Goal: Task Accomplishment & Management: Complete application form

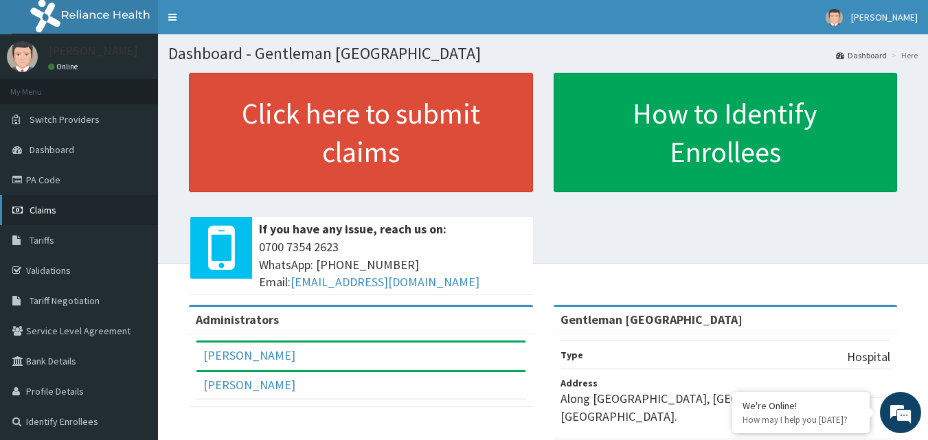
click at [44, 210] on span "Claims" at bounding box center [43, 210] width 27 height 12
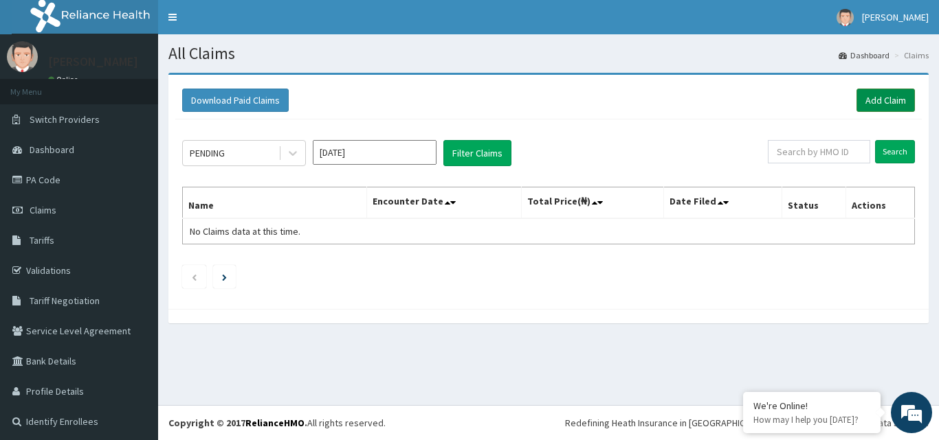
click at [872, 98] on link "Add Claim" at bounding box center [885, 100] width 58 height 23
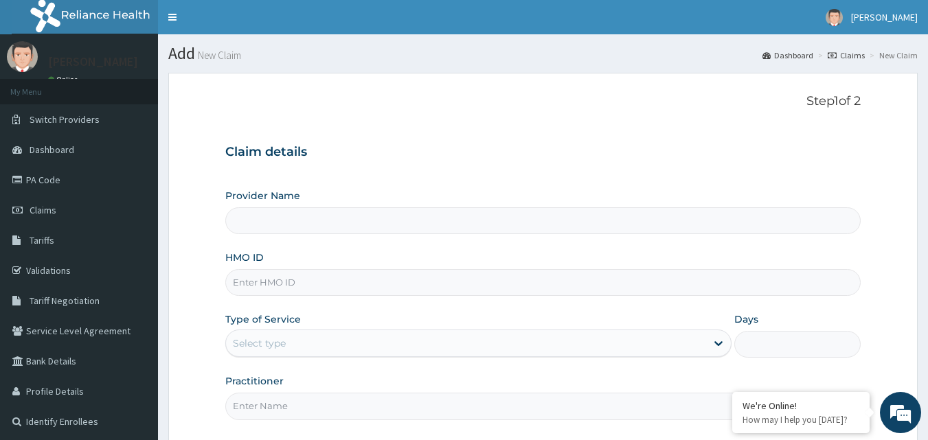
type input "Gentleman Abdulsalam Memorial Hospital"
click at [392, 278] on input "HMO ID" at bounding box center [543, 282] width 636 height 27
type input "dfl/10333/a"
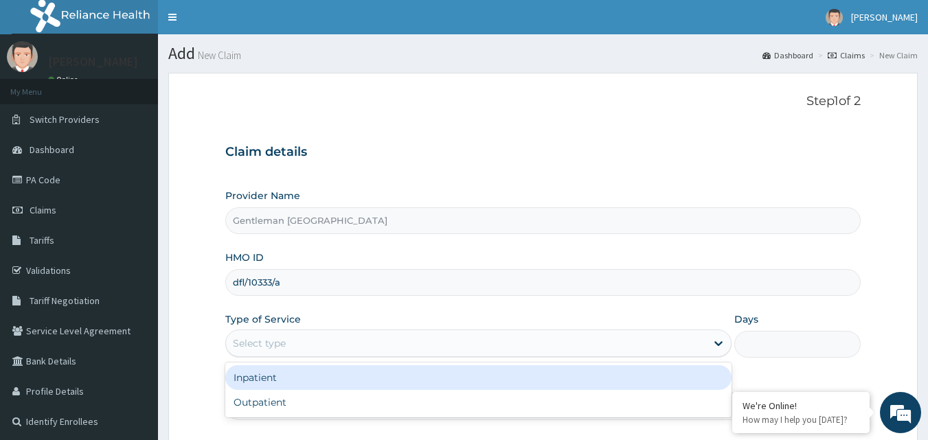
click at [378, 341] on div "Select type" at bounding box center [466, 344] width 480 height 22
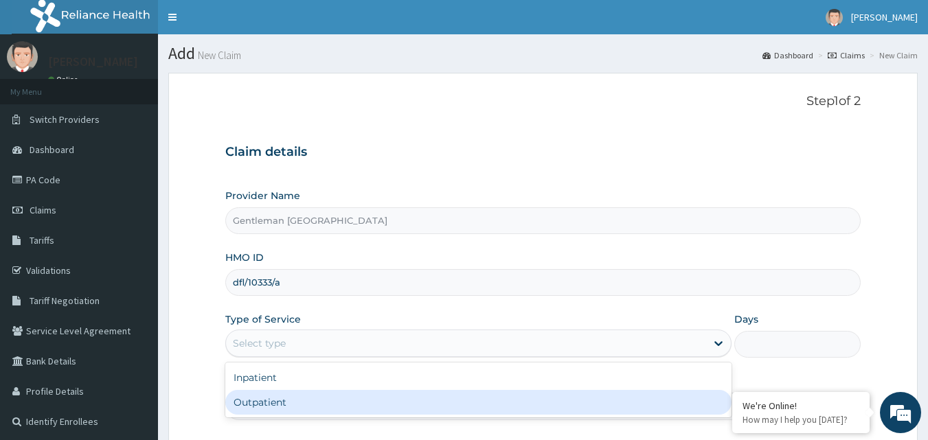
click at [295, 406] on div "Outpatient" at bounding box center [478, 402] width 506 height 25
type input "1"
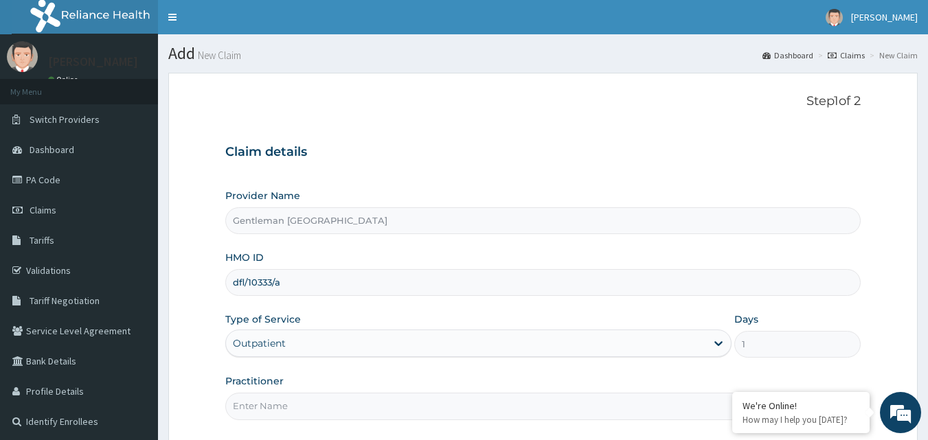
click at [349, 409] on input "Practitioner" at bounding box center [543, 406] width 636 height 27
type input "DR. Abdulsalam"
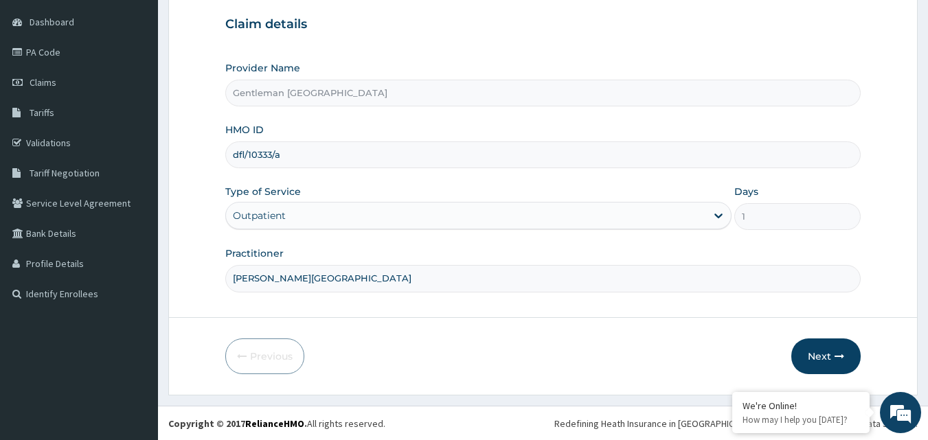
scroll to position [128, 0]
click at [828, 357] on button "Next" at bounding box center [825, 356] width 69 height 36
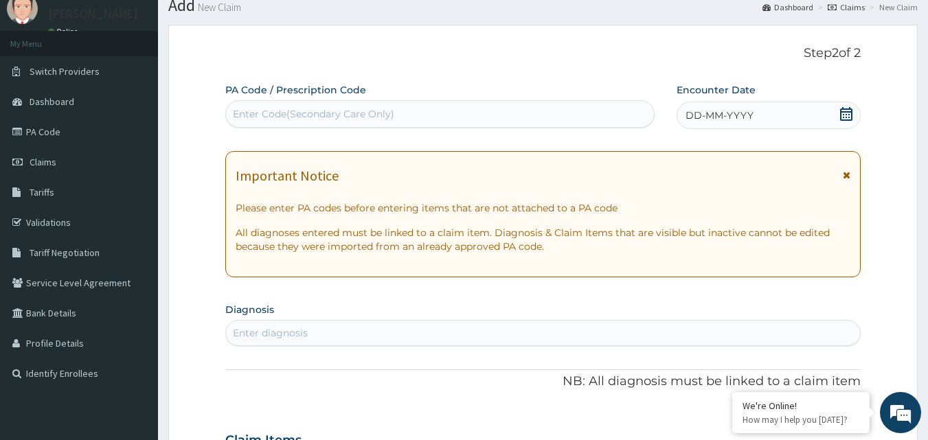
scroll to position [0, 0]
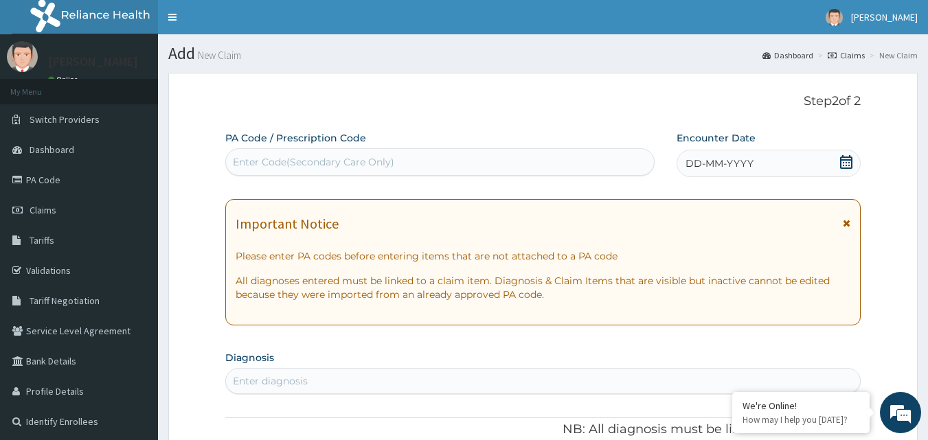
click at [787, 159] on div "DD-MM-YYYY" at bounding box center [769, 163] width 184 height 27
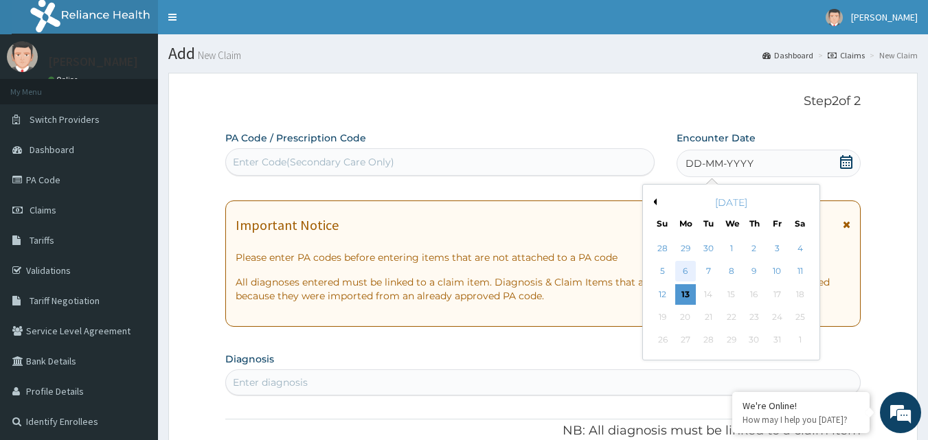
click at [687, 269] on div "6" at bounding box center [685, 272] width 21 height 21
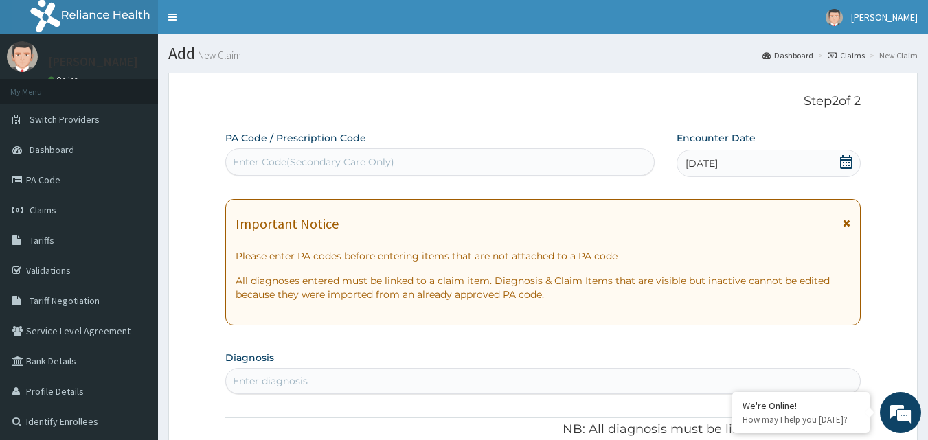
click at [671, 381] on div "Enter diagnosis" at bounding box center [543, 381] width 635 height 22
type input "m"
type input "plasmodium"
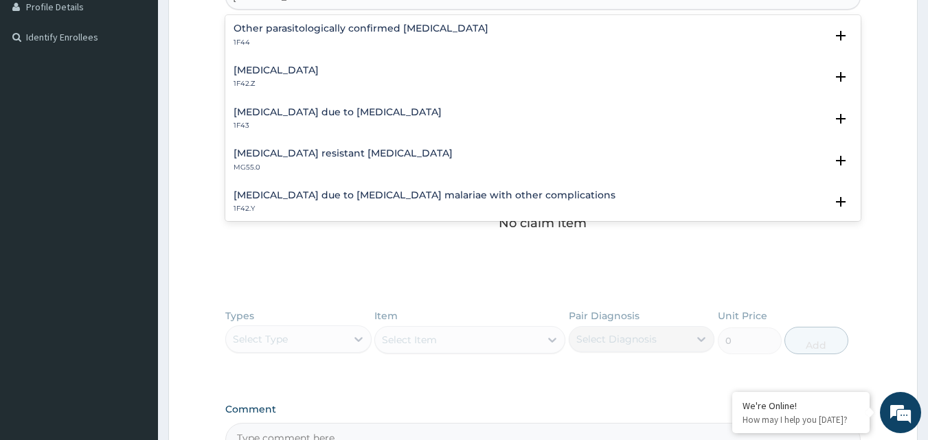
scroll to position [180, 0]
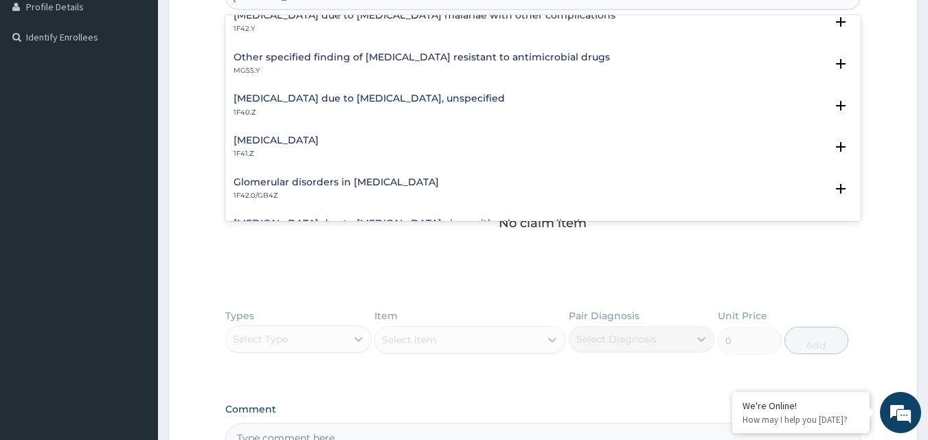
click at [444, 102] on h4 "Malaria due to Plasmodium falciparum, unspecified" at bounding box center [369, 98] width 271 height 10
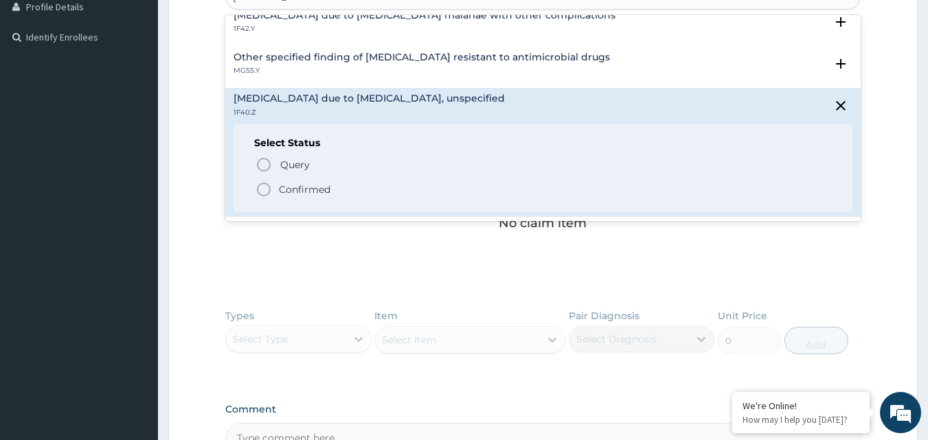
click at [264, 192] on icon "status option filled" at bounding box center [264, 189] width 16 height 16
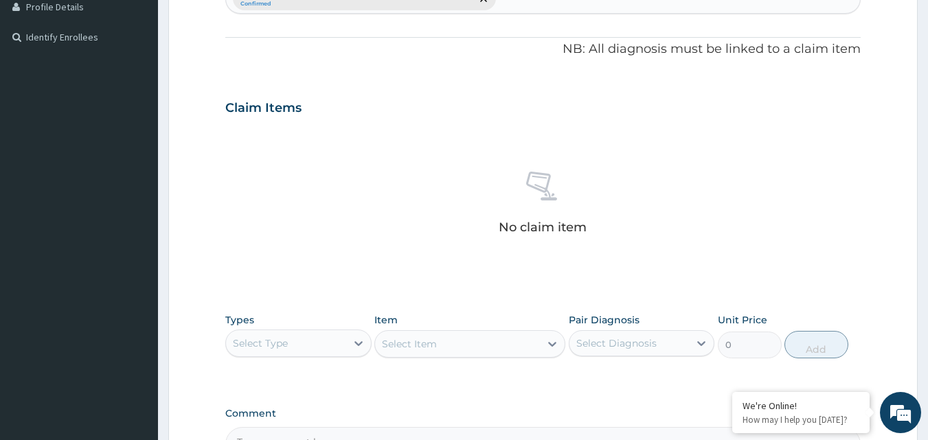
click at [794, 181] on div "No claim item" at bounding box center [543, 205] width 636 height 158
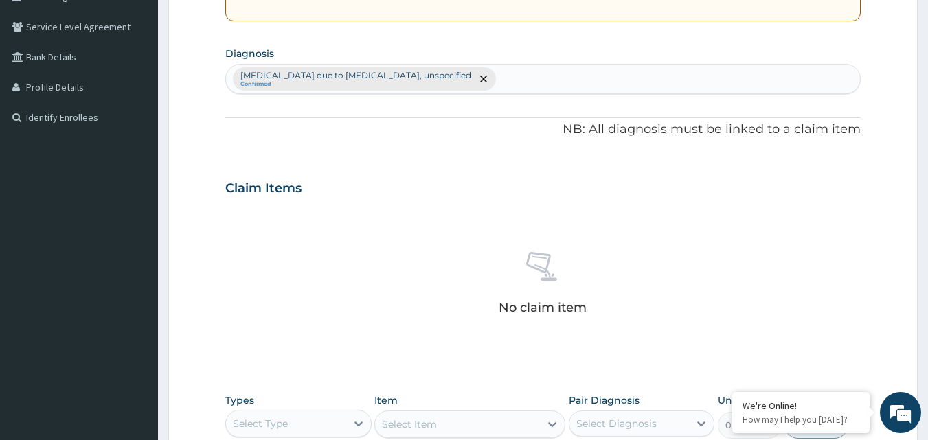
scroll to position [302, 0]
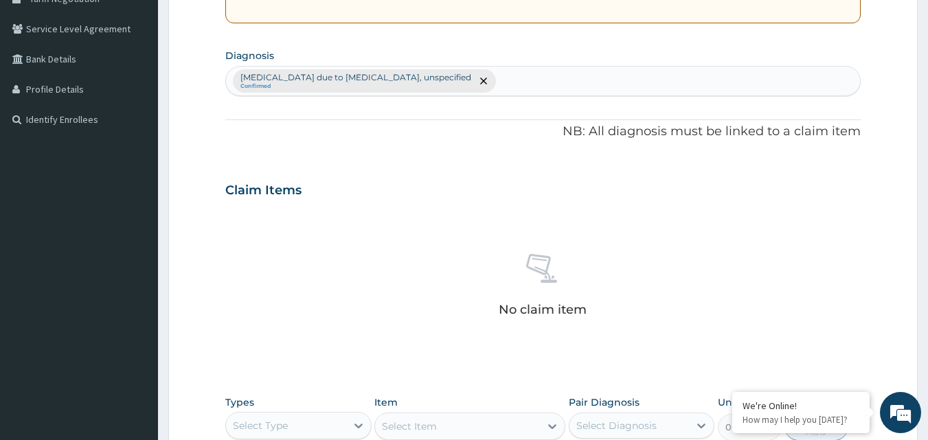
click at [499, 83] on input "text" at bounding box center [499, 81] width 1 height 14
type input "nausea"
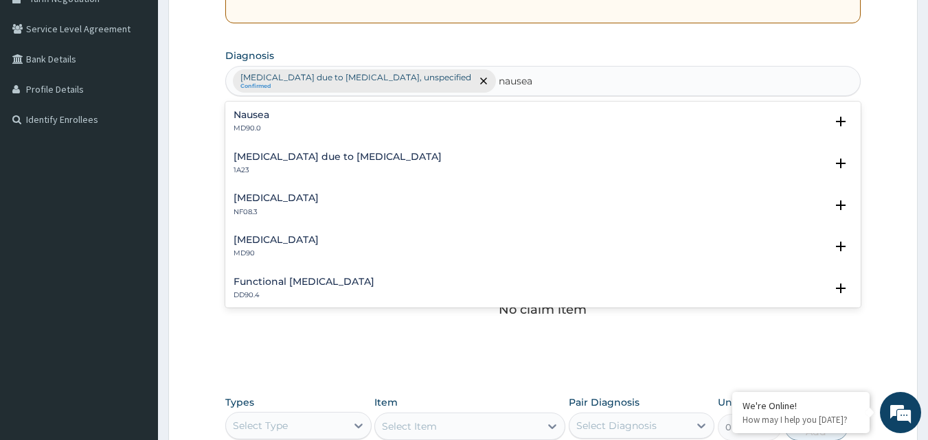
click at [299, 128] on div "Nausea MD90.0" at bounding box center [544, 122] width 620 height 24
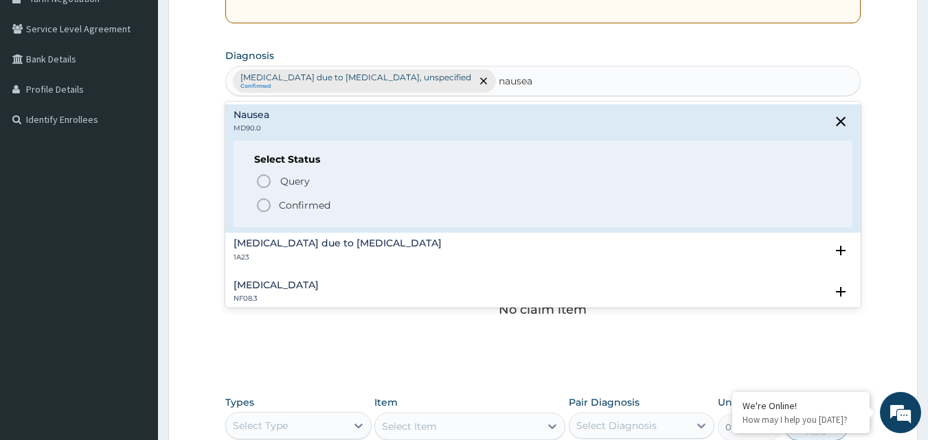
click at [262, 210] on icon "status option filled" at bounding box center [264, 205] width 16 height 16
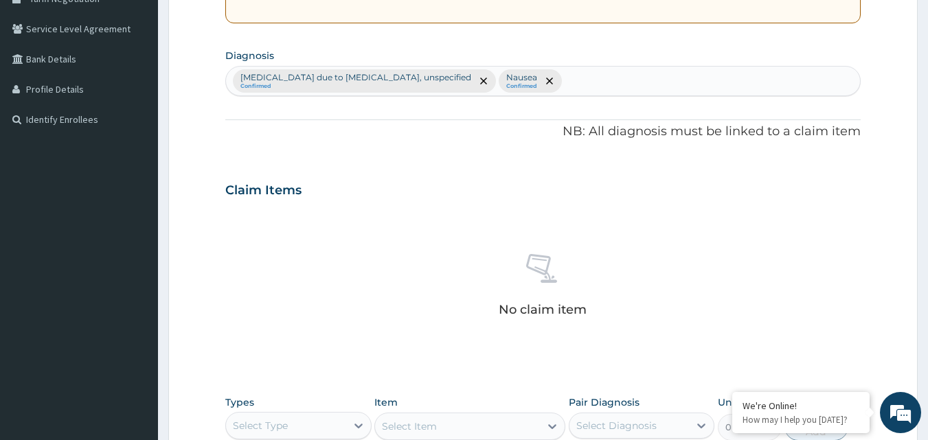
scroll to position [550, 0]
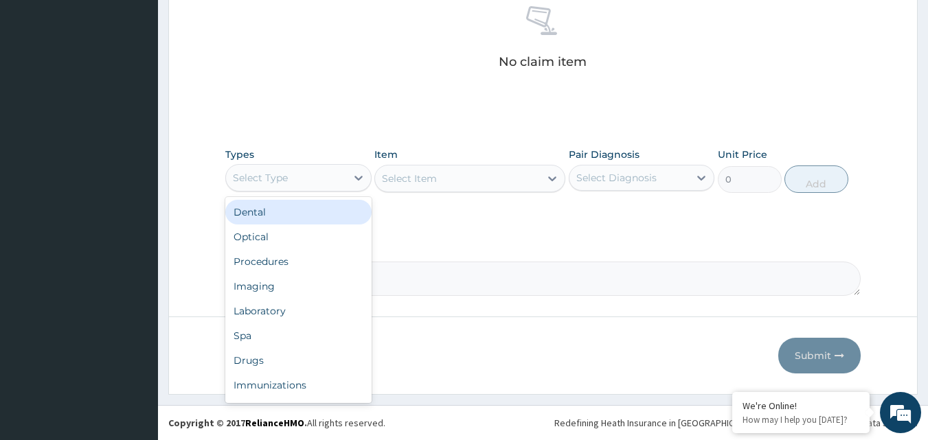
click at [295, 183] on div "Select Type" at bounding box center [286, 178] width 120 height 22
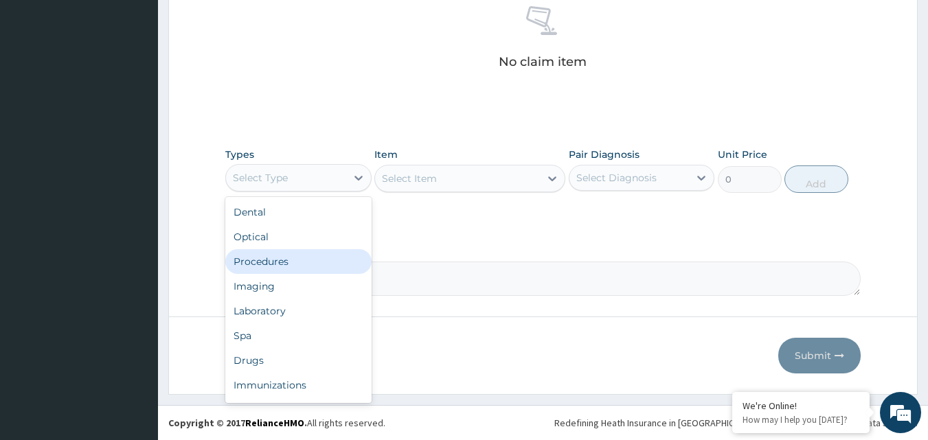
click at [262, 262] on div "Procedures" at bounding box center [298, 261] width 146 height 25
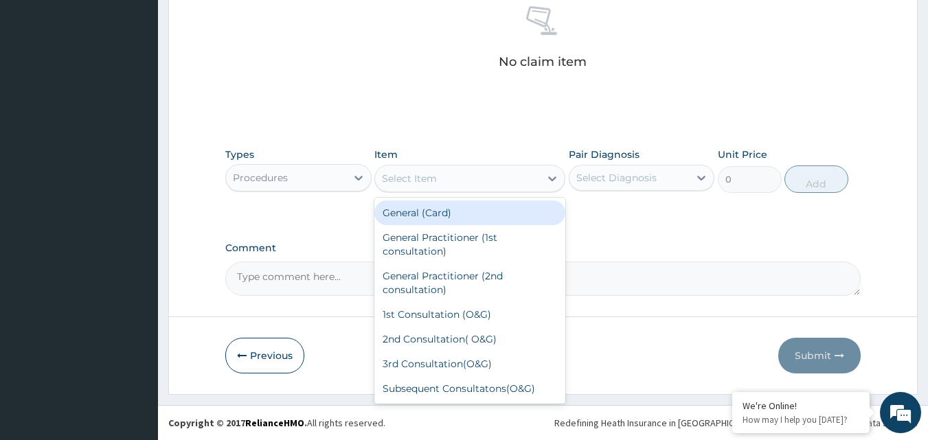
click at [439, 186] on div "Select Item" at bounding box center [457, 179] width 165 height 22
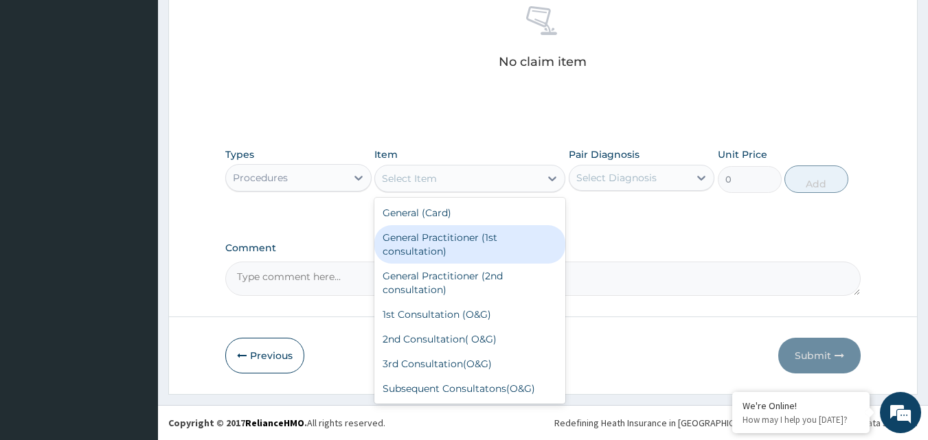
click at [452, 244] on div "General Practitioner (1st consultation)" at bounding box center [469, 244] width 191 height 38
type input "3000"
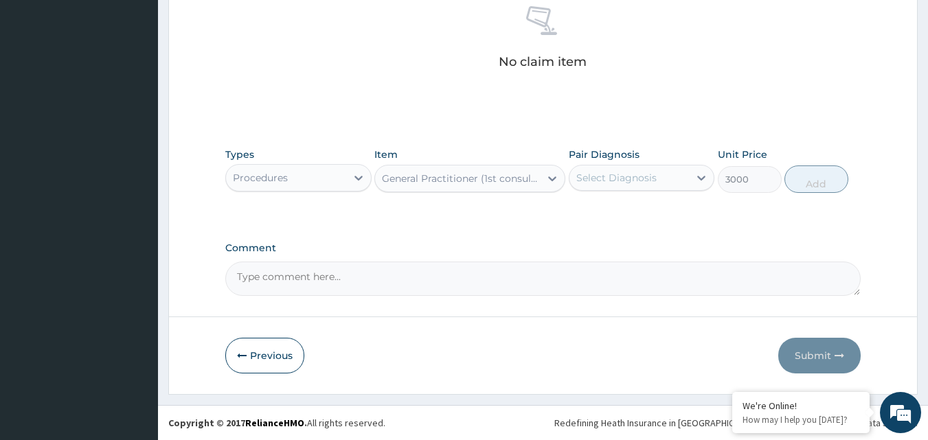
click at [666, 176] on div "Select Diagnosis" at bounding box center [630, 178] width 120 height 22
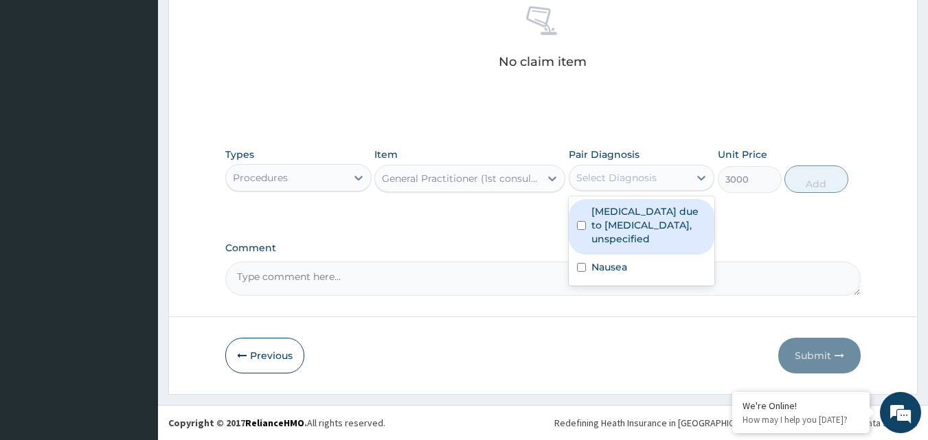
click at [765, 98] on div "No claim item" at bounding box center [543, 40] width 636 height 158
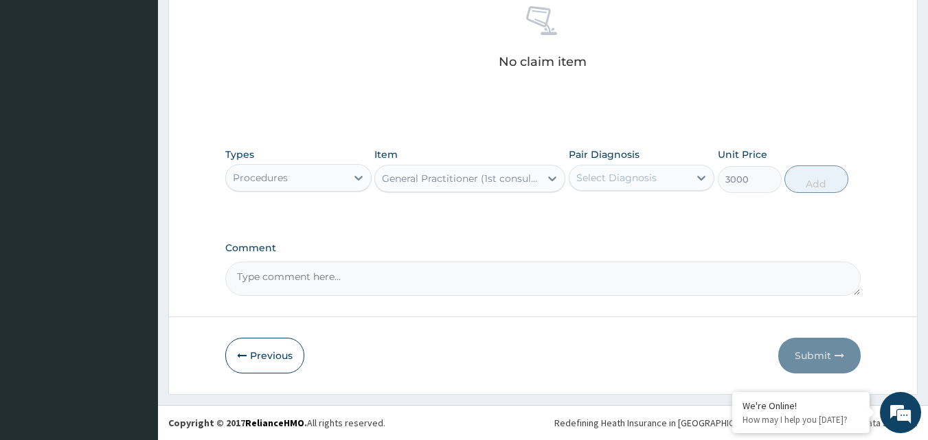
scroll to position [166, 0]
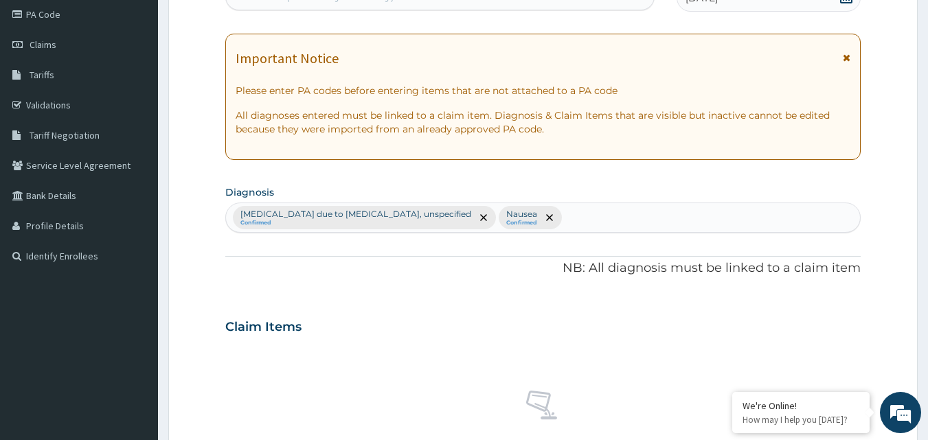
click at [551, 212] on div "Malaria due to Plasmodium falciparum, unspecified Confirmed Nausea Confirmed" at bounding box center [543, 217] width 635 height 29
type input "myalgia"
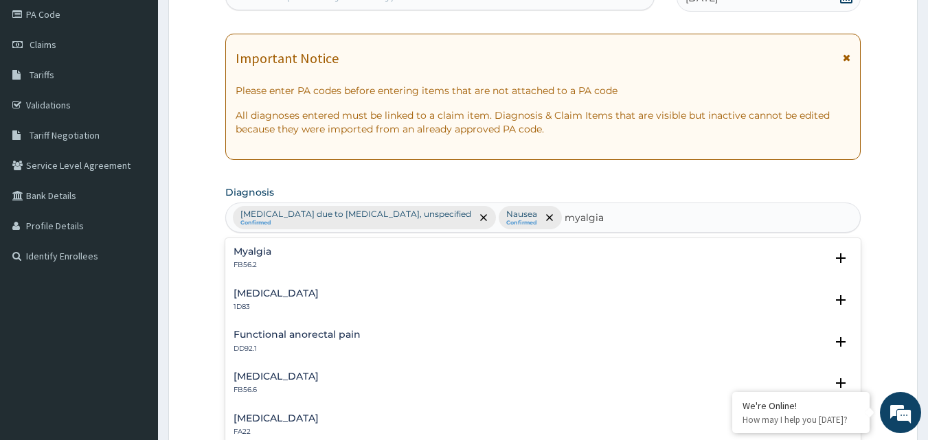
click at [267, 254] on h4 "Myalgia" at bounding box center [253, 252] width 38 height 10
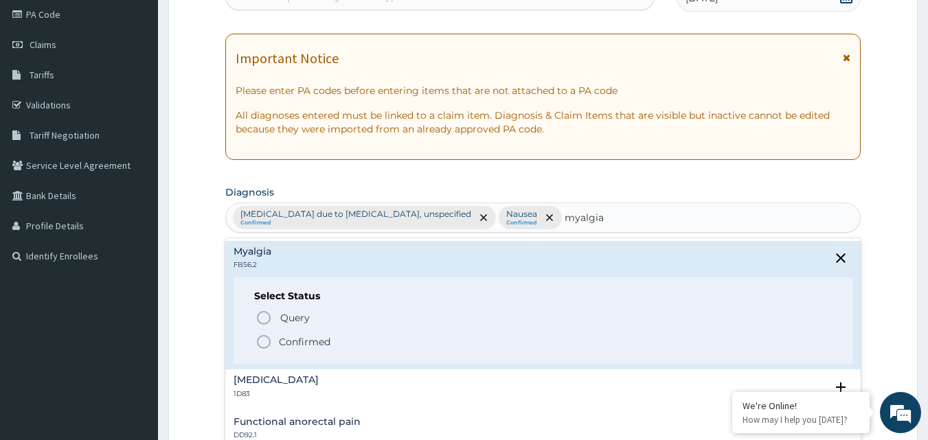
click at [267, 340] on icon "status option filled" at bounding box center [264, 342] width 16 height 16
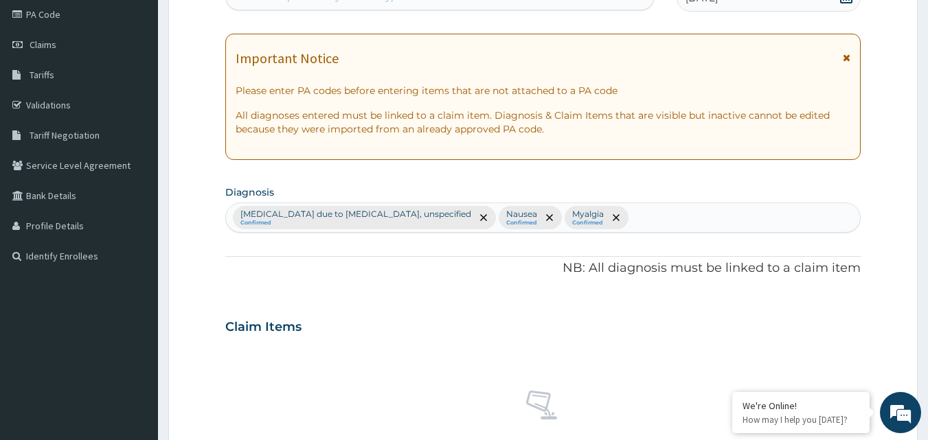
click at [640, 328] on div "Claim Items" at bounding box center [543, 324] width 636 height 36
click at [638, 207] on div "Malaria due to Plasmodium falciparum, unspecified Confirmed Nausea Confirmed My…" at bounding box center [543, 217] width 635 height 29
click at [713, 328] on div "Claim Items" at bounding box center [543, 324] width 636 height 36
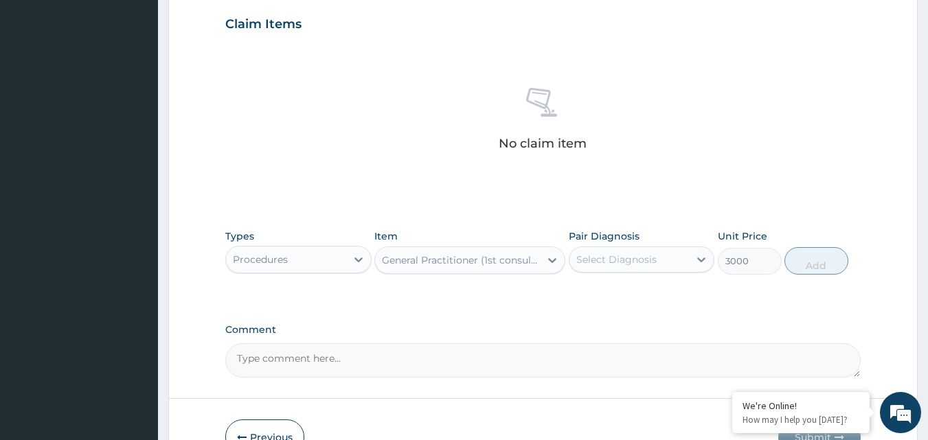
scroll to position [495, 0]
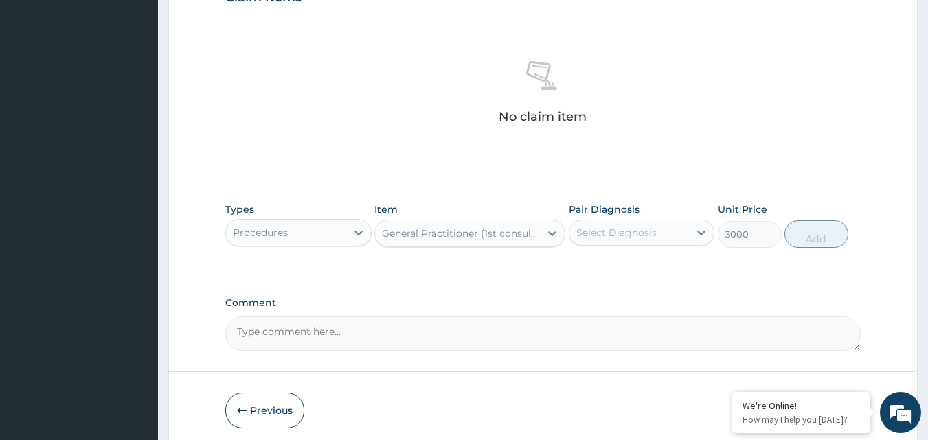
click at [627, 227] on div "Select Diagnosis" at bounding box center [616, 233] width 80 height 14
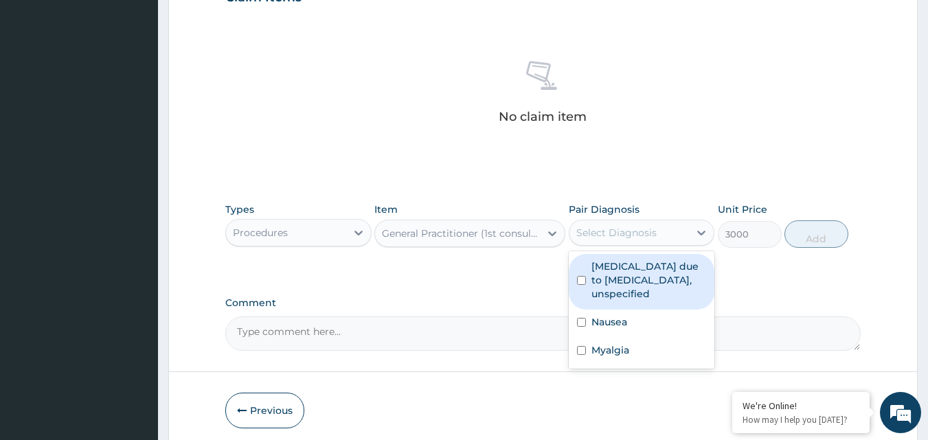
click at [579, 284] on input "checkbox" at bounding box center [581, 280] width 9 height 9
checkbox input "true"
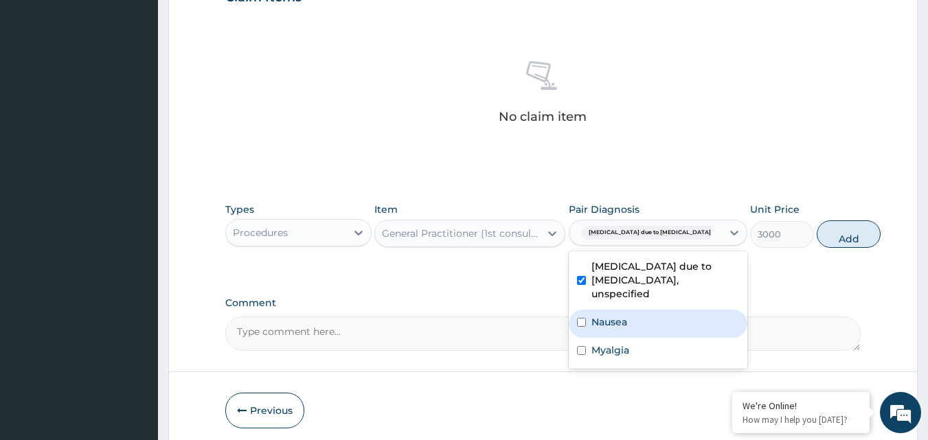
click at [582, 330] on div "Nausea" at bounding box center [658, 324] width 179 height 28
checkbox input "true"
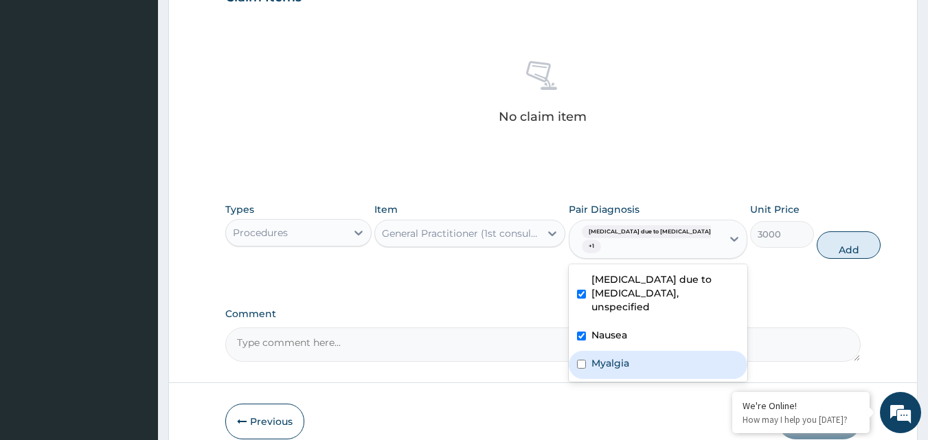
click at [581, 363] on input "checkbox" at bounding box center [581, 364] width 9 height 9
checkbox input "true"
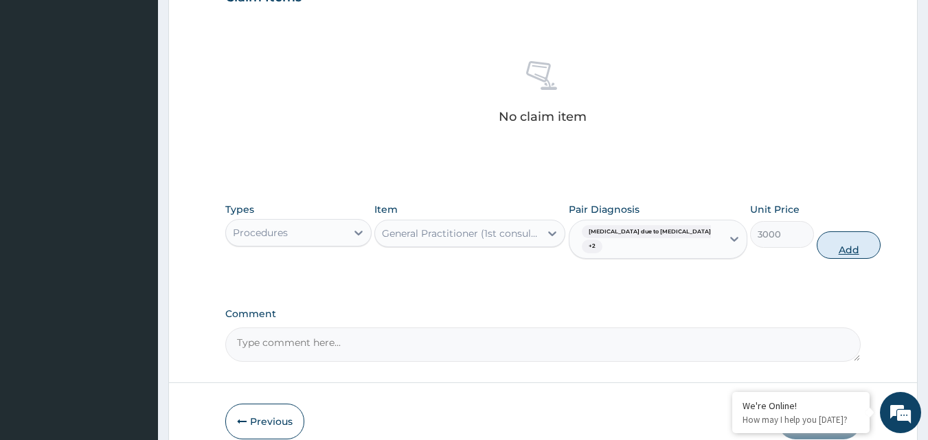
click at [817, 249] on button "Add" at bounding box center [849, 245] width 64 height 27
type input "0"
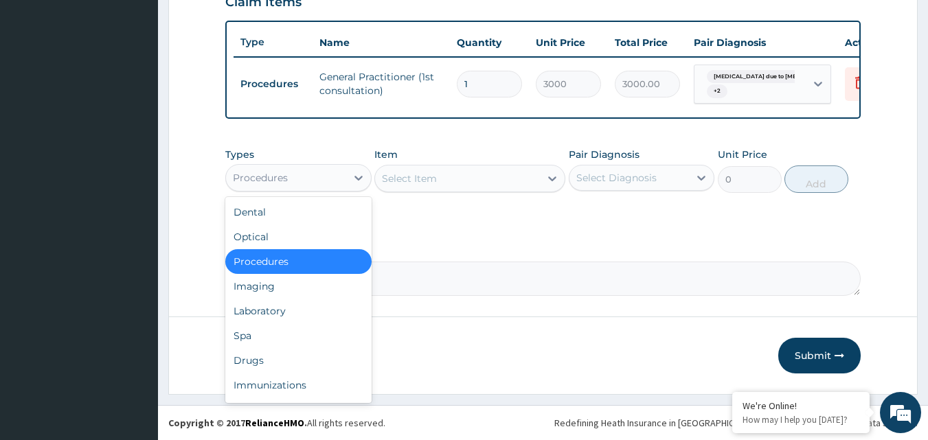
click at [340, 184] on div "Procedures" at bounding box center [286, 178] width 120 height 22
click at [320, 310] on div "Laboratory" at bounding box center [298, 311] width 146 height 25
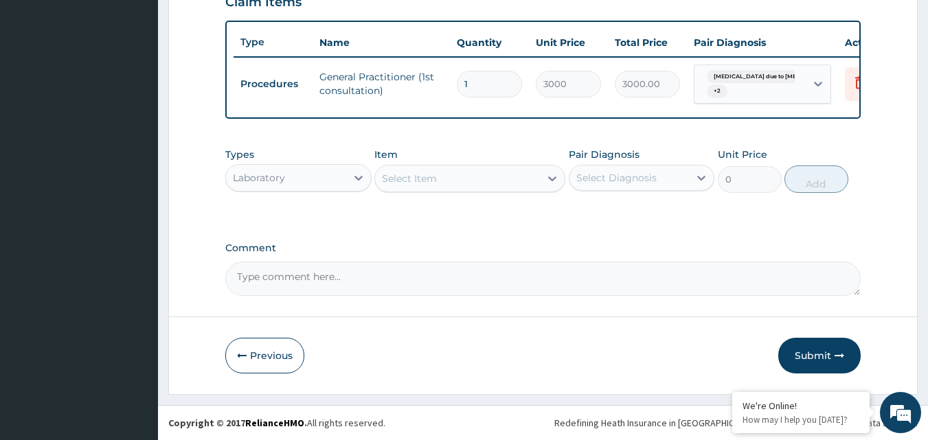
click at [491, 184] on div "Select Item" at bounding box center [457, 179] width 165 height 22
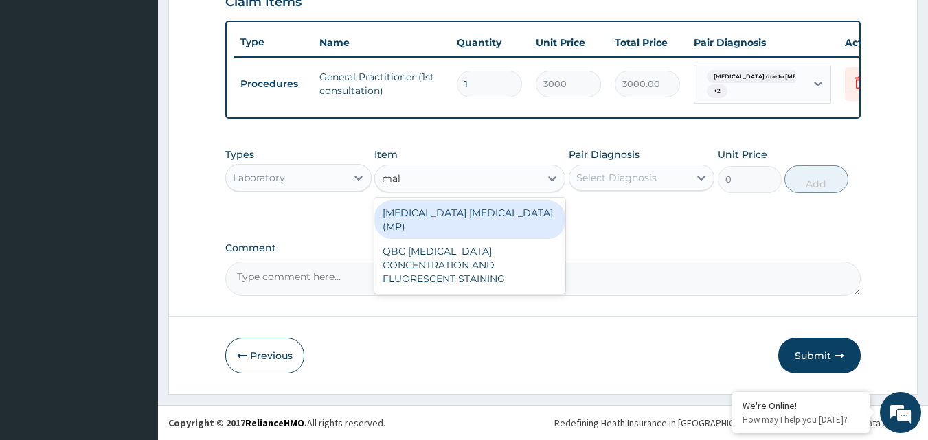
type input "mala"
click at [478, 221] on div "[MEDICAL_DATA] [MEDICAL_DATA] (MP)" at bounding box center [469, 220] width 191 height 38
type input "1400"
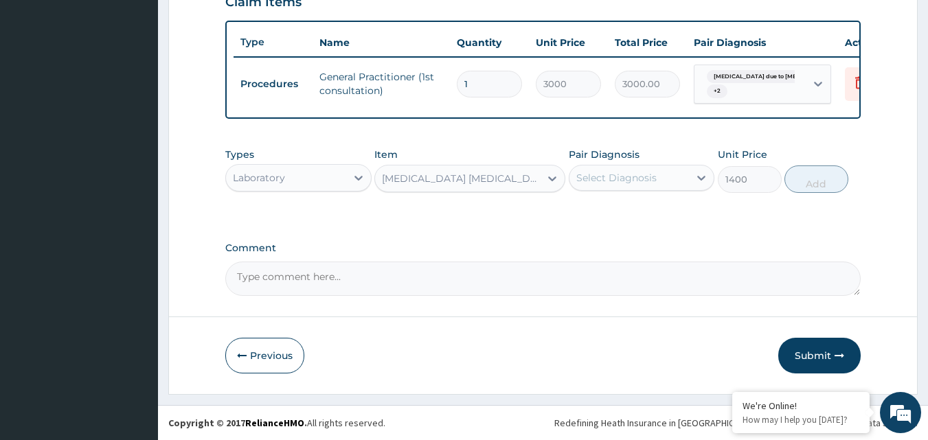
click at [620, 185] on div "Select Diagnosis" at bounding box center [616, 178] width 80 height 14
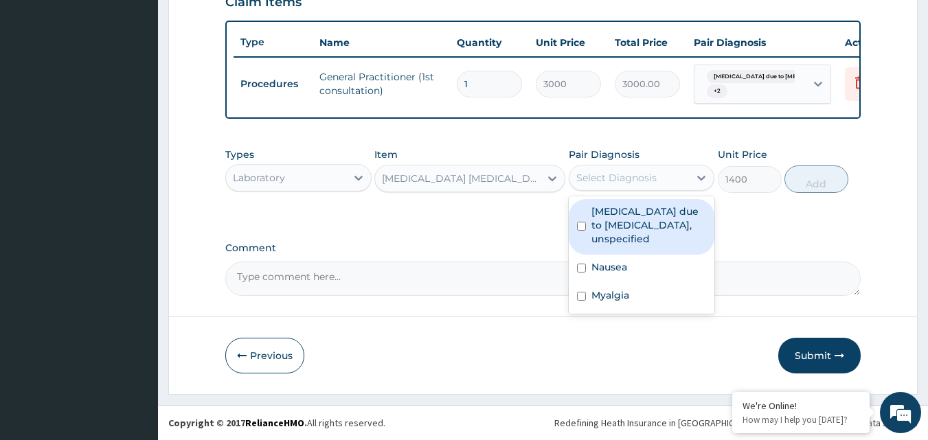
click at [576, 241] on div "[MEDICAL_DATA] due to [MEDICAL_DATA], unspecified" at bounding box center [642, 227] width 146 height 56
checkbox input "true"
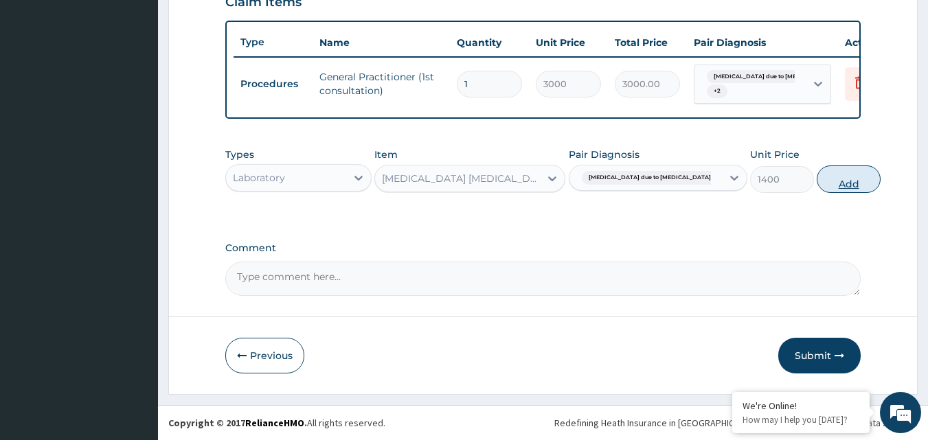
click at [820, 183] on button "Add" at bounding box center [849, 179] width 64 height 27
type input "0"
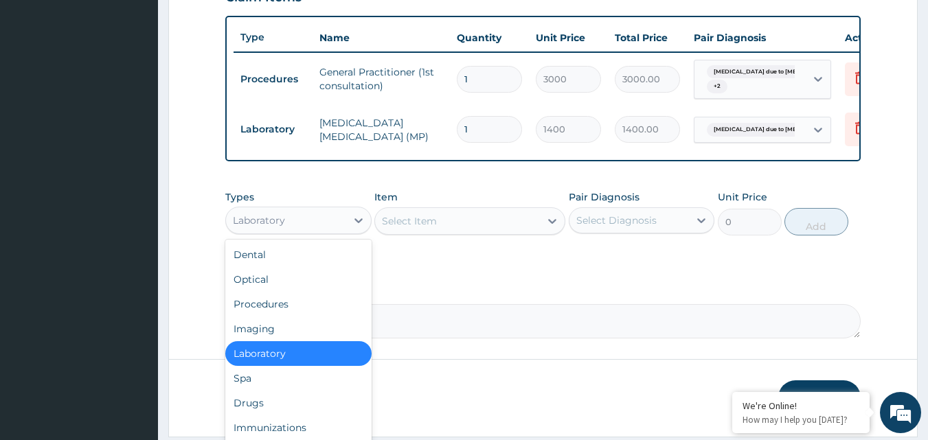
click at [345, 226] on div "Laboratory" at bounding box center [286, 221] width 120 height 22
click at [268, 408] on div "Drugs" at bounding box center [298, 403] width 146 height 25
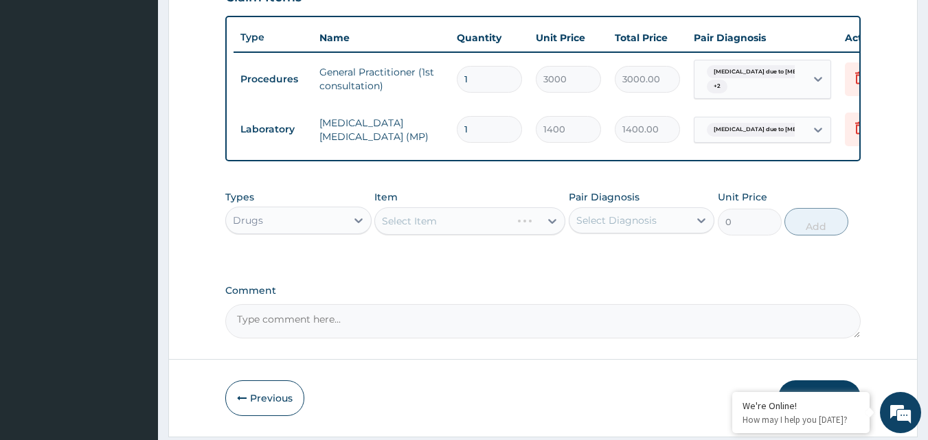
click at [474, 235] on div "Select Item" at bounding box center [469, 220] width 191 height 27
click at [490, 229] on div "Select Item" at bounding box center [457, 221] width 165 height 22
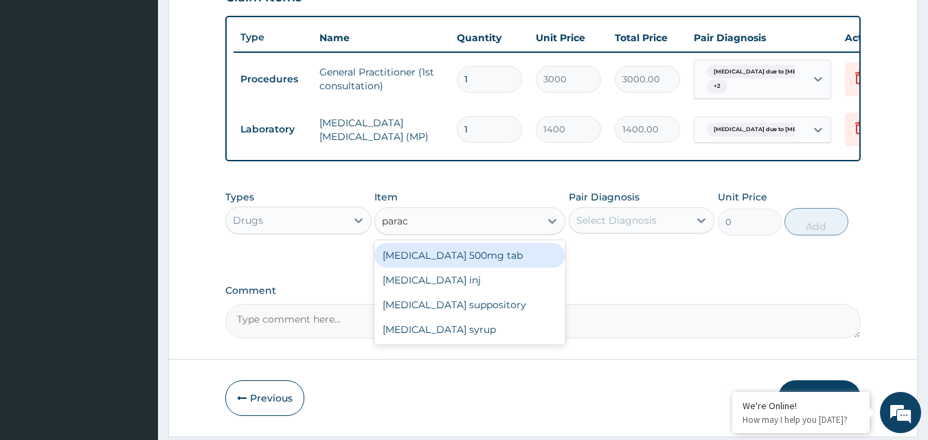
type input "parace"
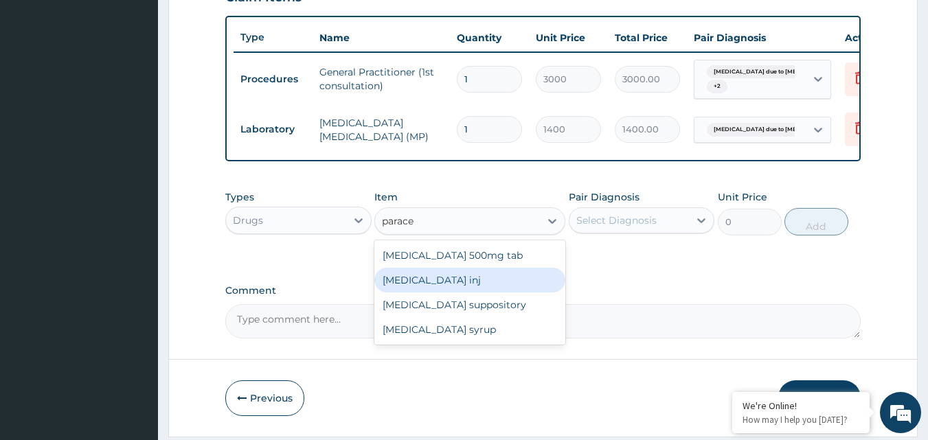
click at [458, 290] on div "[MEDICAL_DATA] inj" at bounding box center [469, 280] width 191 height 25
type input "150"
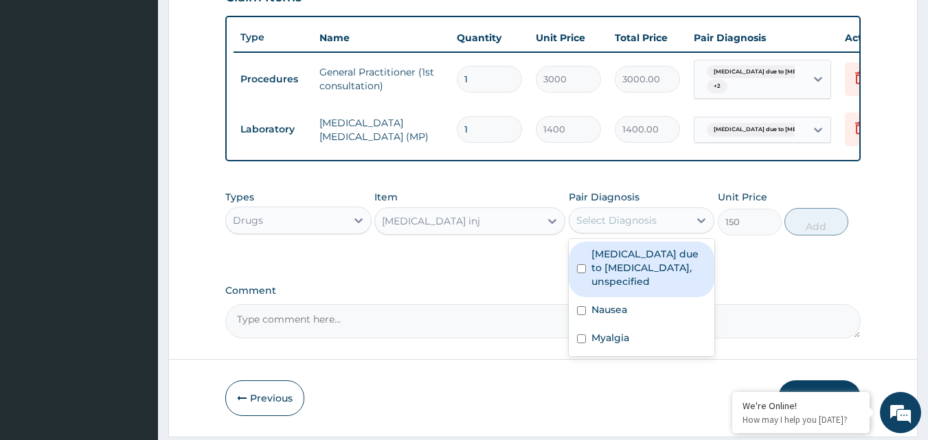
click at [658, 232] on div "Select Diagnosis" at bounding box center [630, 221] width 120 height 22
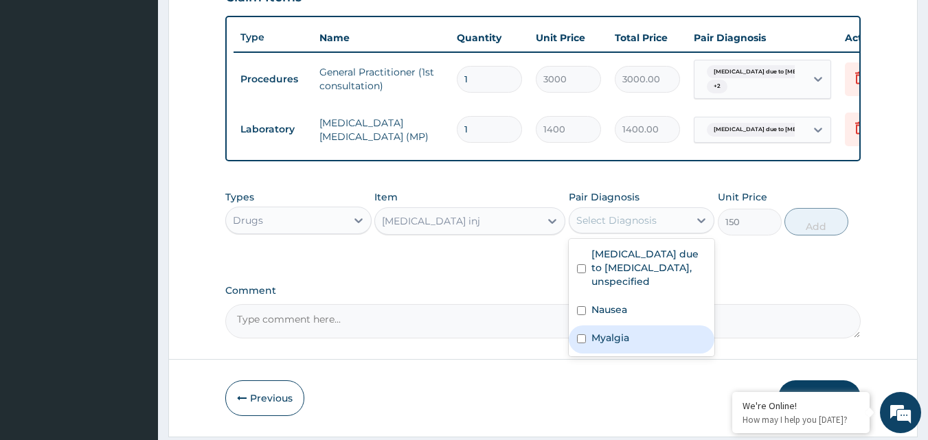
click at [579, 344] on input "checkbox" at bounding box center [581, 339] width 9 height 9
checkbox input "true"
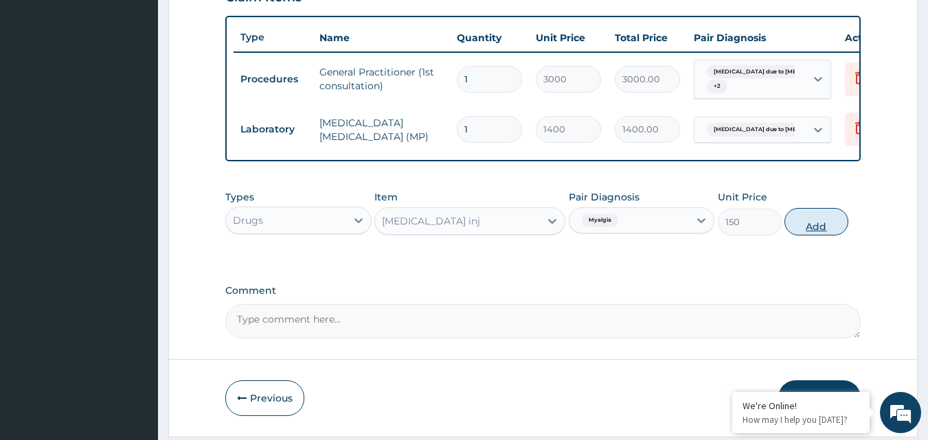
click at [816, 229] on button "Add" at bounding box center [817, 221] width 64 height 27
type input "0"
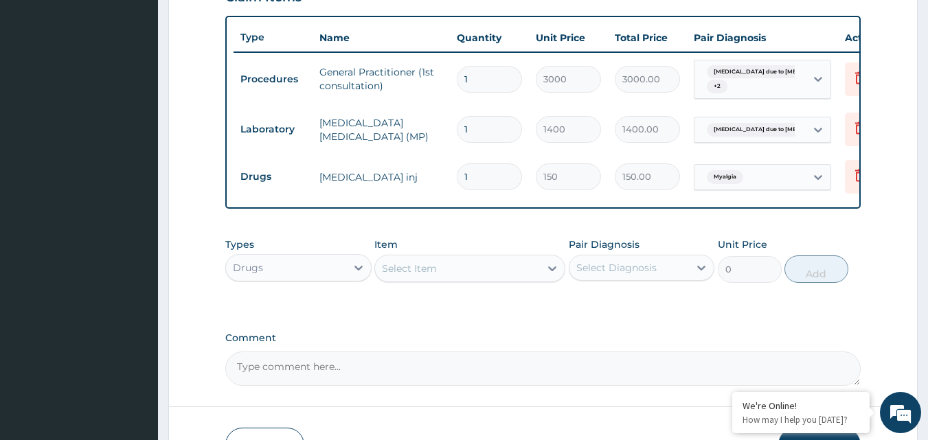
click at [494, 280] on div "Select Item" at bounding box center [457, 269] width 165 height 22
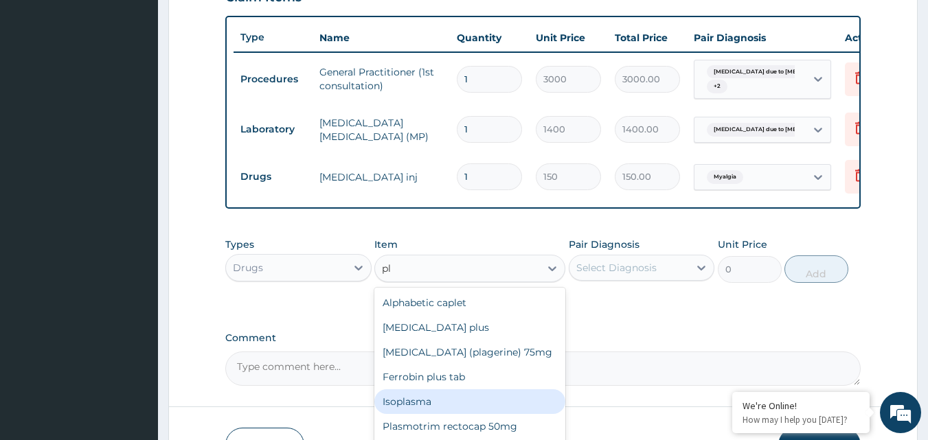
type input "p"
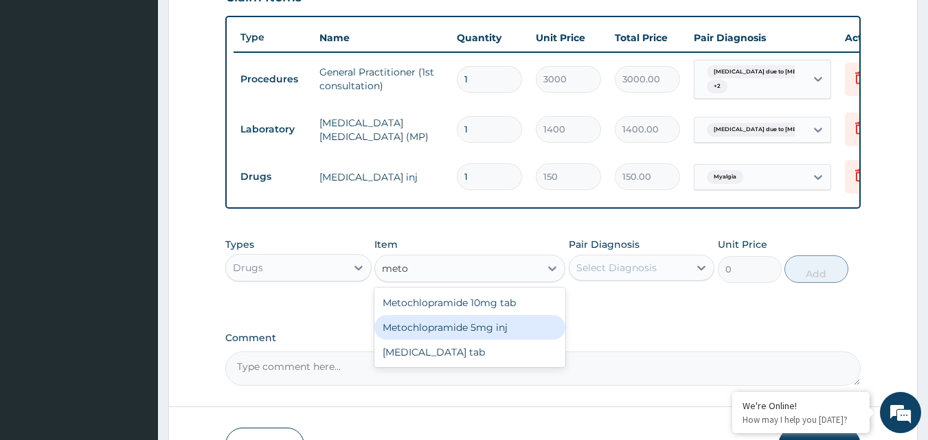
type input "meto"
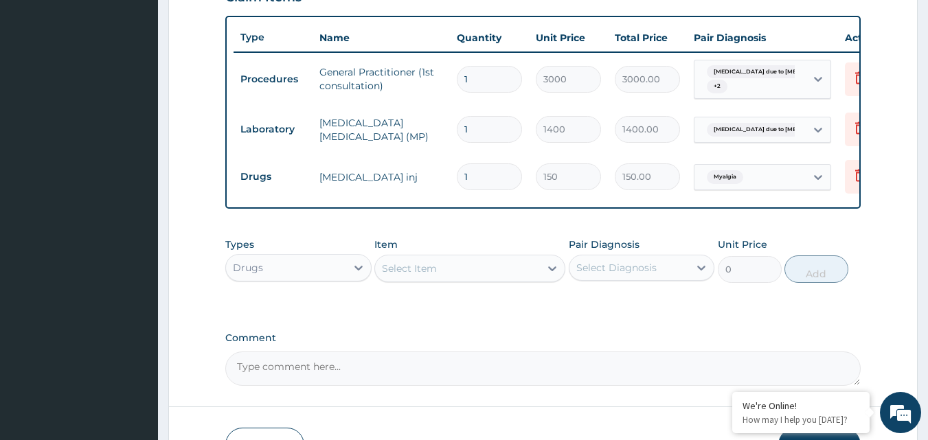
drag, startPoint x: 478, startPoint y: 343, endPoint x: 657, endPoint y: 387, distance: 184.0
click at [657, 386] on textarea "Comment" at bounding box center [543, 369] width 636 height 34
click at [482, 273] on div "Select Item" at bounding box center [457, 269] width 165 height 22
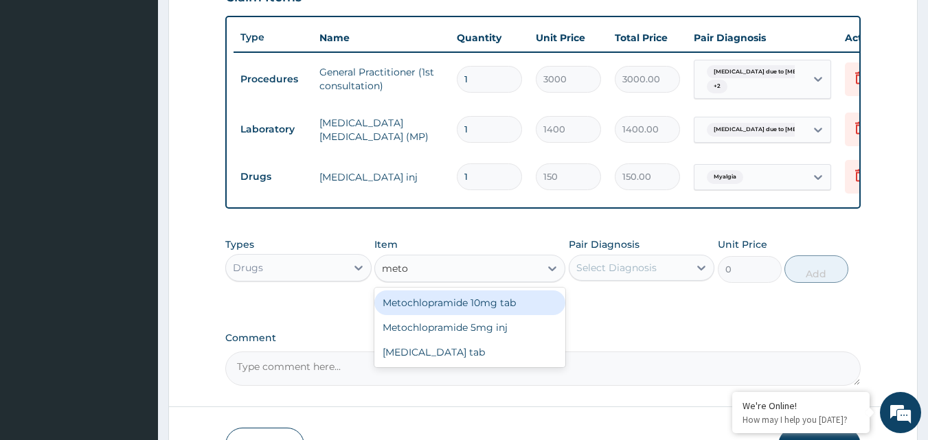
type input "metoc"
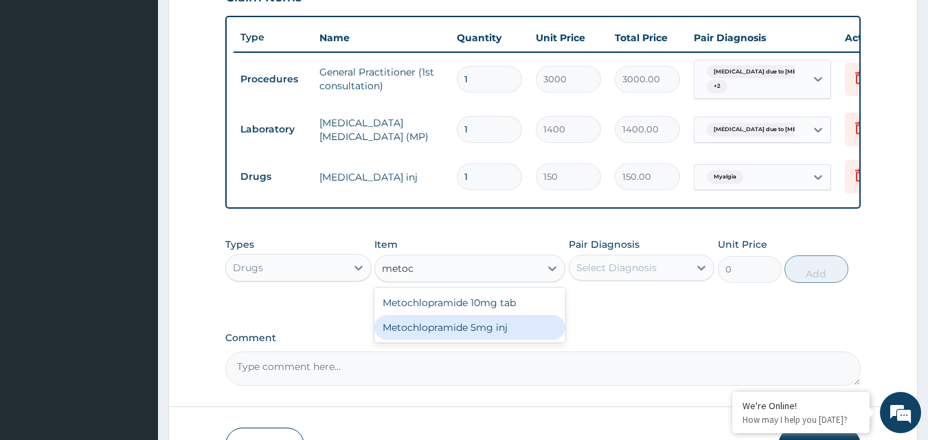
click at [472, 340] on div "Metochlopramide 5mg inj" at bounding box center [469, 327] width 191 height 25
type input "216"
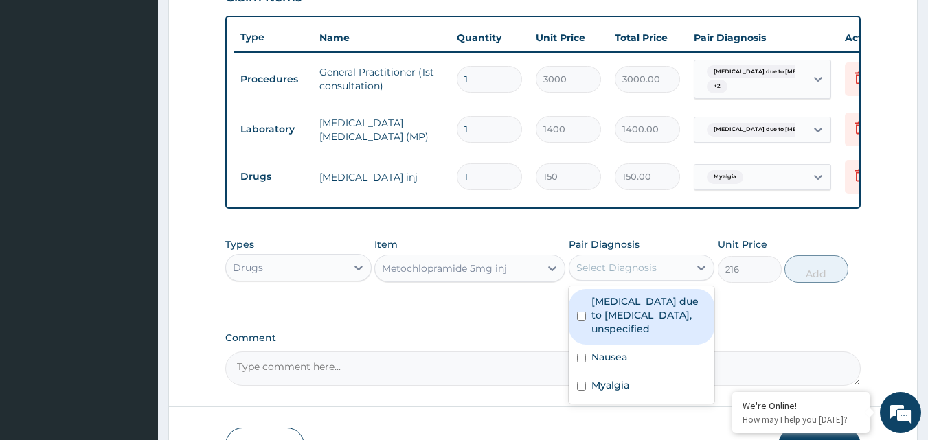
click at [650, 275] on div "Select Diagnosis" at bounding box center [616, 268] width 80 height 14
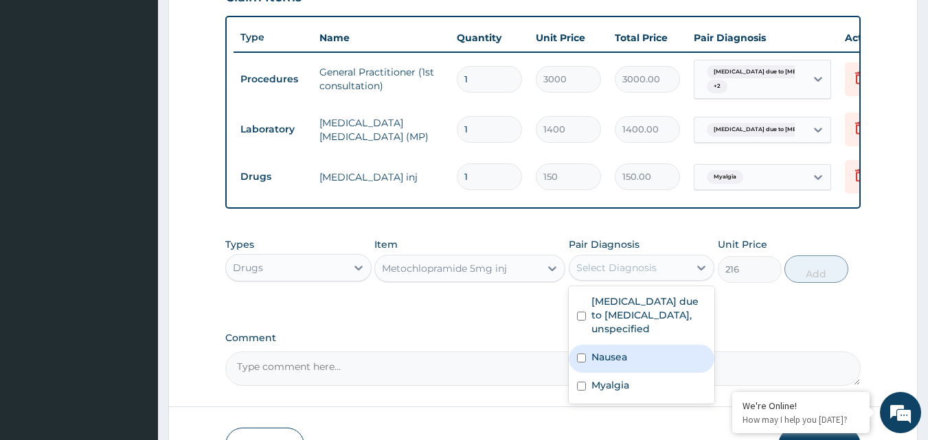
click at [579, 363] on input "checkbox" at bounding box center [581, 358] width 9 height 9
checkbox input "true"
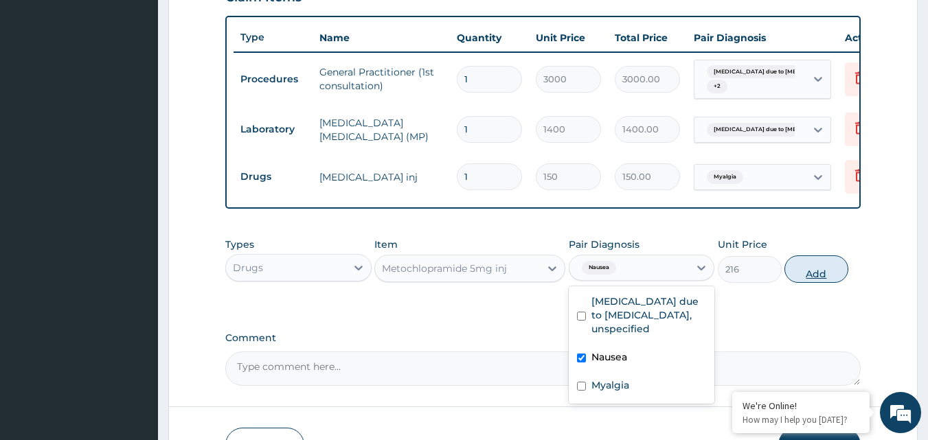
click at [815, 283] on button "Add" at bounding box center [817, 269] width 64 height 27
type input "0"
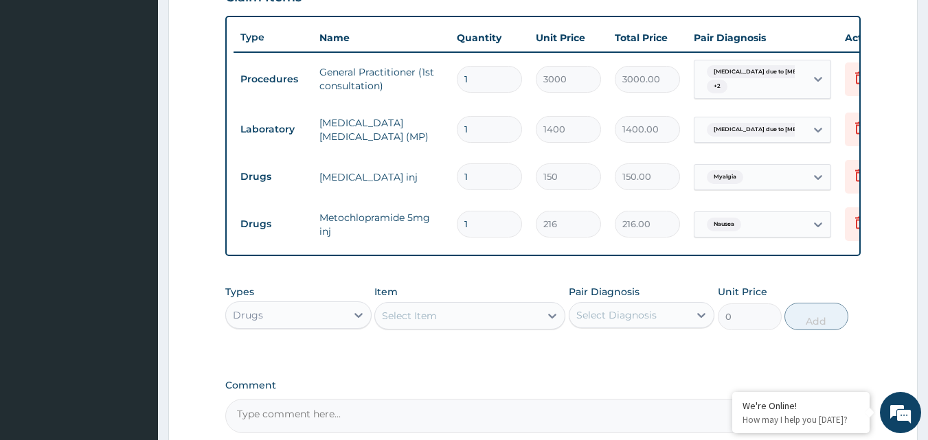
click at [461, 326] on div "Select Item" at bounding box center [457, 316] width 165 height 22
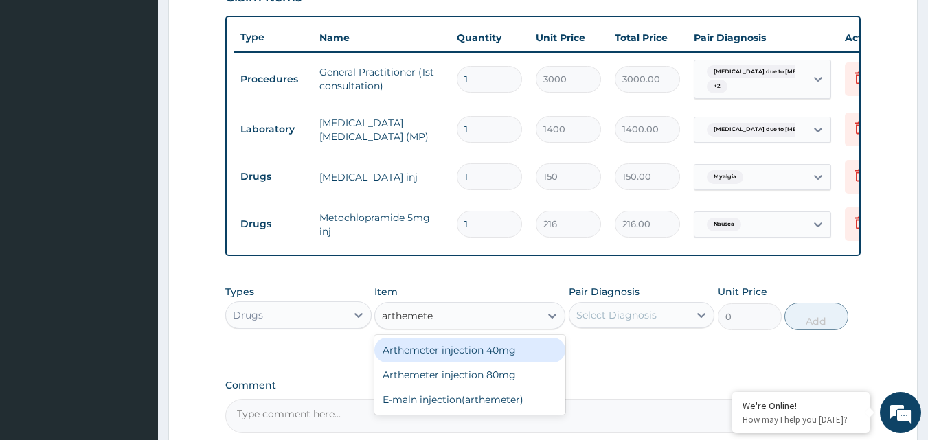
type input "arthemeter"
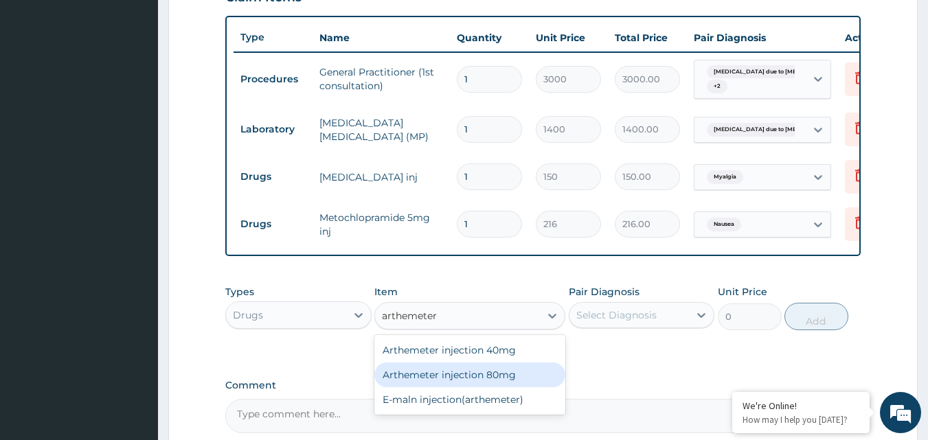
click at [452, 385] on div "Arthemeter injection 80mg" at bounding box center [469, 375] width 191 height 25
type input "420"
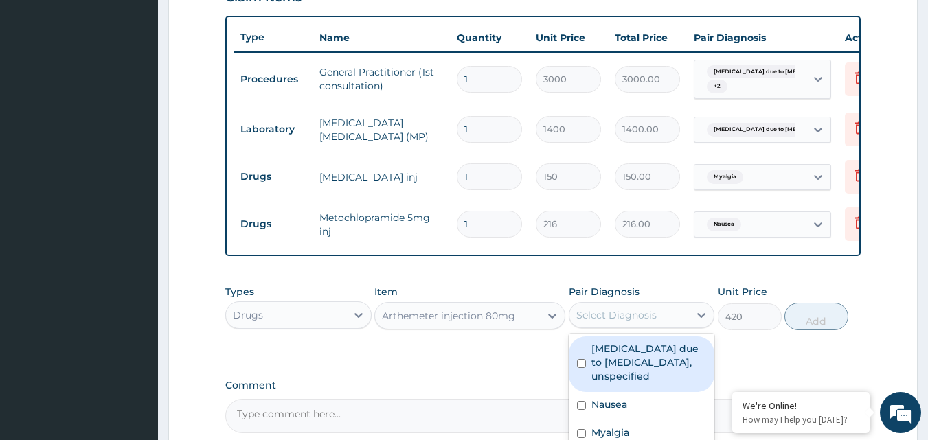
click at [631, 322] on div "Select Diagnosis" at bounding box center [616, 315] width 80 height 14
click at [581, 368] on input "checkbox" at bounding box center [581, 363] width 9 height 9
checkbox input "true"
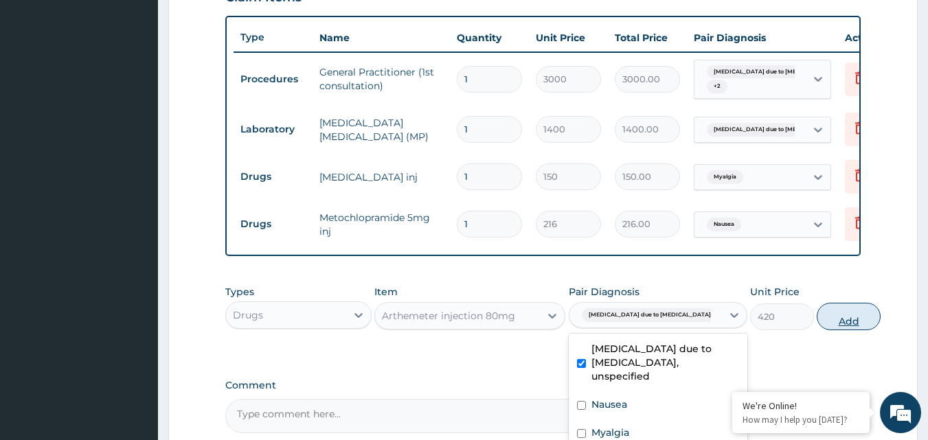
click at [818, 328] on button "Add" at bounding box center [849, 316] width 64 height 27
type input "0"
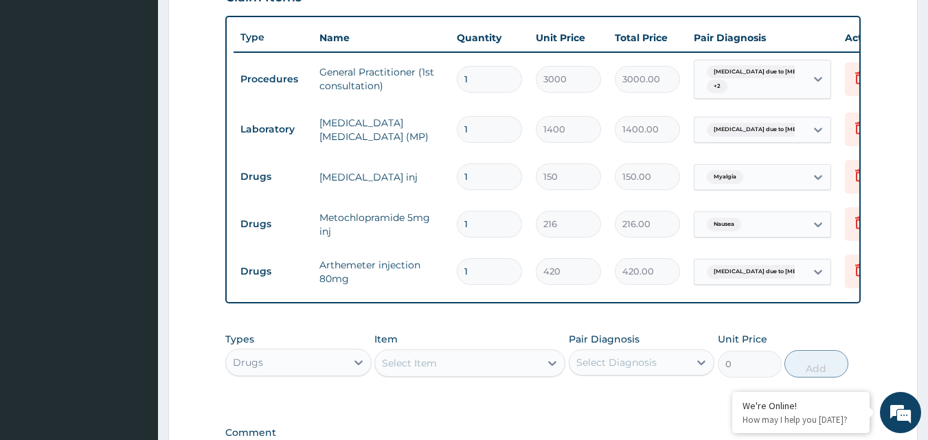
click at [471, 362] on div "Select Item" at bounding box center [469, 363] width 191 height 27
type input "a"
type input "192"
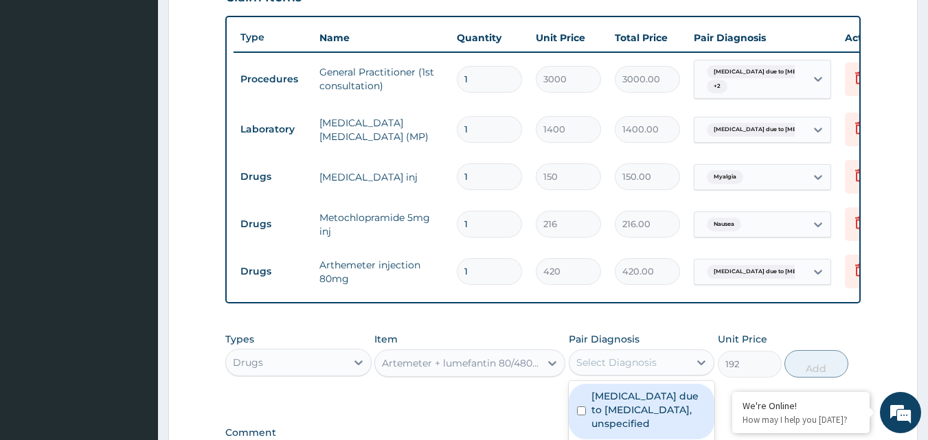
click at [638, 370] on div "Select Diagnosis" at bounding box center [616, 363] width 80 height 14
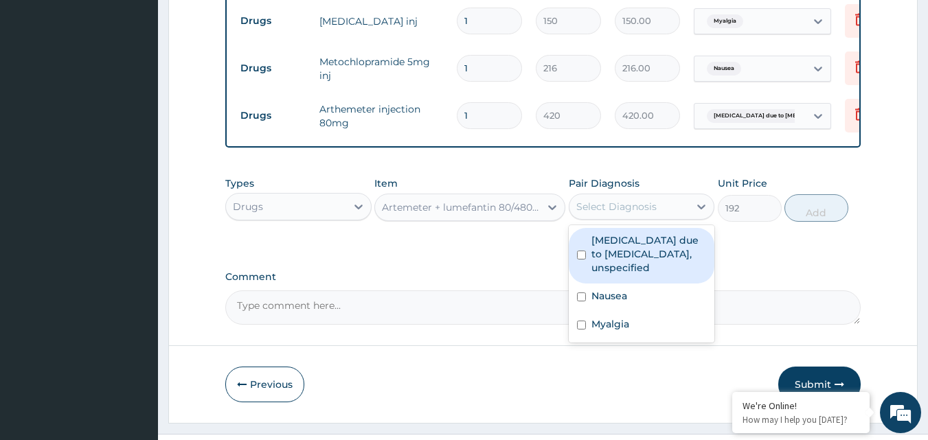
scroll to position [690, 0]
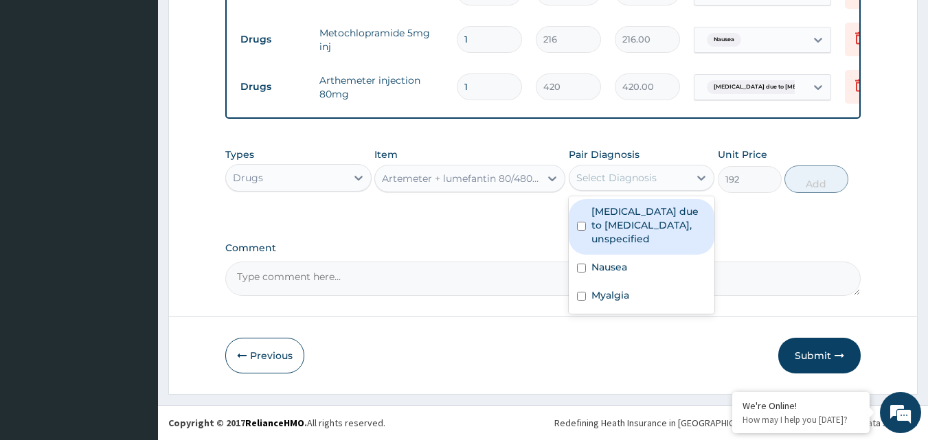
click at [580, 229] on input "checkbox" at bounding box center [581, 226] width 9 height 9
checkbox input "true"
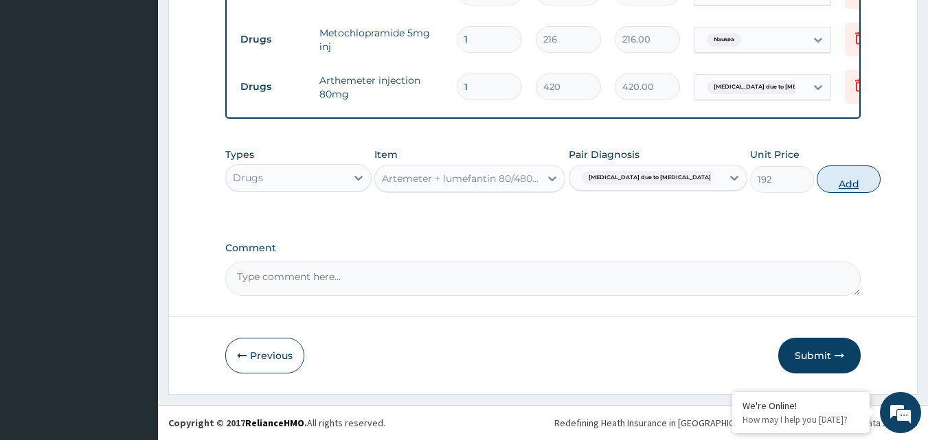
click at [825, 177] on button "Add" at bounding box center [849, 179] width 64 height 27
type input "0"
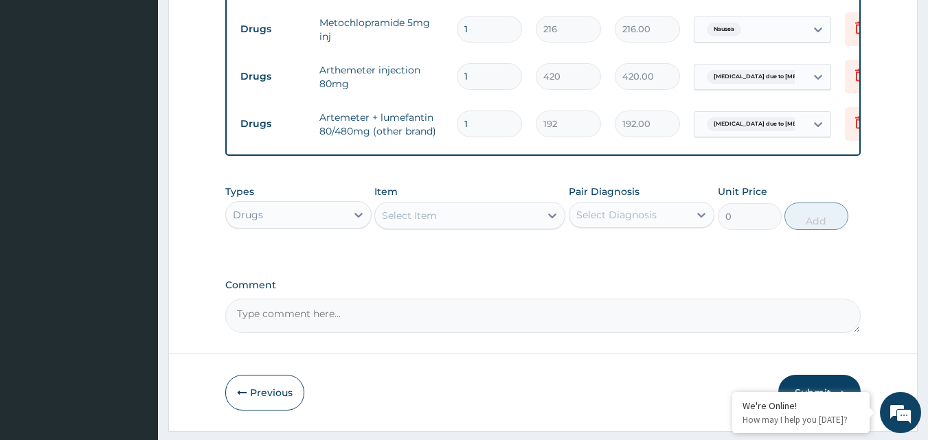
click at [441, 222] on div "Select Item" at bounding box center [457, 216] width 165 height 22
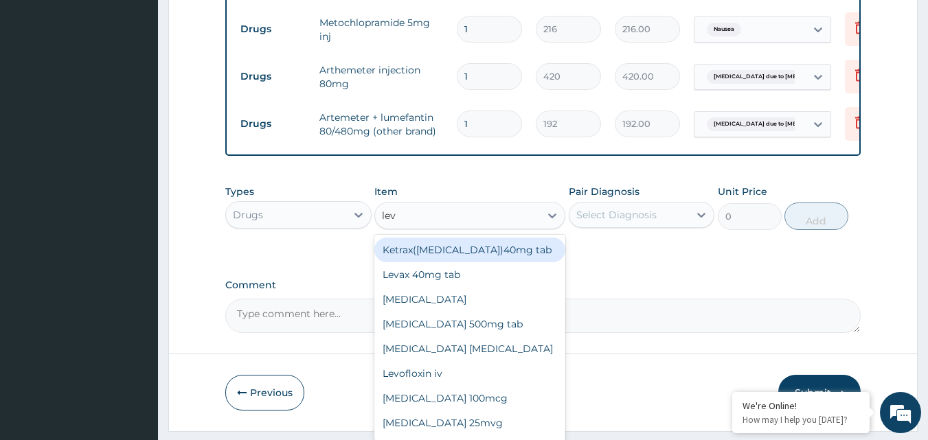
type input "leva"
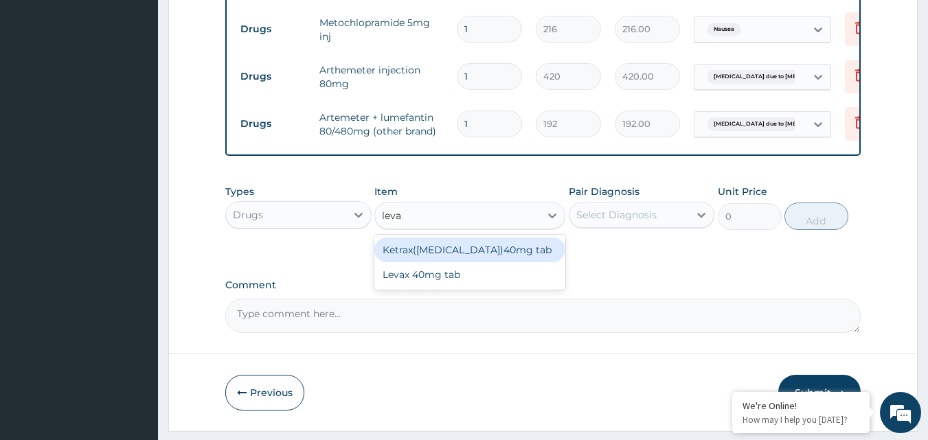
click at [450, 261] on div "Ketrax([MEDICAL_DATA])40mg tab" at bounding box center [469, 250] width 191 height 25
type input "30"
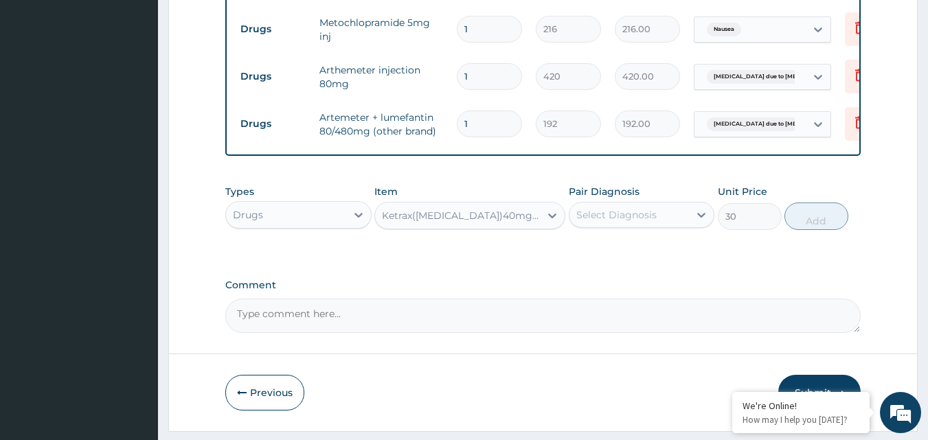
click at [613, 222] on div "Select Diagnosis" at bounding box center [616, 215] width 80 height 14
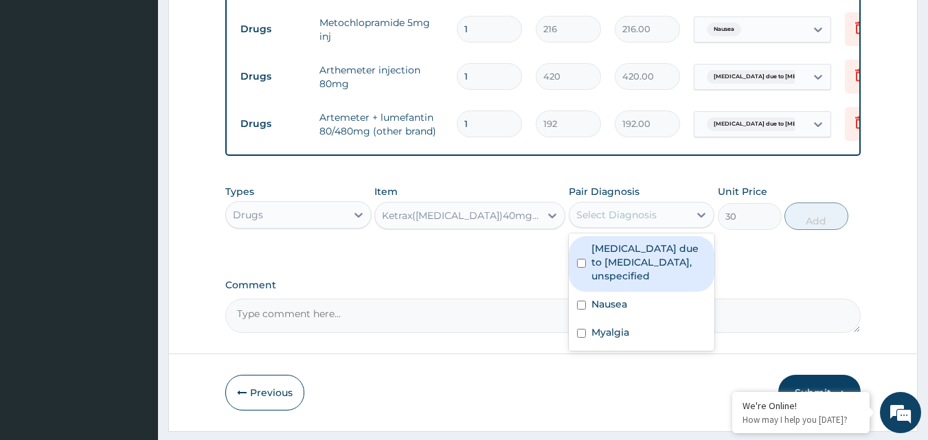
click at [586, 286] on div "[MEDICAL_DATA] due to [MEDICAL_DATA], unspecified" at bounding box center [642, 264] width 146 height 56
checkbox input "true"
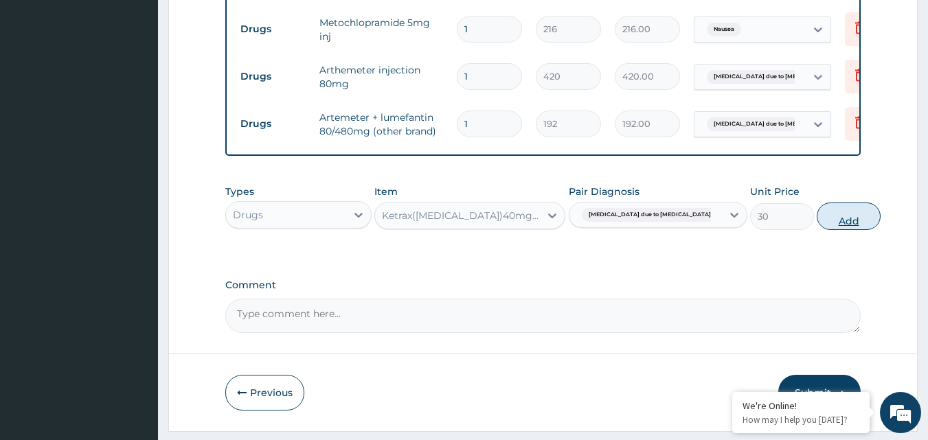
click at [822, 226] on button "Add" at bounding box center [849, 216] width 64 height 27
type input "0"
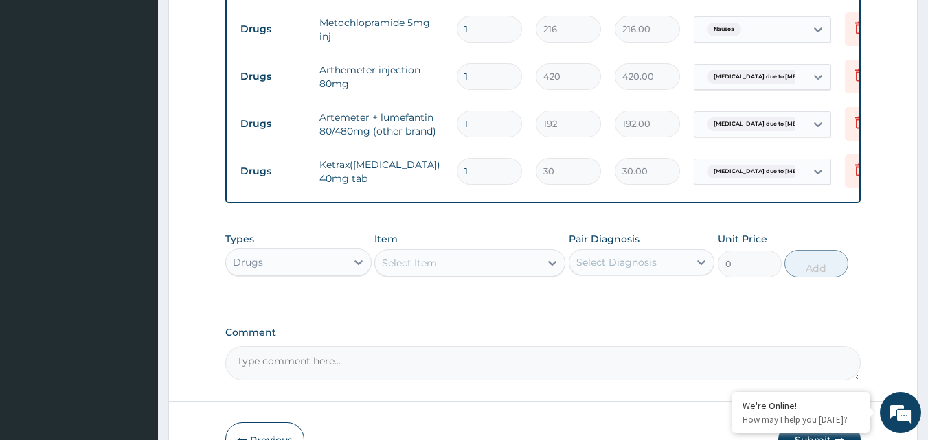
click at [485, 274] on div "Select Item" at bounding box center [457, 263] width 165 height 22
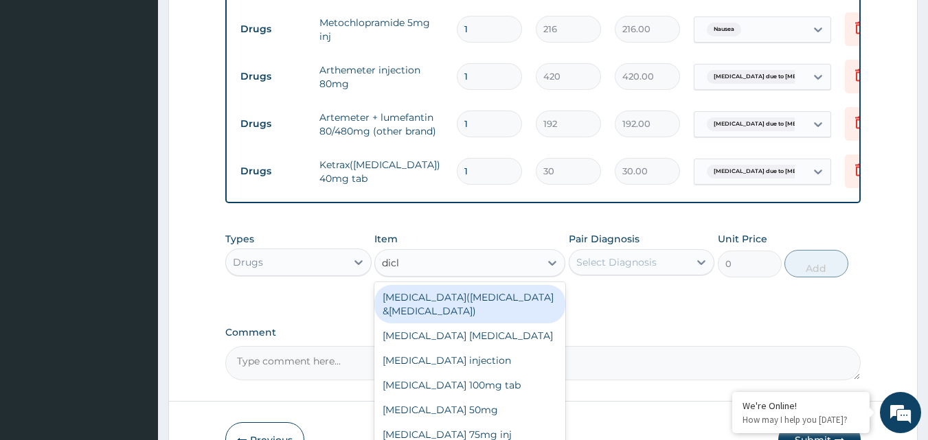
type input "diclo"
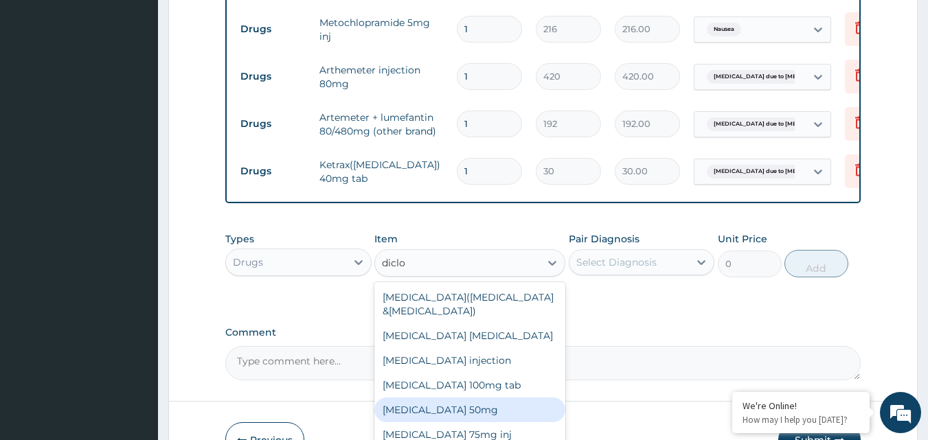
click at [489, 423] on div "[MEDICAL_DATA] 50mg" at bounding box center [469, 410] width 191 height 25
type input "42"
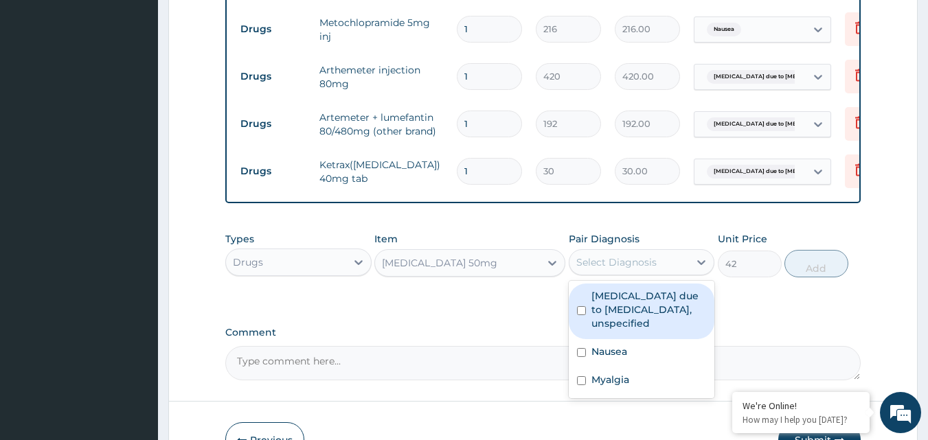
click at [642, 269] on div "Select Diagnosis" at bounding box center [616, 263] width 80 height 14
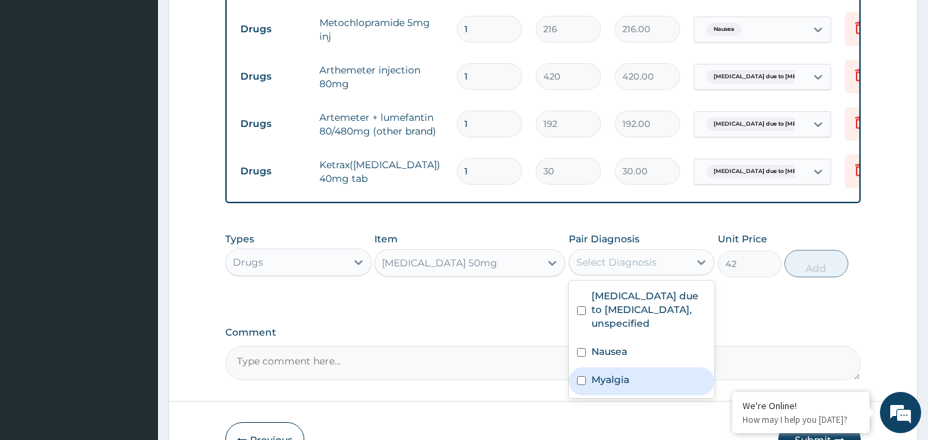
click at [579, 385] on input "checkbox" at bounding box center [581, 381] width 9 height 9
checkbox input "true"
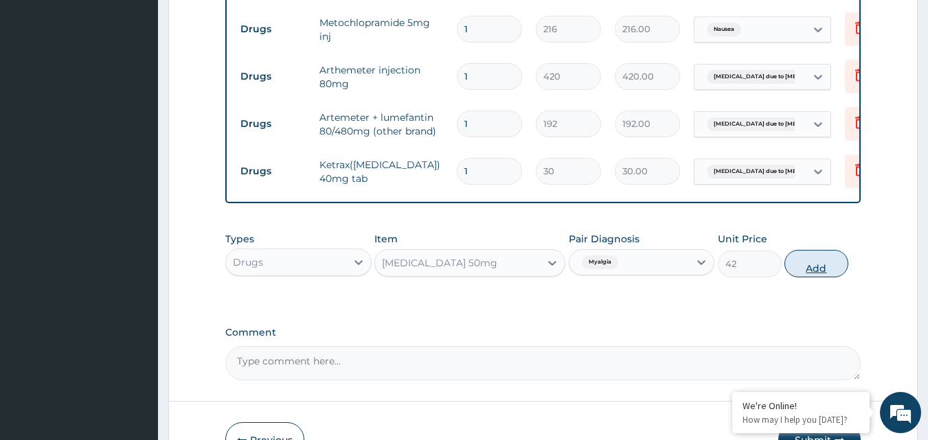
click at [815, 278] on button "Add" at bounding box center [817, 263] width 64 height 27
type input "0"
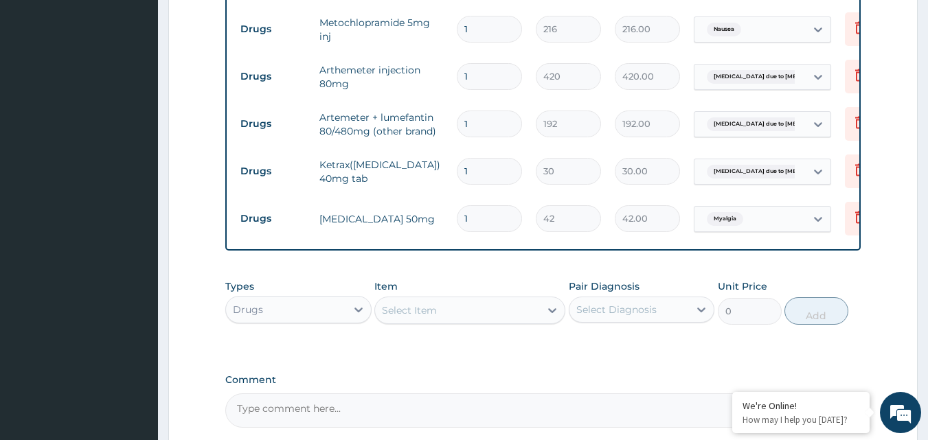
click at [445, 322] on div "Select Item" at bounding box center [457, 311] width 165 height 22
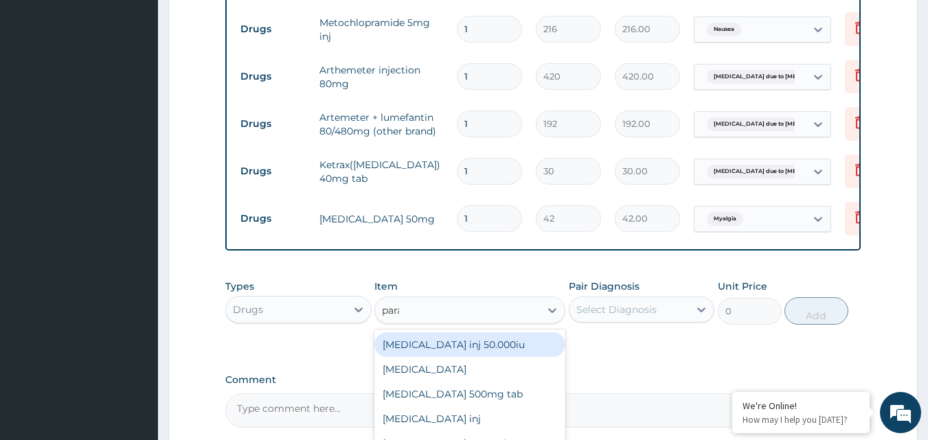
type input "parac"
click at [444, 355] on div "[MEDICAL_DATA] 500mg tab" at bounding box center [469, 345] width 191 height 25
type input "10"
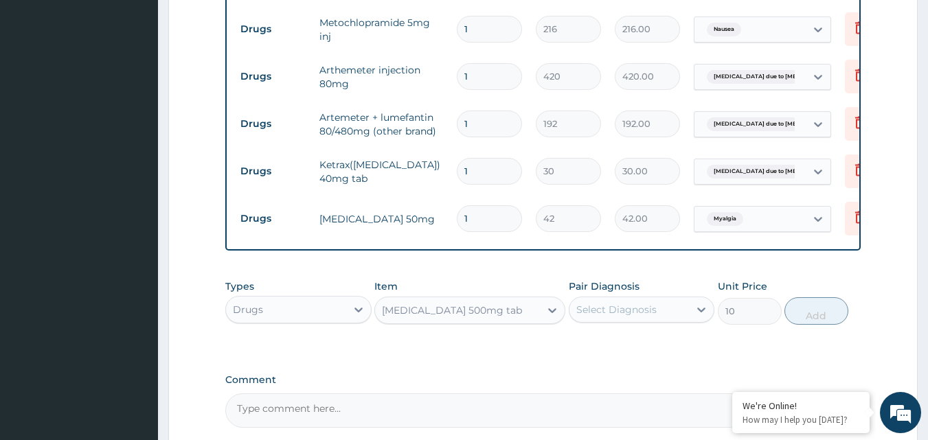
click at [606, 321] on div "Select Diagnosis" at bounding box center [630, 310] width 120 height 22
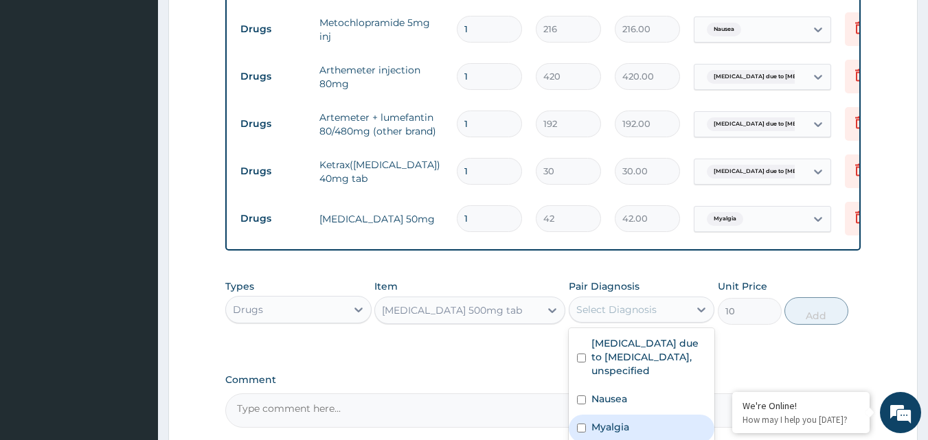
click at [583, 433] on input "checkbox" at bounding box center [581, 428] width 9 height 9
checkbox input "true"
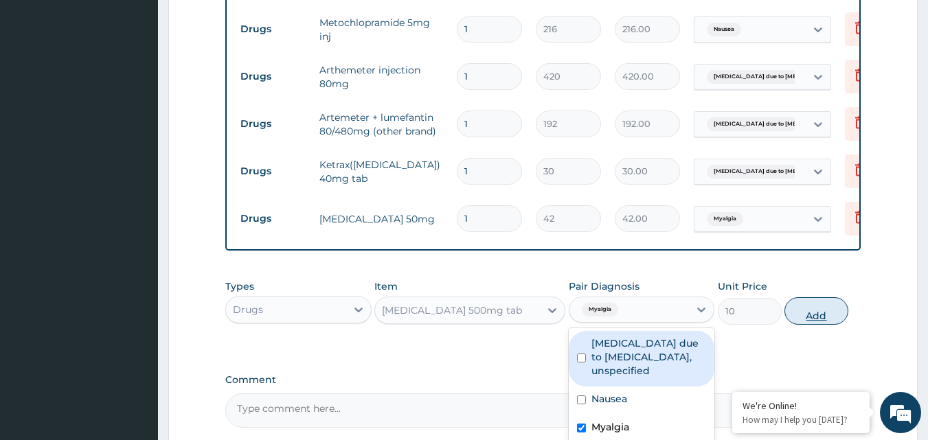
click at [819, 323] on button "Add" at bounding box center [817, 310] width 64 height 27
type input "0"
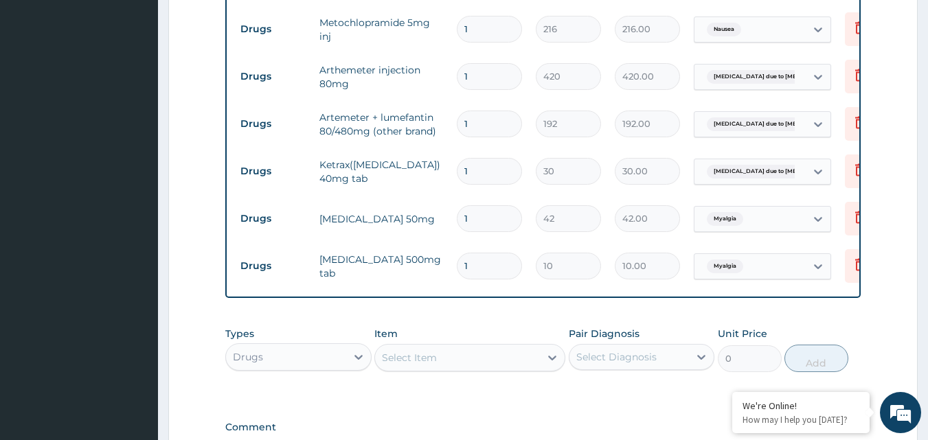
click at [468, 366] on div "Select Item" at bounding box center [457, 358] width 165 height 22
click at [473, 268] on input "1" at bounding box center [489, 266] width 65 height 27
type input "0.00"
type input "3"
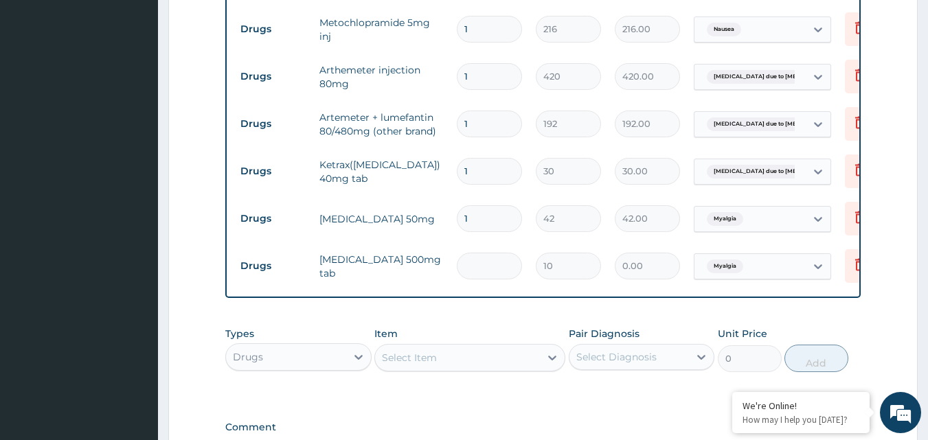
type input "30.00"
type input "30"
type input "300.00"
type input "30"
click at [474, 220] on input "1" at bounding box center [489, 218] width 65 height 27
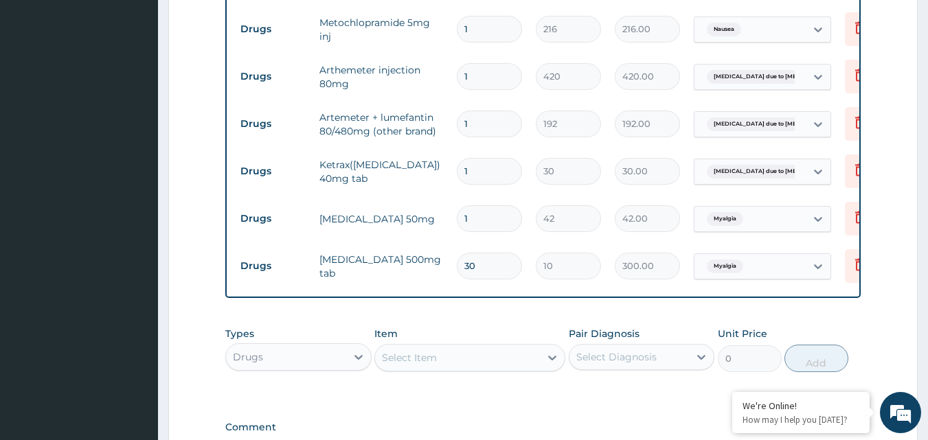
type input "0.00"
type input "2"
type input "84.00"
type input "20"
type input "840.00"
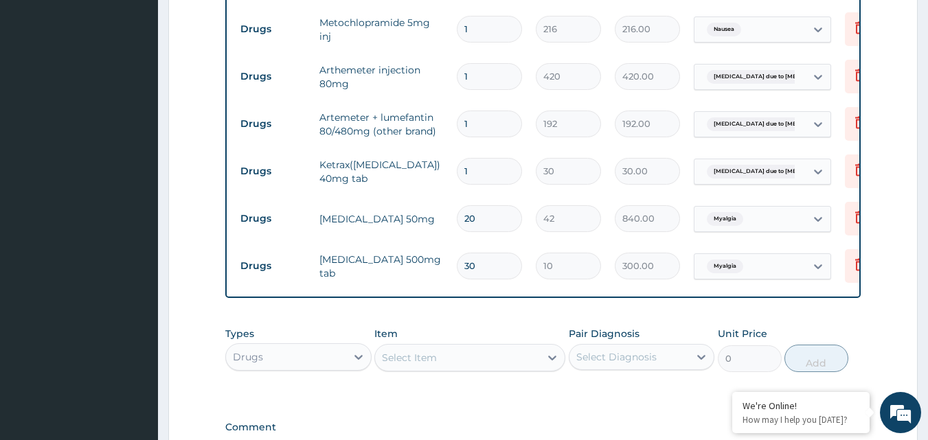
type input "20"
click at [476, 172] on input "1" at bounding box center [489, 171] width 65 height 27
type input "0.00"
type input "3"
type input "90.00"
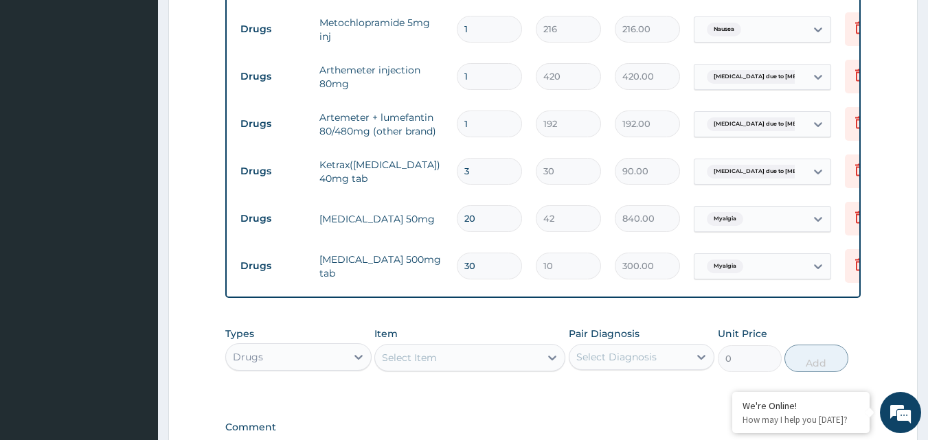
type input "3"
click at [486, 123] on input "1" at bounding box center [489, 124] width 65 height 27
type input "0.00"
type input "6"
type input "1152.00"
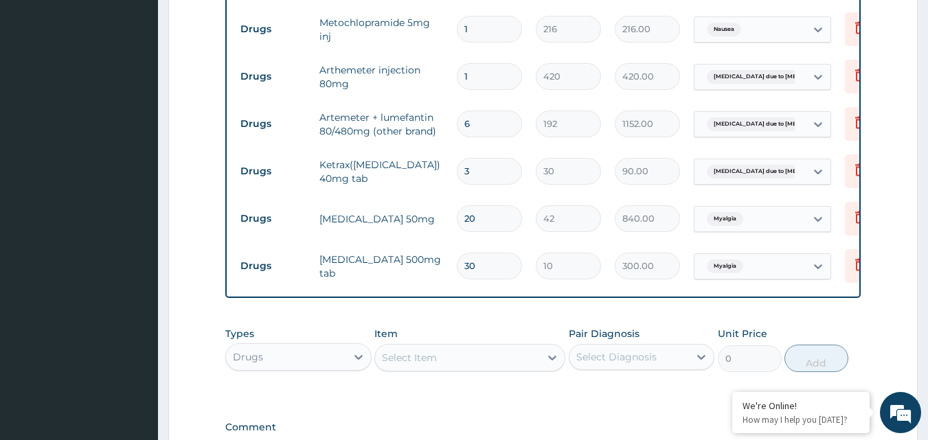
type input "6"
click at [489, 80] on input "1" at bounding box center [489, 76] width 65 height 27
type input "0.00"
type input "2"
type input "840.00"
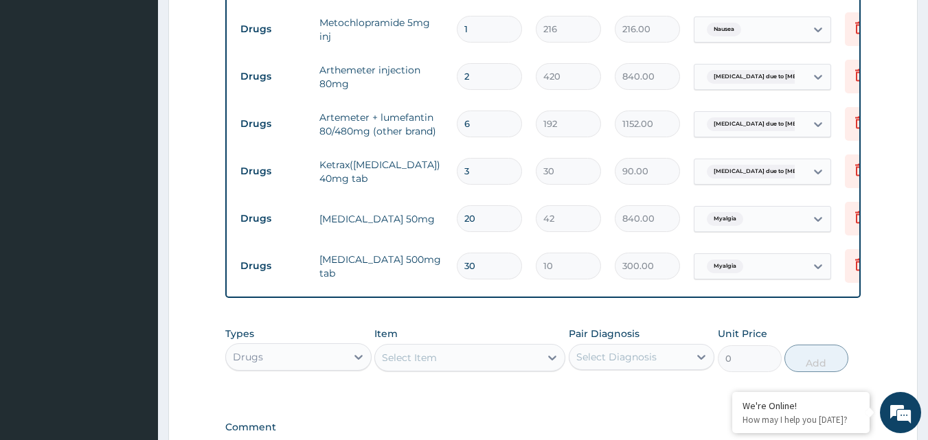
type input "2"
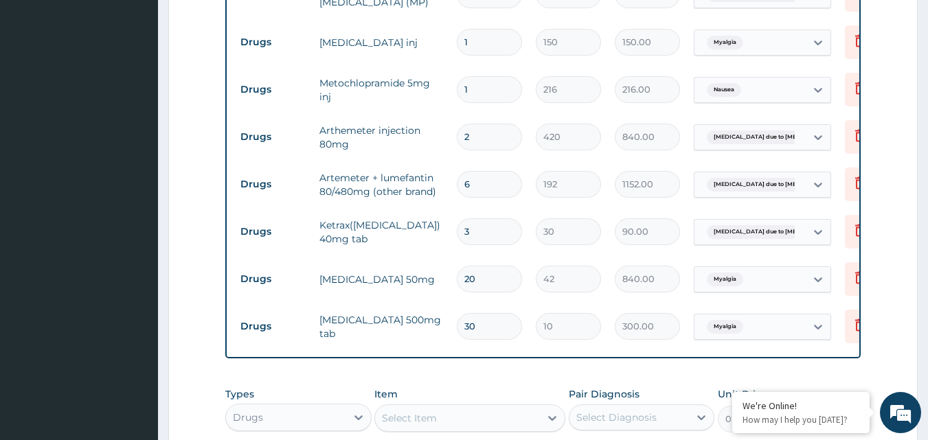
scroll to position [608, 0]
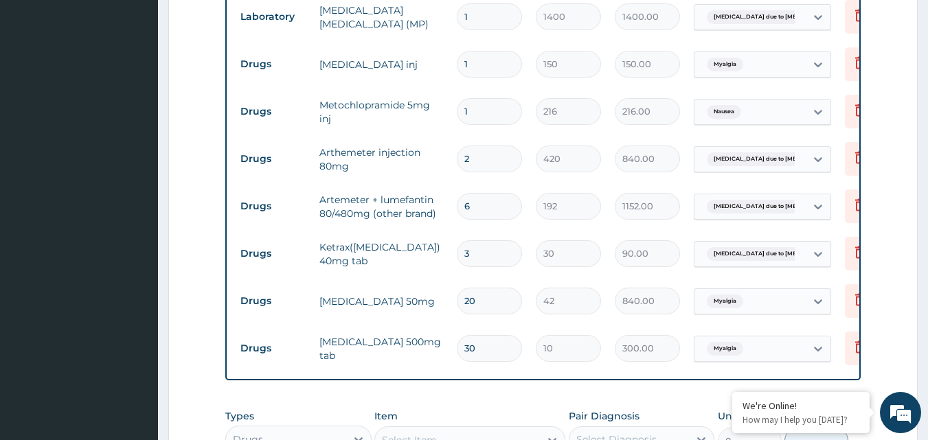
click at [474, 115] on input "1" at bounding box center [489, 111] width 65 height 27
type input "0.00"
type input "2"
type input "432.00"
type input "2"
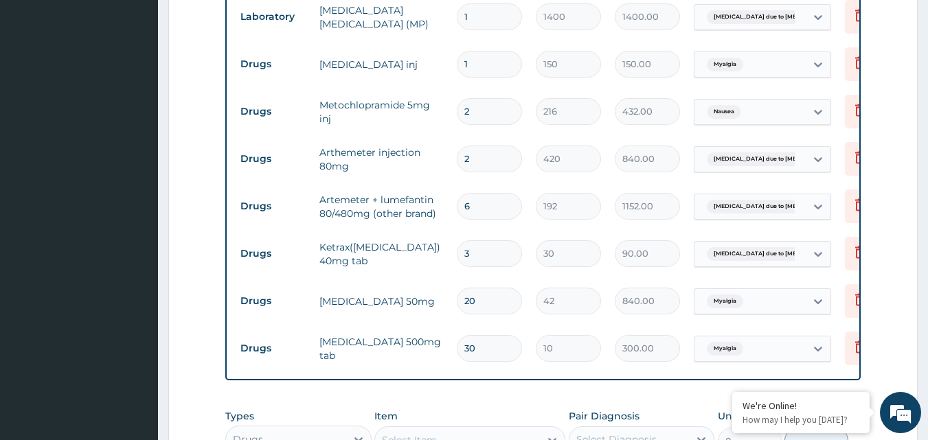
click at [482, 71] on input "1" at bounding box center [489, 64] width 65 height 27
type input "0.00"
type input "2"
type input "300.00"
type input "2"
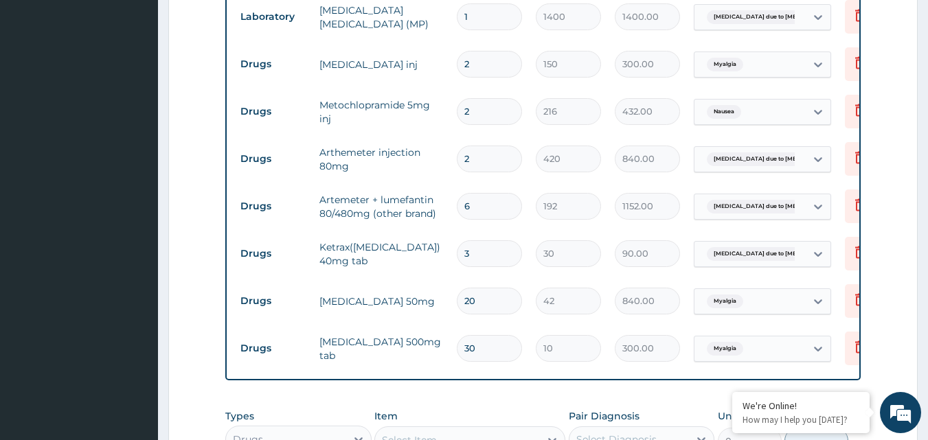
click at [883, 67] on form "Step 2 of 2 PA Code / Prescription Code Enter Code(Secondary Care Only) Encount…" at bounding box center [543, 61] width 750 height 1192
click at [485, 156] on input "2" at bounding box center [489, 159] width 65 height 27
type input "0.00"
type input "6"
type input "2520.00"
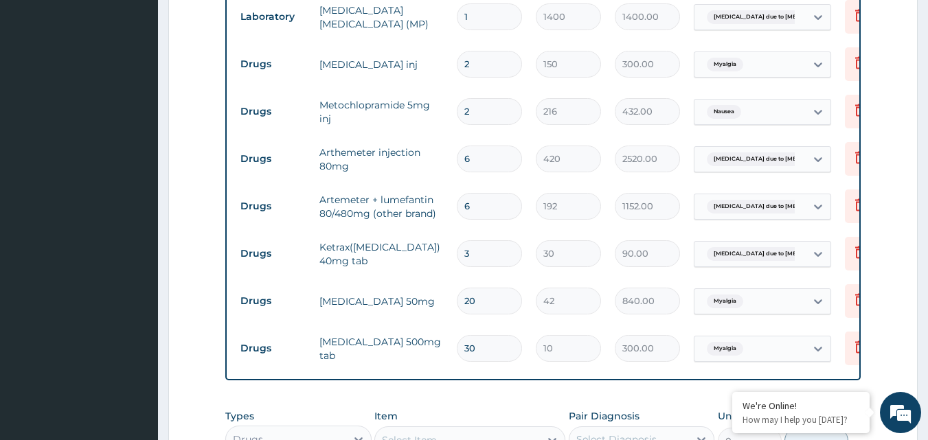
type input "6"
click at [888, 212] on form "Step 2 of 2 PA Code / Prescription Code Enter Code(Secondary Care Only) Encount…" at bounding box center [543, 61] width 750 height 1192
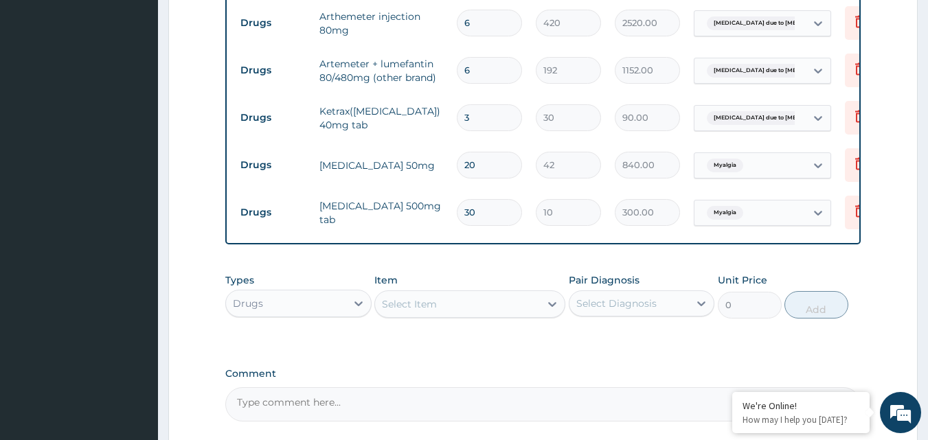
scroll to position [745, 0]
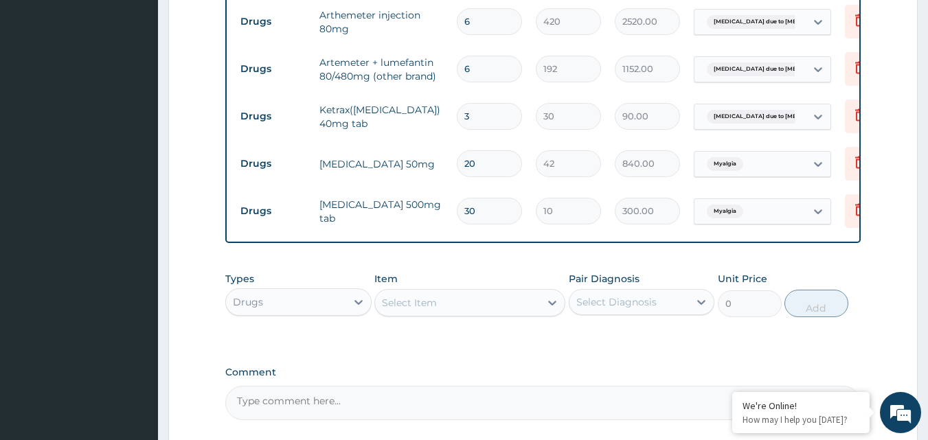
click at [460, 310] on div "Select Item" at bounding box center [457, 303] width 165 height 22
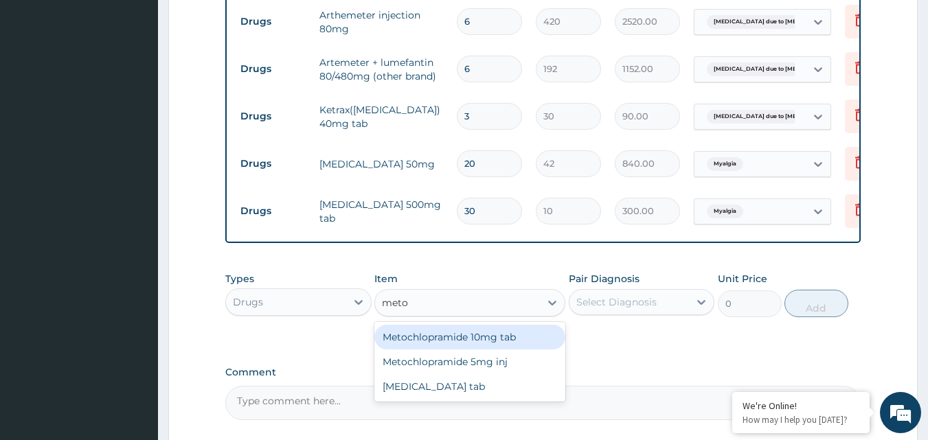
type input "metoc"
click at [464, 348] on div "Metochlopramide 10mg tab" at bounding box center [469, 337] width 191 height 25
type input "48"
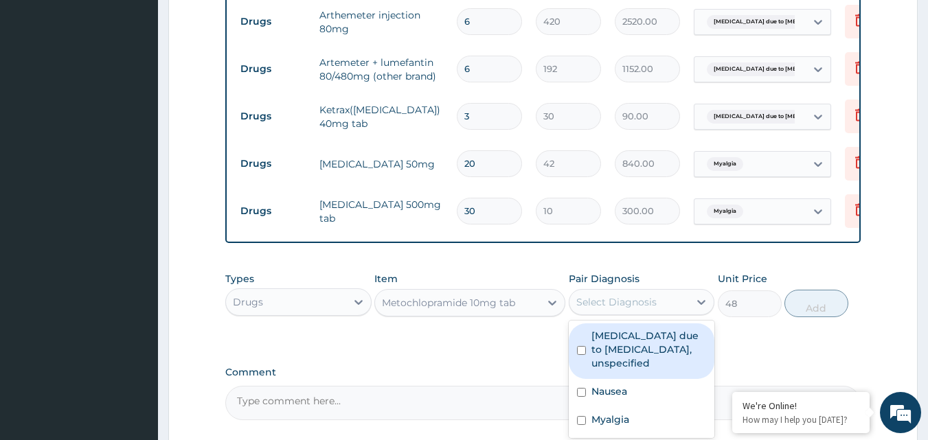
click at [646, 304] on div "Select Diagnosis" at bounding box center [630, 302] width 120 height 22
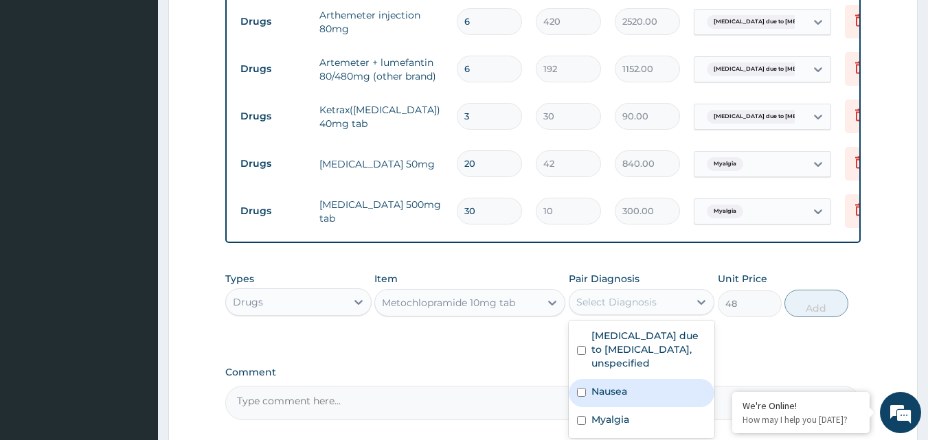
click at [585, 397] on input "checkbox" at bounding box center [581, 392] width 9 height 9
checkbox input "true"
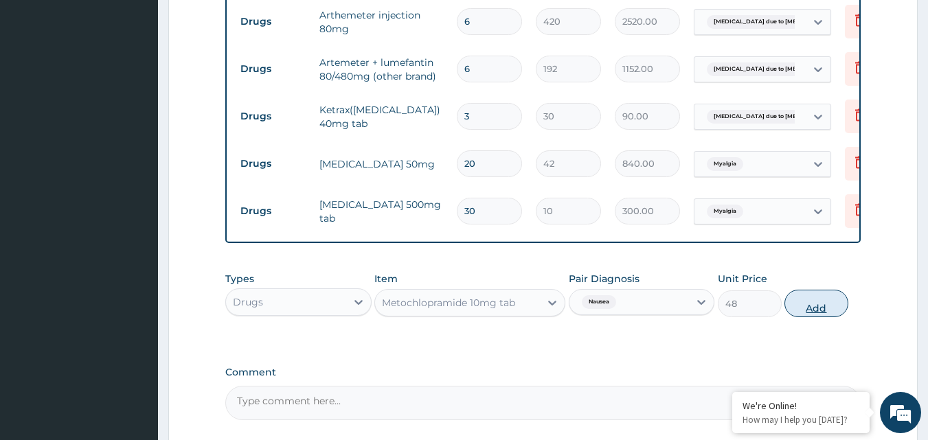
click at [829, 317] on button "Add" at bounding box center [817, 303] width 64 height 27
type input "0"
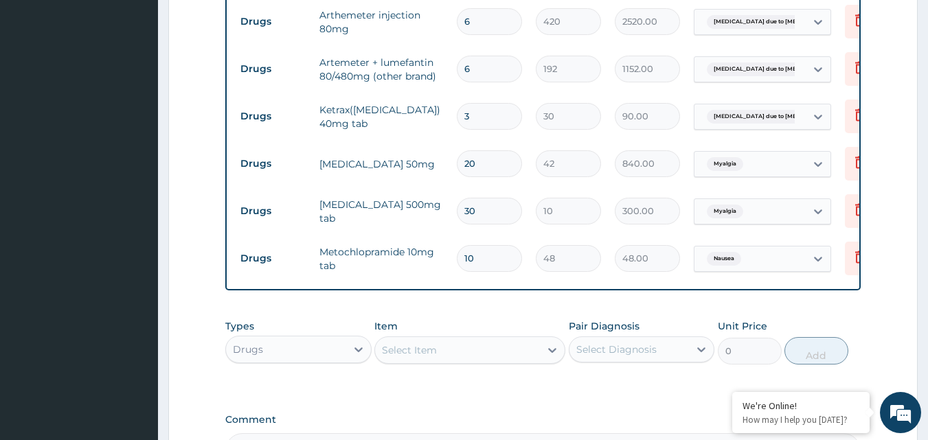
type input "100"
type input "4800.00"
type input "10"
type input "480.00"
type input "10"
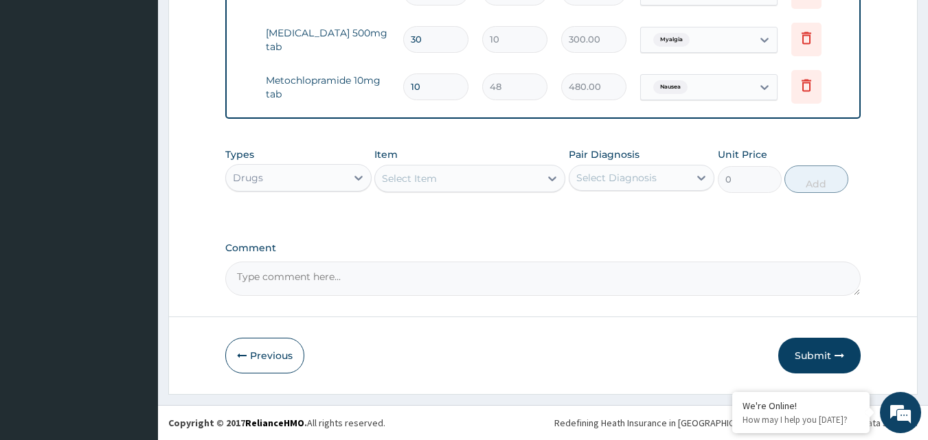
scroll to position [928, 0]
click at [809, 356] on button "Submit" at bounding box center [819, 356] width 82 height 36
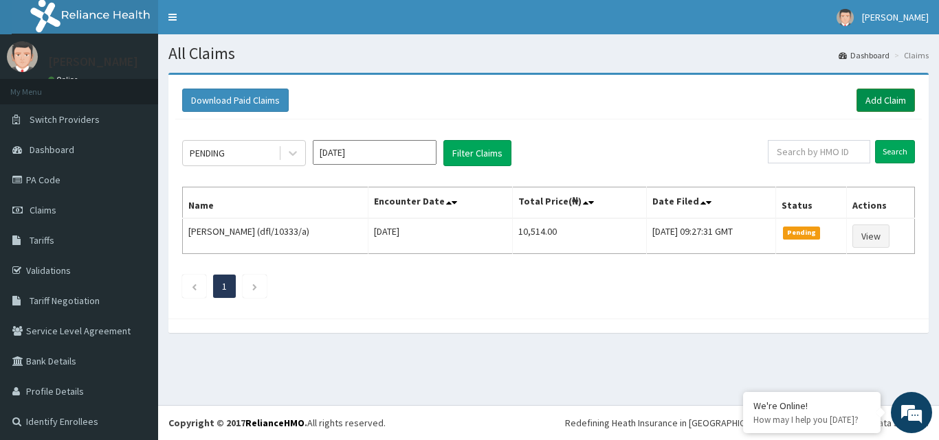
click at [875, 98] on link "Add Claim" at bounding box center [885, 100] width 58 height 23
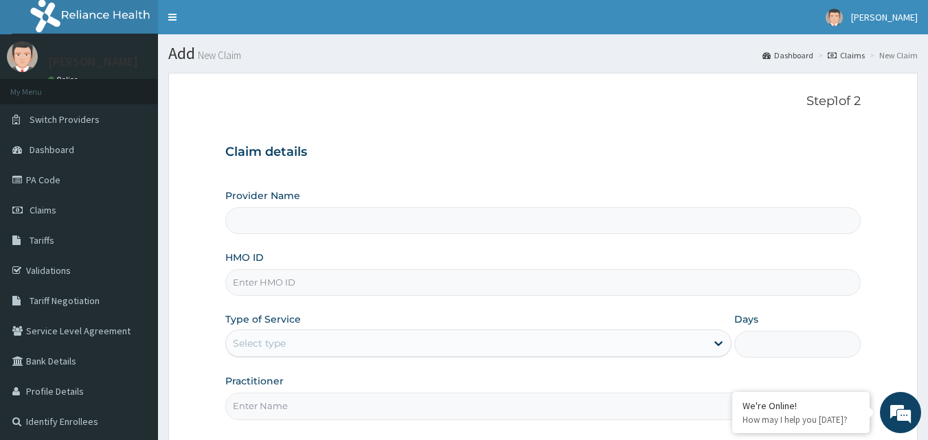
click at [431, 216] on input "Provider Name" at bounding box center [543, 220] width 636 height 27
type input "Gentleman Abdulsalam Memorial Hospital"
click at [321, 282] on input "HMO ID" at bounding box center [543, 282] width 636 height 27
type input "dfl/10336/a"
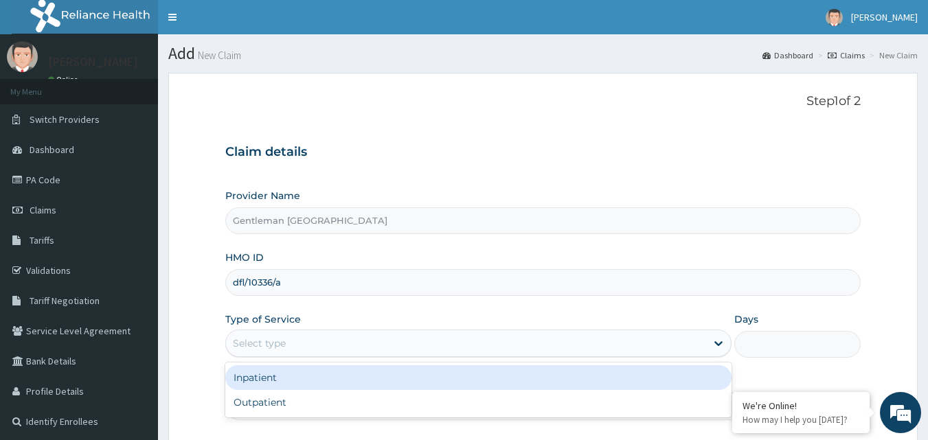
click at [434, 339] on div "Select type" at bounding box center [466, 344] width 480 height 22
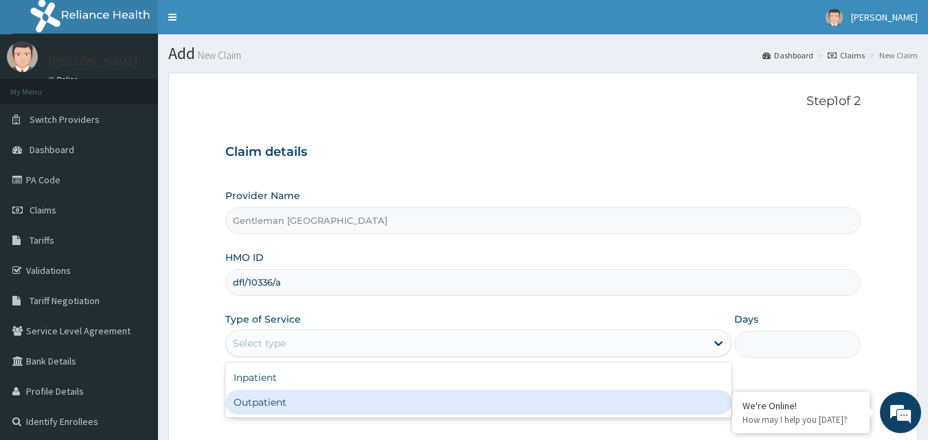
click at [289, 403] on div "Outpatient" at bounding box center [478, 402] width 506 height 25
type input "1"
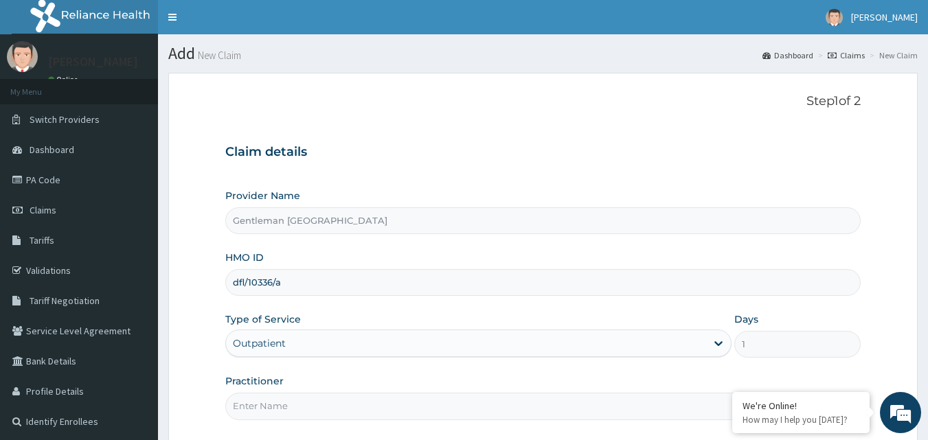
click at [375, 407] on input "Practitioner" at bounding box center [543, 406] width 636 height 27
type input "[PERSON_NAME][GEOGRAPHIC_DATA]"
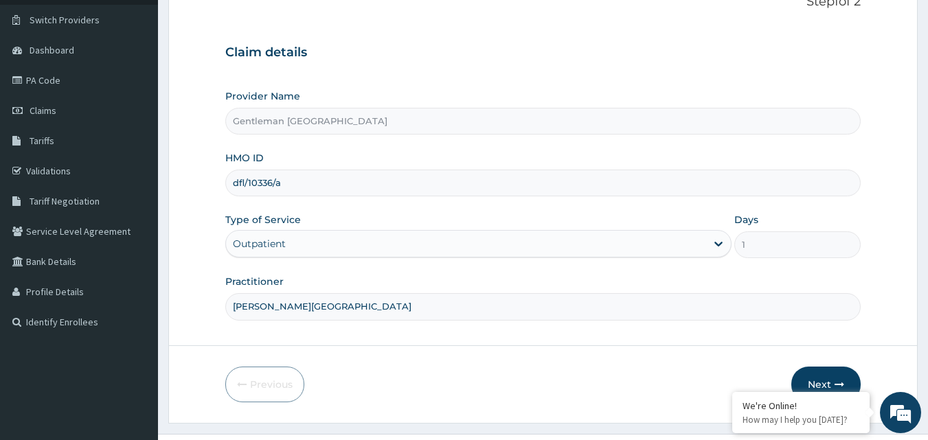
scroll to position [128, 0]
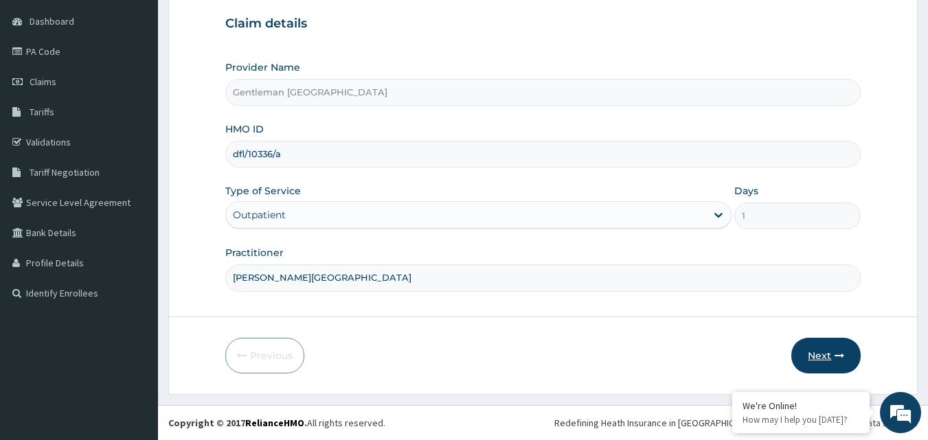
click at [815, 356] on button "Next" at bounding box center [825, 356] width 69 height 36
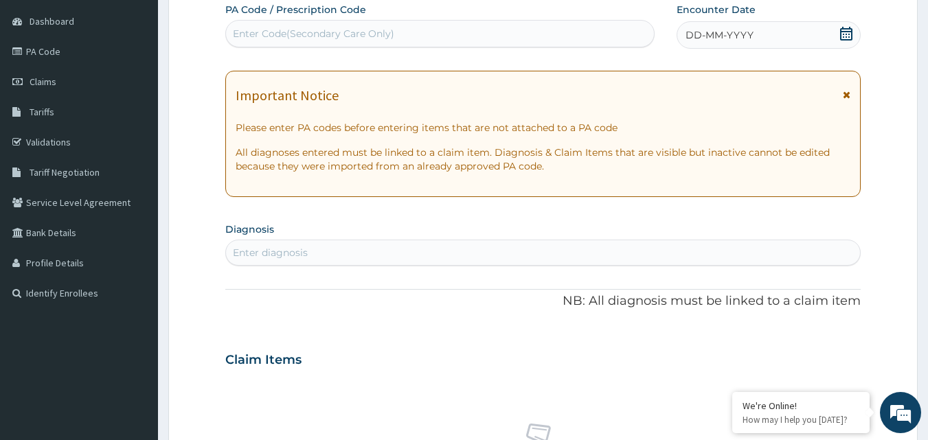
click at [802, 41] on div "DD-MM-YYYY" at bounding box center [769, 34] width 184 height 27
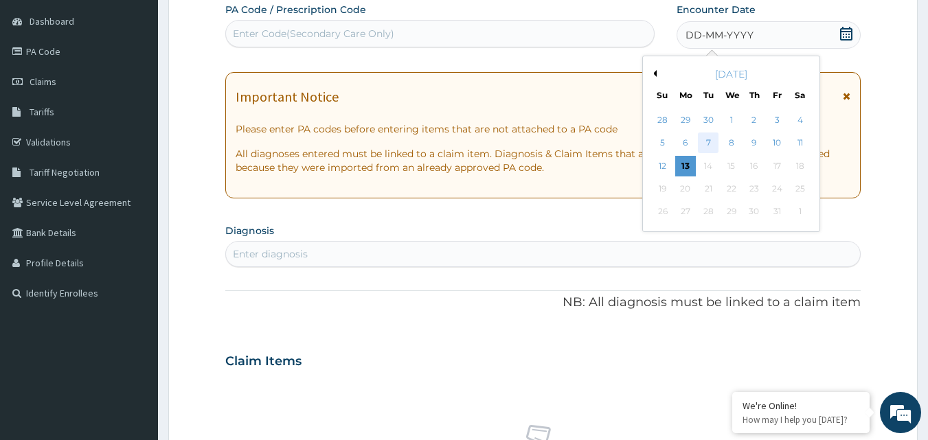
click at [707, 142] on div "7" at bounding box center [709, 143] width 21 height 21
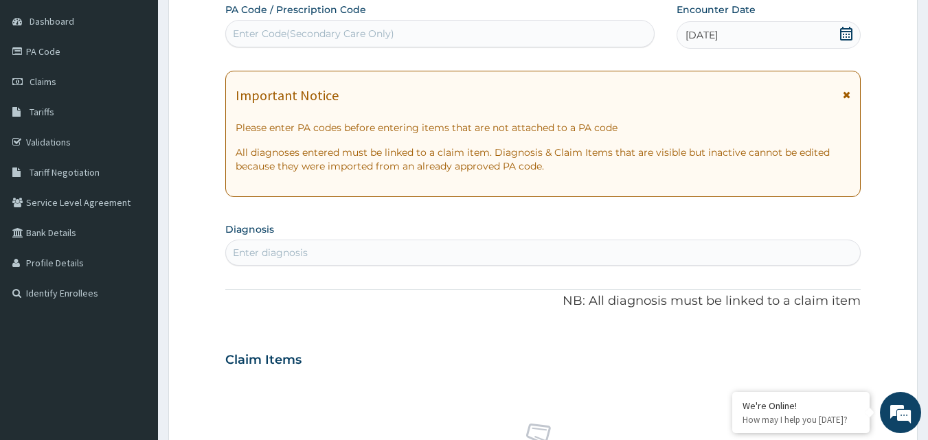
click at [518, 255] on div "Enter diagnosis" at bounding box center [543, 253] width 635 height 22
drag, startPoint x: 518, startPoint y: 255, endPoint x: 503, endPoint y: 284, distance: 33.2
click at [514, 265] on div "Enter diagnosis" at bounding box center [543, 253] width 636 height 26
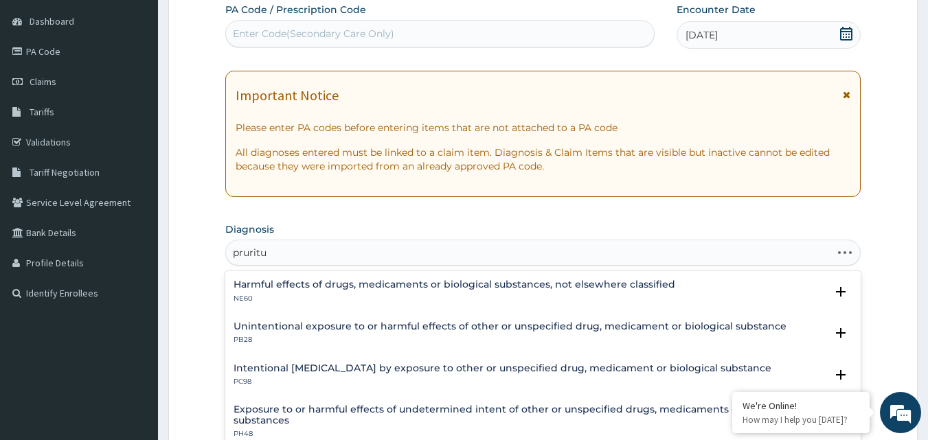
type input "pruritus"
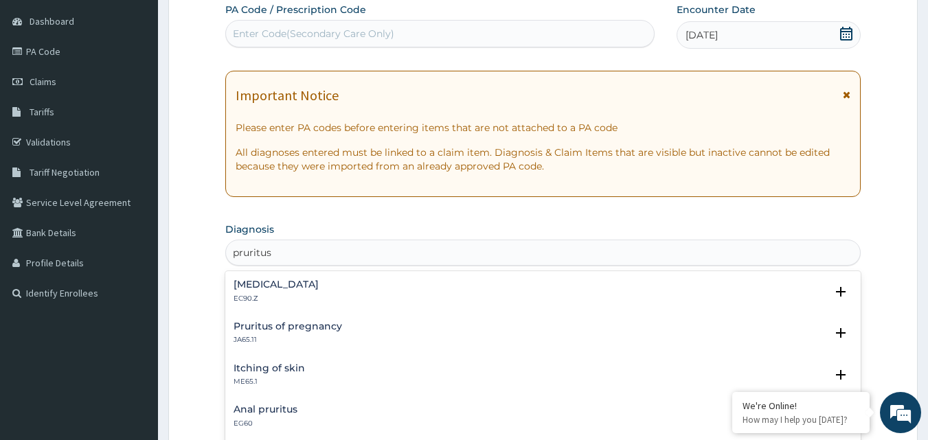
click at [256, 371] on h4 "Itching of skin" at bounding box center [269, 368] width 71 height 10
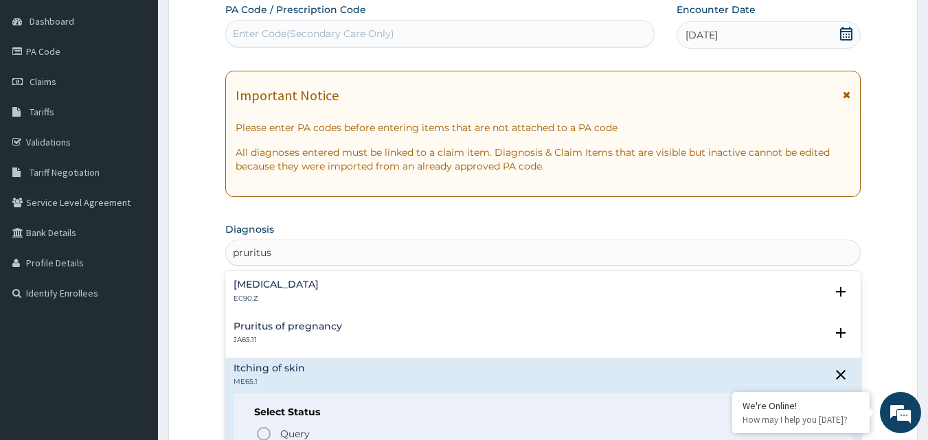
scroll to position [513, 0]
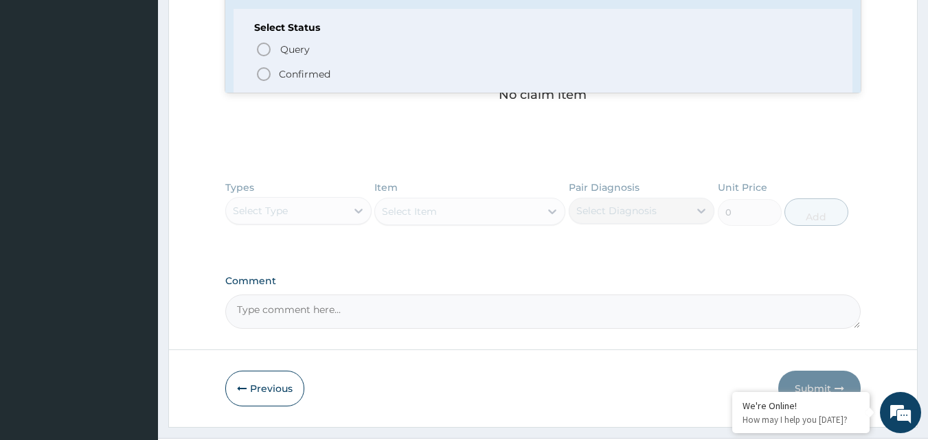
click at [260, 74] on icon "status option filled" at bounding box center [264, 74] width 16 height 16
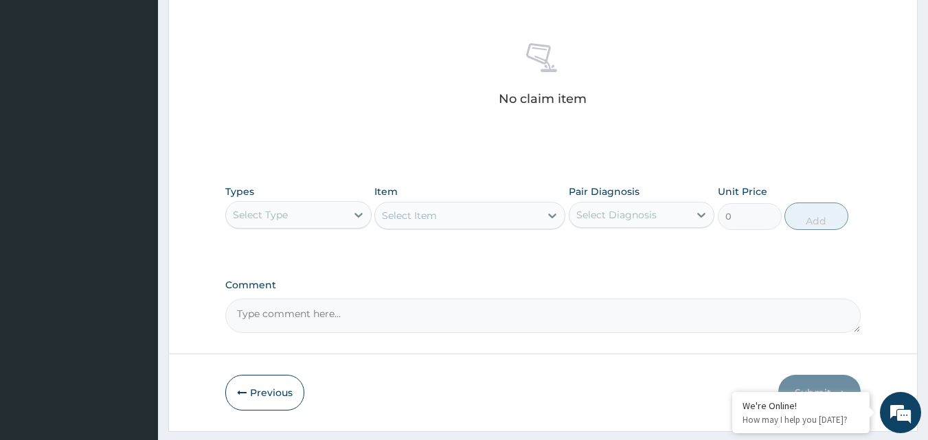
click at [842, 135] on div "No claim item" at bounding box center [543, 77] width 636 height 158
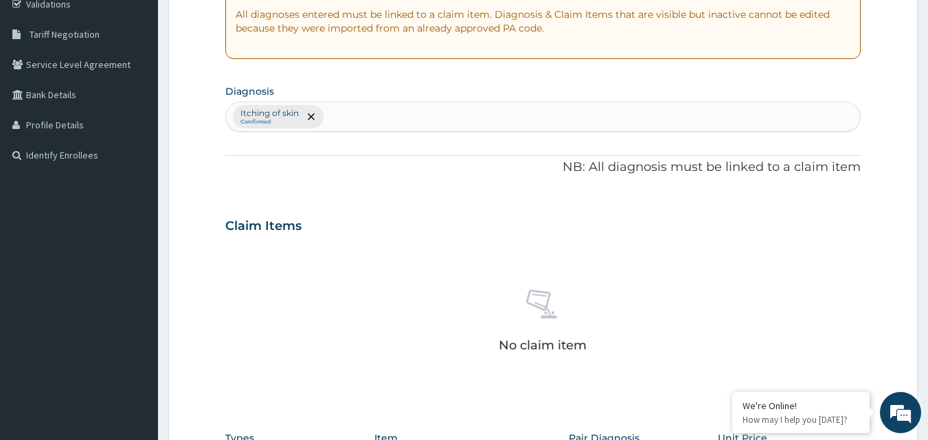
scroll to position [266, 0]
click at [638, 256] on div "No claim item" at bounding box center [543, 324] width 636 height 158
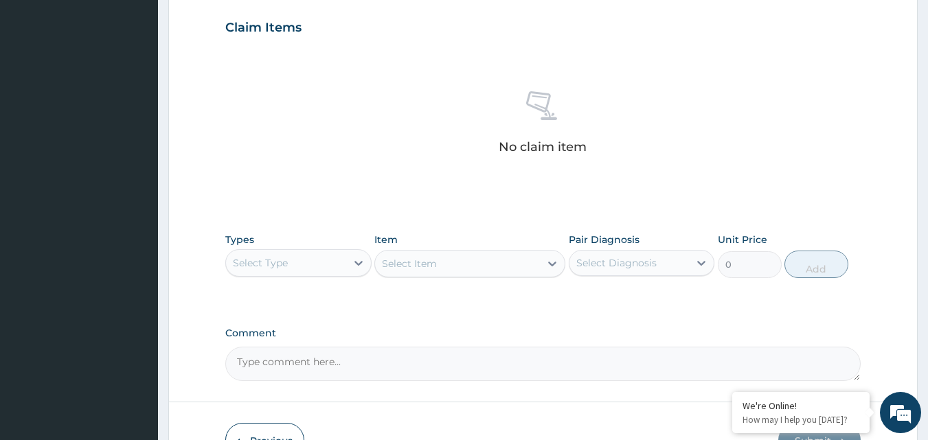
scroll to position [486, 0]
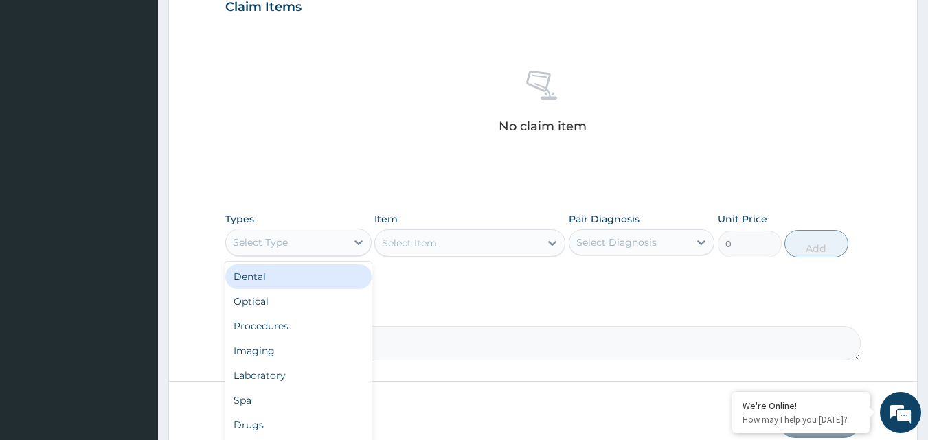
click at [289, 242] on div "Select Type" at bounding box center [286, 243] width 120 height 22
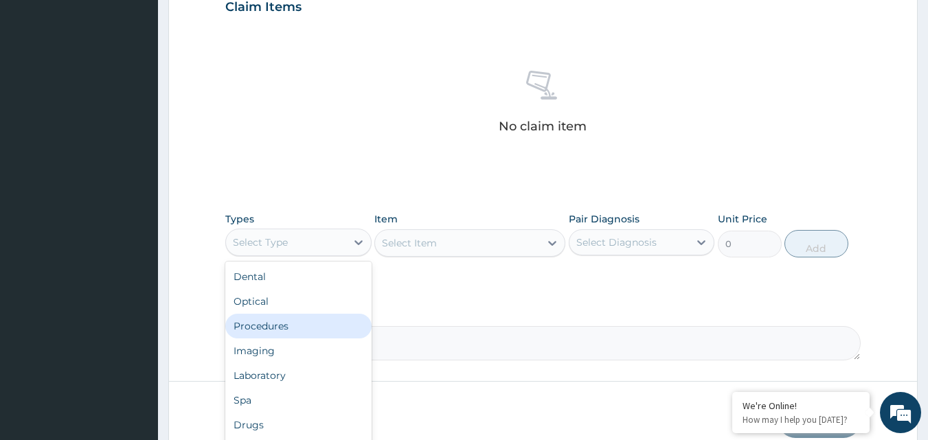
click at [272, 329] on div "Procedures" at bounding box center [298, 326] width 146 height 25
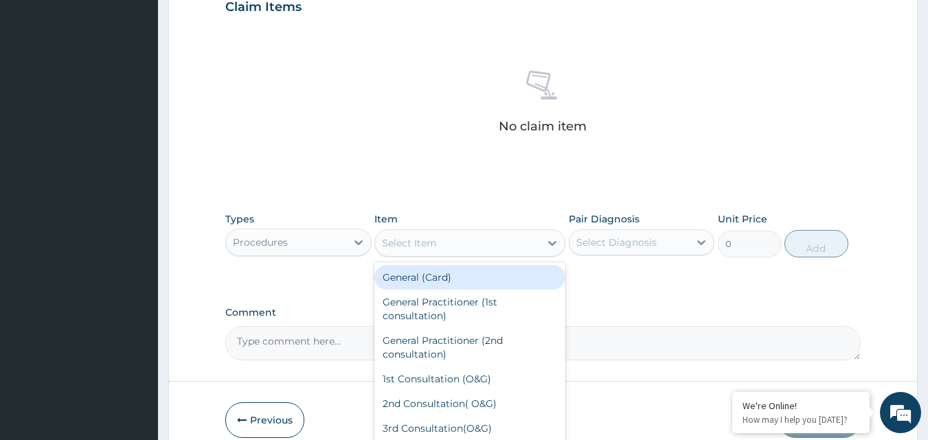
click at [505, 245] on div "Select Item" at bounding box center [457, 243] width 165 height 22
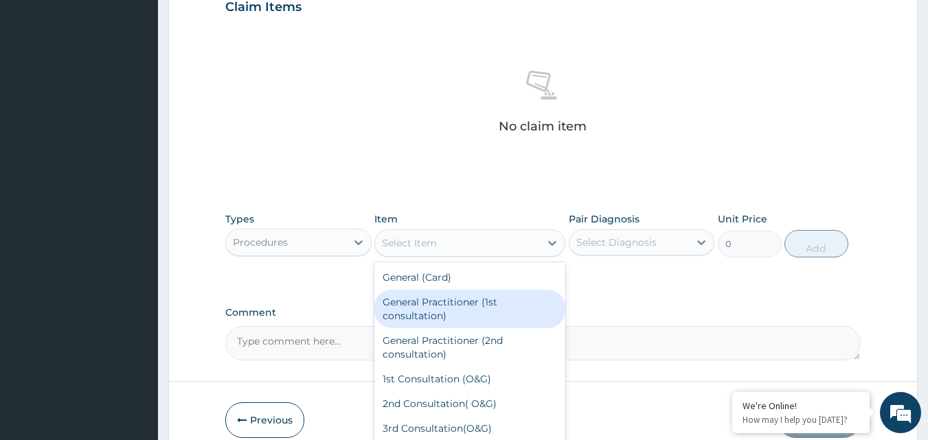
click at [441, 322] on div "General Practitioner (1st consultation)" at bounding box center [469, 309] width 191 height 38
type input "3000"
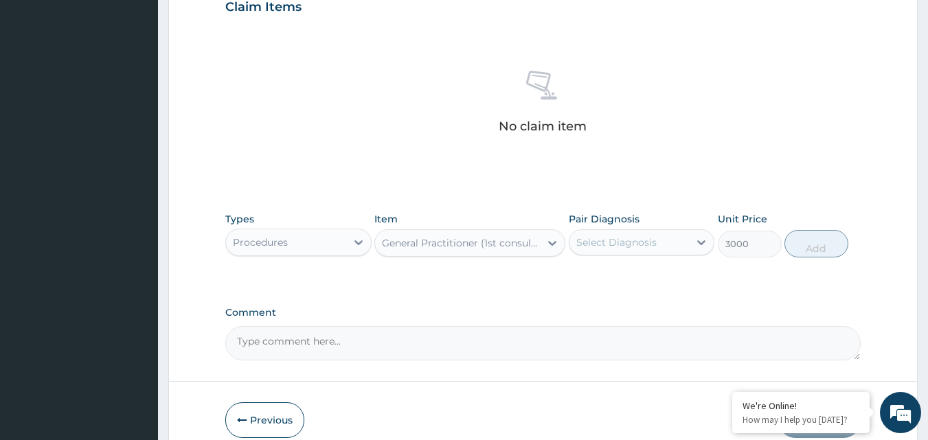
click at [660, 248] on div "Select Diagnosis" at bounding box center [630, 243] width 120 height 22
click at [584, 278] on input "checkbox" at bounding box center [581, 276] width 9 height 9
checkbox input "true"
click at [809, 240] on button "Add" at bounding box center [817, 243] width 64 height 27
type input "0"
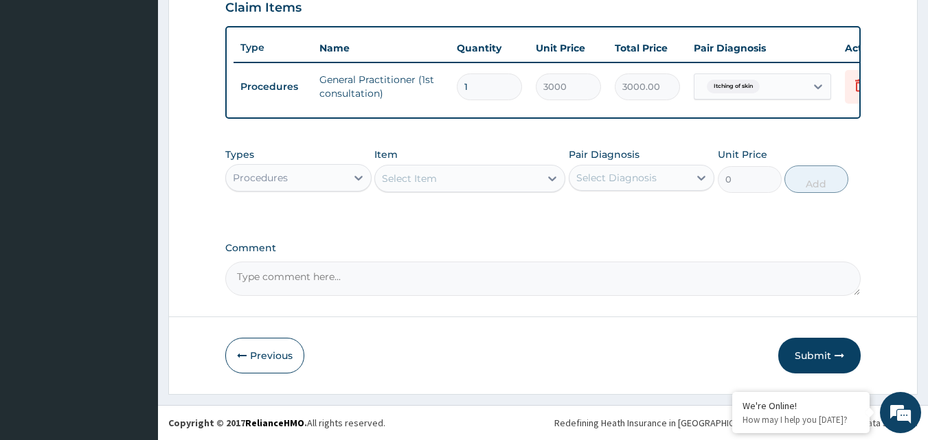
click at [287, 185] on div "Procedures" at bounding box center [260, 178] width 55 height 14
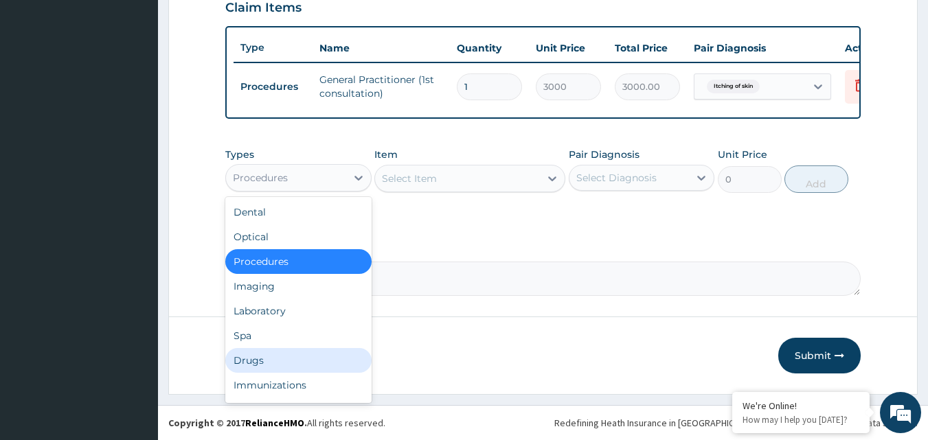
click at [251, 372] on div "Drugs" at bounding box center [298, 360] width 146 height 25
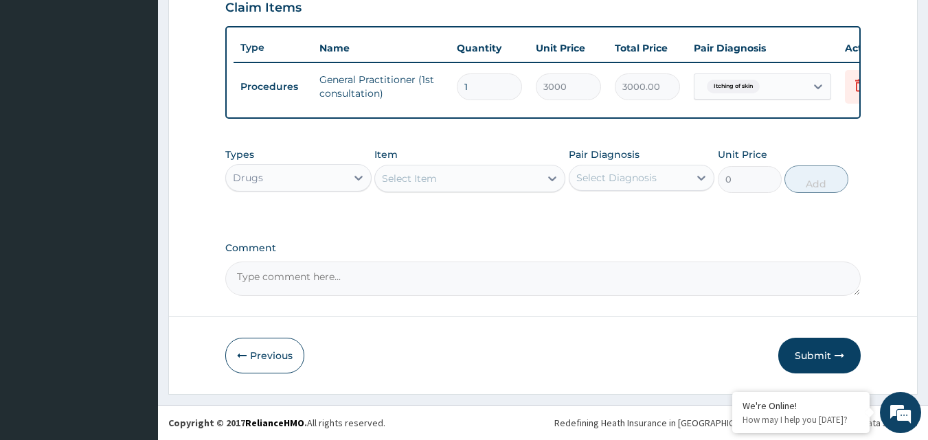
click at [452, 186] on div "Select Item" at bounding box center [457, 179] width 165 height 22
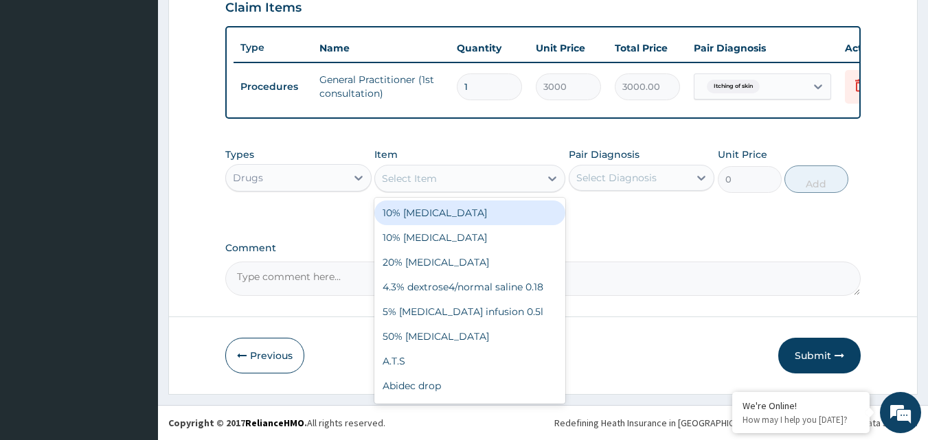
scroll to position [101, 0]
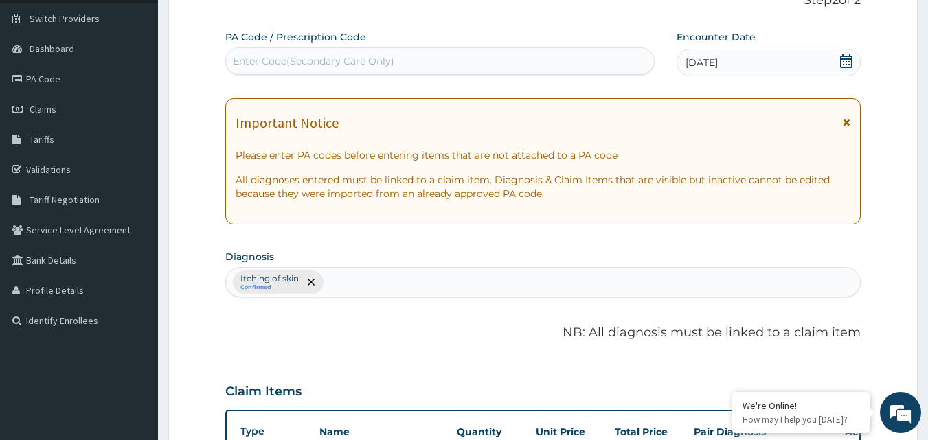
click at [428, 278] on div "Itching of skin Confirmed" at bounding box center [543, 282] width 635 height 29
type input "sexually"
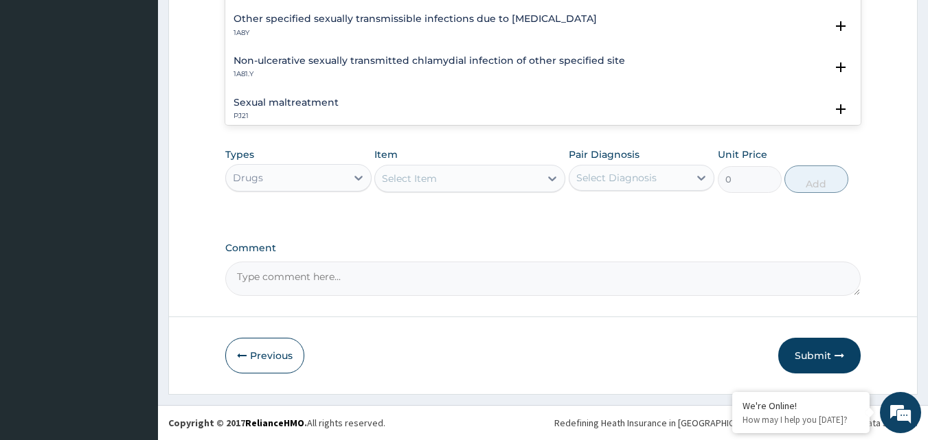
scroll to position [984, 0]
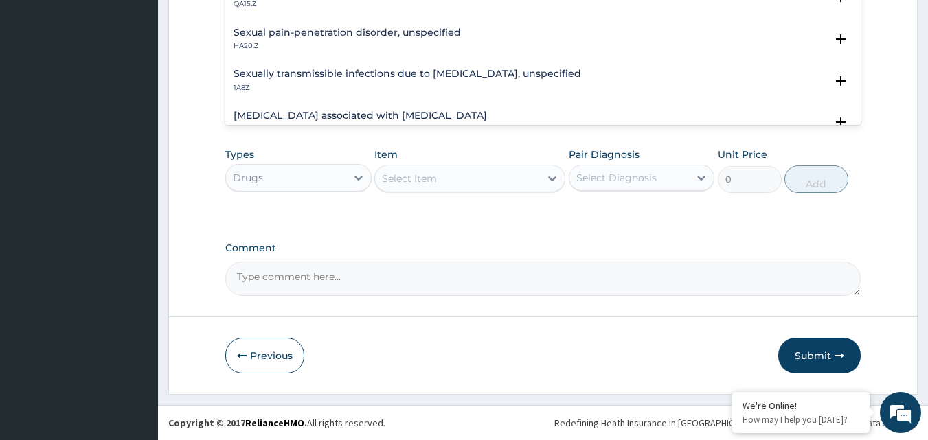
click at [445, 75] on h4 "Sexually transmissible infections due to chlamydia, unspecified" at bounding box center [408, 74] width 348 height 10
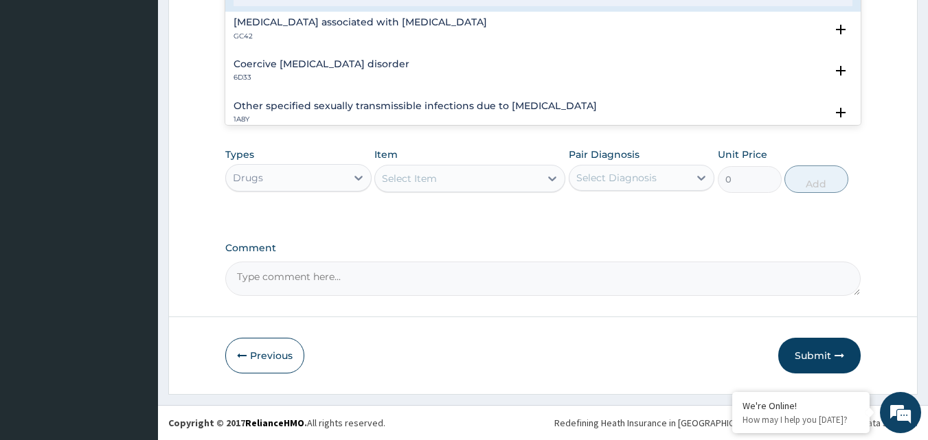
scroll to position [101, 0]
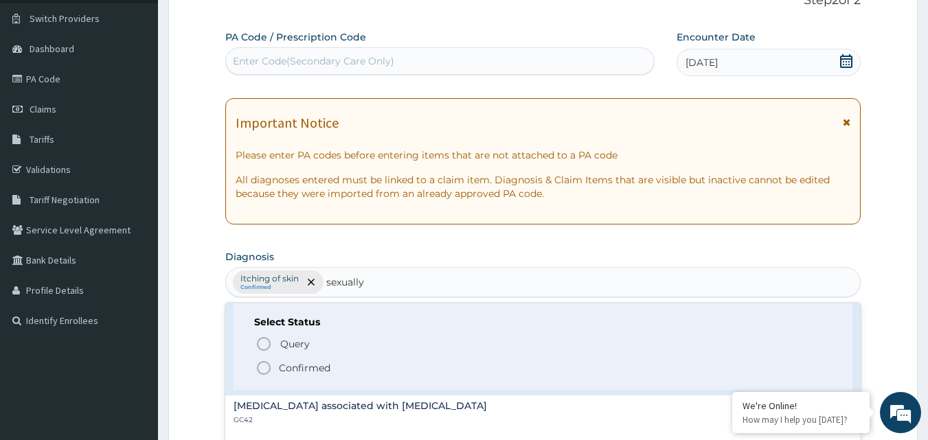
click at [264, 363] on circle "status option filled" at bounding box center [264, 368] width 12 height 12
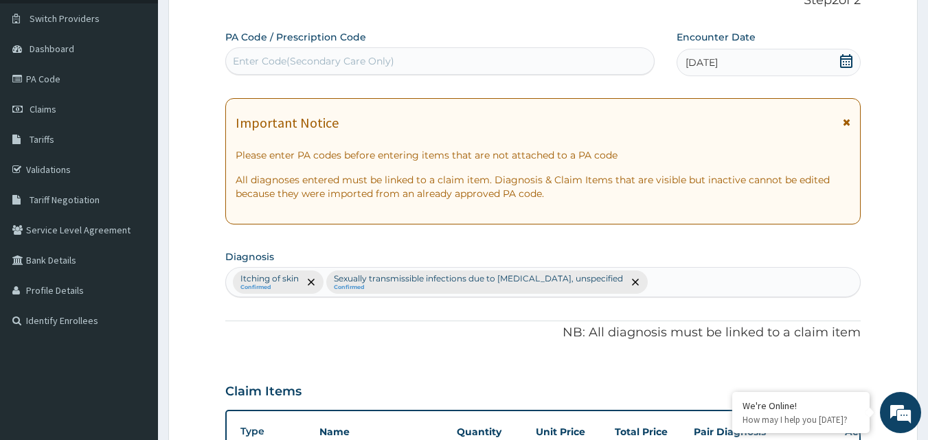
click at [767, 358] on div "PA Code / Prescription Code Enter Code(Secondary Care Only) Encounter Date 07-1…" at bounding box center [543, 355] width 636 height 650
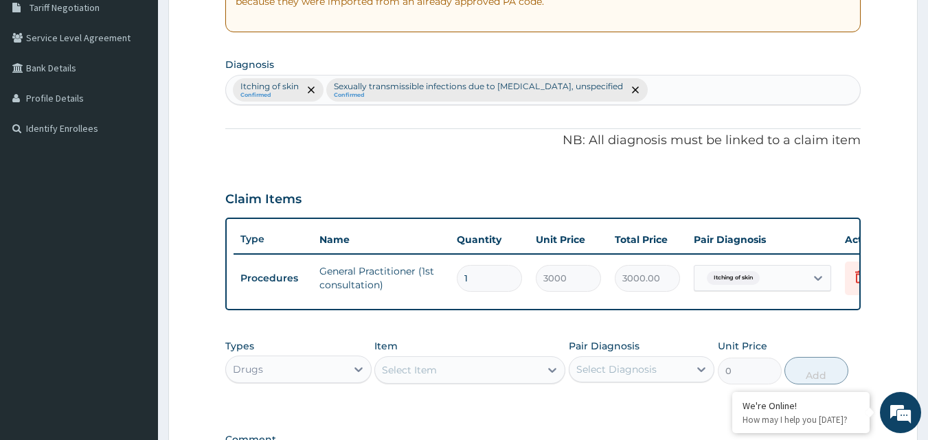
scroll to position [321, 0]
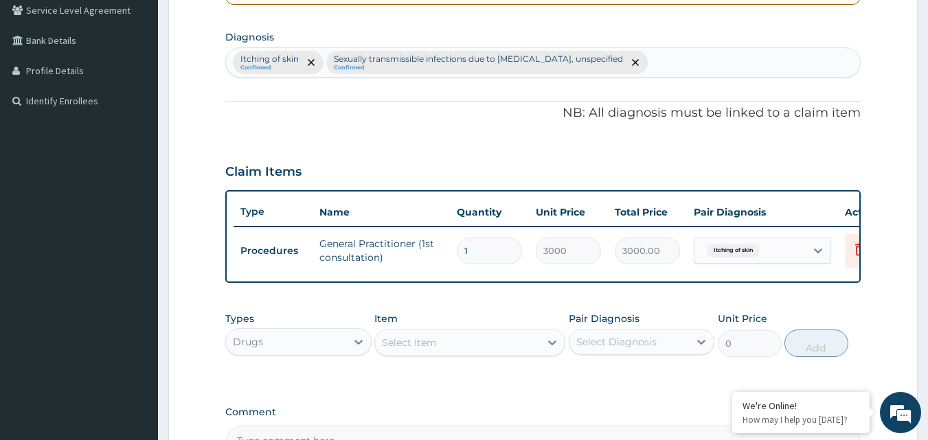
click at [484, 354] on div "Select Item" at bounding box center [457, 343] width 165 height 22
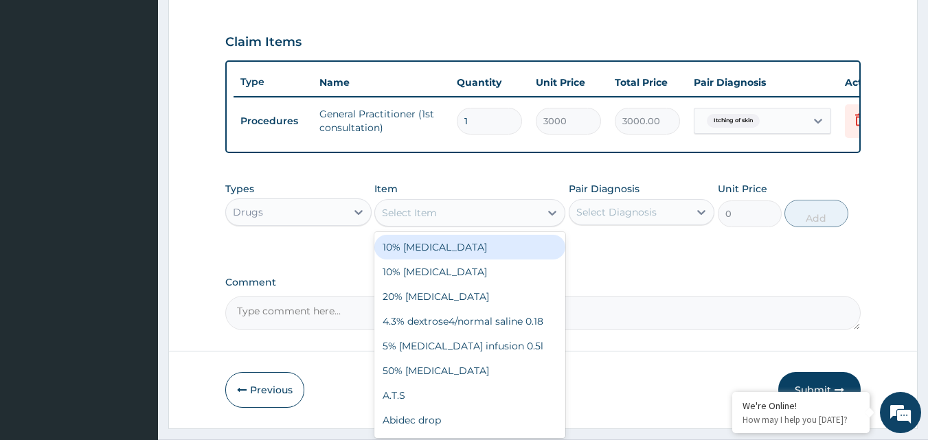
scroll to position [495, 0]
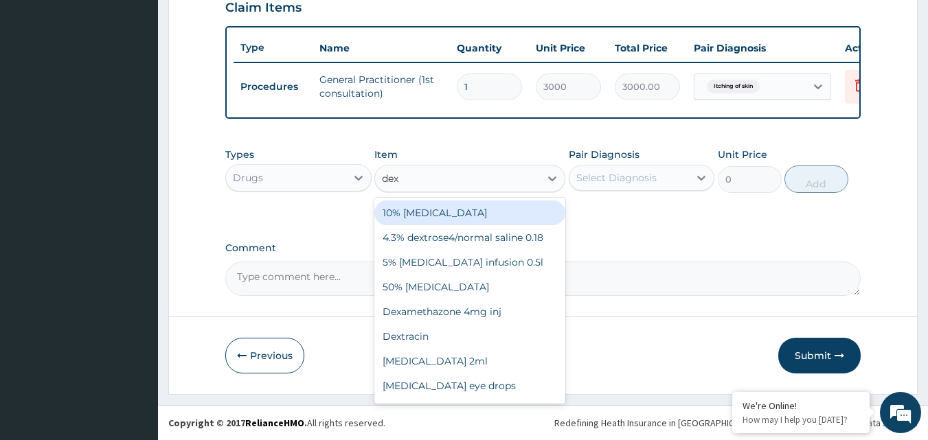
type input "dexa"
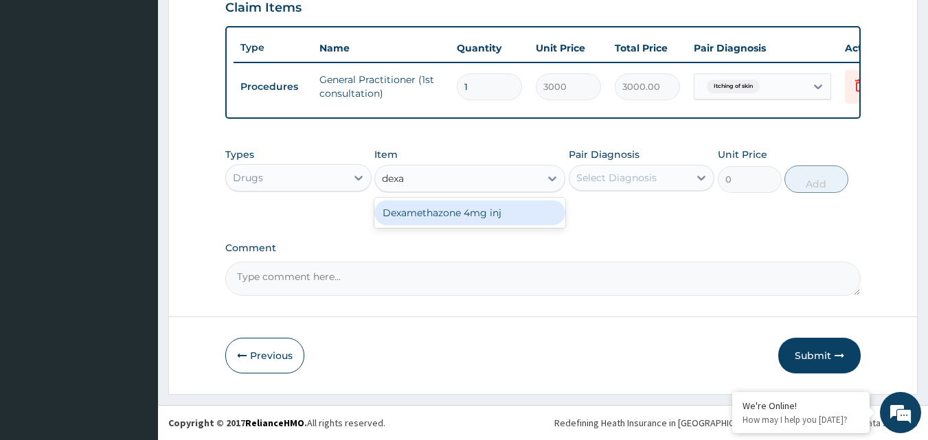
click at [499, 211] on div "Dexamethazone 4mg inj" at bounding box center [469, 213] width 191 height 25
type input "240"
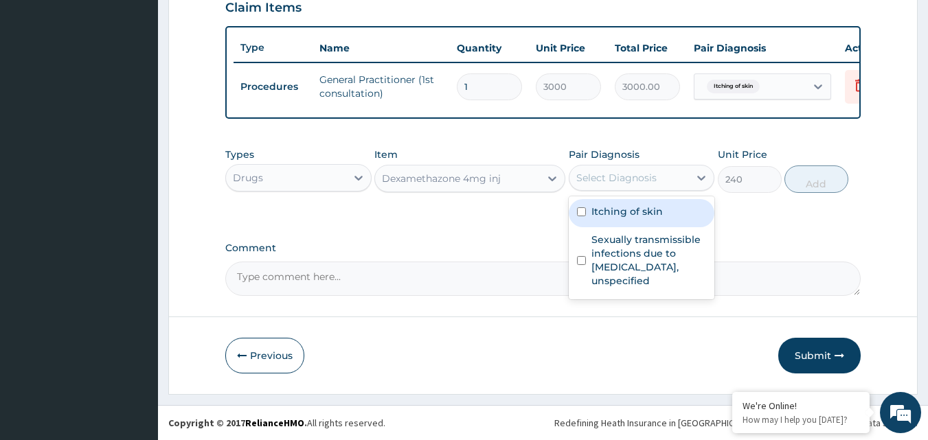
click at [649, 184] on div "Select Diagnosis" at bounding box center [616, 178] width 80 height 14
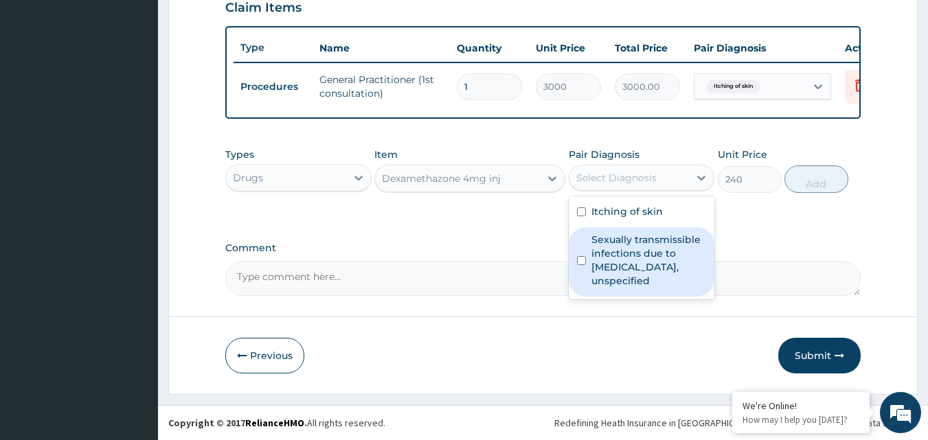
click at [576, 247] on div "Sexually transmissible infections due to chlamydia, unspecified" at bounding box center [642, 261] width 146 height 69
checkbox input "true"
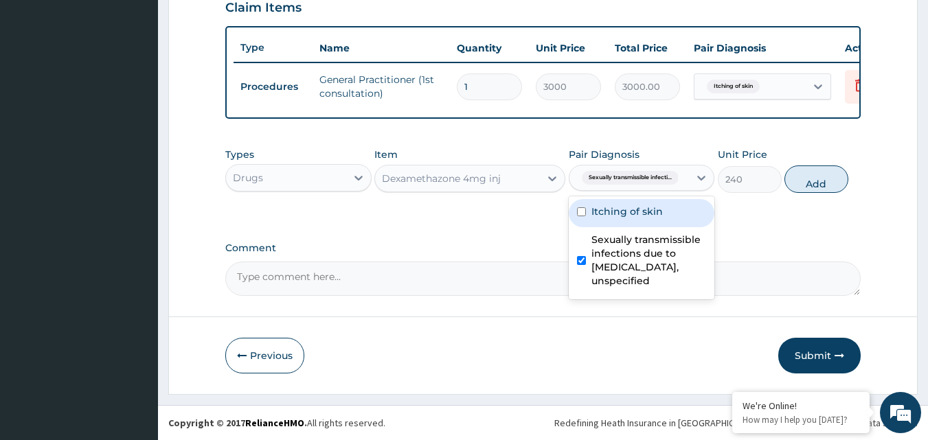
click at [582, 216] on input "checkbox" at bounding box center [581, 211] width 9 height 9
checkbox input "true"
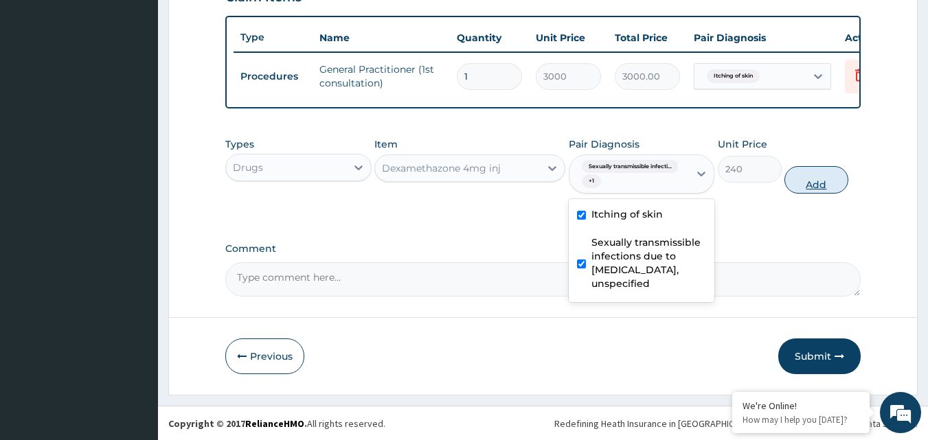
click at [819, 194] on button "Add" at bounding box center [817, 179] width 64 height 27
type input "0"
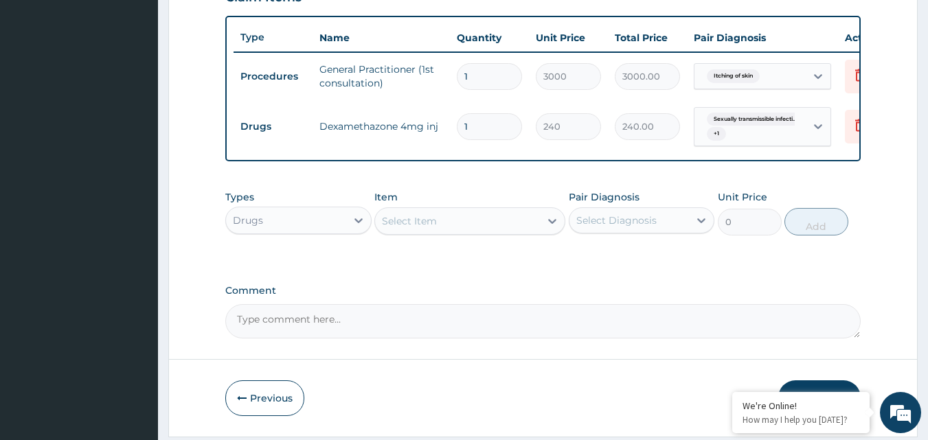
click at [510, 232] on div "Select Item" at bounding box center [457, 221] width 165 height 22
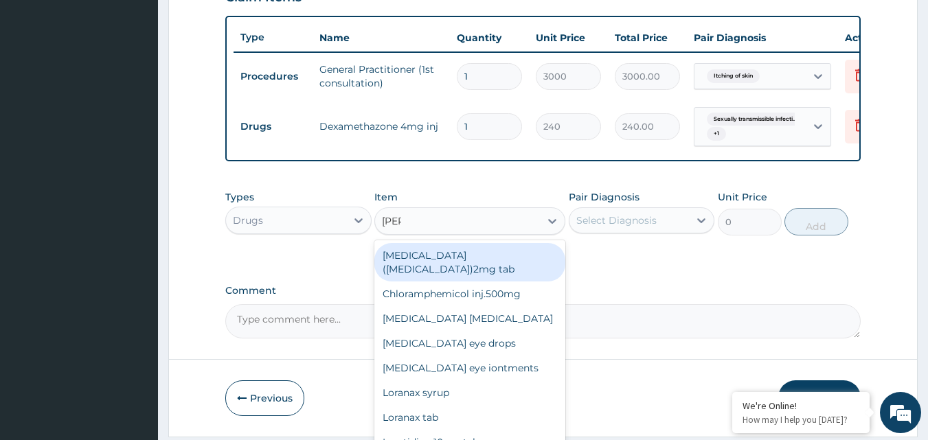
type input "lorat"
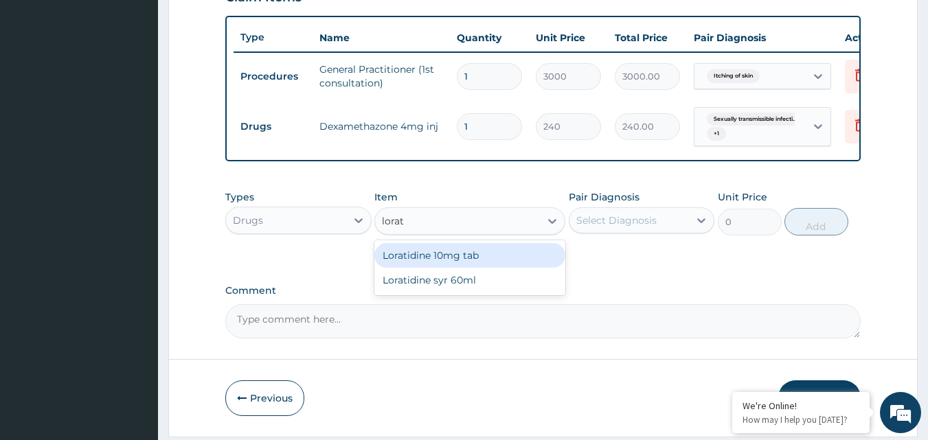
click at [438, 266] on div "Loratidine 10mg tab" at bounding box center [469, 255] width 191 height 25
type input "100"
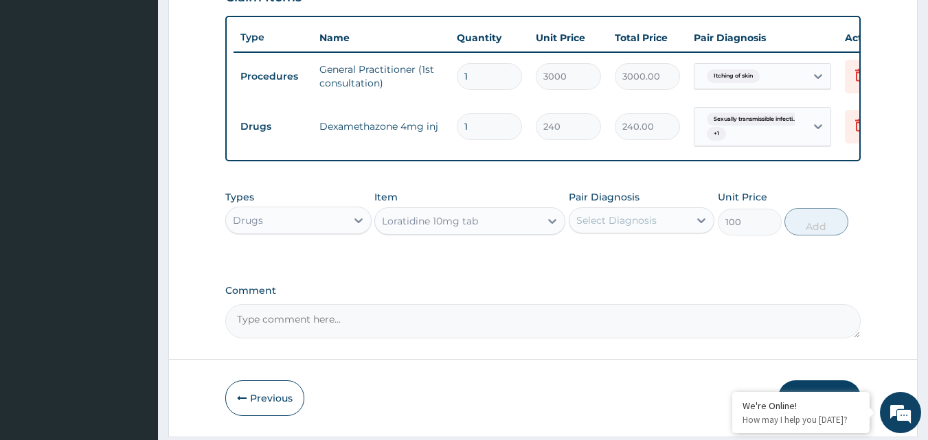
click at [625, 227] on div "Select Diagnosis" at bounding box center [616, 221] width 80 height 14
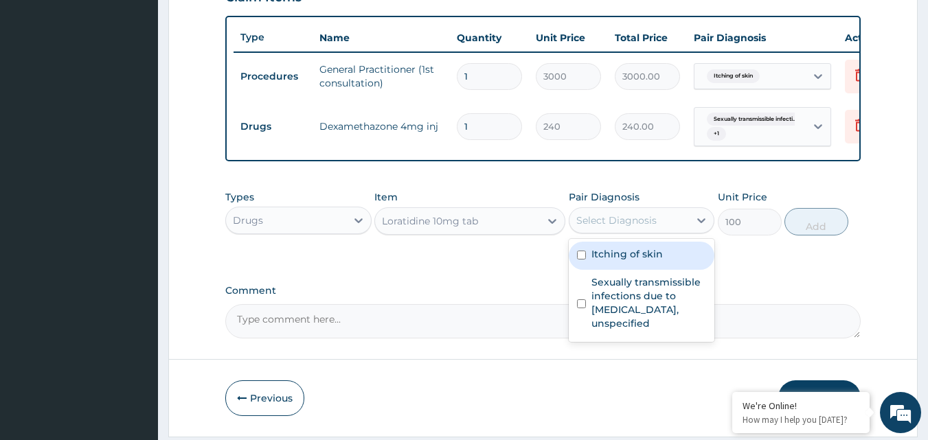
click at [582, 270] on div "Itching of skin" at bounding box center [642, 256] width 146 height 28
checkbox input "true"
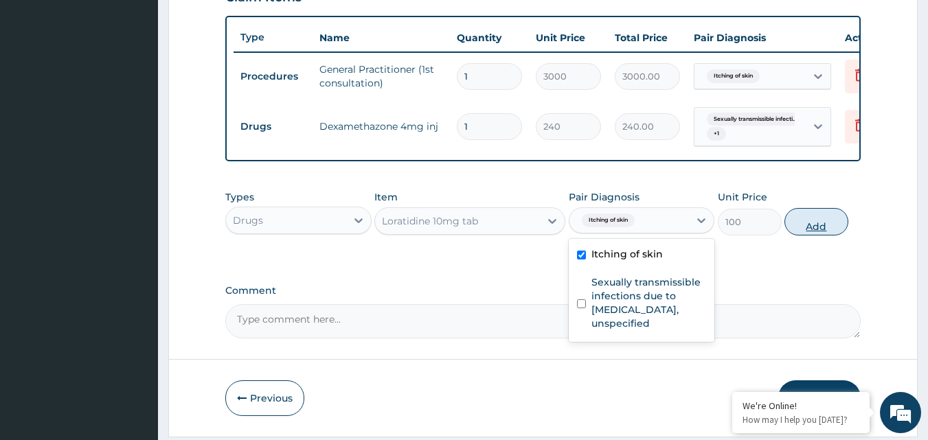
click at [820, 227] on button "Add" at bounding box center [817, 221] width 64 height 27
type input "0"
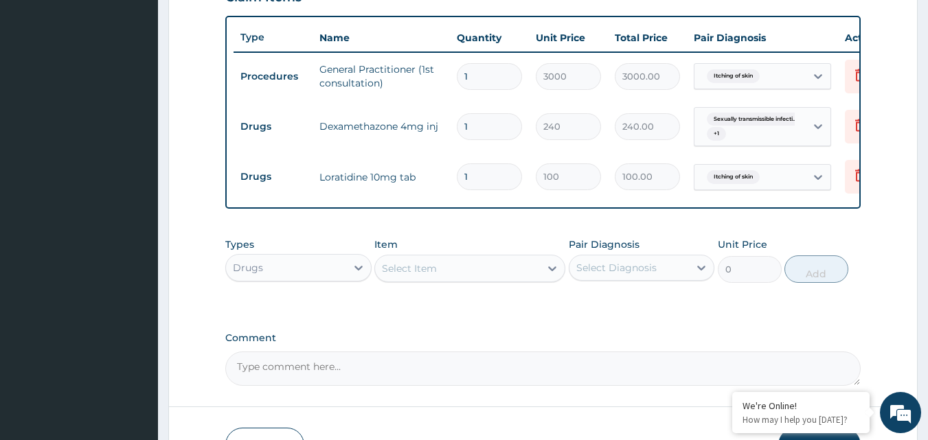
click at [510, 277] on div "Select Item" at bounding box center [457, 269] width 165 height 22
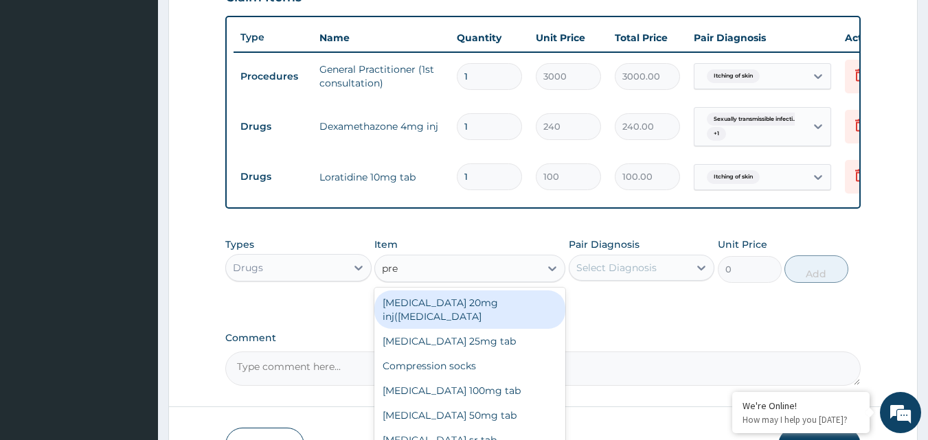
type input "pred"
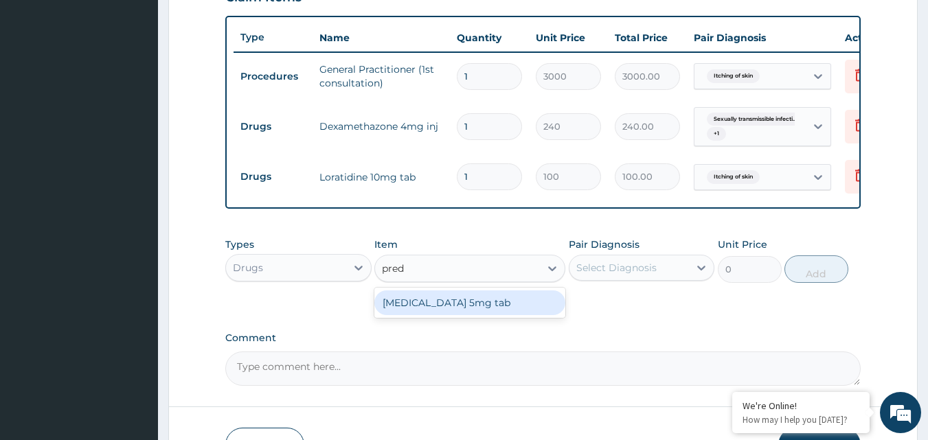
click at [495, 315] on div "Prednisolone 5mg tab" at bounding box center [469, 303] width 191 height 25
type input "7"
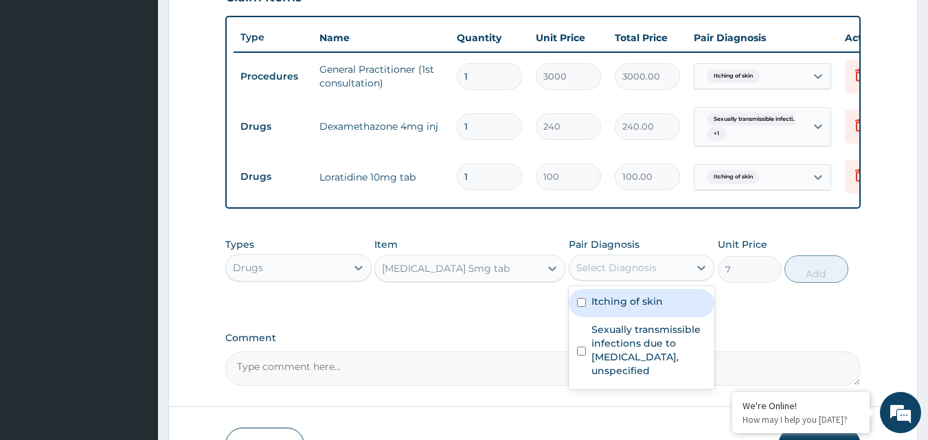
click at [614, 275] on div "Select Diagnosis" at bounding box center [616, 268] width 80 height 14
click at [582, 307] on input "checkbox" at bounding box center [581, 302] width 9 height 9
checkbox input "true"
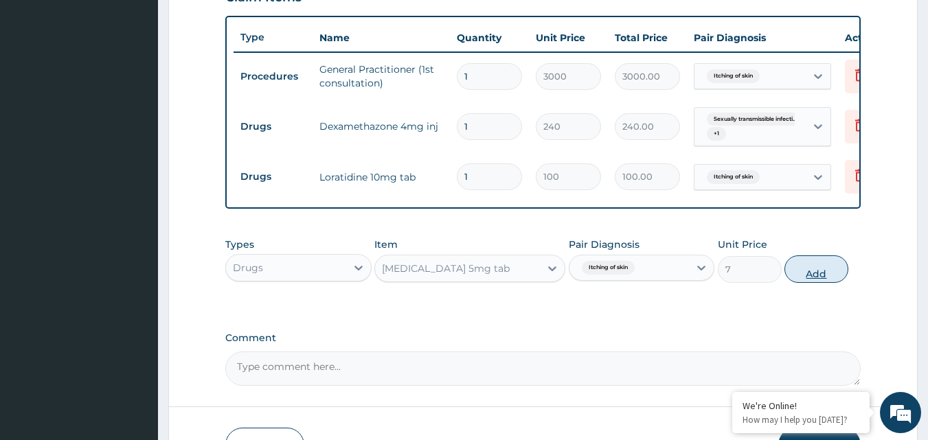
click at [801, 283] on button "Add" at bounding box center [817, 269] width 64 height 27
type input "0"
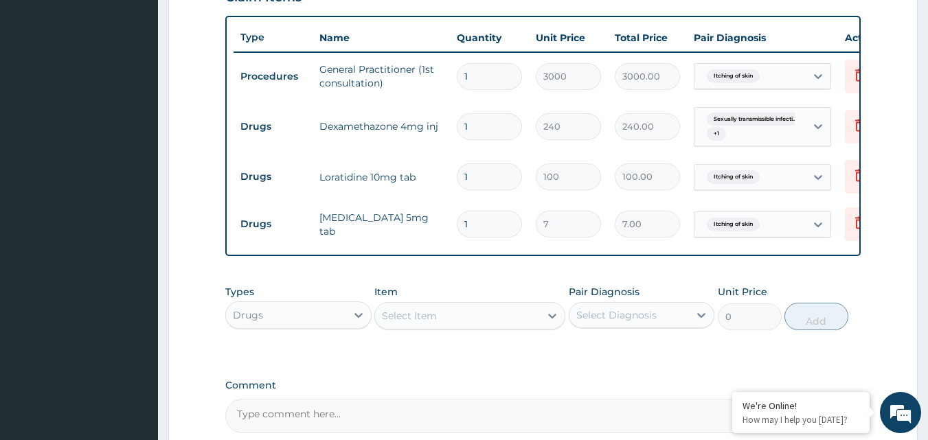
click at [460, 324] on div "Select Item" at bounding box center [457, 316] width 165 height 22
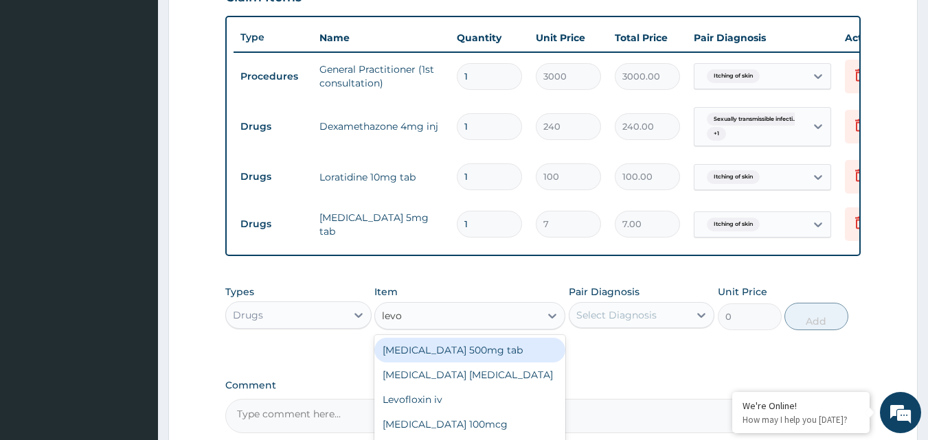
type input "levof"
click at [473, 362] on div "[MEDICAL_DATA] 500mg tab" at bounding box center [469, 350] width 191 height 25
type input "168"
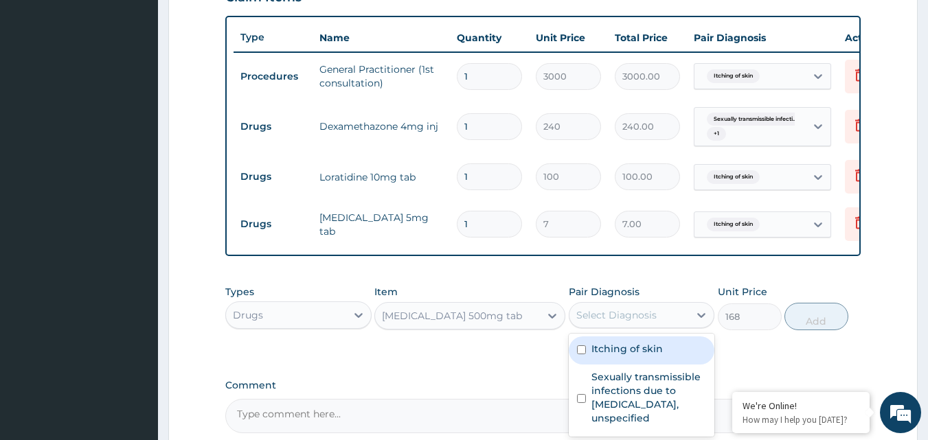
click at [611, 322] on div "Select Diagnosis" at bounding box center [616, 315] width 80 height 14
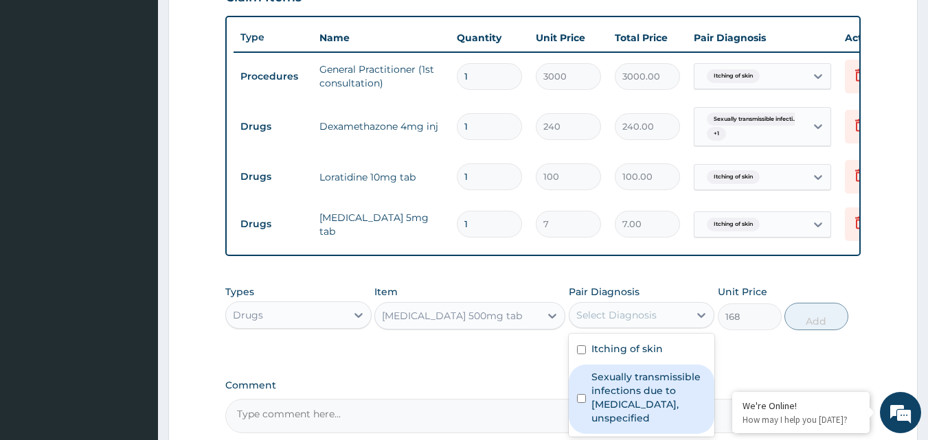
click at [576, 389] on div "Sexually transmissible infections due to chlamydia, unspecified" at bounding box center [642, 399] width 146 height 69
checkbox input "true"
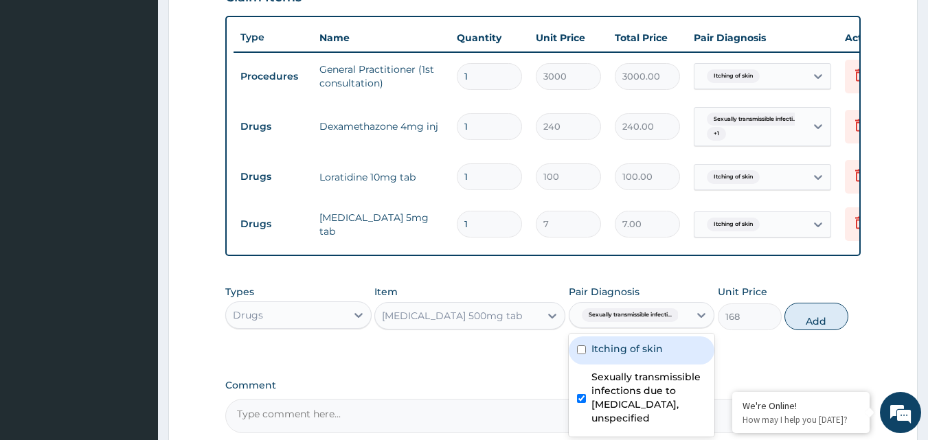
click at [582, 355] on input "checkbox" at bounding box center [581, 350] width 9 height 9
checkbox input "true"
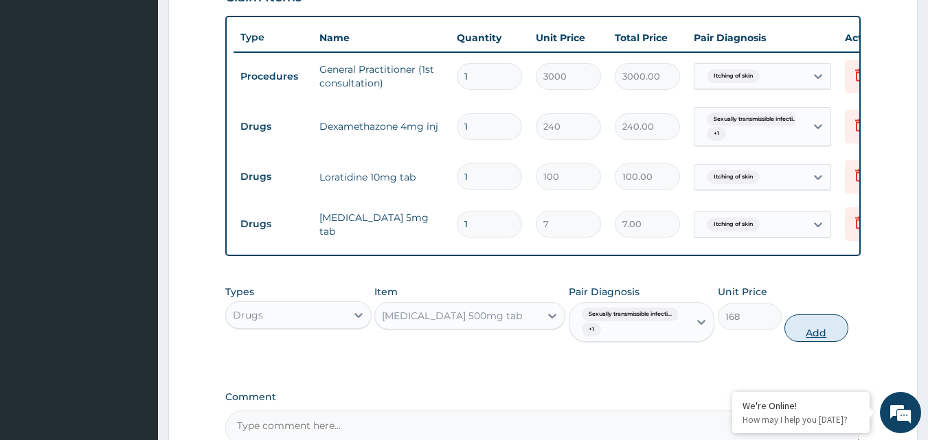
click at [812, 342] on button "Add" at bounding box center [817, 328] width 64 height 27
type input "0"
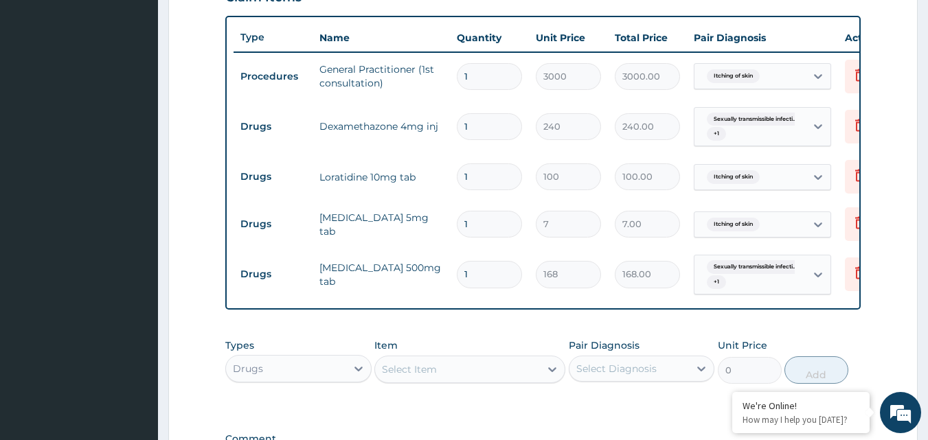
click at [486, 380] on div "Select Item" at bounding box center [457, 370] width 165 height 22
click at [485, 269] on input "1" at bounding box center [489, 274] width 65 height 27
type input "10"
type input "1680.00"
type input "10"
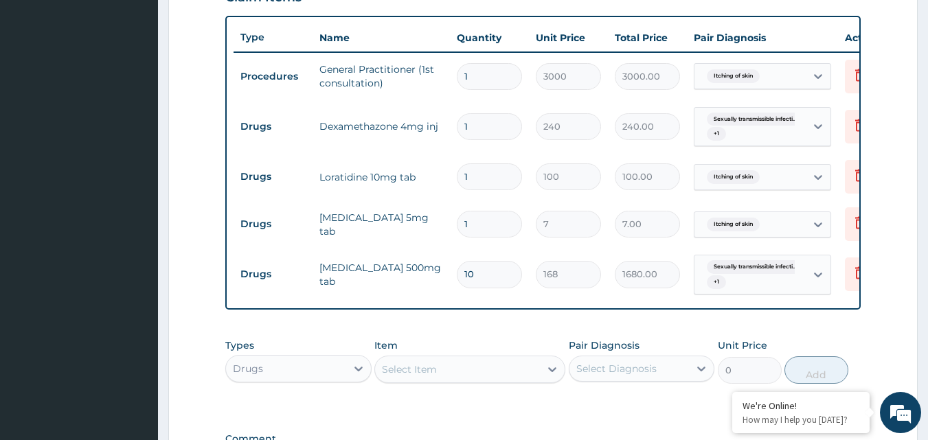
click at [480, 223] on input "1" at bounding box center [489, 224] width 65 height 27
type input "0.00"
type input "2"
type input "14.00"
type input "20"
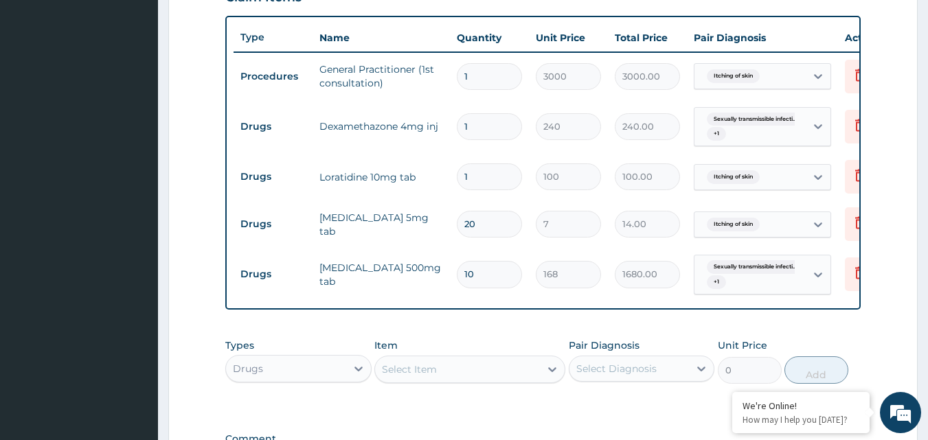
type input "140.00"
type input "20"
click at [480, 178] on input "1" at bounding box center [489, 177] width 65 height 27
type input "10"
type input "1000.00"
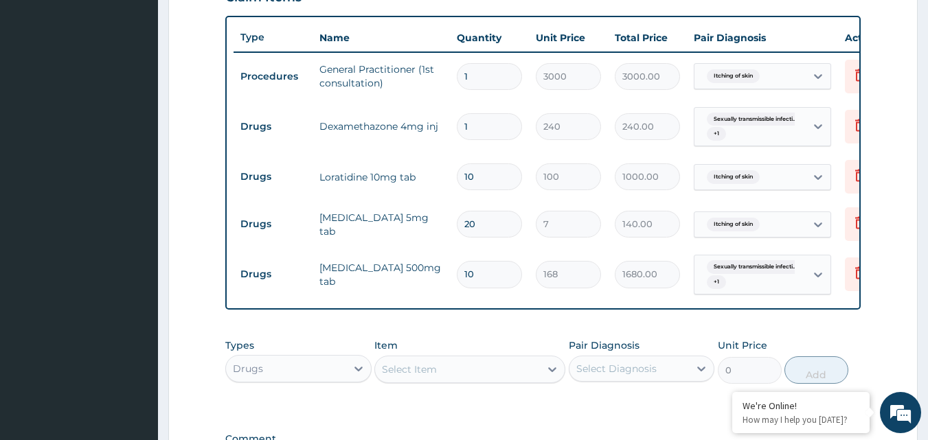
type input "10"
click at [473, 134] on input "1" at bounding box center [489, 126] width 65 height 27
type input "0.00"
type input "2"
type input "480.00"
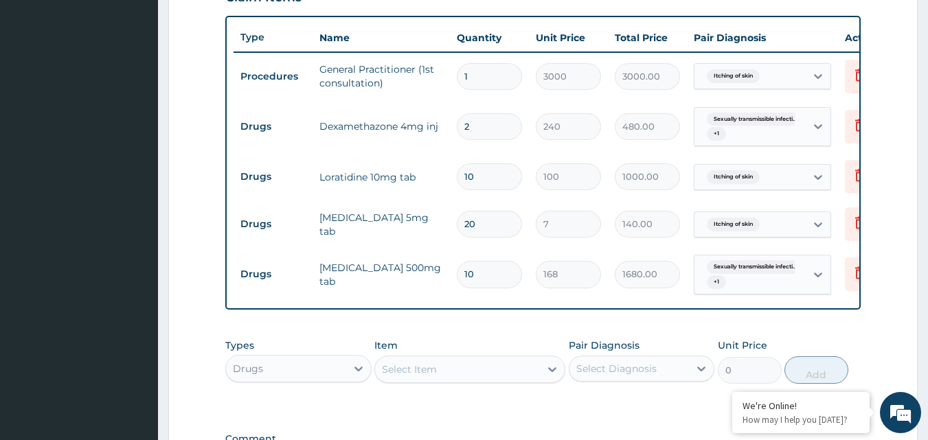
type input "2"
click at [890, 172] on form "Step 2 of 2 PA Code / Prescription Code Enter Code(Secondary Care Only) Encount…" at bounding box center [543, 81] width 750 height 1008
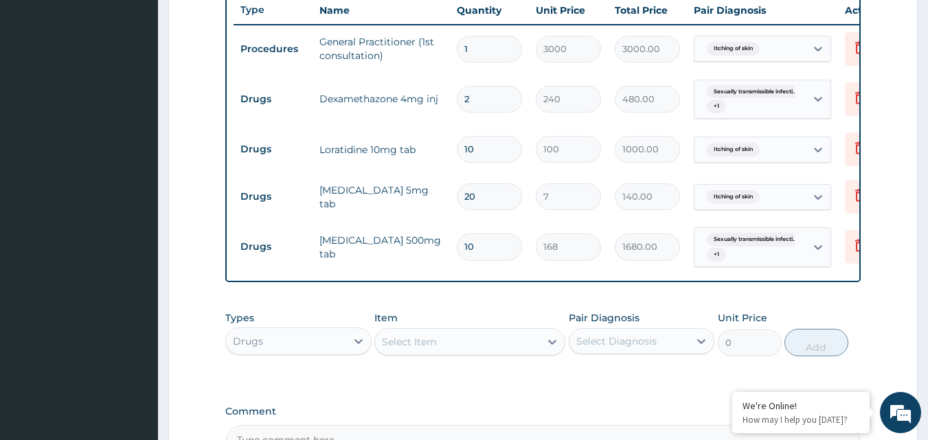
scroll to position [550, 0]
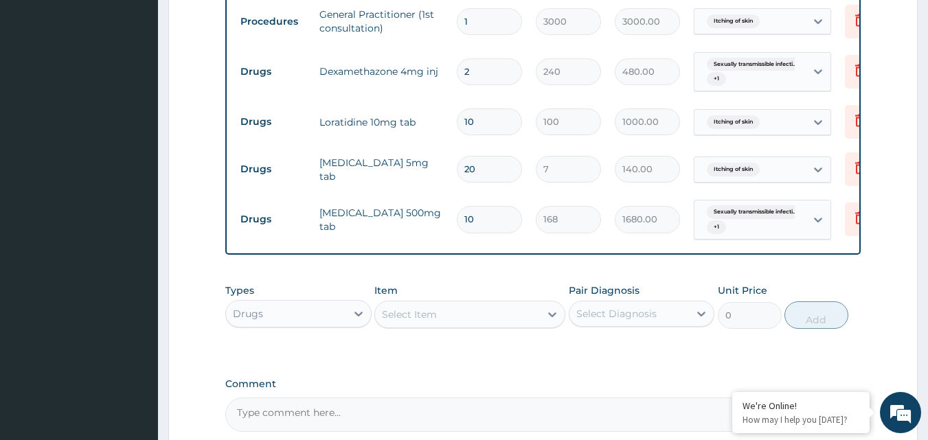
click at [890, 186] on form "Step 2 of 2 PA Code / Prescription Code Enter Code(Secondary Care Only) Encount…" at bounding box center [543, 26] width 750 height 1008
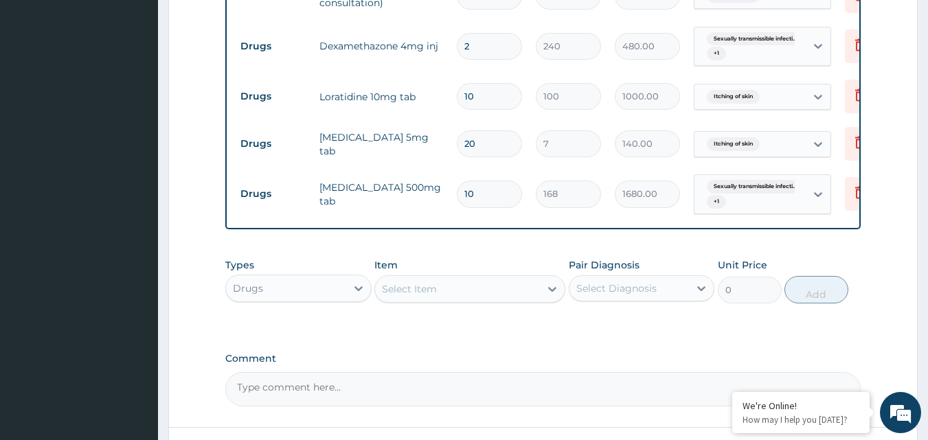
scroll to position [578, 0]
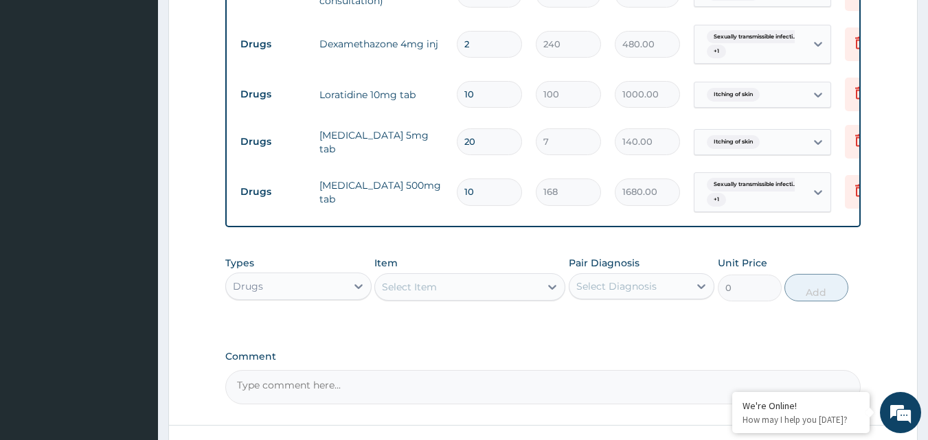
click at [486, 298] on div "Select Item" at bounding box center [457, 287] width 165 height 22
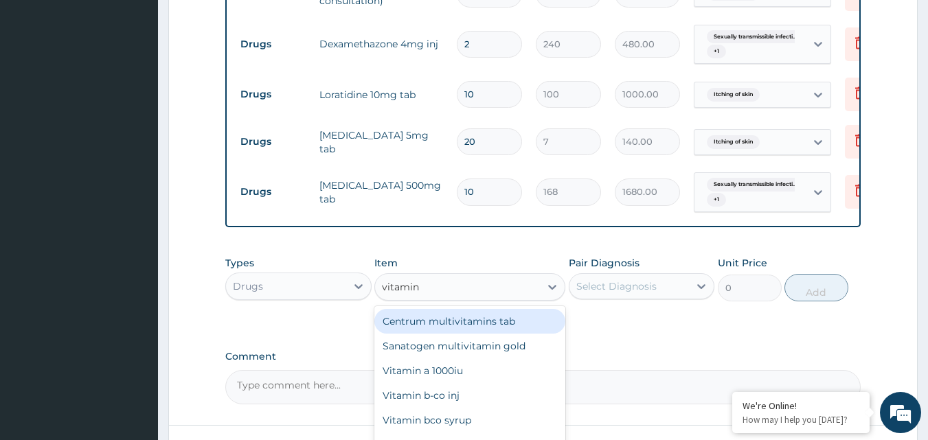
type input "vitamin c"
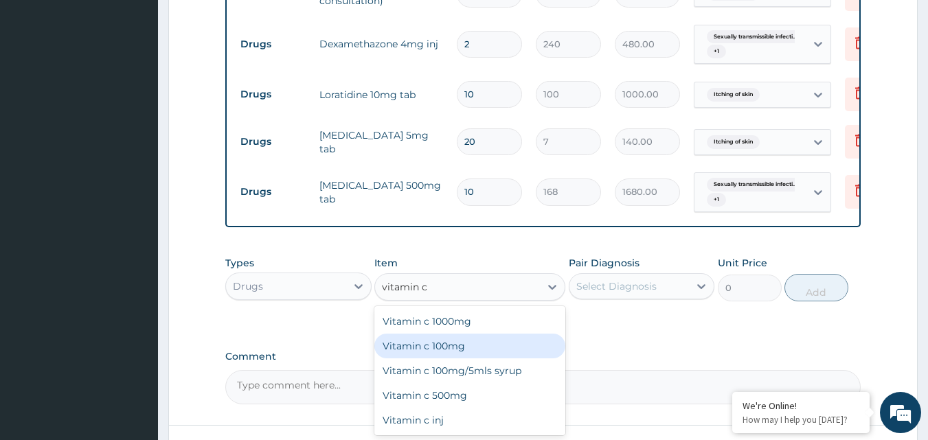
click at [420, 358] on div "Vitamin c 100mg" at bounding box center [469, 346] width 191 height 25
type input "10"
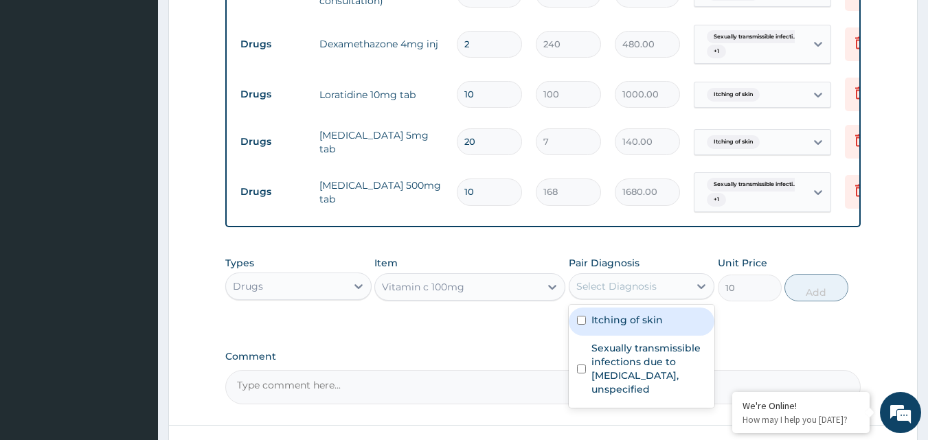
click at [640, 293] on div "Select Diagnosis" at bounding box center [616, 287] width 80 height 14
click at [583, 325] on input "checkbox" at bounding box center [581, 320] width 9 height 9
checkbox input "true"
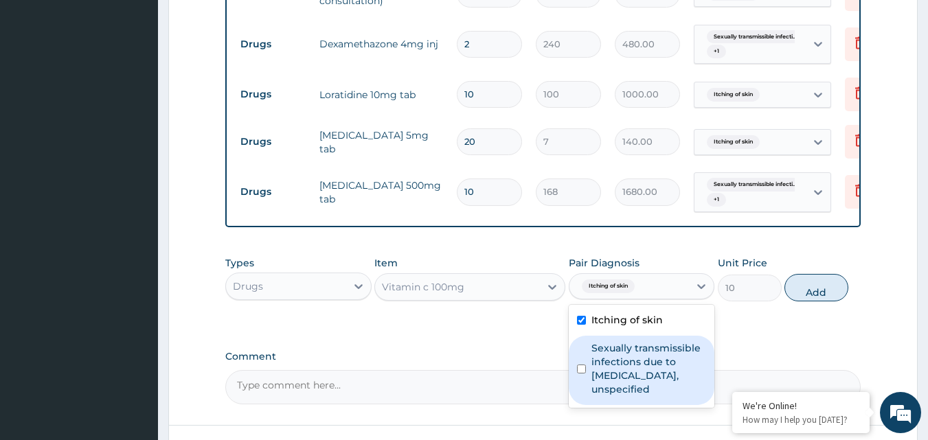
click at [583, 370] on input "checkbox" at bounding box center [581, 369] width 9 height 9
checkbox input "true"
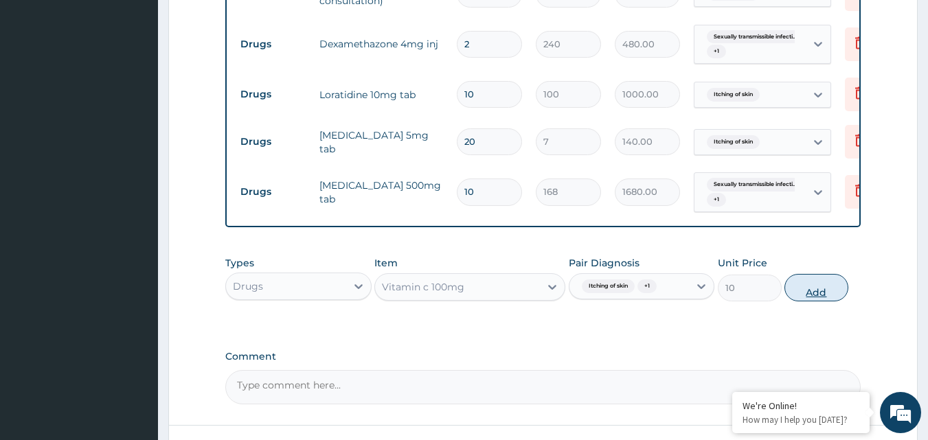
click at [808, 298] on button "Add" at bounding box center [817, 287] width 64 height 27
type input "0"
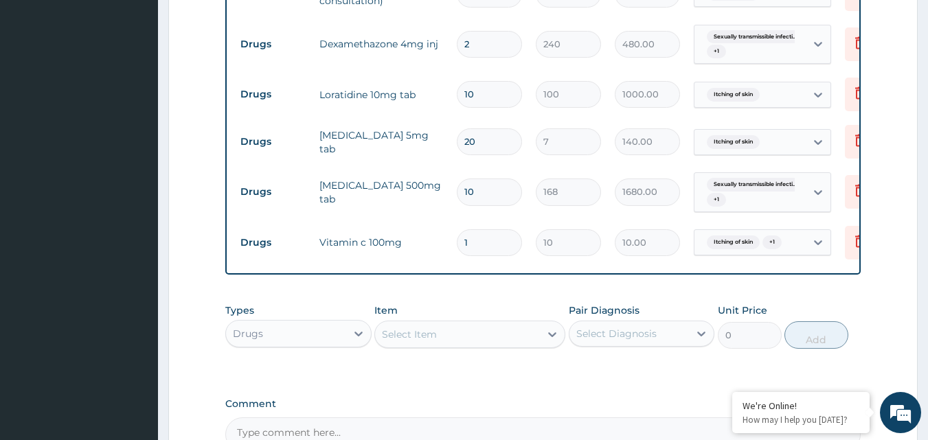
type input "0.00"
type input "3"
type input "30.00"
type input "30"
type input "300.00"
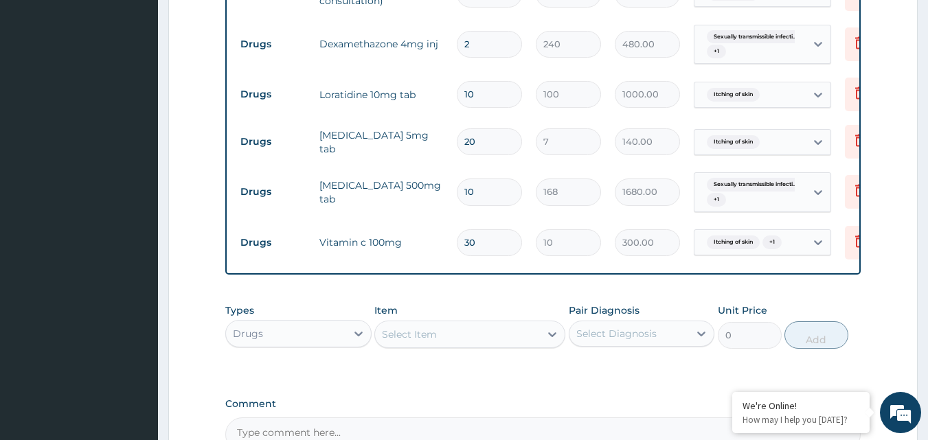
type input "30"
click at [893, 315] on form "Step 2 of 2 PA Code / Prescription Code Enter Code(Secondary Care Only) Encount…" at bounding box center [543, 22] width 750 height 1055
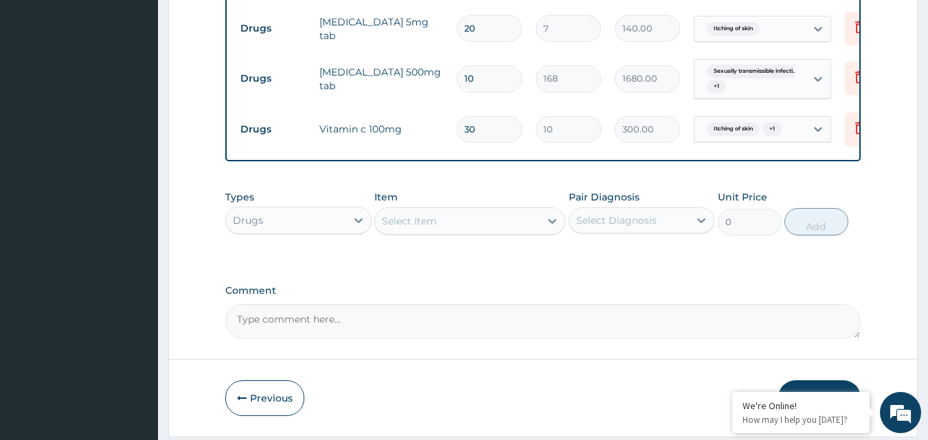
scroll to position [744, 0]
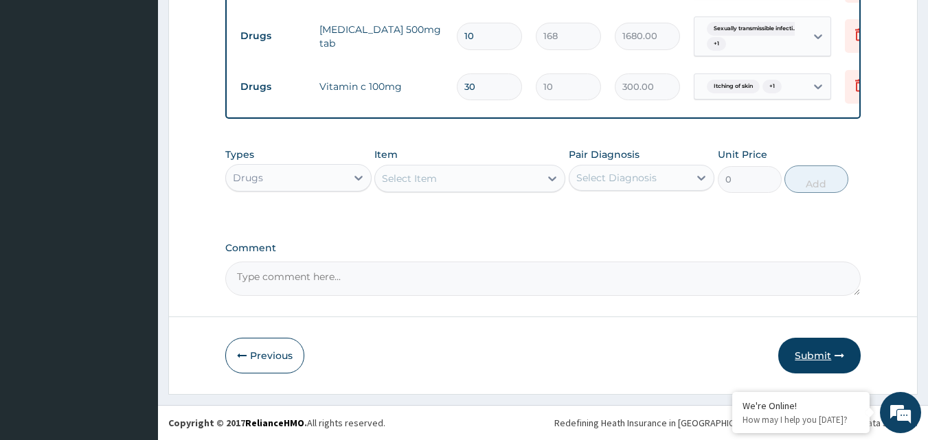
click at [825, 348] on button "Submit" at bounding box center [819, 356] width 82 height 36
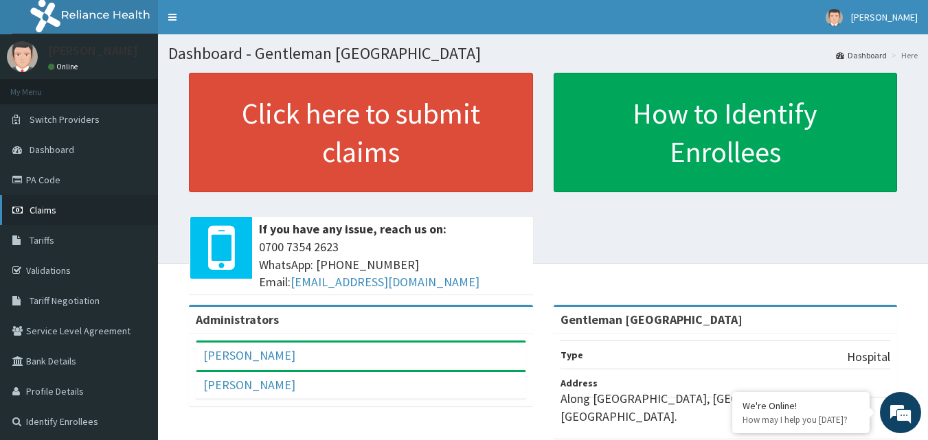
click at [83, 210] on link "Claims" at bounding box center [79, 210] width 158 height 30
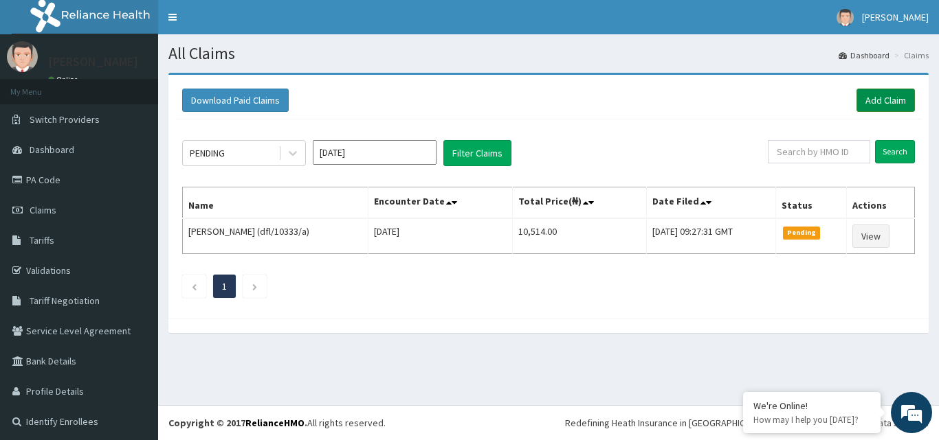
click at [872, 100] on link "Add Claim" at bounding box center [885, 100] width 58 height 23
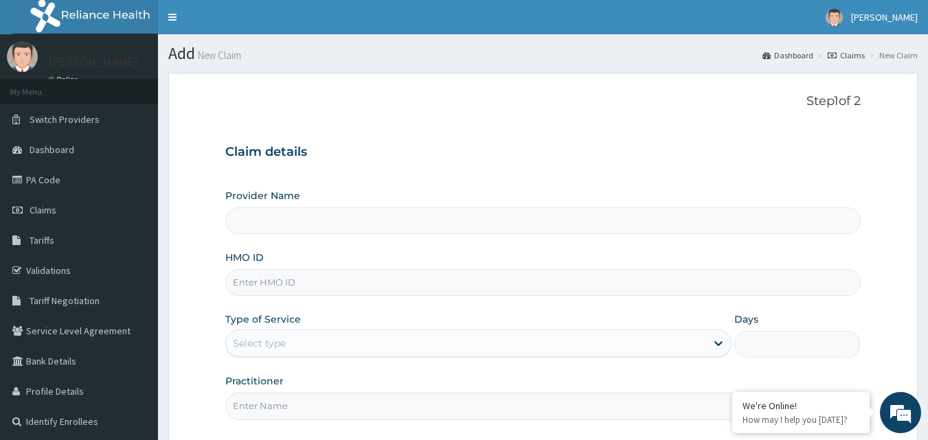
type input "Gentleman Abdulsalam Memorial Hospital"
click at [378, 286] on input "HMO ID" at bounding box center [543, 282] width 636 height 27
click at [63, 213] on link "Claims" at bounding box center [79, 210] width 158 height 30
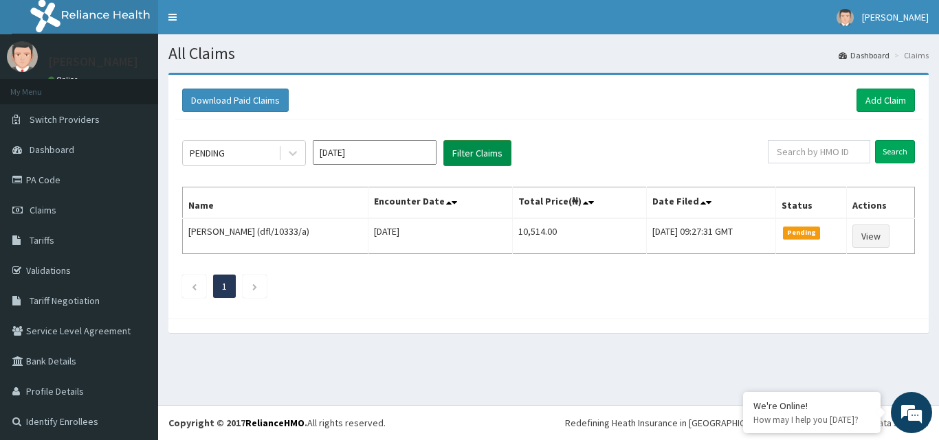
click at [478, 153] on button "Filter Claims" at bounding box center [477, 153] width 68 height 26
click at [295, 157] on icon at bounding box center [293, 153] width 14 height 14
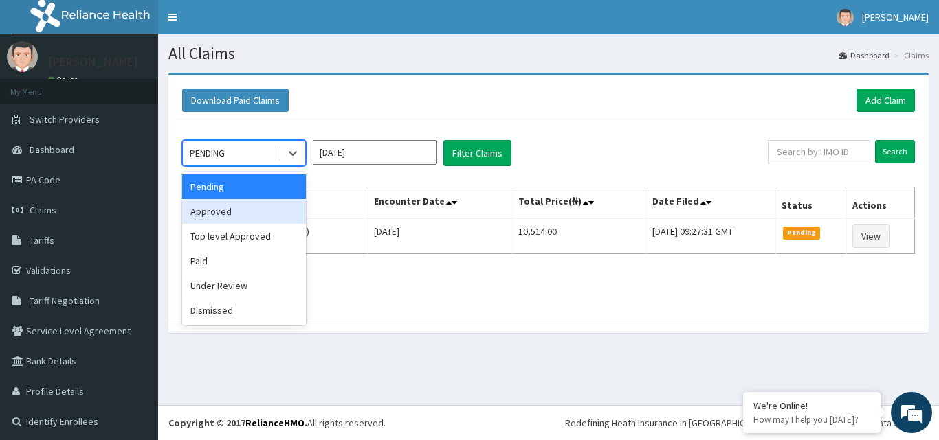
click at [239, 220] on div "Approved" at bounding box center [244, 211] width 124 height 25
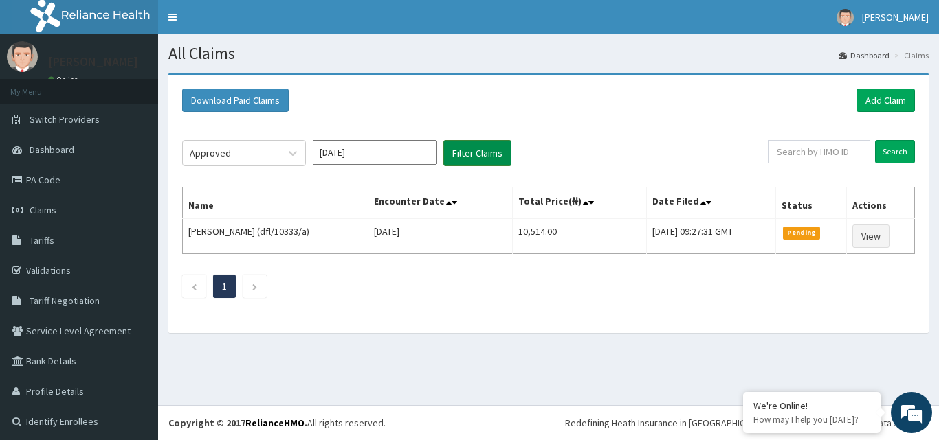
click at [475, 146] on button "Filter Claims" at bounding box center [477, 153] width 68 height 26
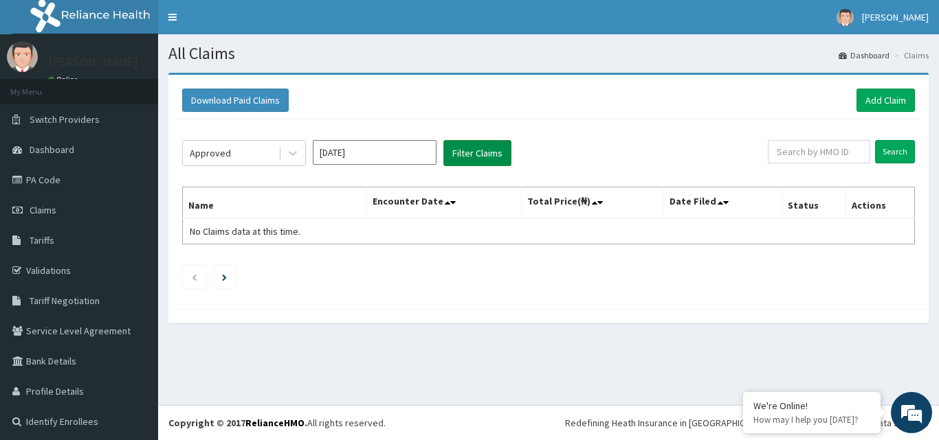
click at [502, 156] on button "Filter Claims" at bounding box center [477, 153] width 68 height 26
click at [290, 153] on icon at bounding box center [293, 154] width 8 height 5
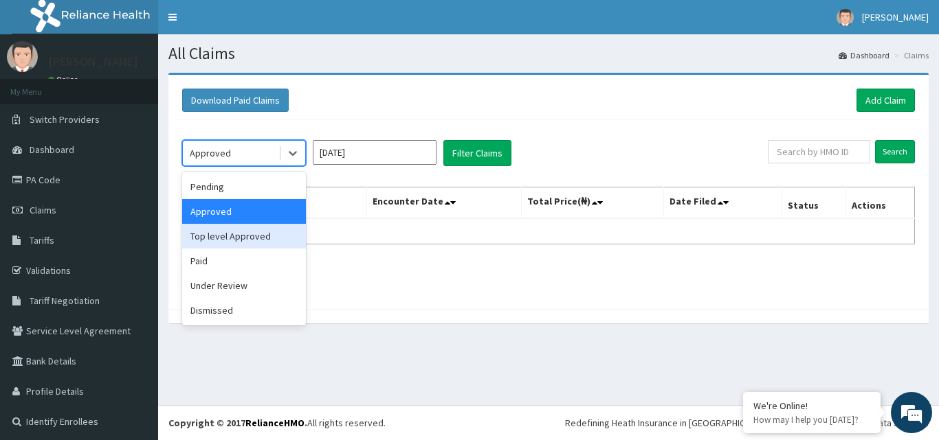
click at [250, 237] on div "Top level Approved" at bounding box center [244, 236] width 124 height 25
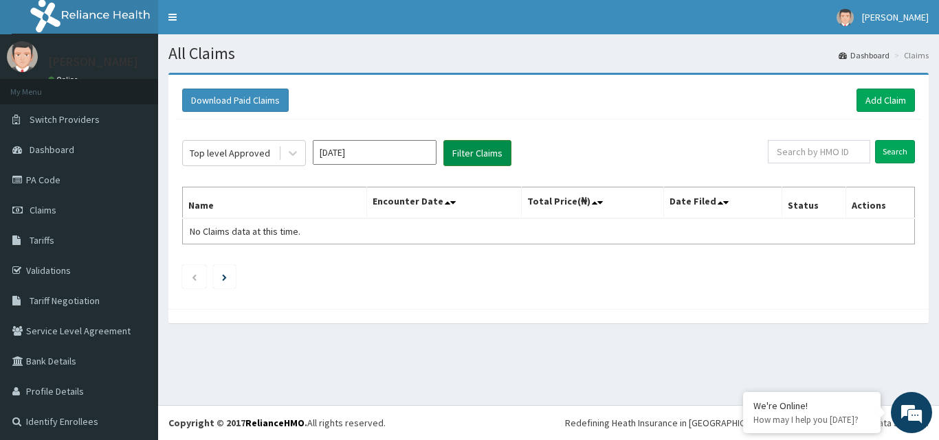
click at [473, 157] on button "Filter Claims" at bounding box center [477, 153] width 68 height 26
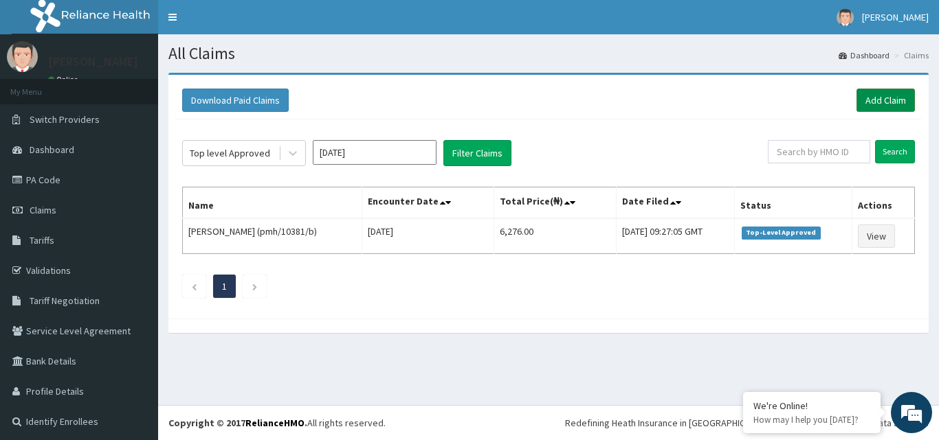
click at [873, 99] on link "Add Claim" at bounding box center [885, 100] width 58 height 23
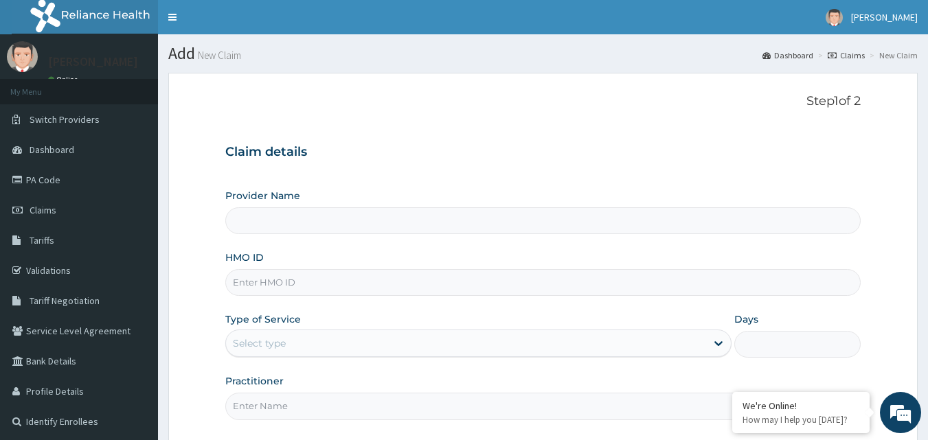
type input "Gentleman [GEOGRAPHIC_DATA]"
click at [416, 289] on input "HMO ID" at bounding box center [543, 282] width 636 height 27
type input "dfl/10336/a"
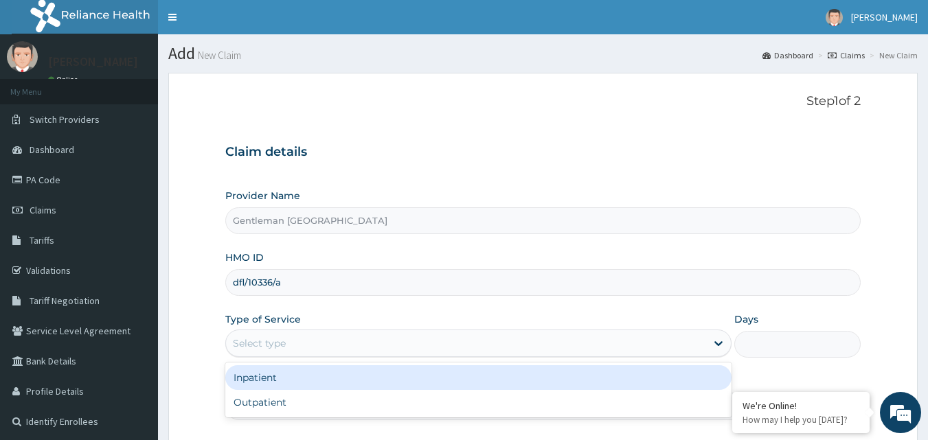
click at [430, 339] on div "Select type" at bounding box center [466, 344] width 480 height 22
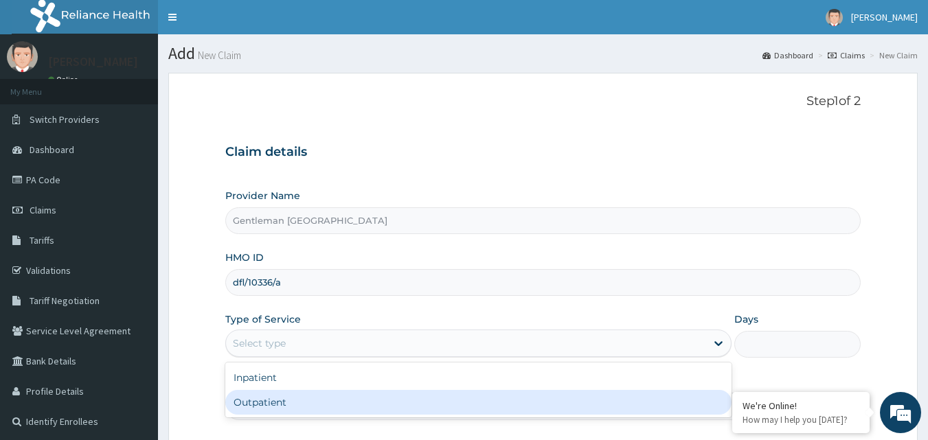
click at [273, 407] on div "Outpatient" at bounding box center [478, 402] width 506 height 25
type input "1"
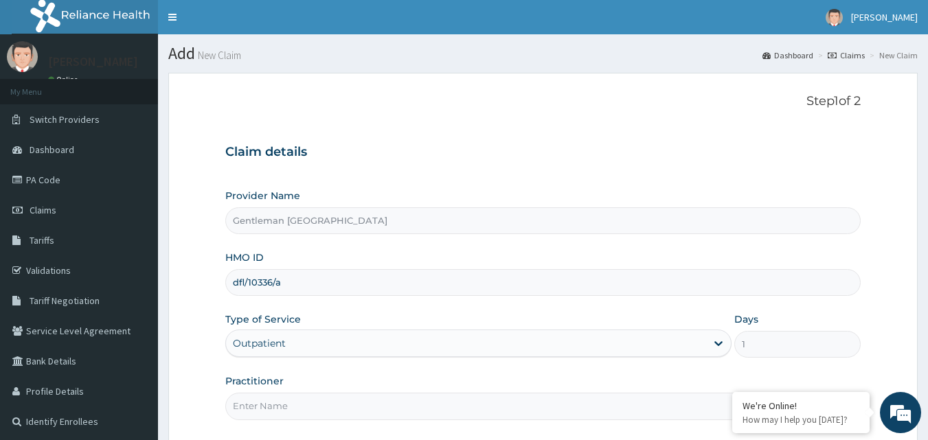
click at [397, 405] on input "Practitioner" at bounding box center [543, 406] width 636 height 27
type input "[PERSON_NAME][GEOGRAPHIC_DATA]"
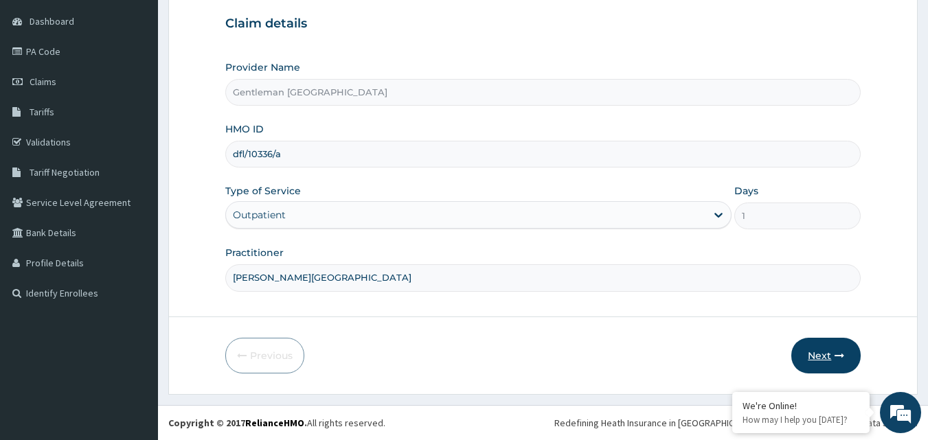
click at [829, 358] on button "Next" at bounding box center [825, 356] width 69 height 36
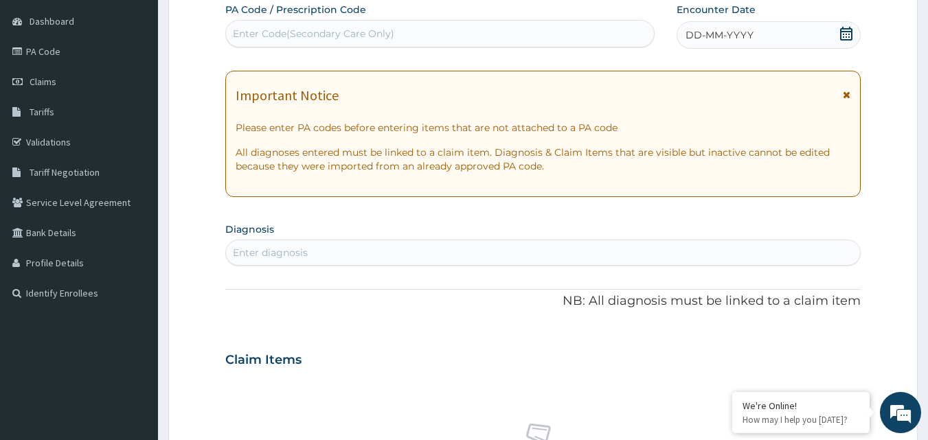
scroll to position [0, 0]
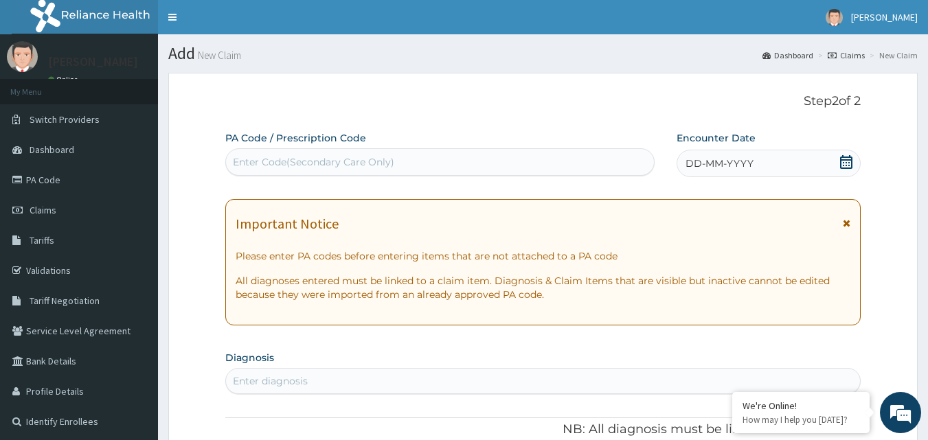
click at [799, 160] on div "DD-MM-YYYY" at bounding box center [769, 163] width 184 height 27
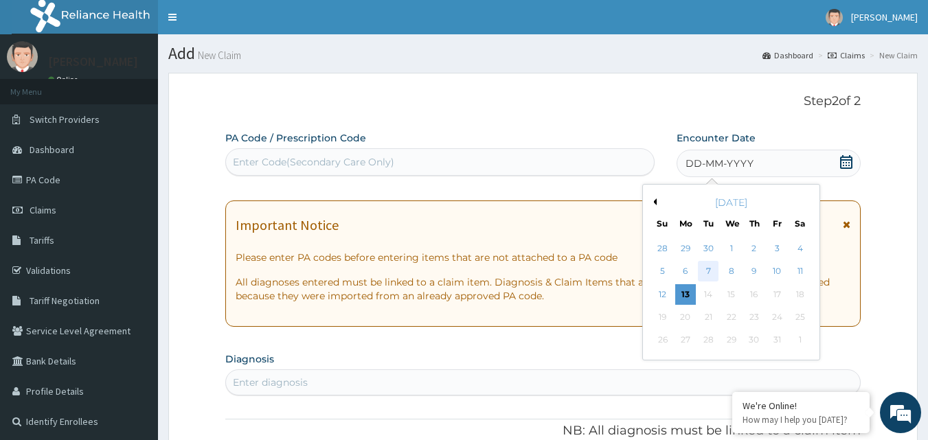
click at [708, 270] on div "7" at bounding box center [709, 272] width 21 height 21
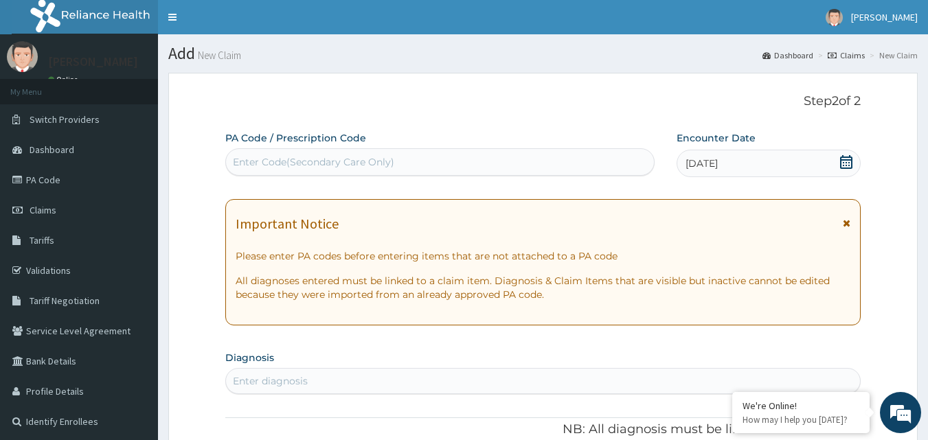
click at [518, 382] on div "Enter diagnosis" at bounding box center [543, 381] width 635 height 22
type input "a"
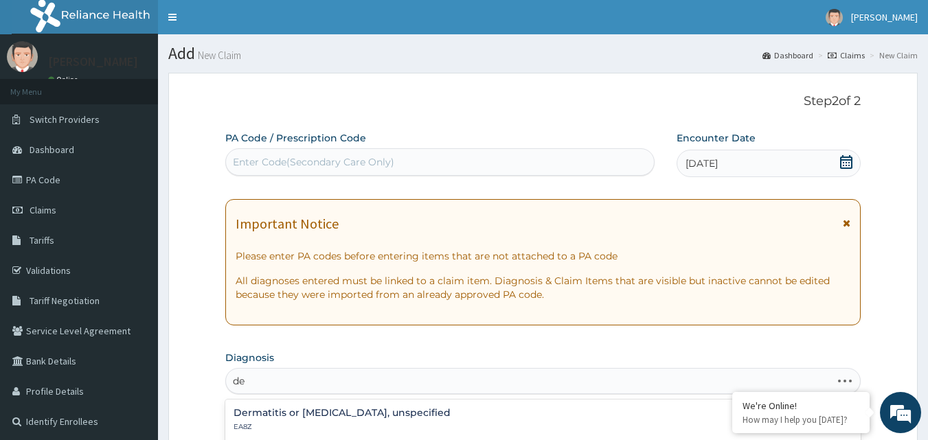
type input "d"
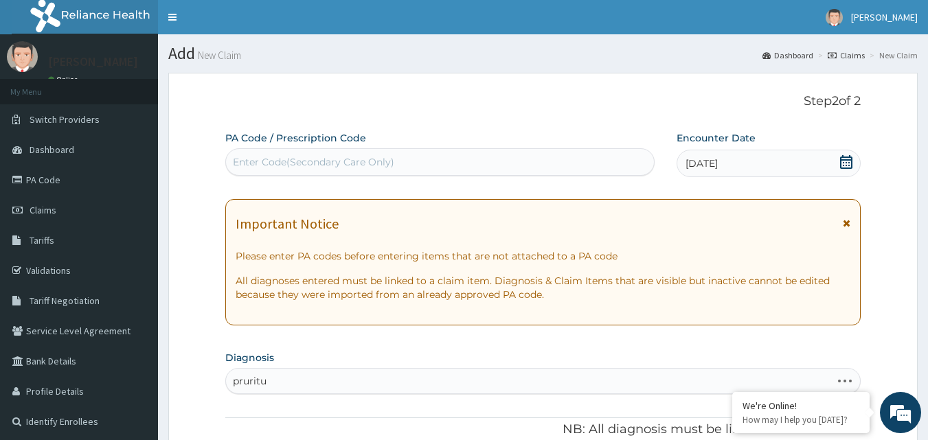
type input "pruritus"
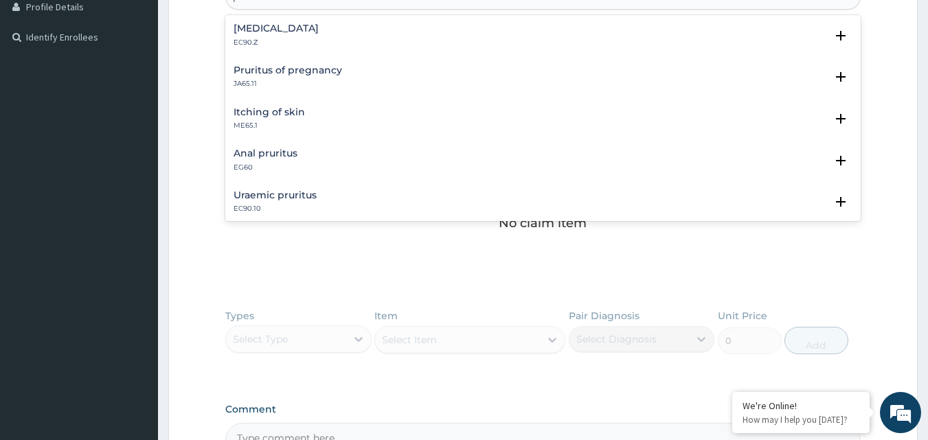
click at [264, 119] on div "Itching of skin ME65.1" at bounding box center [269, 119] width 71 height 24
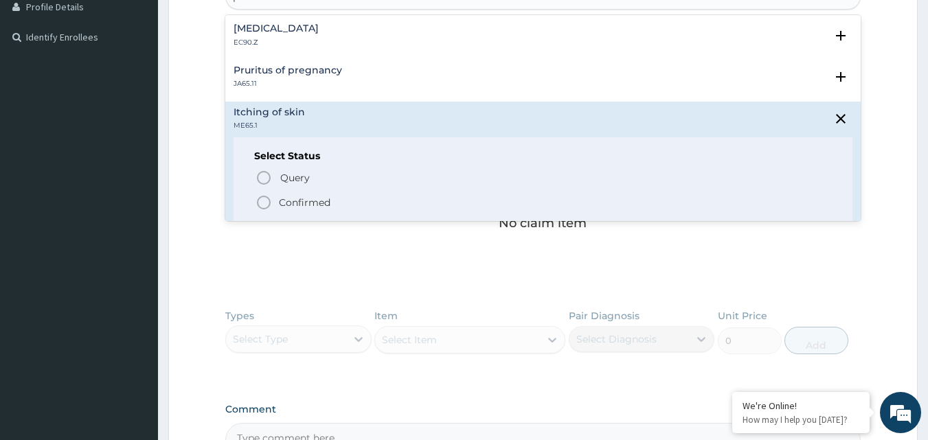
click at [267, 202] on icon "status option filled" at bounding box center [264, 202] width 16 height 16
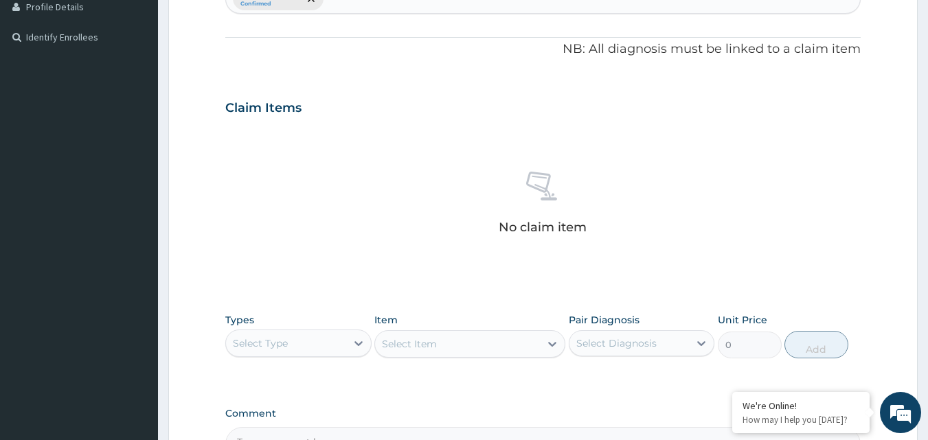
click at [644, 212] on div "No claim item" at bounding box center [543, 205] width 636 height 158
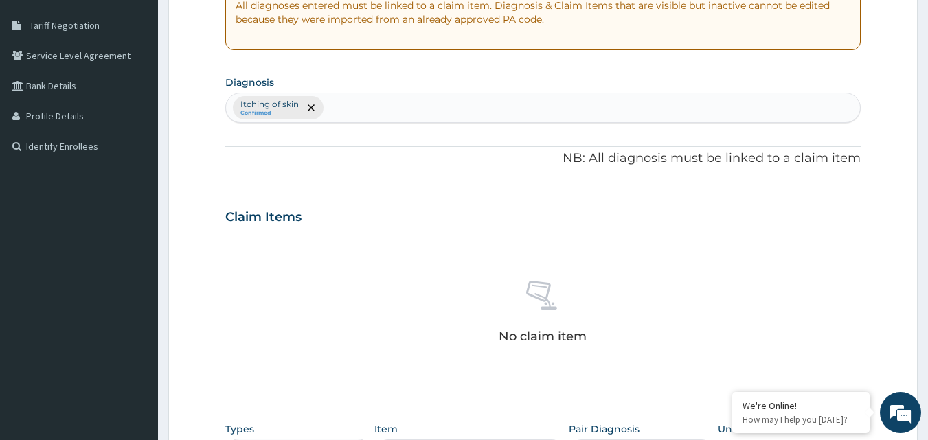
scroll to position [275, 0]
click at [381, 109] on div "Itching of skin Confirmed" at bounding box center [543, 108] width 635 height 29
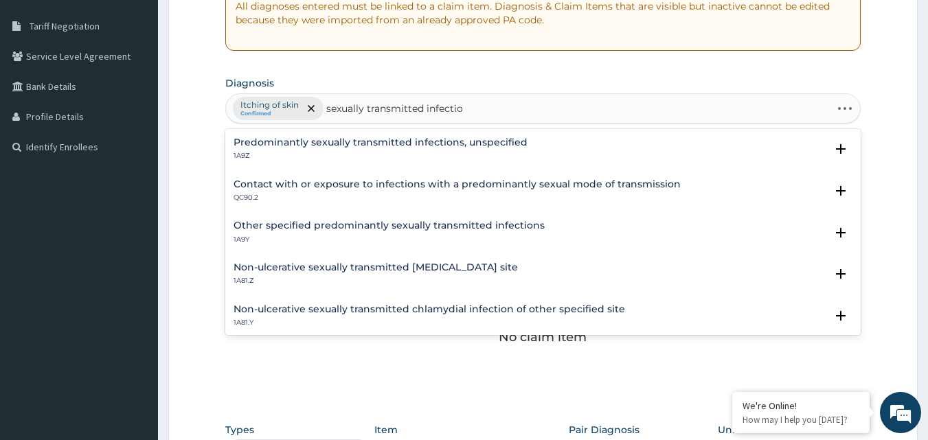
type input "sexually transmitted infection"
click at [861, 262] on div "Predominantly sexually transmitted infections, unspecified 1A9Z Select Status Q…" at bounding box center [543, 232] width 636 height 206
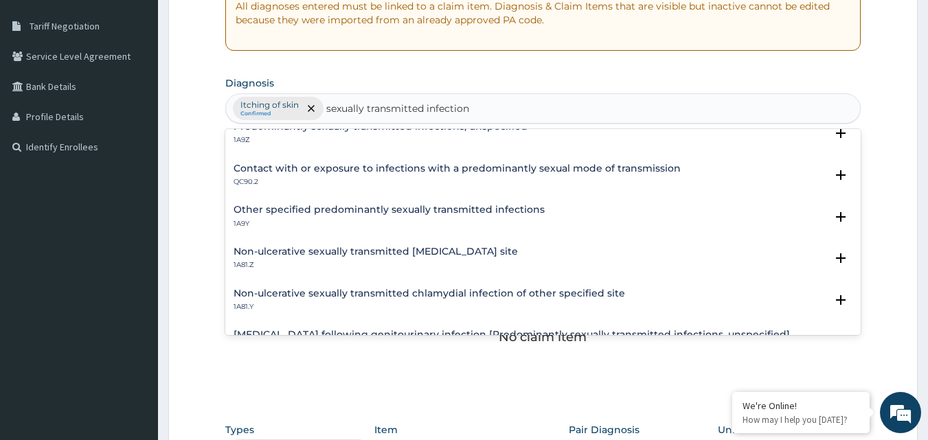
scroll to position [0, 0]
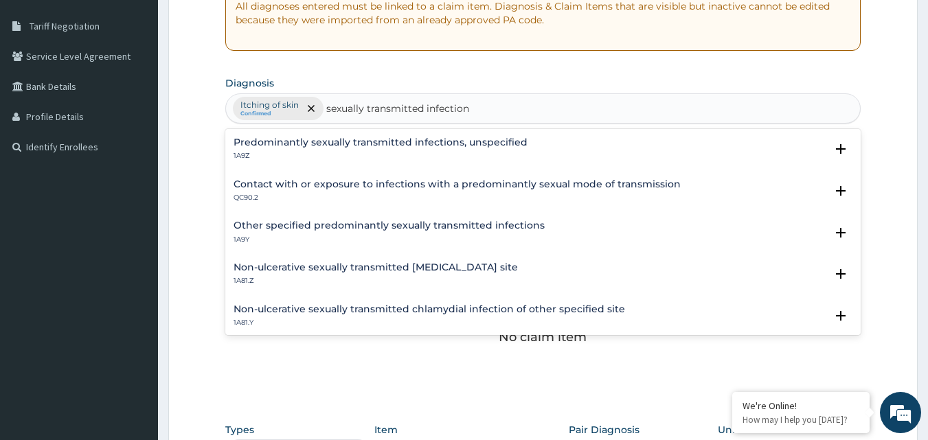
click at [361, 157] on p "1A9Z" at bounding box center [381, 156] width 294 height 10
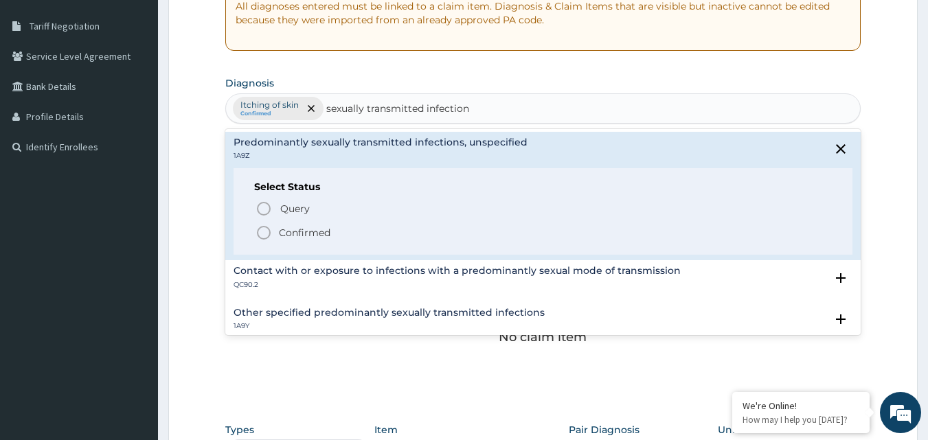
click at [262, 235] on icon "status option filled" at bounding box center [264, 233] width 16 height 16
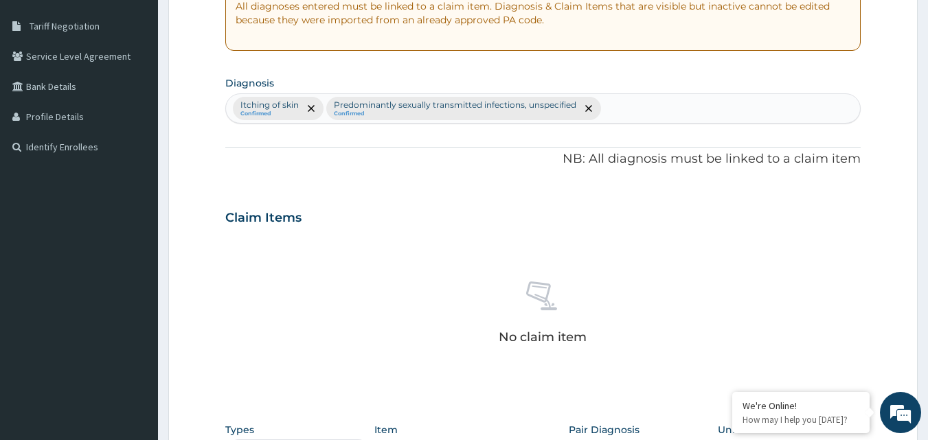
click at [568, 242] on div "No claim item" at bounding box center [543, 315] width 636 height 158
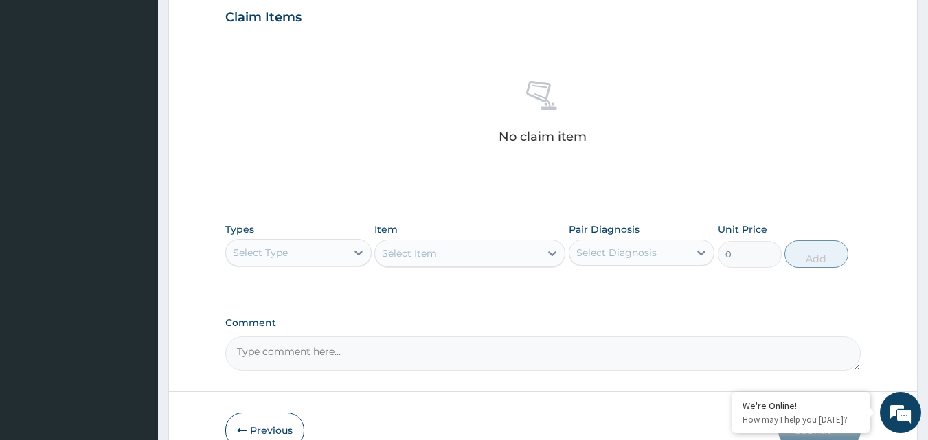
scroll to position [495, 0]
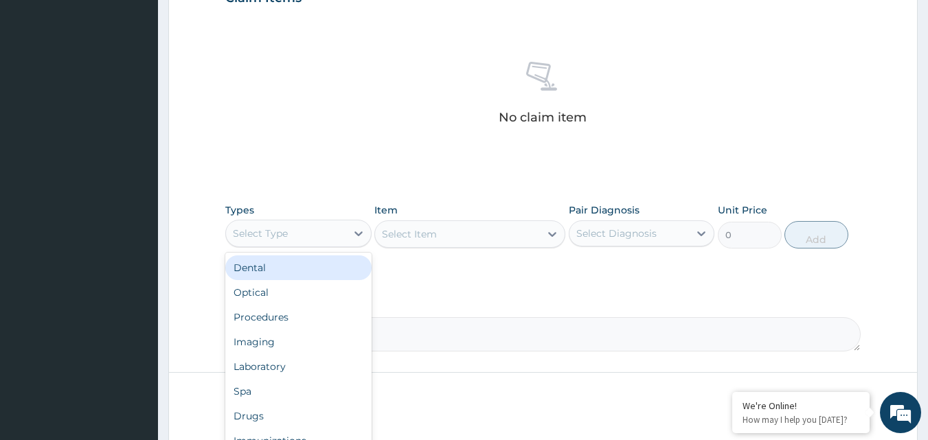
click at [280, 232] on div "Select Type" at bounding box center [260, 234] width 55 height 14
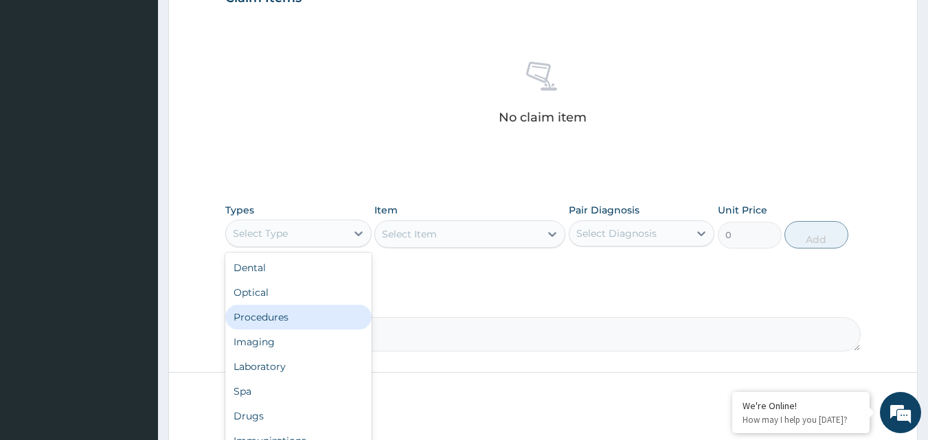
click at [281, 318] on div "Procedures" at bounding box center [298, 317] width 146 height 25
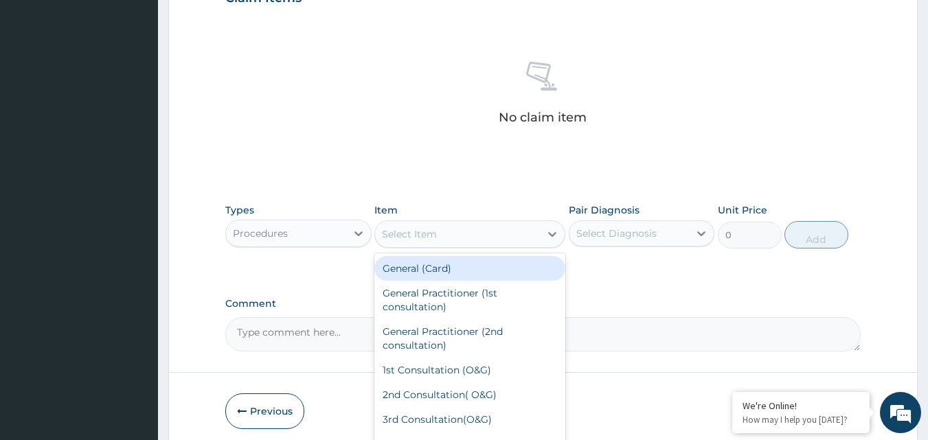
click at [501, 229] on div "Select Item" at bounding box center [457, 234] width 165 height 22
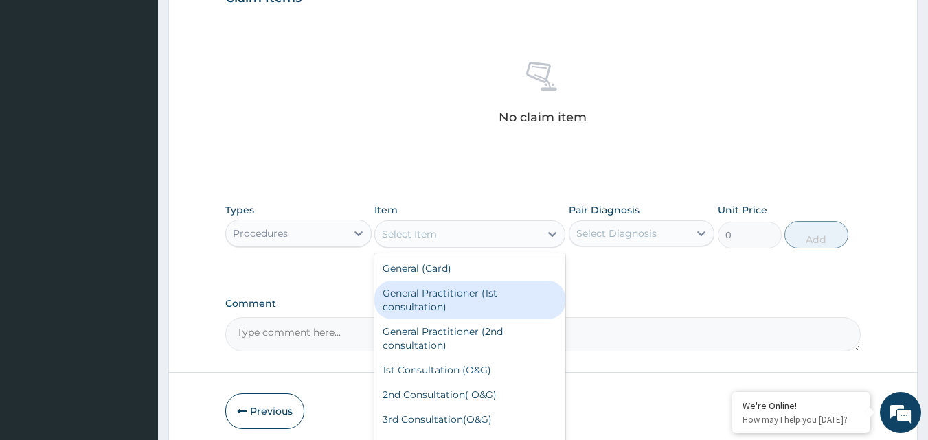
click at [494, 301] on div "General Practitioner (1st consultation)" at bounding box center [469, 300] width 191 height 38
type input "3000"
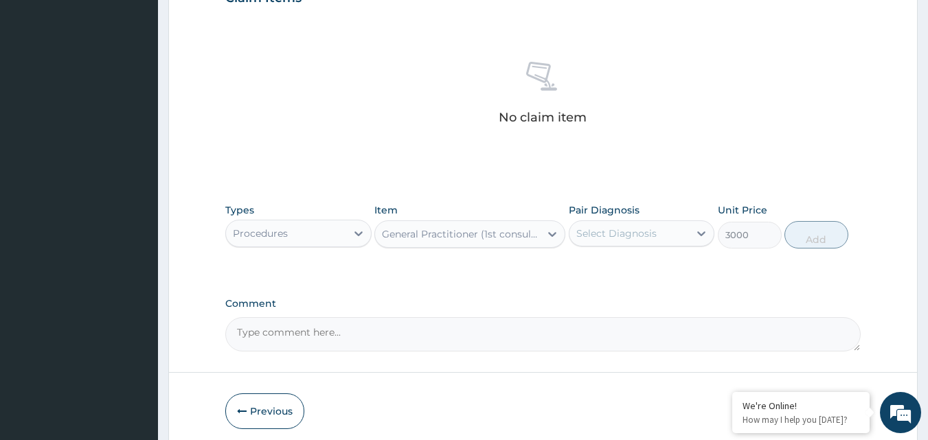
click at [621, 238] on div "Select Diagnosis" at bounding box center [616, 234] width 80 height 14
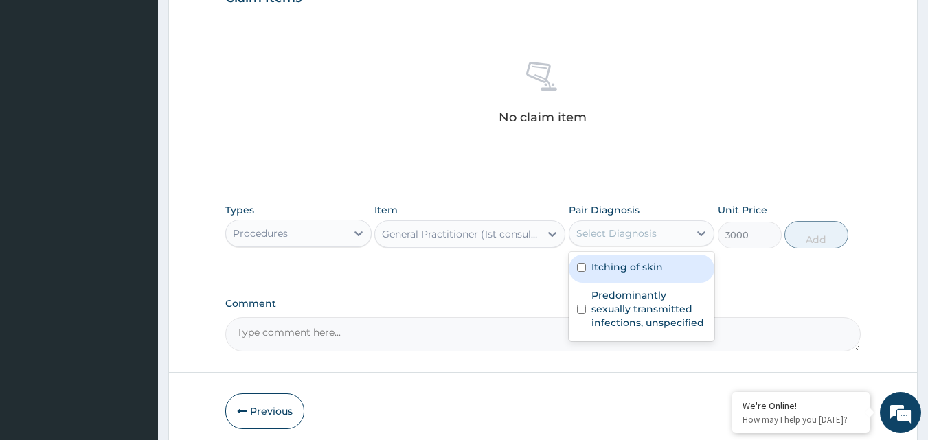
click at [579, 265] on input "checkbox" at bounding box center [581, 267] width 9 height 9
checkbox input "true"
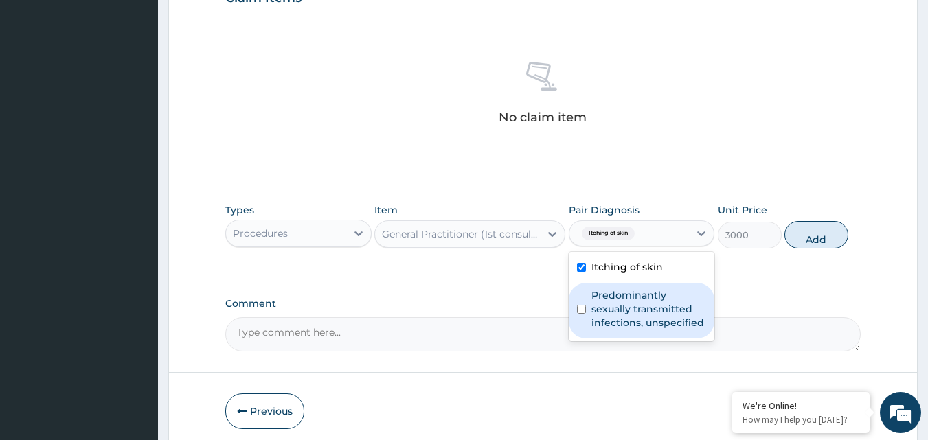
click at [576, 306] on div "Predominantly sexually transmitted infections, unspecified" at bounding box center [642, 311] width 146 height 56
checkbox input "true"
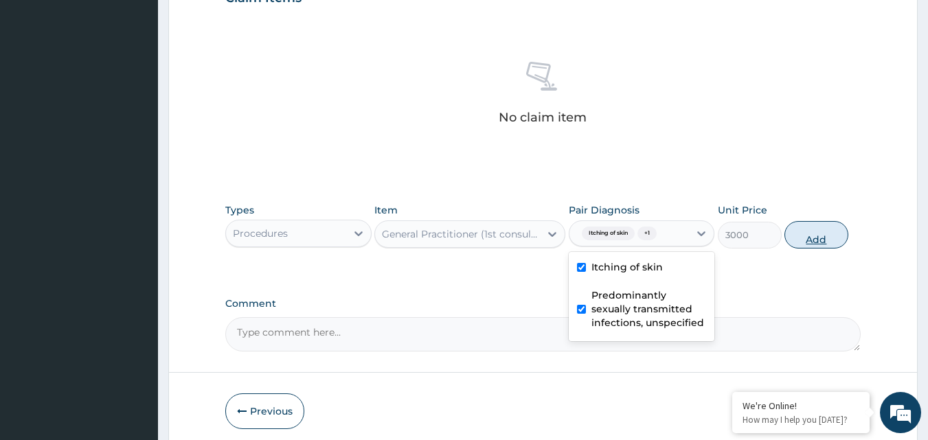
click at [813, 234] on button "Add" at bounding box center [817, 234] width 64 height 27
type input "0"
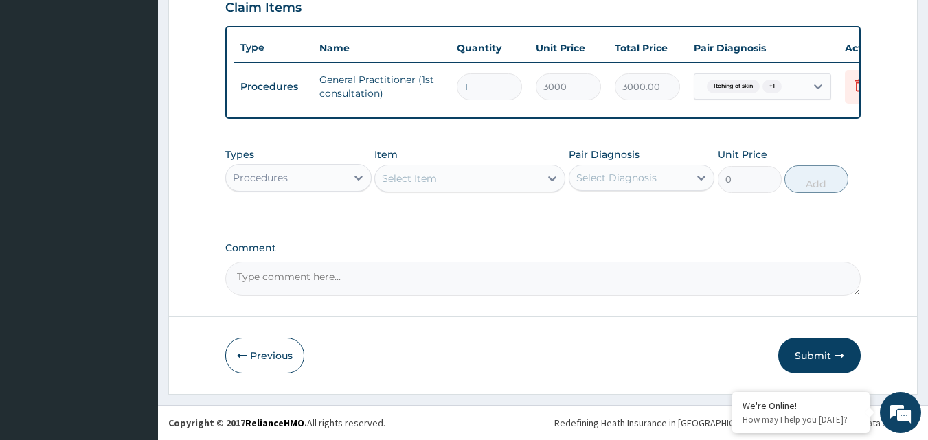
click at [304, 181] on div "Procedures" at bounding box center [286, 178] width 120 height 22
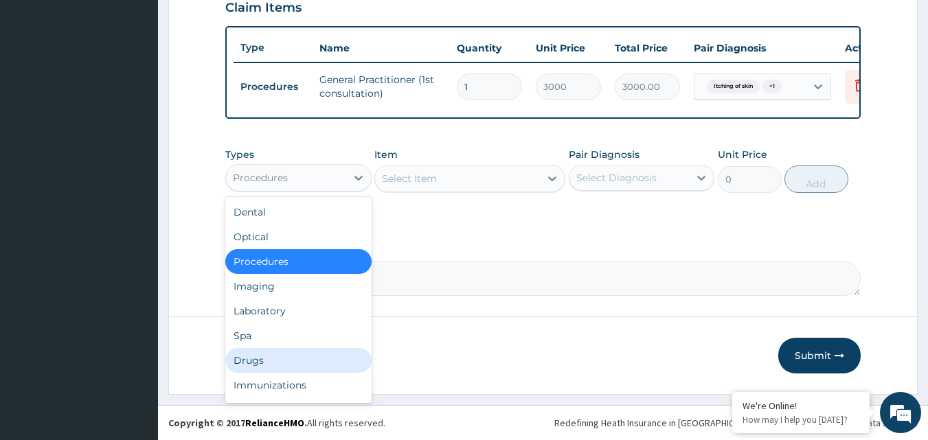
click at [265, 359] on div "Drugs" at bounding box center [298, 360] width 146 height 25
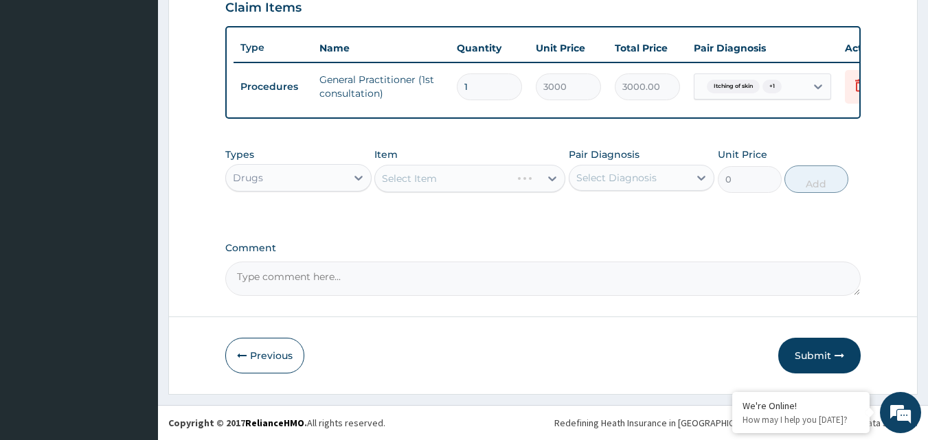
drag, startPoint x: 484, startPoint y: 192, endPoint x: 512, endPoint y: 179, distance: 30.1
click at [512, 179] on div "Select Item" at bounding box center [469, 178] width 191 height 27
click at [512, 179] on div "Select Item" at bounding box center [457, 179] width 165 height 22
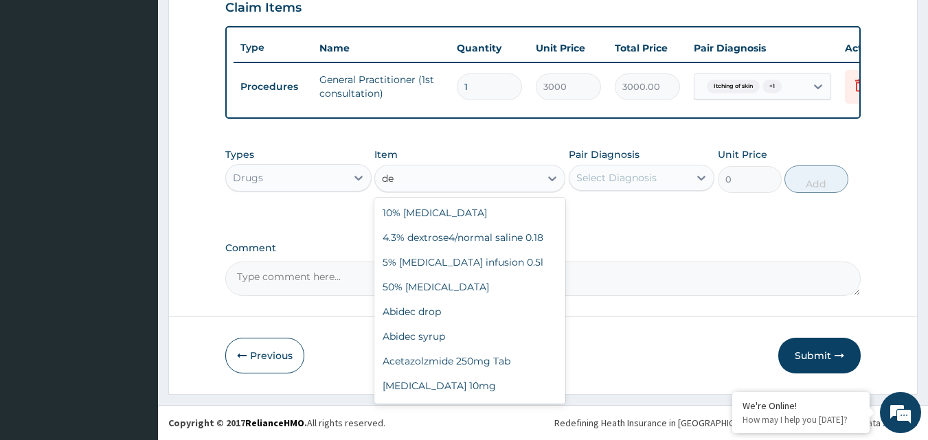
type input "d"
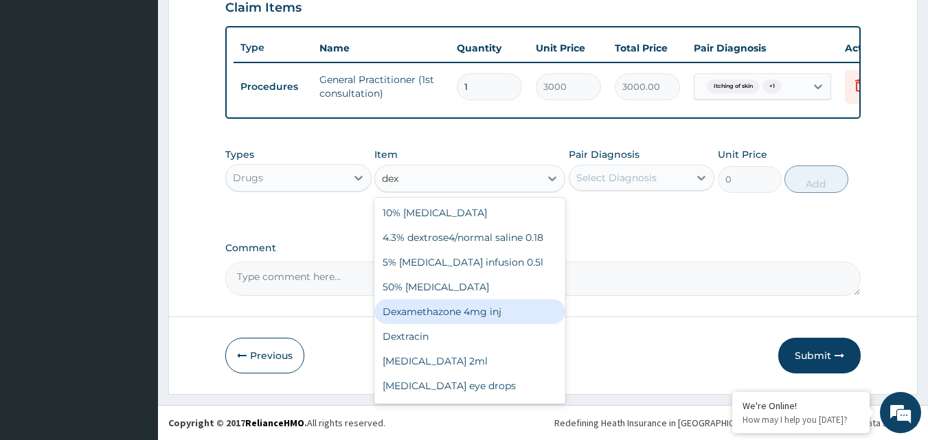
type input "dexa"
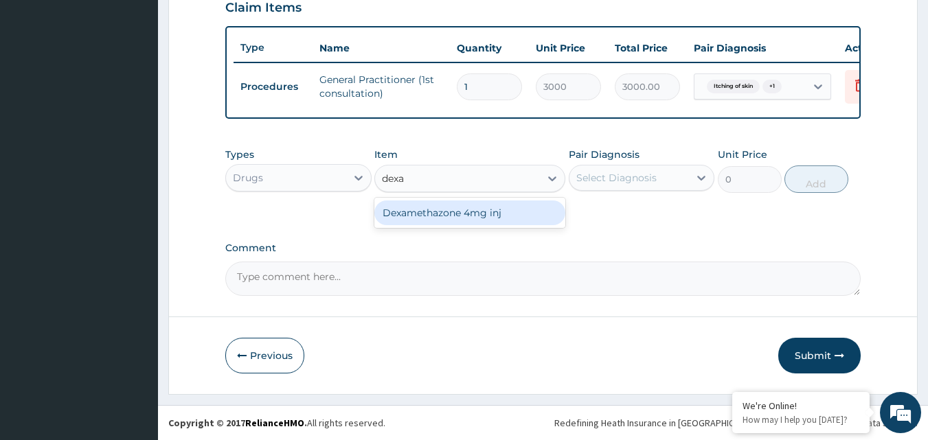
click at [496, 212] on div "Dexamethazone 4mg inj" at bounding box center [469, 213] width 191 height 25
type input "240"
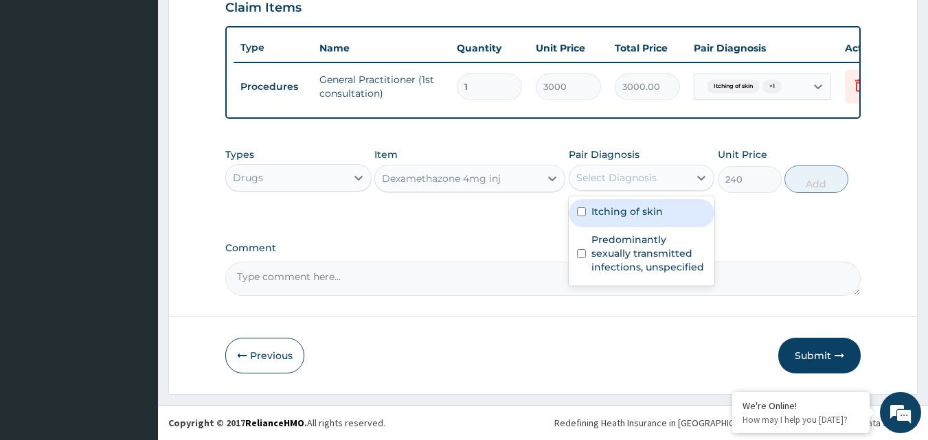
click at [630, 190] on div "Select Diagnosis" at bounding box center [642, 178] width 146 height 26
click at [581, 219] on div "Itching of skin" at bounding box center [642, 213] width 146 height 28
checkbox input "true"
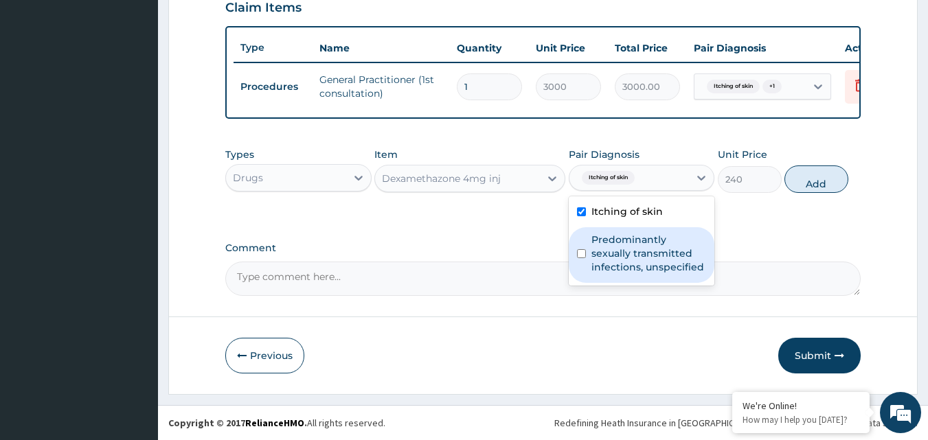
click at [577, 254] on input "checkbox" at bounding box center [581, 253] width 9 height 9
checkbox input "true"
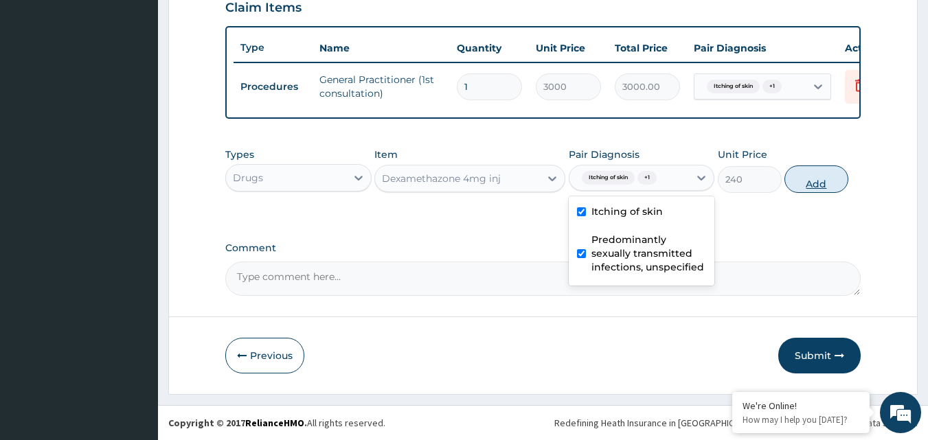
click at [802, 190] on button "Add" at bounding box center [817, 179] width 64 height 27
type input "0"
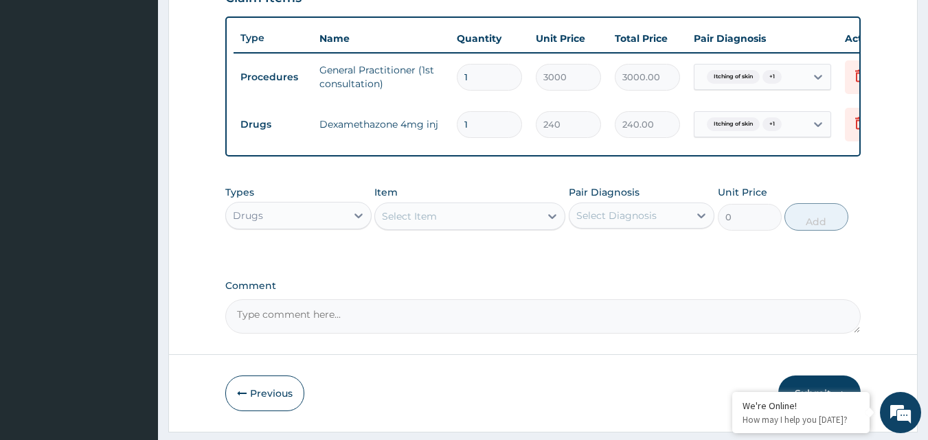
click at [517, 227] on div "Select Item" at bounding box center [457, 216] width 165 height 22
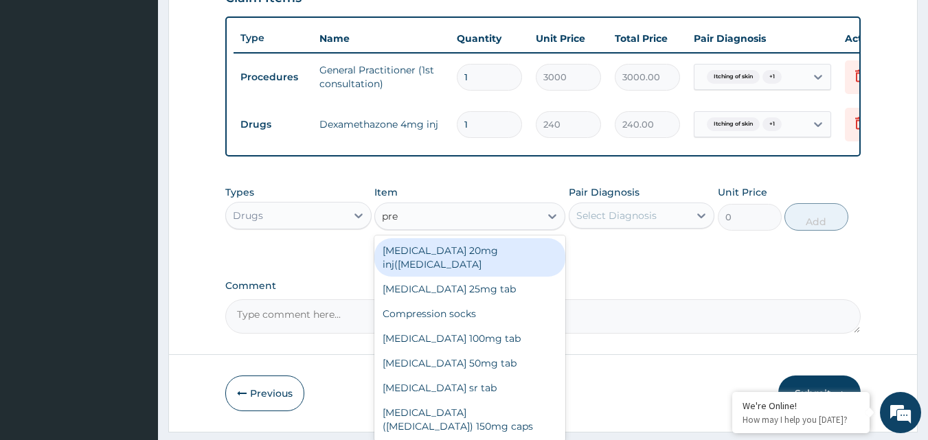
type input "pred"
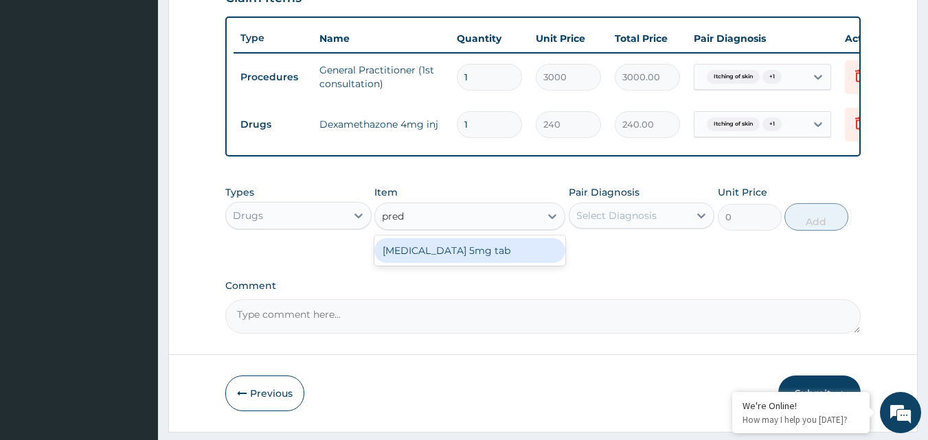
click at [526, 263] on div "Prednisolone 5mg tab" at bounding box center [469, 250] width 191 height 25
type input "7"
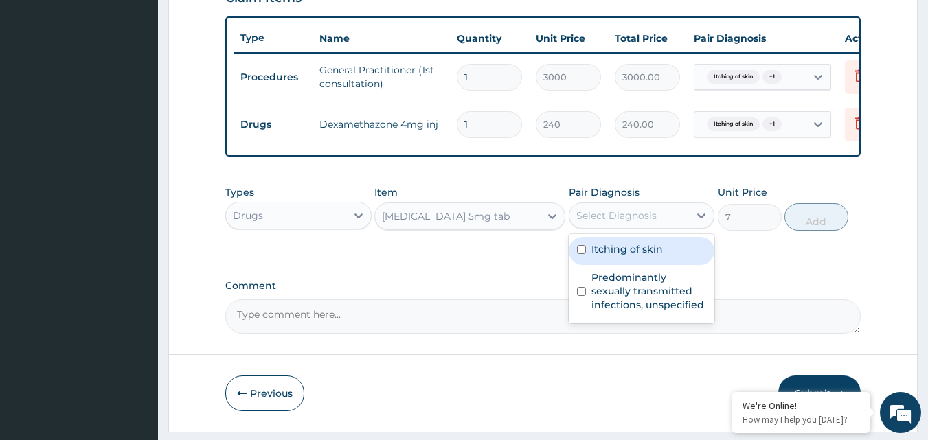
click at [623, 223] on div "Select Diagnosis" at bounding box center [616, 216] width 80 height 14
click at [578, 254] on input "checkbox" at bounding box center [581, 249] width 9 height 9
checkbox input "true"
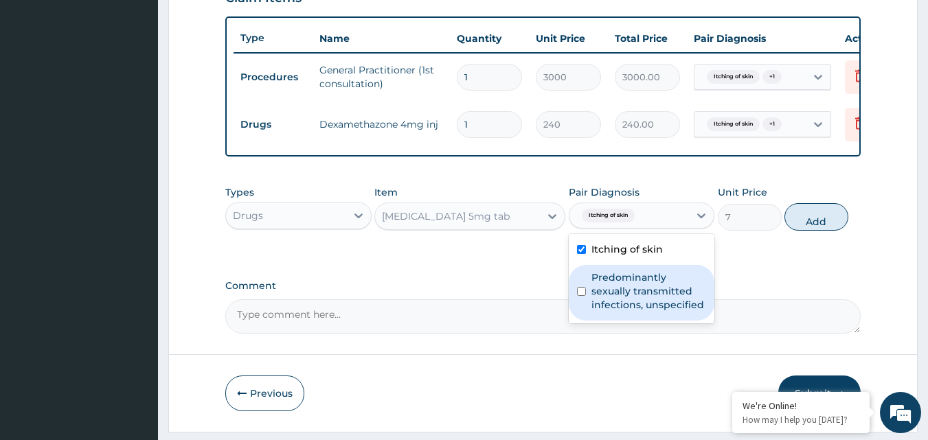
click at [581, 308] on div "Predominantly sexually transmitted infections, unspecified" at bounding box center [642, 293] width 146 height 56
checkbox input "true"
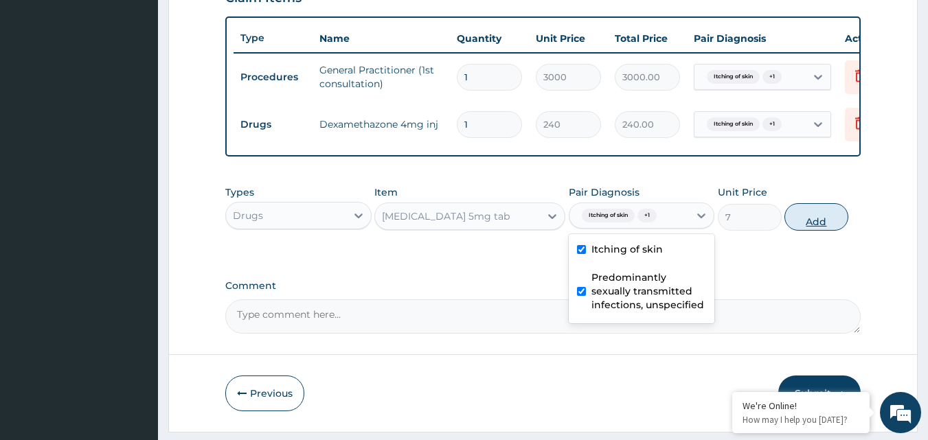
click at [818, 223] on button "Add" at bounding box center [817, 216] width 64 height 27
type input "0"
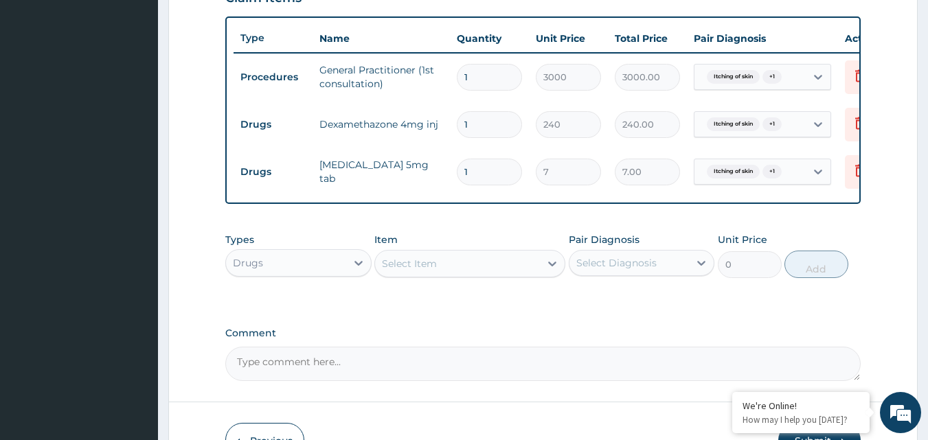
click at [434, 271] on div "Select Item" at bounding box center [409, 264] width 55 height 14
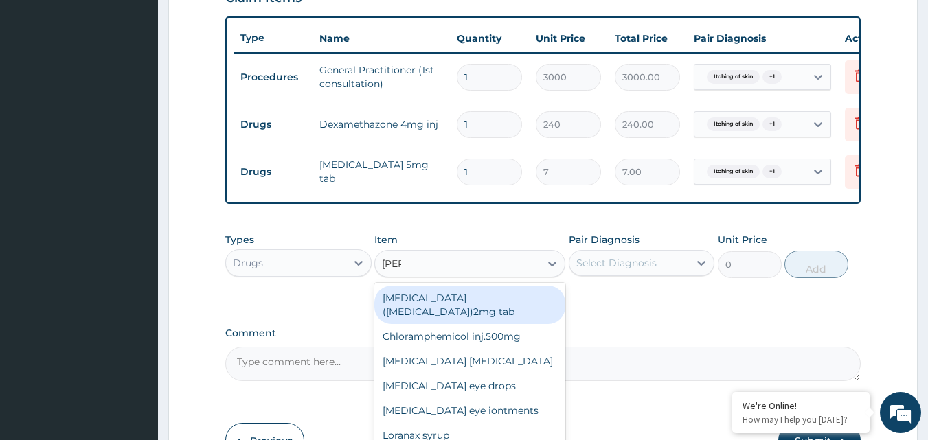
type input "lorat"
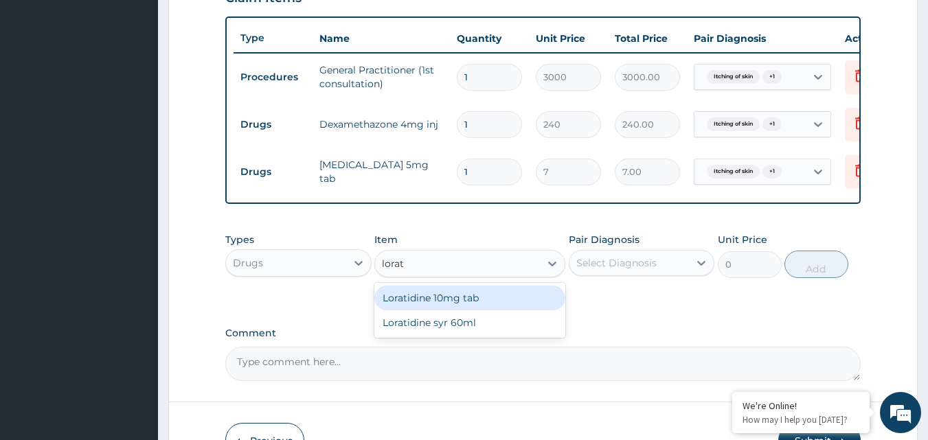
click at [449, 303] on div "Loratidine 10mg tab" at bounding box center [469, 298] width 191 height 25
type input "100"
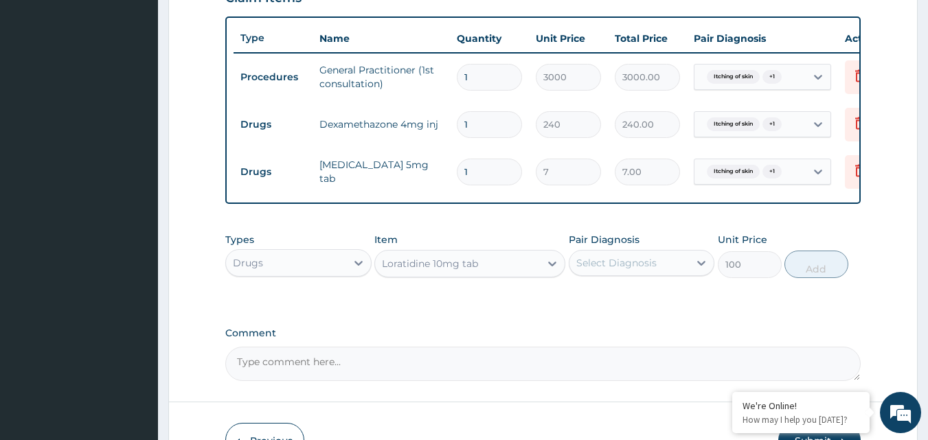
click at [645, 270] on div "Select Diagnosis" at bounding box center [616, 263] width 80 height 14
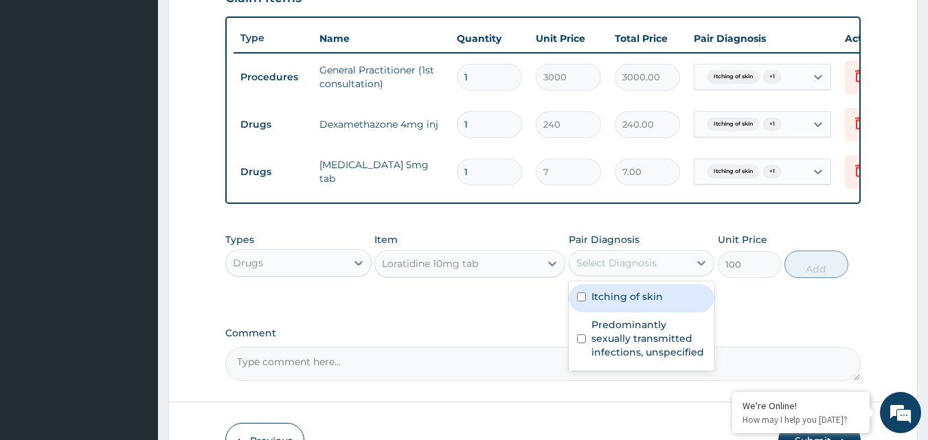
click at [581, 302] on input "checkbox" at bounding box center [581, 297] width 9 height 9
checkbox input "true"
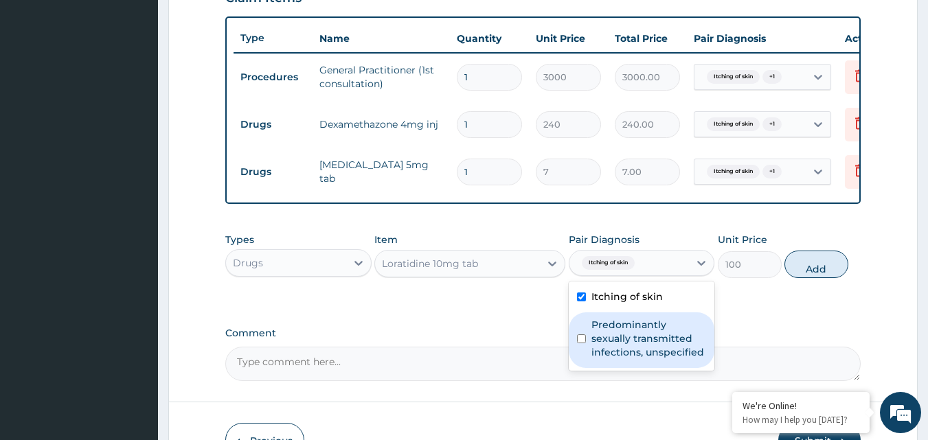
click at [581, 344] on input "checkbox" at bounding box center [581, 339] width 9 height 9
checkbox input "true"
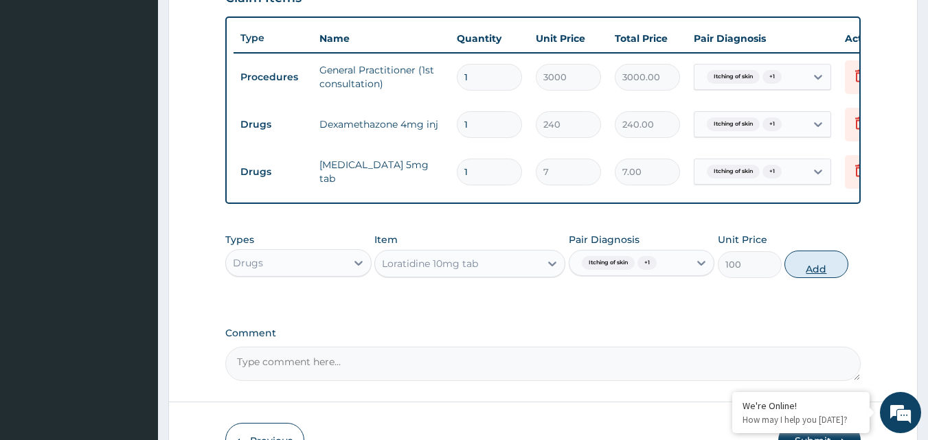
click at [823, 277] on button "Add" at bounding box center [817, 264] width 64 height 27
type input "0"
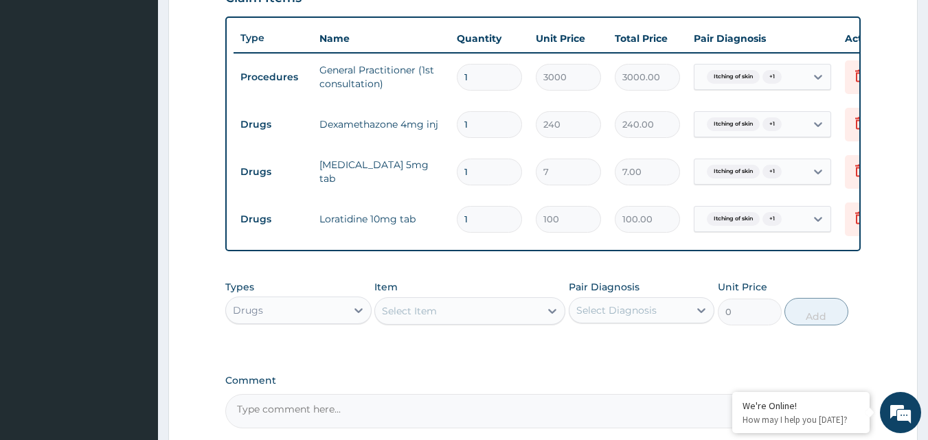
click at [499, 320] on div "Select Item" at bounding box center [457, 311] width 165 height 22
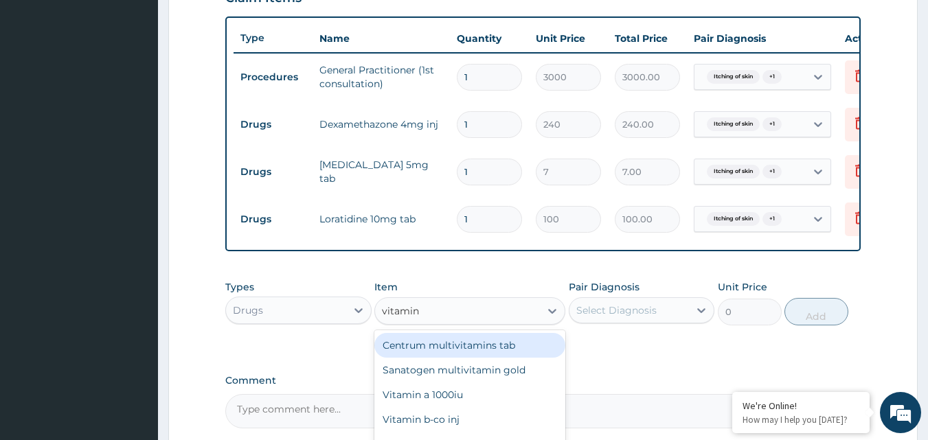
type input "vitamin c"
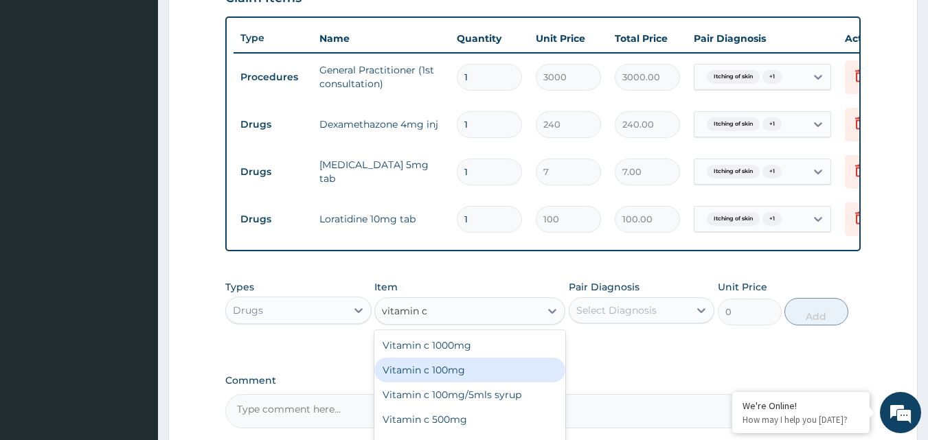
click at [442, 377] on div "Vitamin c 100mg" at bounding box center [469, 370] width 191 height 25
type input "10"
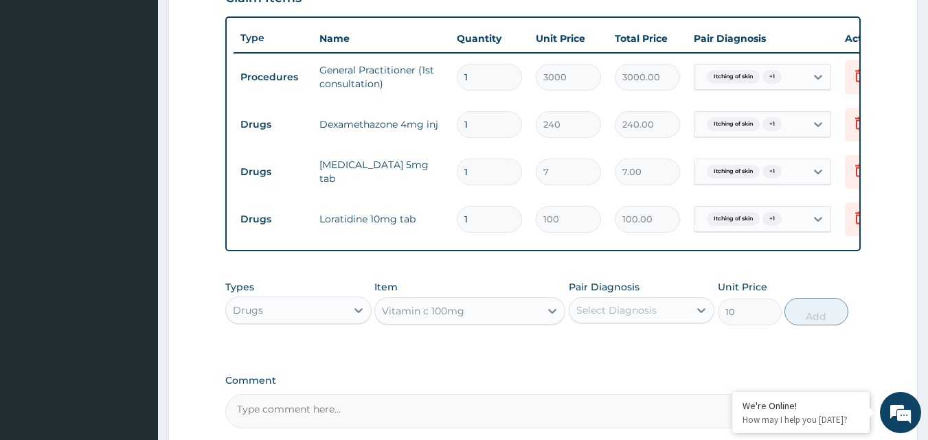
click at [614, 317] on div "Select Diagnosis" at bounding box center [616, 311] width 80 height 14
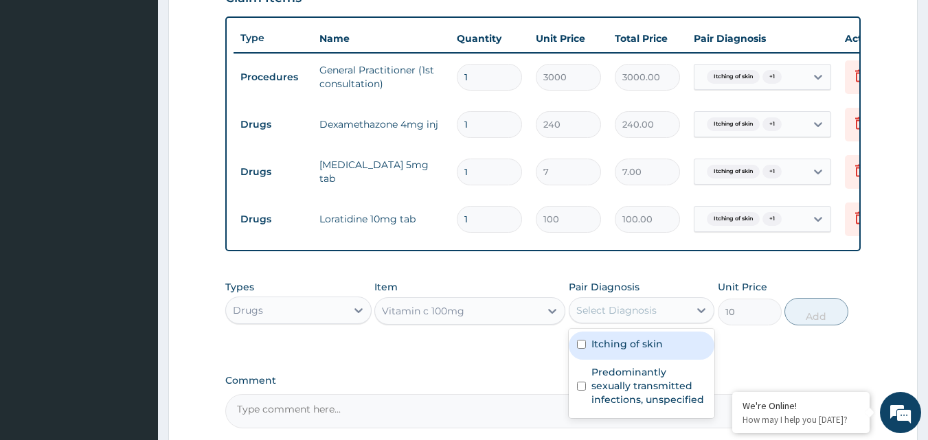
click at [574, 355] on div "Itching of skin" at bounding box center [642, 346] width 146 height 28
checkbox input "true"
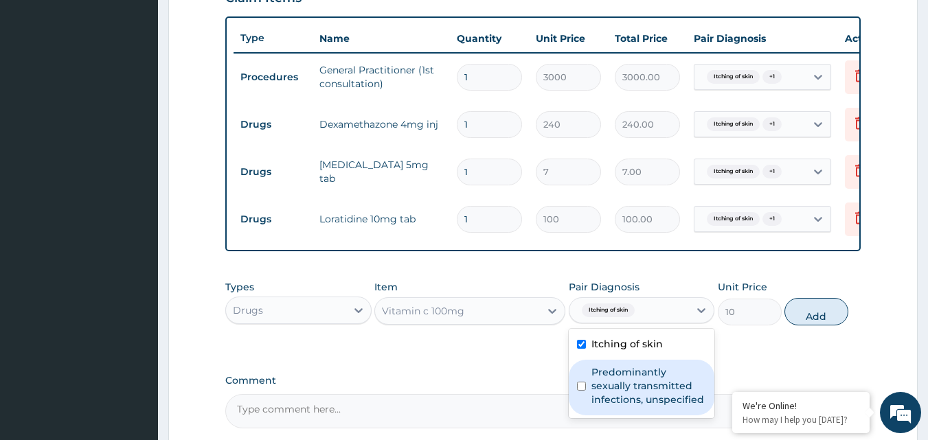
click at [584, 403] on div "Predominantly sexually transmitted infections, unspecified" at bounding box center [642, 388] width 146 height 56
checkbox input "true"
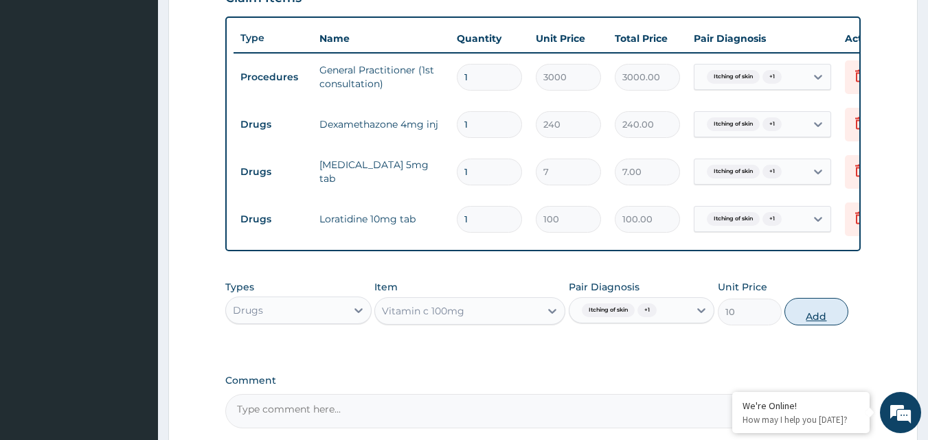
click at [821, 326] on button "Add" at bounding box center [817, 311] width 64 height 27
type input "0"
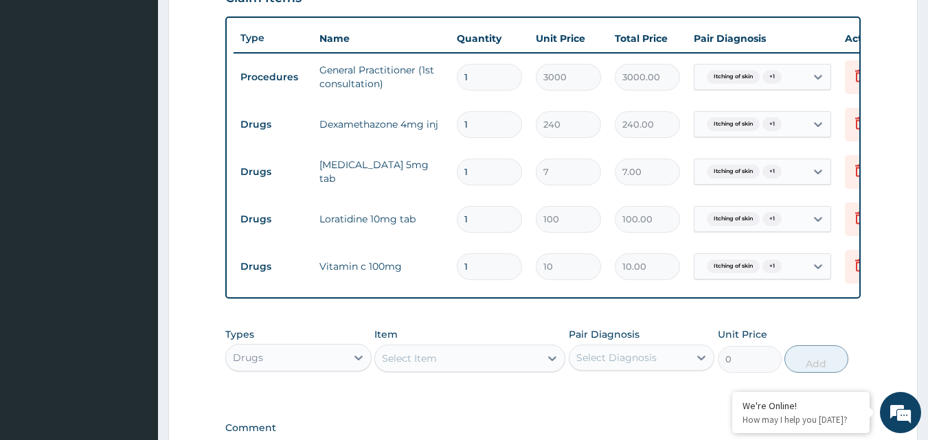
click at [470, 370] on div "Select Item" at bounding box center [457, 359] width 165 height 22
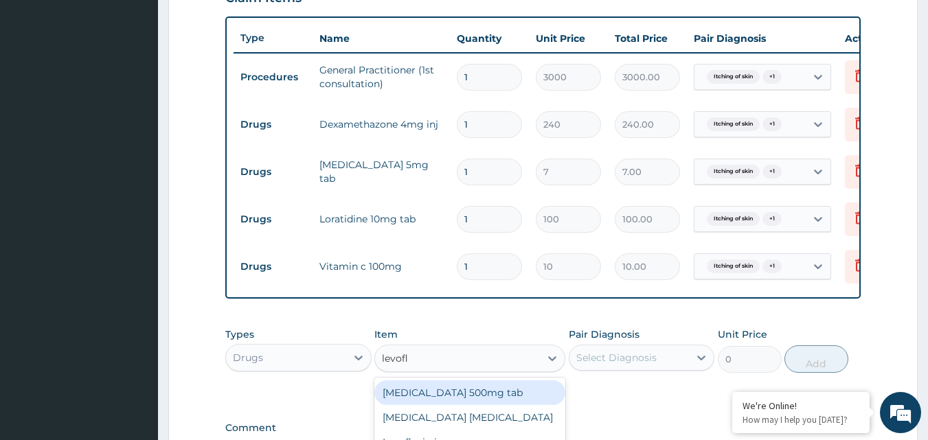
type input "levoflo"
click at [457, 402] on div "[MEDICAL_DATA] 500mg tab" at bounding box center [469, 393] width 191 height 25
type input "168"
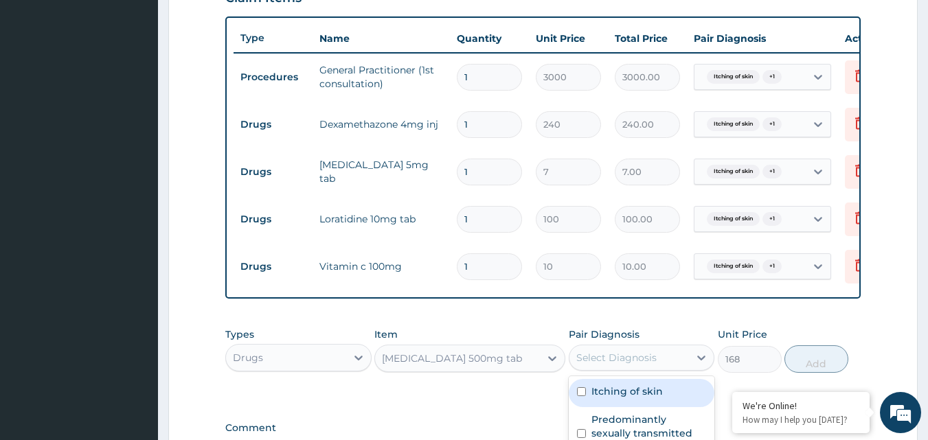
click at [629, 365] on div "Select Diagnosis" at bounding box center [616, 358] width 80 height 14
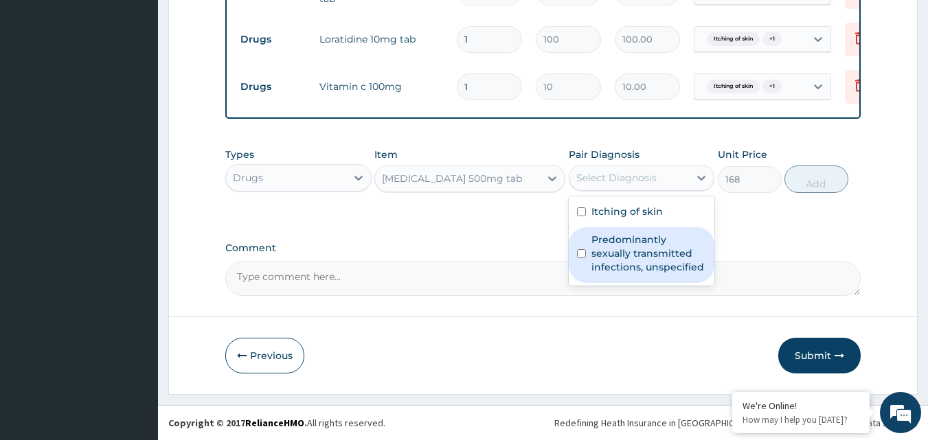
click at [580, 252] on input "checkbox" at bounding box center [581, 253] width 9 height 9
checkbox input "true"
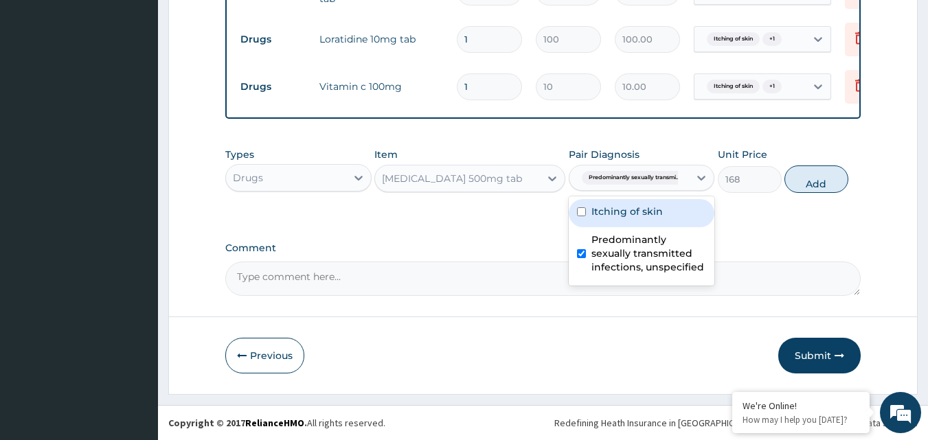
click at [585, 205] on div "Itching of skin" at bounding box center [642, 213] width 146 height 28
checkbox input "true"
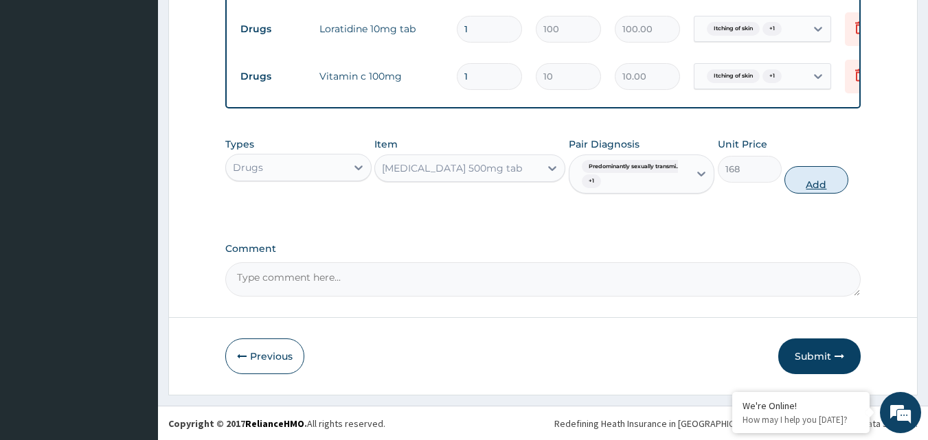
click at [827, 194] on button "Add" at bounding box center [817, 179] width 64 height 27
type input "0"
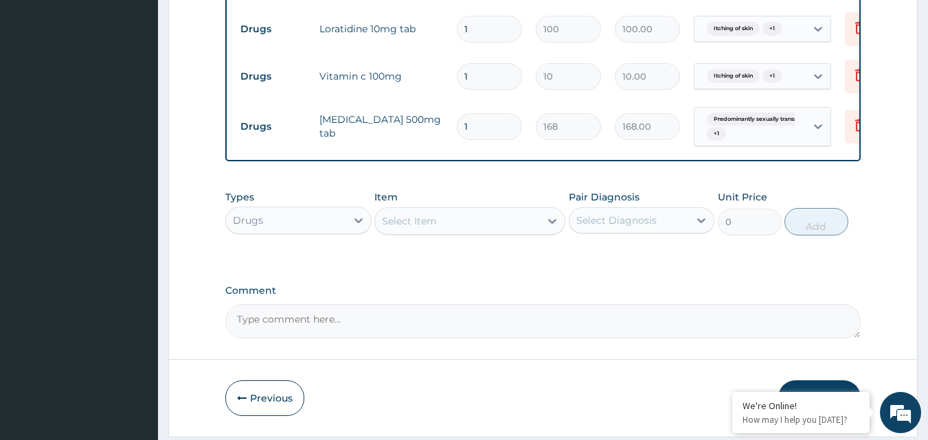
click at [477, 70] on input "1" at bounding box center [489, 76] width 65 height 27
type input "0.00"
type input "3"
type input "30.00"
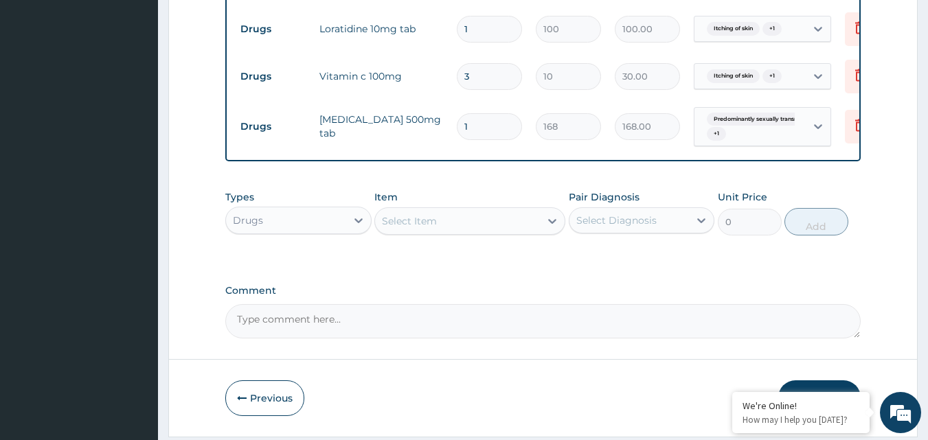
type input "30"
type input "300.00"
type input "30"
click at [476, 120] on input "1" at bounding box center [489, 126] width 65 height 27
type input "10"
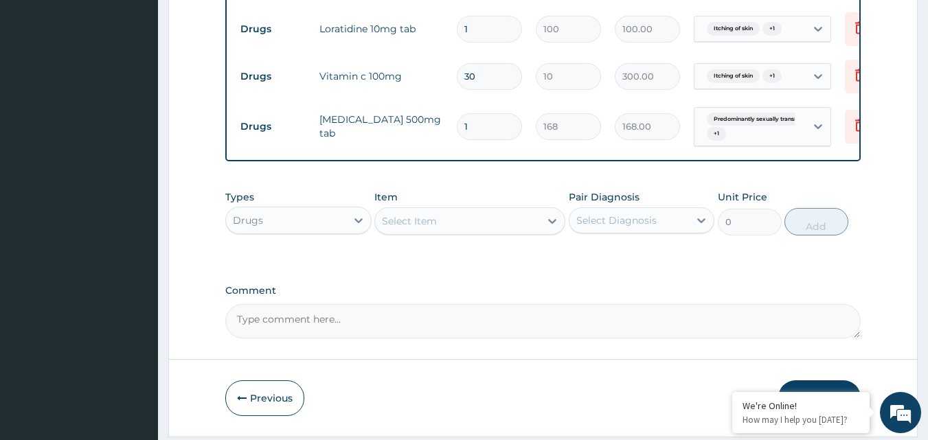
type input "1680.00"
type input "10"
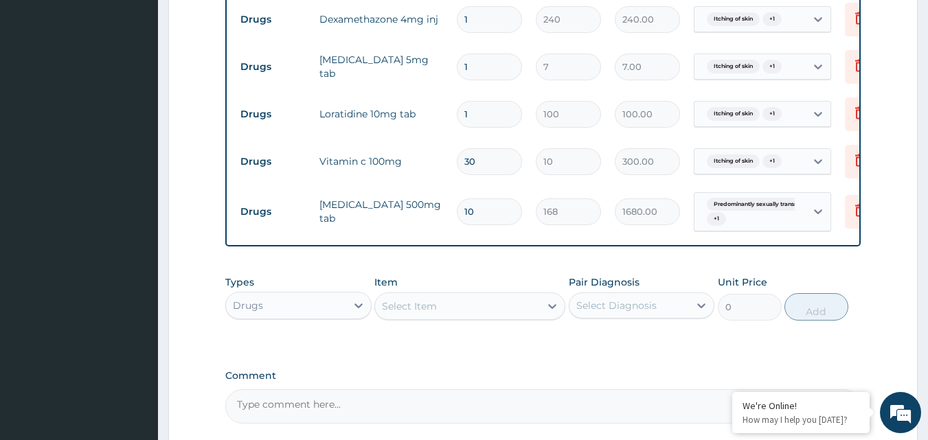
scroll to position [575, 0]
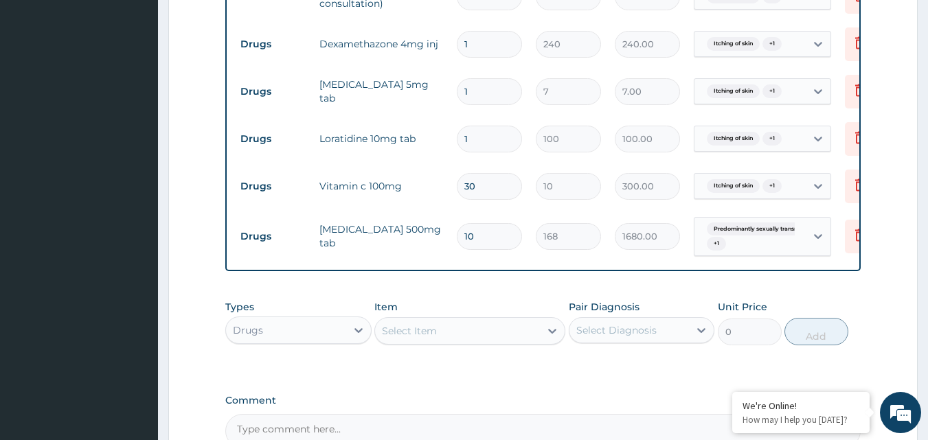
click at [475, 142] on input "1" at bounding box center [489, 139] width 65 height 27
type input "10"
type input "1000.00"
type input "10"
click at [483, 90] on input "1" at bounding box center [489, 91] width 65 height 27
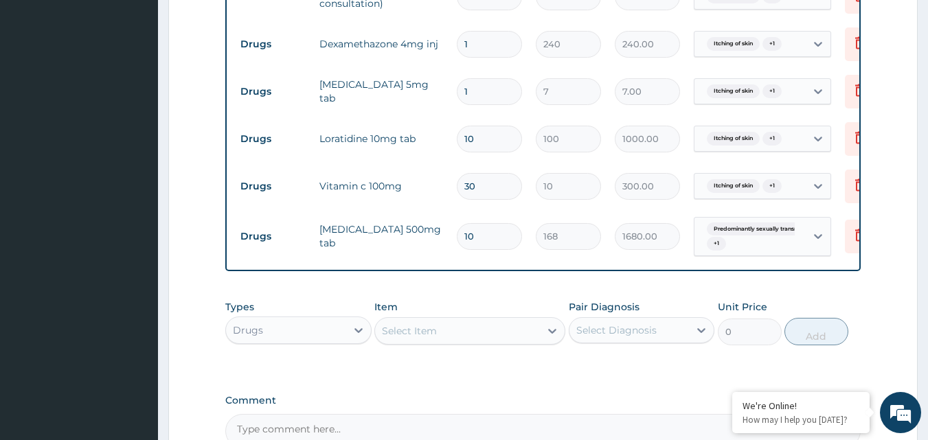
type input "0.00"
type input "2"
type input "14.00"
type input "200"
type input "1400.00"
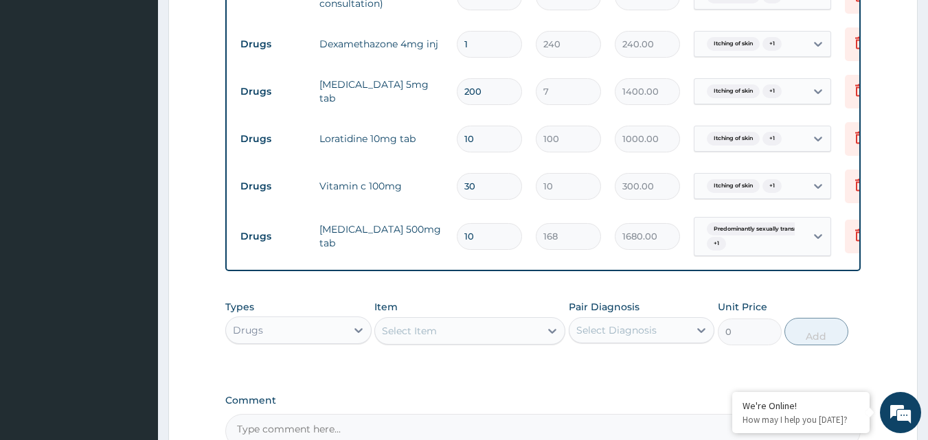
type input "20"
type input "140.00"
type input "20"
click at [503, 44] on input "1" at bounding box center [489, 44] width 65 height 27
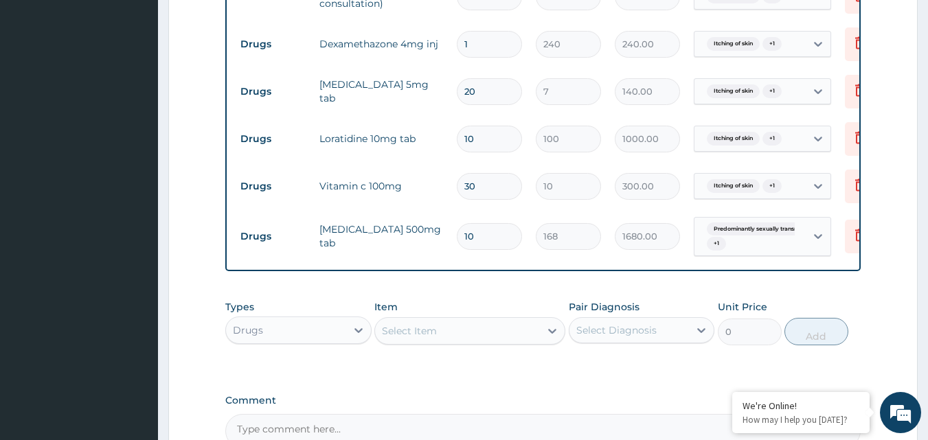
type input "0.00"
type input "2"
type input "480.00"
type input "2"
click at [877, 94] on form "Step 2 of 2 PA Code / Prescription Code Enter Code(Secondary Care Only) Encount…" at bounding box center [543, 23] width 750 height 1050
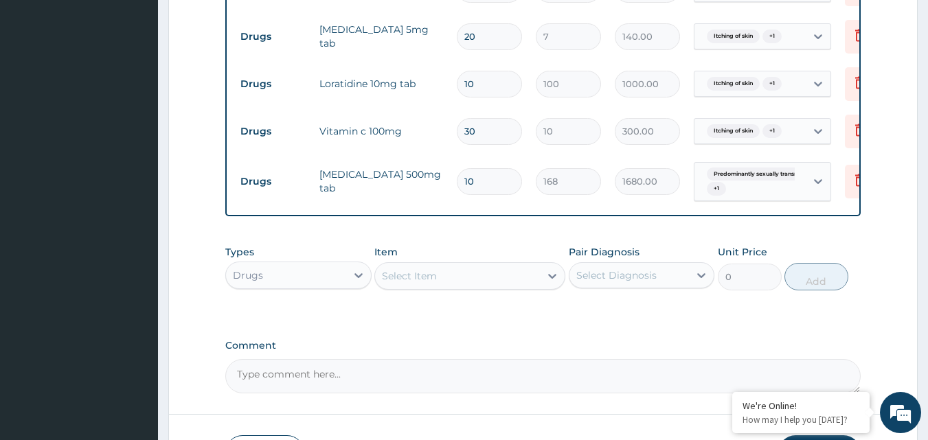
scroll to position [738, 0]
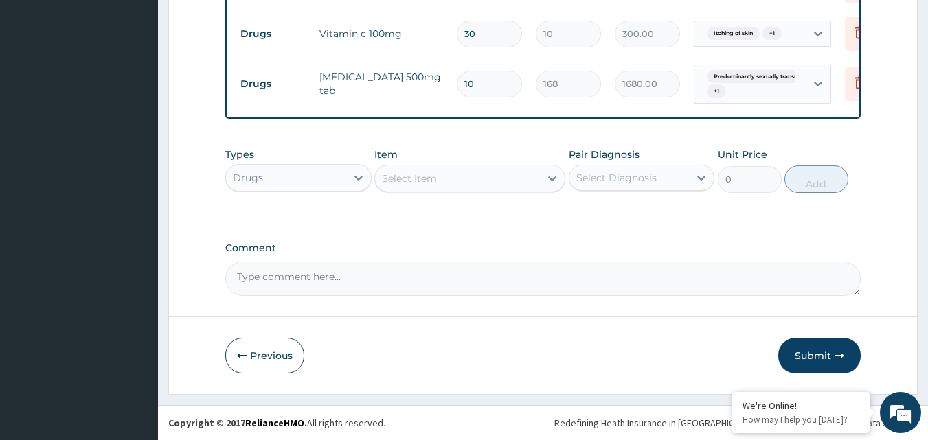
click at [813, 357] on button "Submit" at bounding box center [819, 356] width 82 height 36
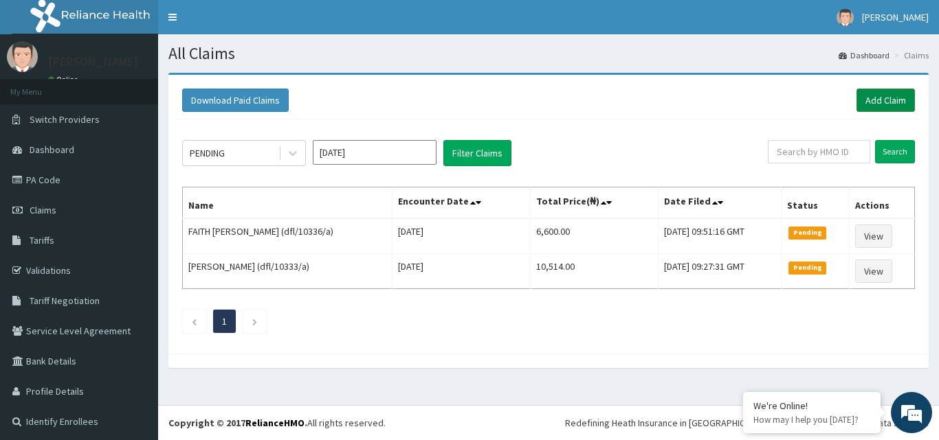
click at [879, 100] on link "Add Claim" at bounding box center [885, 100] width 58 height 23
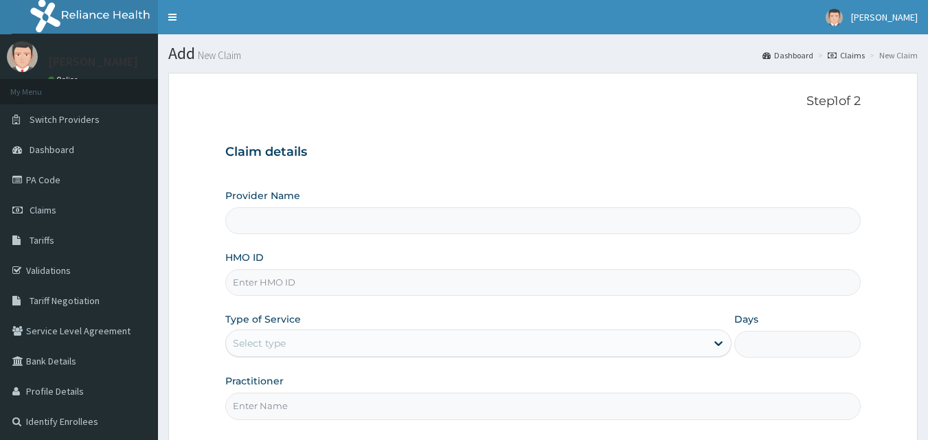
click at [355, 278] on input "HMO ID" at bounding box center [543, 282] width 636 height 27
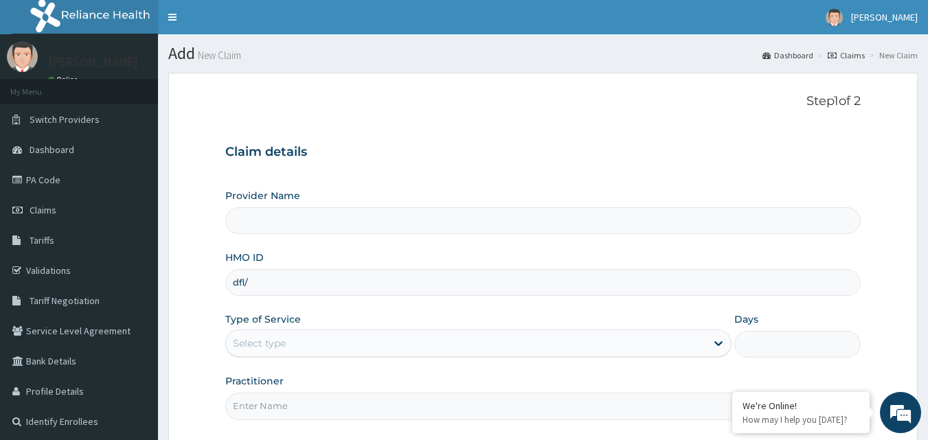
type input "dfl/1"
type input "Gentleman [GEOGRAPHIC_DATA]"
type input "dfl/10250/a"
click at [345, 344] on div "Select type" at bounding box center [466, 344] width 480 height 22
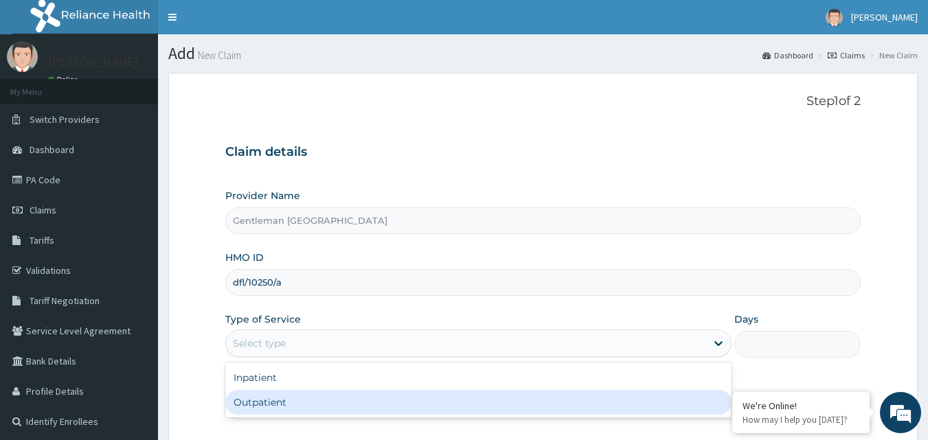
click at [304, 412] on div "Outpatient" at bounding box center [478, 402] width 506 height 25
type input "1"
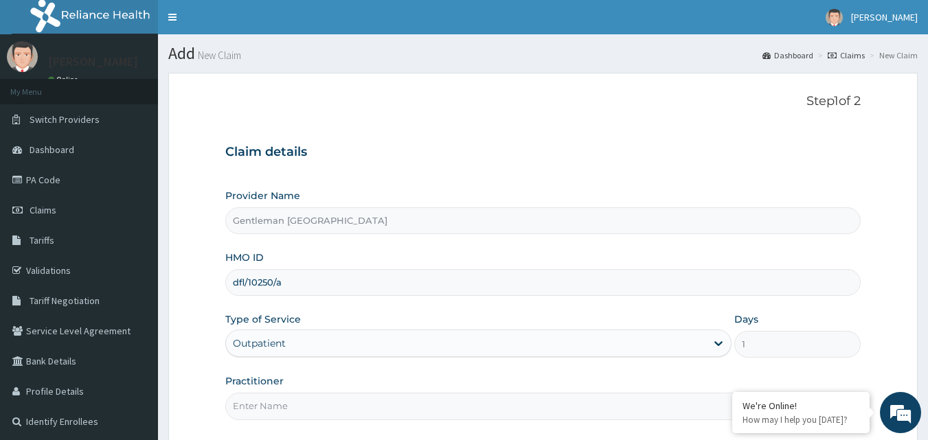
click at [400, 421] on div "Step 1 of 2 Claim details Provider Name [GEOGRAPHIC_DATA][PERSON_NAME] HMO ID d…" at bounding box center [543, 259] width 636 height 330
click at [381, 398] on input "Practitioner" at bounding box center [543, 406] width 636 height 27
type input "[PERSON_NAME][GEOGRAPHIC_DATA]"
click at [908, 337] on form "Step 1 of 2 Claim details Provider Name Gentleman [PERSON_NAME][GEOGRAPHIC_DATA…" at bounding box center [543, 298] width 750 height 451
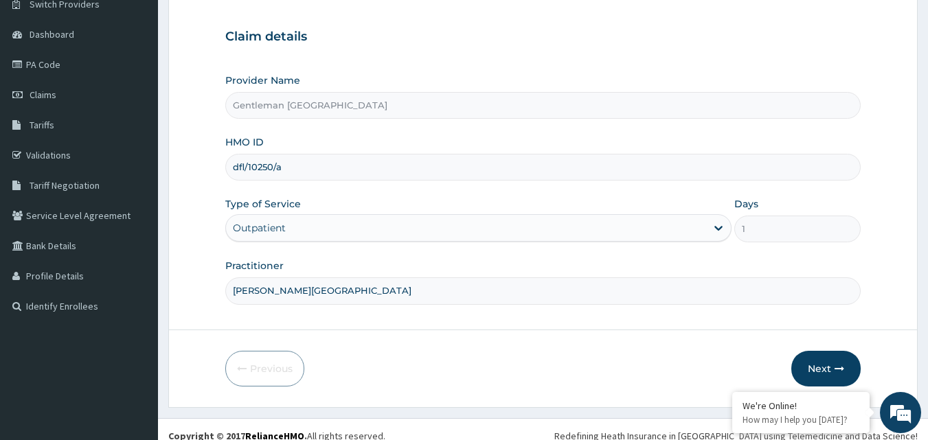
scroll to position [128, 0]
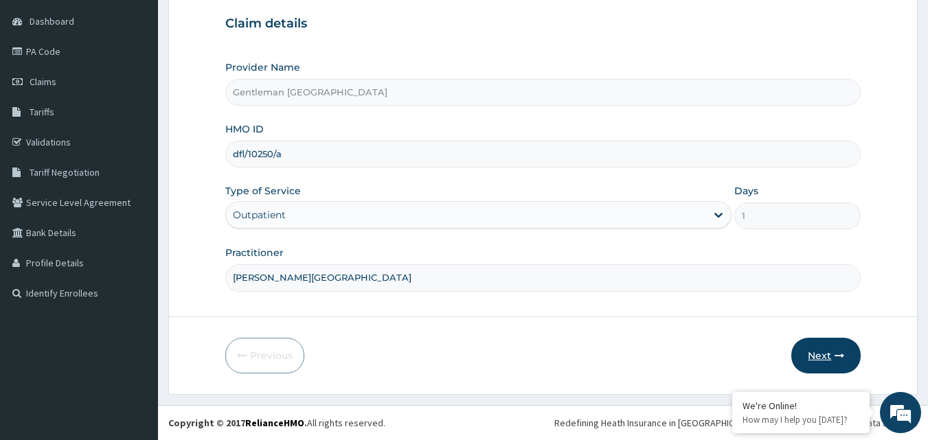
click at [838, 360] on icon "button" at bounding box center [840, 356] width 10 height 10
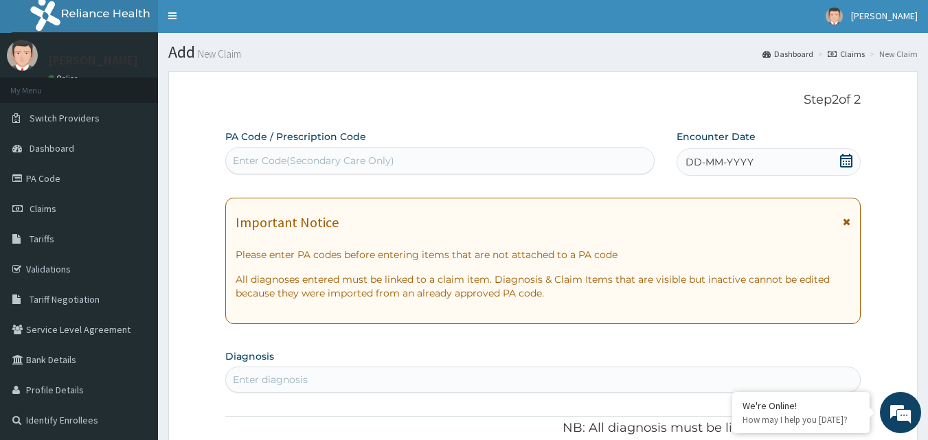
scroll to position [0, 0]
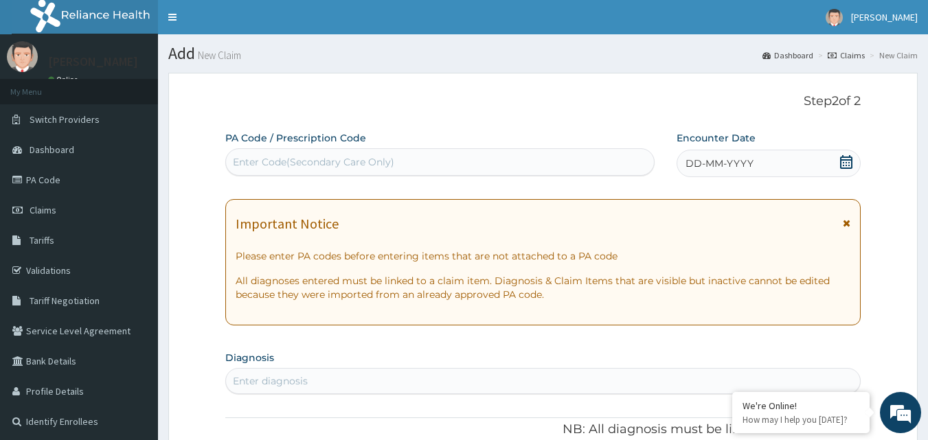
click at [768, 165] on div "DD-MM-YYYY" at bounding box center [769, 163] width 184 height 27
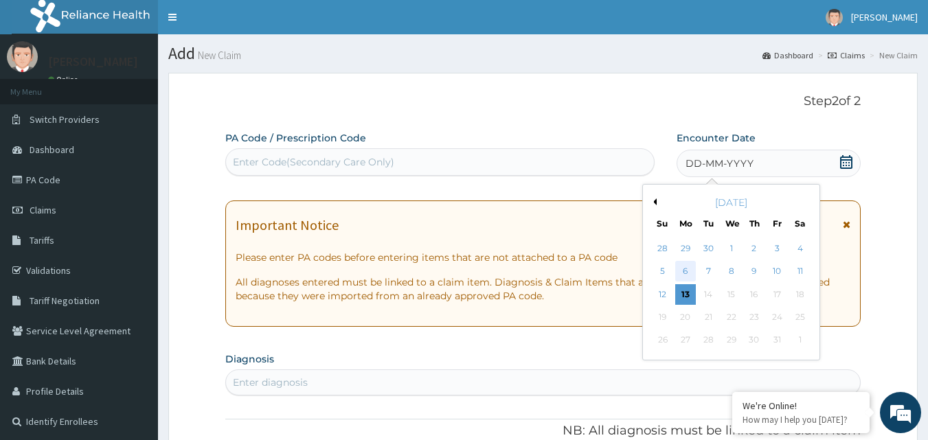
click at [680, 272] on div "6" at bounding box center [685, 272] width 21 height 21
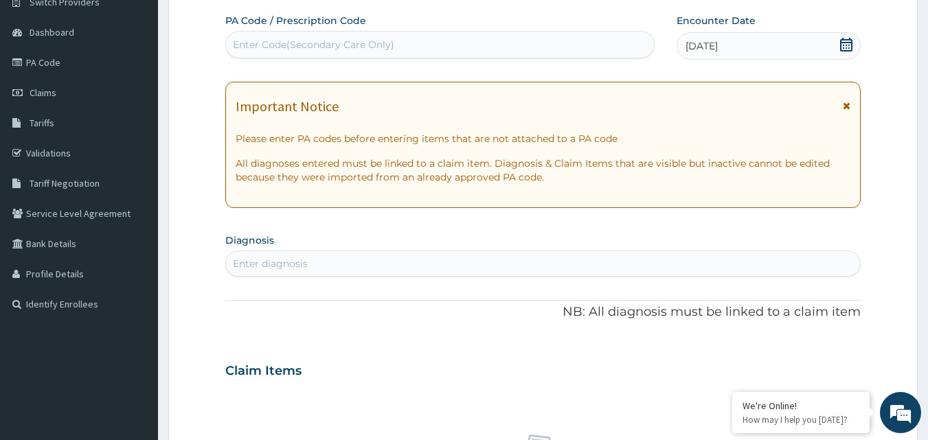
scroll to position [137, 0]
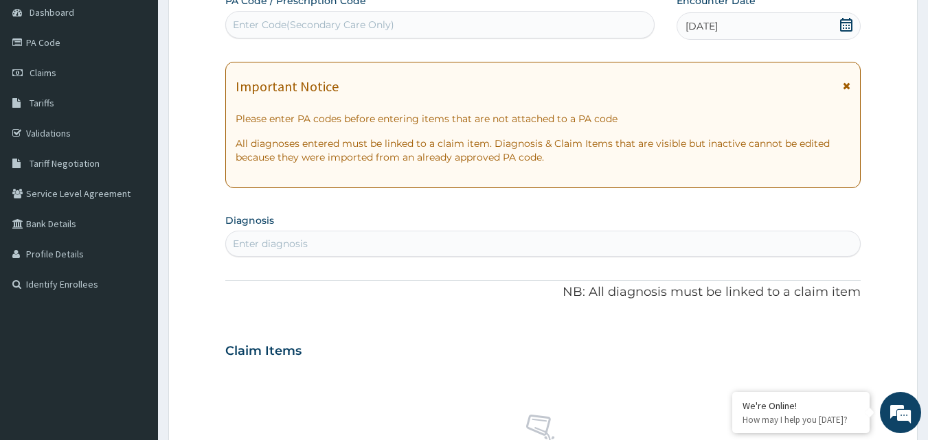
click at [539, 238] on div "Enter diagnosis" at bounding box center [543, 244] width 635 height 22
type input "myalgia"
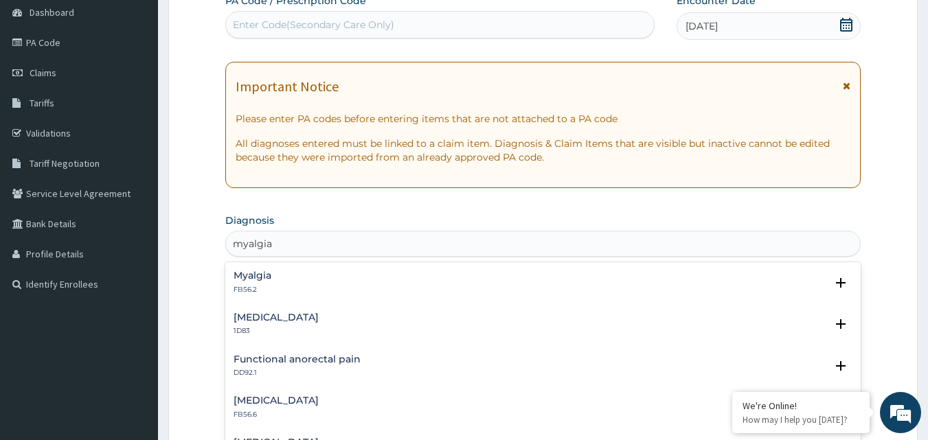
click at [280, 286] on div "Myalgia FB56.2" at bounding box center [544, 283] width 620 height 24
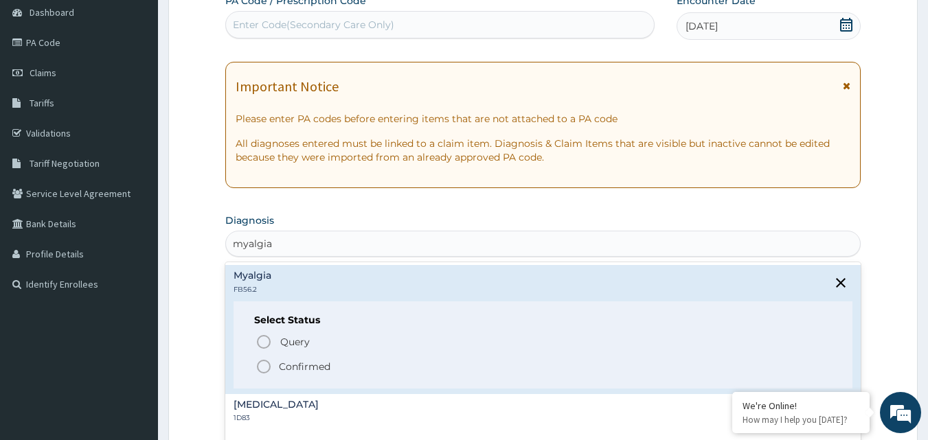
click at [261, 363] on icon "status option filled" at bounding box center [264, 367] width 16 height 16
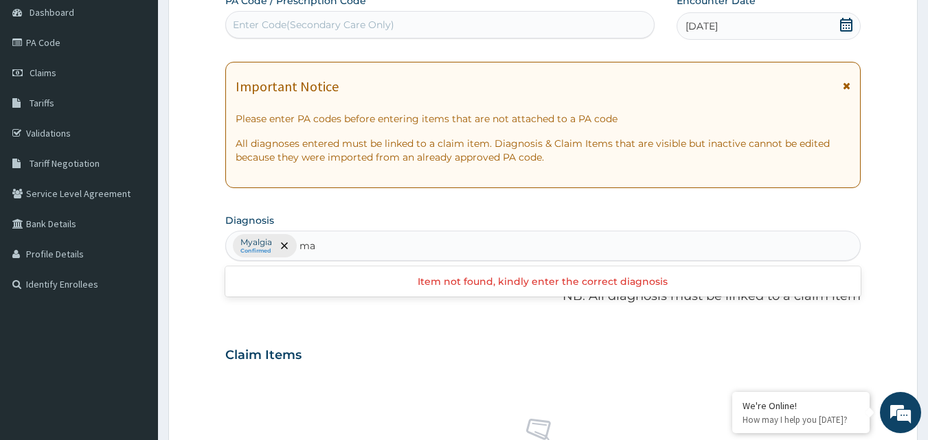
type input "m"
type input "p"
type input "[MEDICAL_DATA]"
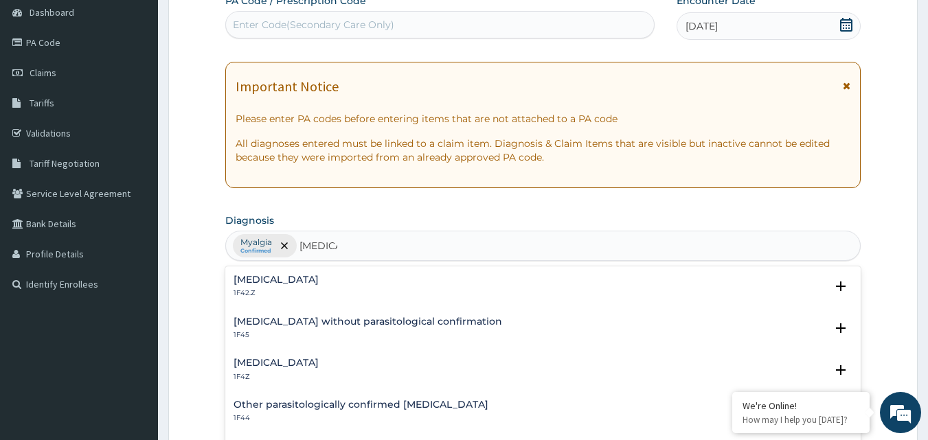
scroll to position [180, 0]
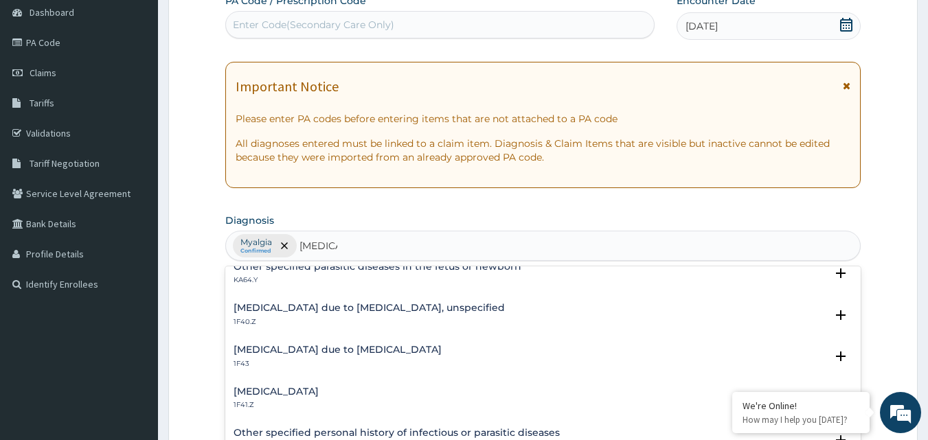
click at [352, 313] on h4 "[MEDICAL_DATA] due to [MEDICAL_DATA], unspecified" at bounding box center [369, 308] width 271 height 10
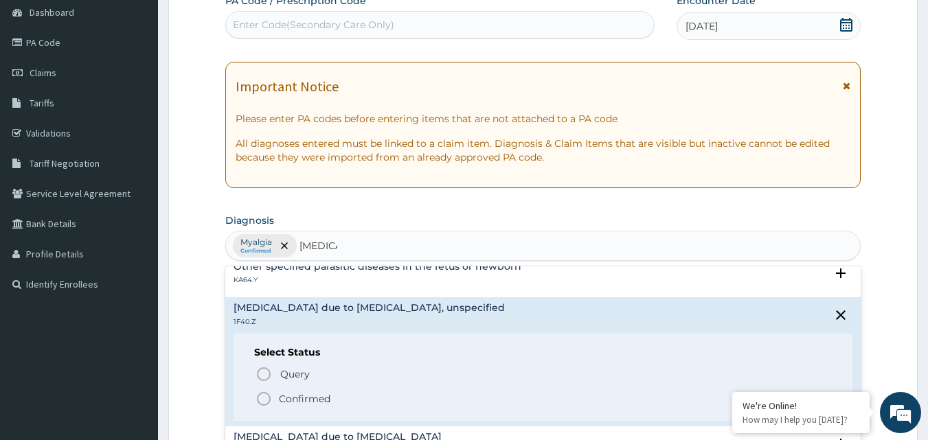
click at [261, 401] on icon "status option filled" at bounding box center [264, 399] width 16 height 16
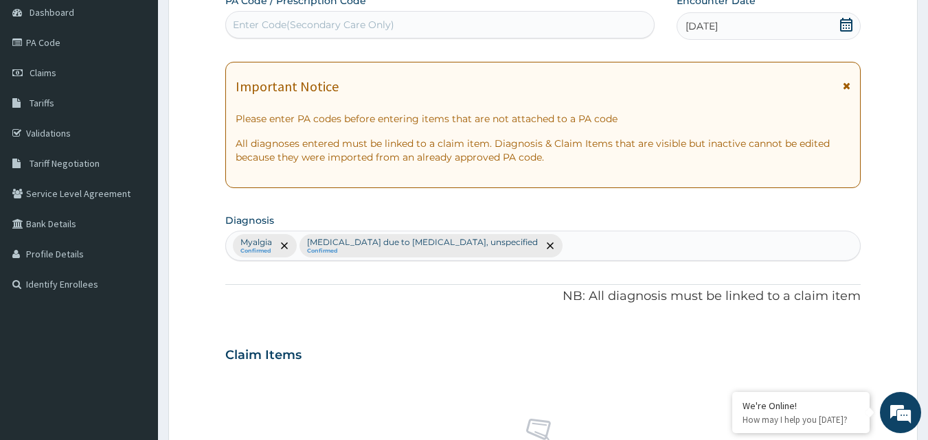
click at [574, 359] on div "Claim Items" at bounding box center [543, 353] width 636 height 36
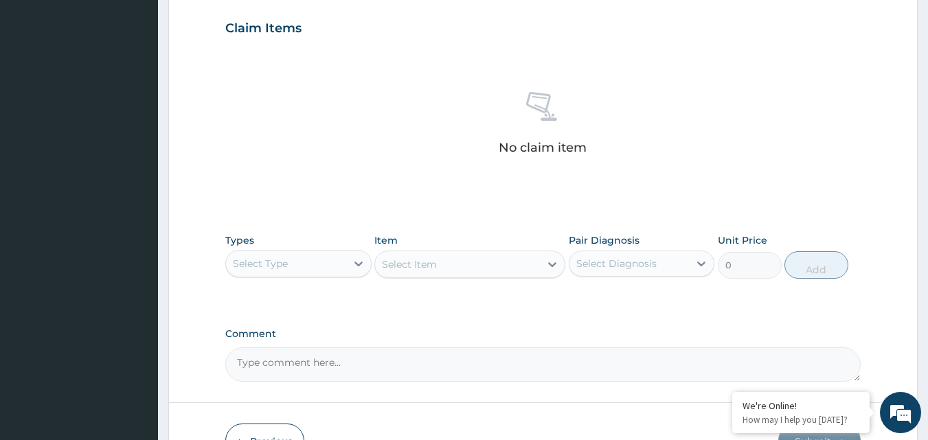
scroll to position [467, 0]
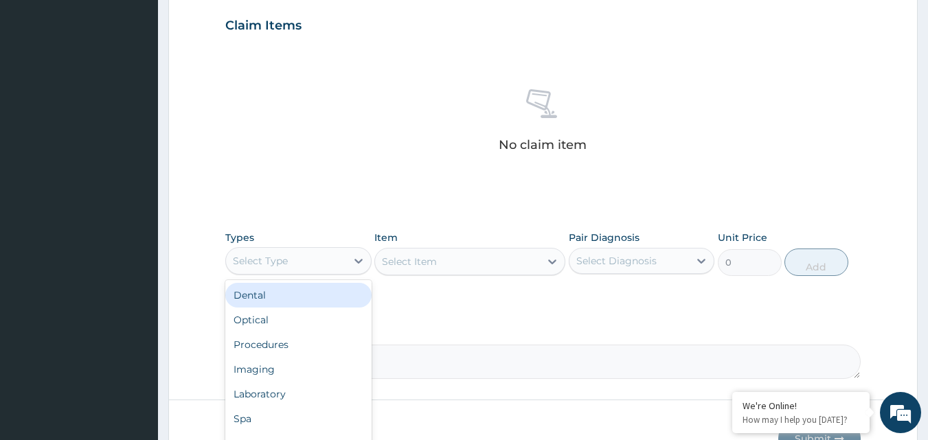
click at [291, 262] on div "Select Type" at bounding box center [286, 261] width 120 height 22
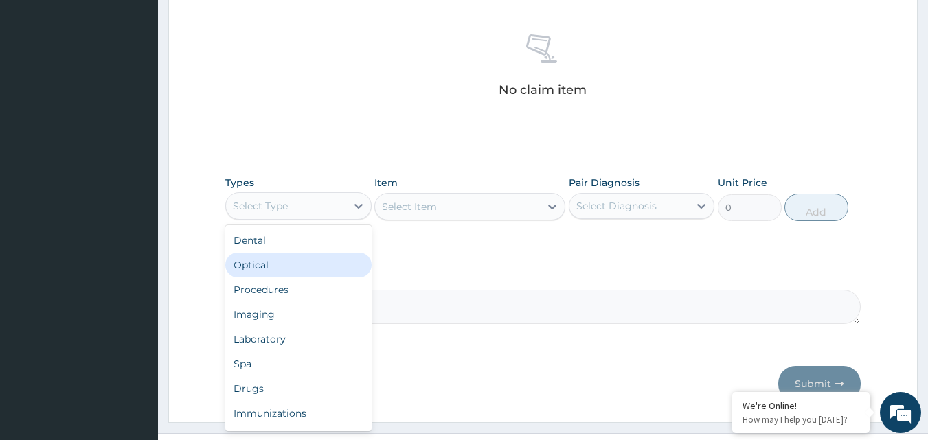
scroll to position [550, 0]
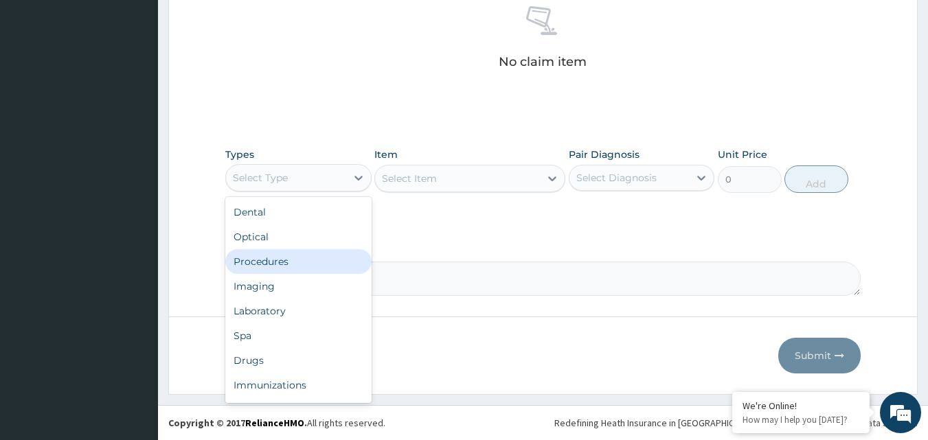
click at [273, 263] on div "Procedures" at bounding box center [298, 261] width 146 height 25
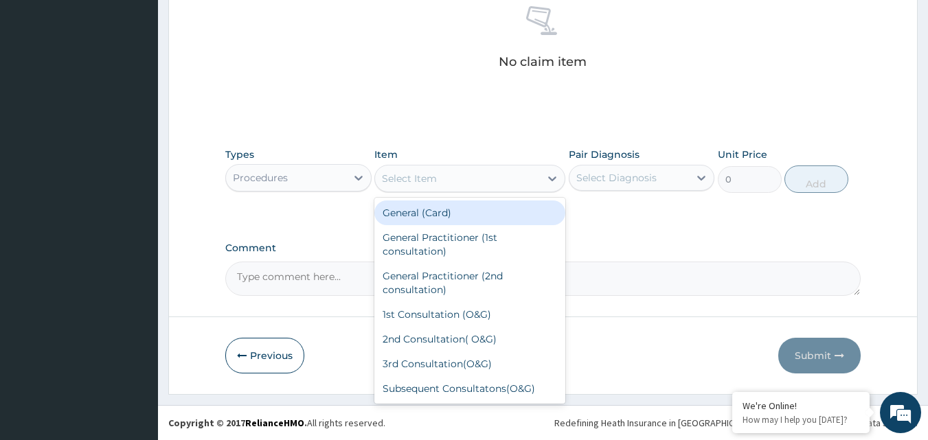
click at [532, 179] on div "Select Item" at bounding box center [457, 179] width 165 height 22
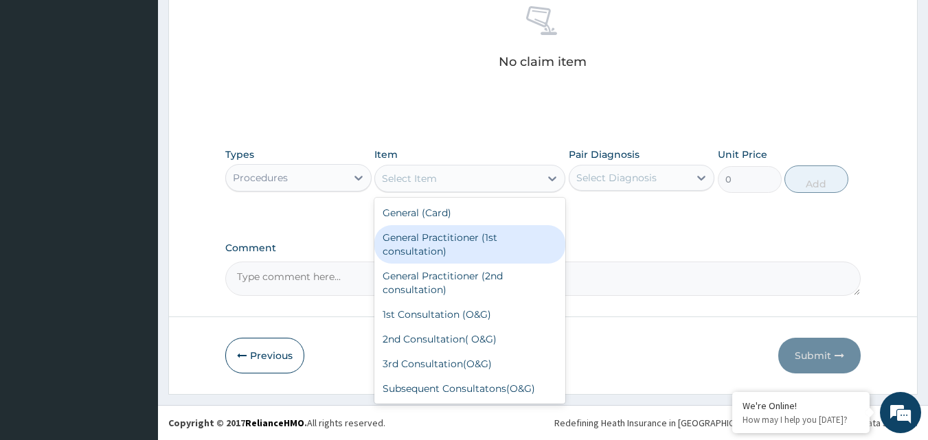
click at [476, 238] on div "General Practitioner (1st consultation)" at bounding box center [469, 244] width 191 height 38
type input "3000"
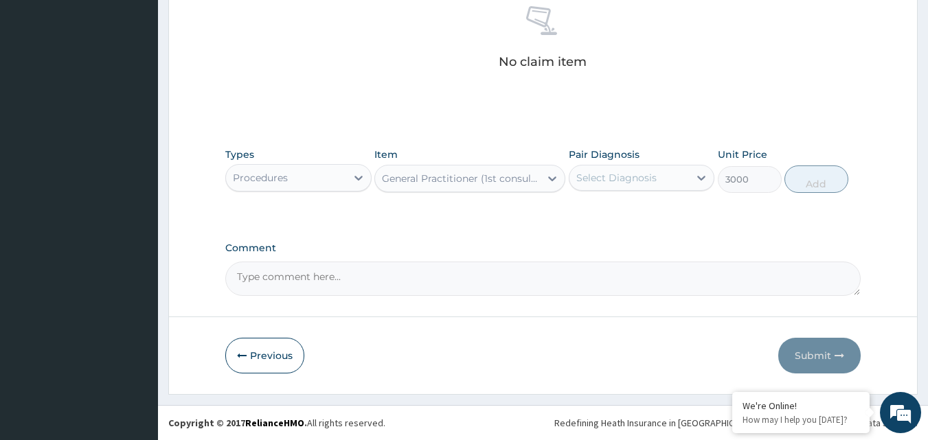
click at [642, 182] on div "Select Diagnosis" at bounding box center [616, 178] width 80 height 14
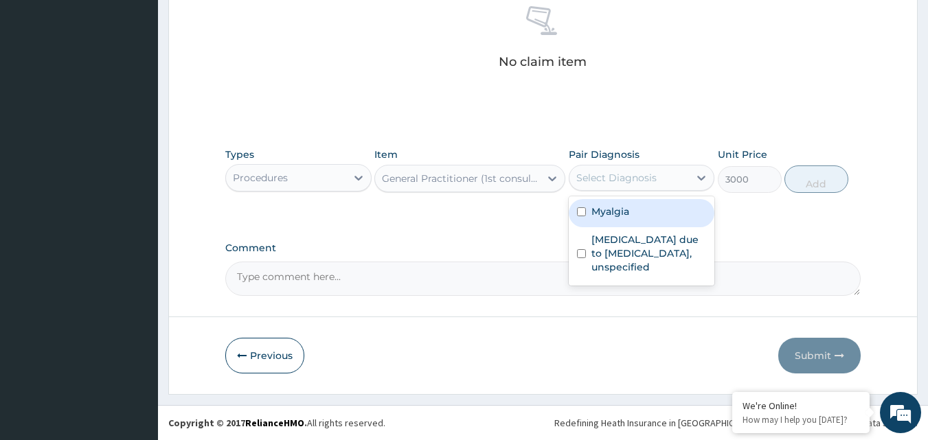
click at [585, 215] on input "checkbox" at bounding box center [581, 211] width 9 height 9
checkbox input "true"
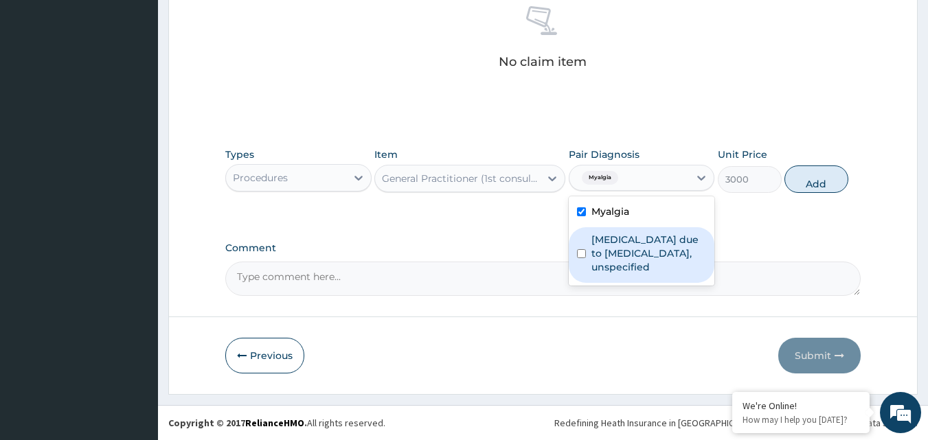
click at [576, 261] on div "[MEDICAL_DATA] due to [MEDICAL_DATA], unspecified" at bounding box center [642, 255] width 146 height 56
checkbox input "true"
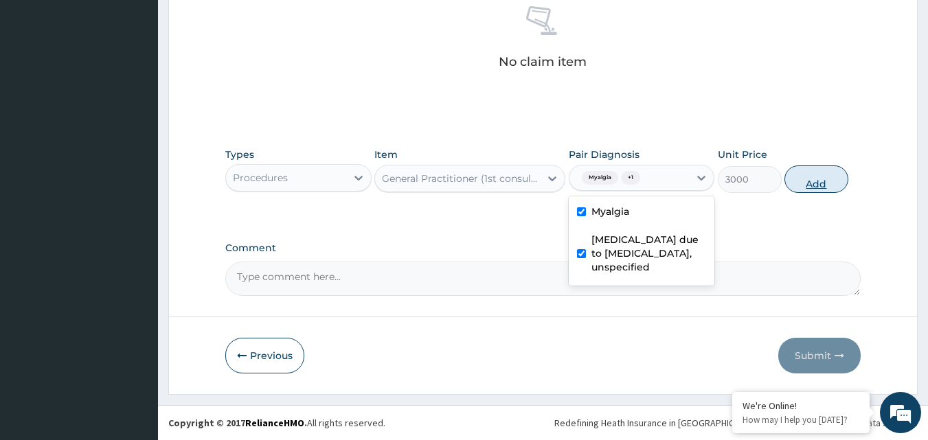
click at [822, 177] on button "Add" at bounding box center [817, 179] width 64 height 27
type input "0"
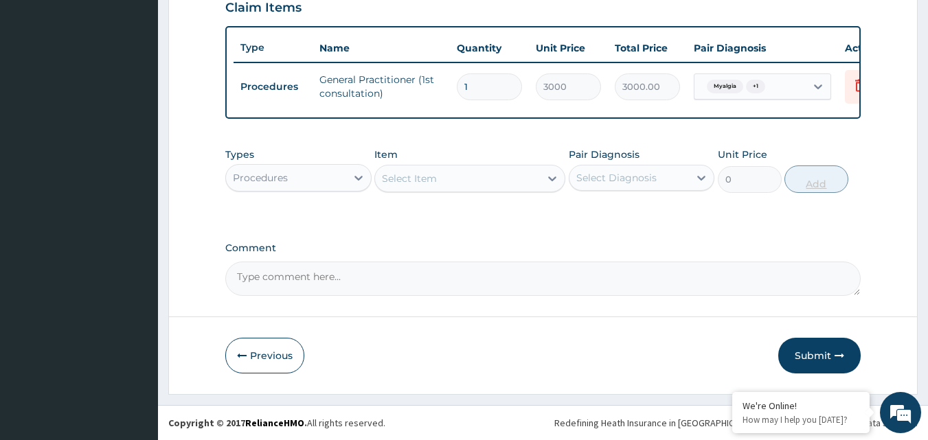
scroll to position [495, 0]
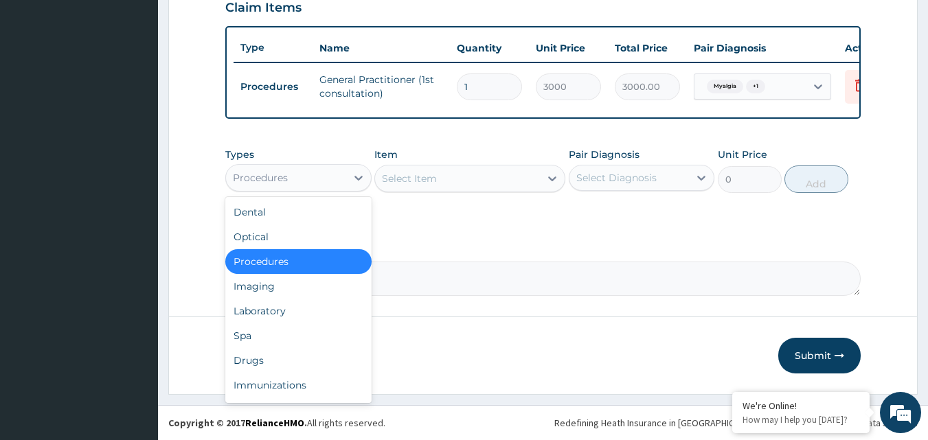
click at [336, 181] on div "Procedures" at bounding box center [286, 178] width 120 height 22
click at [255, 313] on div "Laboratory" at bounding box center [298, 311] width 146 height 25
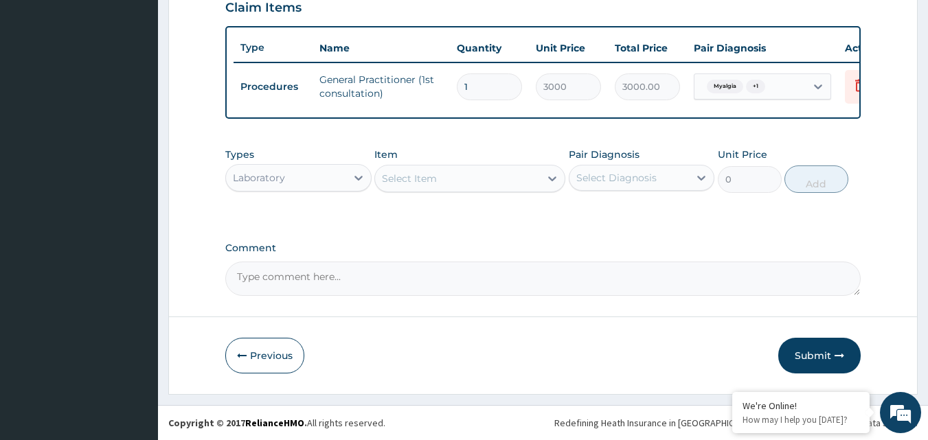
type input "m"
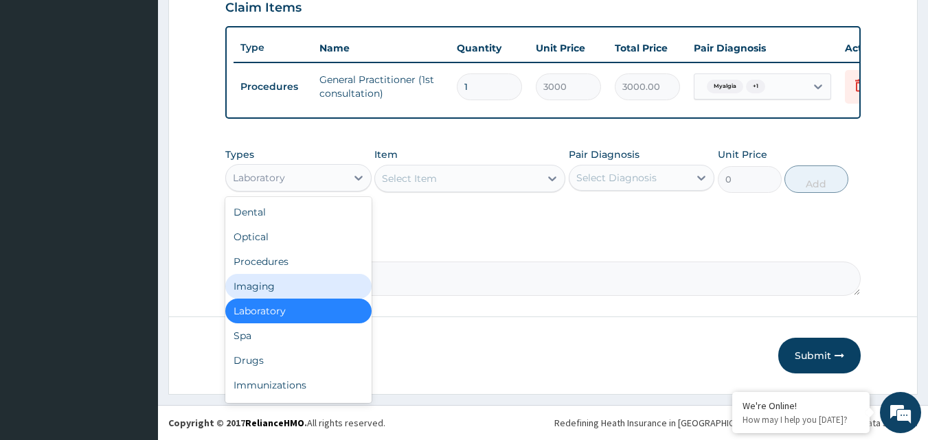
click at [491, 172] on div "Select Item" at bounding box center [457, 179] width 165 height 22
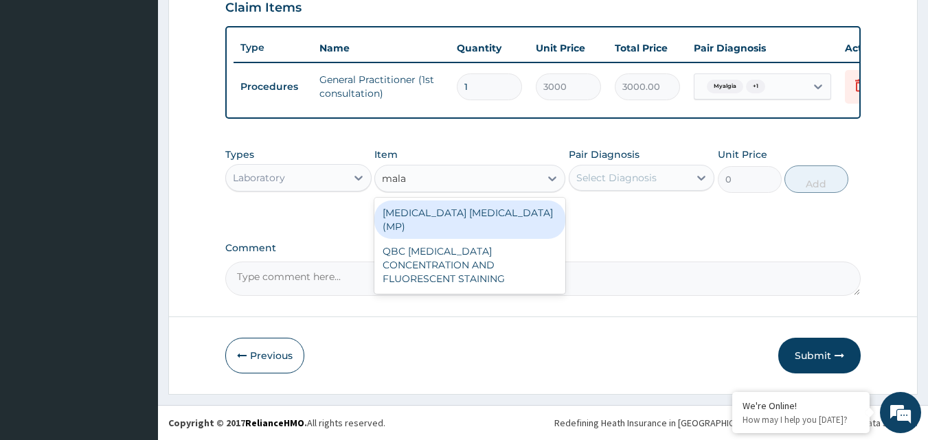
type input "malar"
click at [482, 215] on div "[MEDICAL_DATA] [MEDICAL_DATA] (MP)" at bounding box center [469, 220] width 191 height 38
type input "1400"
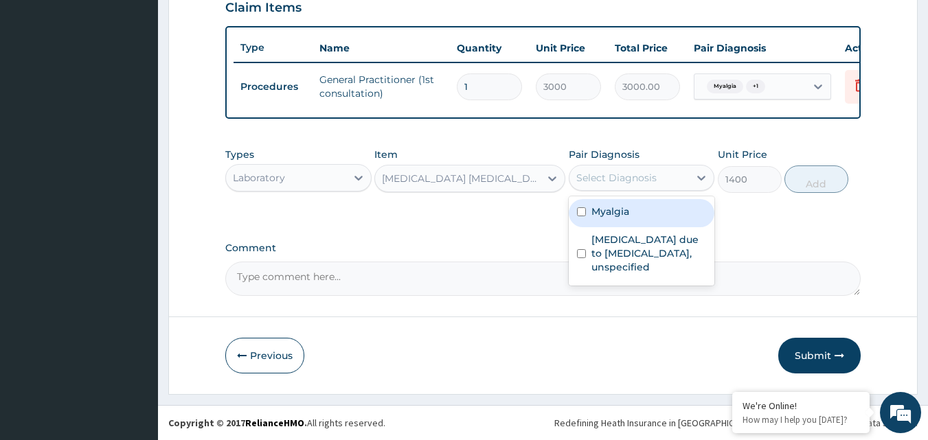
click at [618, 180] on div "Select Diagnosis" at bounding box center [616, 178] width 80 height 14
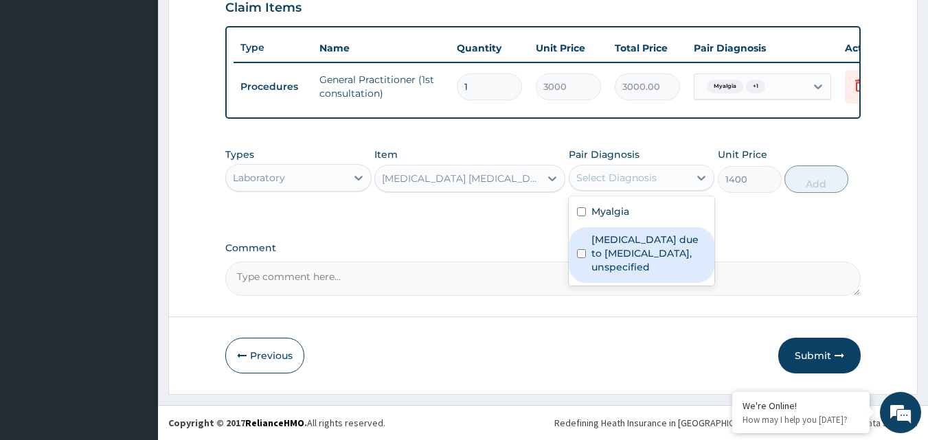
click at [583, 260] on div "[MEDICAL_DATA] due to [MEDICAL_DATA], unspecified" at bounding box center [642, 255] width 146 height 56
checkbox input "true"
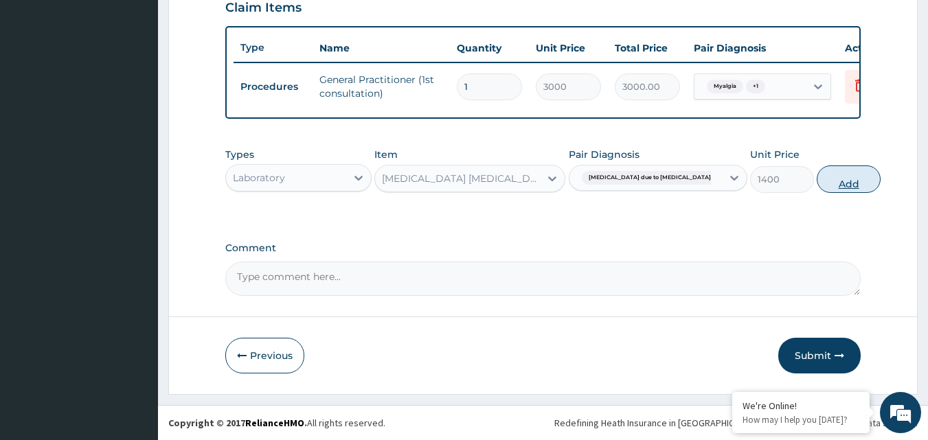
click at [817, 175] on button "Add" at bounding box center [849, 179] width 64 height 27
type input "0"
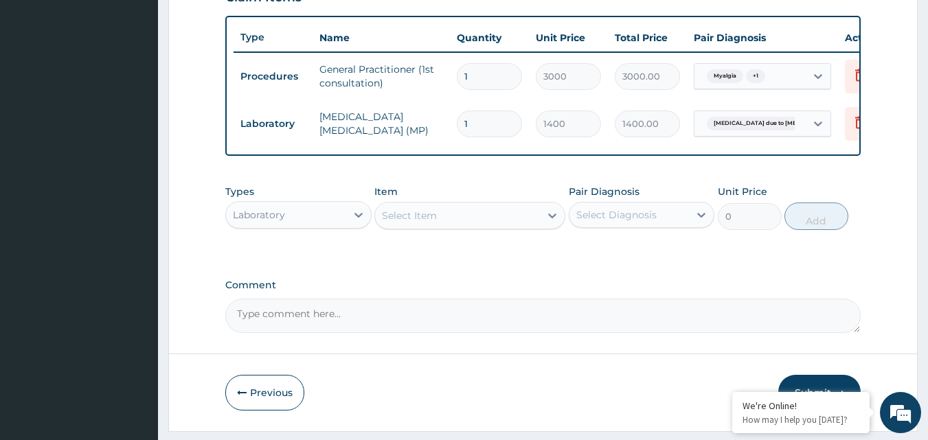
click at [337, 221] on div "Laboratory" at bounding box center [286, 215] width 120 height 22
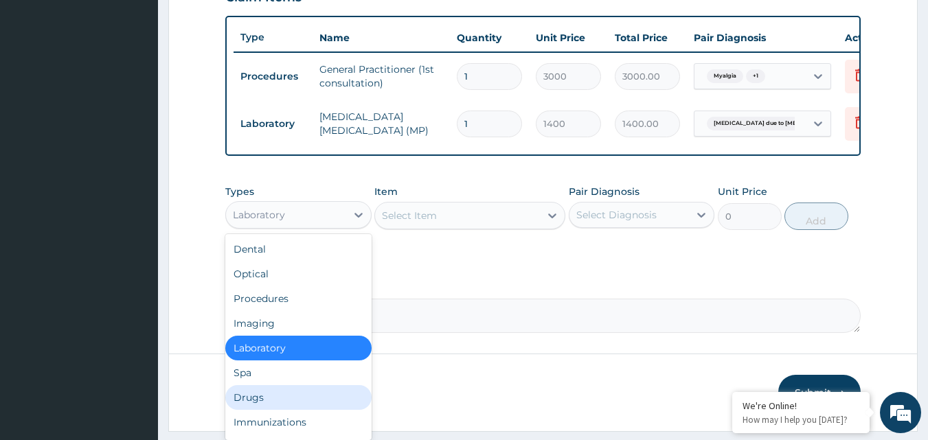
click at [287, 403] on div "Drugs" at bounding box center [298, 397] width 146 height 25
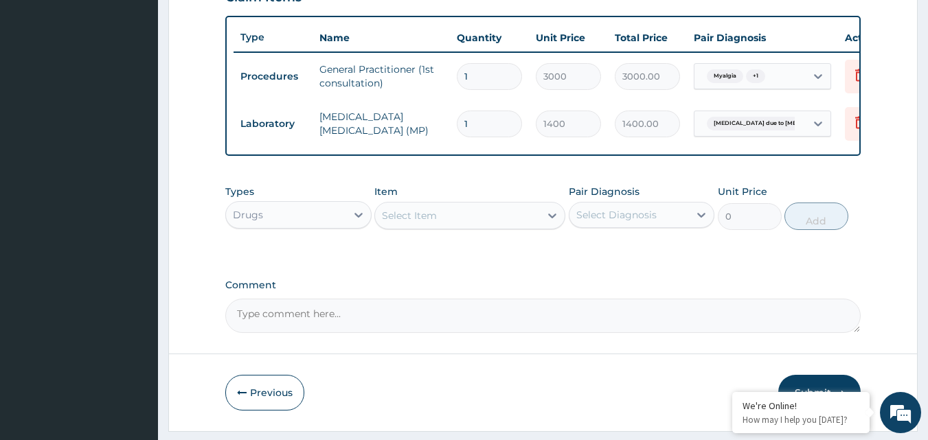
click at [515, 227] on div "Select Item" at bounding box center [457, 216] width 165 height 22
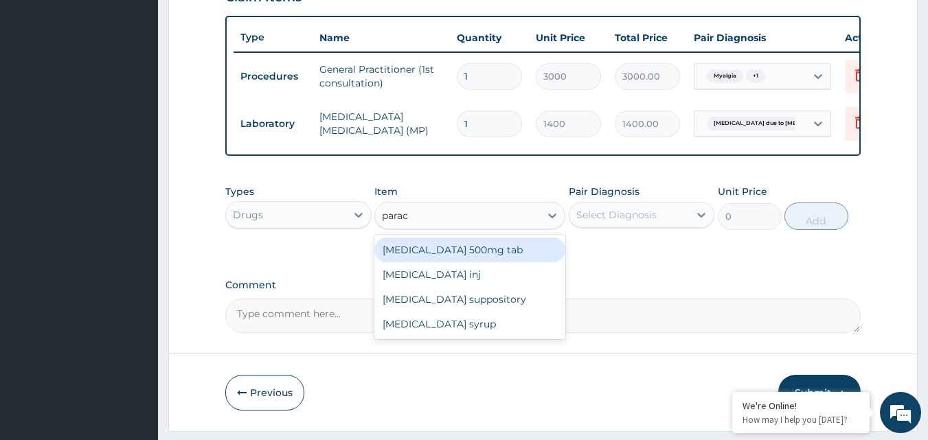
type input "parace"
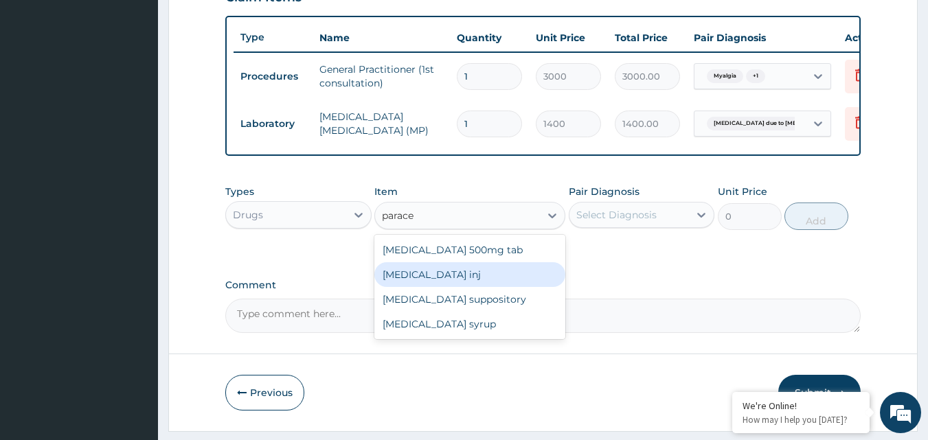
click at [460, 287] on div "[MEDICAL_DATA] inj" at bounding box center [469, 274] width 191 height 25
type input "150"
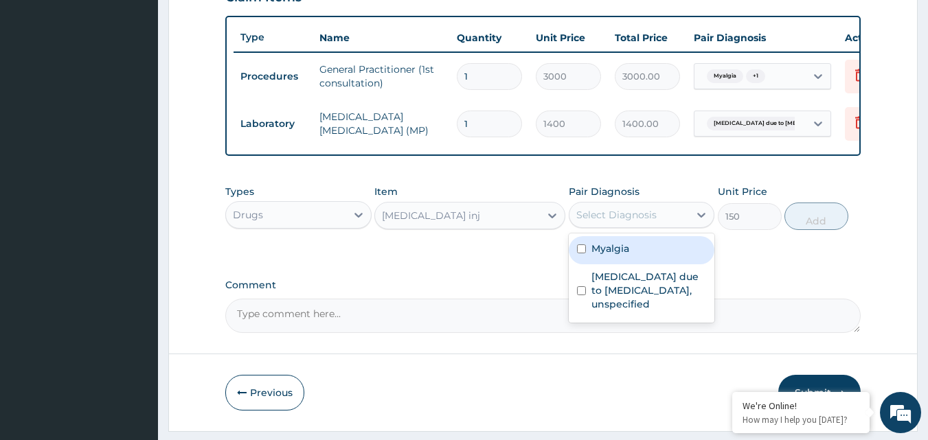
click at [649, 222] on div "Select Diagnosis" at bounding box center [616, 215] width 80 height 14
click at [592, 256] on label "Myalgia" at bounding box center [611, 249] width 38 height 14
checkbox input "true"
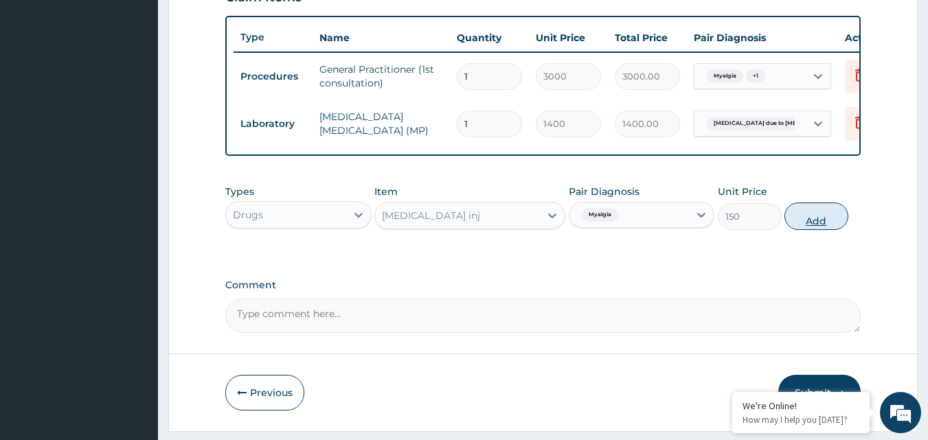
click at [803, 227] on button "Add" at bounding box center [817, 216] width 64 height 27
type input "0"
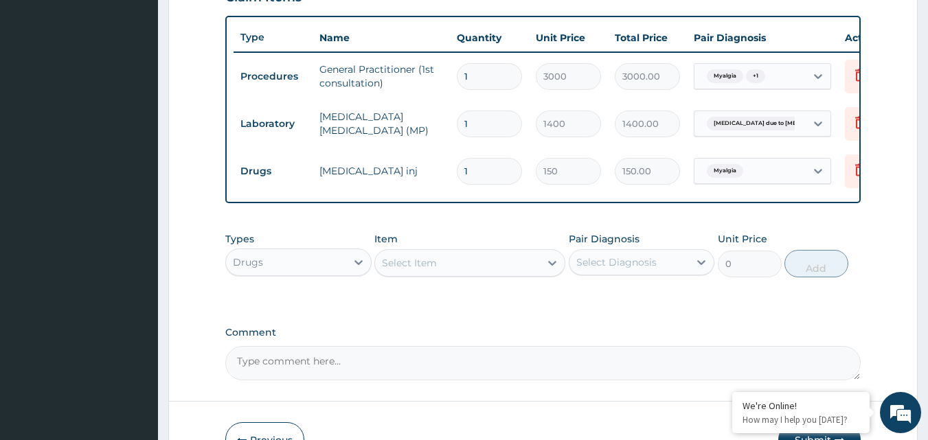
click at [452, 271] on div "Select Item" at bounding box center [457, 263] width 165 height 22
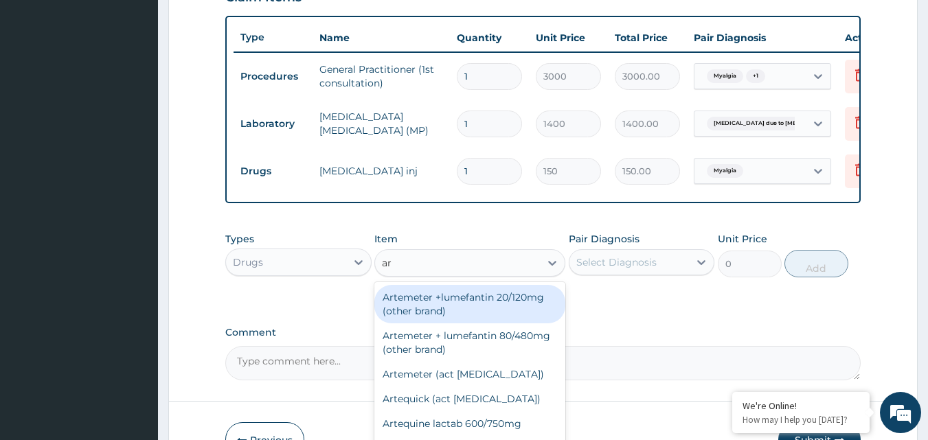
type input "a"
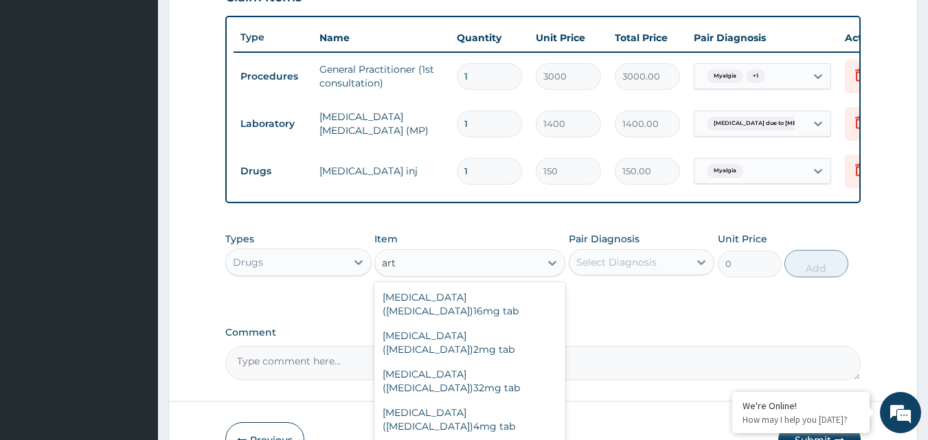
type input "arth"
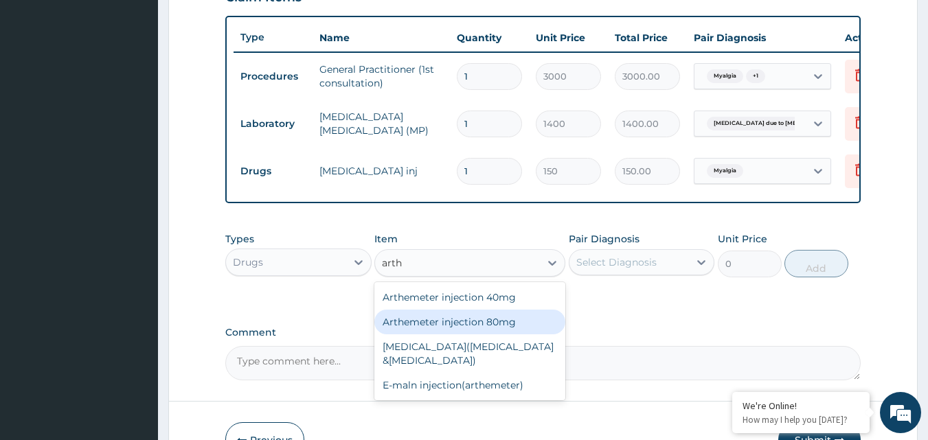
click at [468, 335] on div "Arthemeter injection 80mg" at bounding box center [469, 322] width 191 height 25
type input "420"
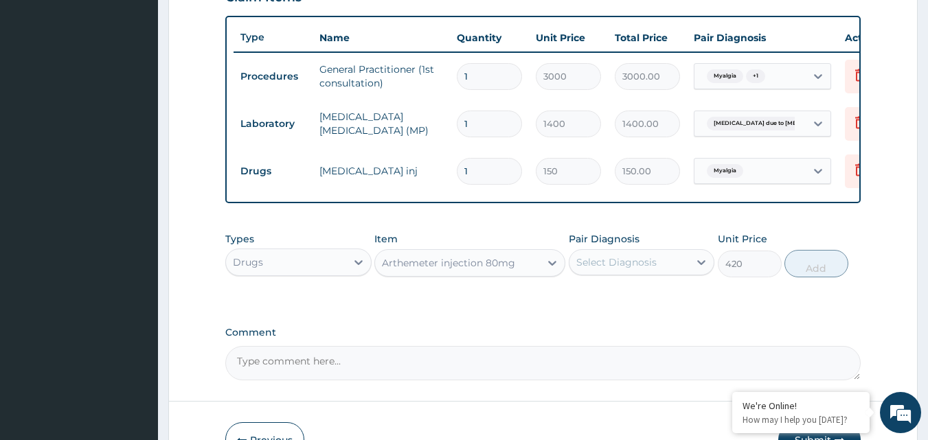
click at [612, 269] on div "Select Diagnosis" at bounding box center [616, 263] width 80 height 14
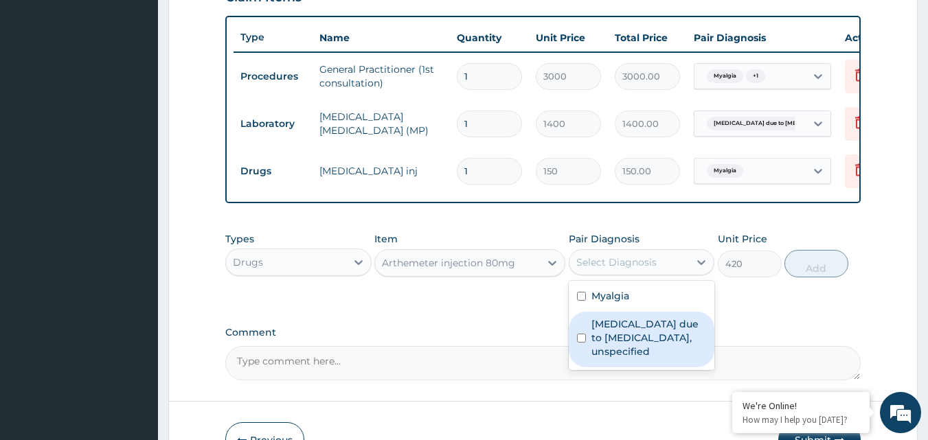
click at [587, 352] on div "[MEDICAL_DATA] due to [MEDICAL_DATA], unspecified" at bounding box center [642, 340] width 146 height 56
checkbox input "true"
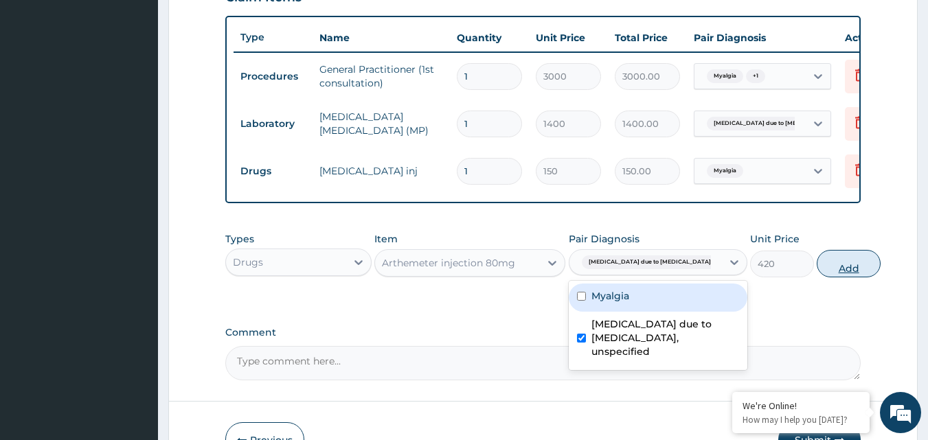
click at [817, 276] on button "Add" at bounding box center [849, 263] width 64 height 27
type input "0"
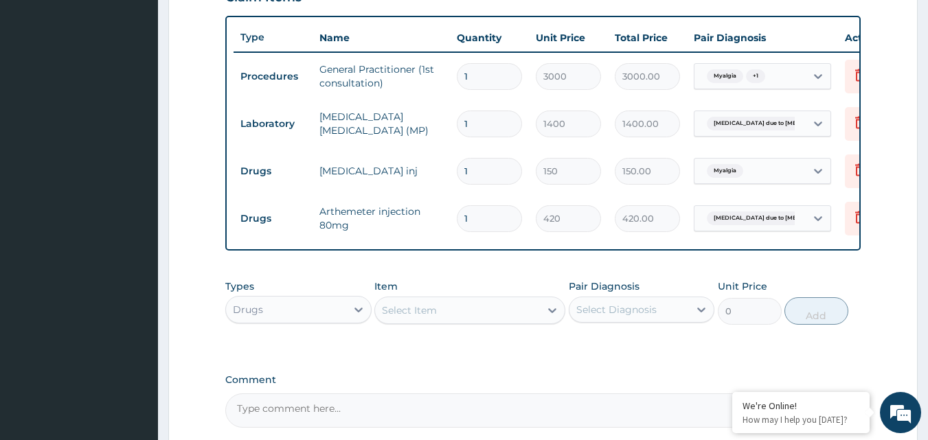
click at [484, 322] on div "Select Item" at bounding box center [457, 311] width 165 height 22
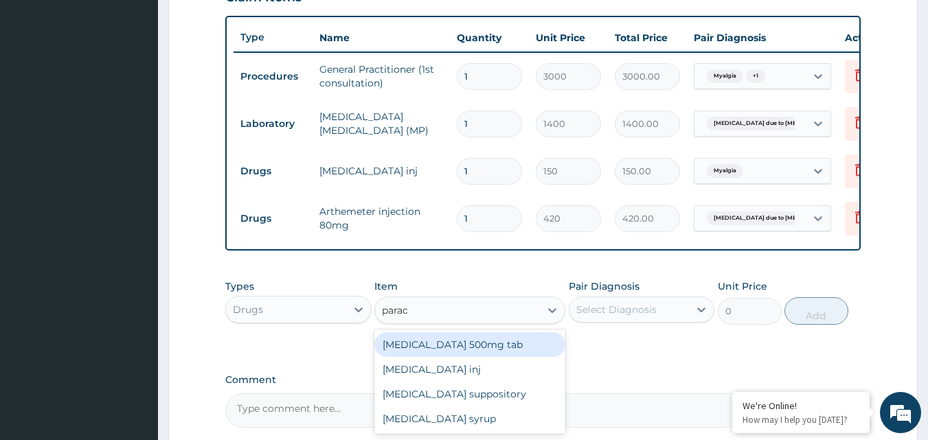
type input "parace"
click at [449, 357] on div "[MEDICAL_DATA] 500mg tab" at bounding box center [469, 345] width 191 height 25
type input "10"
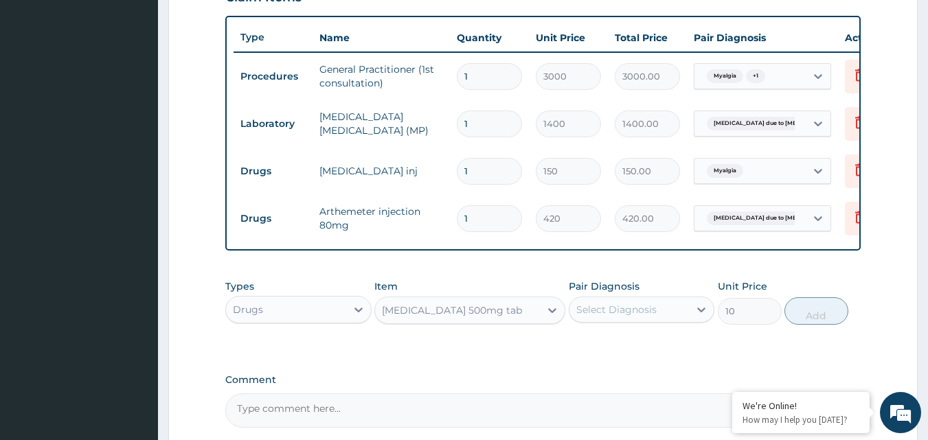
click at [622, 311] on div "Select Diagnosis" at bounding box center [630, 310] width 120 height 22
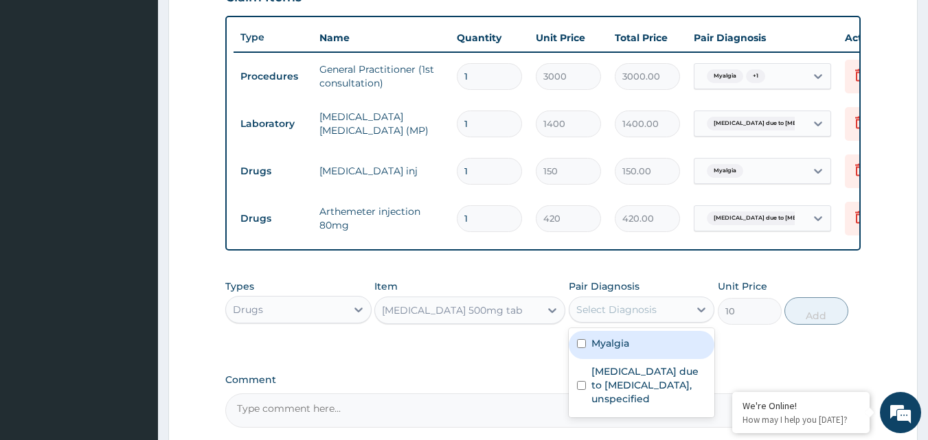
click at [577, 348] on input "checkbox" at bounding box center [581, 343] width 9 height 9
checkbox input "true"
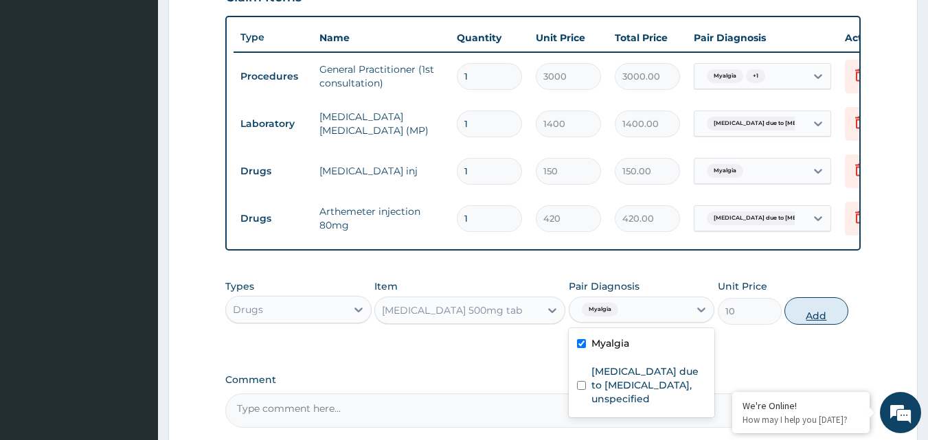
click at [822, 325] on button "Add" at bounding box center [817, 310] width 64 height 27
type input "0"
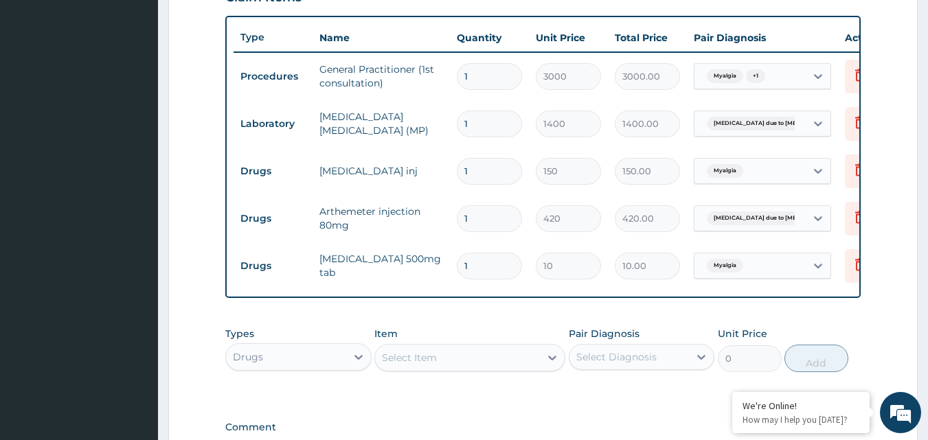
click at [457, 369] on div "Select Item" at bounding box center [457, 358] width 165 height 22
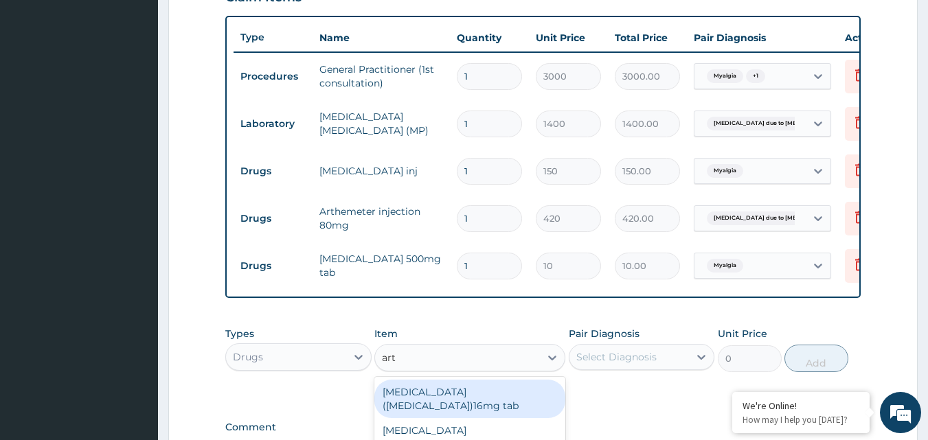
type input "arte"
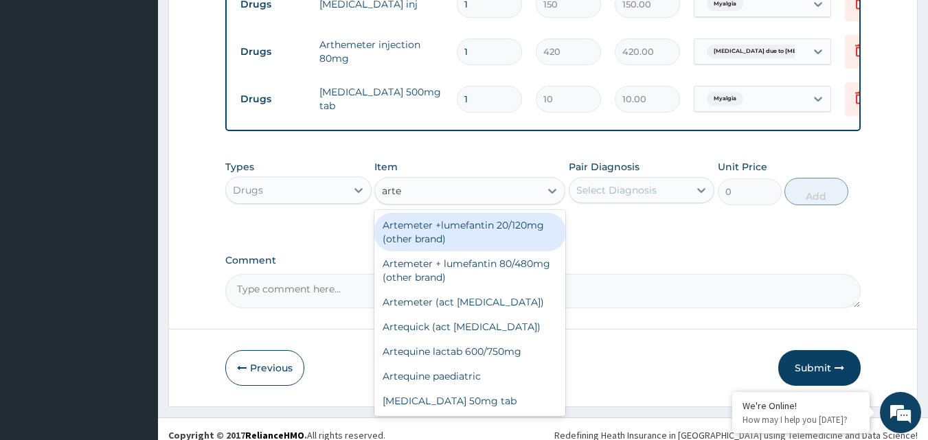
scroll to position [685, 0]
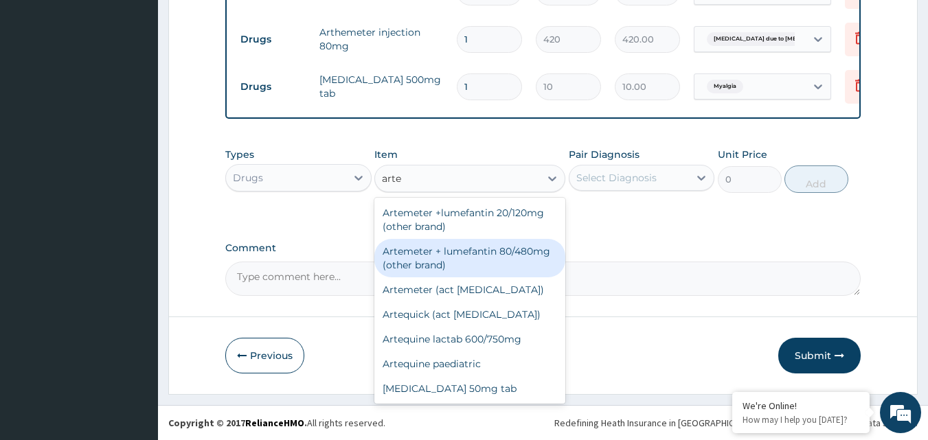
click at [440, 271] on div "Artemeter + lumefantin 80/480mg (other brand)" at bounding box center [469, 258] width 191 height 38
type input "192"
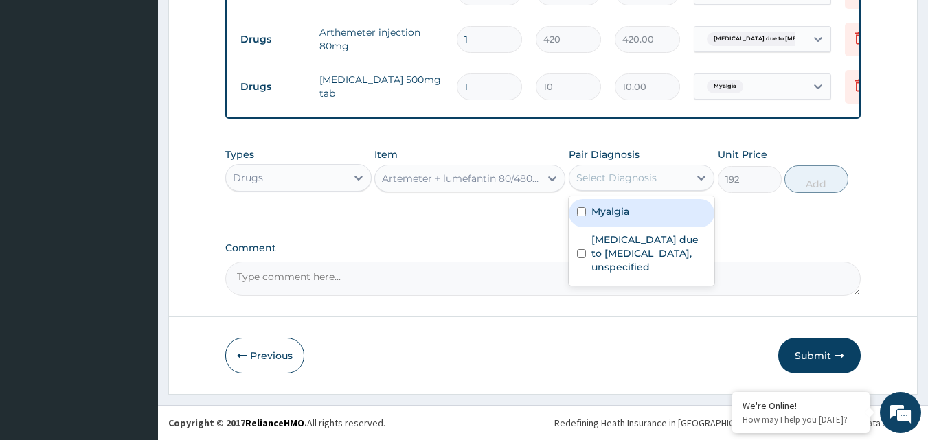
click at [619, 177] on div "Select Diagnosis" at bounding box center [616, 178] width 80 height 14
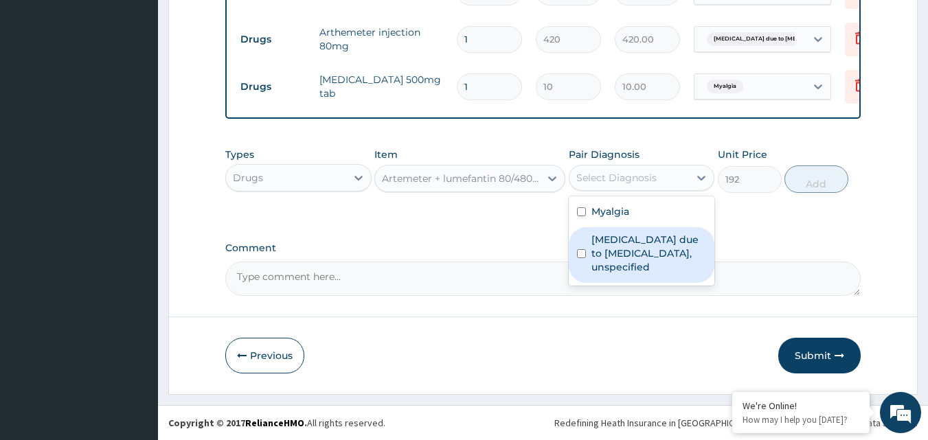
click at [581, 257] on input "checkbox" at bounding box center [581, 253] width 9 height 9
checkbox input "true"
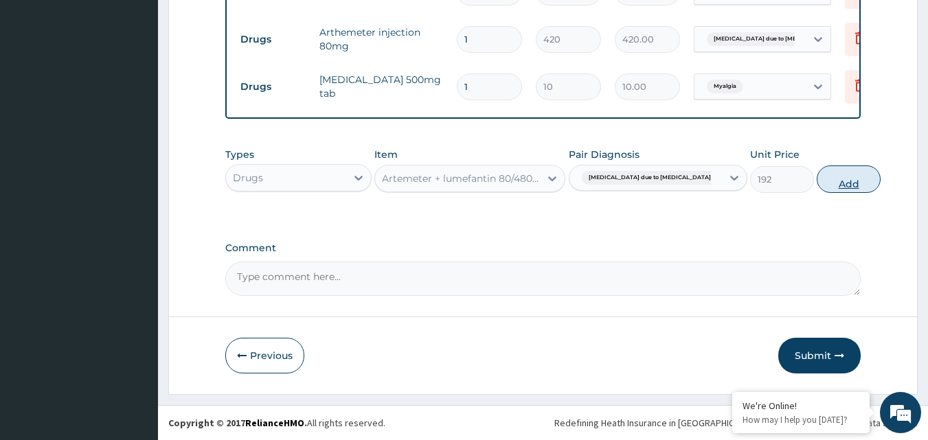
click at [817, 186] on button "Add" at bounding box center [849, 179] width 64 height 27
type input "0"
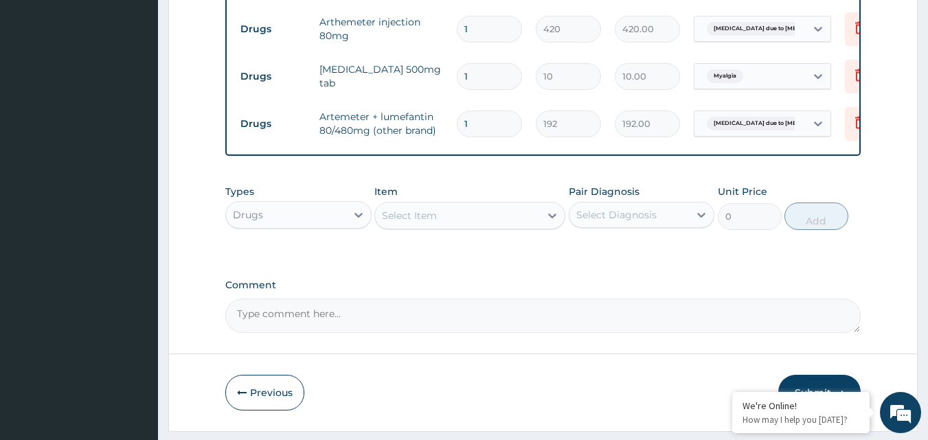
click at [448, 224] on div "Select Item" at bounding box center [457, 216] width 165 height 22
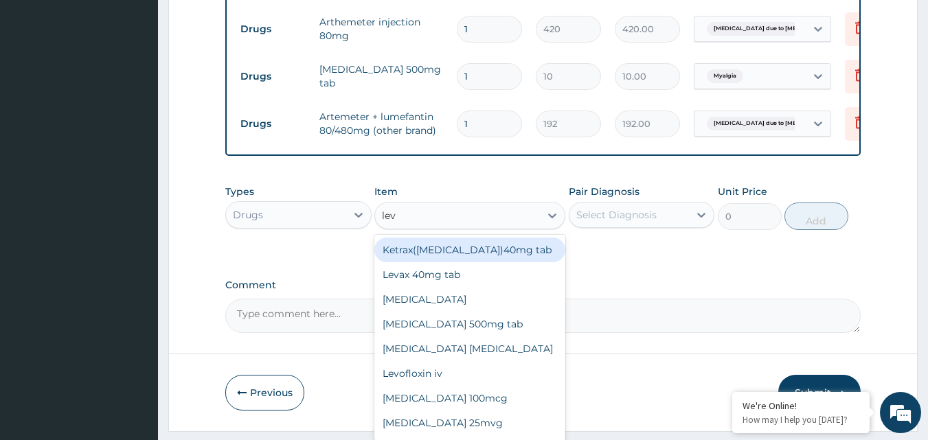
type input "leva"
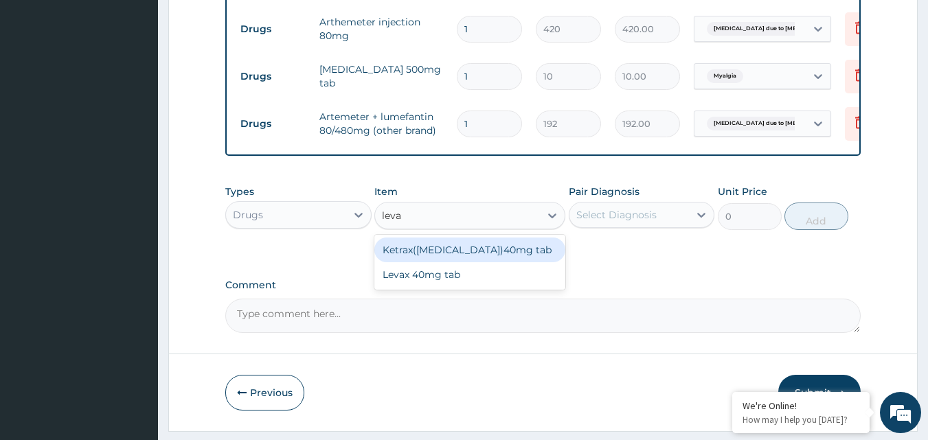
click at [459, 258] on div "Ketrax([MEDICAL_DATA])40mg tab" at bounding box center [469, 250] width 191 height 25
type input "30"
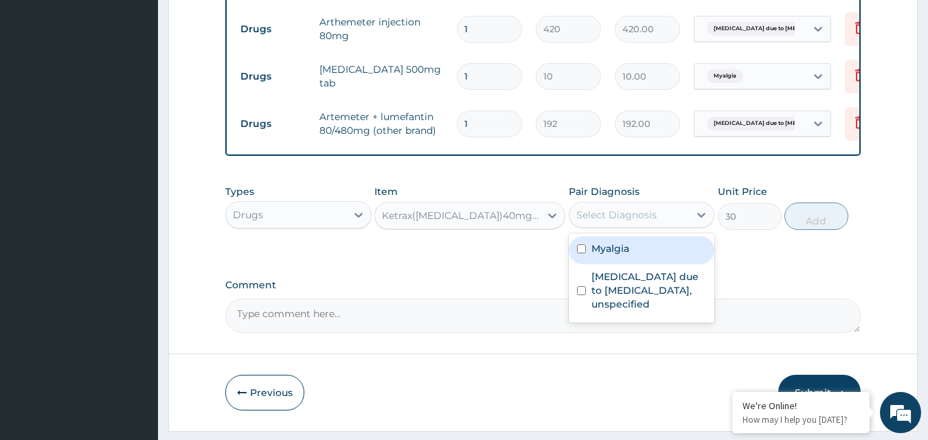
click at [622, 222] on div "Select Diagnosis" at bounding box center [616, 215] width 80 height 14
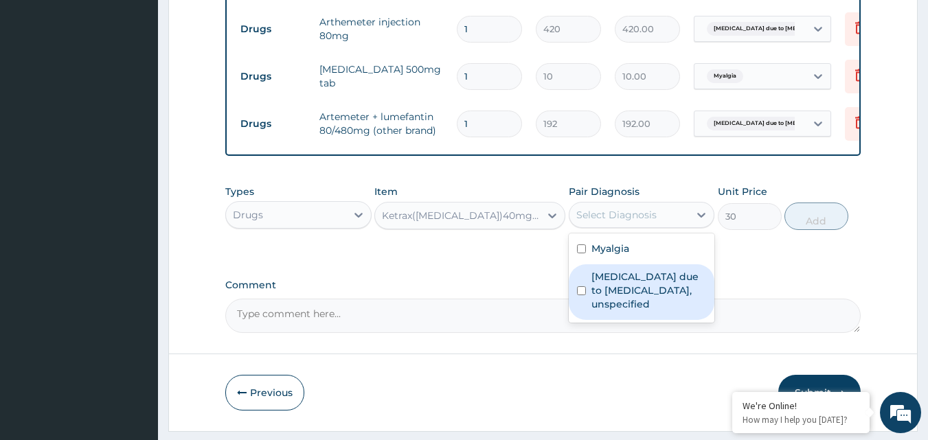
click at [581, 292] on div "[MEDICAL_DATA] due to [MEDICAL_DATA], unspecified" at bounding box center [642, 293] width 146 height 56
checkbox input "true"
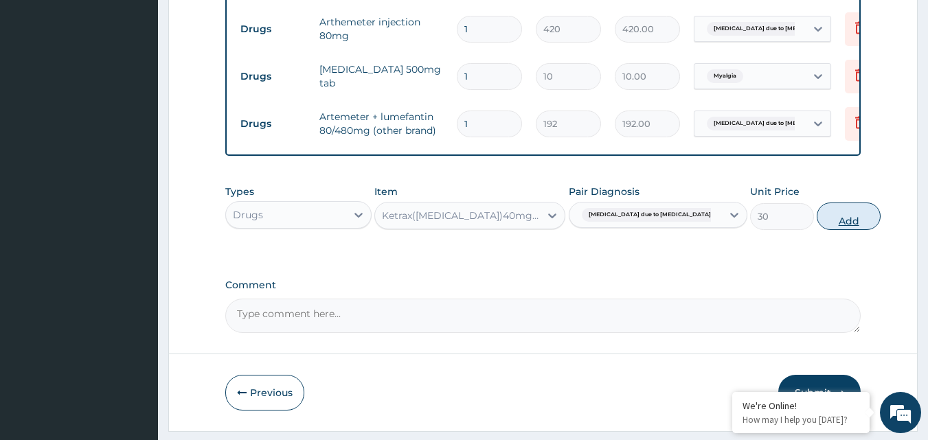
click at [817, 230] on button "Add" at bounding box center [849, 216] width 64 height 27
type input "0"
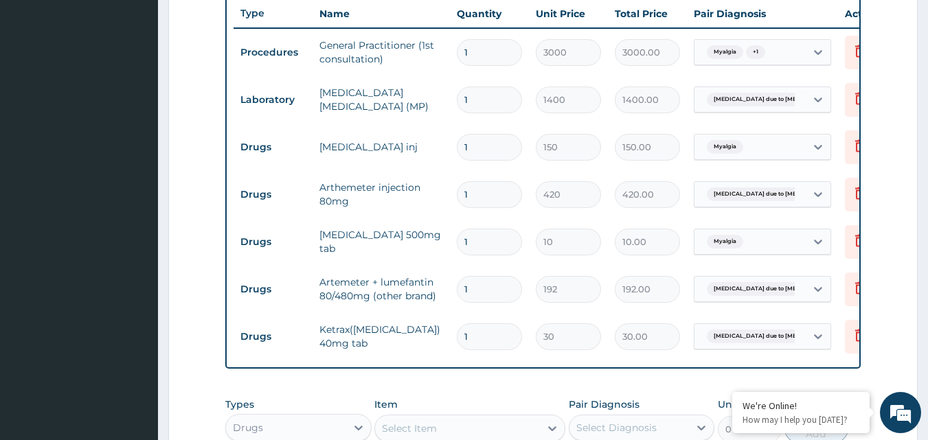
scroll to position [520, 0]
click at [482, 146] on input "1" at bounding box center [489, 146] width 65 height 27
type input "0.00"
type input "2"
type input "300.00"
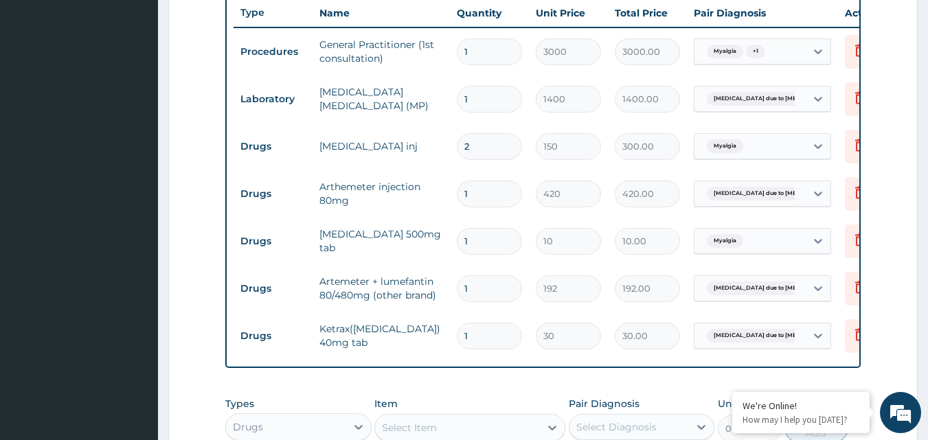
type input "2"
click at [893, 161] on form "Step 2 of 2 PA Code / Prescription Code Enter Code(Secondary Care Only) Encount…" at bounding box center [543, 98] width 750 height 1091
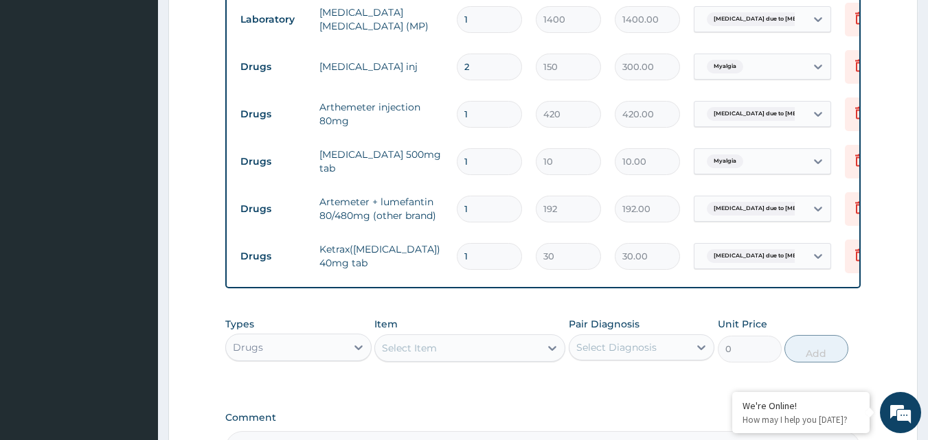
scroll to position [603, 0]
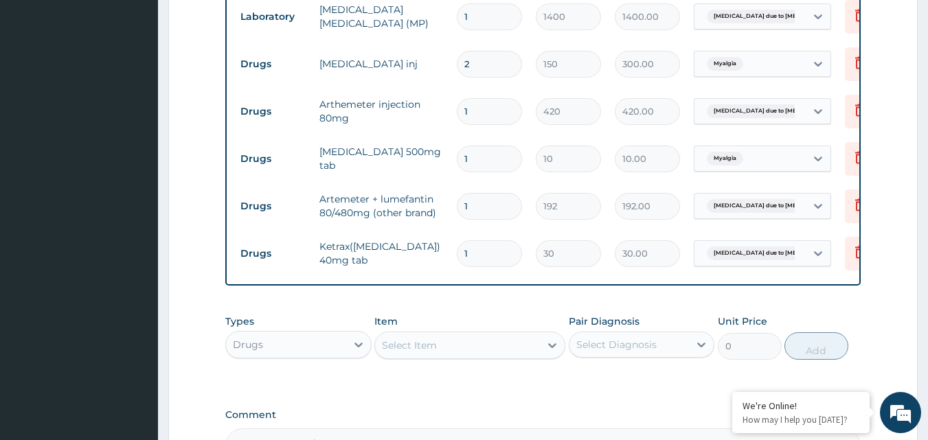
click at [482, 117] on input "1" at bounding box center [489, 111] width 65 height 27
type input "0.00"
type input "6"
type input "2520.00"
type input "6"
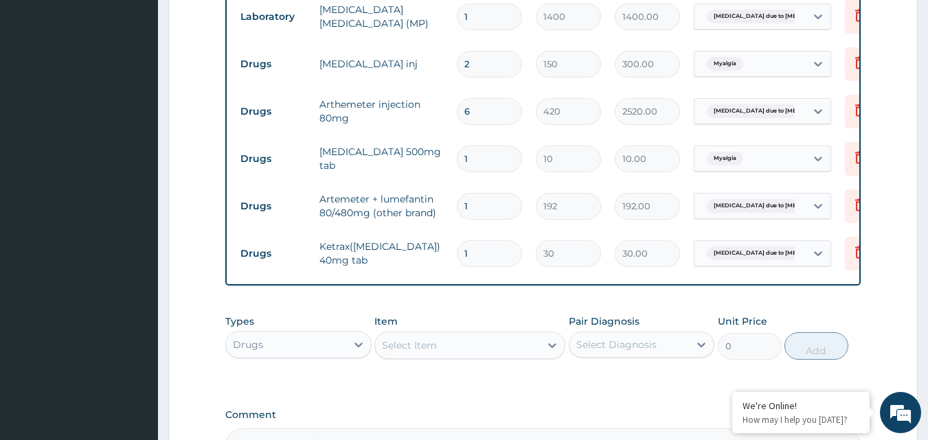
click at [487, 157] on input "1" at bounding box center [489, 159] width 65 height 27
type input "18"
type input "180.00"
type input "18"
click at [486, 203] on input "1" at bounding box center [489, 206] width 65 height 27
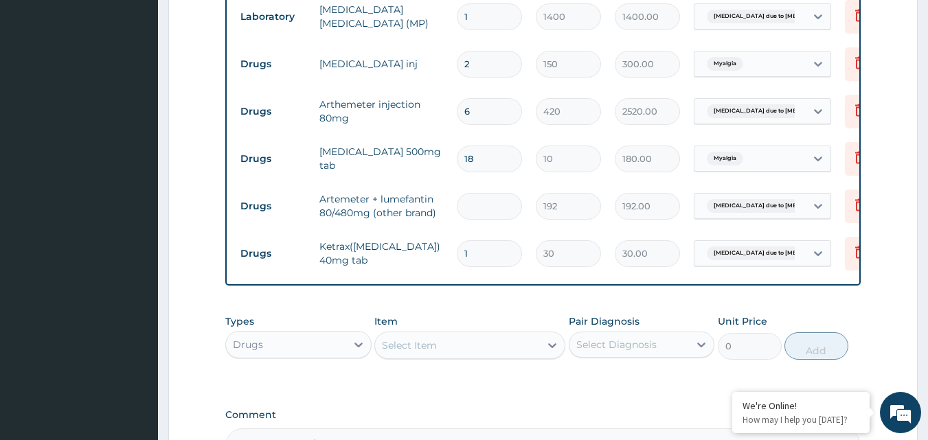
type input "0.00"
type input "6"
type input "1152.00"
type input "6"
click at [472, 251] on input "1" at bounding box center [489, 253] width 65 height 27
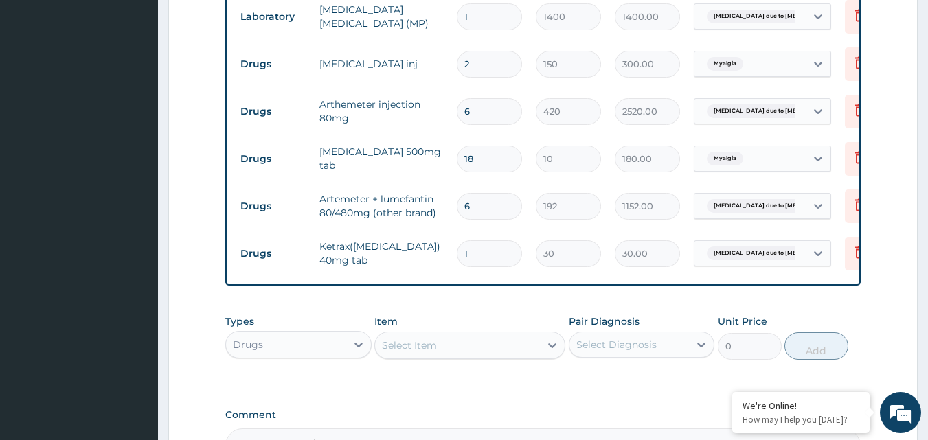
type input "0.00"
type input "3"
type input "90.00"
type input "3"
click at [868, 318] on form "Step 2 of 2 PA Code / Prescription Code Enter Code(Secondary Care Only) Encount…" at bounding box center [543, 15] width 750 height 1091
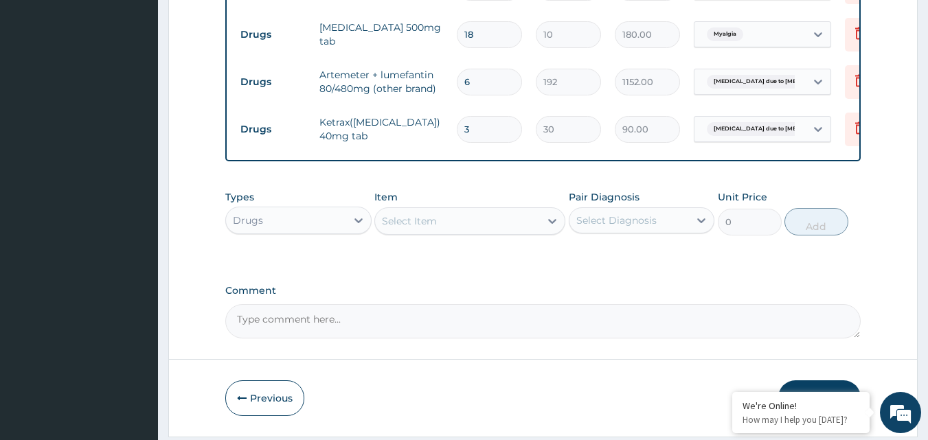
scroll to position [780, 0]
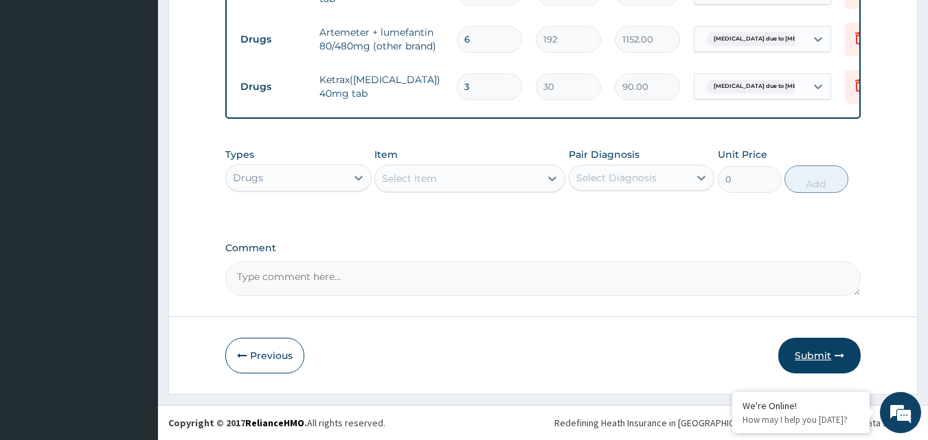
click at [838, 358] on icon "button" at bounding box center [840, 356] width 10 height 10
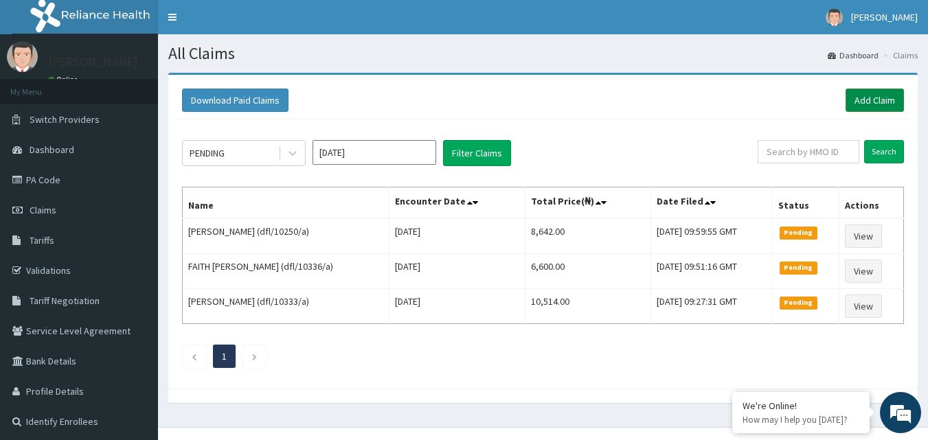
click at [878, 104] on link "Add Claim" at bounding box center [875, 100] width 58 height 23
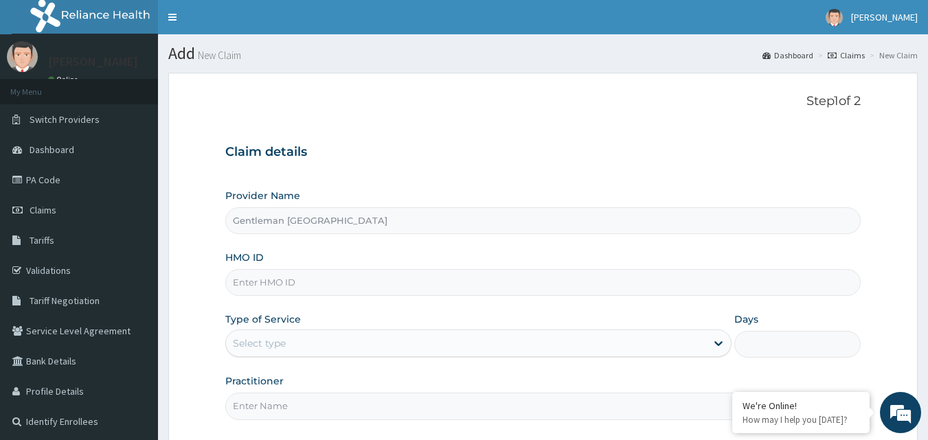
type input "Gentleman [GEOGRAPHIC_DATA]"
click at [541, 288] on input "HMO ID" at bounding box center [543, 282] width 636 height 27
type input "dfl/10336/a"
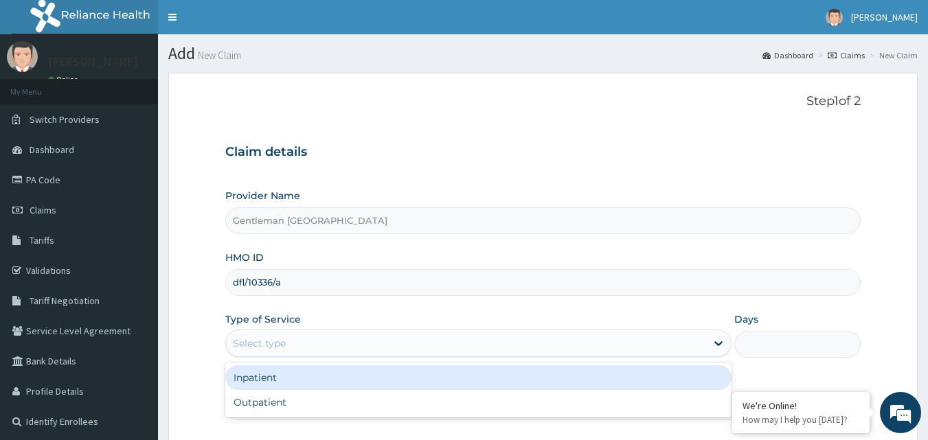
click at [516, 342] on div "Select type" at bounding box center [466, 344] width 480 height 22
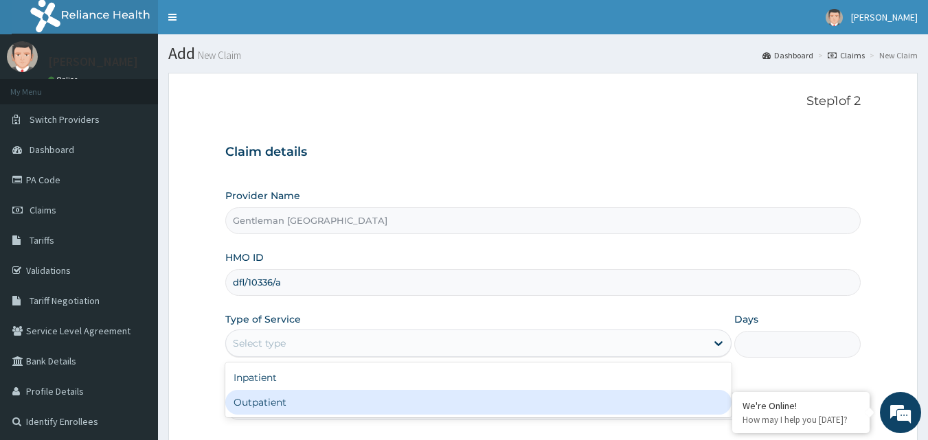
click at [368, 398] on div "Outpatient" at bounding box center [478, 402] width 506 height 25
type input "1"
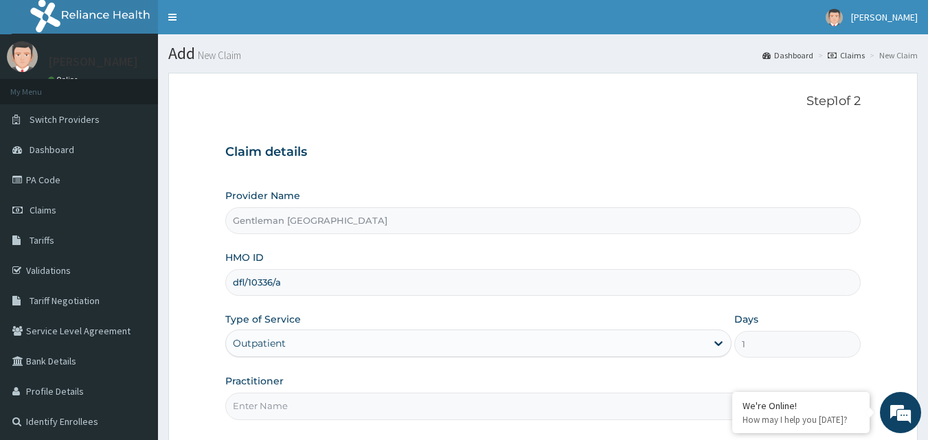
click at [379, 415] on input "Practitioner" at bounding box center [543, 406] width 636 height 27
type input "[PERSON_NAME][GEOGRAPHIC_DATA]"
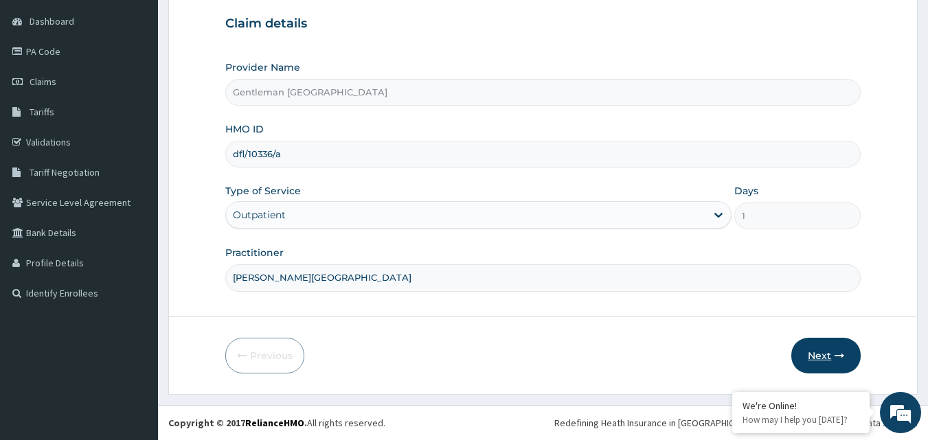
click at [820, 354] on button "Next" at bounding box center [825, 356] width 69 height 36
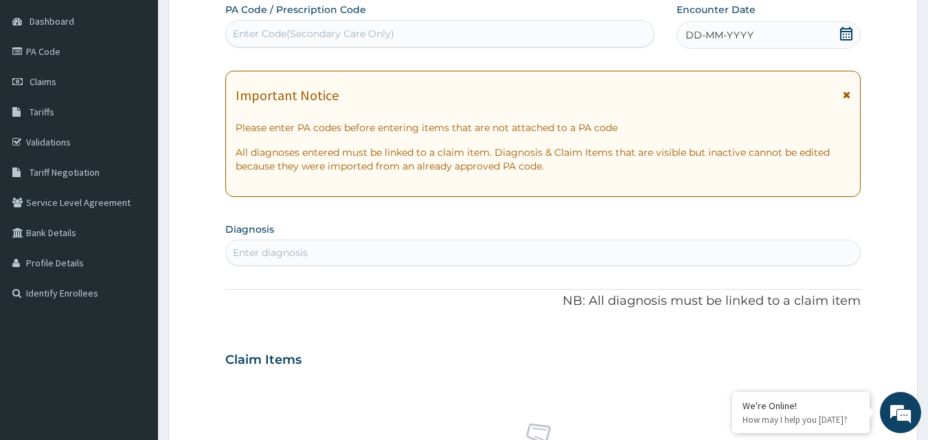
scroll to position [101, 0]
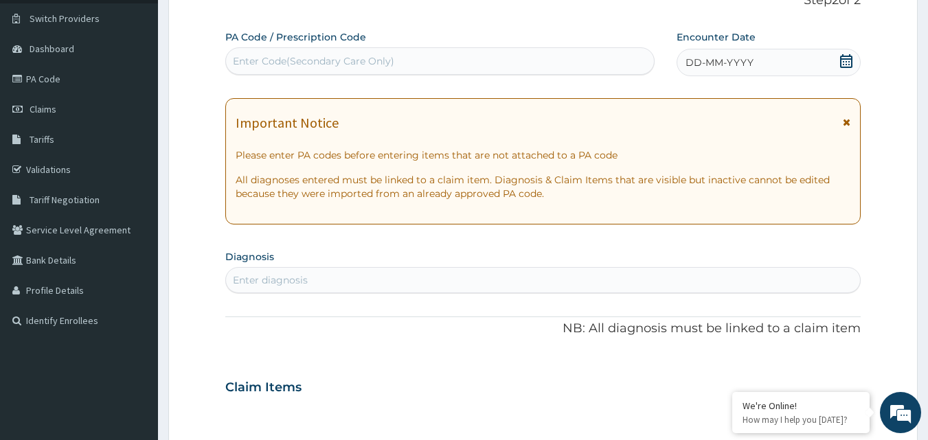
click at [787, 59] on div "DD-MM-YYYY" at bounding box center [769, 62] width 184 height 27
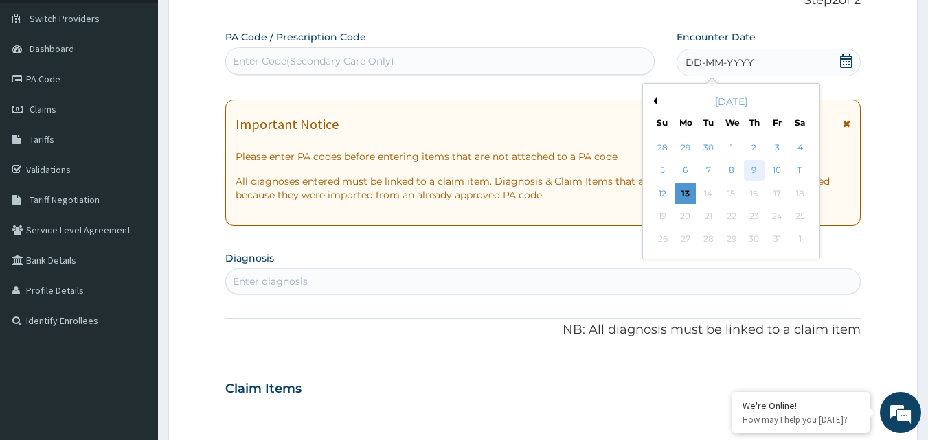
click at [754, 172] on div "9" at bounding box center [754, 171] width 21 height 21
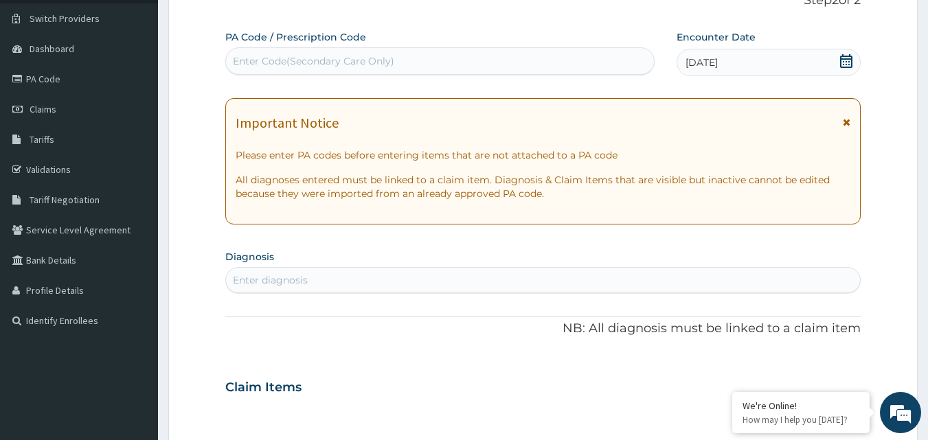
click at [514, 282] on div "Enter diagnosis" at bounding box center [543, 280] width 635 height 22
type input "m"
type input "a"
type input "m"
type input "[MEDICAL_DATA]"
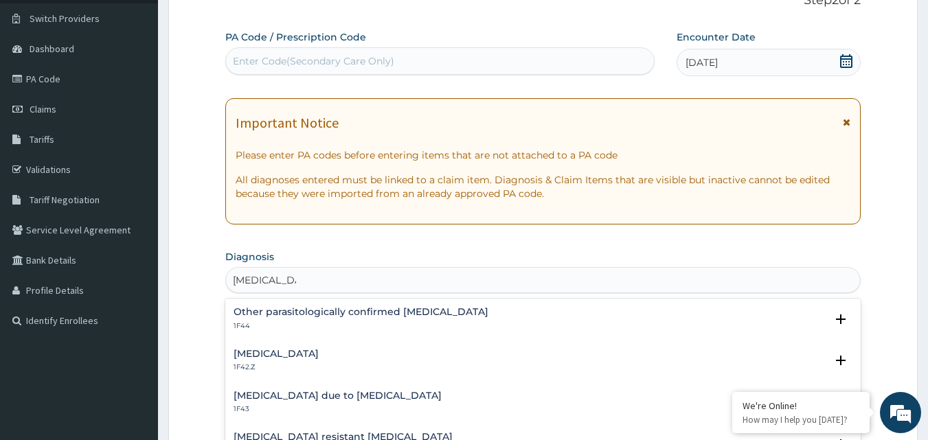
scroll to position [180, 0]
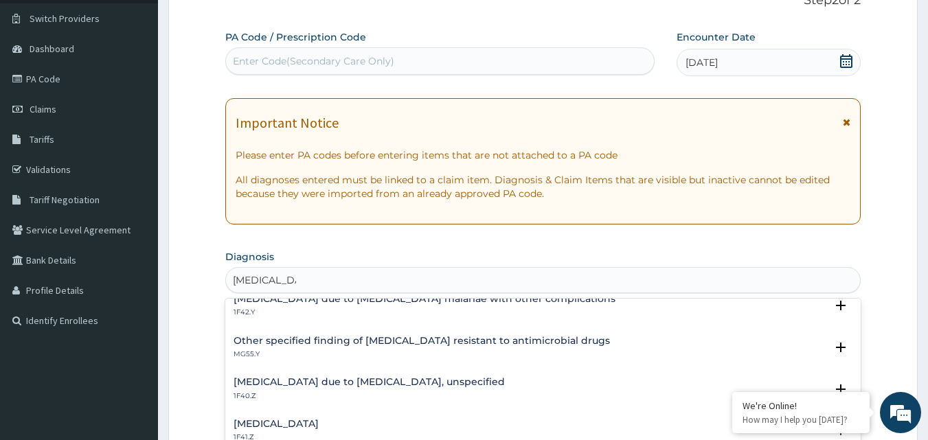
click at [401, 383] on h4 "[MEDICAL_DATA] due to [MEDICAL_DATA], unspecified" at bounding box center [369, 382] width 271 height 10
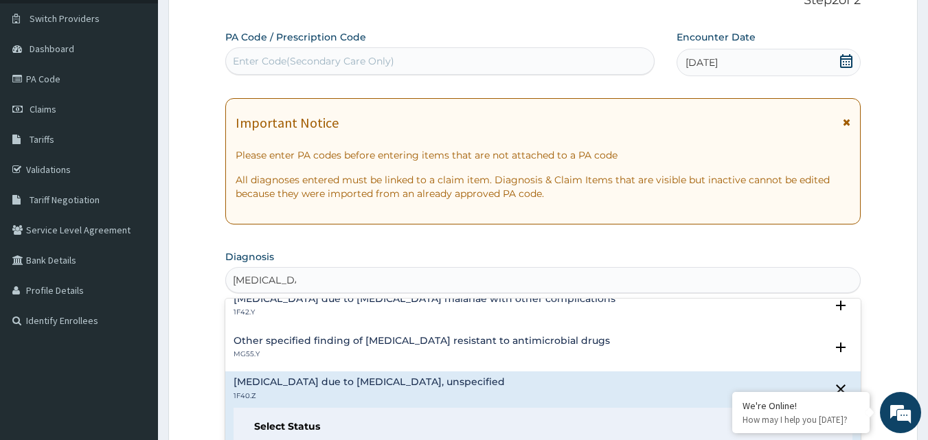
scroll to position [486, 0]
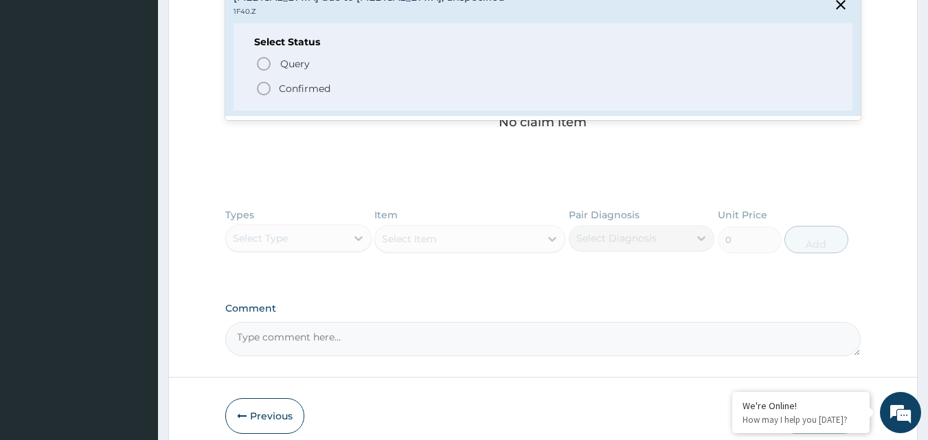
click at [264, 82] on circle "status option filled" at bounding box center [264, 88] width 12 height 12
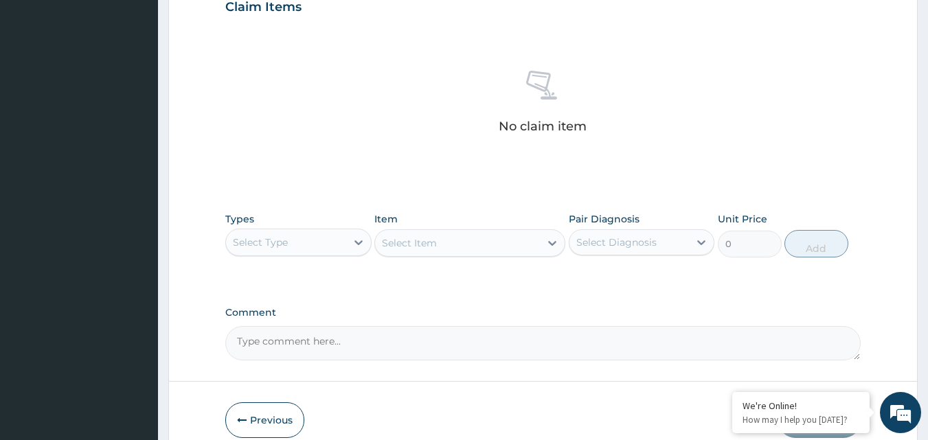
click at [543, 167] on div "No claim item" at bounding box center [543, 104] width 636 height 158
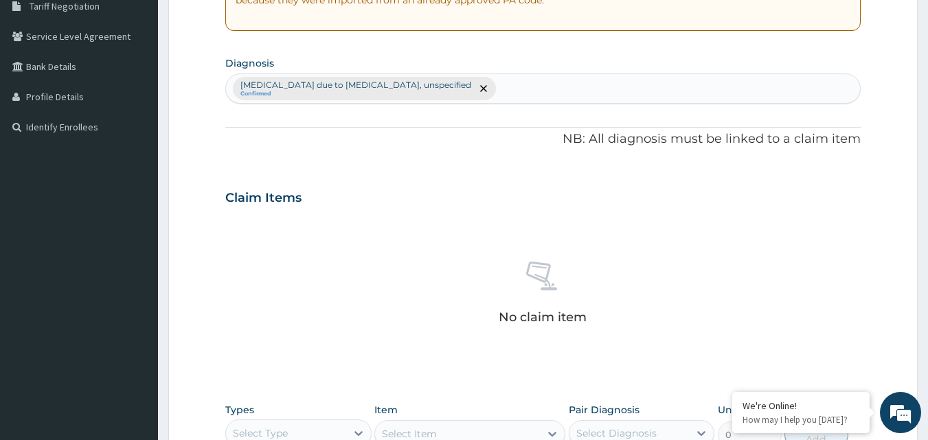
scroll to position [266, 0]
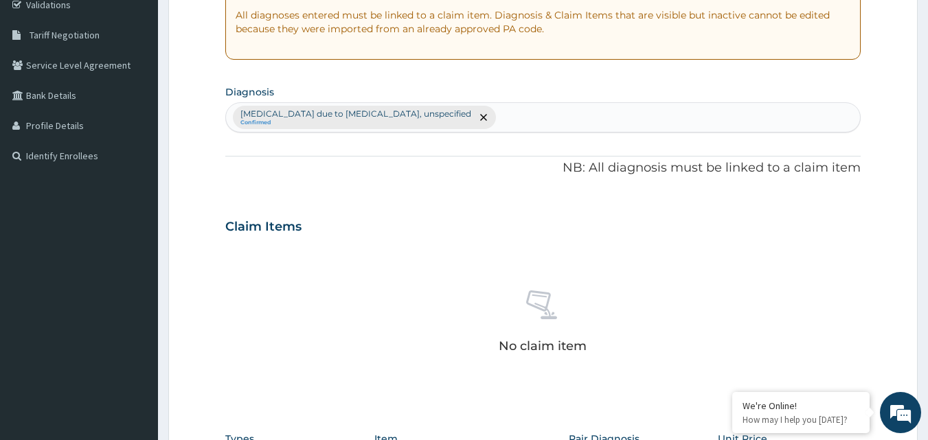
click at [518, 124] on div "Malaria due to Plasmodium falciparum, unspecified Confirmed" at bounding box center [543, 117] width 635 height 29
type input "u"
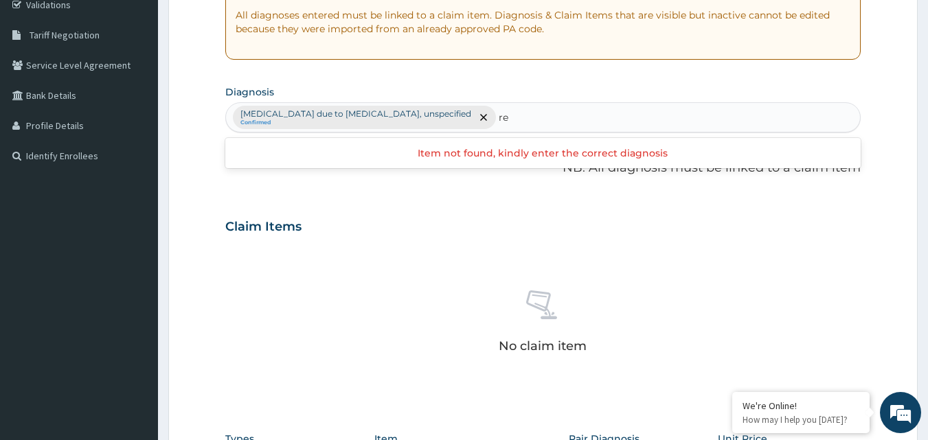
type input "r"
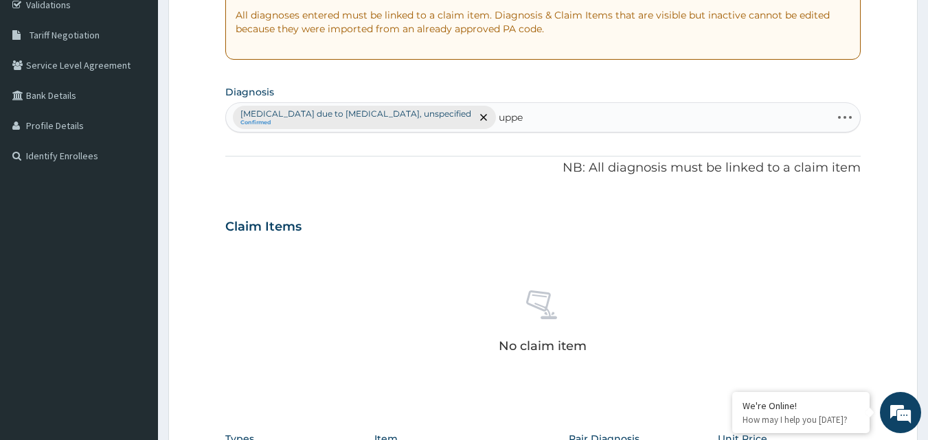
type input "upper"
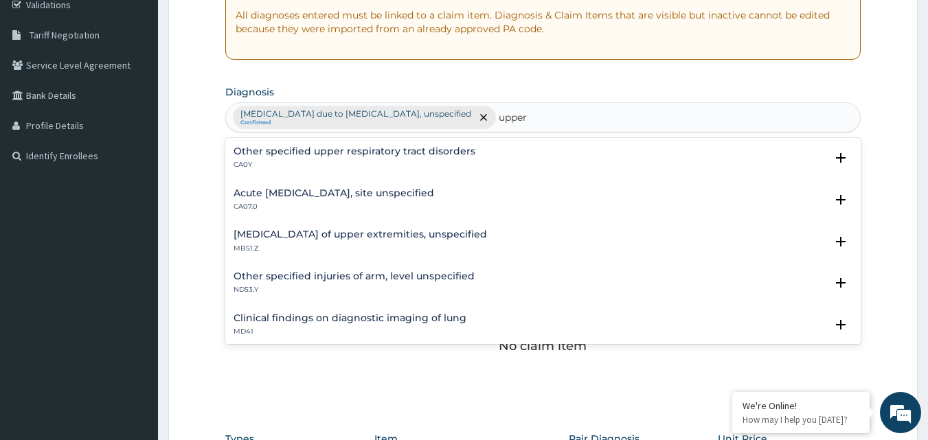
click at [394, 194] on h4 "Acute upper respiratory infection, site unspecified" at bounding box center [334, 193] width 201 height 10
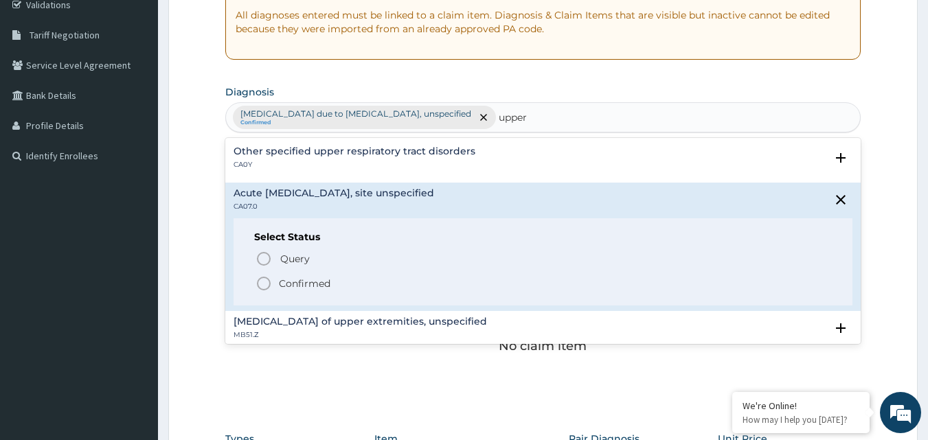
click at [261, 285] on icon "status option filled" at bounding box center [264, 284] width 16 height 16
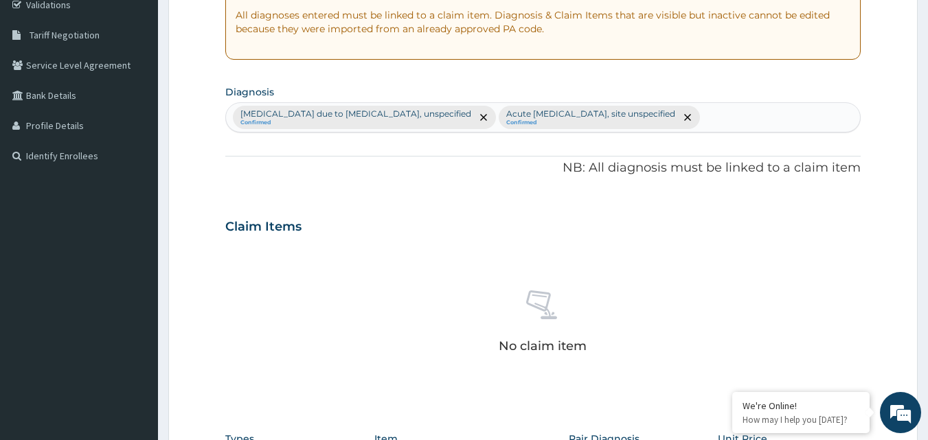
scroll to position [550, 0]
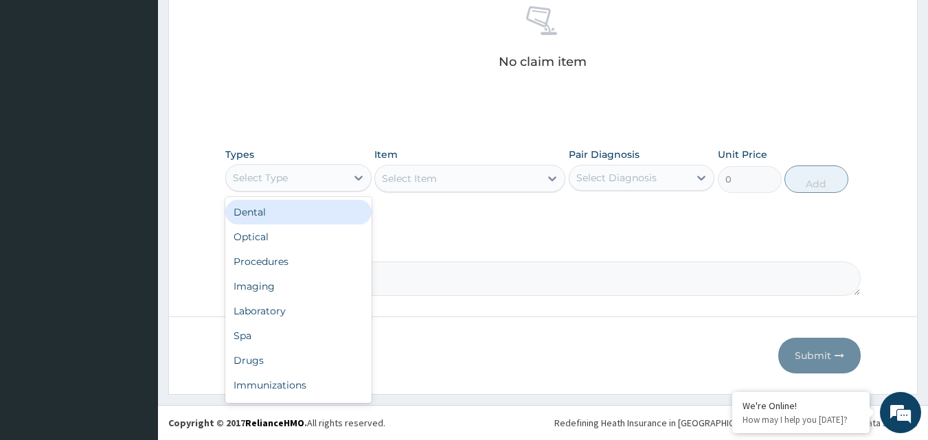
click at [316, 184] on div "Select Type" at bounding box center [286, 178] width 120 height 22
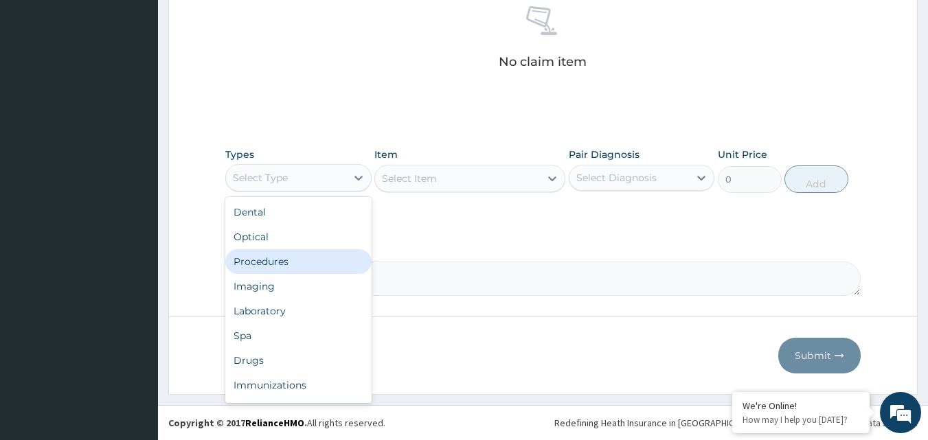
click at [293, 259] on div "Procedures" at bounding box center [298, 261] width 146 height 25
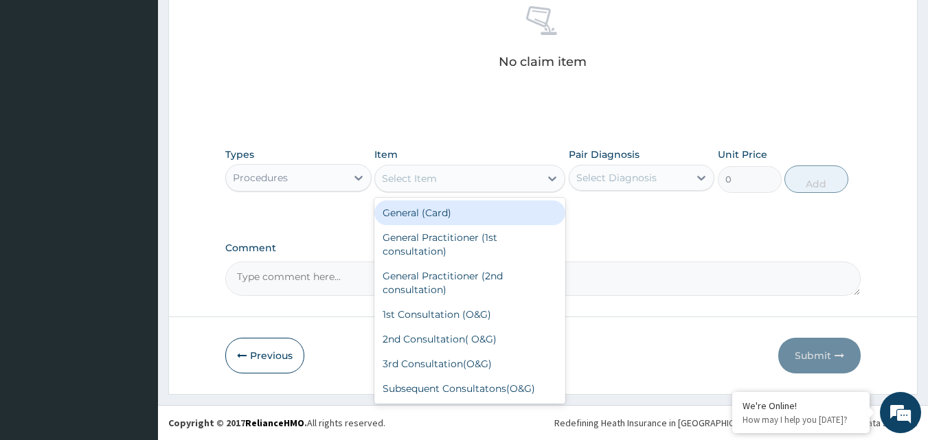
click at [504, 173] on div "Select Item" at bounding box center [457, 179] width 165 height 22
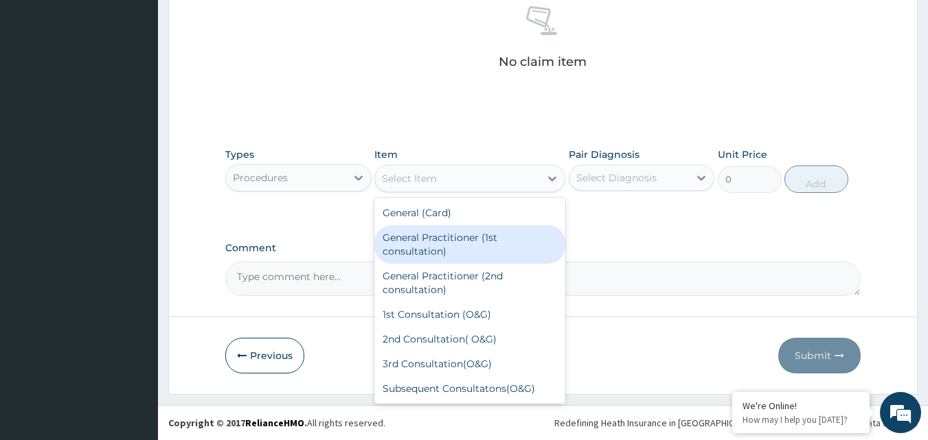
click at [461, 245] on div "General Practitioner (1st consultation)" at bounding box center [469, 244] width 191 height 38
type input "3000"
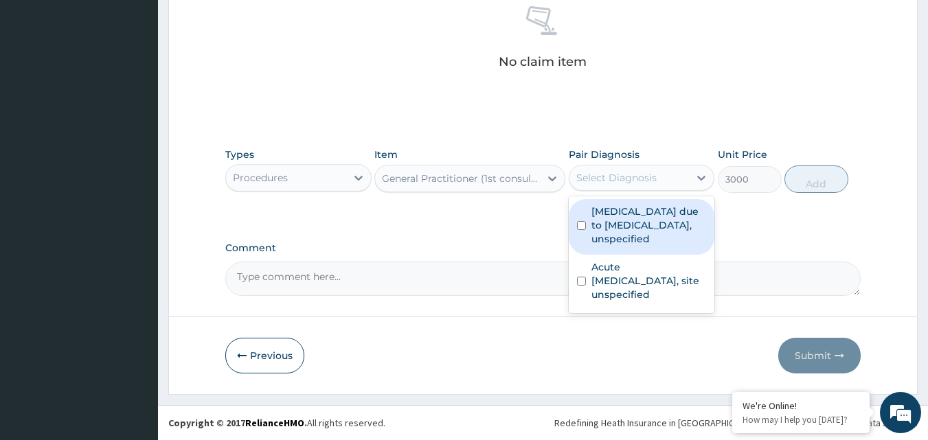
click at [669, 186] on div "Select Diagnosis" at bounding box center [630, 178] width 120 height 22
click at [580, 225] on input "checkbox" at bounding box center [581, 225] width 9 height 9
checkbox input "true"
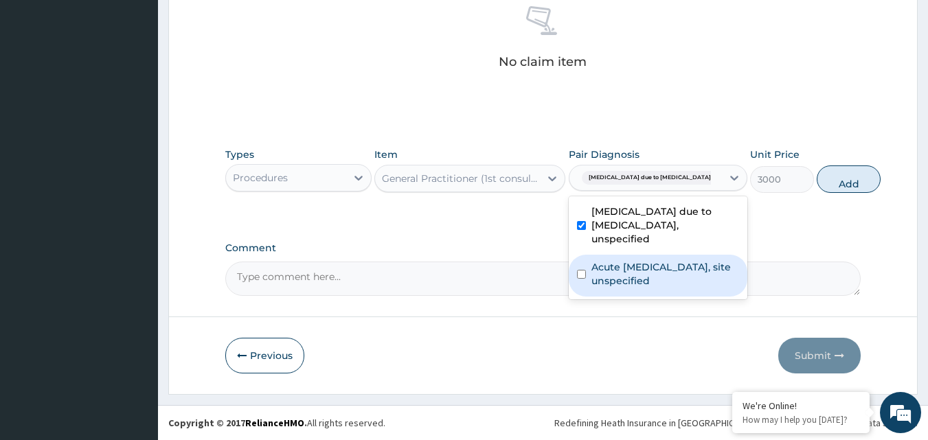
click at [586, 278] on div "Acute upper respiratory infection, site unspecified" at bounding box center [658, 276] width 179 height 42
checkbox input "true"
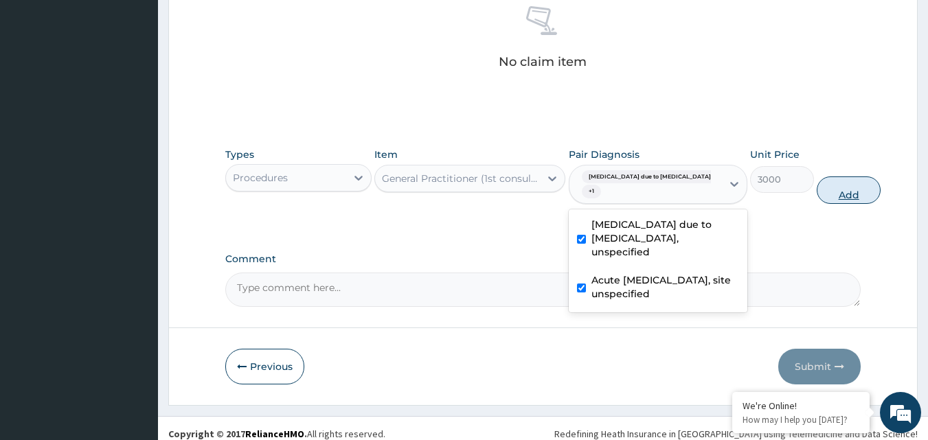
click at [827, 190] on button "Add" at bounding box center [849, 190] width 64 height 27
type input "0"
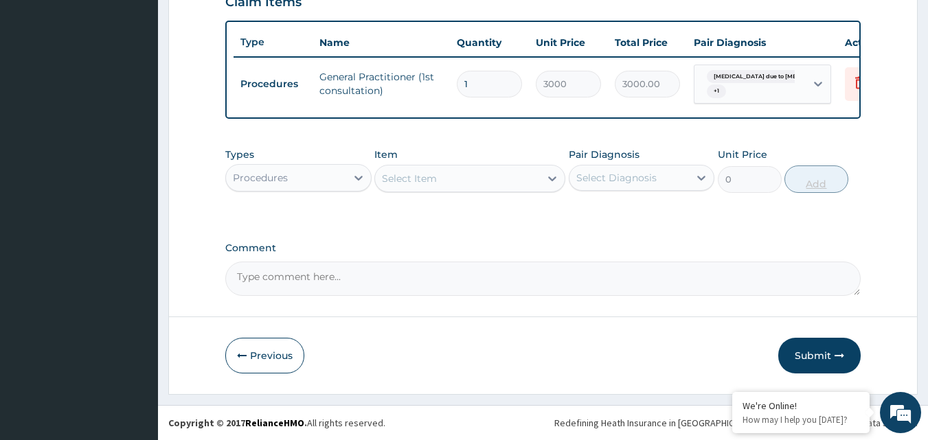
scroll to position [501, 0]
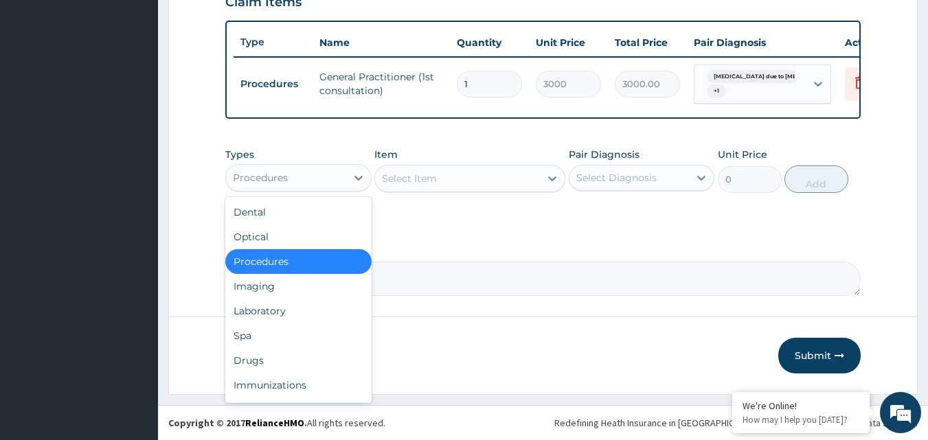
click at [335, 188] on div "Procedures" at bounding box center [286, 178] width 120 height 22
click at [278, 314] on div "Laboratory" at bounding box center [298, 311] width 146 height 25
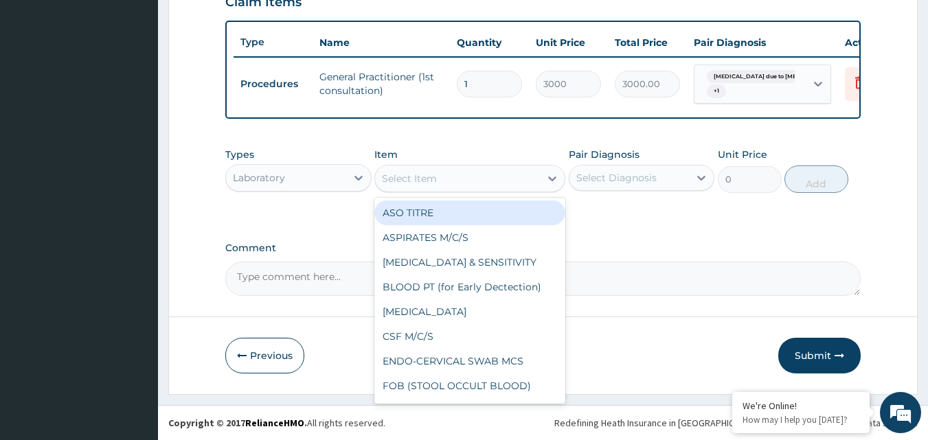
click at [498, 183] on div "Select Item" at bounding box center [457, 179] width 165 height 22
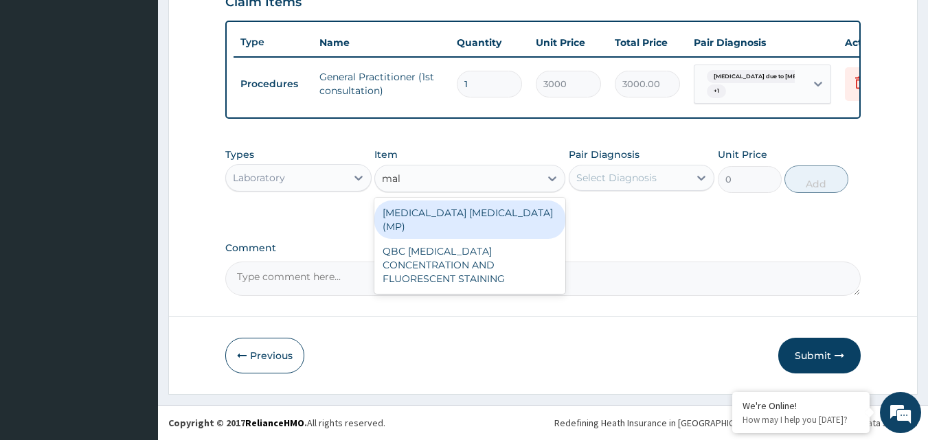
type input "mala"
click at [486, 208] on div "MALARIA PARASITE (MP)" at bounding box center [469, 220] width 191 height 38
type input "1400"
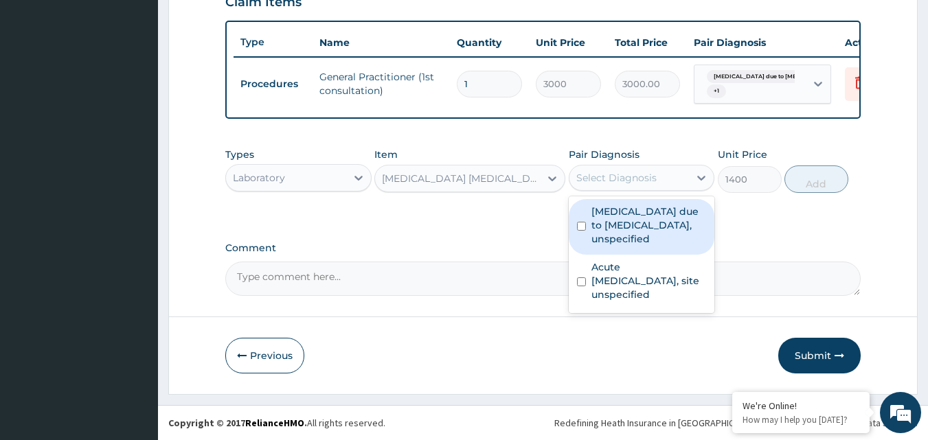
click at [617, 182] on div "Select Diagnosis" at bounding box center [616, 178] width 80 height 14
click at [587, 221] on div "Malaria due to Plasmodium falciparum, unspecified" at bounding box center [642, 227] width 146 height 56
checkbox input "true"
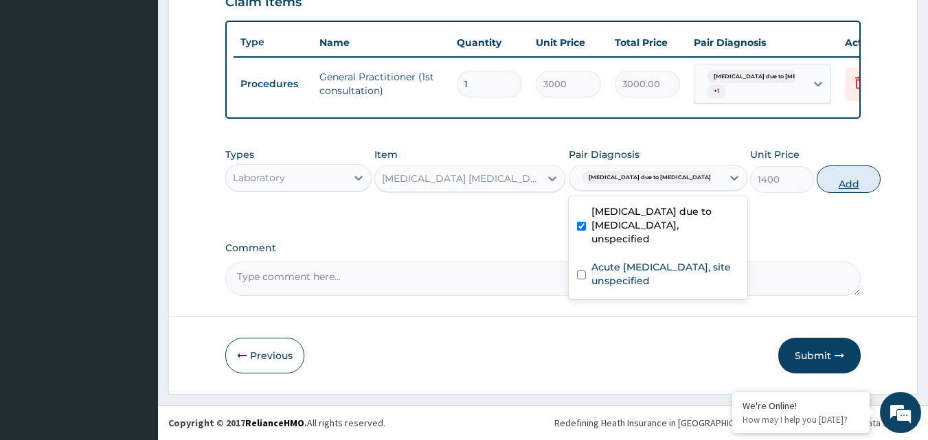
click at [820, 177] on button "Add" at bounding box center [849, 179] width 64 height 27
type input "0"
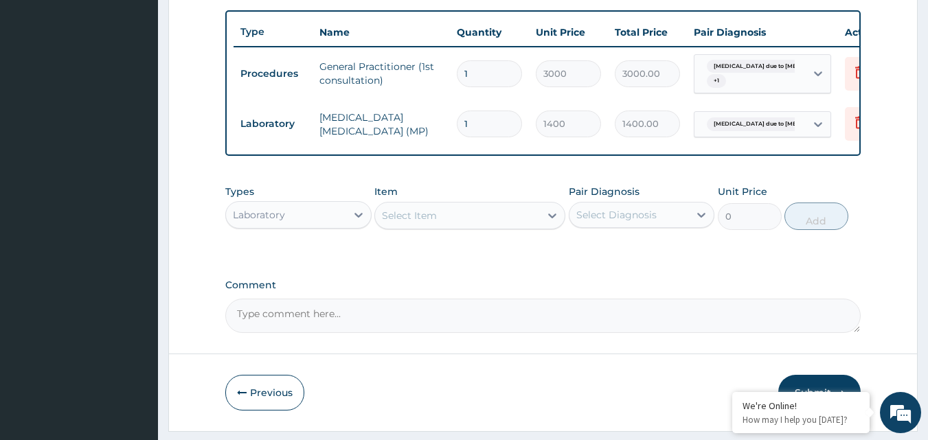
click at [320, 222] on div "Laboratory" at bounding box center [286, 215] width 120 height 22
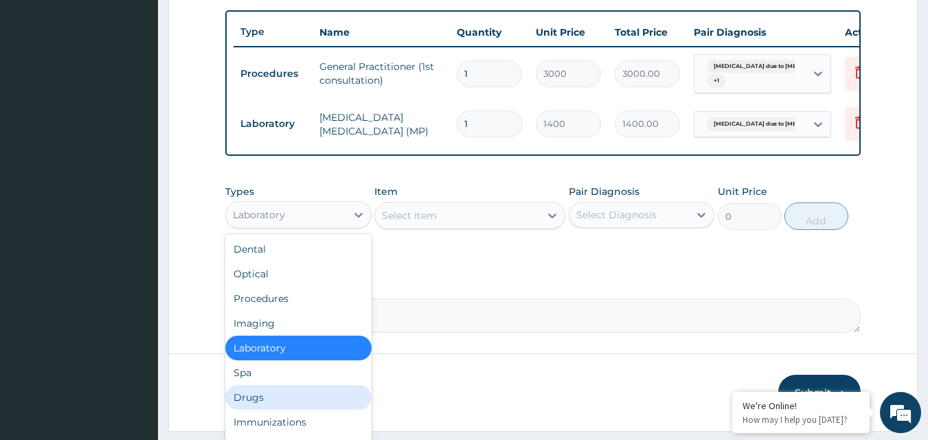
click at [269, 410] on div "Drugs" at bounding box center [298, 397] width 146 height 25
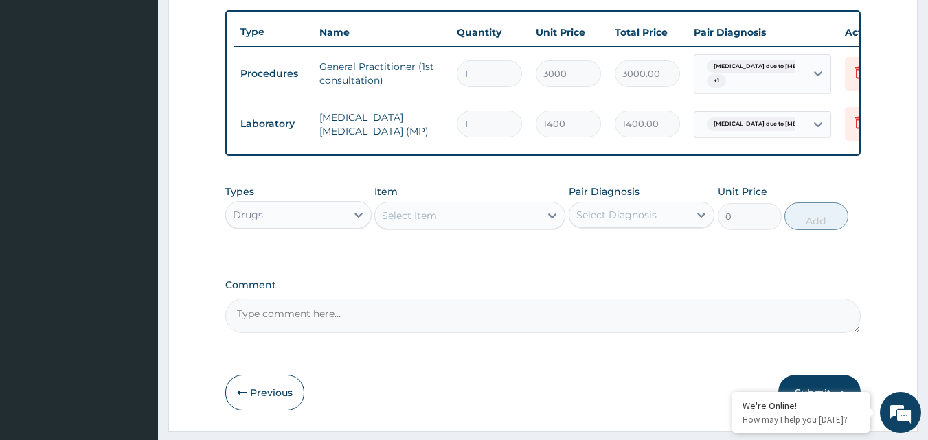
click at [488, 227] on div "Select Item" at bounding box center [457, 216] width 165 height 22
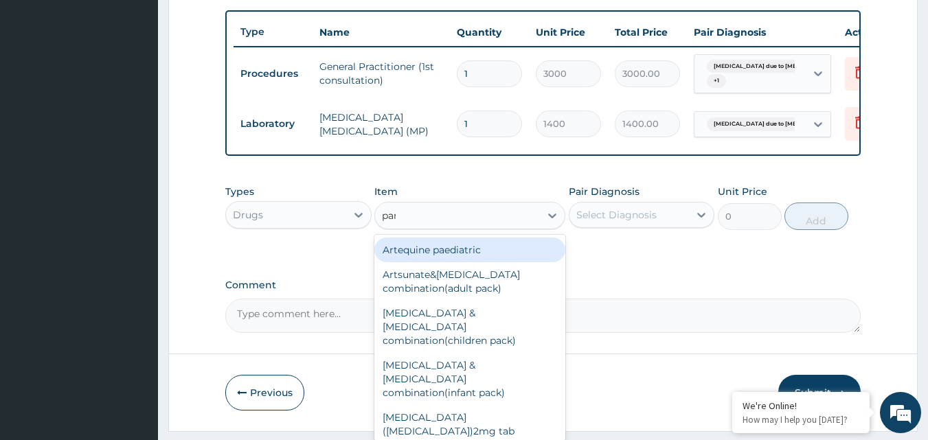
type input "para"
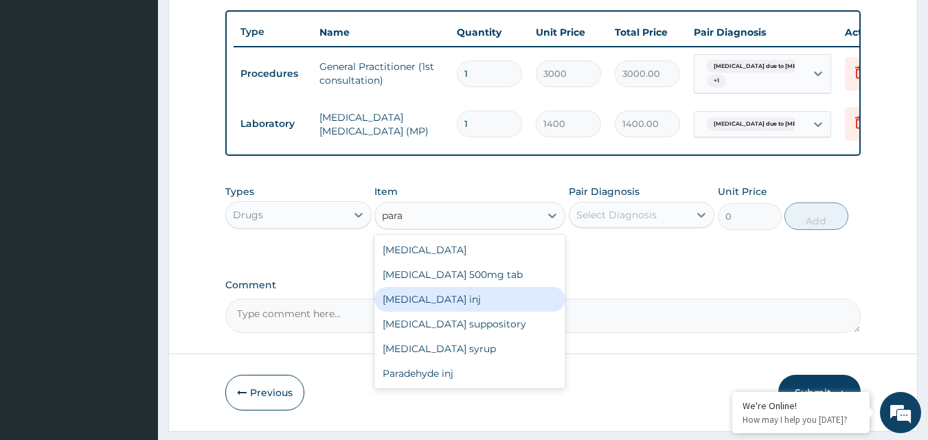
click at [471, 311] on div "Paracetamol inj" at bounding box center [469, 299] width 191 height 25
type input "150"
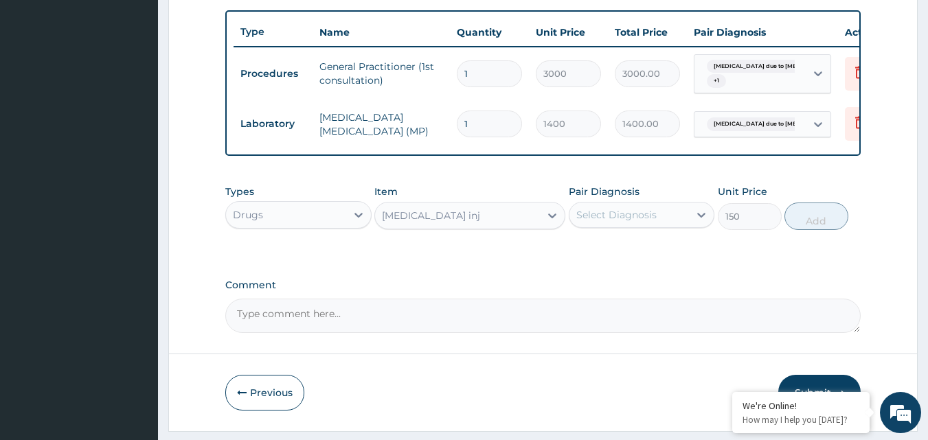
click at [636, 222] on div "Select Diagnosis" at bounding box center [616, 215] width 80 height 14
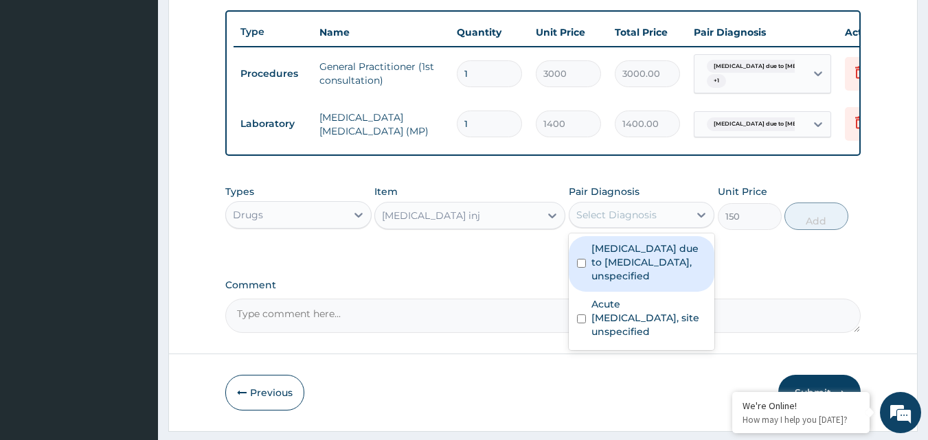
click at [581, 268] on input "checkbox" at bounding box center [581, 263] width 9 height 9
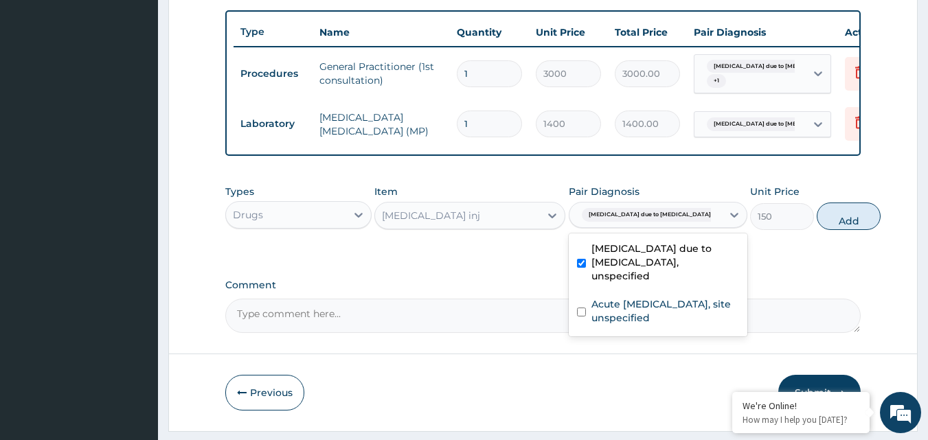
click at [583, 268] on input "checkbox" at bounding box center [581, 263] width 9 height 9
checkbox input "false"
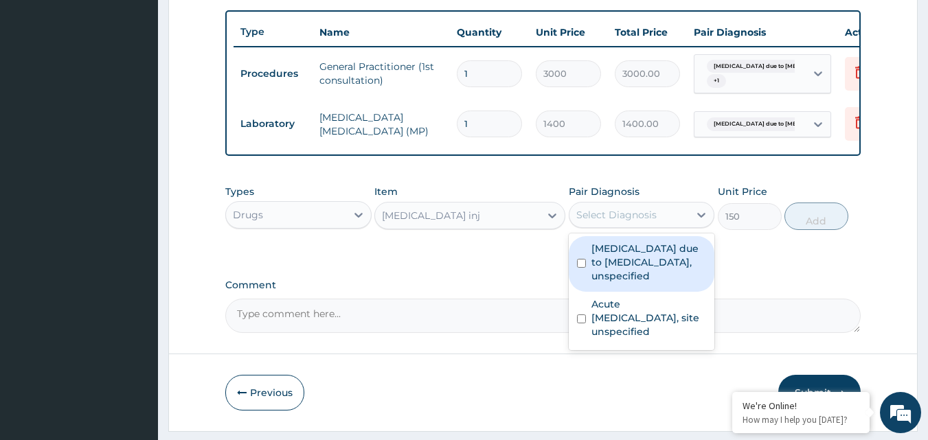
scroll to position [116, 0]
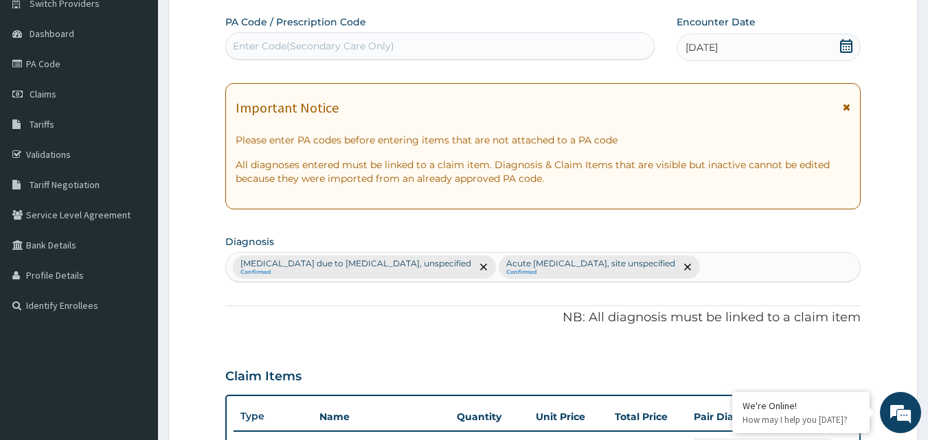
click at [741, 267] on div "Malaria due to Plasmodium falciparum, unspecified Confirmed Acute upper respira…" at bounding box center [543, 267] width 635 height 29
type input "u"
type input "b"
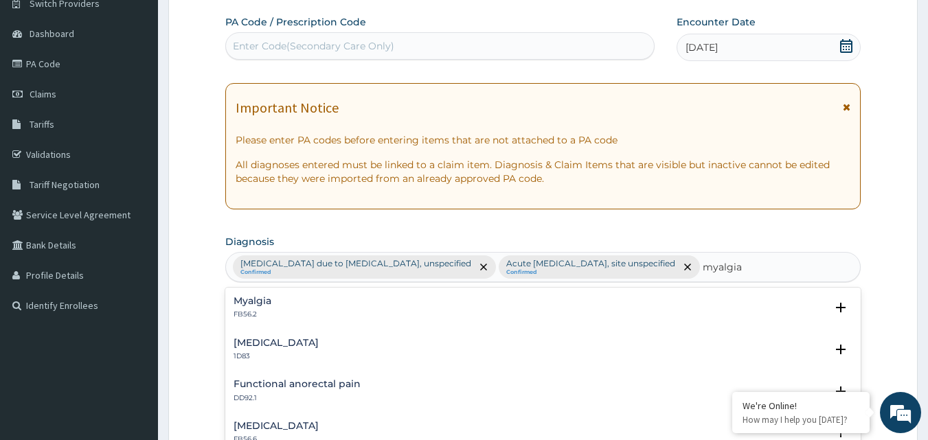
click at [276, 305] on div "Myalgia FB56.2" at bounding box center [544, 308] width 620 height 24
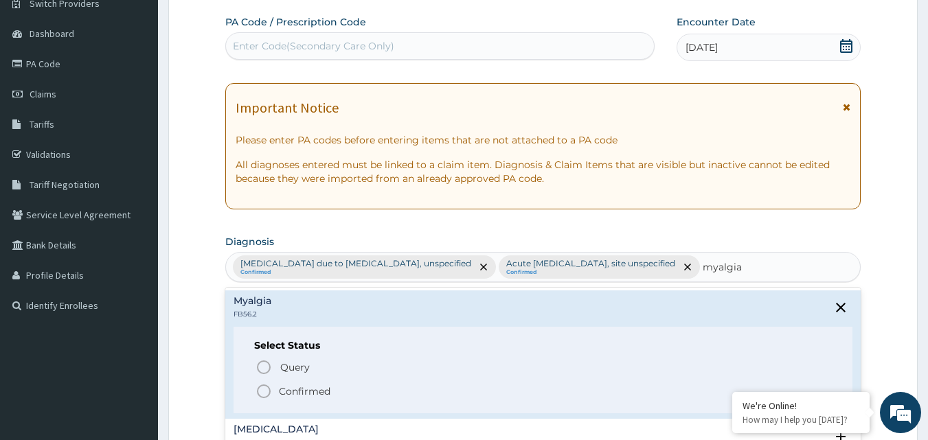
type input "myalgia"
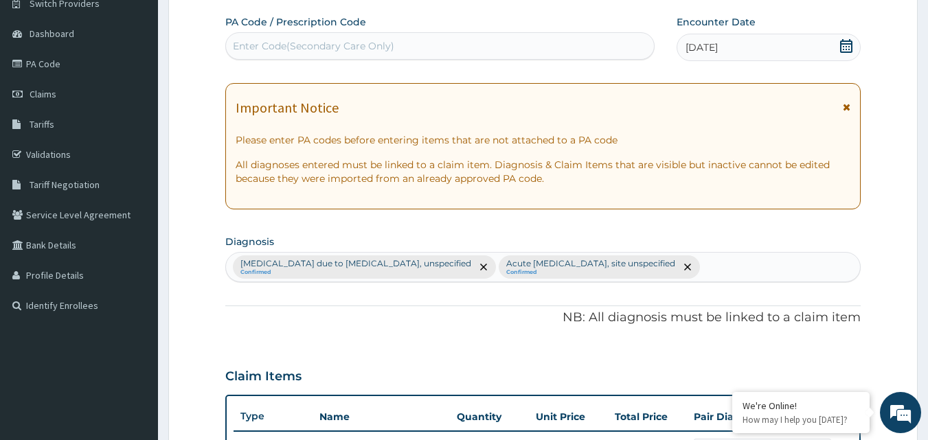
click at [433, 233] on section "Diagnosis Malaria due to Plasmodium falciparum, unspecified Confirmed Acute upp…" at bounding box center [543, 257] width 636 height 51
click at [723, 269] on div "Malaria due to Plasmodium falciparum, unspecified Confirmed Acute upper respira…" at bounding box center [543, 267] width 635 height 29
type input "myalgia"
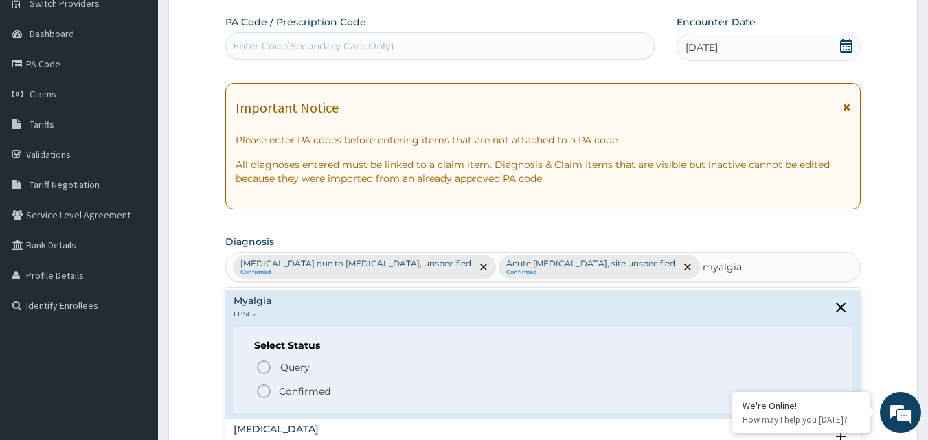
click at [263, 392] on icon "status option filled" at bounding box center [264, 391] width 16 height 16
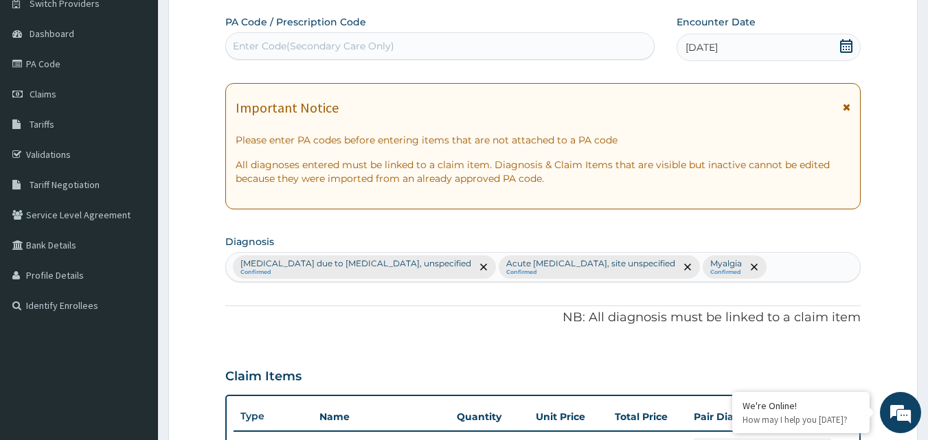
click at [870, 255] on form "Step 2 of 2 PA Code / Prescription Code Enter Code(Secondary Care Only) Encount…" at bounding box center [543, 387] width 750 height 860
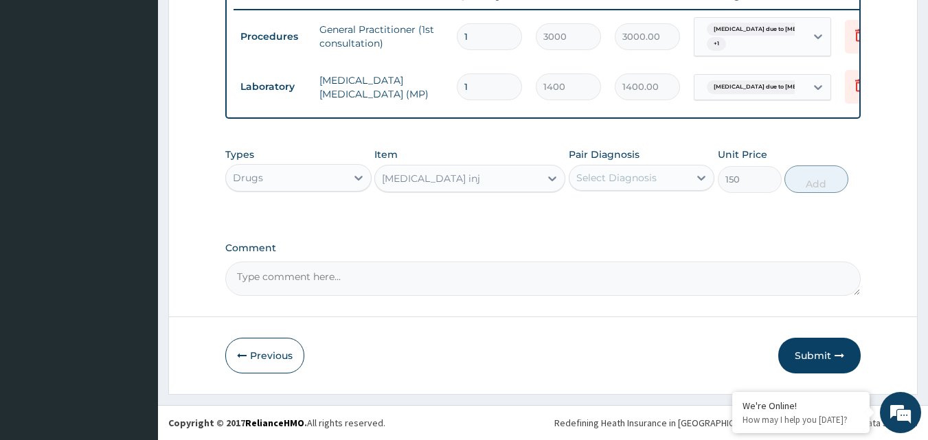
scroll to position [548, 0]
click at [644, 188] on div "Select Diagnosis" at bounding box center [630, 178] width 120 height 22
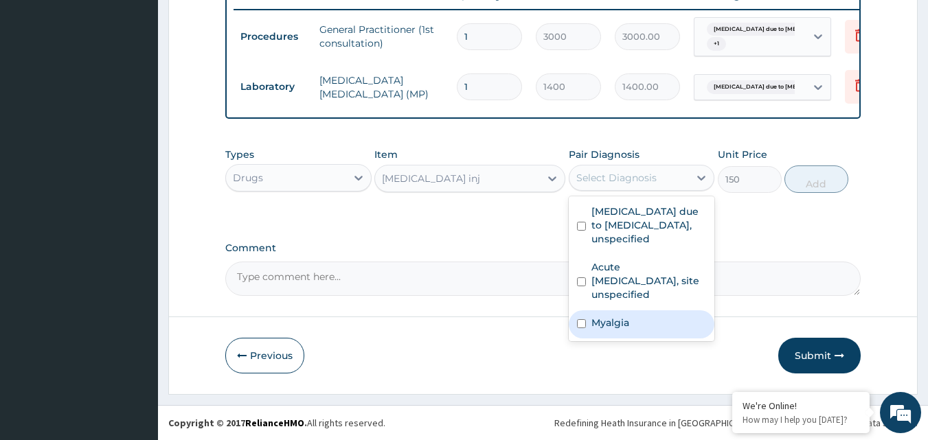
click at [583, 324] on input "checkbox" at bounding box center [581, 323] width 9 height 9
checkbox input "true"
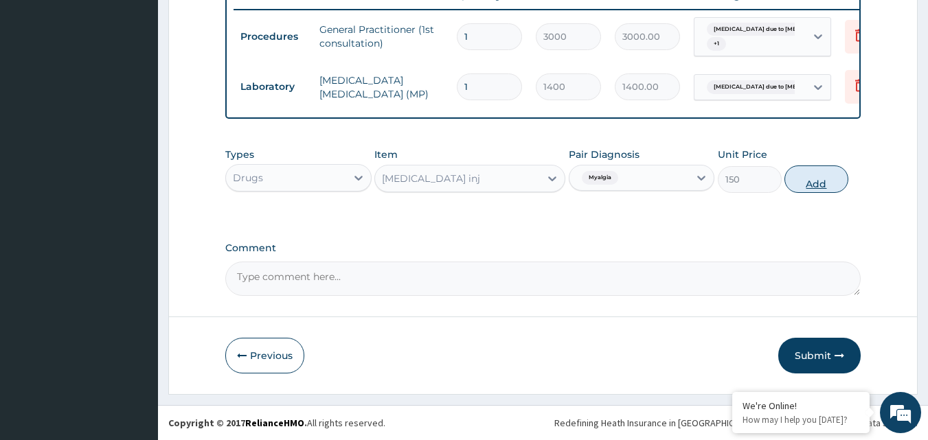
click at [804, 183] on button "Add" at bounding box center [817, 179] width 64 height 27
type input "0"
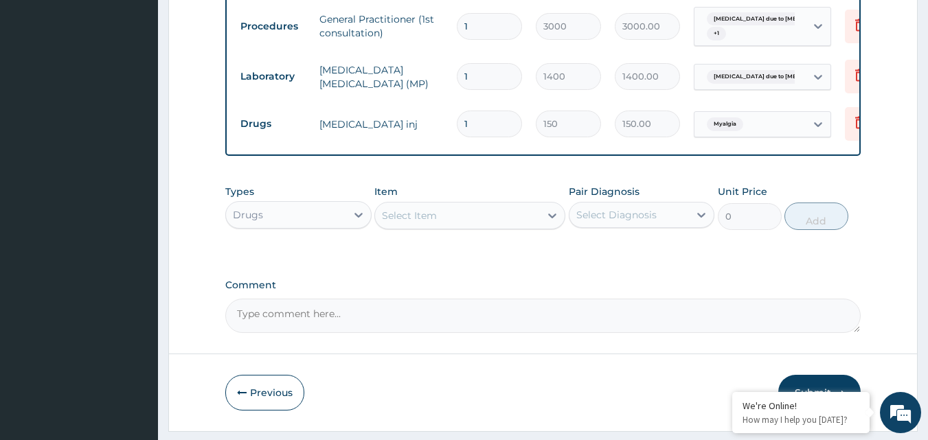
click at [467, 225] on div "Select Item" at bounding box center [457, 216] width 165 height 22
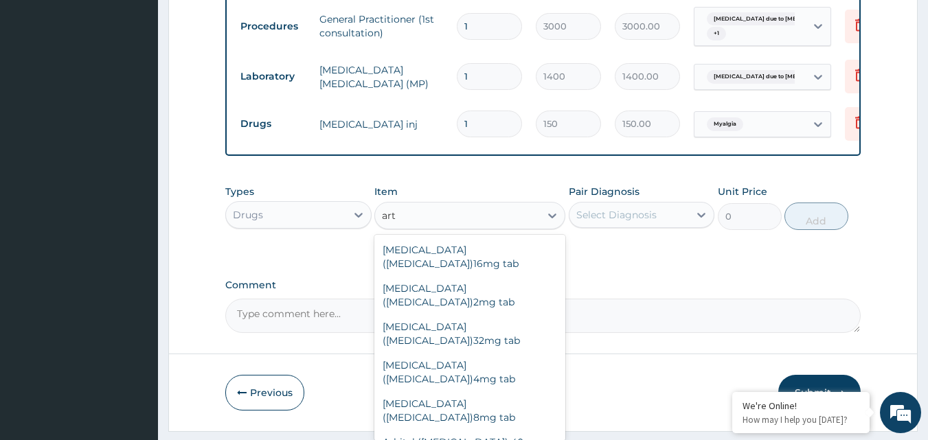
type input "arth"
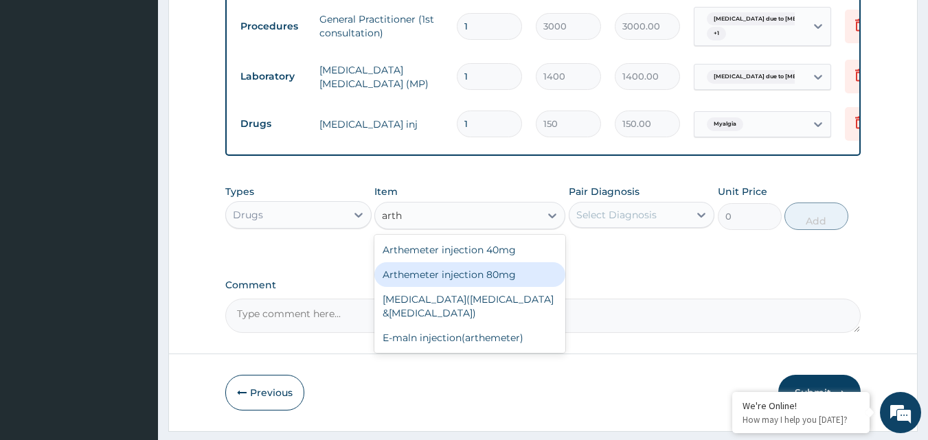
click at [517, 287] on div "Arthemeter injection 80mg" at bounding box center [469, 274] width 191 height 25
type input "420"
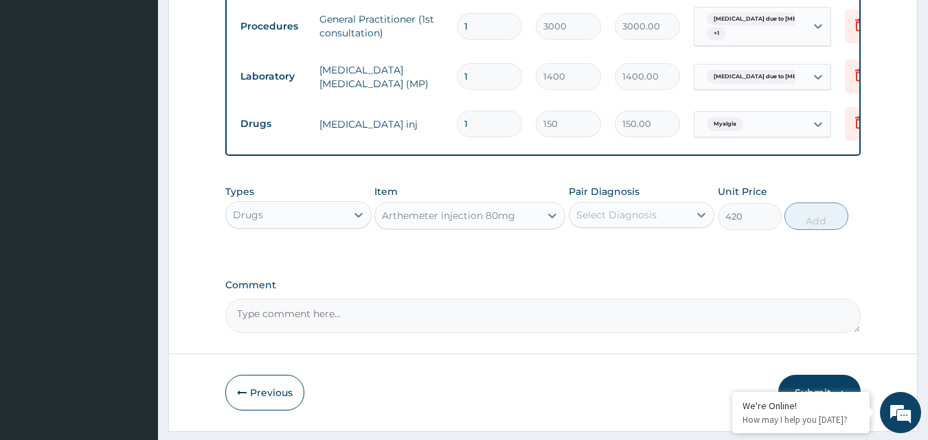
click at [643, 222] on div "Select Diagnosis" at bounding box center [616, 215] width 80 height 14
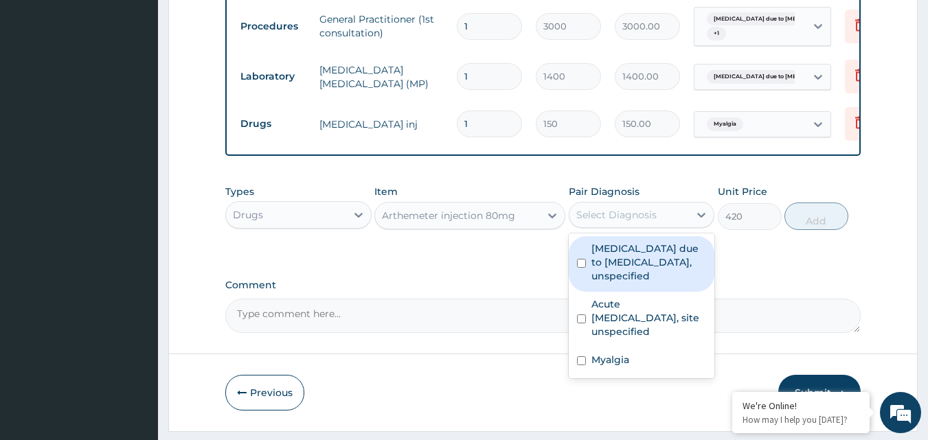
click at [581, 268] on input "checkbox" at bounding box center [581, 263] width 9 height 9
checkbox input "true"
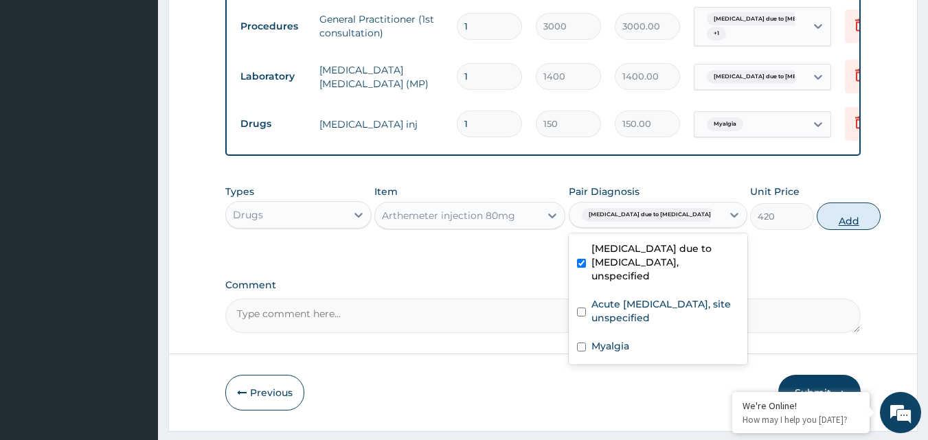
click at [817, 229] on button "Add" at bounding box center [849, 216] width 64 height 27
type input "0"
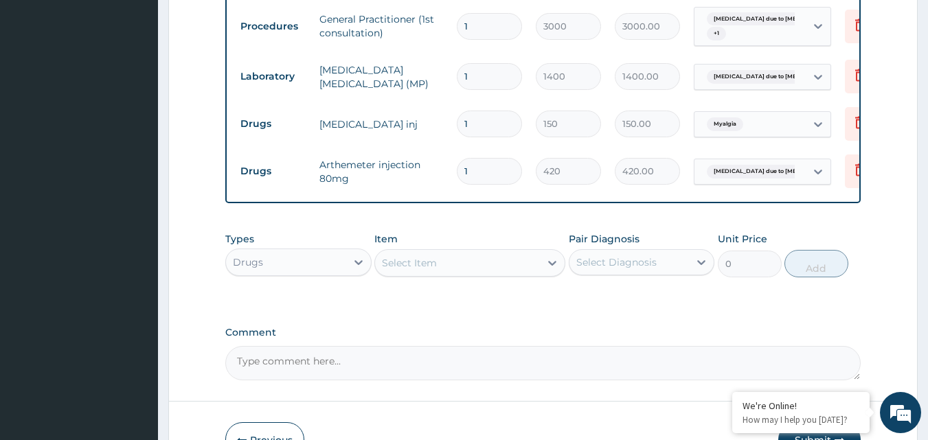
click at [491, 274] on div "Select Item" at bounding box center [457, 263] width 165 height 22
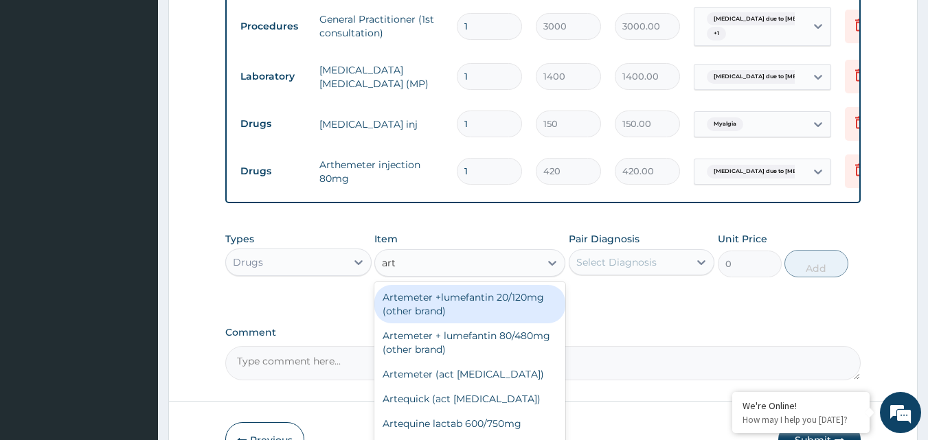
type input "arte"
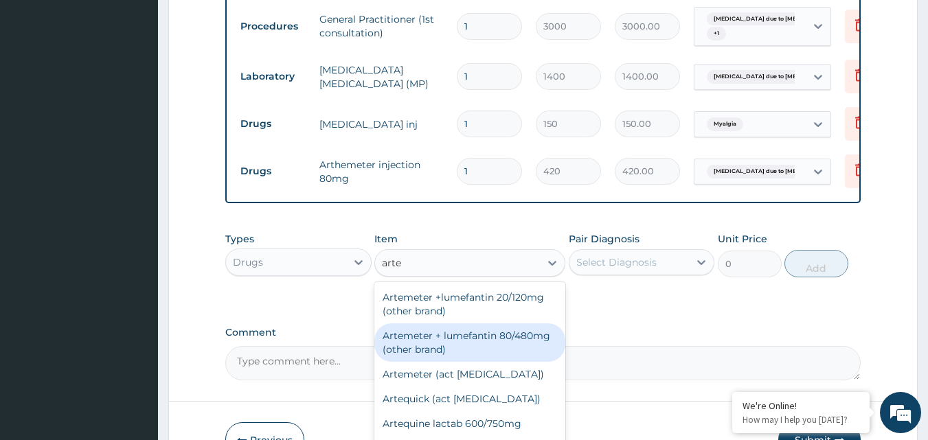
click at [447, 355] on div "Artemeter + lumefantin 80/480mg (other brand)" at bounding box center [469, 343] width 191 height 38
type input "192"
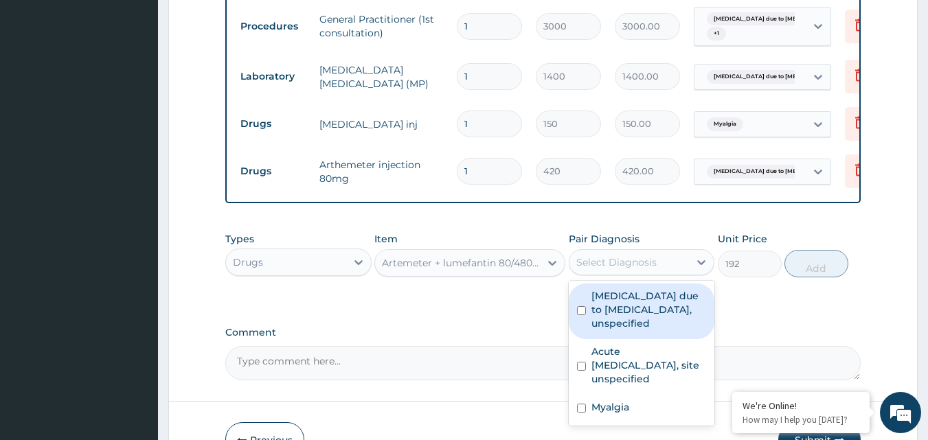
click at [623, 269] on div "Select Diagnosis" at bounding box center [616, 263] width 80 height 14
click at [580, 329] on div "Malaria due to Plasmodium falciparum, unspecified" at bounding box center [642, 312] width 146 height 56
checkbox input "true"
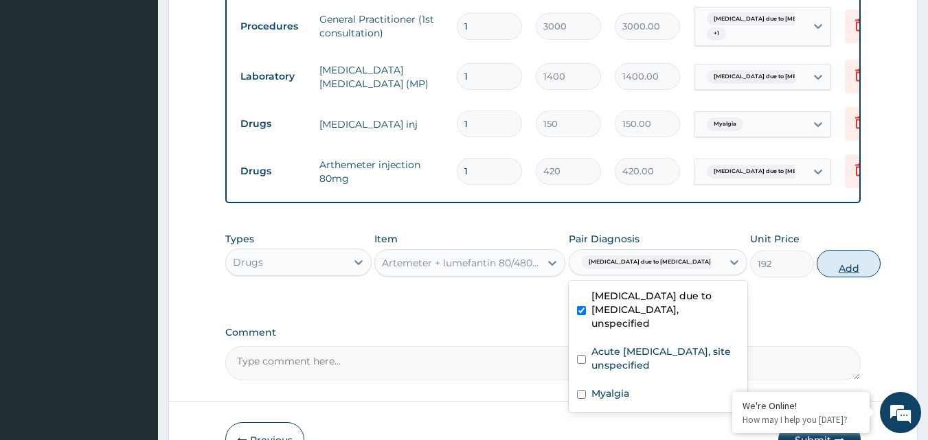
click at [817, 273] on button "Add" at bounding box center [849, 263] width 64 height 27
type input "0"
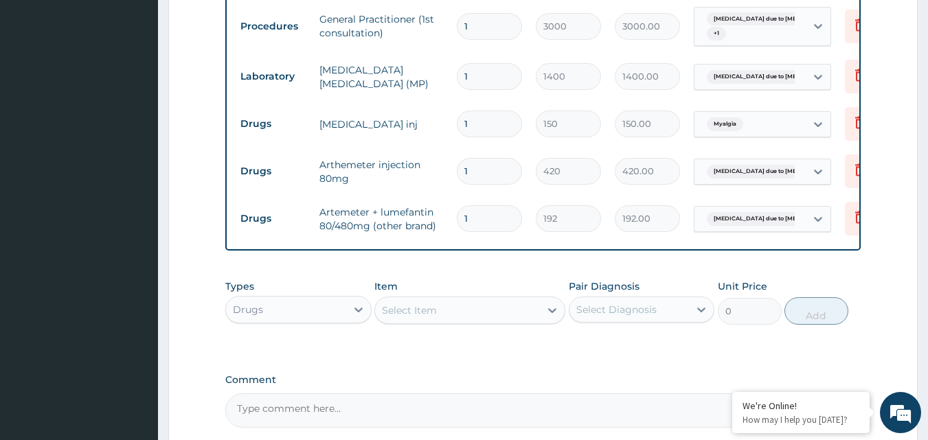
click at [500, 322] on div "Select Item" at bounding box center [457, 311] width 165 height 22
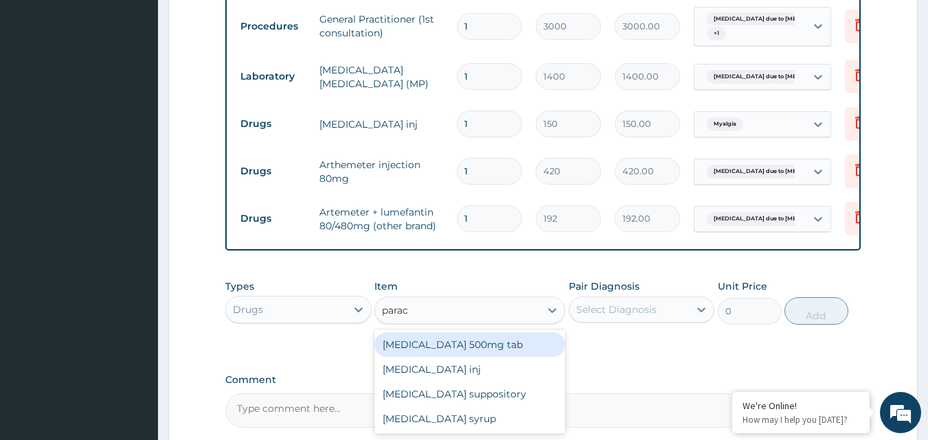
type input "parace"
click at [497, 355] on div "Paracetamol 500mg tab" at bounding box center [469, 345] width 191 height 25
type input "10"
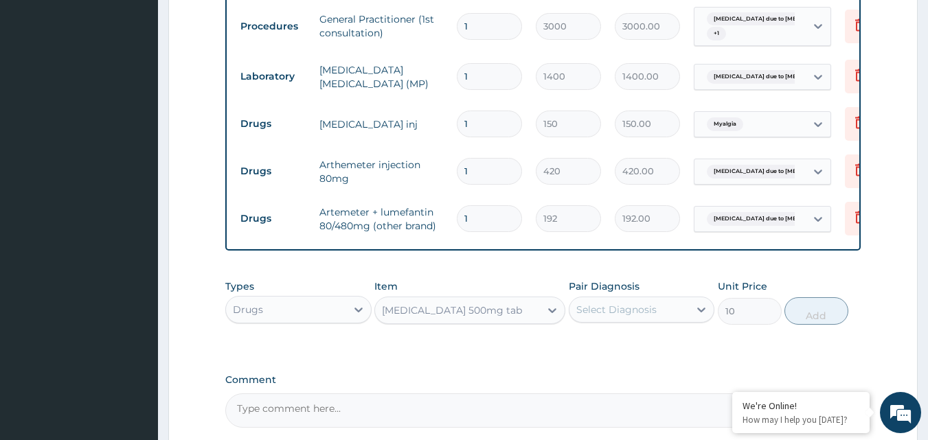
click at [633, 317] on div "Select Diagnosis" at bounding box center [616, 310] width 80 height 14
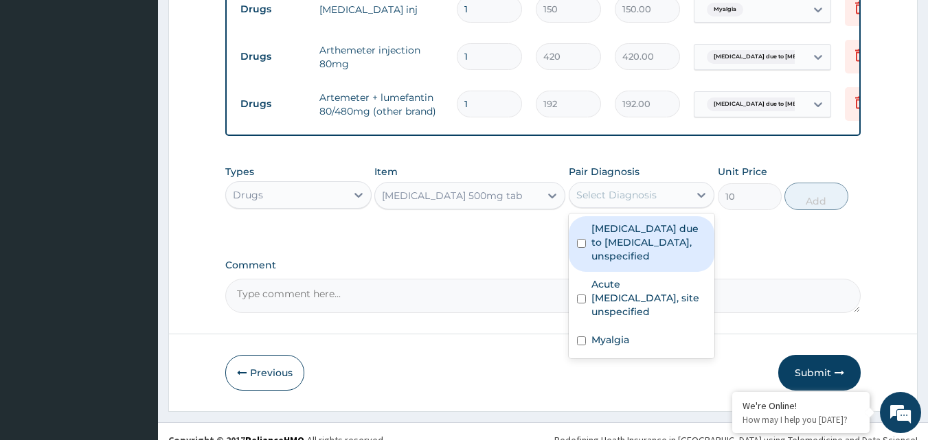
scroll to position [690, 0]
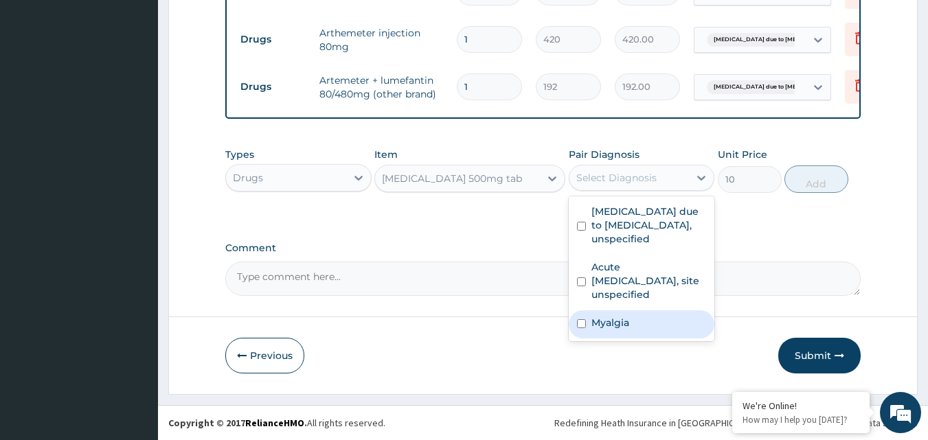
click at [580, 323] on input "checkbox" at bounding box center [581, 323] width 9 height 9
checkbox input "true"
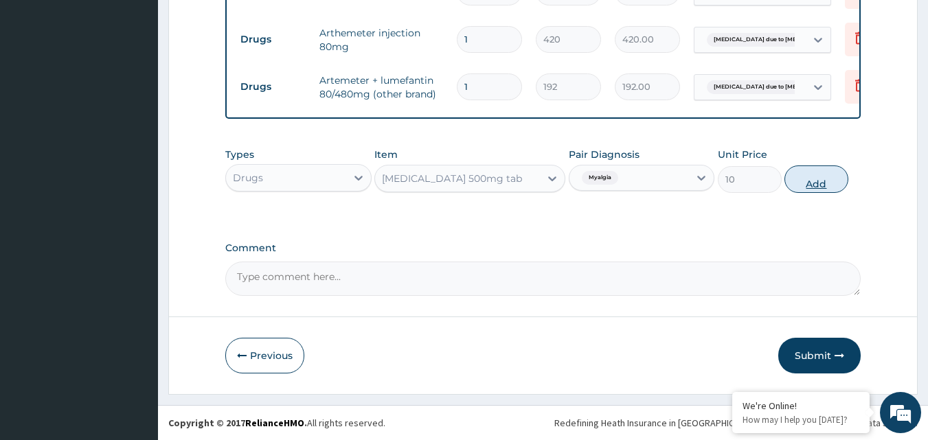
click at [822, 180] on button "Add" at bounding box center [817, 179] width 64 height 27
type input "0"
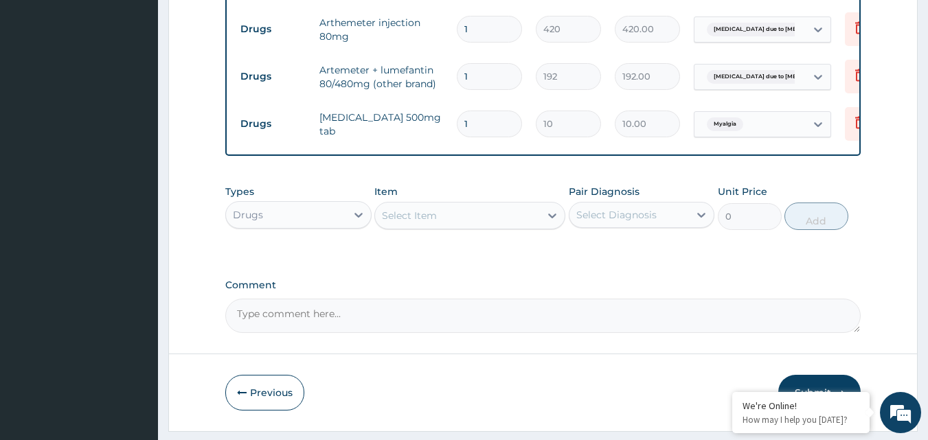
click at [495, 222] on div "Select Item" at bounding box center [457, 216] width 165 height 22
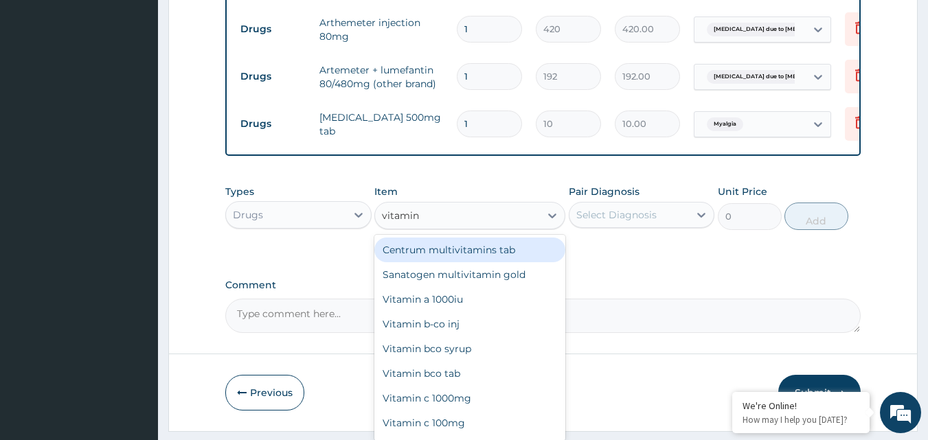
type input "vitamin b"
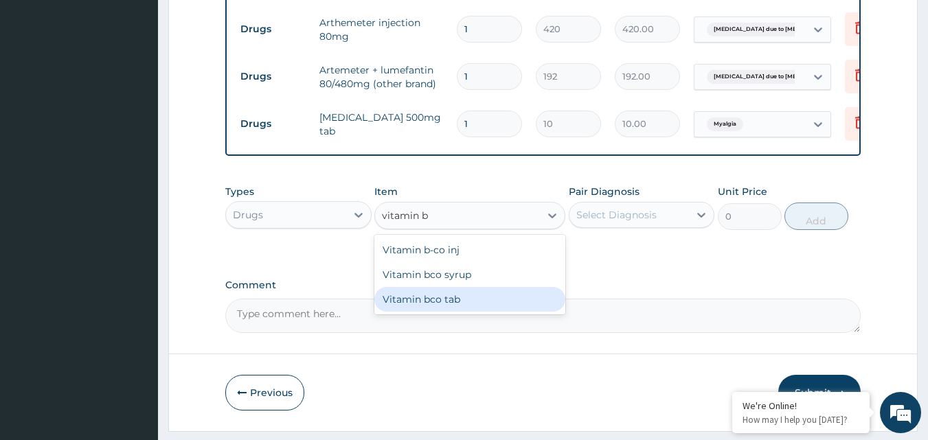
click at [427, 312] on div "Vitamin bco tab" at bounding box center [469, 299] width 191 height 25
type input "10"
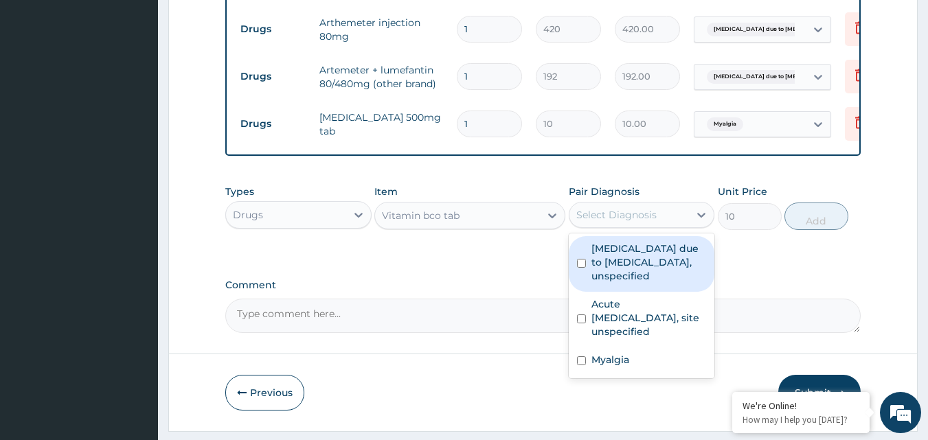
click at [648, 222] on div "Select Diagnosis" at bounding box center [616, 215] width 80 height 14
click at [579, 285] on div "Malaria due to Plasmodium falciparum, unspecified" at bounding box center [642, 264] width 146 height 56
checkbox input "true"
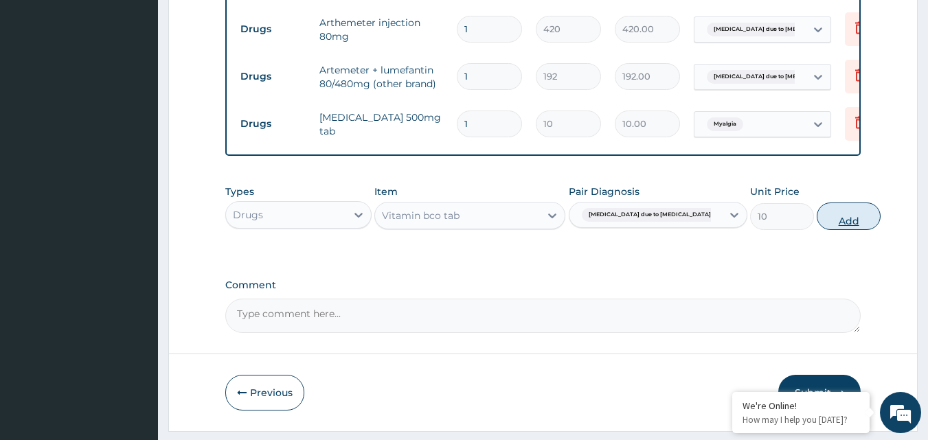
click at [821, 224] on button "Add" at bounding box center [849, 216] width 64 height 27
type input "0"
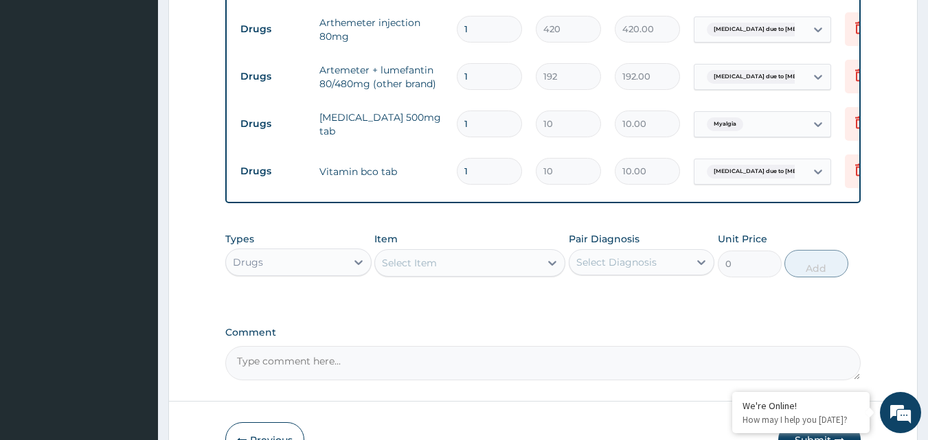
click at [506, 271] on div "Select Item" at bounding box center [457, 263] width 165 height 22
type input "amo"
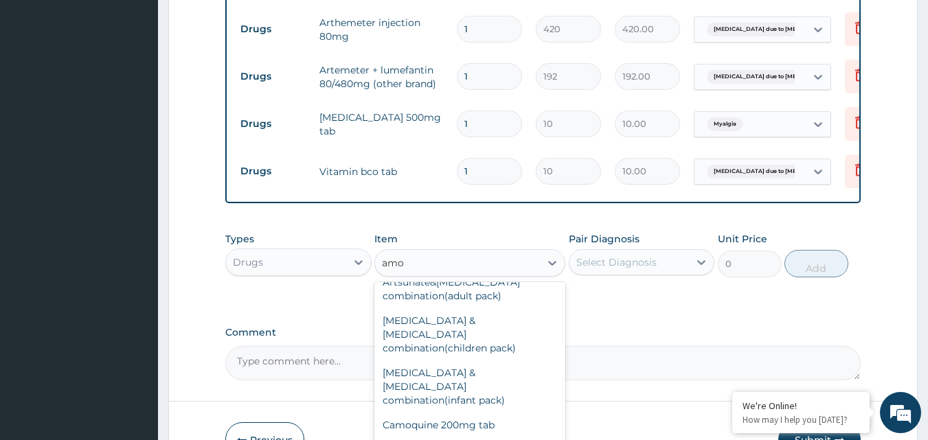
scroll to position [360, 0]
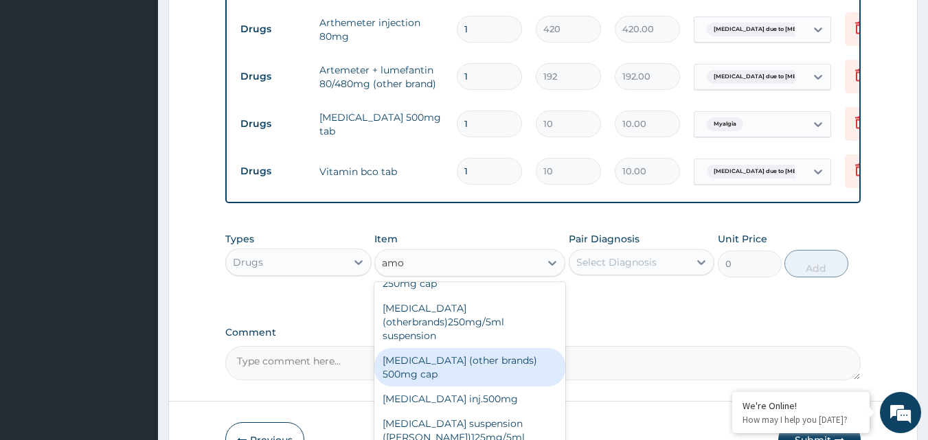
click at [508, 348] on div "Amoxycillin (other brands) 500mg cap" at bounding box center [469, 367] width 191 height 38
type input "45"
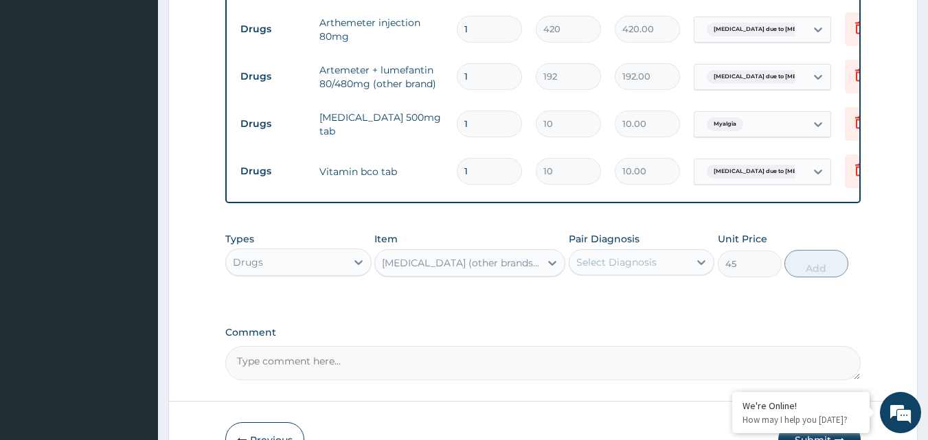
click at [508, 270] on div "Amoxycillin (other brands) 500mg cap" at bounding box center [461, 263] width 159 height 14
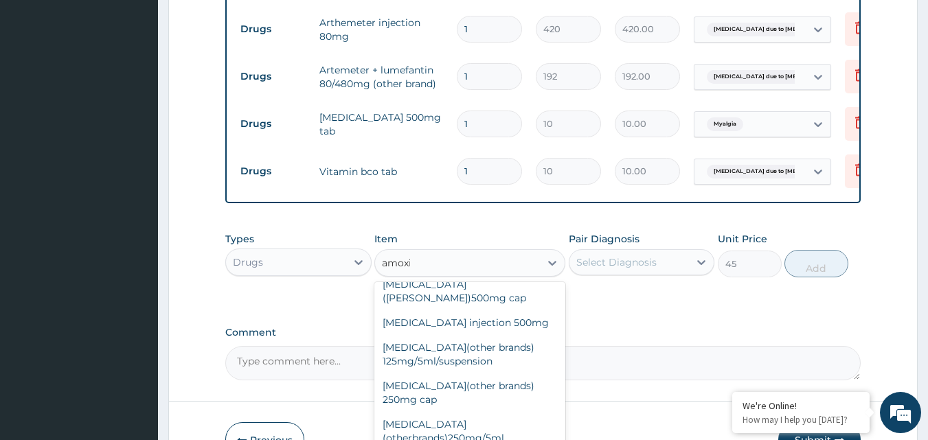
scroll to position [129, 0]
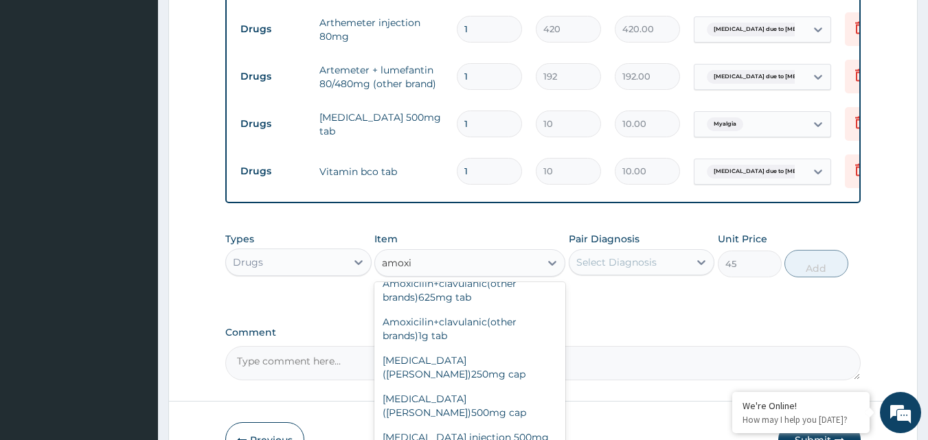
type input "amoxil"
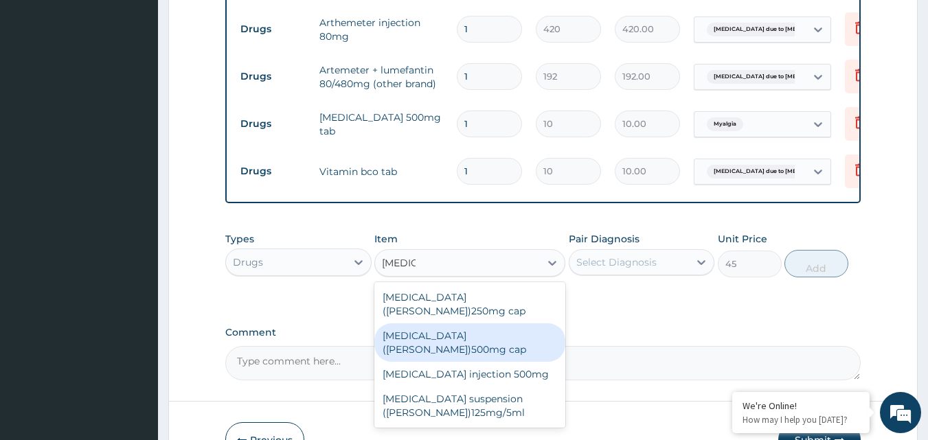
click at [493, 337] on div "Amoxil (beecham)500mg cap" at bounding box center [469, 343] width 191 height 38
type input "102"
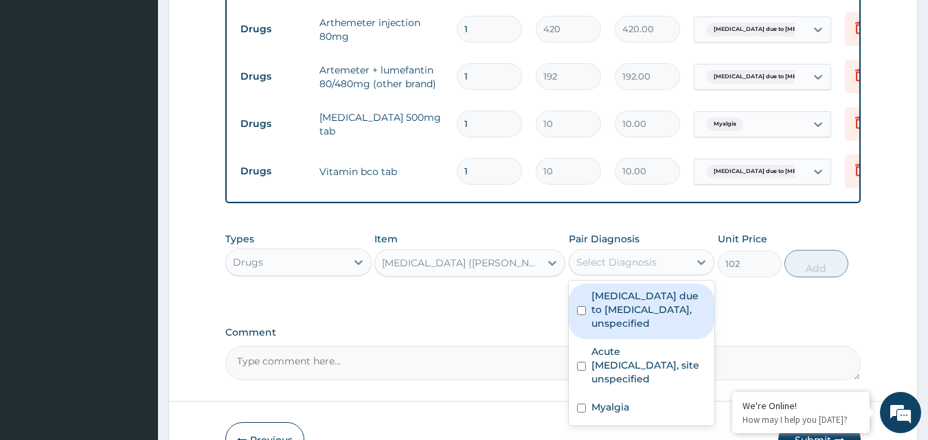
click at [613, 269] on div "Select Diagnosis" at bounding box center [616, 263] width 80 height 14
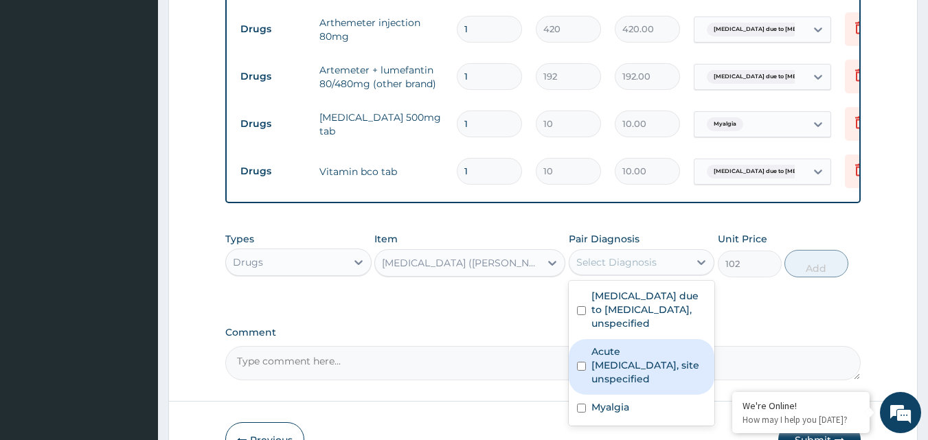
click at [587, 372] on div "Acute [MEDICAL_DATA], site unspecified" at bounding box center [642, 367] width 146 height 56
checkbox input "true"
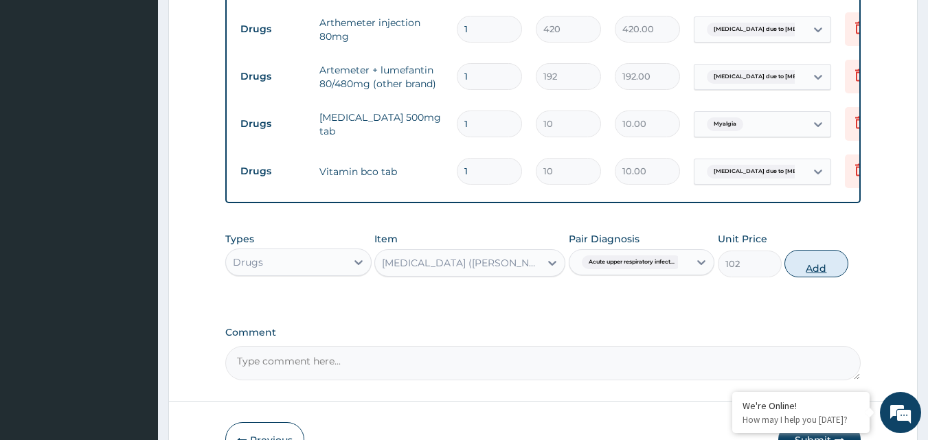
click at [803, 278] on button "Add" at bounding box center [817, 263] width 64 height 27
type input "0"
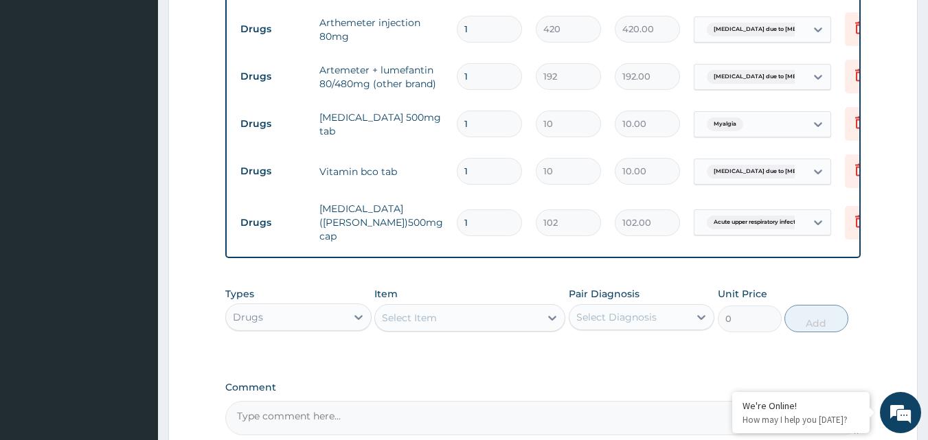
type input "15"
type input "1530.00"
type input "15"
click at [472, 170] on input "1" at bounding box center [489, 171] width 65 height 27
type input "15"
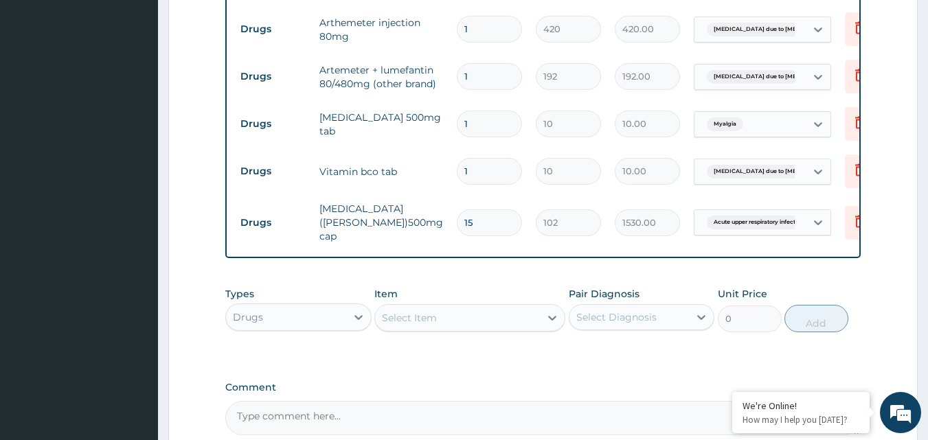
type input "150.00"
type input "15"
click at [477, 123] on input "1" at bounding box center [489, 124] width 65 height 27
type input "18"
type input "180.00"
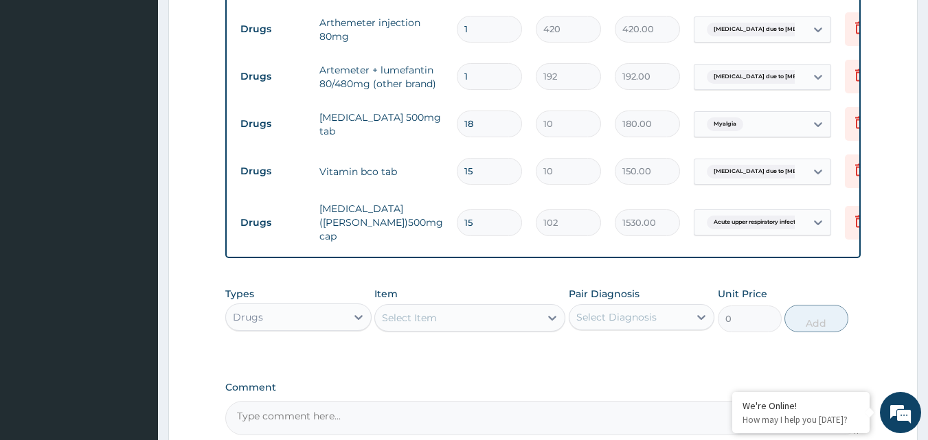
type input "18"
click at [472, 77] on input "1" at bounding box center [489, 76] width 65 height 27
type input "0.00"
type input "6"
type input "1152.00"
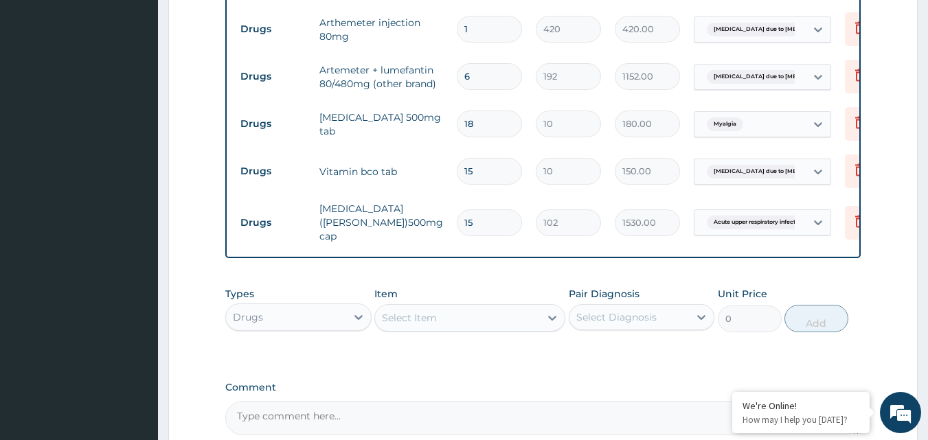
type input "6"
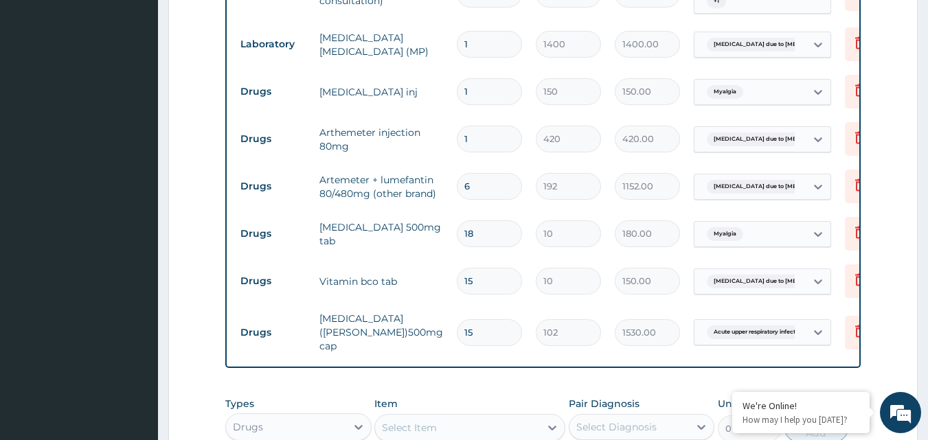
scroll to position [553, 0]
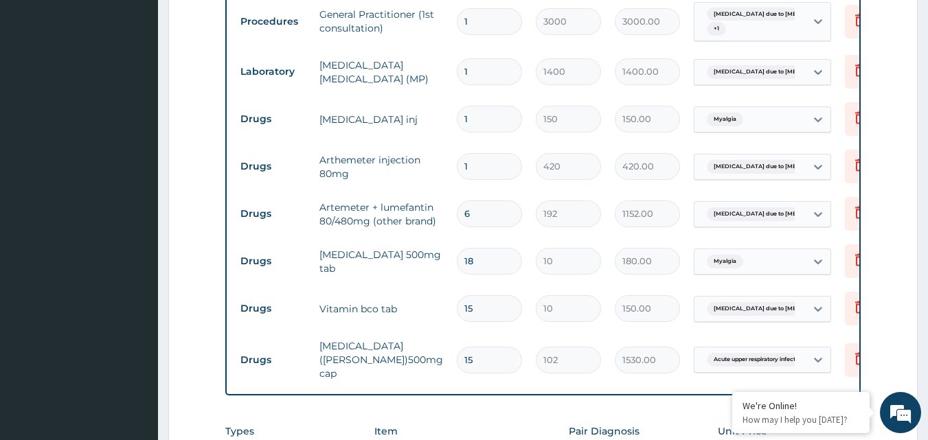
click at [488, 172] on input "1" at bounding box center [489, 166] width 65 height 27
type input "0.00"
type input "2"
type input "840.00"
type input "2"
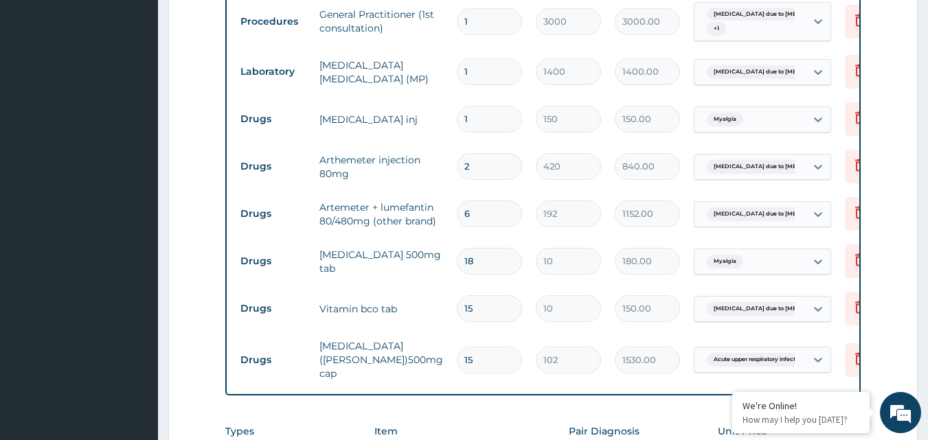
click at [493, 120] on input "1" at bounding box center [489, 119] width 65 height 27
type input "0.00"
type input "2"
type input "300.00"
type input "2"
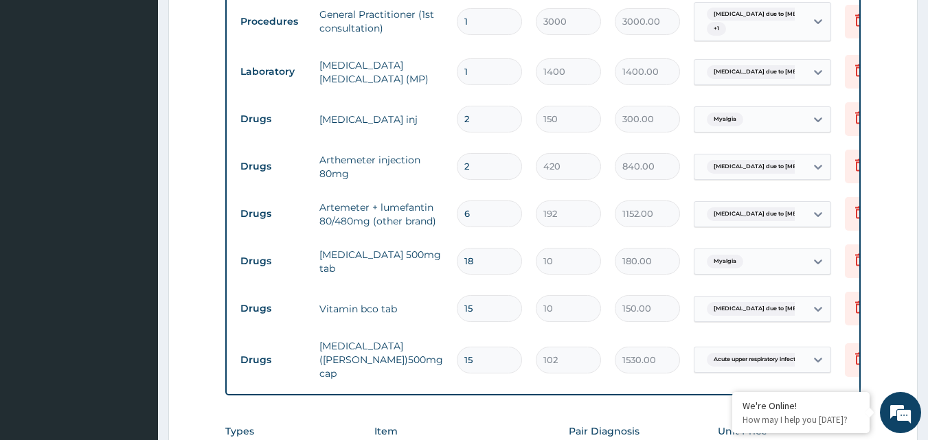
click at [882, 137] on form "Step 2 of 2 PA Code / Prescription Code Enter Code(Secondary Care Only) Encount…" at bounding box center [543, 96] width 750 height 1152
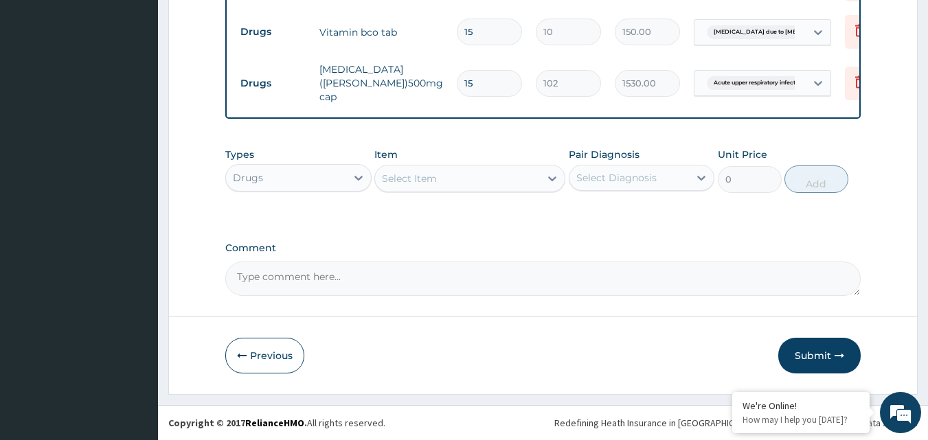
scroll to position [833, 0]
click at [820, 352] on button "Submit" at bounding box center [819, 356] width 82 height 36
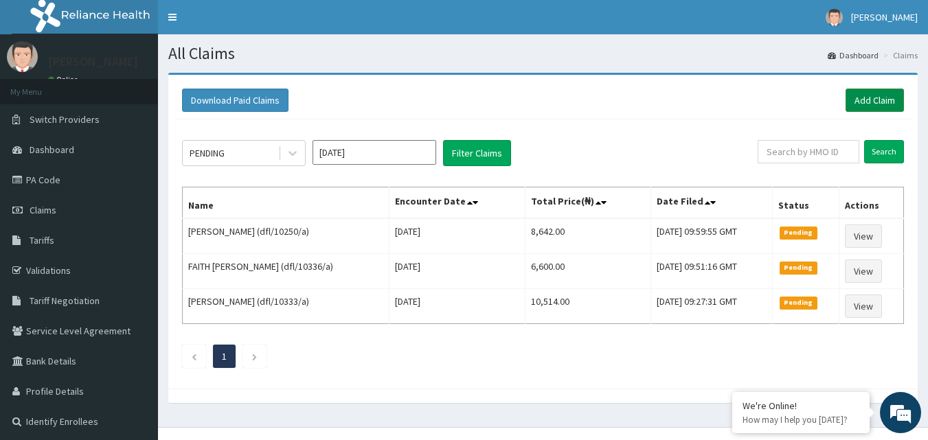
click at [878, 102] on link "Add Claim" at bounding box center [875, 100] width 58 height 23
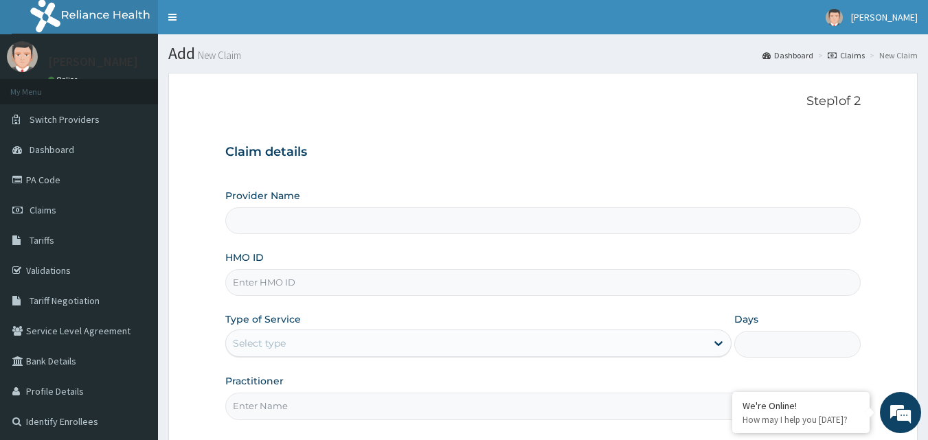
click at [539, 223] on input "Provider Name" at bounding box center [543, 220] width 636 height 27
type input "Gentleman [GEOGRAPHIC_DATA]"
click at [377, 271] on input "HMO ID" at bounding box center [543, 282] width 636 height 27
type input "dfl/10352/a"
click at [374, 333] on div "Select type" at bounding box center [466, 344] width 480 height 22
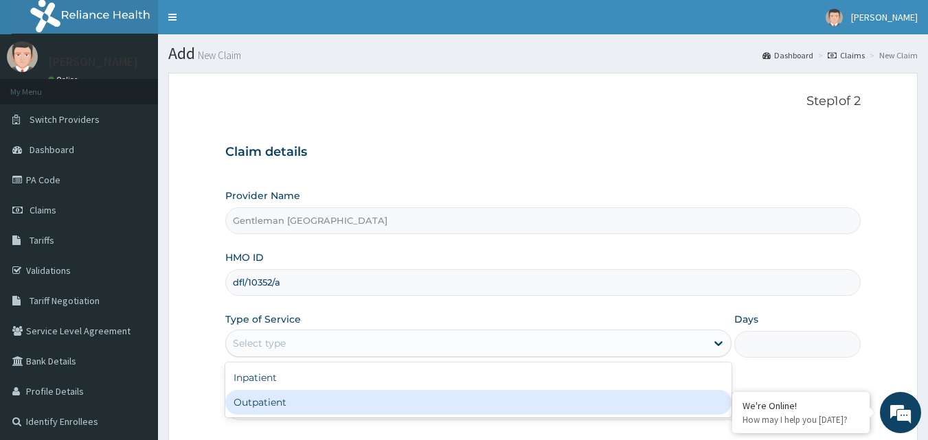
click at [317, 404] on div "Outpatient" at bounding box center [478, 402] width 506 height 25
type input "1"
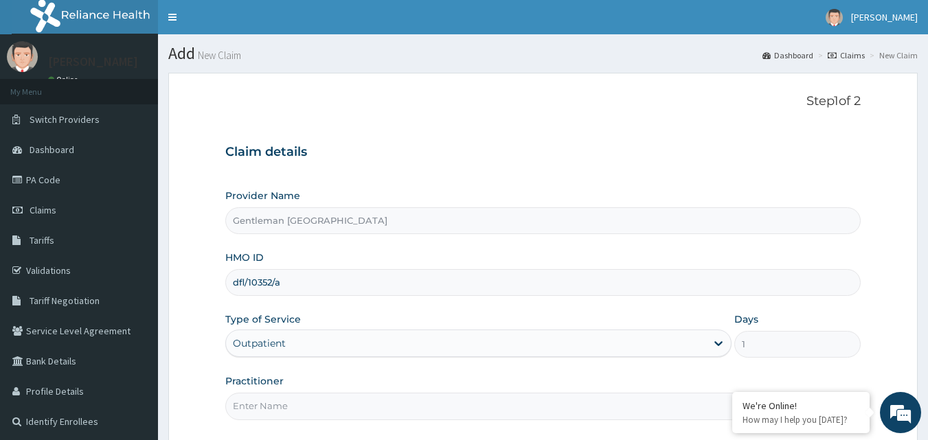
click at [400, 420] on input "Practitioner" at bounding box center [543, 406] width 636 height 27
type input "[PERSON_NAME][GEOGRAPHIC_DATA]"
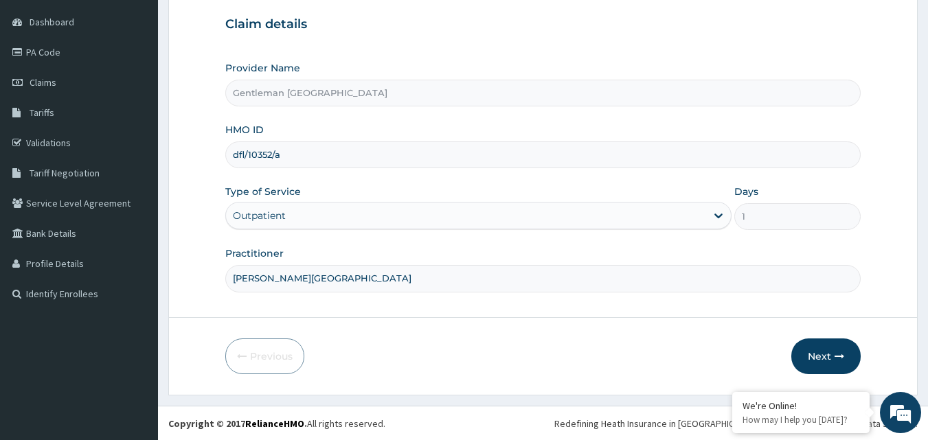
scroll to position [128, 0]
click at [820, 359] on button "Next" at bounding box center [825, 356] width 69 height 36
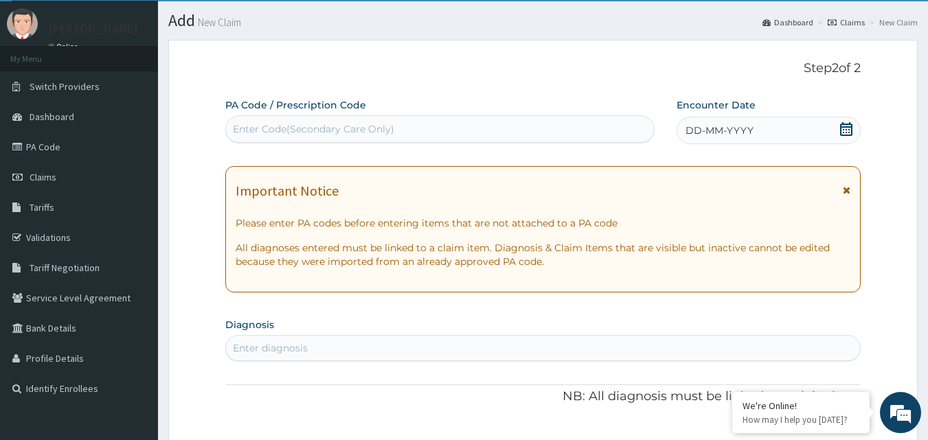
scroll to position [0, 0]
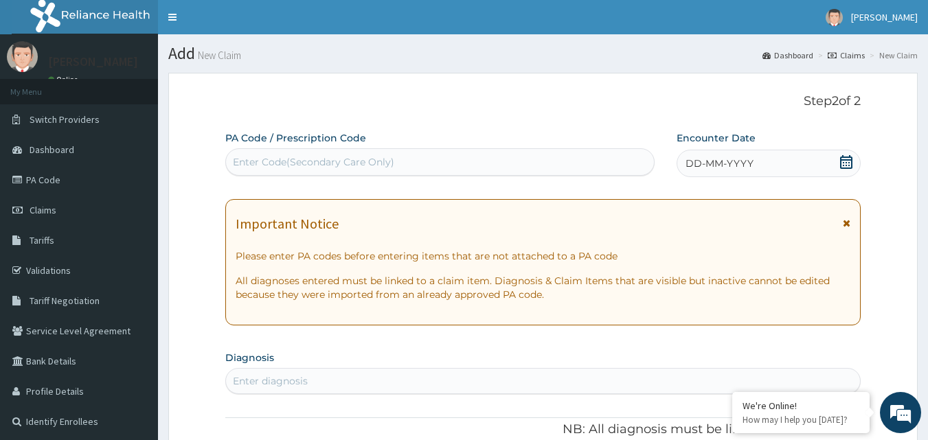
click at [802, 158] on div "DD-MM-YYYY" at bounding box center [769, 163] width 184 height 27
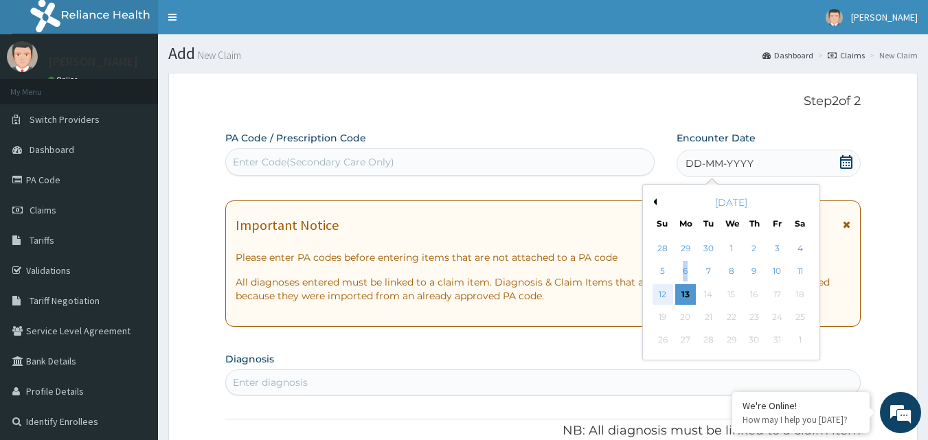
drag, startPoint x: 693, startPoint y: 280, endPoint x: 662, endPoint y: 291, distance: 33.1
click at [662, 291] on div "28 29 30 1 2 3 4 5 6 7 8 9 10 11 12 13 14 15 16 17 18 19 20 21 22 23 24 25 26 2…" at bounding box center [731, 295] width 160 height 115
click at [756, 266] on div "9" at bounding box center [754, 272] width 21 height 21
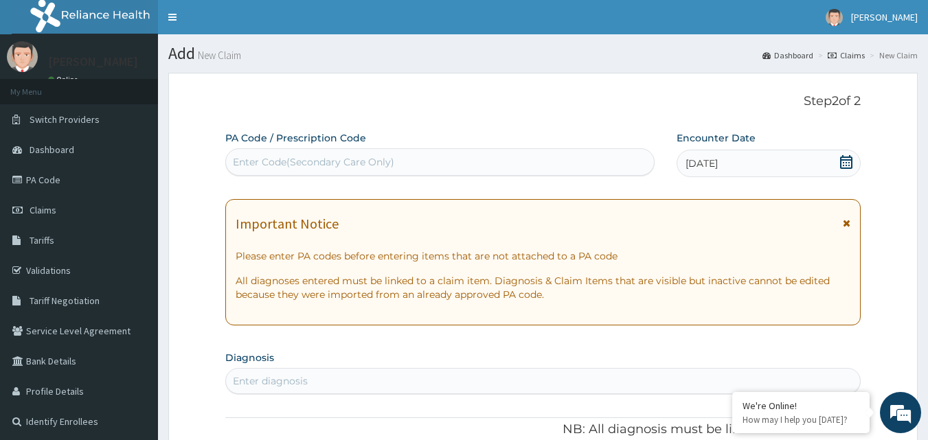
click at [563, 389] on div "Enter diagnosis" at bounding box center [543, 381] width 635 height 22
type input "upper"
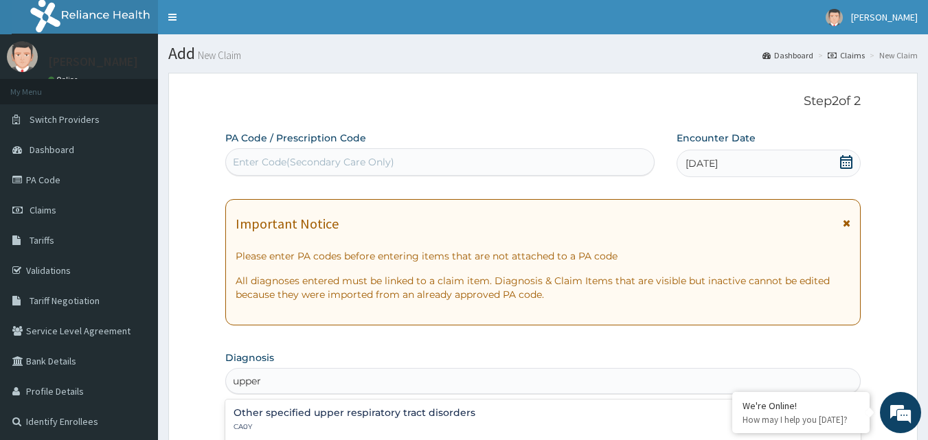
scroll to position [385, 0]
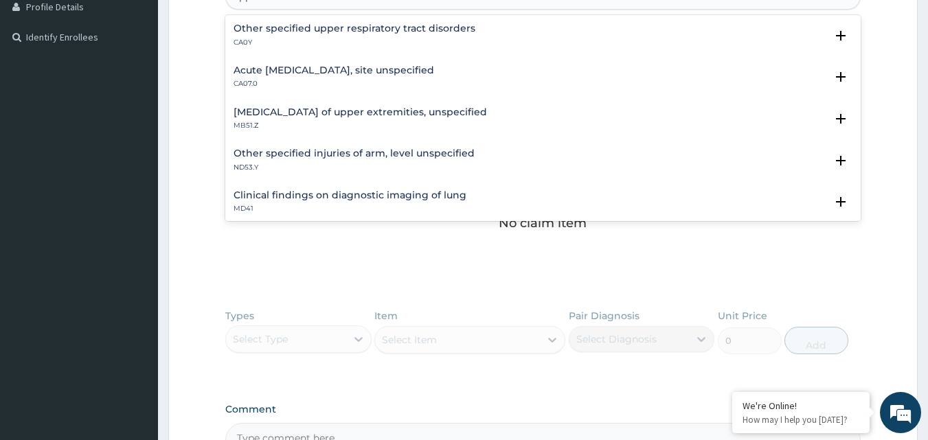
click at [338, 89] on p "CA07.0" at bounding box center [334, 84] width 201 height 10
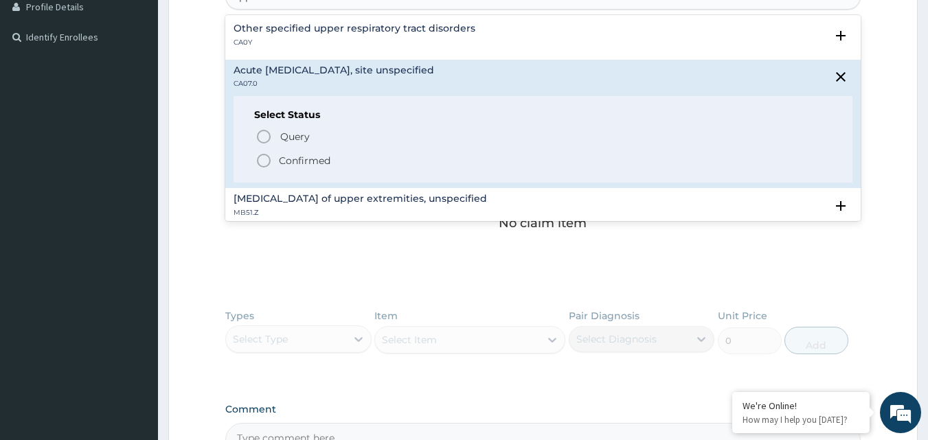
click at [268, 159] on icon "status option filled" at bounding box center [264, 161] width 16 height 16
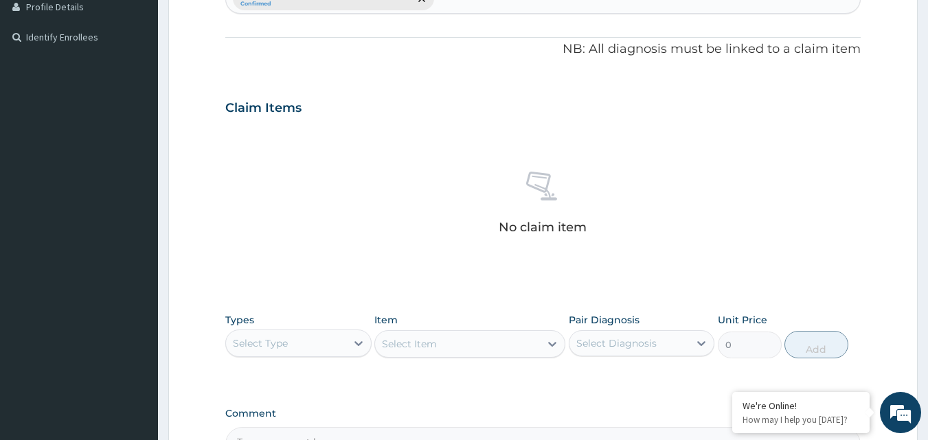
click at [559, 114] on div "Claim Items" at bounding box center [543, 105] width 636 height 36
click at [697, 169] on div "No claim item" at bounding box center [543, 205] width 636 height 158
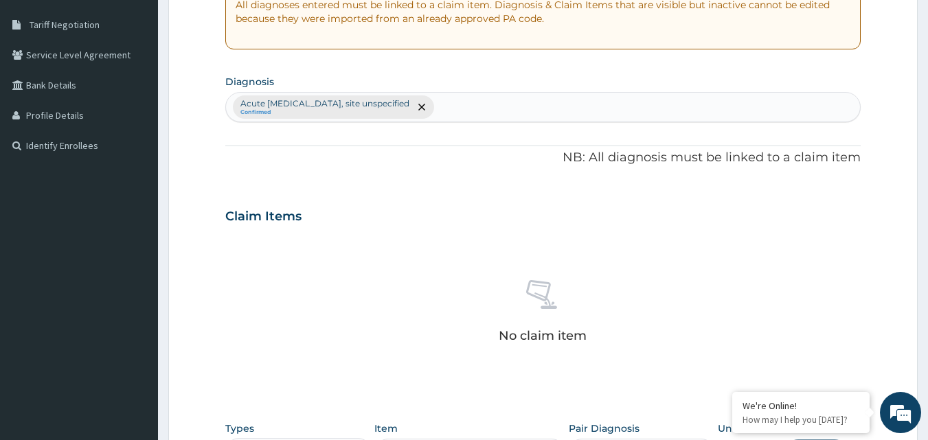
scroll to position [275, 0]
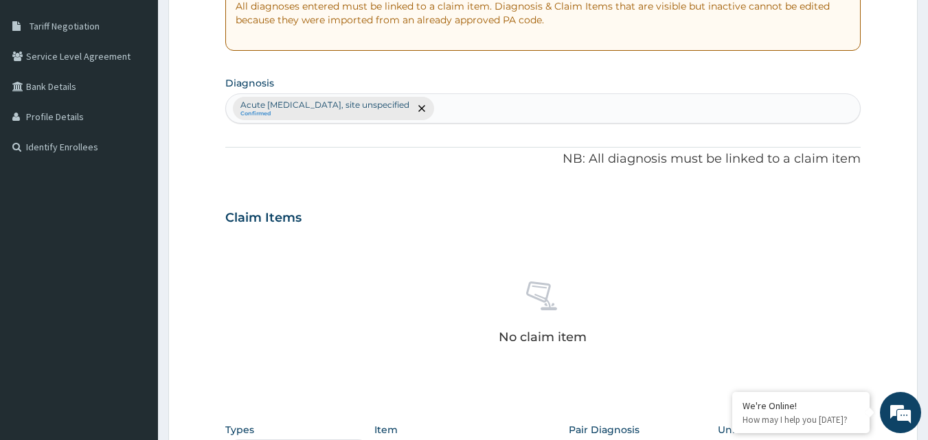
click at [498, 113] on div "Acute upper respiratory infection, site unspecified Confirmed" at bounding box center [543, 108] width 635 height 29
type input "nausea"
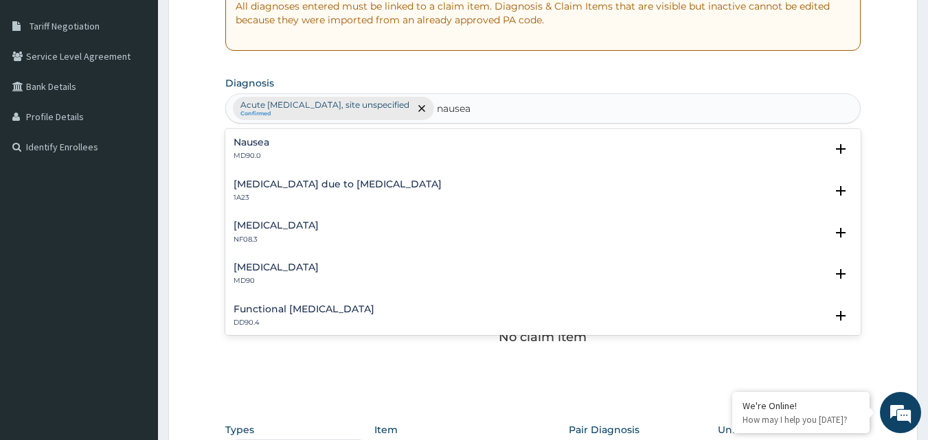
click at [282, 153] on div "Nausea MD90.0" at bounding box center [544, 149] width 620 height 24
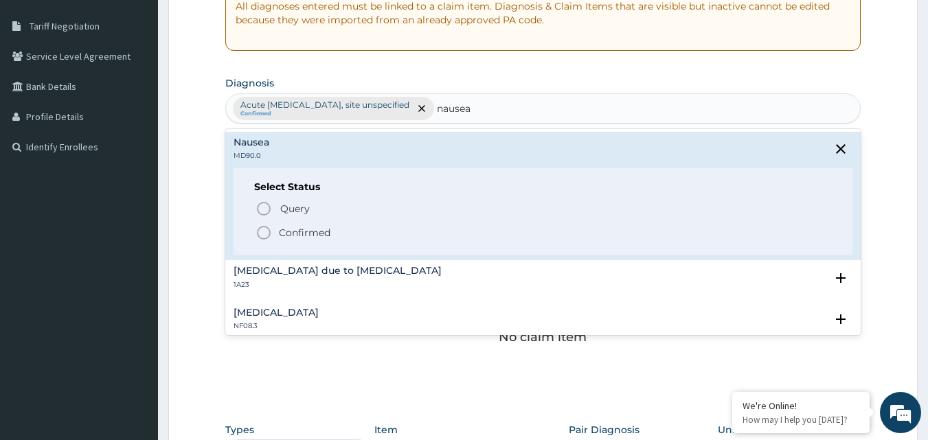
click at [267, 237] on icon "status option filled" at bounding box center [264, 233] width 16 height 16
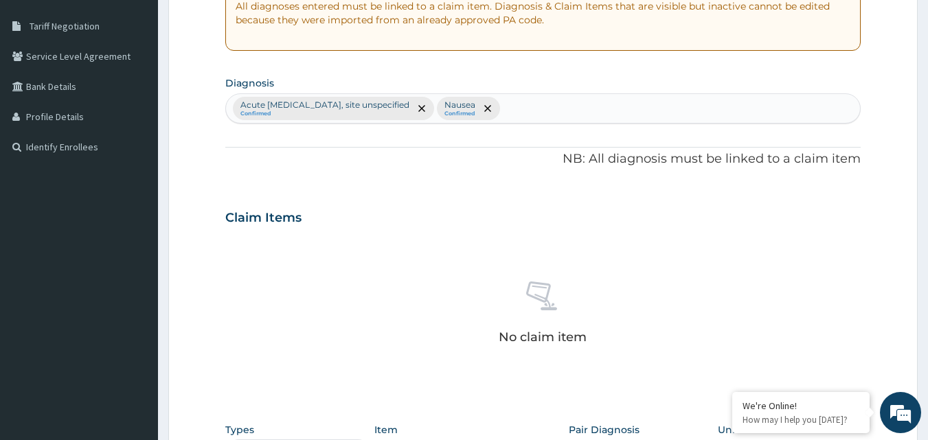
scroll to position [550, 0]
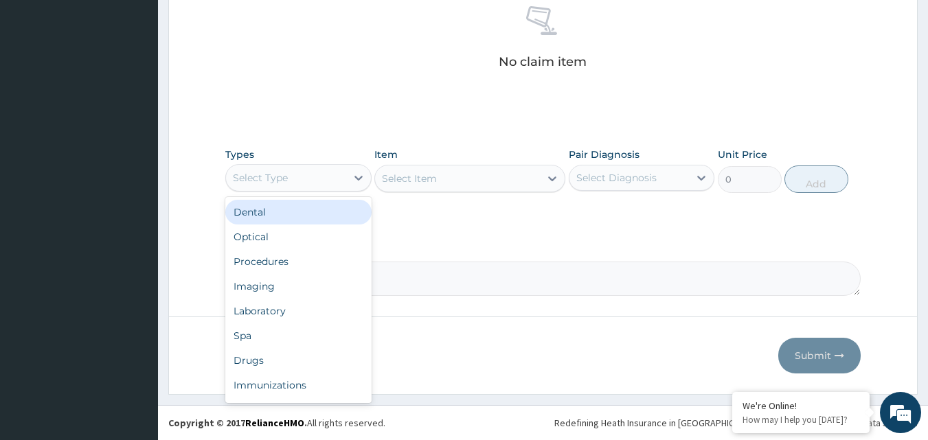
click at [332, 179] on div "Select Type" at bounding box center [286, 178] width 120 height 22
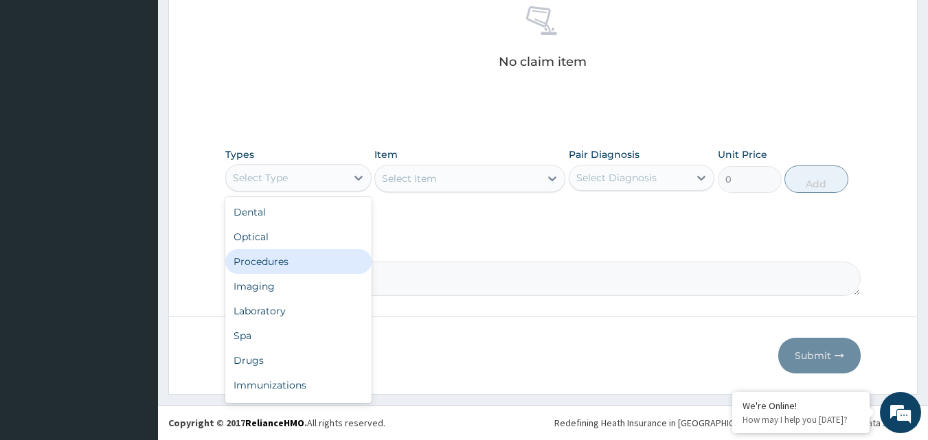
click at [278, 265] on div "Procedures" at bounding box center [298, 261] width 146 height 25
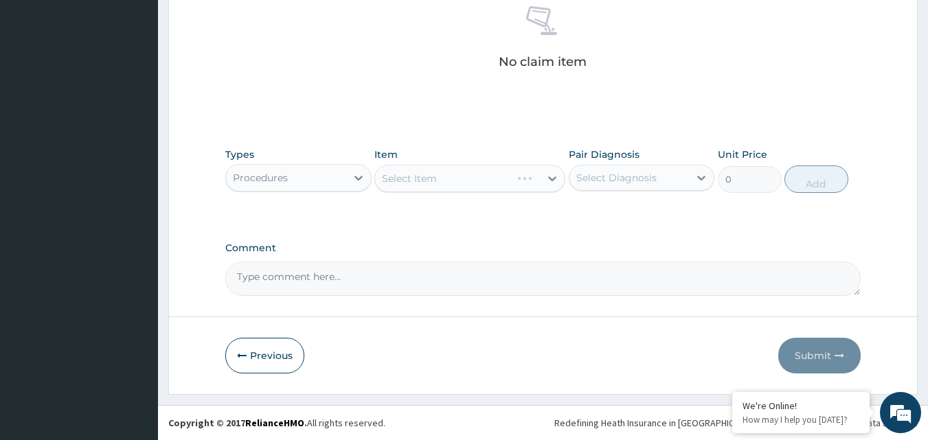
click at [519, 178] on div "Select Item" at bounding box center [469, 178] width 191 height 27
click at [636, 172] on div "Select Diagnosis" at bounding box center [616, 178] width 80 height 14
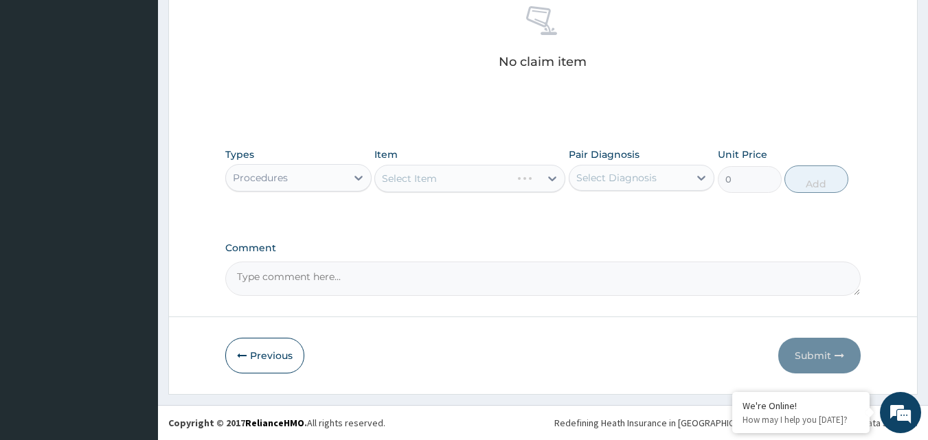
click at [510, 184] on div "Select Item" at bounding box center [469, 178] width 191 height 27
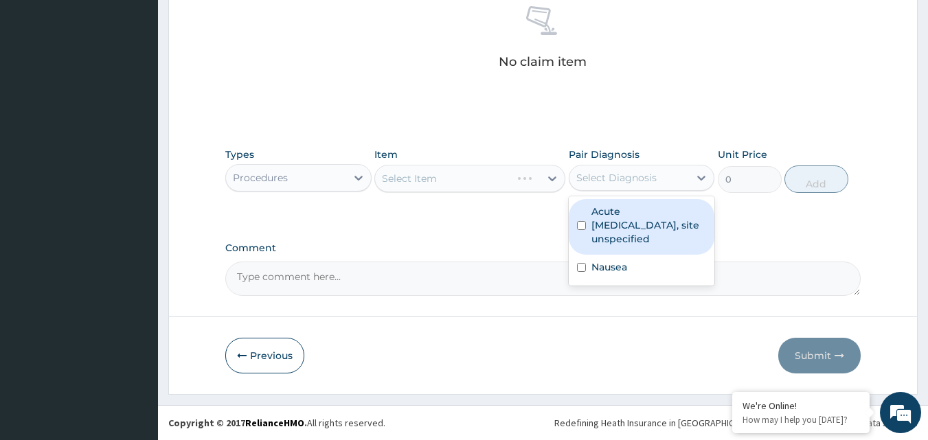
click at [611, 186] on div "Select Diagnosis" at bounding box center [630, 178] width 120 height 22
click at [583, 225] on input "checkbox" at bounding box center [581, 225] width 9 height 9
checkbox input "true"
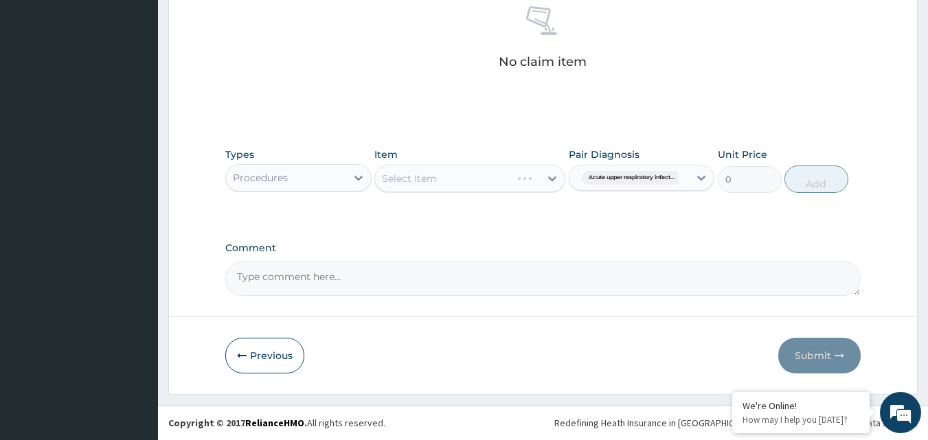
click at [481, 250] on label "Comment" at bounding box center [543, 249] width 636 height 12
click at [481, 262] on textarea "Comment" at bounding box center [543, 279] width 636 height 34
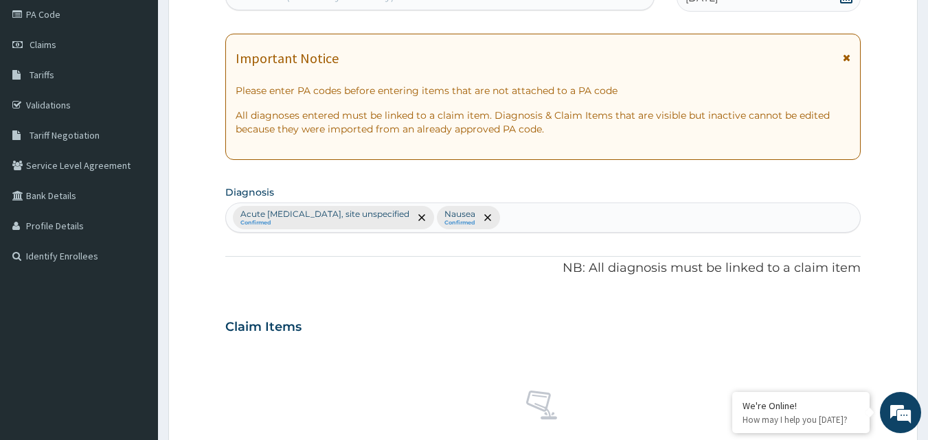
click at [594, 226] on div "Acute upper respiratory infection, site unspecified Confirmed Nausea Confirmed" at bounding box center [543, 217] width 635 height 29
type input "myalgia"
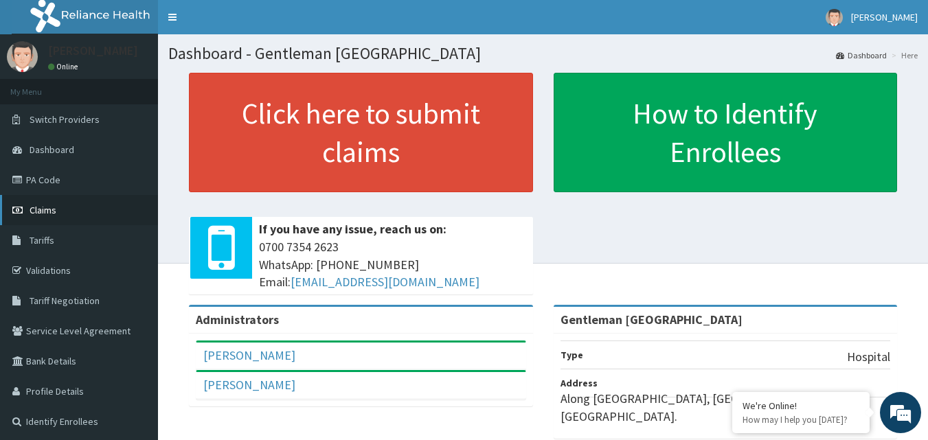
click at [48, 217] on link "Claims" at bounding box center [79, 210] width 158 height 30
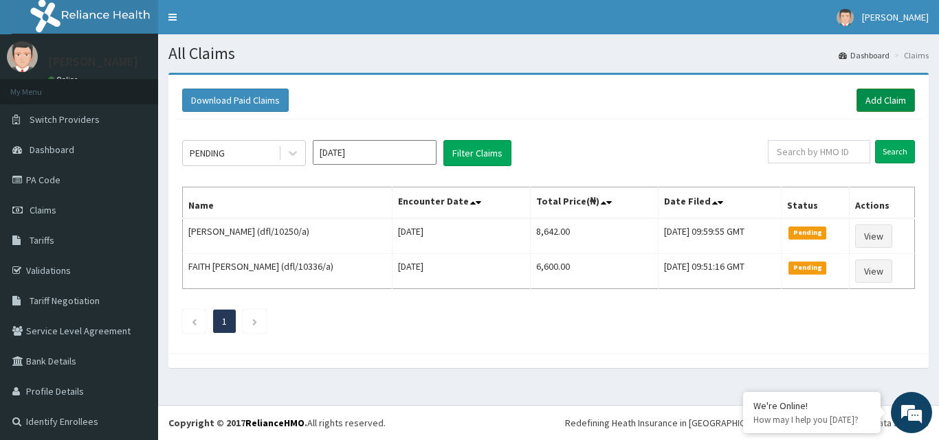
click at [881, 98] on link "Add Claim" at bounding box center [885, 100] width 58 height 23
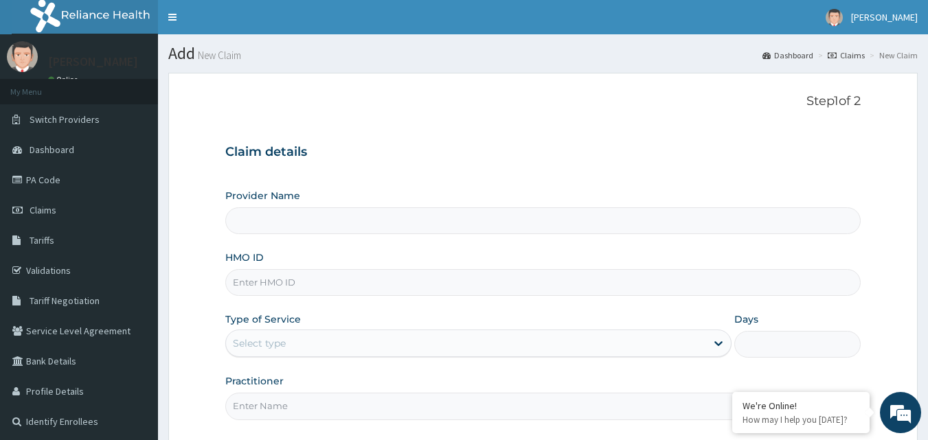
type input "Gentleman [GEOGRAPHIC_DATA]"
click at [496, 282] on input "HMO ID" at bounding box center [543, 282] width 636 height 27
type input "dfl/10352/a"
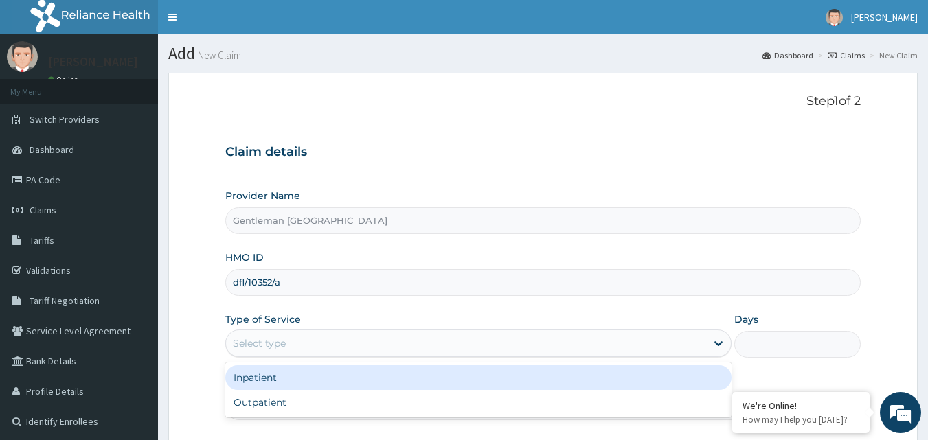
click at [409, 338] on div "Select type" at bounding box center [466, 344] width 480 height 22
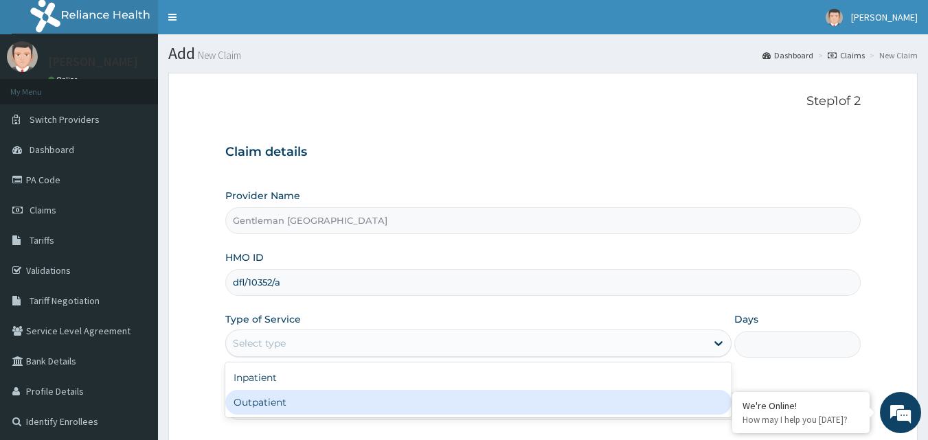
click at [341, 403] on div "Outpatient" at bounding box center [478, 402] width 506 height 25
type input "1"
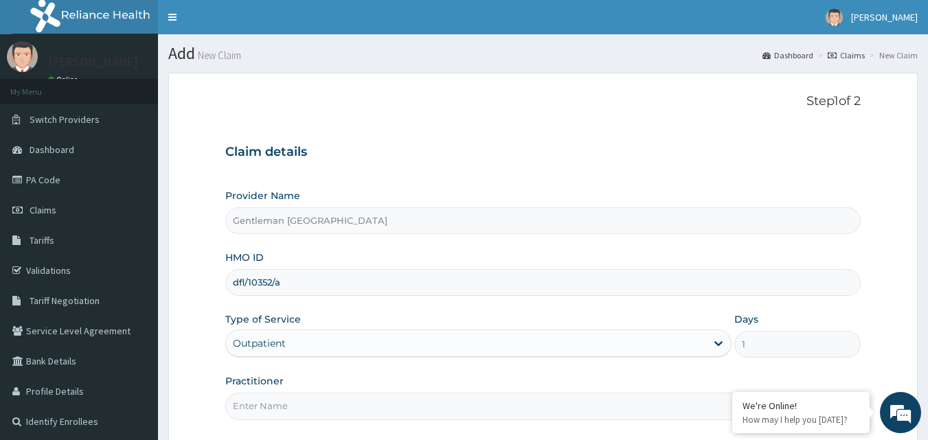
click at [350, 407] on input "Practitioner" at bounding box center [543, 406] width 636 height 27
type input "[PERSON_NAME][GEOGRAPHIC_DATA]"
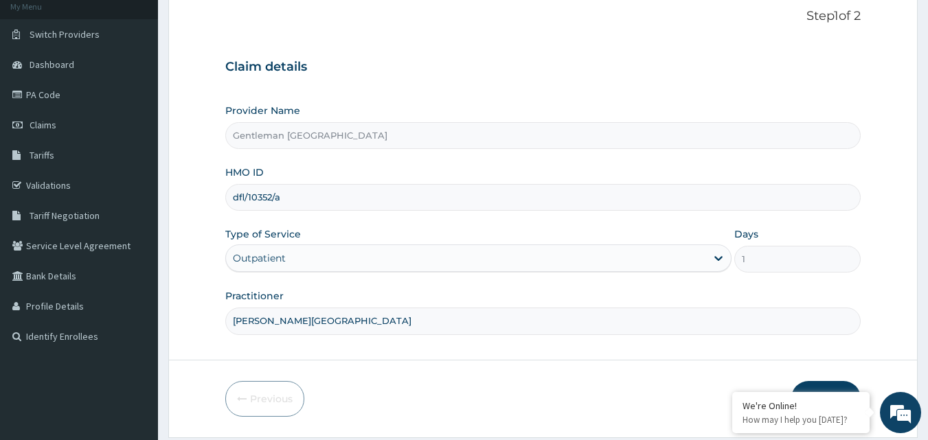
scroll to position [128, 0]
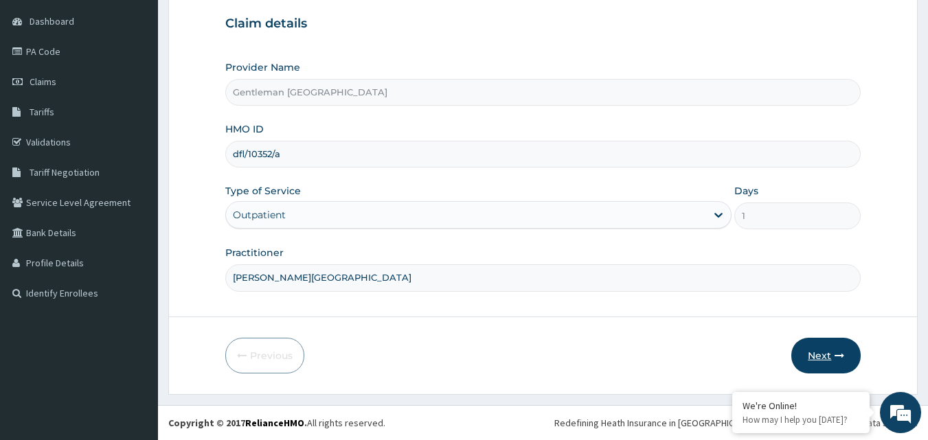
click at [827, 355] on button "Next" at bounding box center [825, 356] width 69 height 36
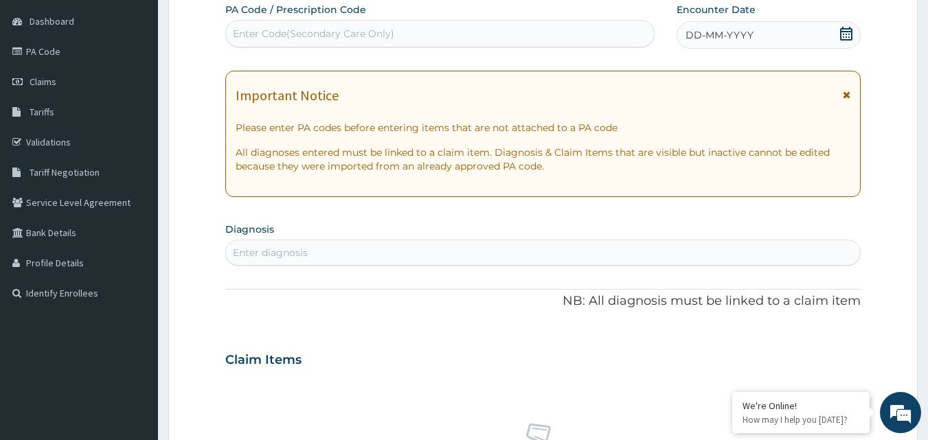
scroll to position [0, 0]
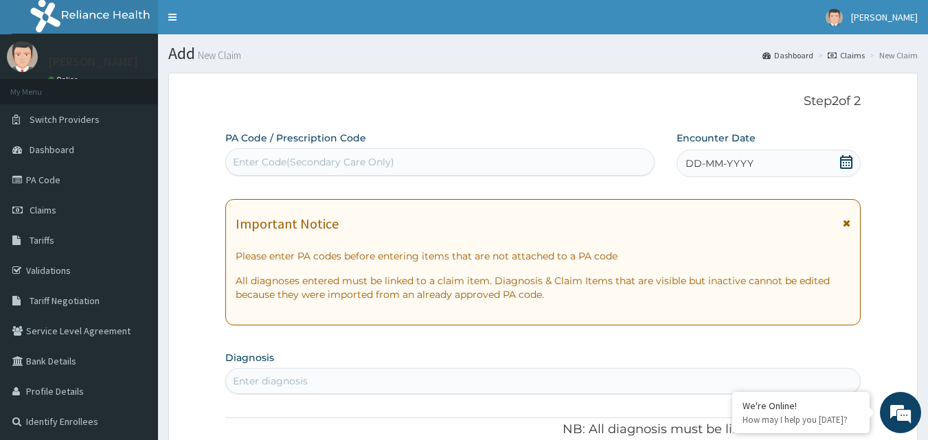
click at [801, 157] on div "DD-MM-YYYY" at bounding box center [769, 163] width 184 height 27
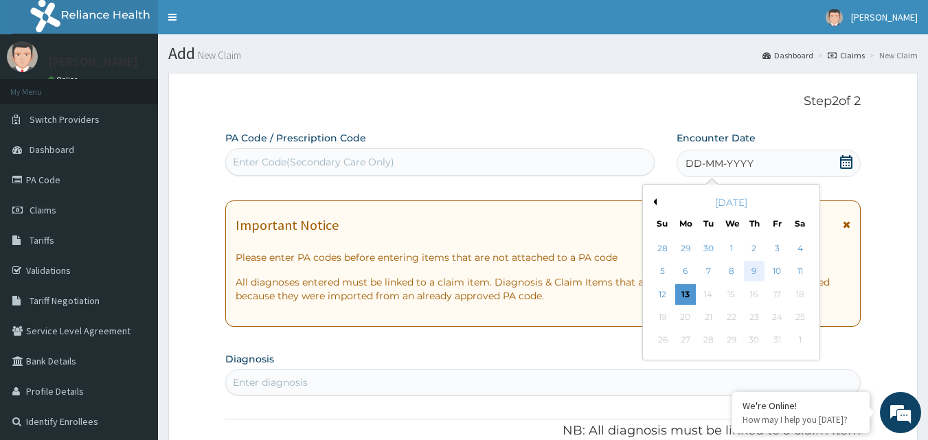
click at [754, 274] on div "9" at bounding box center [754, 272] width 21 height 21
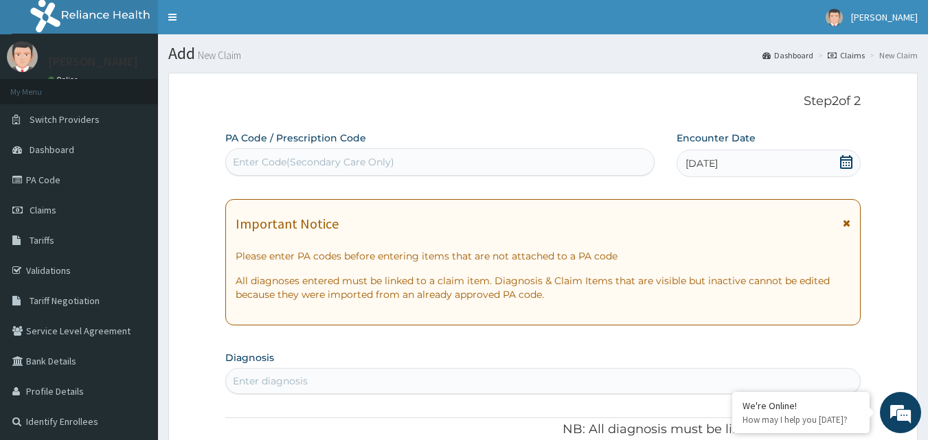
click at [786, 374] on div "Enter diagnosis" at bounding box center [543, 381] width 635 height 22
click at [66, 213] on link "Claims" at bounding box center [79, 210] width 158 height 30
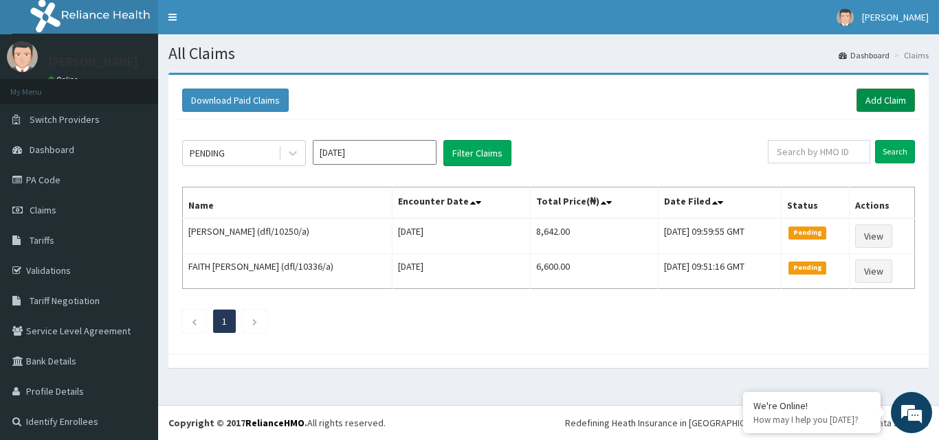
click at [880, 98] on link "Add Claim" at bounding box center [885, 100] width 58 height 23
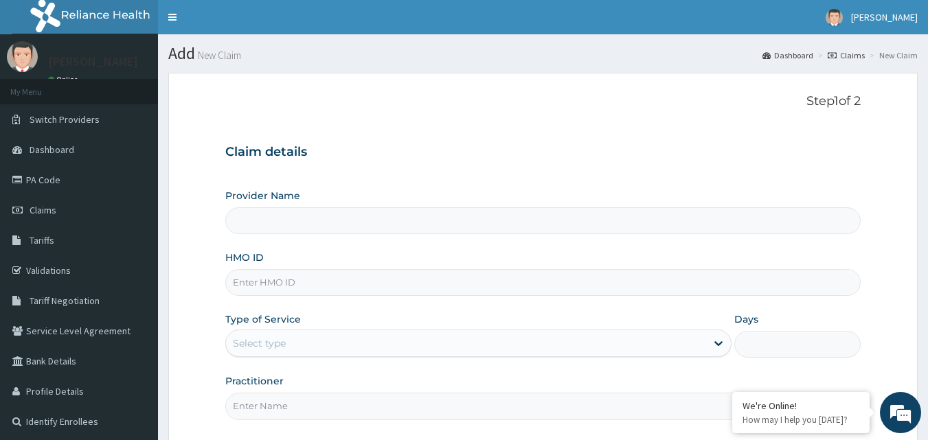
type input "Gentleman [GEOGRAPHIC_DATA]"
click at [336, 231] on input "Gentleman [GEOGRAPHIC_DATA]" at bounding box center [543, 220] width 636 height 27
click at [343, 286] on input "HMO ID" at bounding box center [543, 282] width 636 height 27
type input "dfl/10352/a"
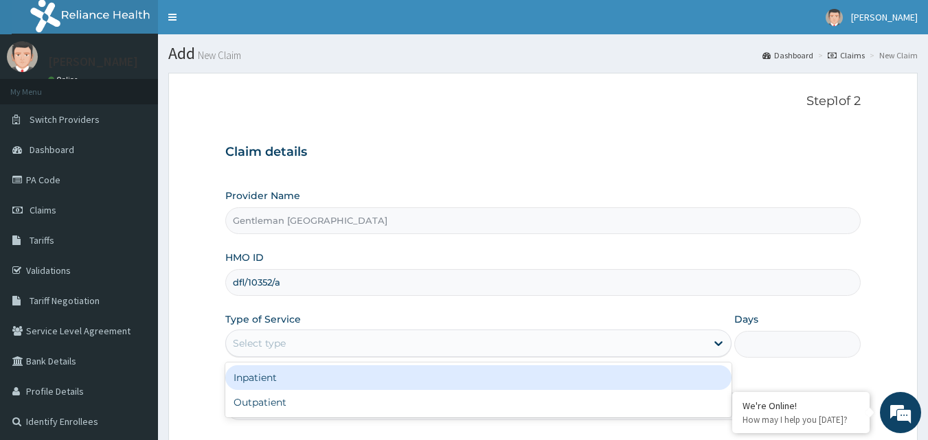
click at [338, 345] on div "Select type" at bounding box center [466, 344] width 480 height 22
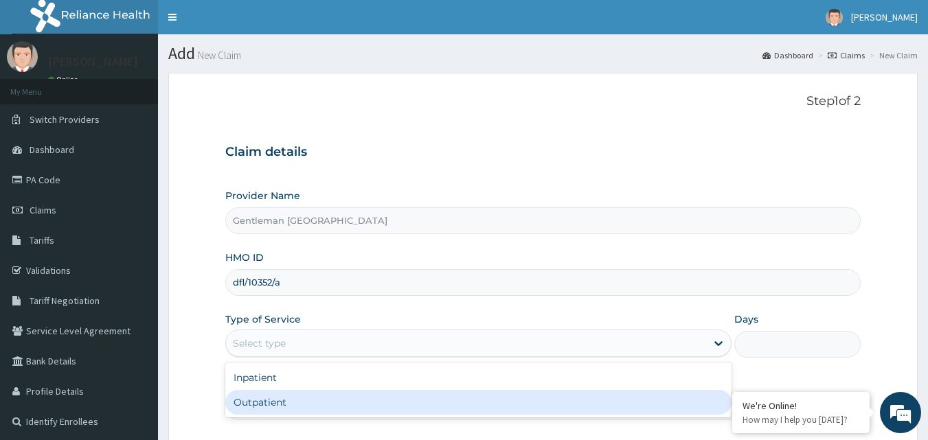
click at [304, 404] on div "Outpatient" at bounding box center [478, 402] width 506 height 25
type input "1"
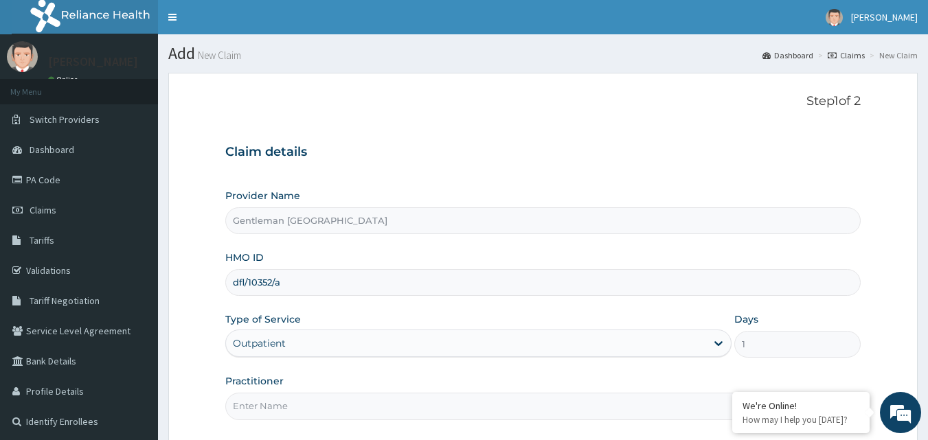
click at [303, 404] on input "Practitioner" at bounding box center [543, 406] width 636 height 27
type input "[PERSON_NAME][GEOGRAPHIC_DATA]"
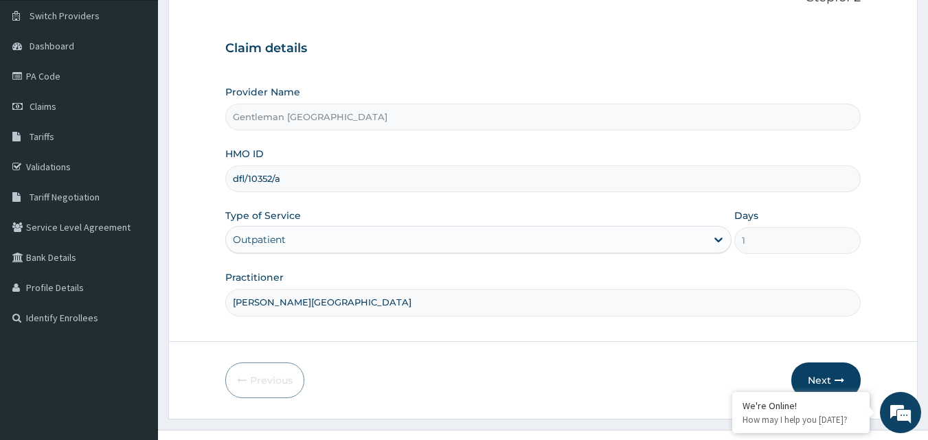
scroll to position [128, 0]
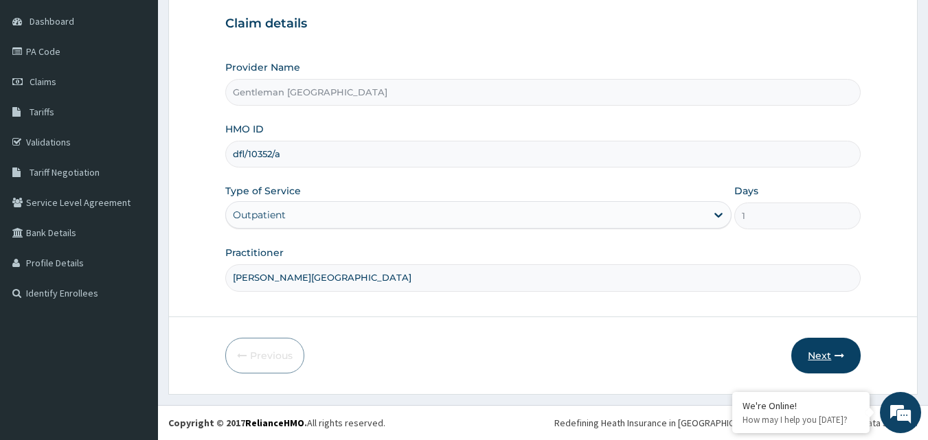
click at [823, 358] on button "Next" at bounding box center [825, 356] width 69 height 36
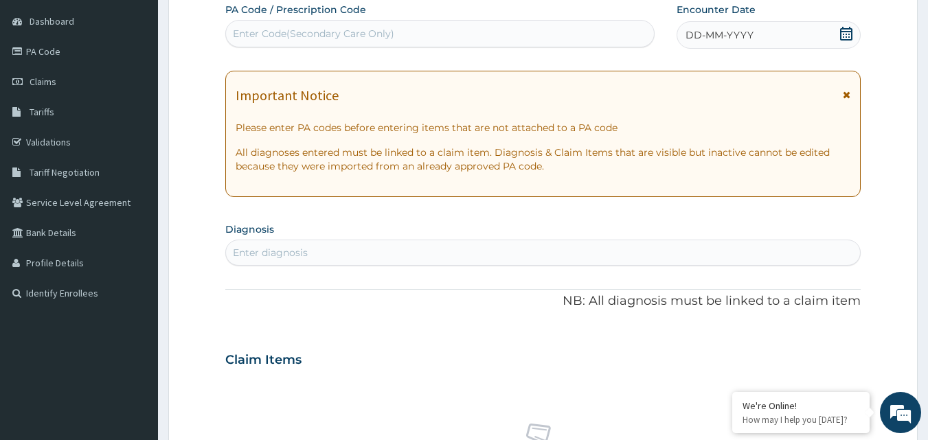
scroll to position [513, 0]
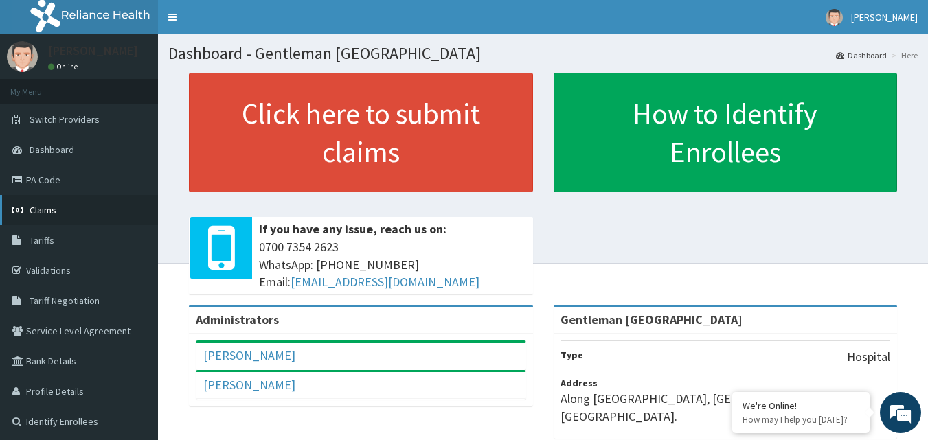
click at [41, 206] on span "Claims" at bounding box center [43, 210] width 27 height 12
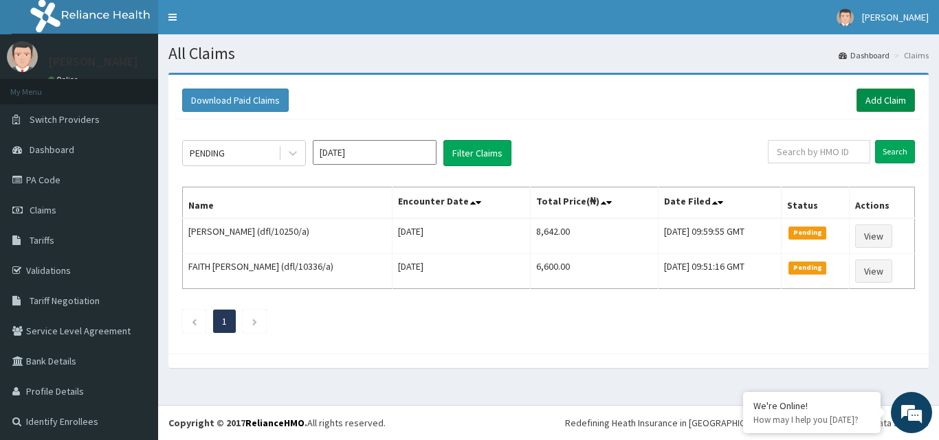
click at [882, 106] on link "Add Claim" at bounding box center [885, 100] width 58 height 23
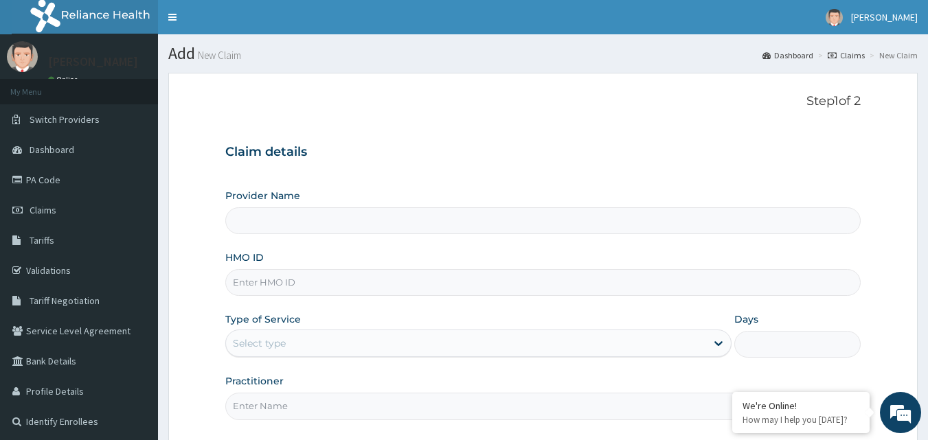
type input "Gentleman [GEOGRAPHIC_DATA]"
click at [314, 274] on input "HMO ID" at bounding box center [543, 282] width 636 height 27
type input "dfl/10352/a"
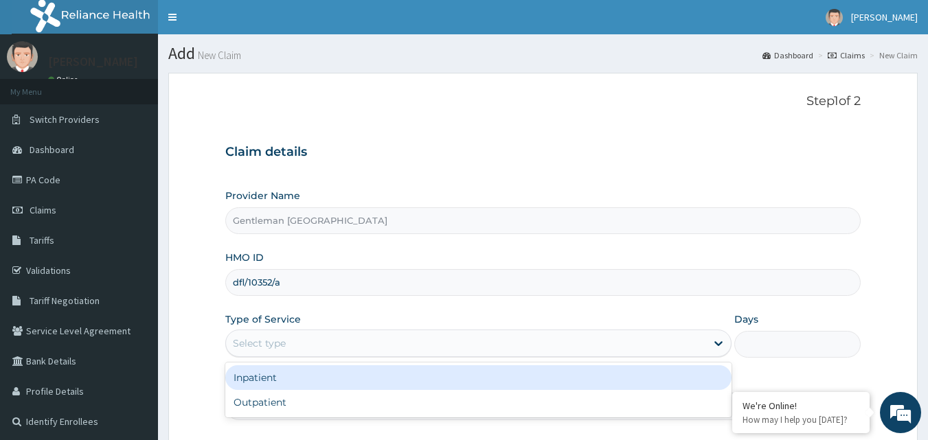
click at [319, 337] on div "Select type" at bounding box center [466, 344] width 480 height 22
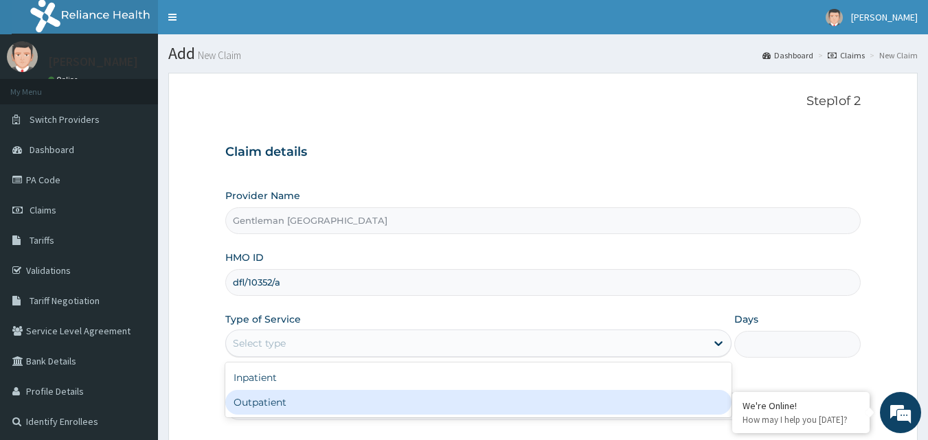
click at [301, 396] on div "Outpatient" at bounding box center [478, 402] width 506 height 25
type input "1"
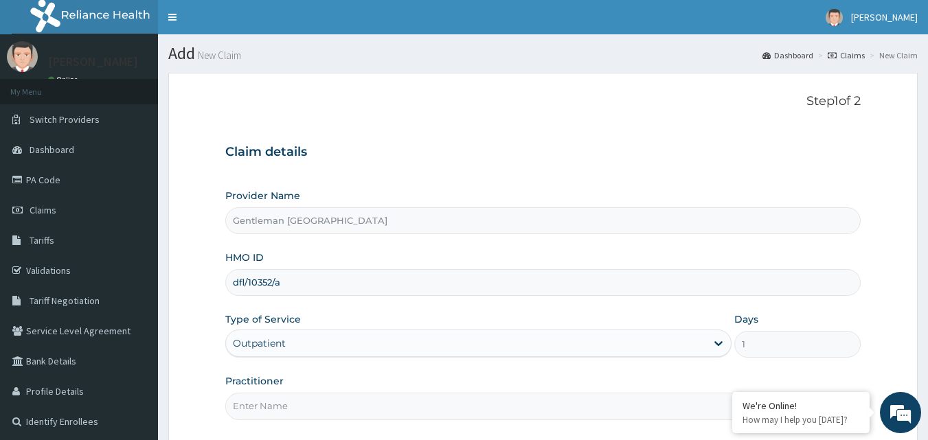
click at [333, 416] on input "Practitioner" at bounding box center [543, 406] width 636 height 27
type input "[PERSON_NAME][GEOGRAPHIC_DATA]"
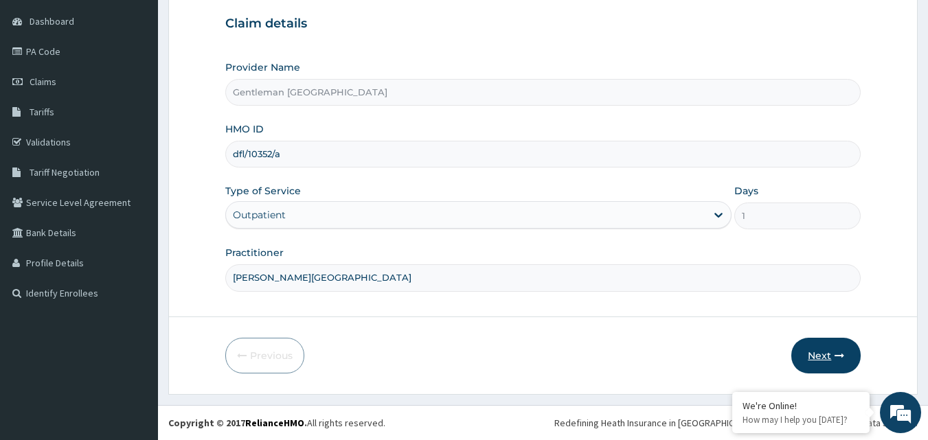
click at [824, 362] on button "Next" at bounding box center [825, 356] width 69 height 36
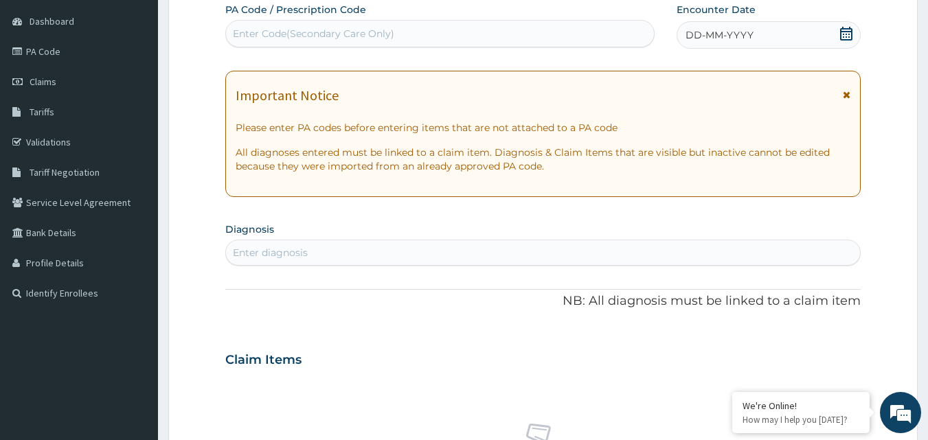
click at [828, 20] on div "Encounter Date DD-MM-YYYY" at bounding box center [769, 26] width 184 height 46
click at [842, 32] on icon at bounding box center [846, 34] width 12 height 14
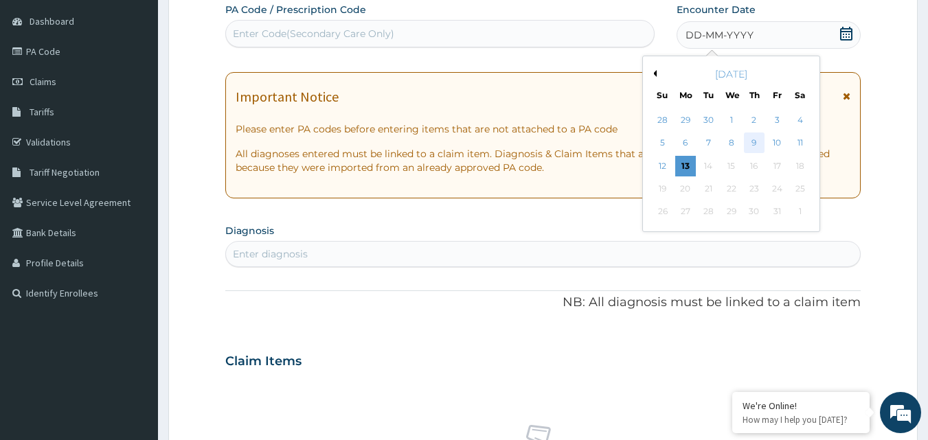
click at [752, 142] on div "9" at bounding box center [754, 143] width 21 height 21
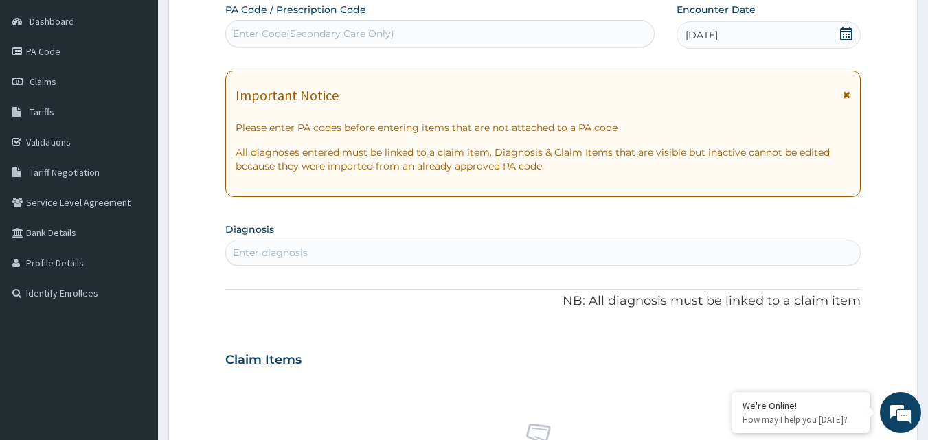
click at [505, 248] on div "Enter diagnosis" at bounding box center [543, 253] width 635 height 22
type input "upper"
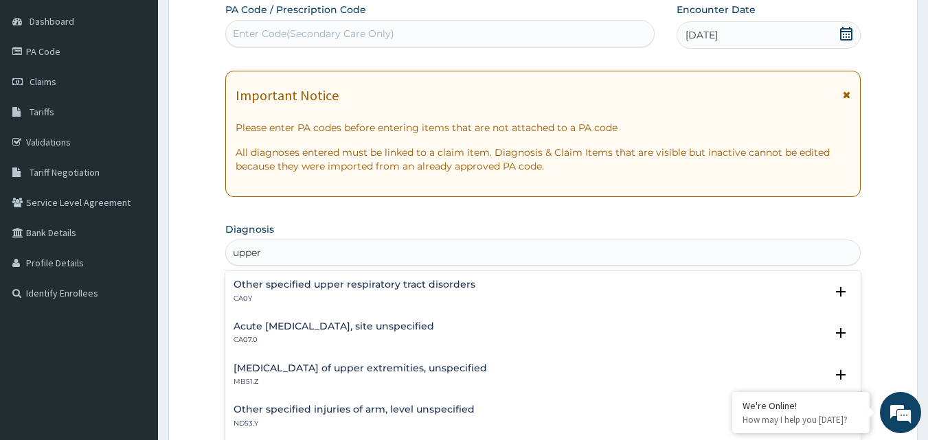
click at [380, 332] on h4 "Acute [MEDICAL_DATA], site unspecified" at bounding box center [334, 327] width 201 height 10
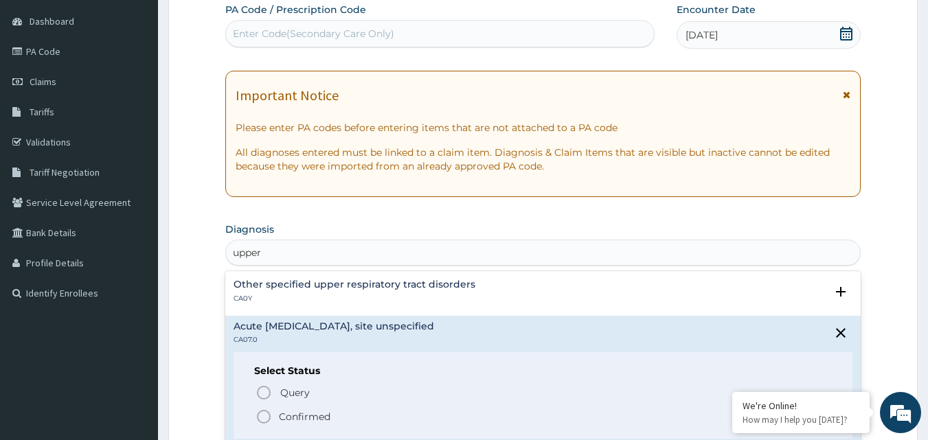
click at [263, 417] on icon "status option filled" at bounding box center [264, 417] width 16 height 16
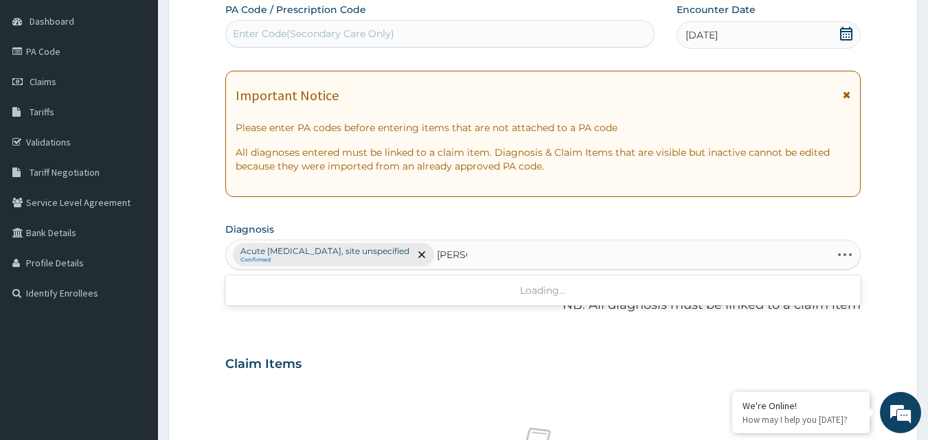
type input "nausea"
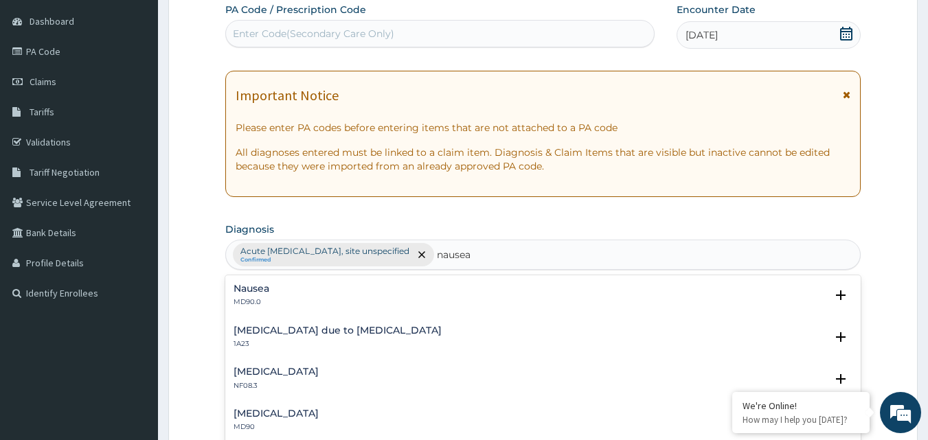
click at [267, 298] on p "MD90.0" at bounding box center [252, 302] width 36 height 10
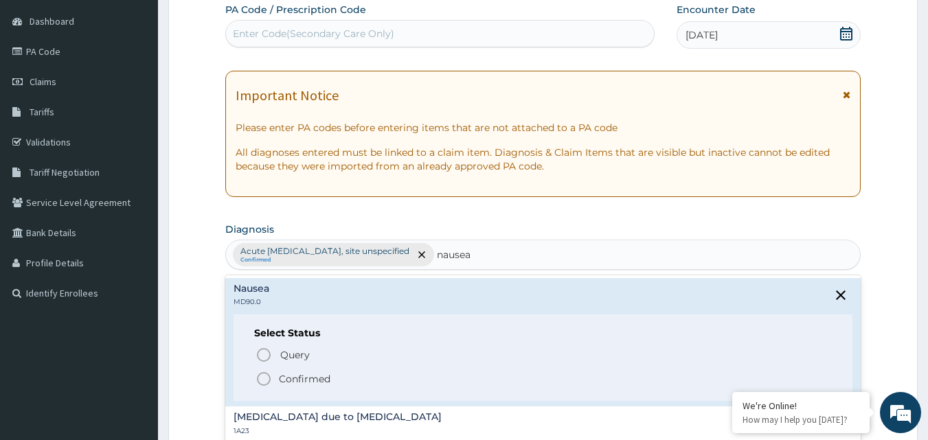
click at [263, 383] on icon "status option filled" at bounding box center [264, 379] width 16 height 16
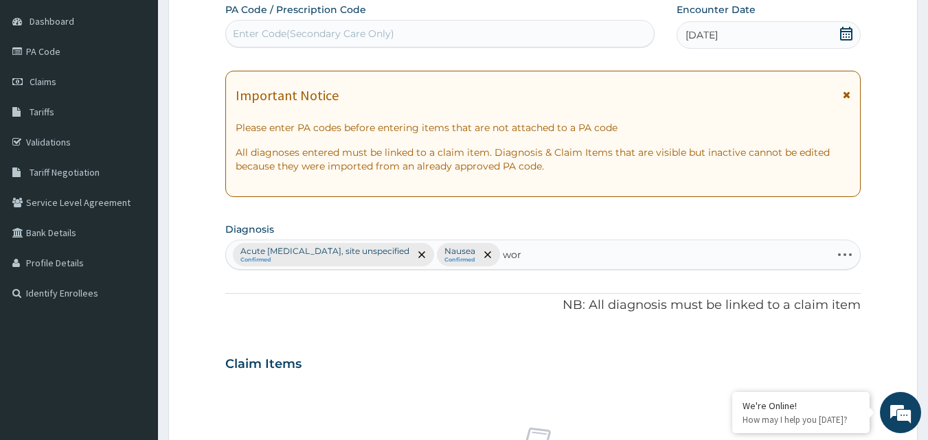
type input "worm"
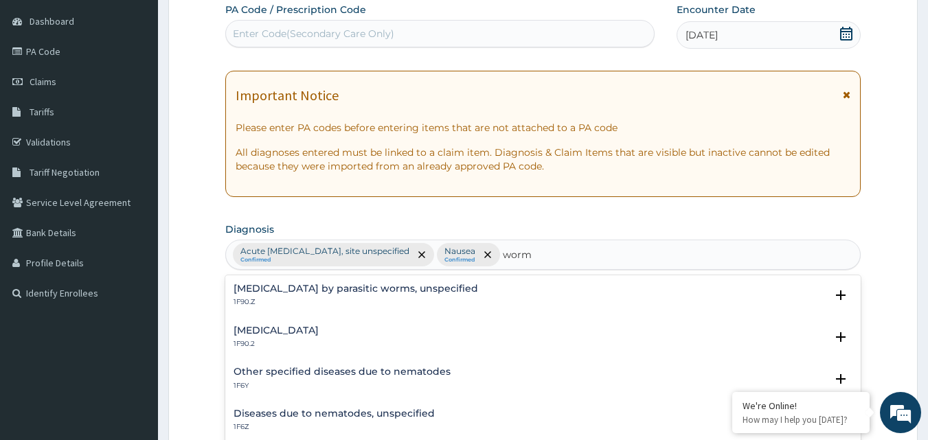
click at [319, 330] on h4 "[MEDICAL_DATA]" at bounding box center [276, 331] width 85 height 10
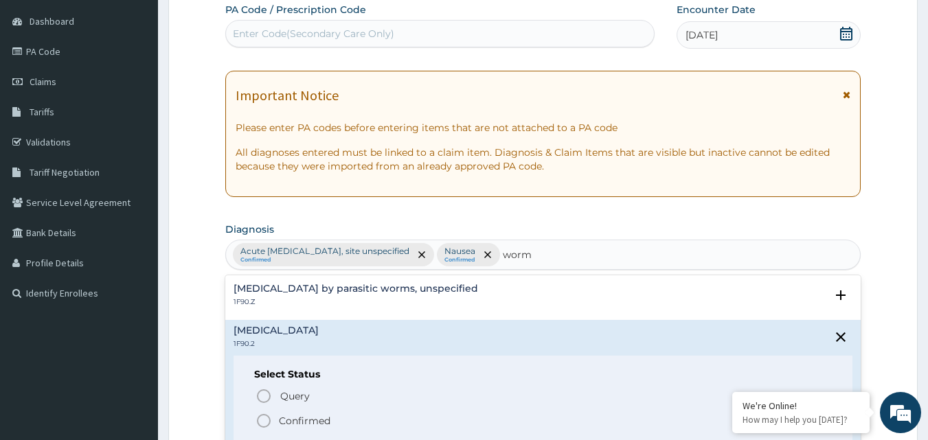
click at [267, 418] on icon "status option filled" at bounding box center [264, 421] width 16 height 16
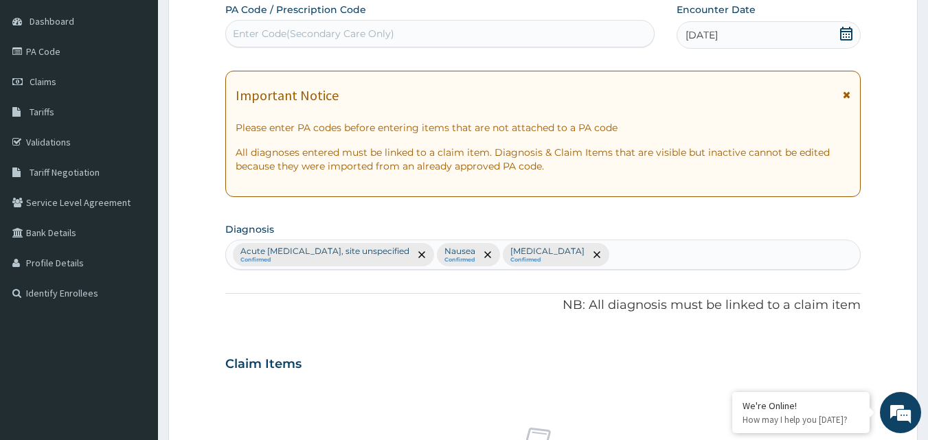
scroll to position [513, 0]
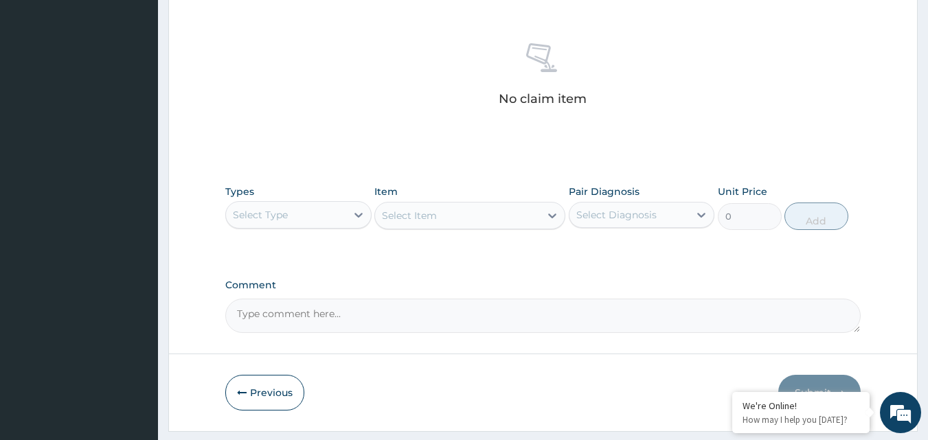
click at [330, 218] on div "Select Type" at bounding box center [286, 215] width 120 height 22
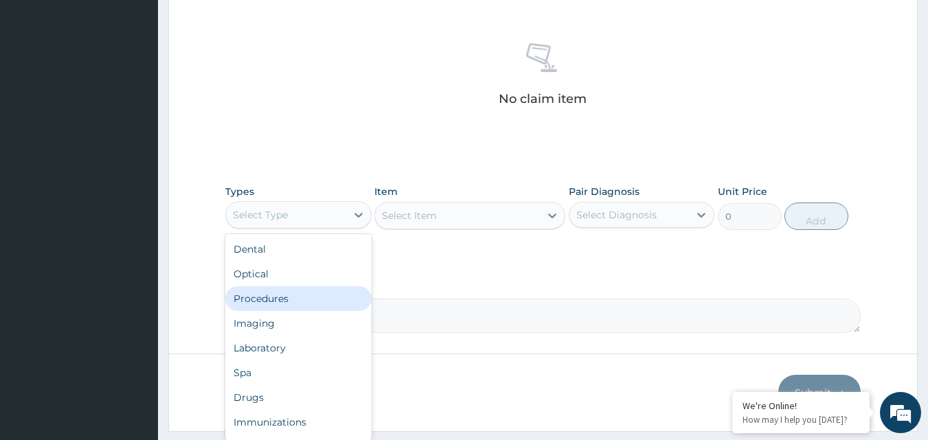
click at [269, 297] on div "Procedures" at bounding box center [298, 299] width 146 height 25
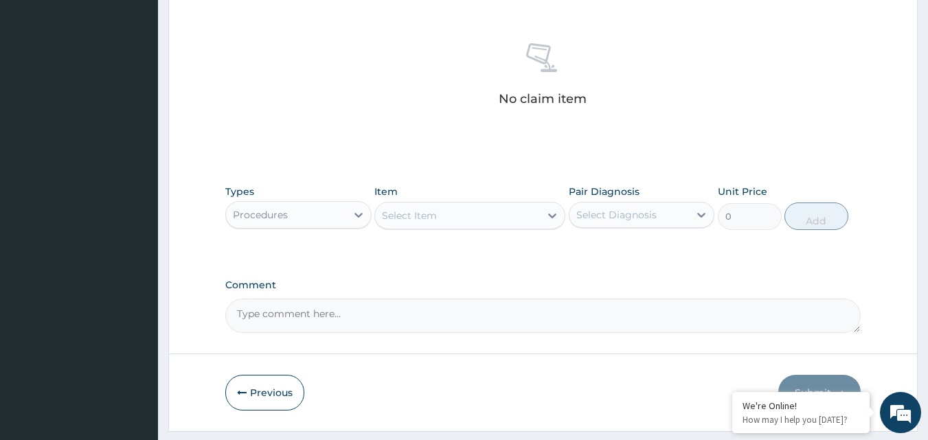
click at [524, 210] on div "Select Item" at bounding box center [457, 216] width 165 height 22
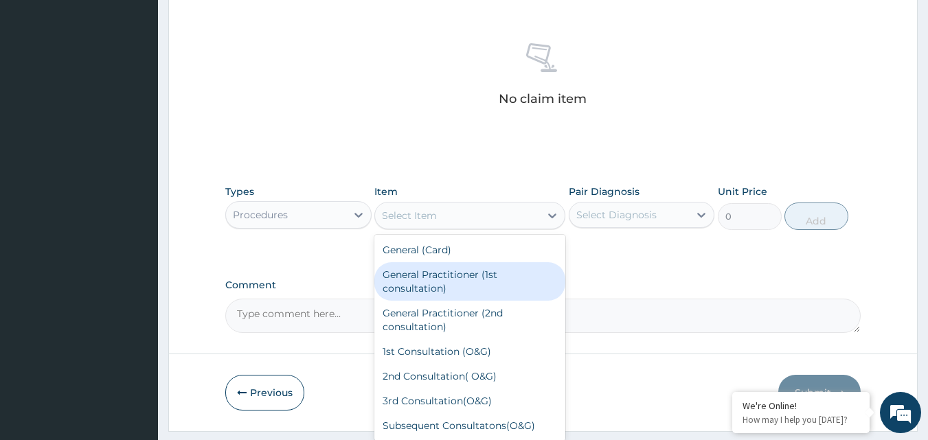
click at [483, 290] on div "General Practitioner (1st consultation)" at bounding box center [469, 281] width 191 height 38
type input "3000"
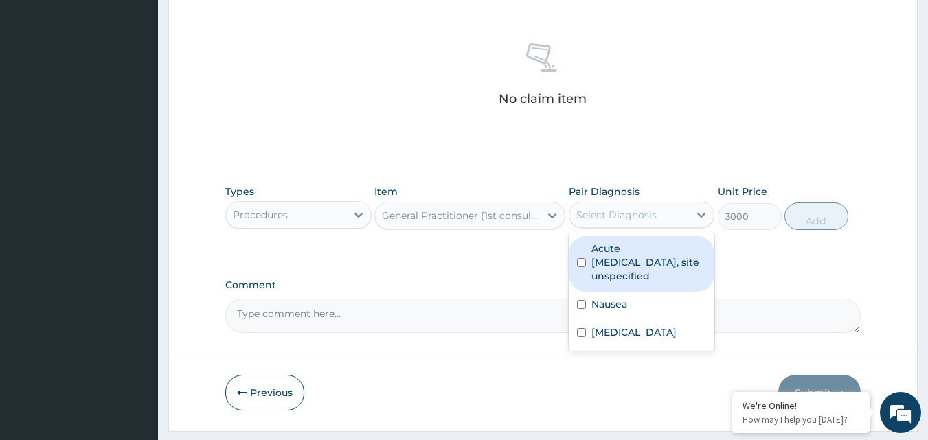
click at [632, 220] on div "Select Diagnosis" at bounding box center [616, 215] width 80 height 14
click at [579, 267] on input "checkbox" at bounding box center [581, 262] width 9 height 9
checkbox input "true"
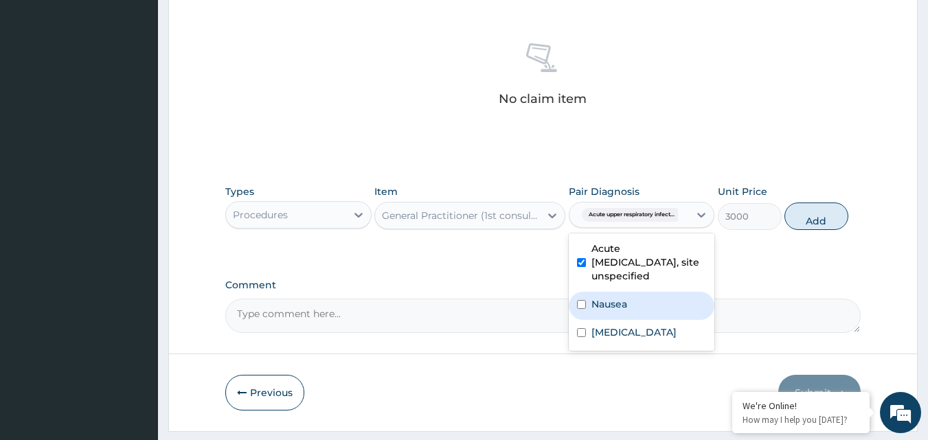
click at [578, 312] on div "Nausea" at bounding box center [642, 306] width 146 height 28
checkbox input "true"
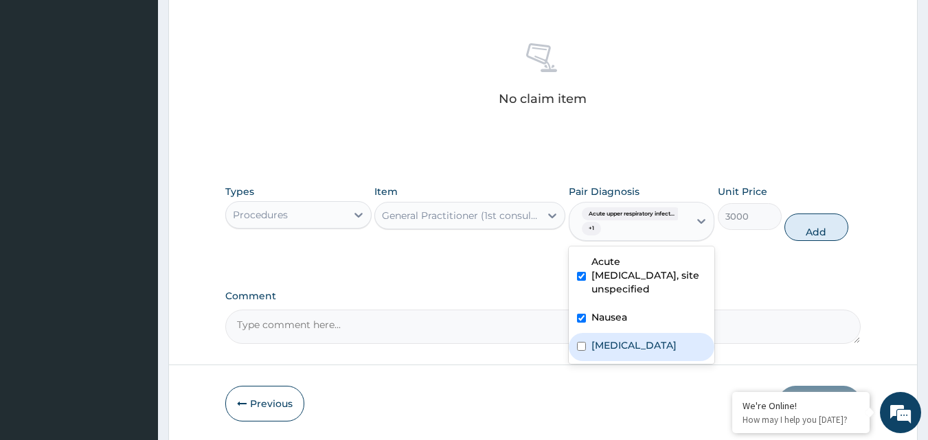
click at [583, 351] on input "checkbox" at bounding box center [581, 346] width 9 height 9
checkbox input "true"
click at [811, 230] on button "Add" at bounding box center [817, 227] width 64 height 27
type input "0"
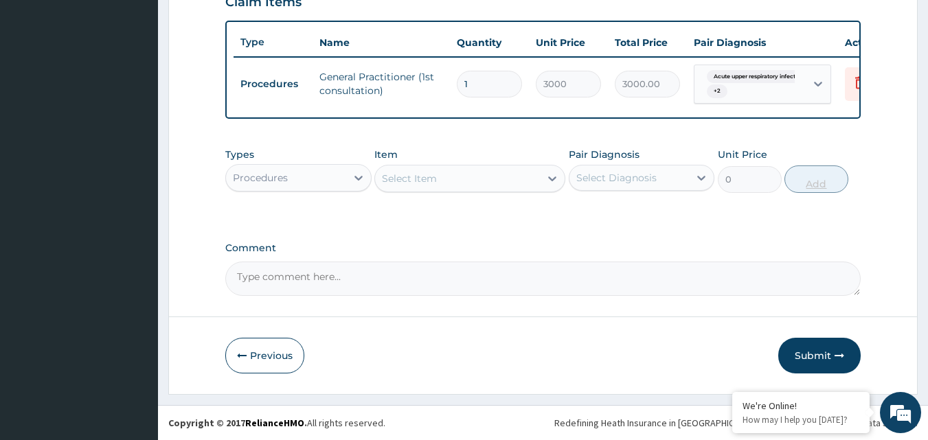
scroll to position [501, 0]
click at [330, 177] on div "Procedures" at bounding box center [286, 178] width 120 height 22
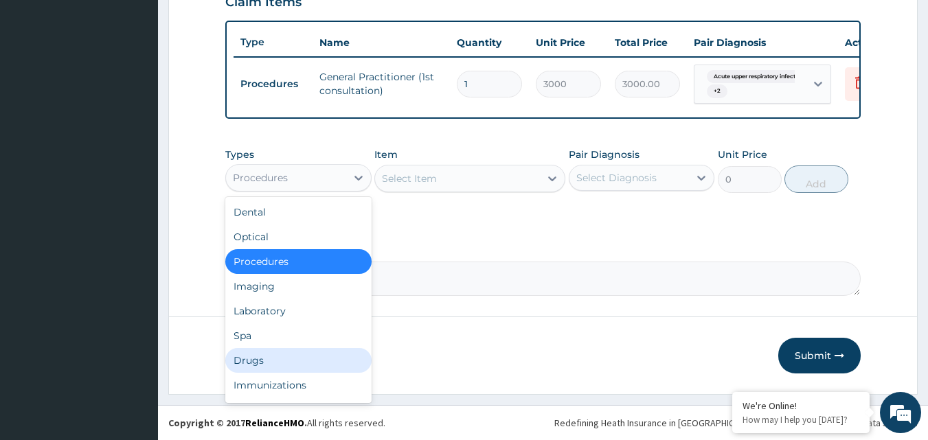
click at [287, 360] on div "Drugs" at bounding box center [298, 360] width 146 height 25
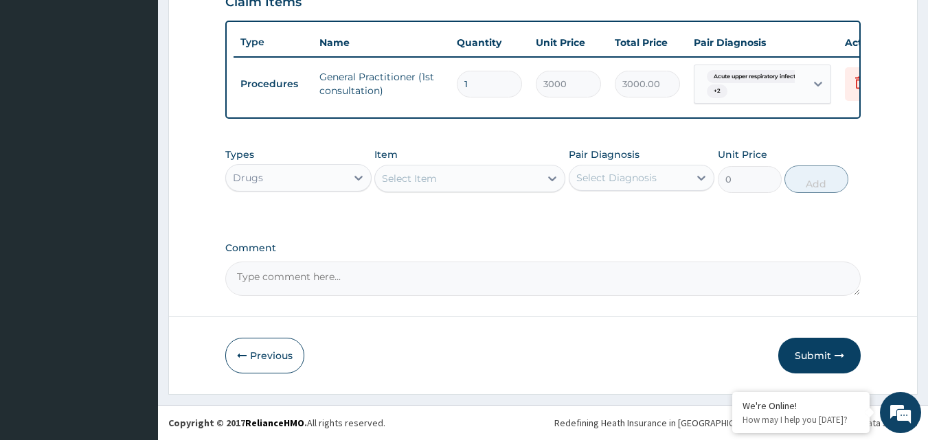
click at [473, 175] on div "Select Item" at bounding box center [457, 179] width 165 height 22
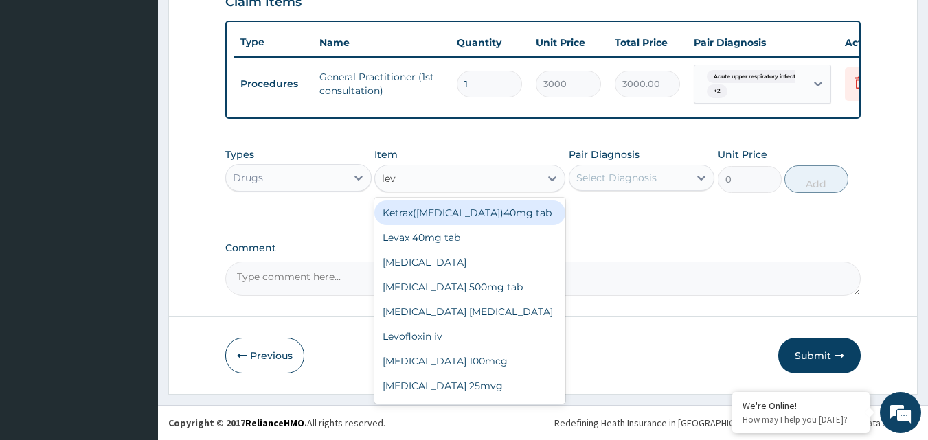
type input "leva"
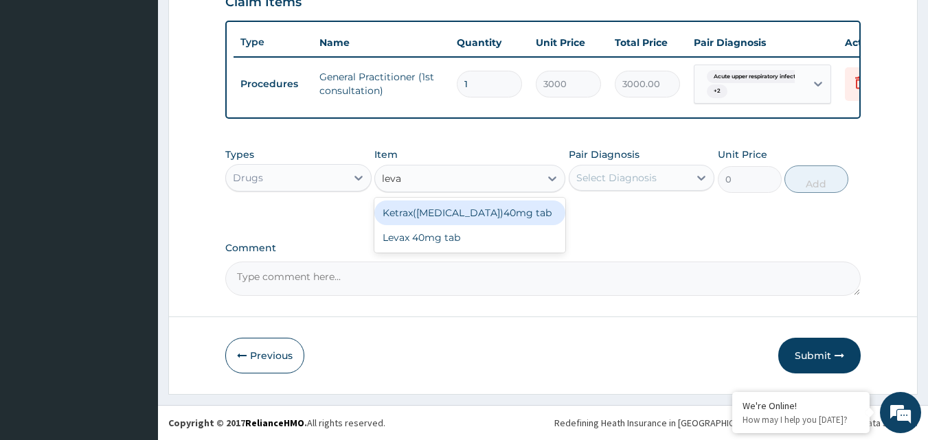
click at [478, 210] on div "Ketrax([MEDICAL_DATA])40mg tab" at bounding box center [469, 213] width 191 height 25
type input "30"
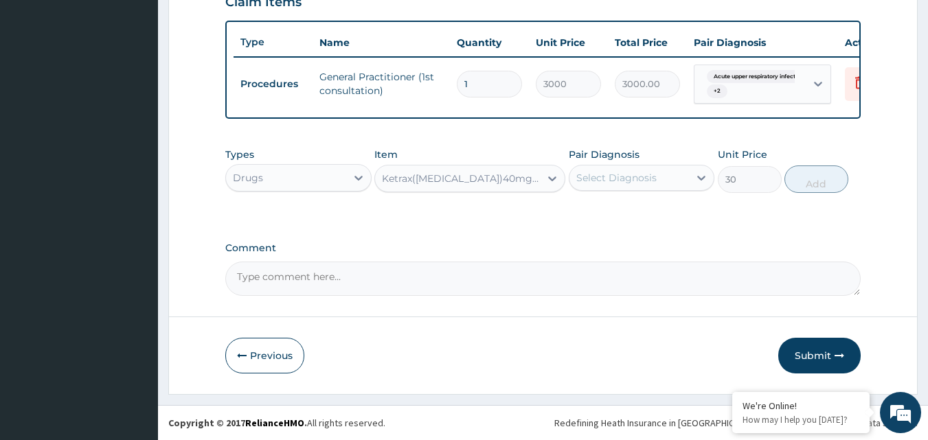
click at [616, 182] on div "Select Diagnosis" at bounding box center [616, 178] width 80 height 14
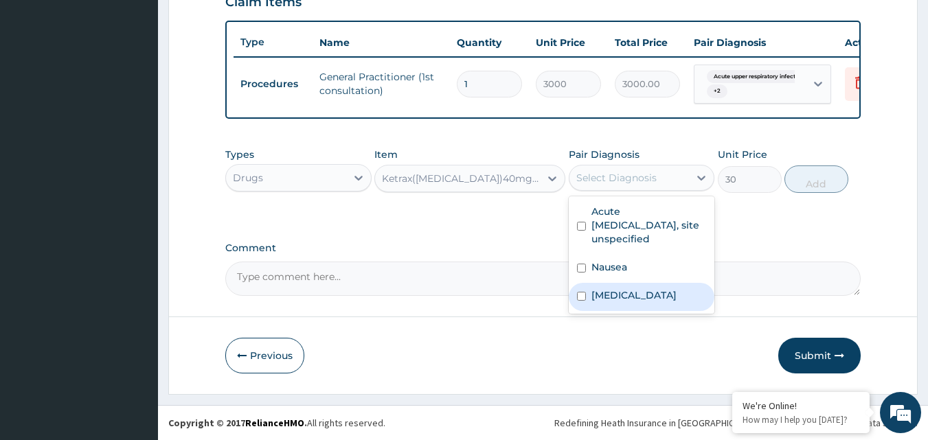
click at [581, 301] on input "checkbox" at bounding box center [581, 296] width 9 height 9
checkbox input "true"
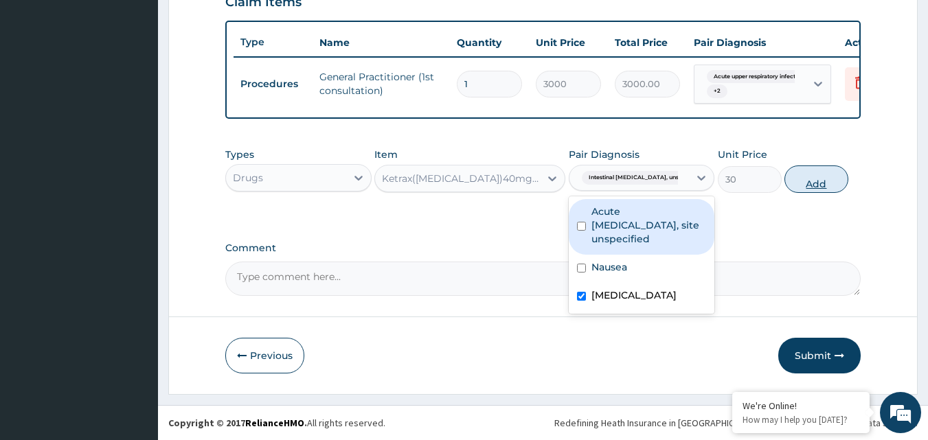
click at [809, 175] on button "Add" at bounding box center [817, 179] width 64 height 27
type input "0"
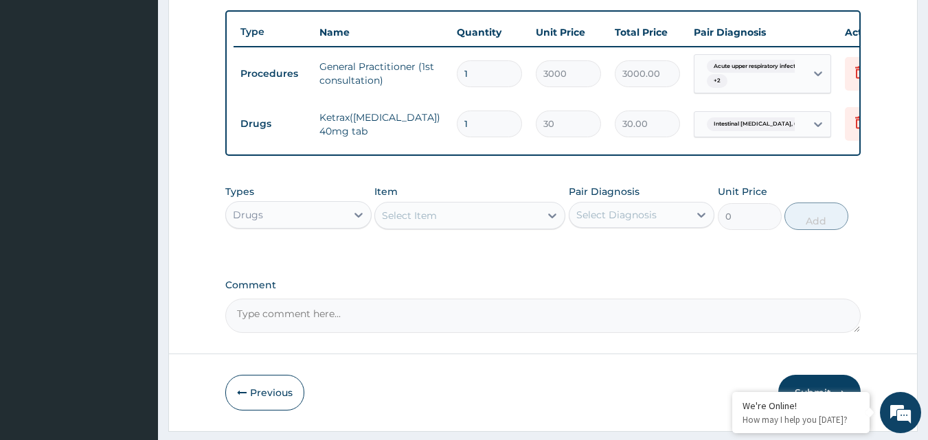
click at [494, 227] on div "Select Item" at bounding box center [457, 216] width 165 height 22
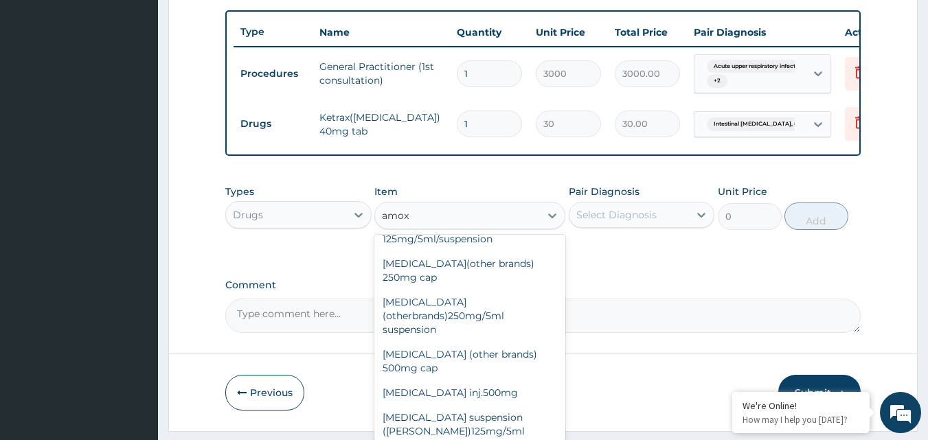
scroll to position [346, 0]
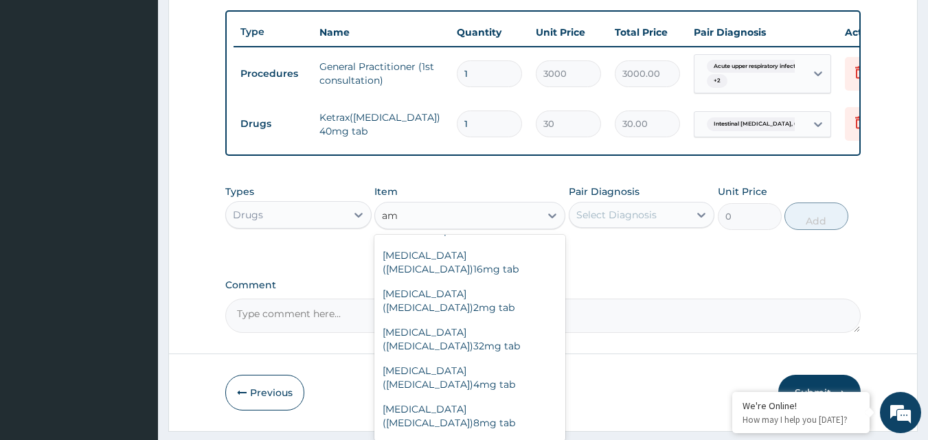
type input "a"
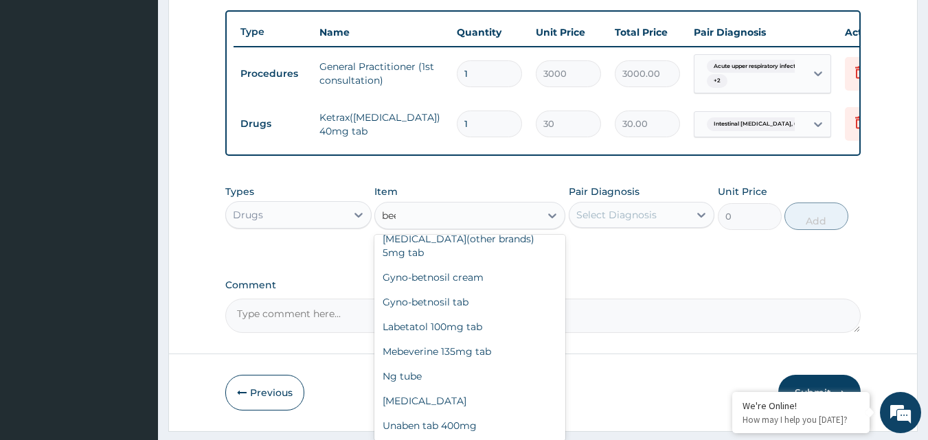
scroll to position [0, 0]
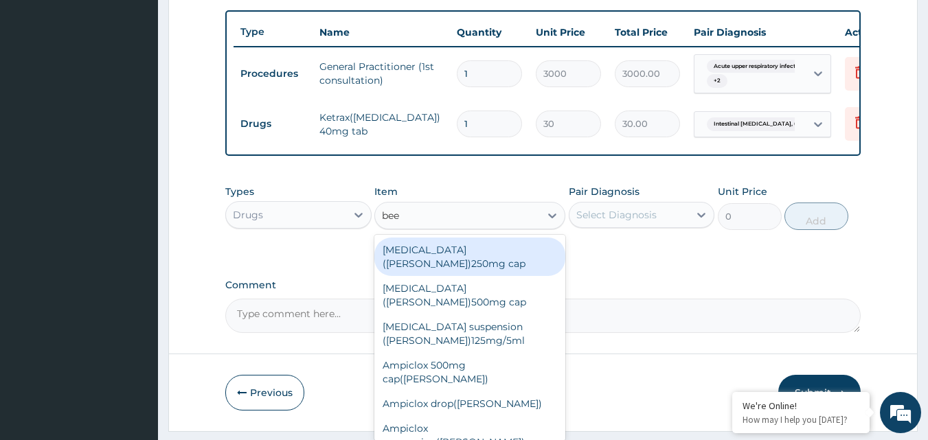
type input "beec"
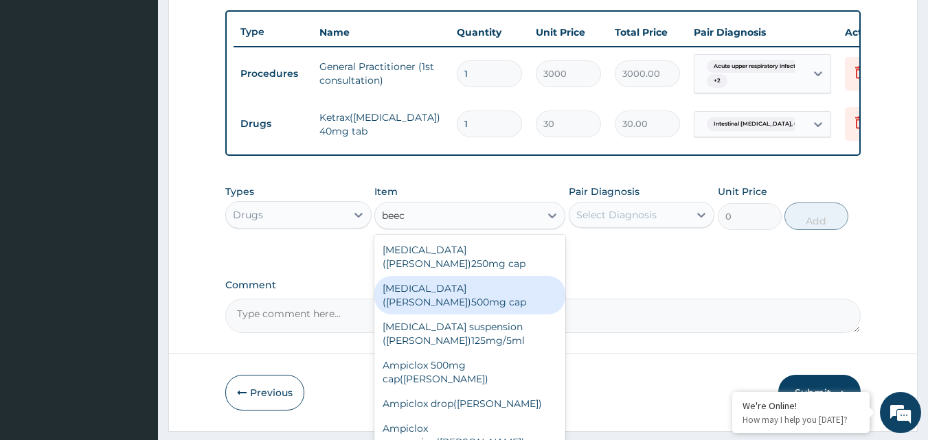
click at [493, 282] on div "[MEDICAL_DATA] ([PERSON_NAME])500mg cap" at bounding box center [469, 295] width 191 height 38
type input "102"
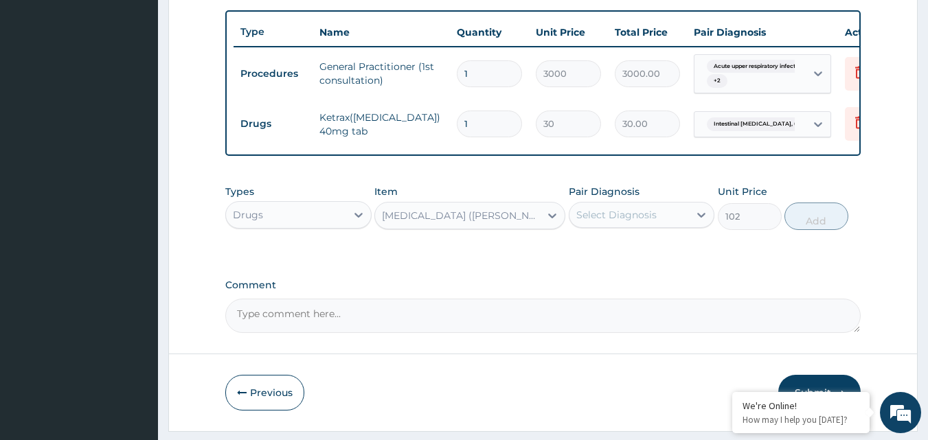
click at [653, 222] on div "Select Diagnosis" at bounding box center [616, 215] width 80 height 14
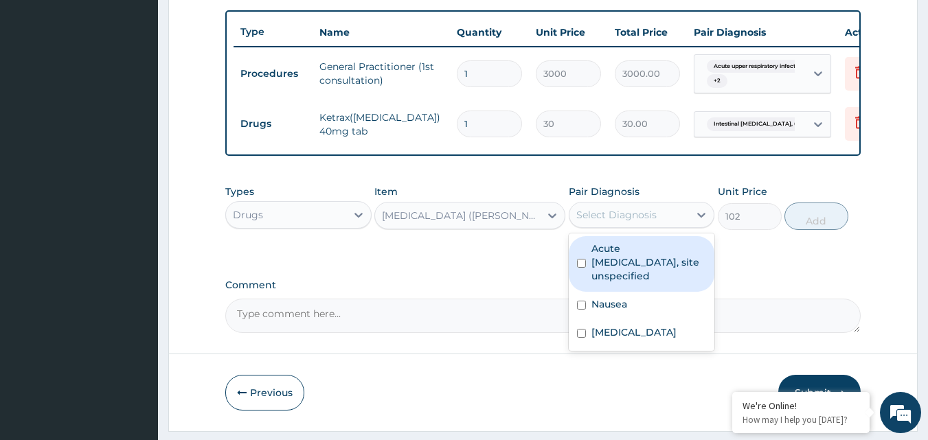
click at [583, 268] on input "checkbox" at bounding box center [581, 263] width 9 height 9
checkbox input "true"
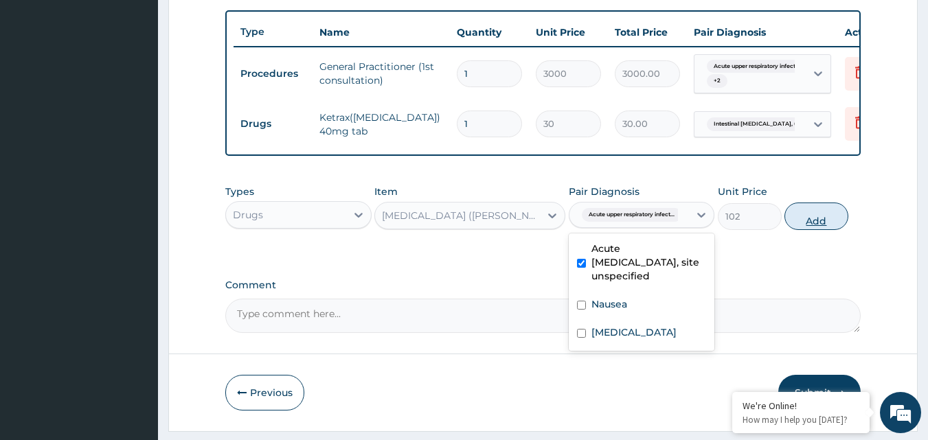
click at [813, 229] on button "Add" at bounding box center [817, 216] width 64 height 27
type input "0"
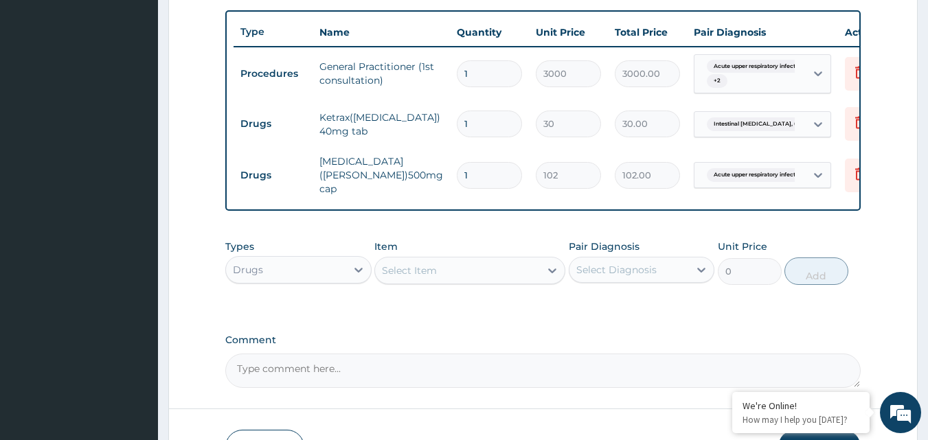
scroll to position [116, 0]
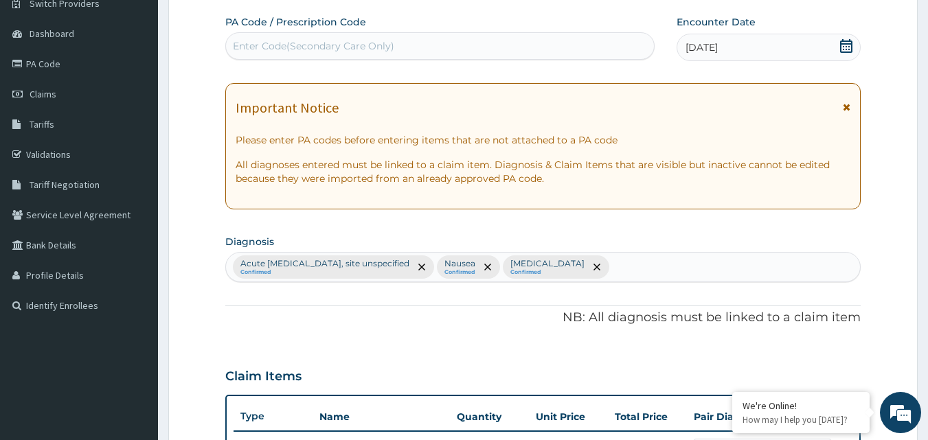
click at [737, 269] on div "Acute [MEDICAL_DATA], site unspecified Confirmed Nausea Confirmed [MEDICAL_DATA…" at bounding box center [543, 267] width 635 height 29
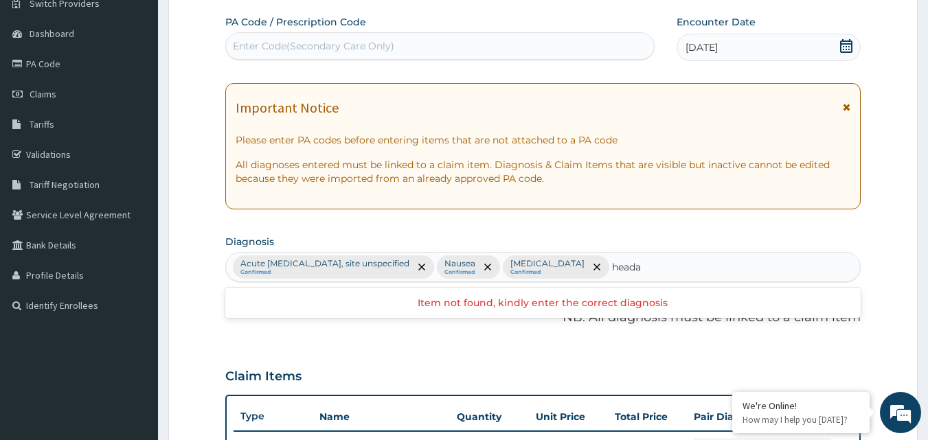
type input "head"
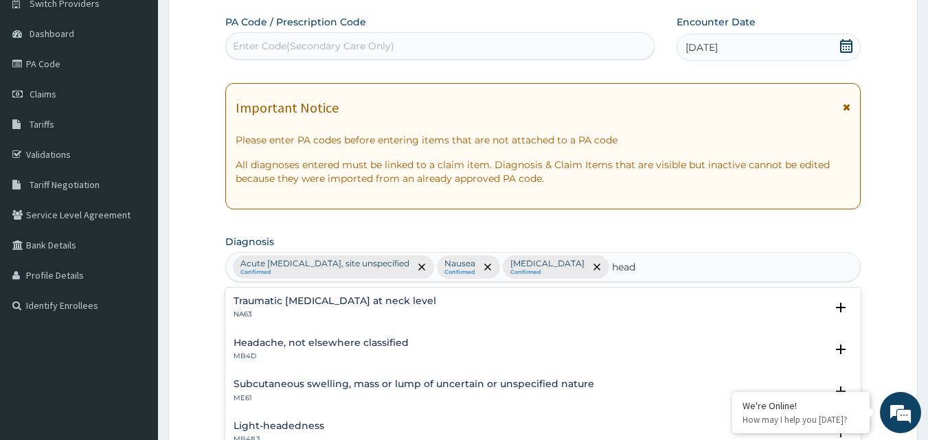
click at [352, 345] on h4 "Headache, not elsewhere classified" at bounding box center [321, 343] width 175 height 10
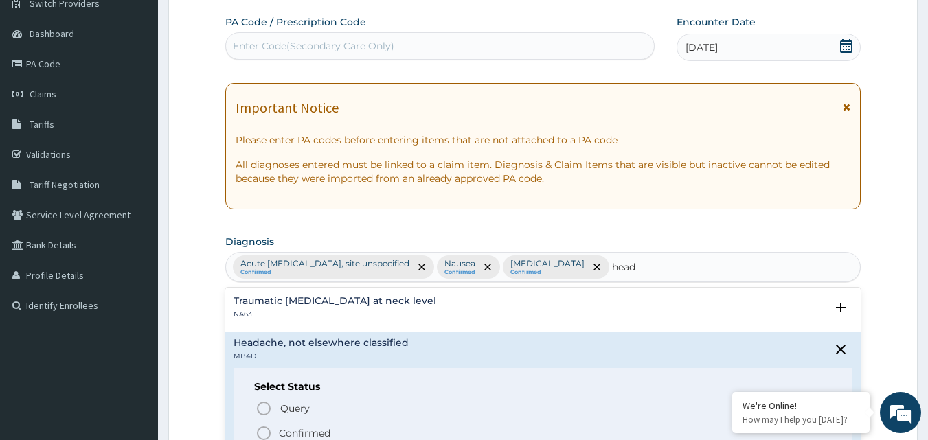
click at [260, 432] on icon "status option filled" at bounding box center [264, 433] width 16 height 16
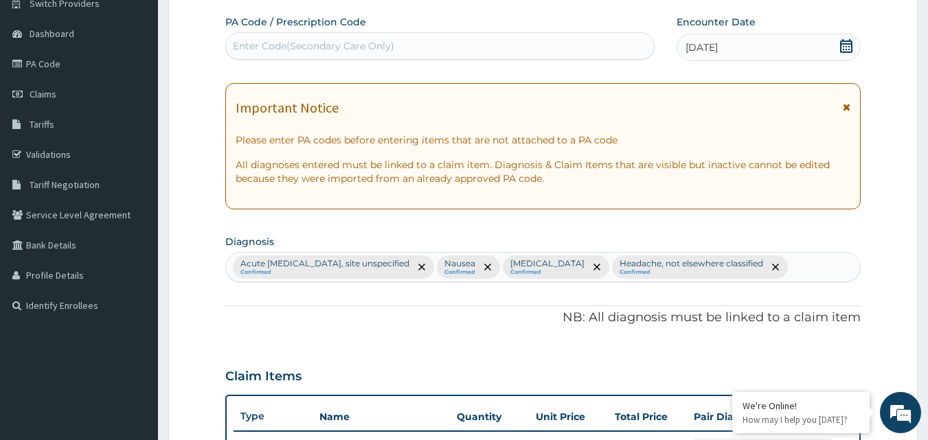
click at [899, 324] on form "Step 2 of 2 PA Code / Prescription Code Enter Code(Secondary Care Only) Encount…" at bounding box center [543, 414] width 750 height 915
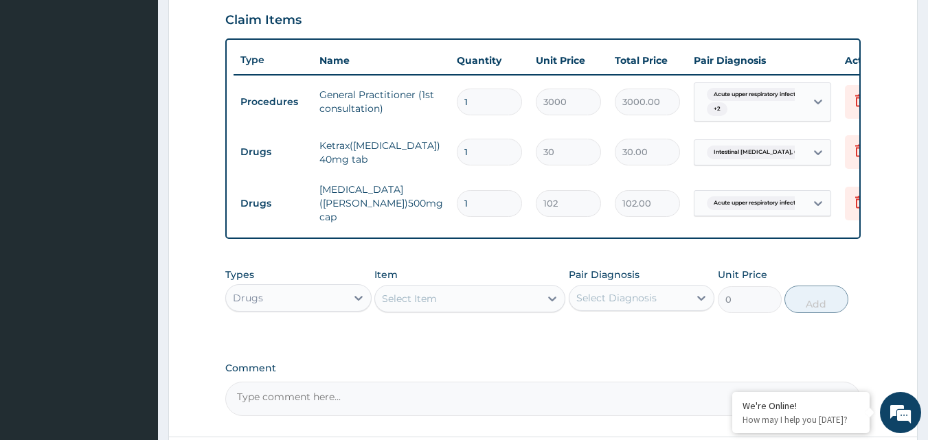
scroll to position [473, 0]
click at [502, 309] on div "Select Item" at bounding box center [457, 298] width 165 height 22
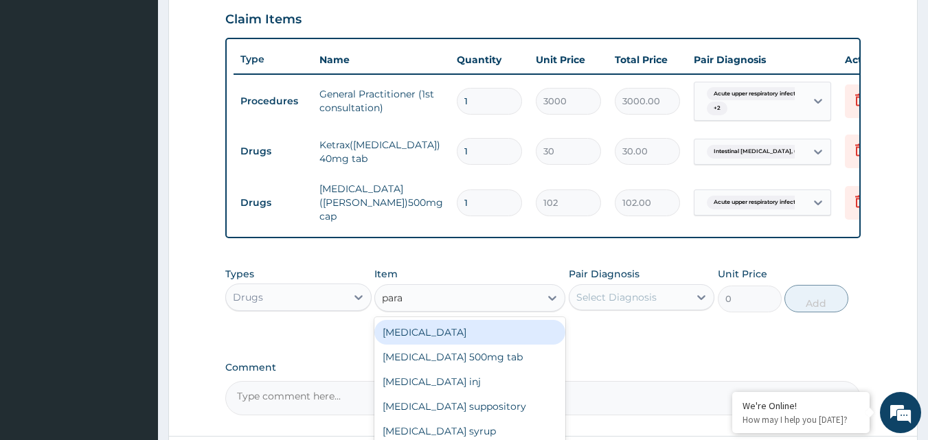
type input "parac"
click at [489, 345] on div "[MEDICAL_DATA] 500mg tab" at bounding box center [469, 332] width 191 height 25
type input "10"
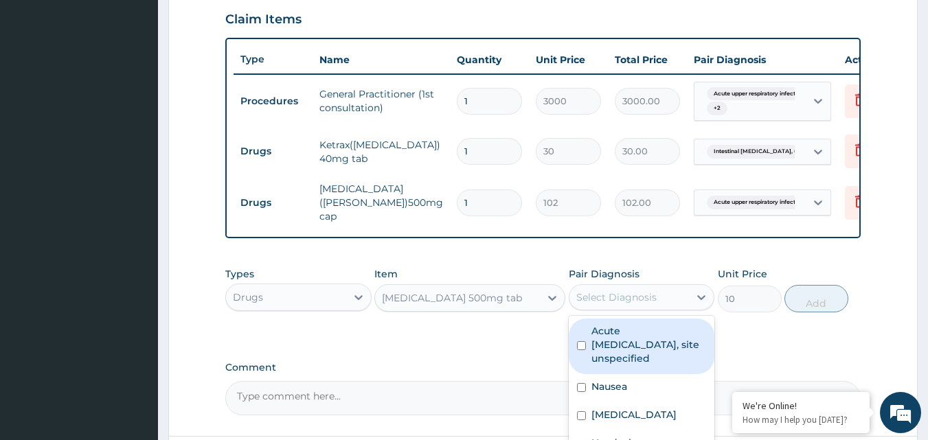
click at [630, 304] on div "Select Diagnosis" at bounding box center [616, 298] width 80 height 14
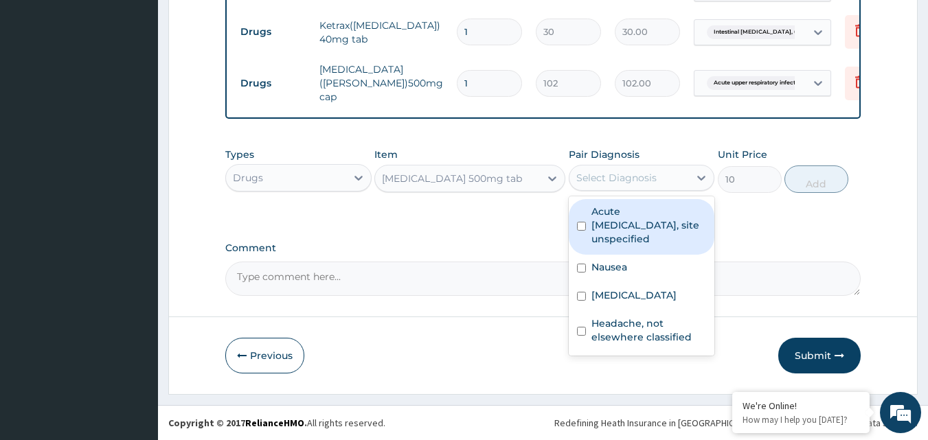
scroll to position [622, 0]
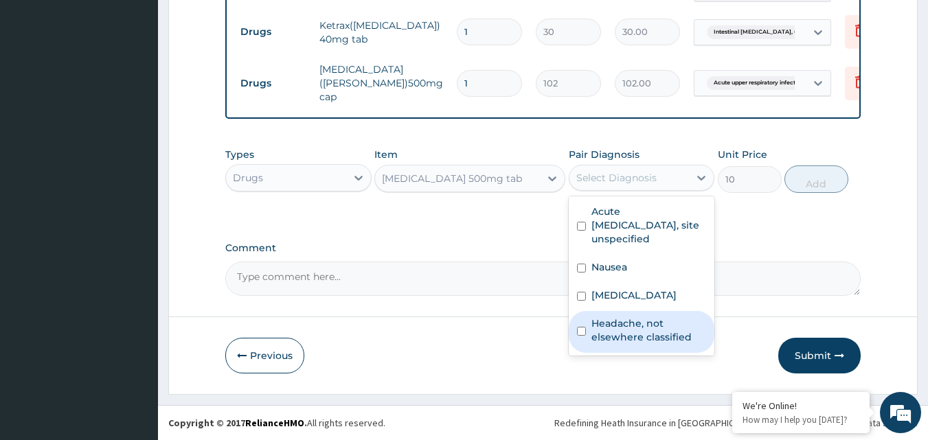
click at [583, 336] on input "checkbox" at bounding box center [581, 331] width 9 height 9
checkbox input "true"
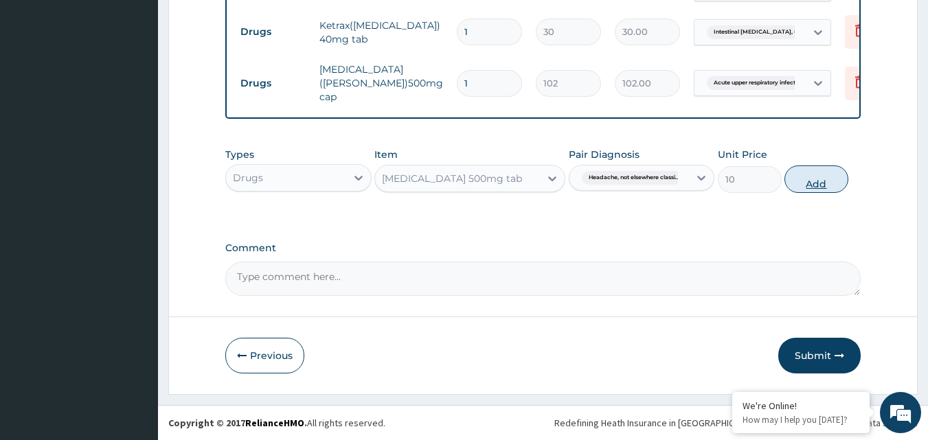
click at [812, 184] on button "Add" at bounding box center [817, 179] width 64 height 27
type input "0"
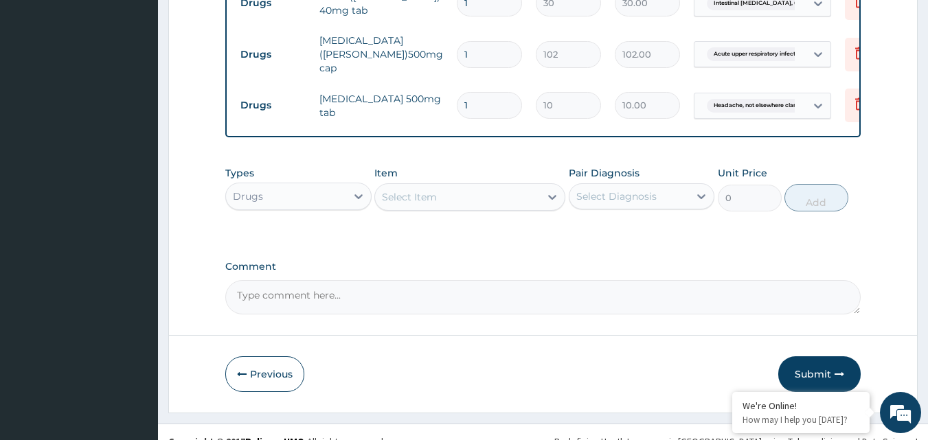
click at [493, 208] on div "Select Item" at bounding box center [457, 197] width 165 height 22
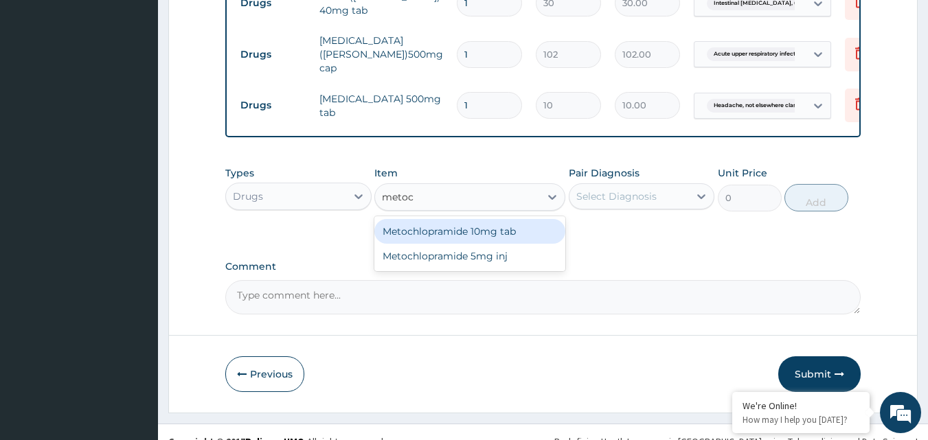
type input "metoch"
click at [487, 244] on div "Metochlopramide 10mg tab" at bounding box center [469, 231] width 191 height 25
type input "48"
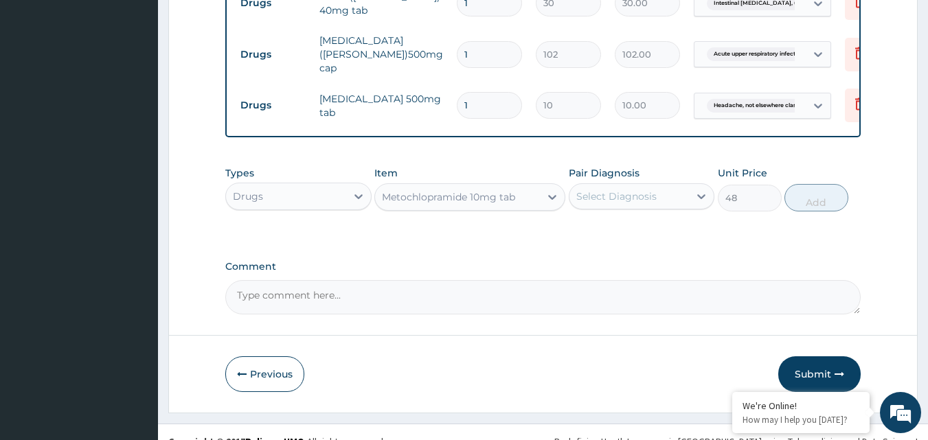
click at [623, 203] on div "Select Diagnosis" at bounding box center [616, 197] width 80 height 14
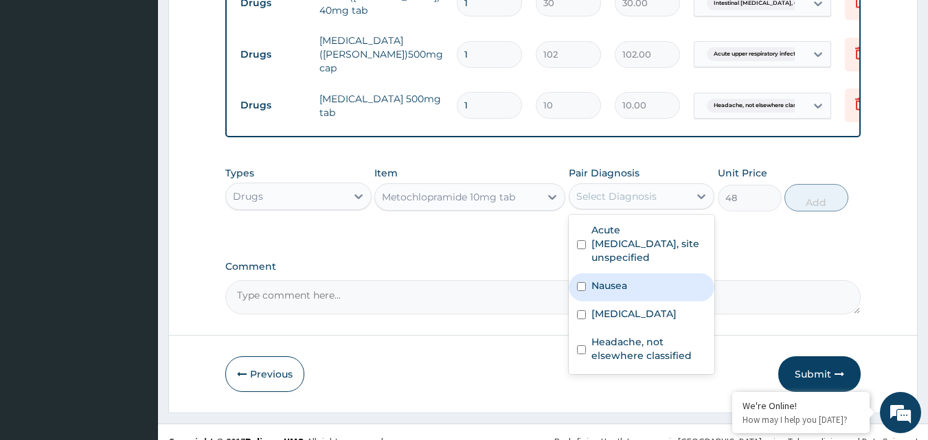
click at [581, 302] on div "Nausea" at bounding box center [642, 287] width 146 height 28
checkbox input "true"
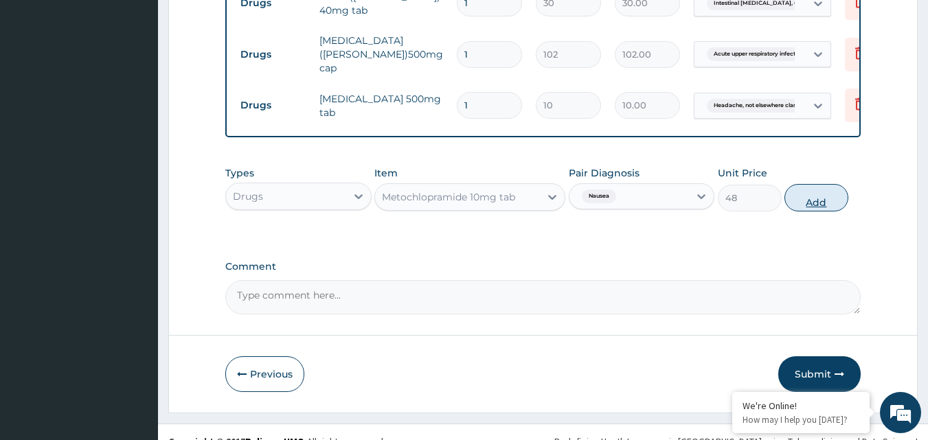
click at [818, 212] on button "Add" at bounding box center [817, 197] width 64 height 27
type input "0"
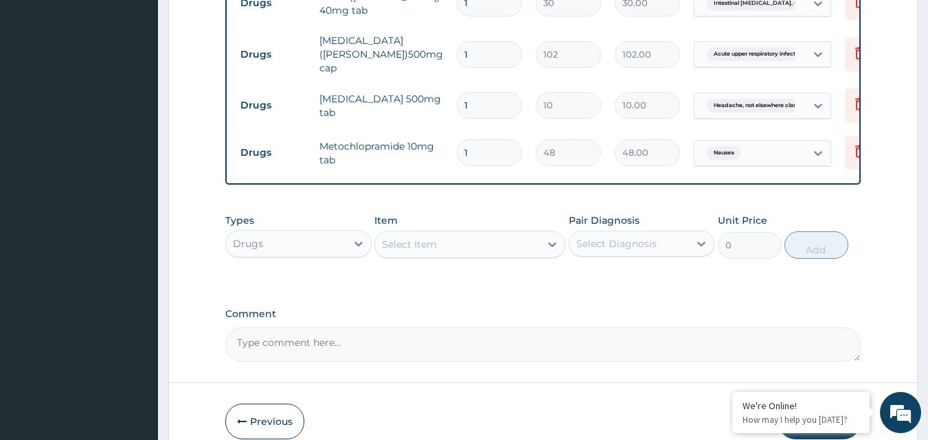
click at [475, 166] on input "1" at bounding box center [489, 152] width 65 height 27
type input "10"
type input "480.00"
type input "10"
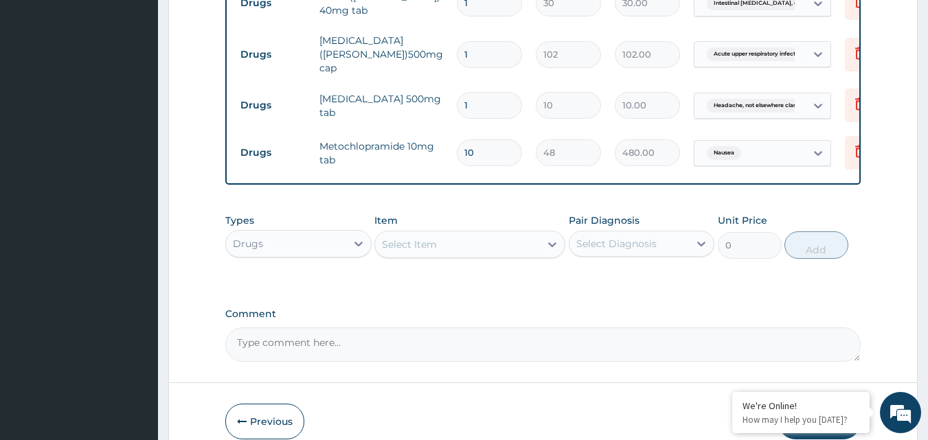
click at [476, 119] on input "1" at bounding box center [489, 105] width 65 height 27
type input "18"
type input "180.00"
type input "18"
click at [484, 68] on input "1" at bounding box center [489, 54] width 65 height 27
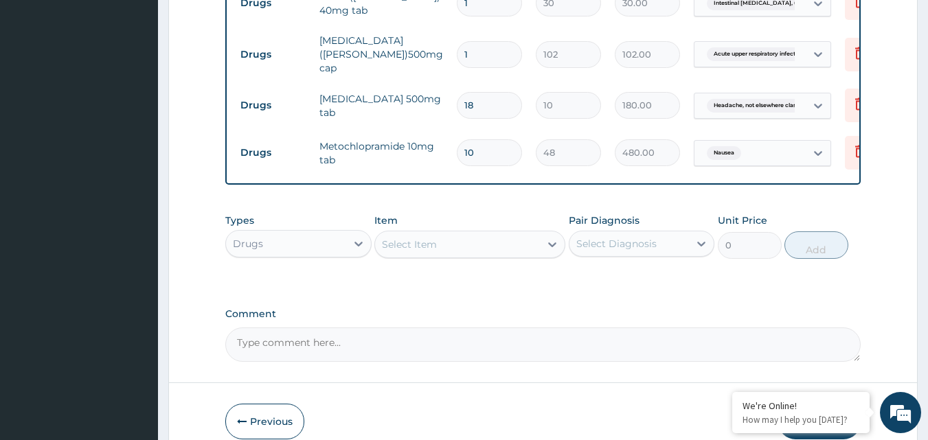
type input "15"
type input "1530.00"
type input "15"
click at [484, 16] on input "1" at bounding box center [489, 3] width 65 height 27
type input "0.00"
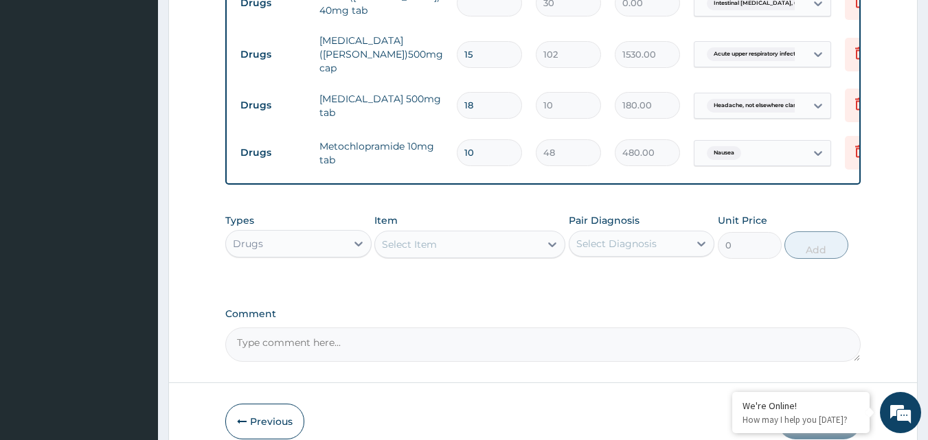
type input "3"
type input "90.00"
type input "3"
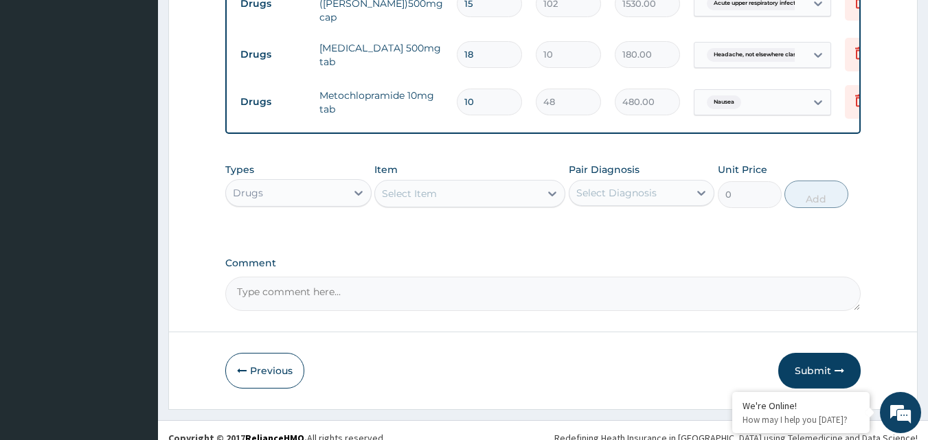
scroll to position [717, 0]
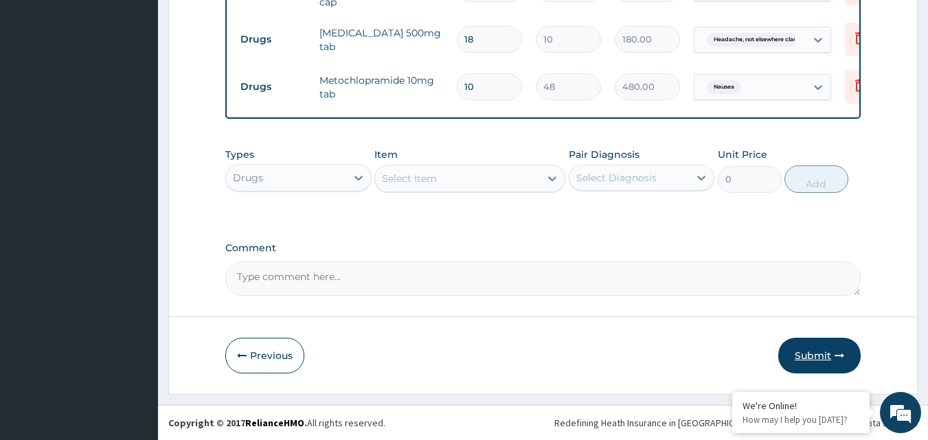
click at [799, 354] on button "Submit" at bounding box center [819, 356] width 82 height 36
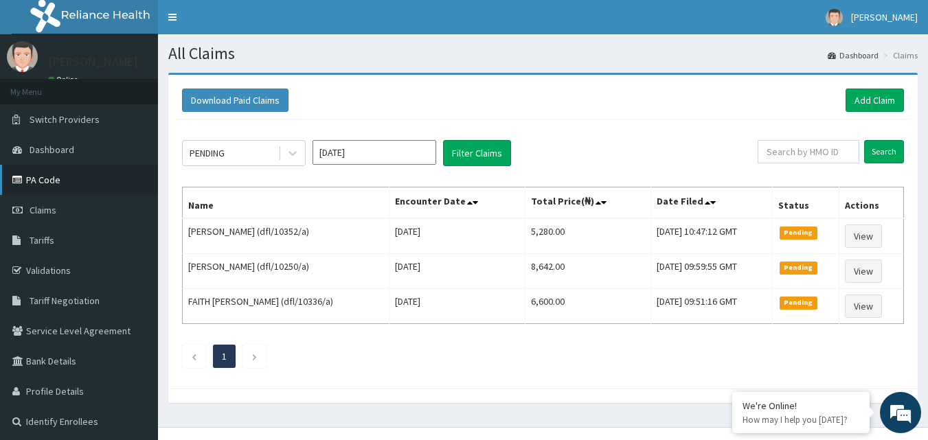
click at [45, 186] on link "PA Code" at bounding box center [79, 180] width 158 height 30
click at [877, 103] on link "Add Claim" at bounding box center [875, 100] width 58 height 23
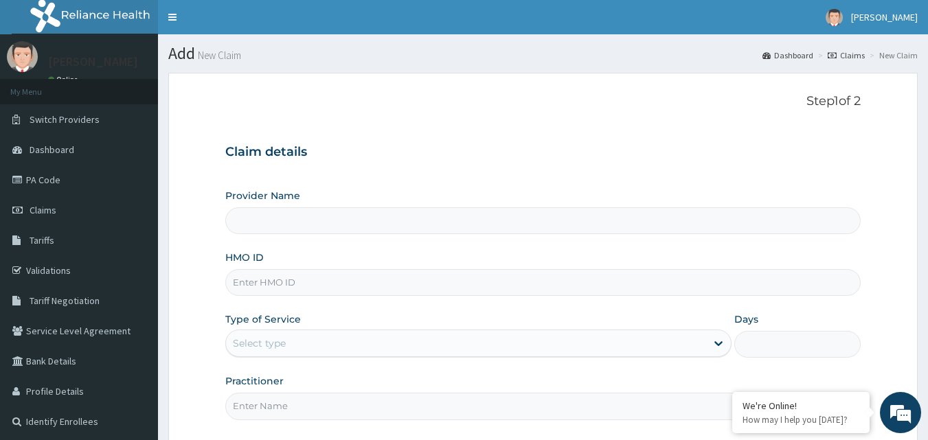
type input "Gentleman [GEOGRAPHIC_DATA]"
click at [426, 285] on input "HMO ID" at bounding box center [543, 282] width 636 height 27
type input "xia/10665/a"
click at [446, 340] on div "Select type" at bounding box center [466, 344] width 480 height 22
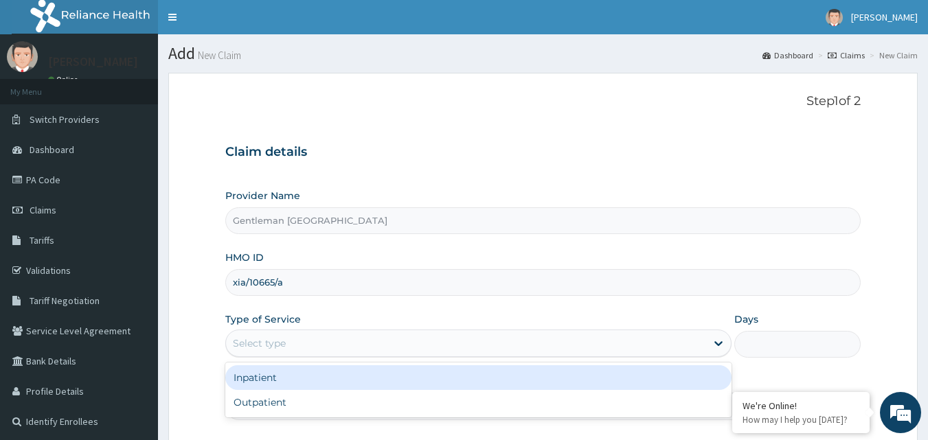
click at [317, 380] on div "Inpatient" at bounding box center [478, 378] width 506 height 25
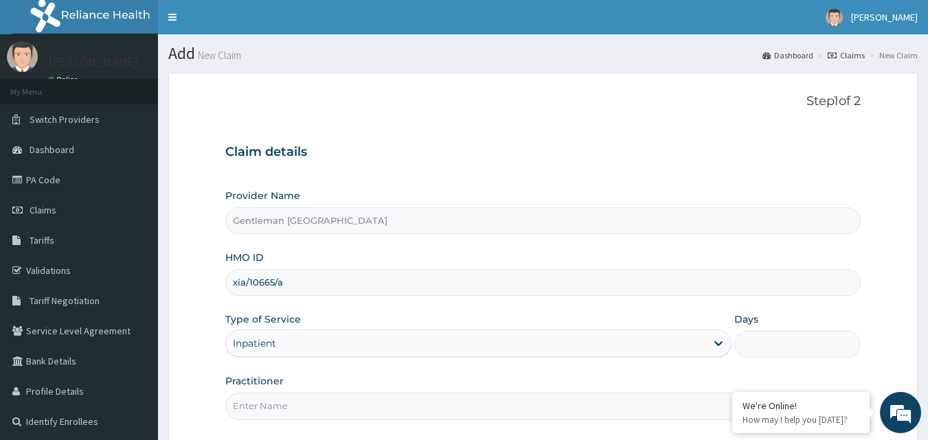
click at [367, 411] on input "Practitioner" at bounding box center [543, 406] width 636 height 27
type input "[PERSON_NAME][GEOGRAPHIC_DATA]"
click at [796, 344] on input "Days" at bounding box center [797, 344] width 126 height 27
type input "2"
click at [802, 381] on div "Practitioner [PERSON_NAME][GEOGRAPHIC_DATA]" at bounding box center [543, 396] width 636 height 45
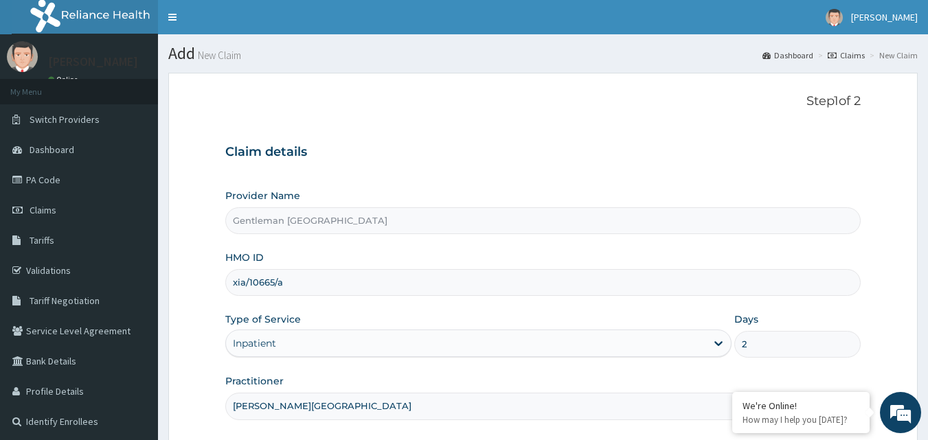
scroll to position [128, 0]
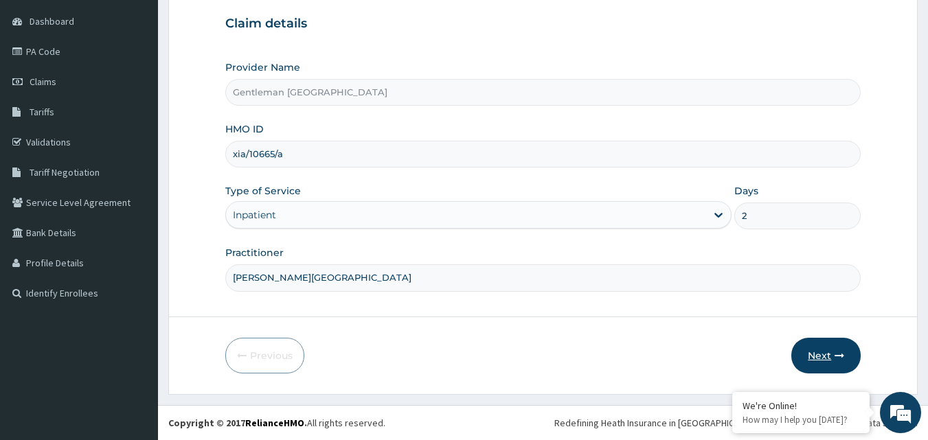
click at [817, 361] on button "Next" at bounding box center [825, 356] width 69 height 36
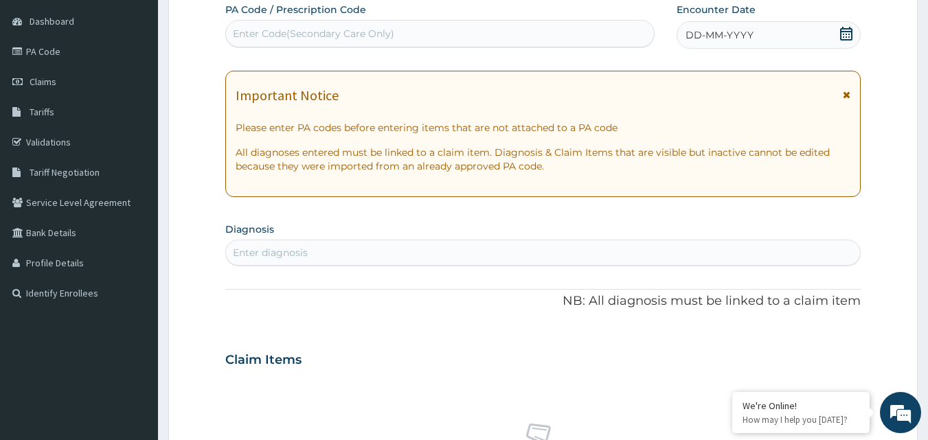
click at [584, 33] on div "Enter Code(Secondary Care Only)" at bounding box center [440, 34] width 429 height 22
paste input "PA/F768A9"
type input "PA/F768A9"
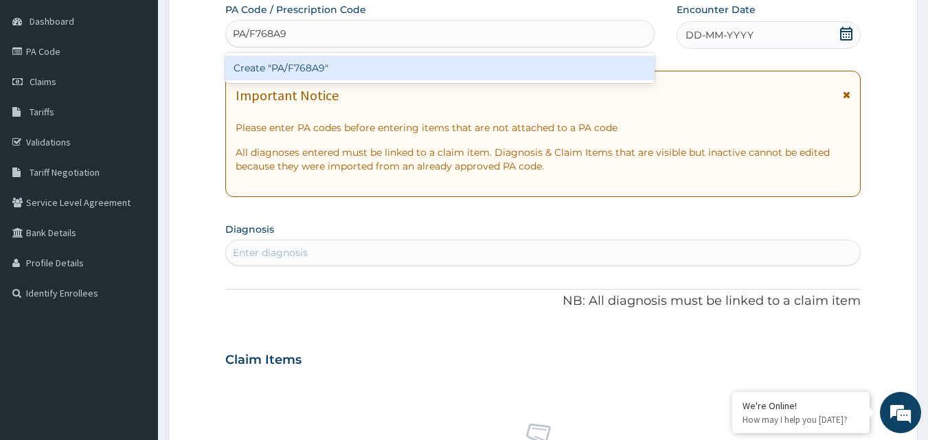
click at [539, 70] on div "Create "PA/F768A9"" at bounding box center [440, 68] width 430 height 25
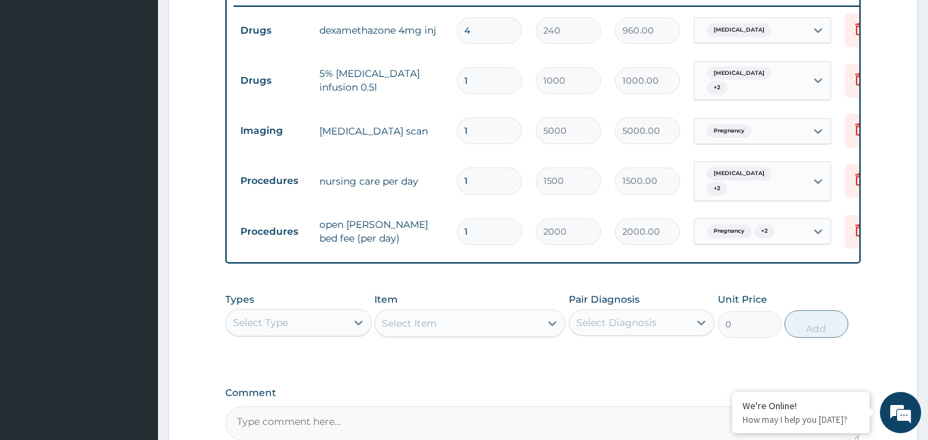
scroll to position [157, 0]
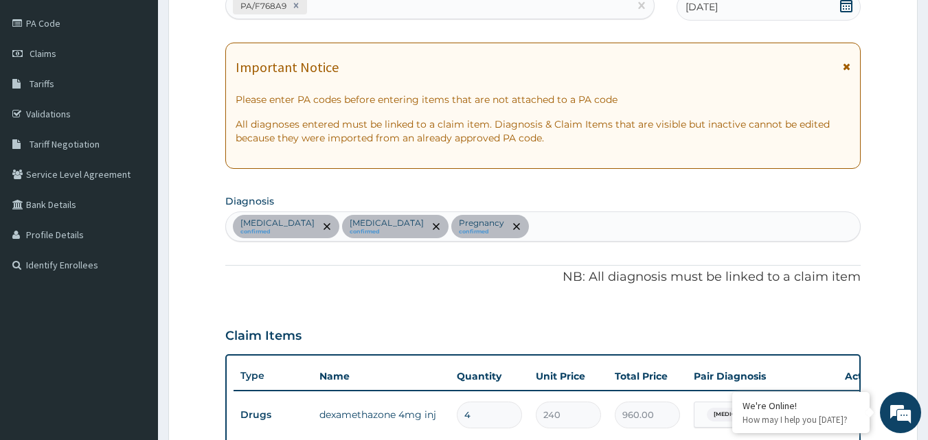
click at [598, 293] on div "PA Code / Prescription Code PA/F768A9 Encounter Date [DATE] Important Notice Pl…" at bounding box center [543, 400] width 636 height 851
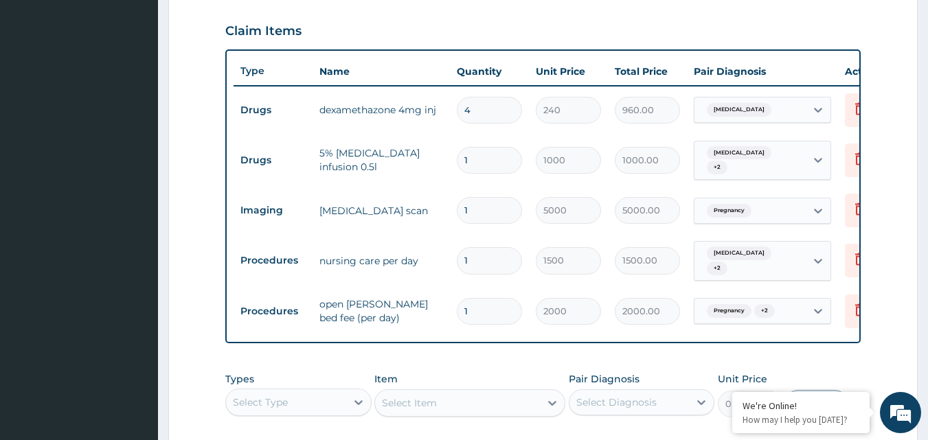
scroll to position [486, 0]
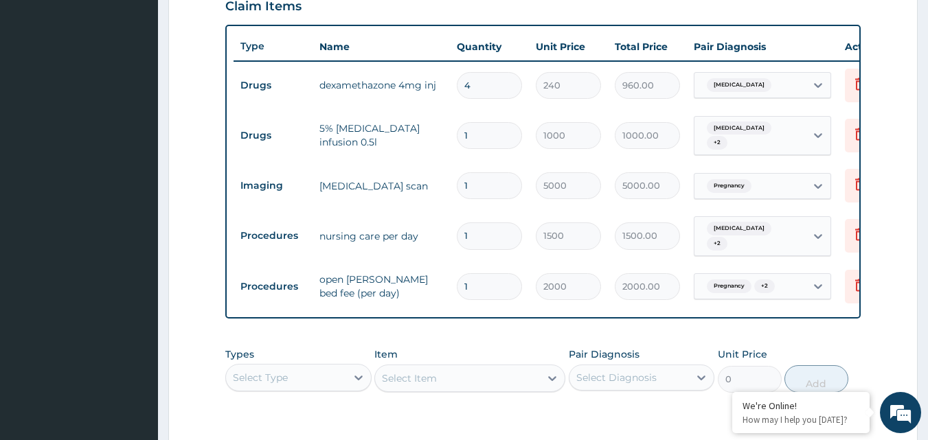
click at [475, 227] on input "1" at bounding box center [489, 236] width 65 height 27
type input "0.00"
type input "2"
type input "3000.00"
type input "2"
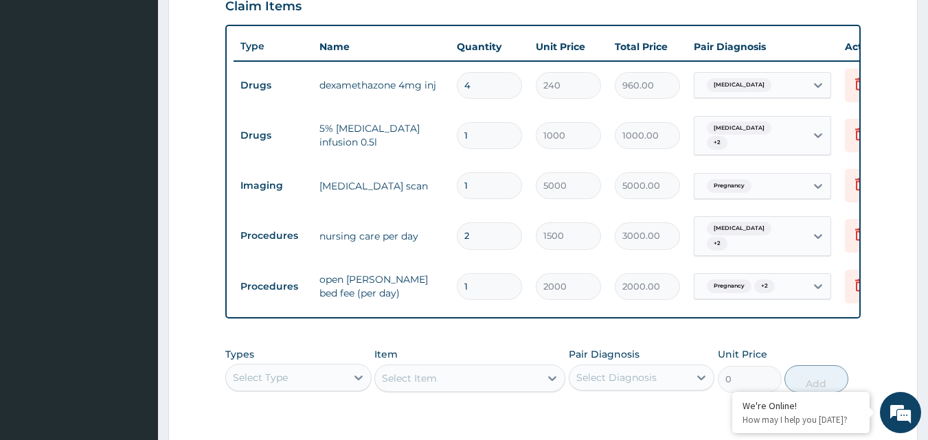
click at [479, 282] on input "1" at bounding box center [489, 286] width 65 height 27
type input "0.00"
type input "2"
type input "4000.00"
type input "2"
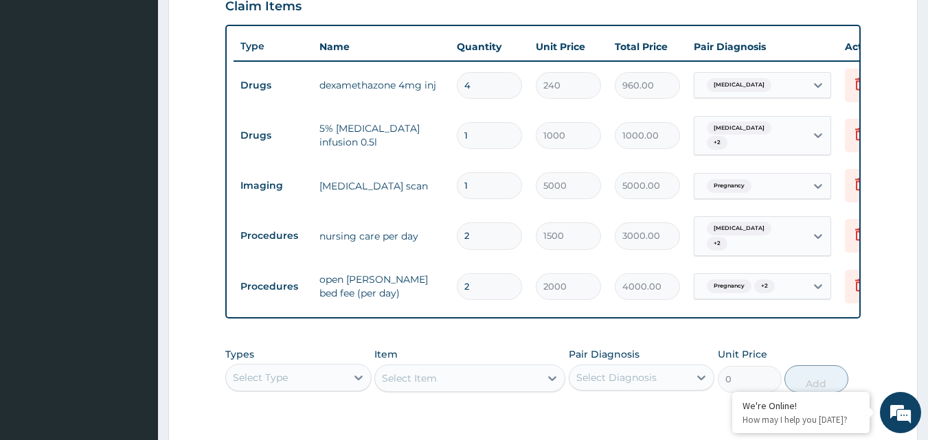
click at [482, 179] on input "1" at bounding box center [489, 185] width 65 height 27
type input "0.00"
type input "3"
type input "15000.00"
type input "3"
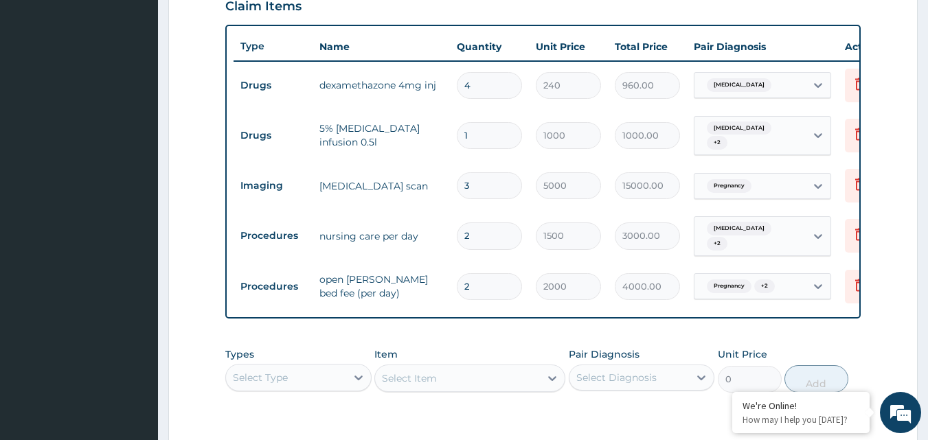
click at [462, 379] on div "Select Item" at bounding box center [469, 378] width 191 height 27
click at [446, 381] on div "Select Item" at bounding box center [469, 378] width 191 height 27
click at [857, 335] on div "PA Code / Prescription Code PA/F768A9 Encounter Date [DATE] Important Notice Pl…" at bounding box center [543, 70] width 636 height 851
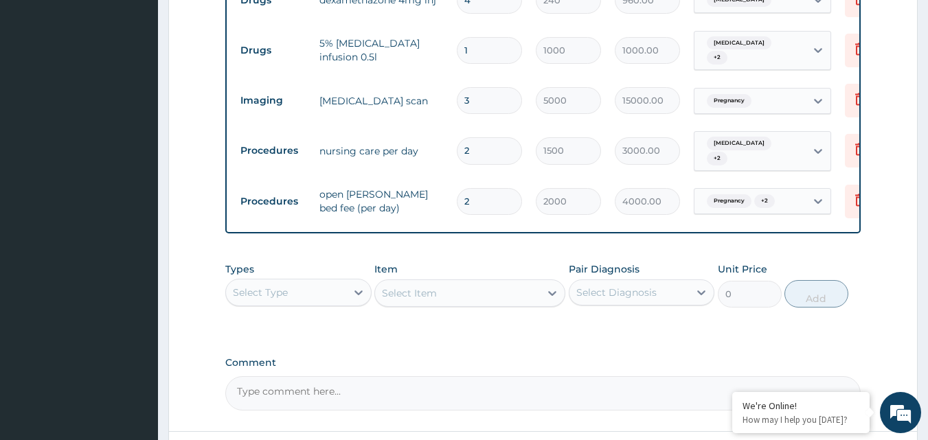
scroll to position [596, 0]
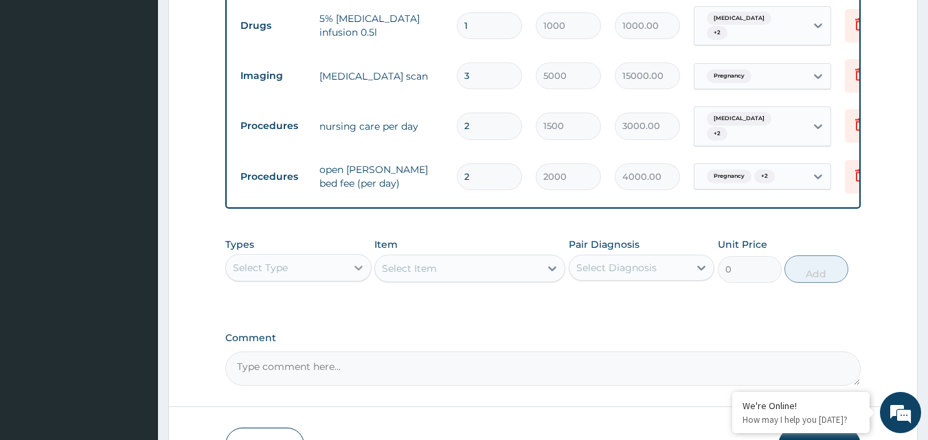
click at [355, 267] on icon at bounding box center [359, 268] width 14 height 14
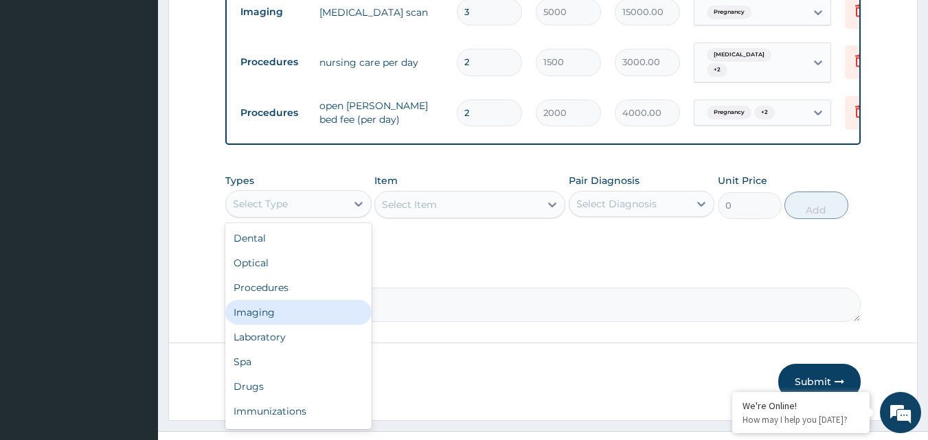
scroll to position [685, 0]
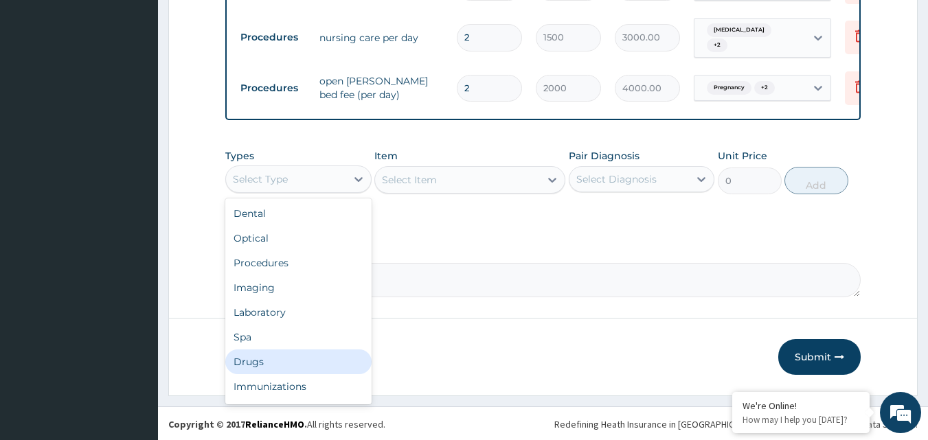
click at [283, 357] on div "Drugs" at bounding box center [298, 362] width 146 height 25
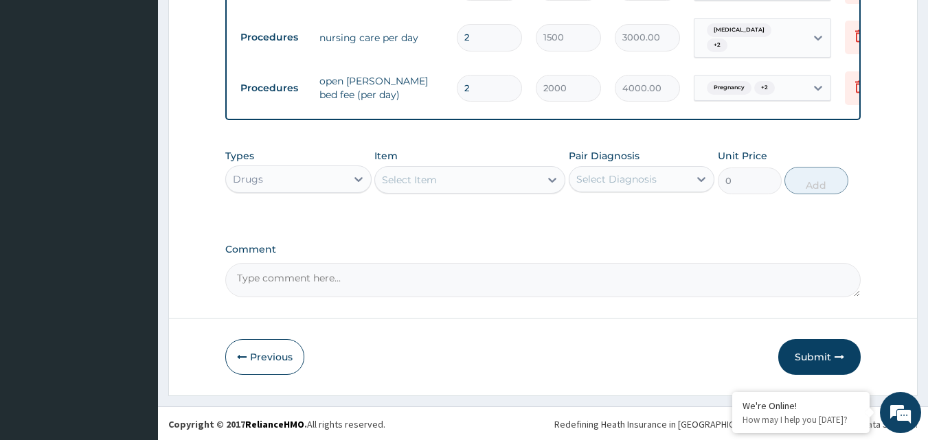
click at [481, 178] on div "Select Item" at bounding box center [457, 180] width 165 height 22
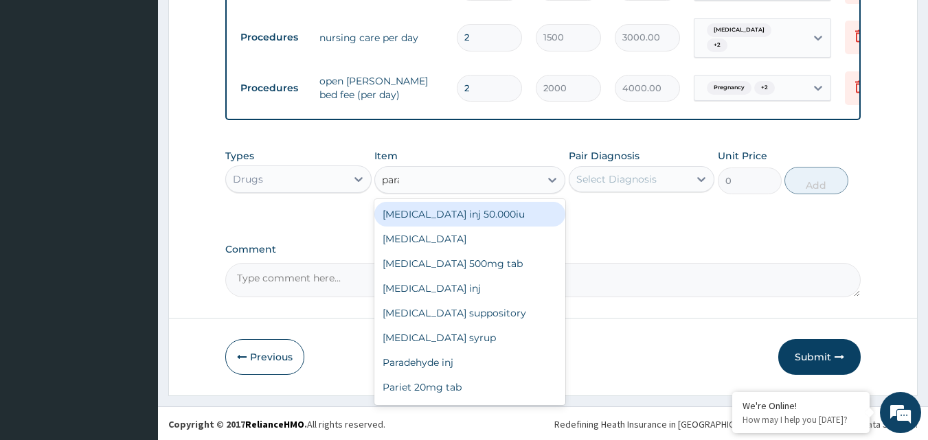
type input "parac"
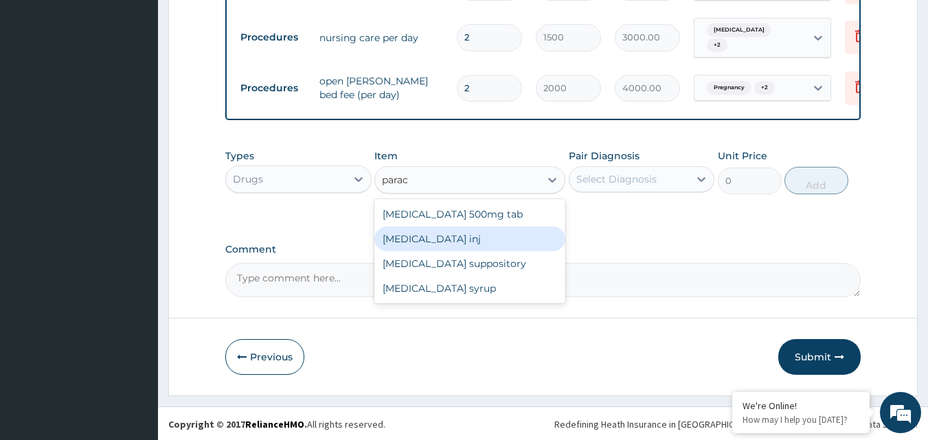
click at [464, 232] on div "[MEDICAL_DATA] inj" at bounding box center [469, 239] width 191 height 25
type input "150"
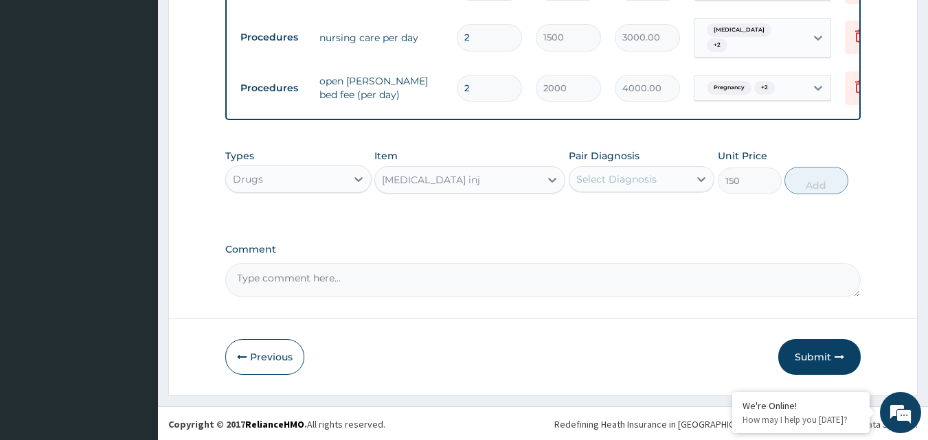
click at [594, 179] on div "Select Diagnosis" at bounding box center [616, 179] width 80 height 14
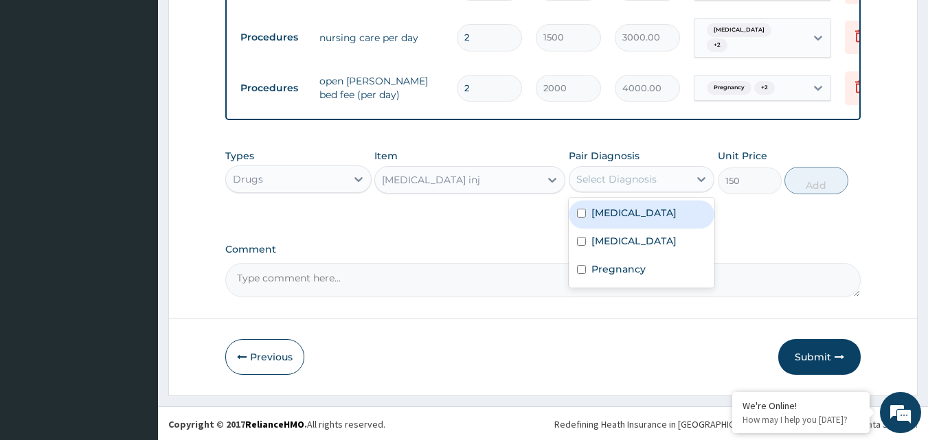
scroll to position [300, 0]
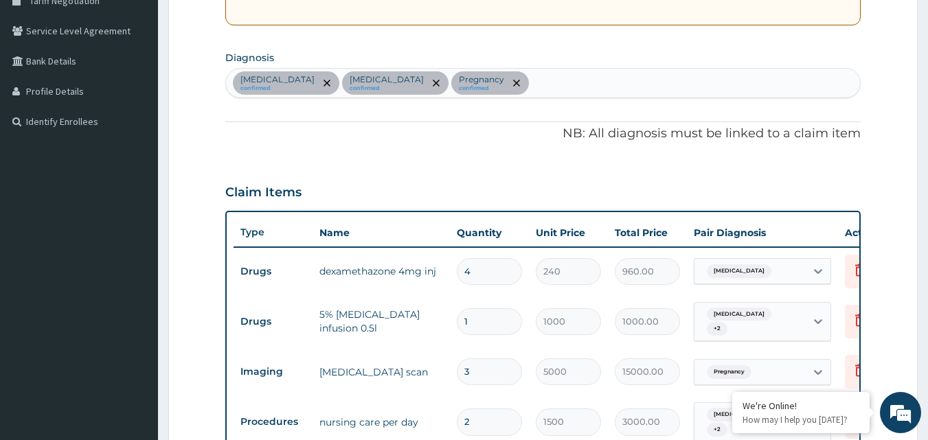
click at [636, 79] on div "[MEDICAL_DATA] confirmed [MEDICAL_DATA] confirmed Pregnancy confirmed" at bounding box center [543, 83] width 635 height 29
type input "myalgia"
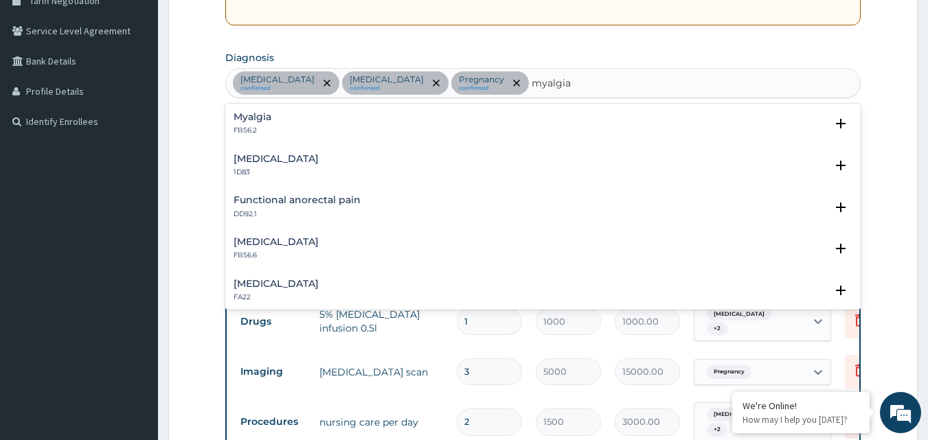
click at [259, 109] on div "Myalgia FB56.2 Select Status Query Query covers suspected (?), Keep in view (ki…" at bounding box center [543, 127] width 636 height 42
click at [258, 136] on div "Myalgia FB56.2 Select Status Query Query covers suspected (?), Keep in view (ki…" at bounding box center [544, 127] width 620 height 31
click at [265, 124] on div "Myalgia FB56.2" at bounding box center [253, 124] width 38 height 24
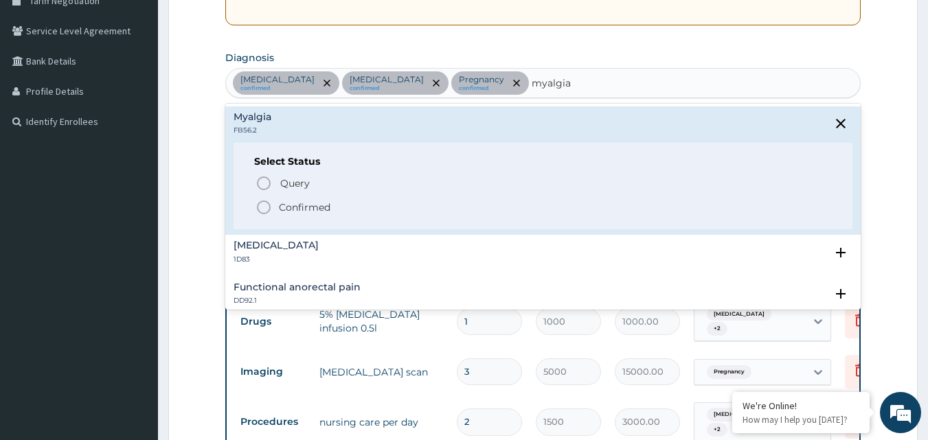
click at [264, 210] on icon "status option filled" at bounding box center [264, 207] width 16 height 16
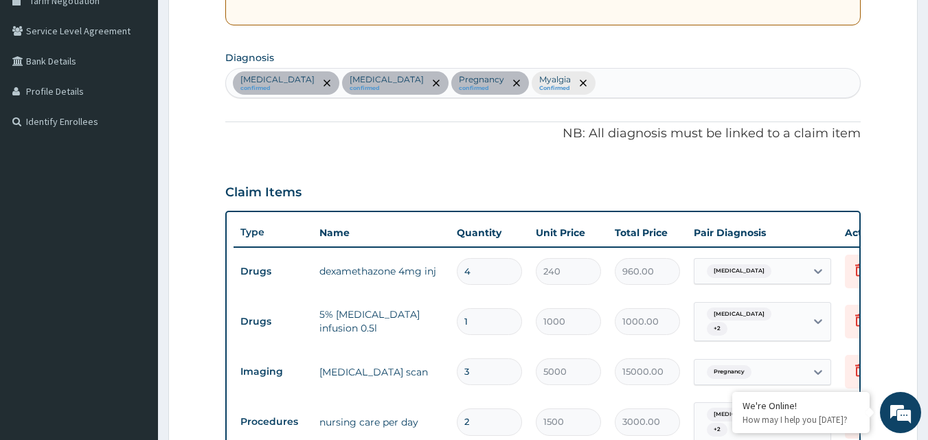
click at [879, 183] on form "Step 2 of 2 PA Code / Prescription Code PA/F768A9 Encounter Date [DATE] Importa…" at bounding box center [543, 277] width 750 height 1008
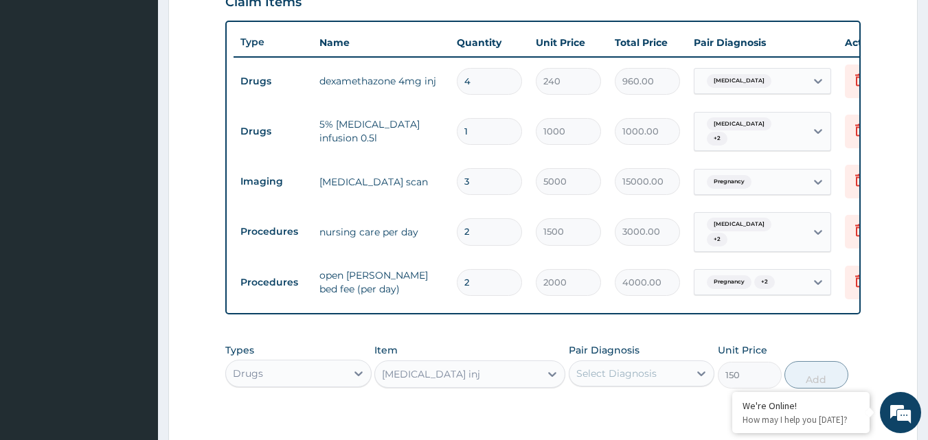
scroll to position [493, 0]
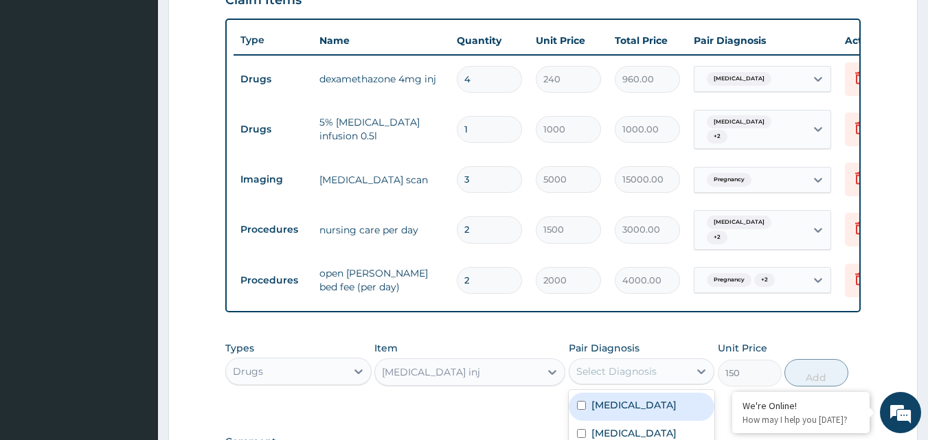
click at [629, 376] on div "Select Diagnosis" at bounding box center [616, 372] width 80 height 14
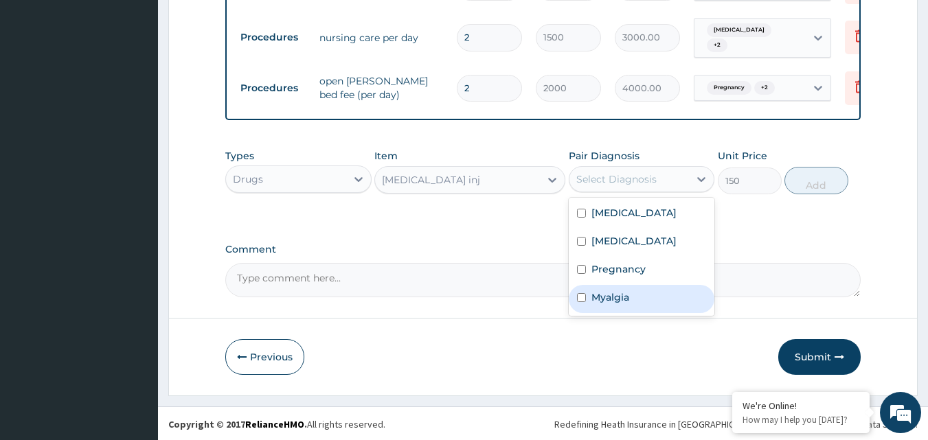
click at [577, 301] on input "checkbox" at bounding box center [581, 297] width 9 height 9
checkbox input "true"
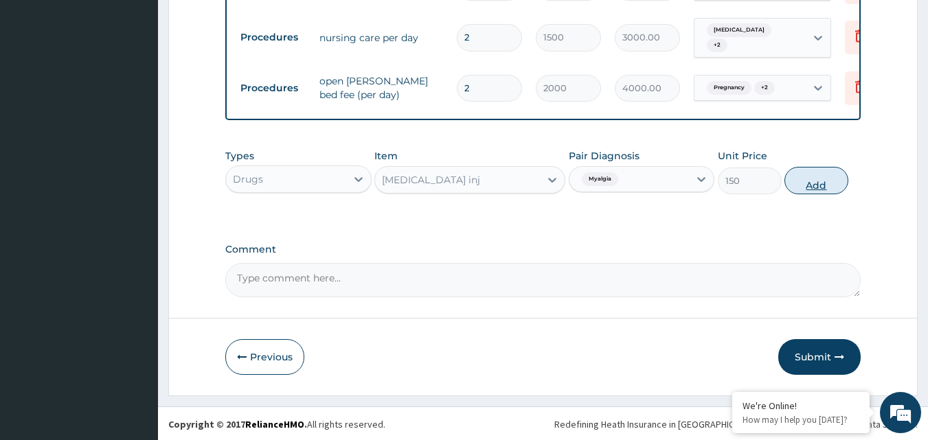
click at [825, 178] on button "Add" at bounding box center [817, 180] width 64 height 27
type input "0"
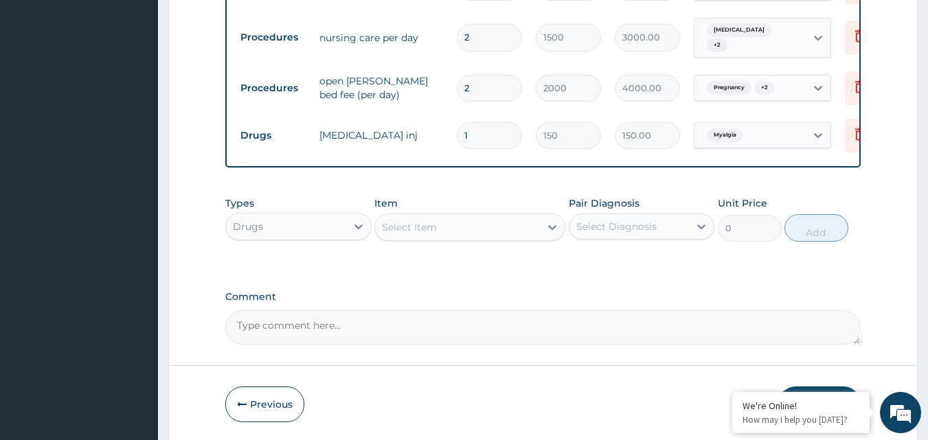
click at [445, 227] on div "Select Item" at bounding box center [457, 227] width 165 height 22
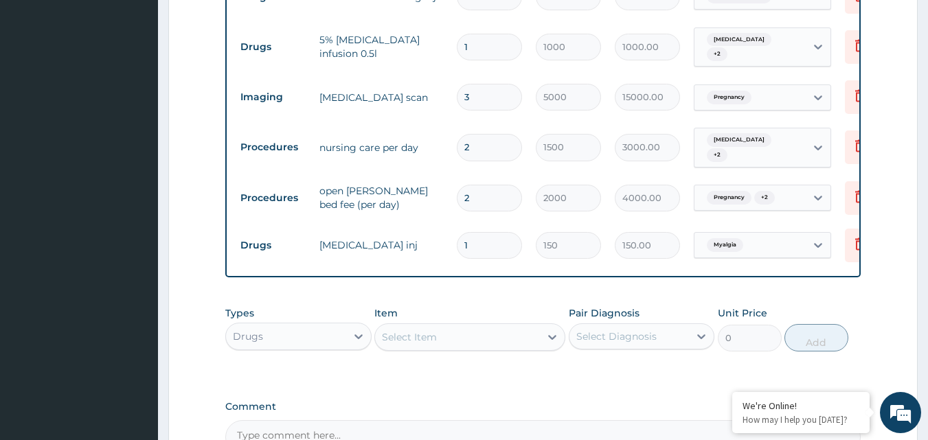
scroll to position [603, 0]
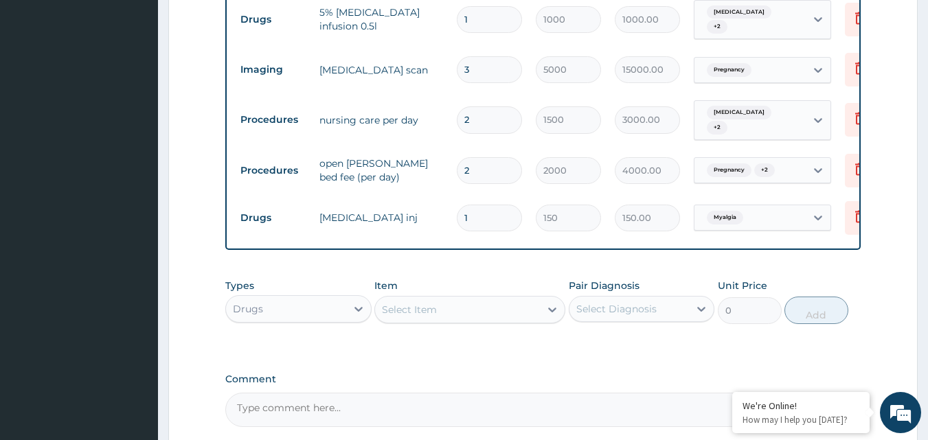
click at [527, 310] on div "Select Item" at bounding box center [457, 310] width 165 height 22
type input "m"
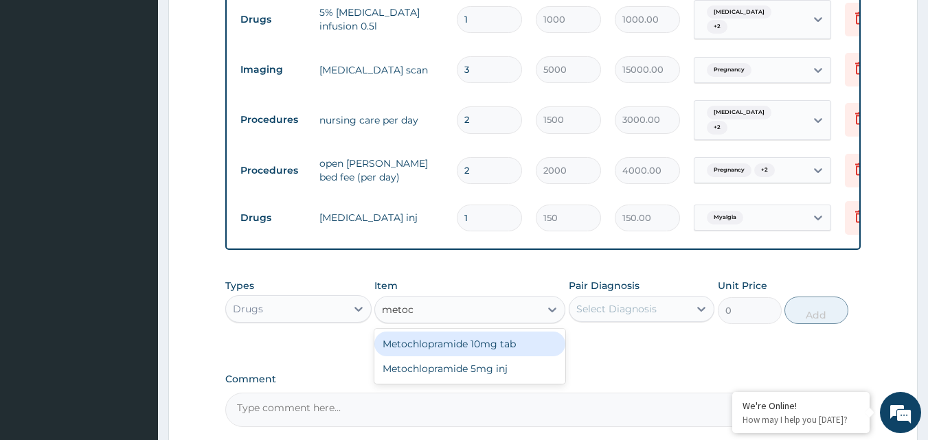
type input "metoch"
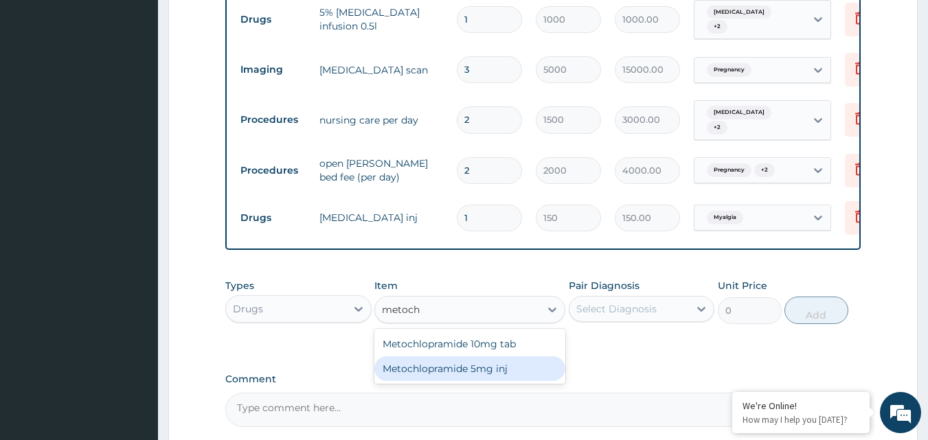
click at [486, 368] on div "Metochlopramide 5mg inj" at bounding box center [469, 369] width 191 height 25
type input "216"
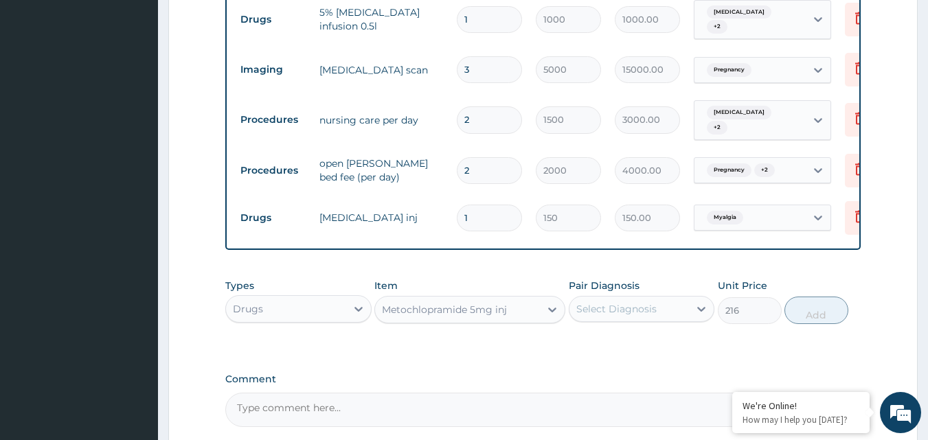
click at [625, 309] on div "Select Diagnosis" at bounding box center [616, 309] width 80 height 14
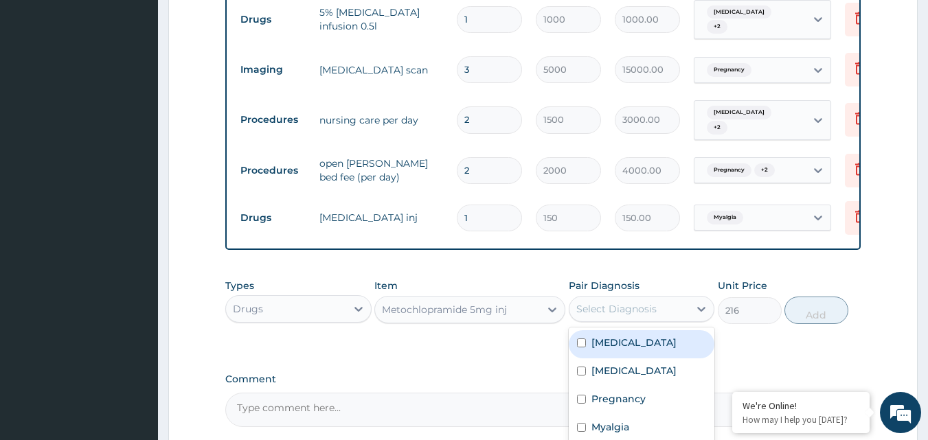
scroll to position [218, 0]
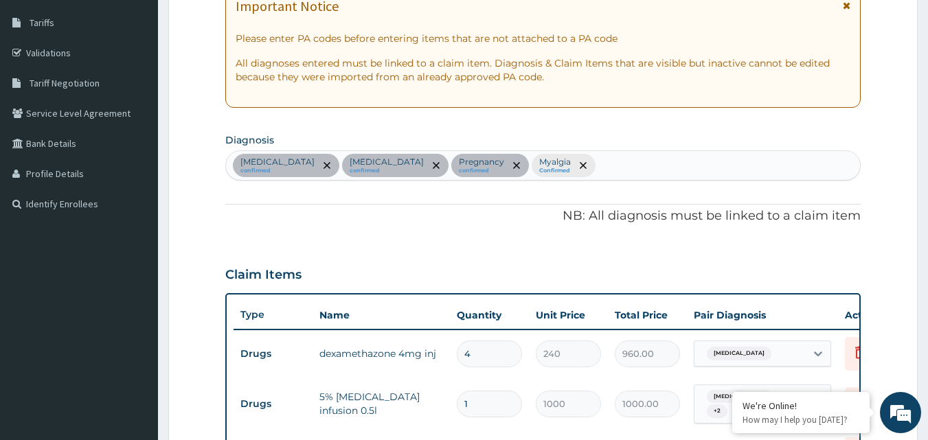
click at [618, 166] on div "[MEDICAL_DATA] confirmed [MEDICAL_DATA] confirmed Pregnancy confirmed Myalgia C…" at bounding box center [543, 165] width 635 height 29
type input "nausea"
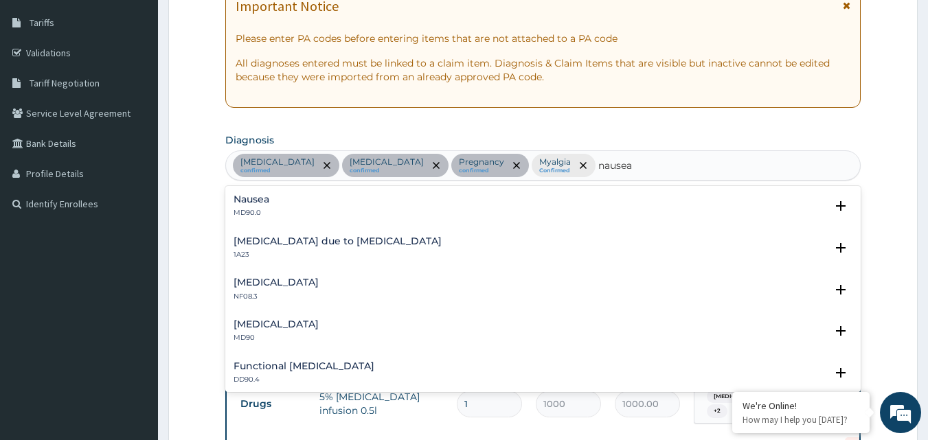
click at [302, 205] on div "Nausea MD90.0" at bounding box center [544, 206] width 620 height 24
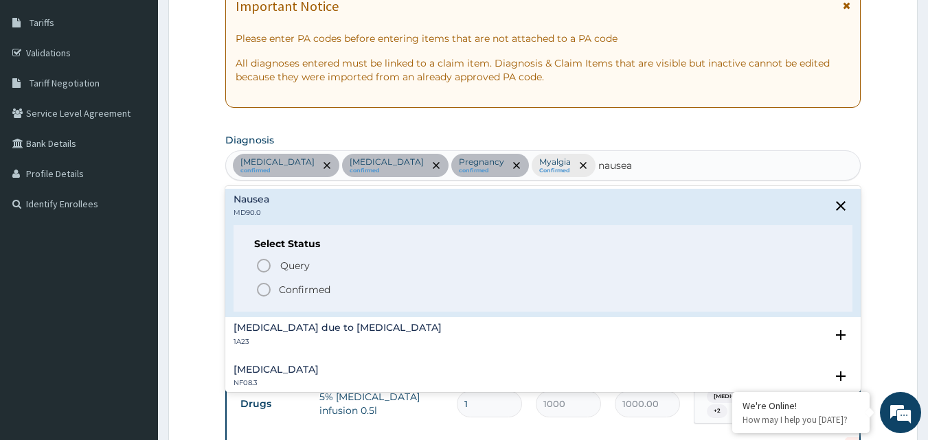
click at [265, 293] on icon "status option filled" at bounding box center [264, 290] width 16 height 16
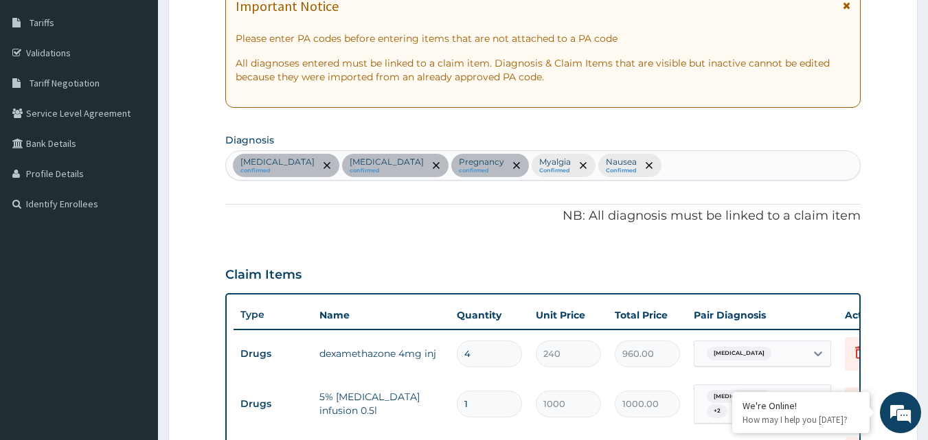
scroll to position [603, 0]
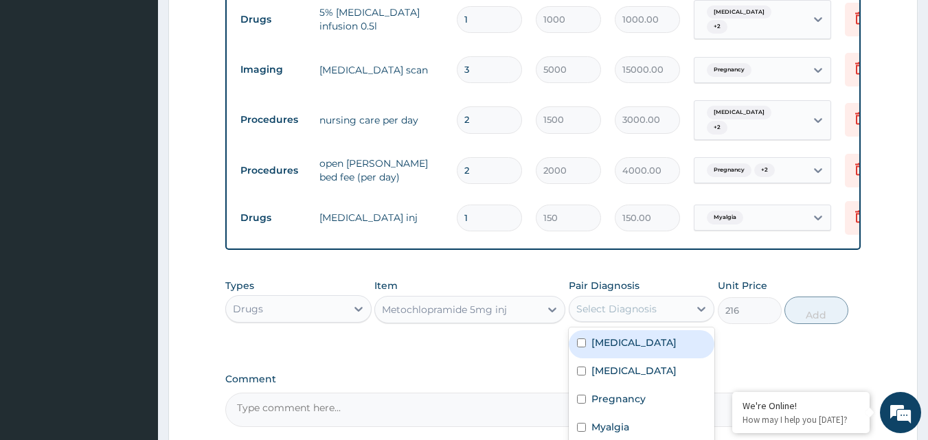
click at [595, 312] on div "Select Diagnosis" at bounding box center [616, 309] width 80 height 14
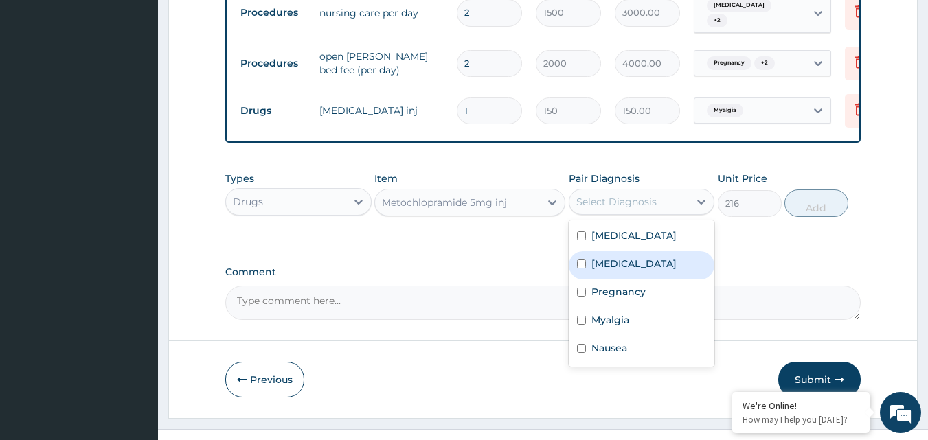
scroll to position [732, 0]
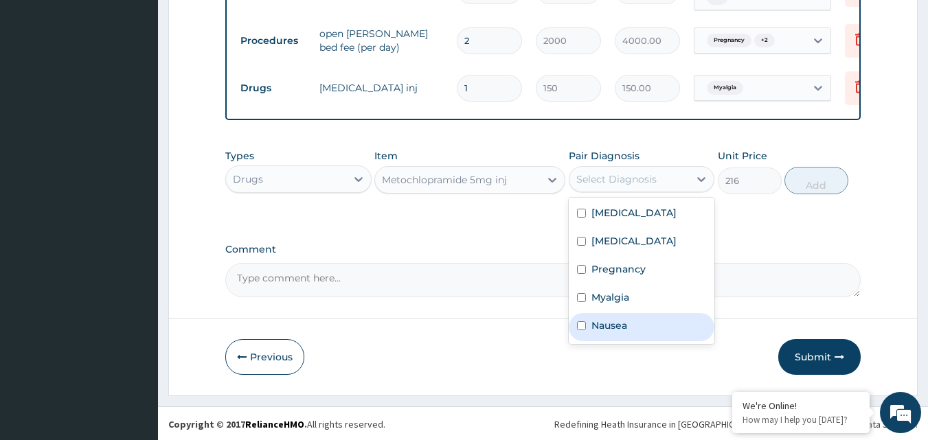
click at [585, 322] on input "checkbox" at bounding box center [581, 326] width 9 height 9
checkbox input "true"
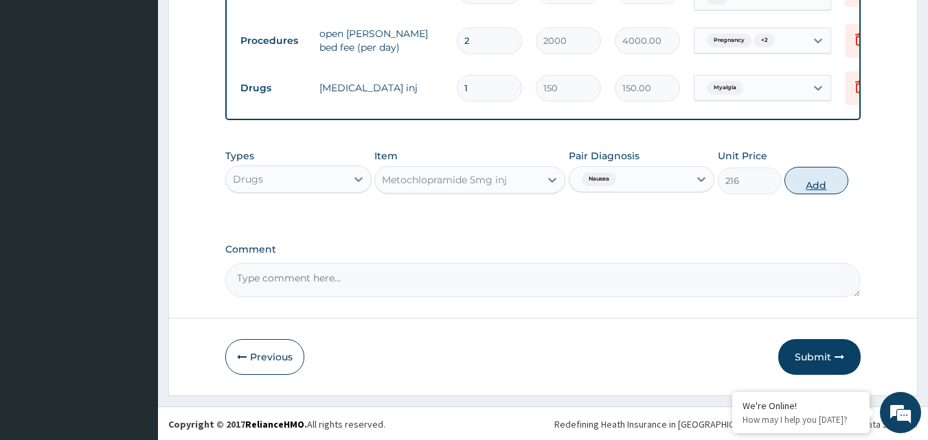
click at [838, 177] on button "Add" at bounding box center [817, 180] width 64 height 27
type input "0"
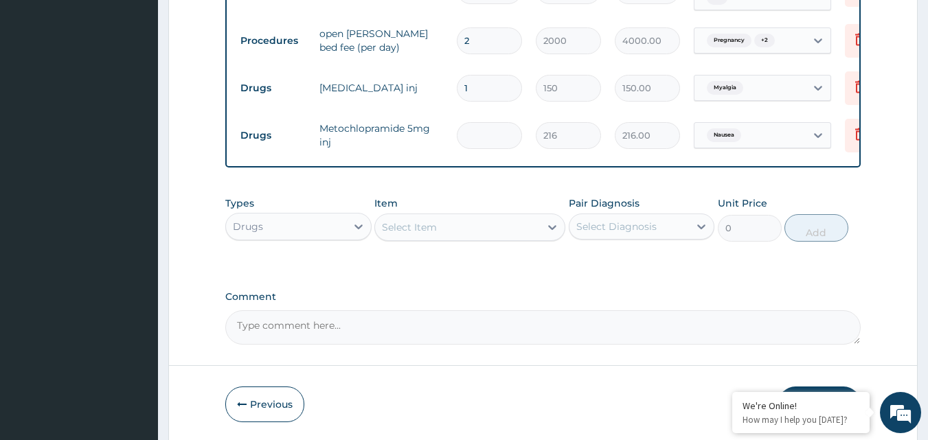
type input "0.00"
type input "2"
type input "432.00"
type input "2"
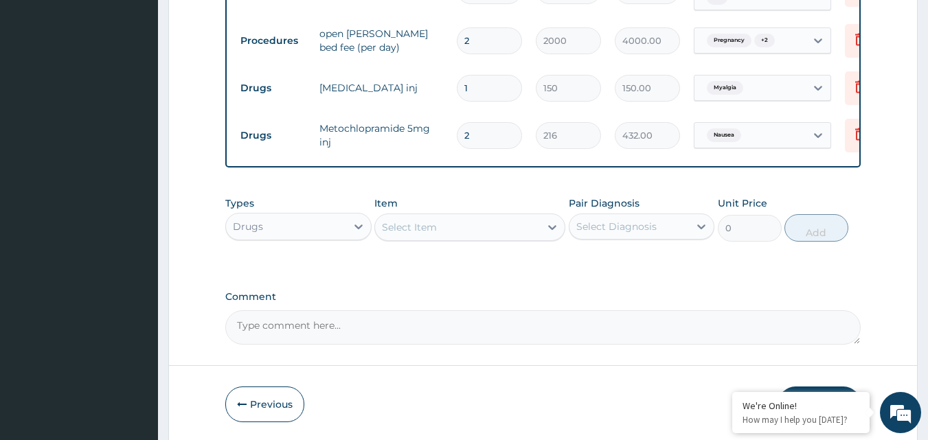
click at [502, 133] on input "2" at bounding box center [489, 135] width 65 height 27
type input "0.00"
type input "4"
type input "864.00"
type input "4"
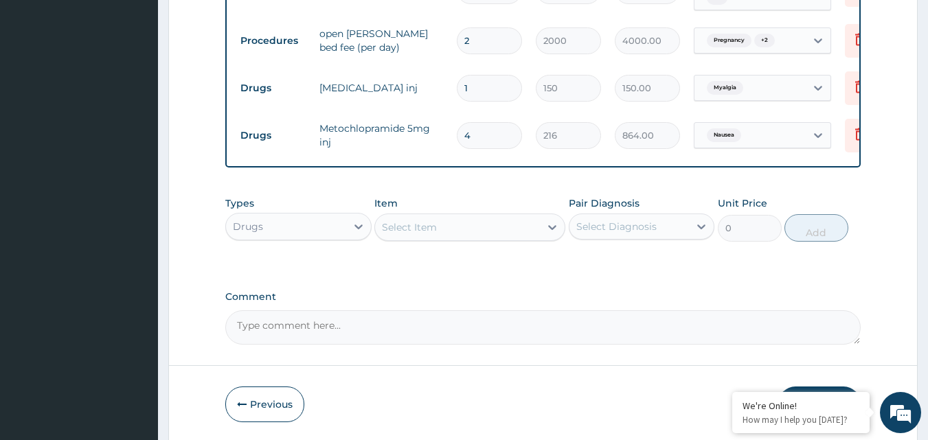
click at [524, 260] on div "Types Drugs Item Select Item Pair Diagnosis Select Diagnosis Unit Price 0 Add" at bounding box center [543, 230] width 636 height 80
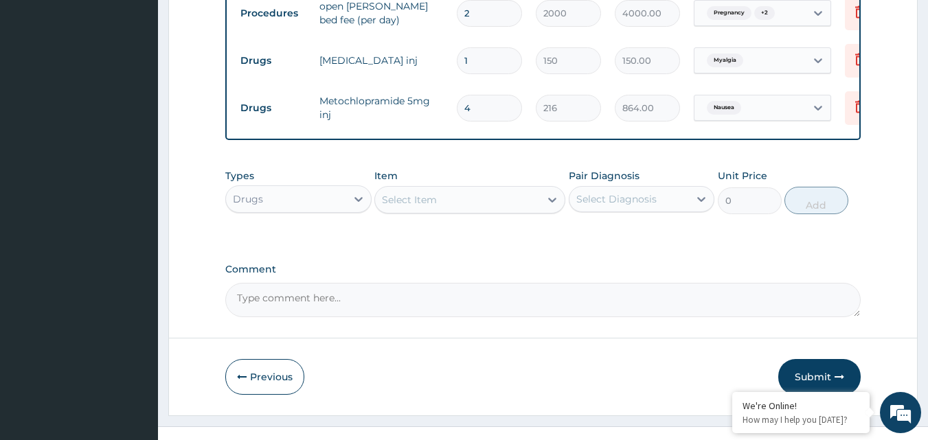
scroll to position [780, 0]
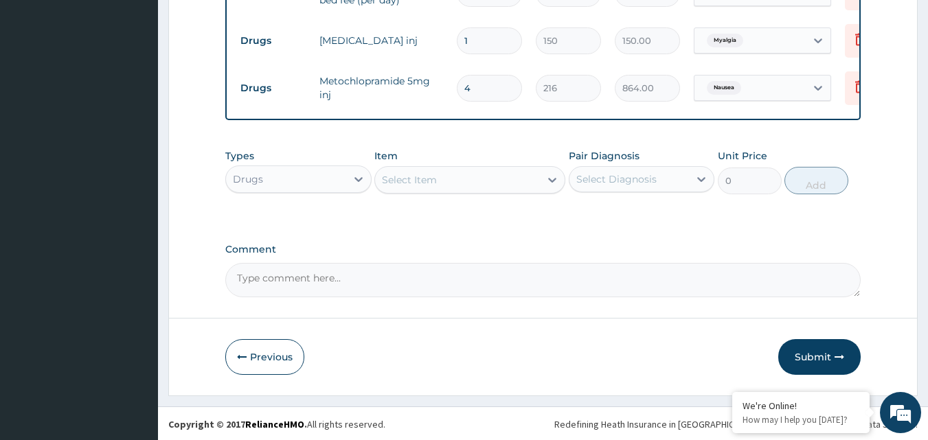
click at [456, 176] on div "Select Item" at bounding box center [457, 180] width 165 height 22
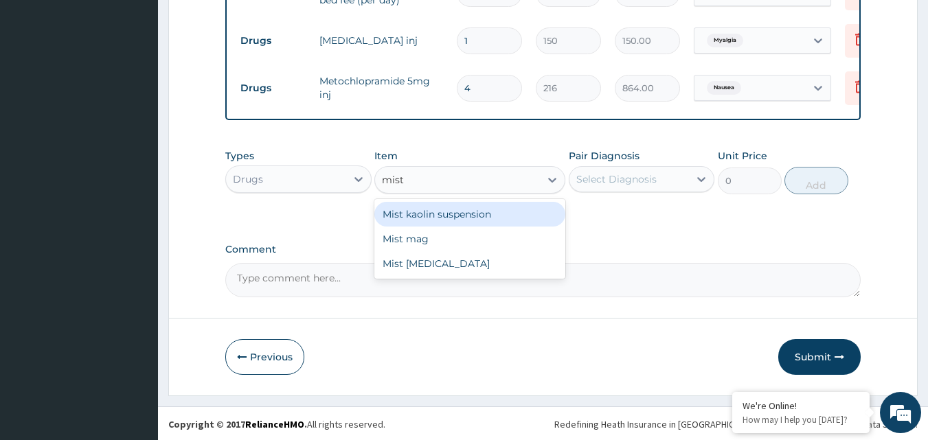
type input "mist"
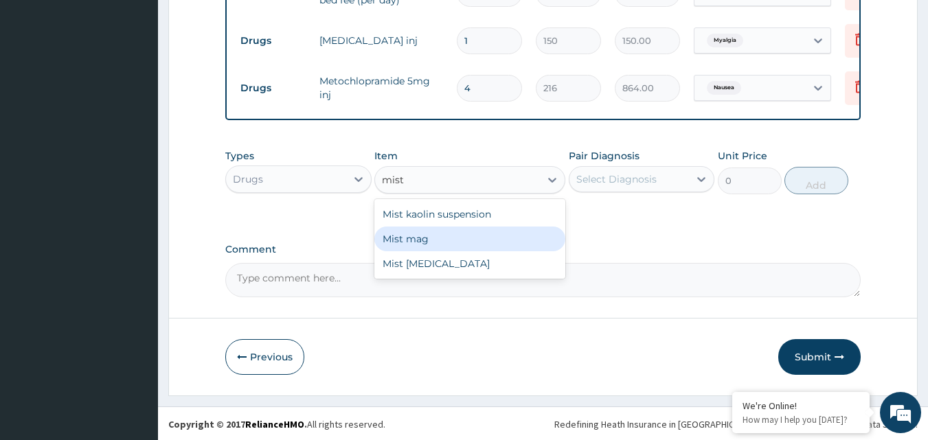
click at [431, 249] on div "Mist mag" at bounding box center [469, 239] width 191 height 25
type input "700"
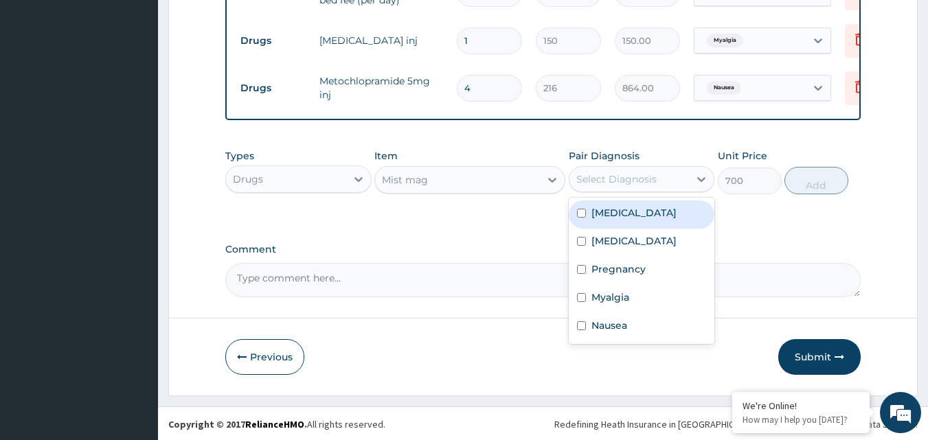
click at [673, 175] on div "Select Diagnosis" at bounding box center [630, 179] width 120 height 22
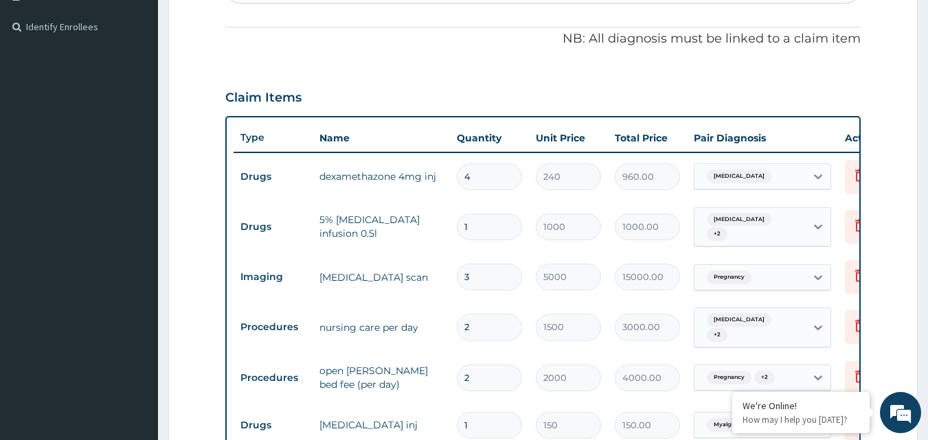
scroll to position [10, 0]
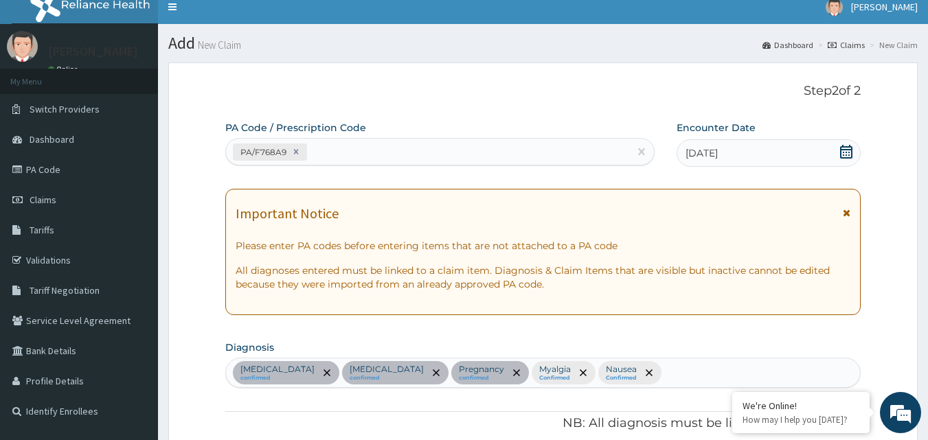
click at [617, 370] on div "Varicella confirmed Epigastric pain confirmed Pregnancy confirmed Myalgia Confi…" at bounding box center [543, 373] width 635 height 29
type input "h"
type input "epigastric"
click at [668, 374] on div "Varicella confirmed Epigastric pain confirmed Pregnancy confirmed Myalgia Confi…" at bounding box center [543, 373] width 635 height 29
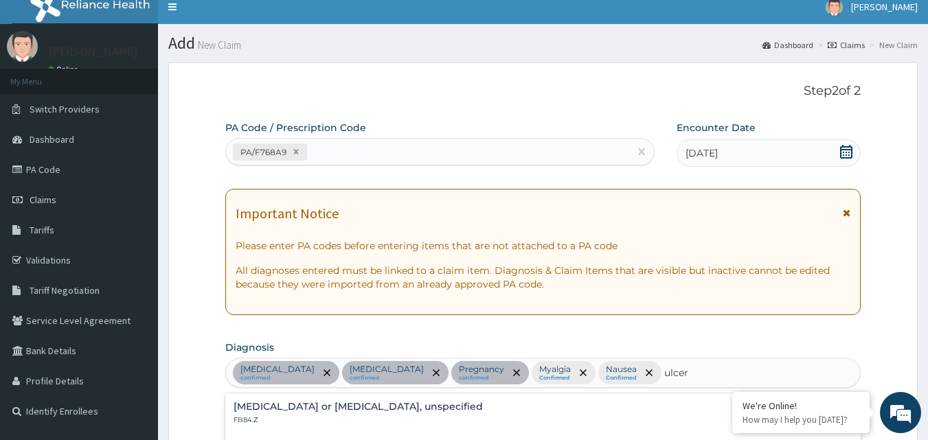
click at [669, 425] on div "Osteomyelitis or osteitis, unspecified FB84.Z" at bounding box center [544, 414] width 620 height 24
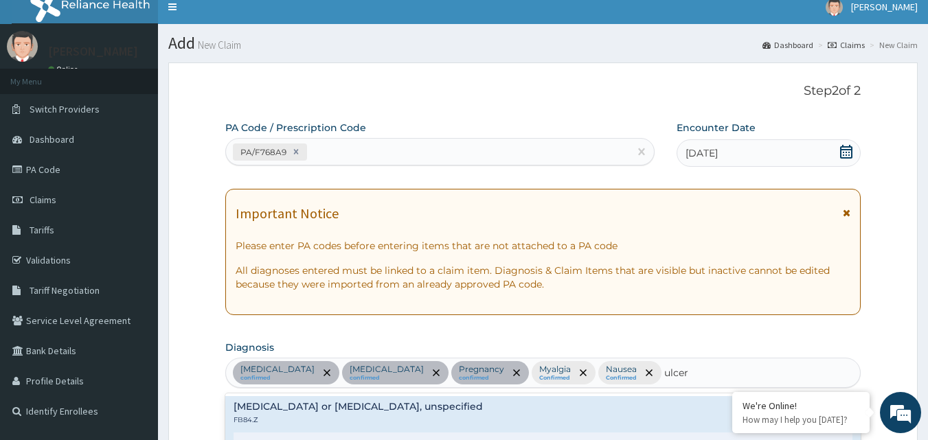
scroll to position [395, 0]
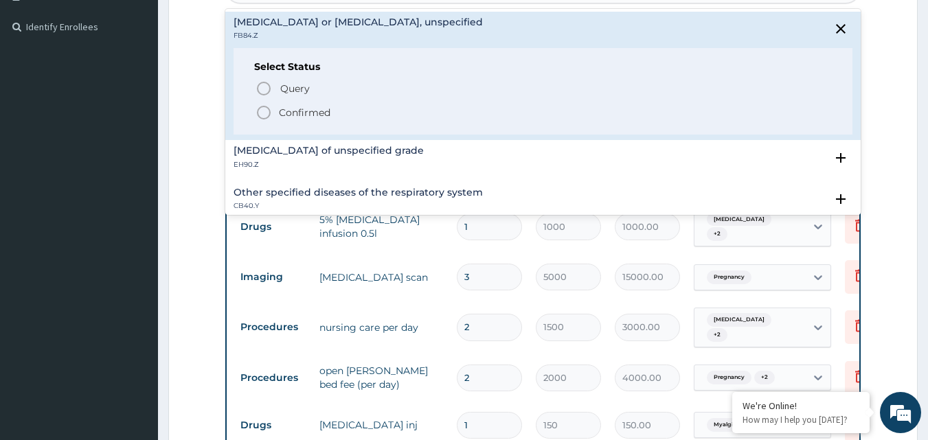
type input "ulcer"
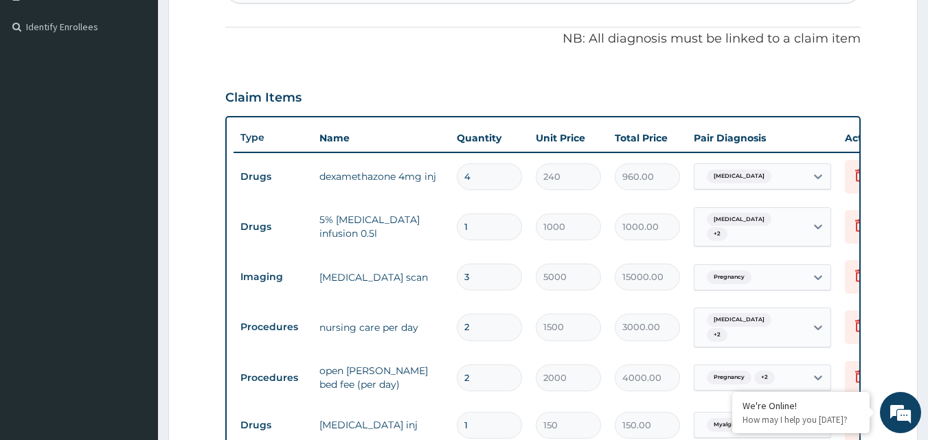
click at [884, 214] on form "Step 2 of 2 PA Code / Prescription Code PA/F768A9 Encounter Date 08-10-2025 Imp…" at bounding box center [543, 229] width 750 height 1103
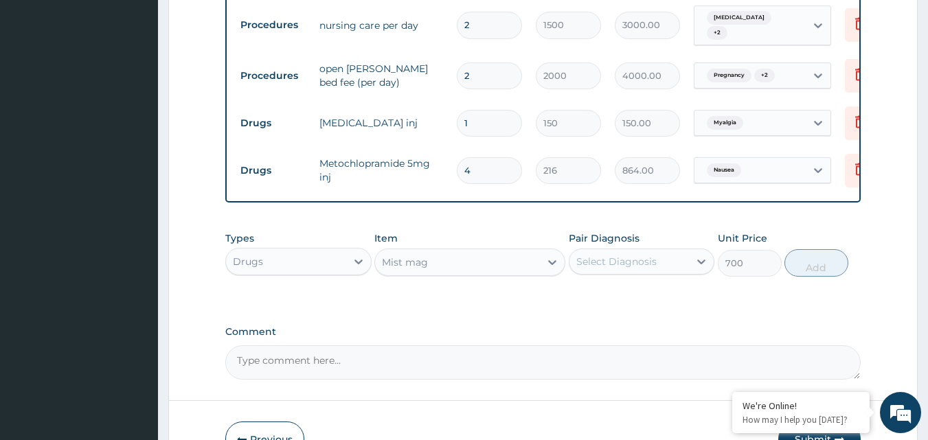
scroll to position [725, 0]
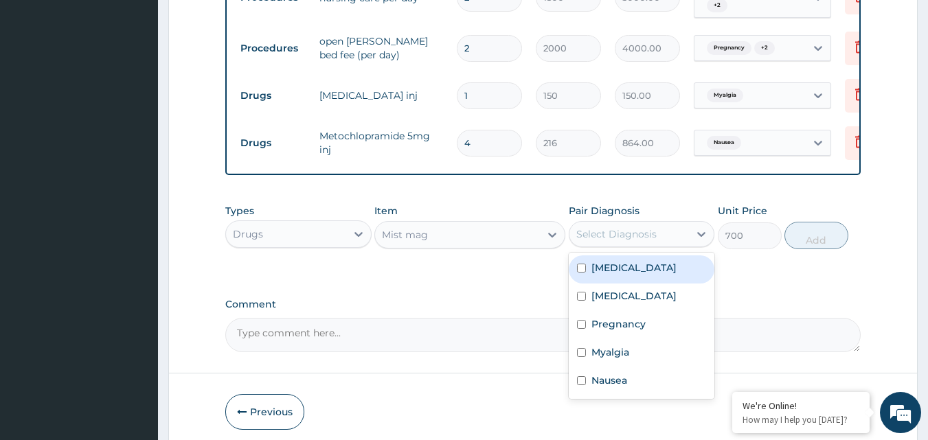
click at [600, 229] on div "Select Diagnosis" at bounding box center [616, 234] width 80 height 14
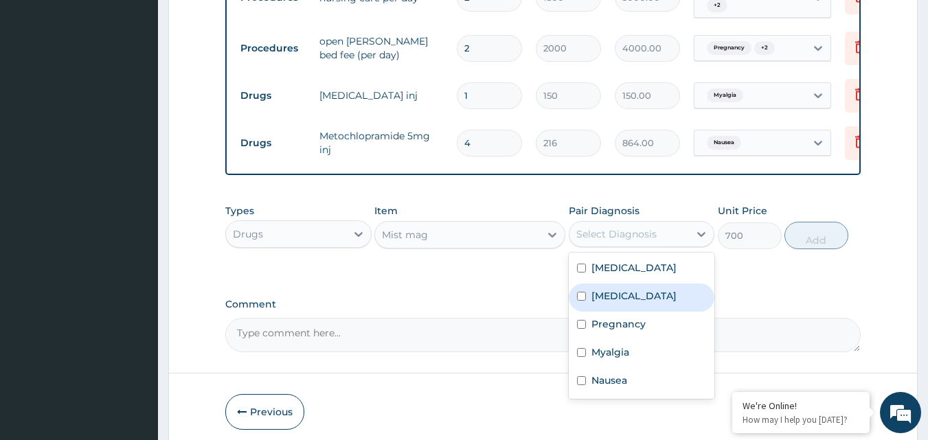
click at [579, 293] on input "checkbox" at bounding box center [581, 296] width 9 height 9
checkbox input "true"
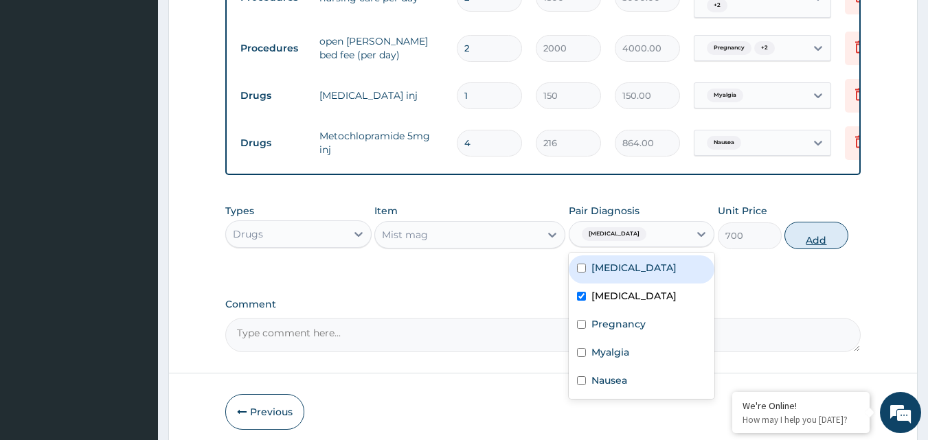
click at [822, 242] on button "Add" at bounding box center [817, 235] width 64 height 27
type input "0"
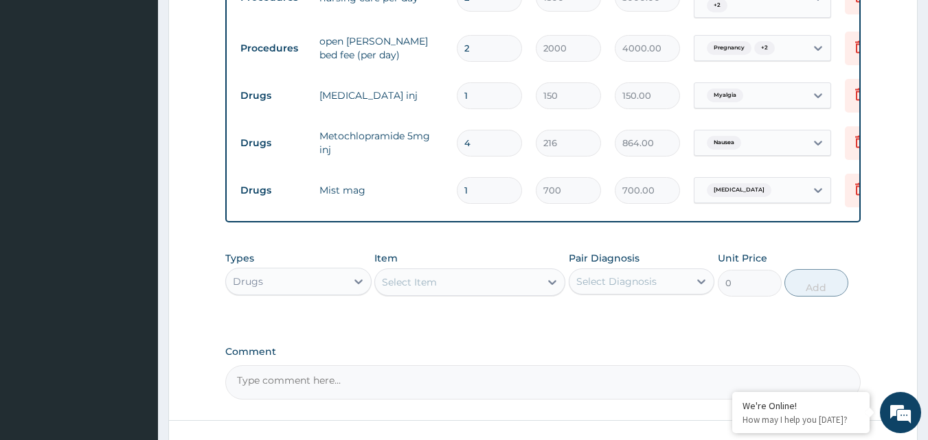
click at [504, 280] on div "Select Item" at bounding box center [457, 282] width 165 height 22
type input "f"
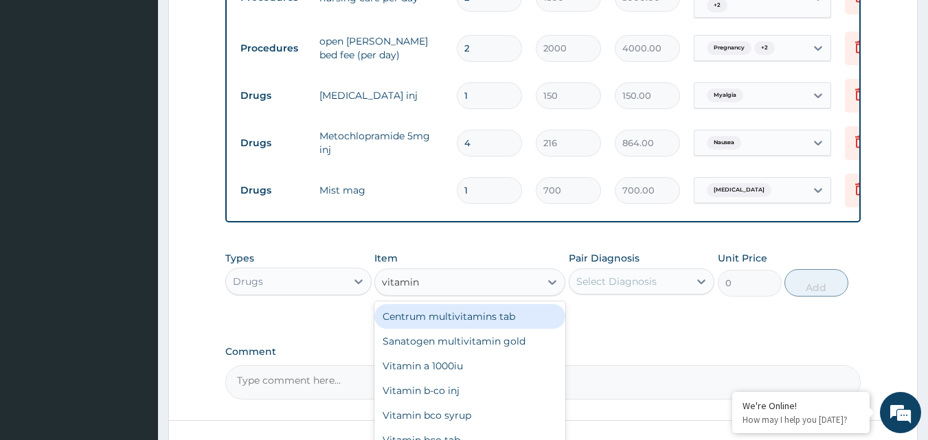
type input "vitamin c"
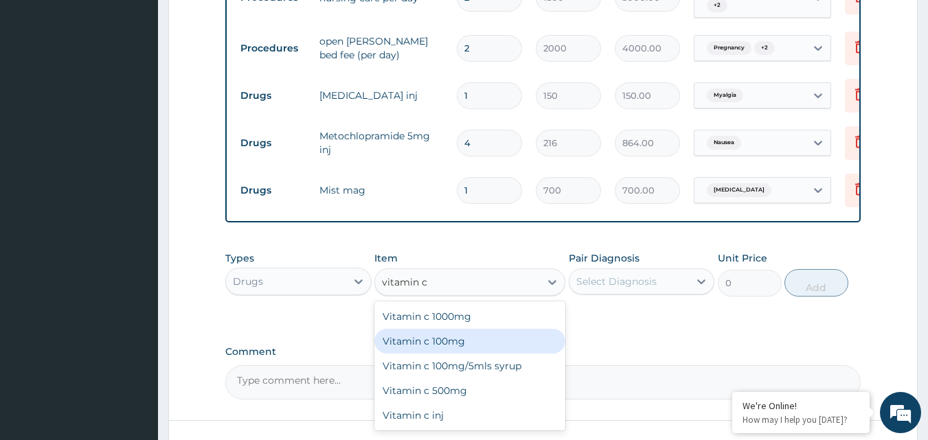
click at [447, 343] on div "Vitamin c 100mg" at bounding box center [469, 341] width 191 height 25
type input "10"
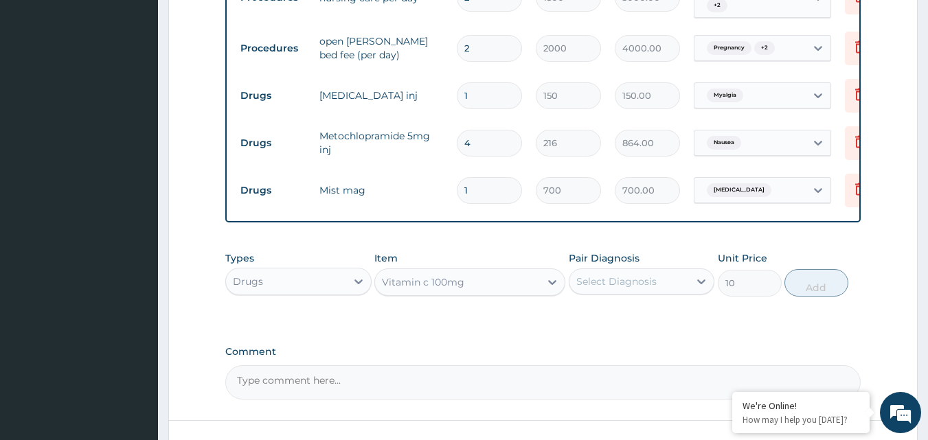
click at [609, 282] on div "Select Diagnosis" at bounding box center [616, 282] width 80 height 14
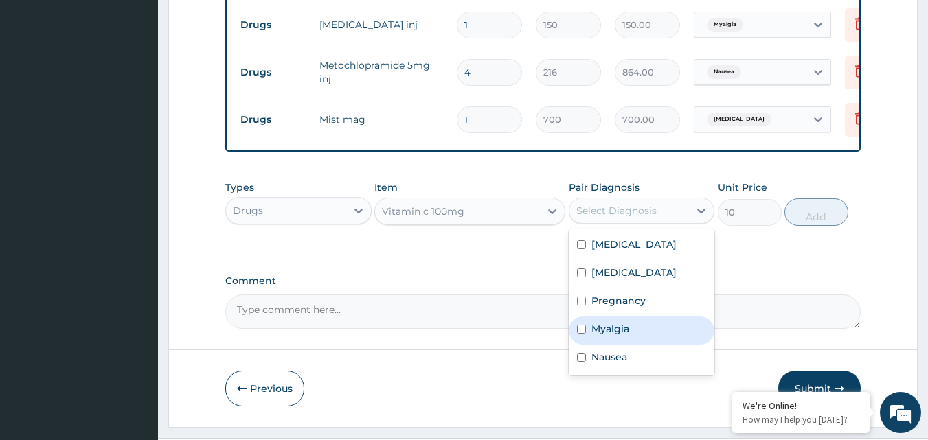
scroll to position [827, 0]
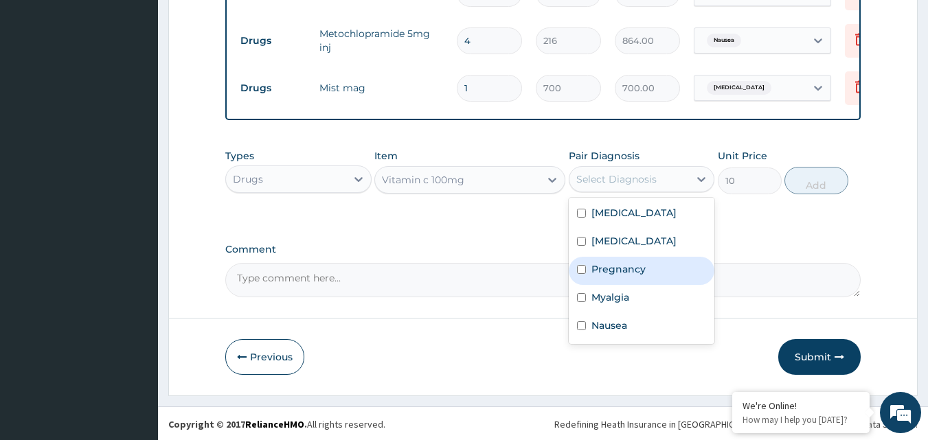
click at [583, 269] on input "checkbox" at bounding box center [581, 269] width 9 height 9
checkbox input "true"
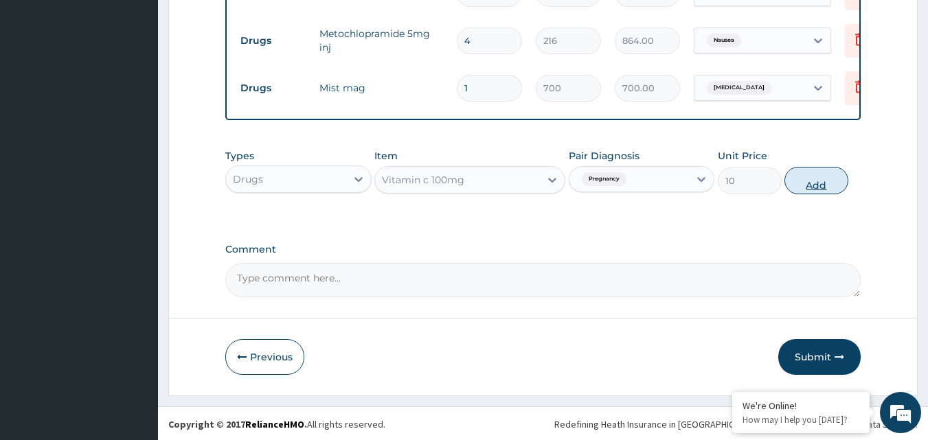
click at [826, 172] on button "Add" at bounding box center [817, 180] width 64 height 27
type input "0"
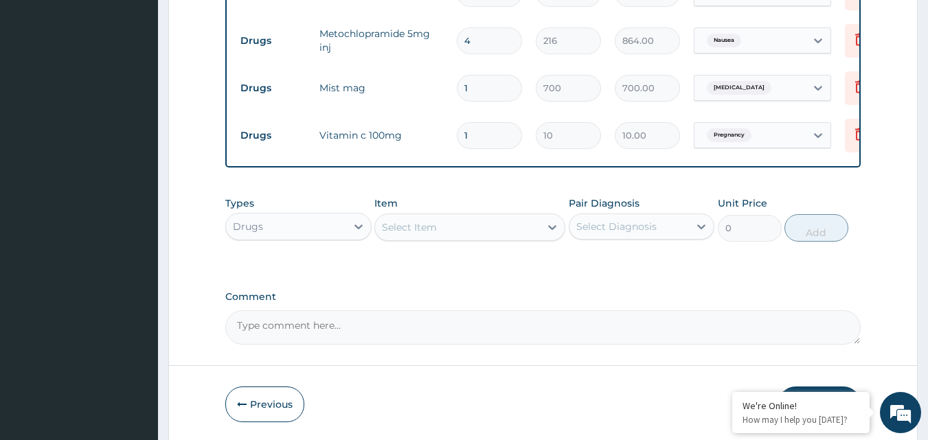
click at [501, 224] on div "Select Item" at bounding box center [457, 227] width 165 height 22
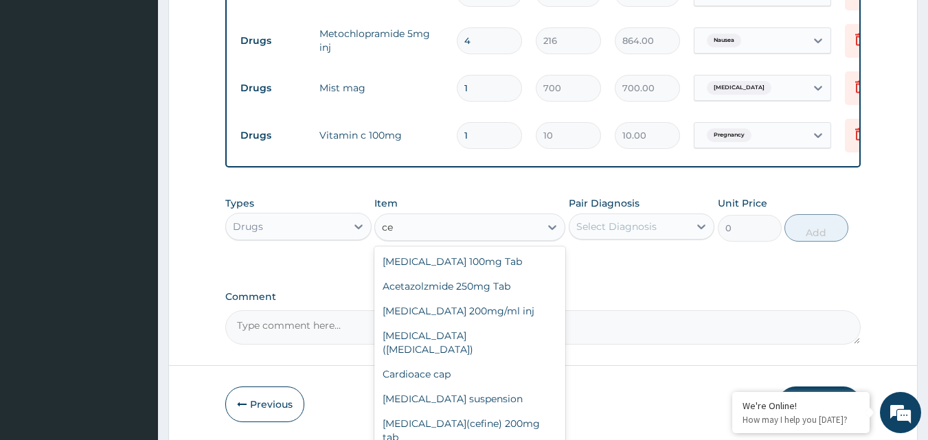
type input "c"
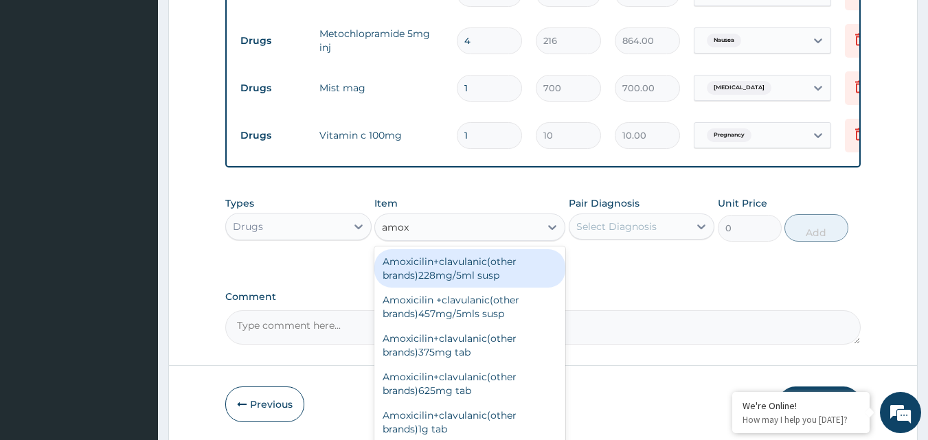
type input "amoxi"
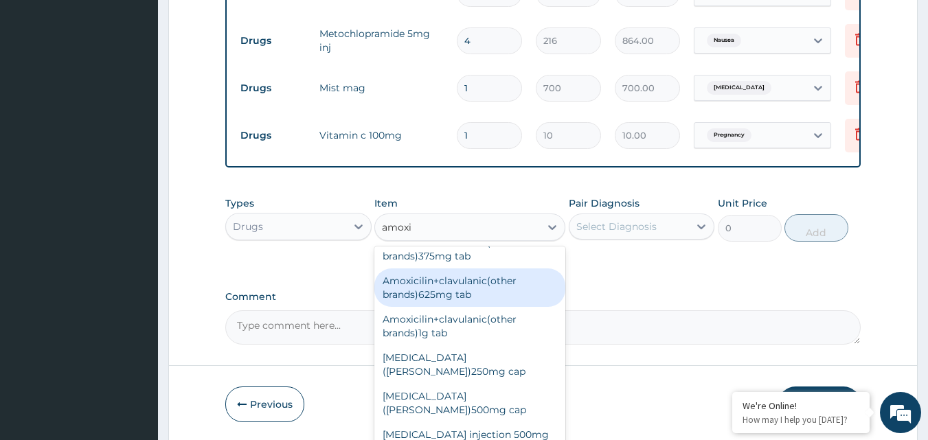
scroll to position [129, 0]
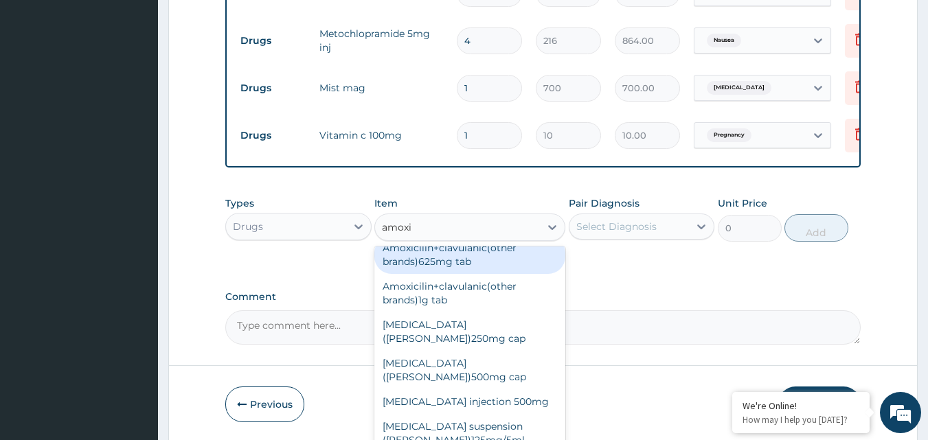
click at [482, 256] on div "Amoxicilin+clavulanic(other brands)625mg tab" at bounding box center [469, 255] width 191 height 38
type input "186"
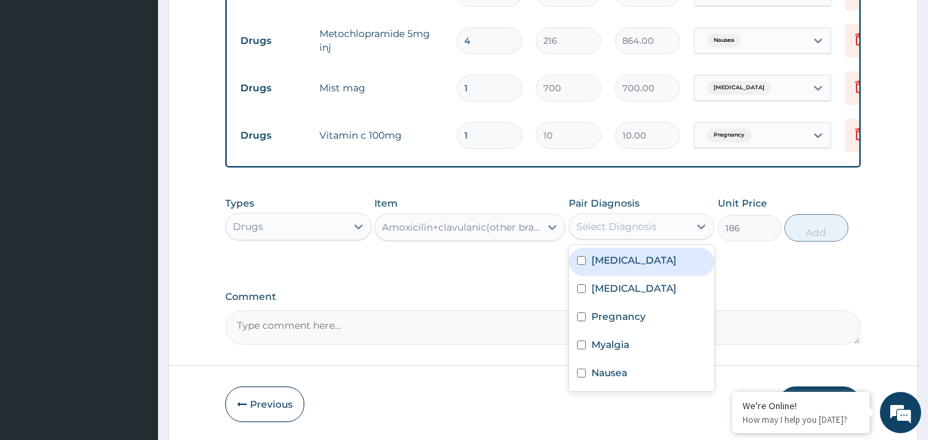
click at [627, 229] on div "Select Diagnosis" at bounding box center [616, 227] width 80 height 14
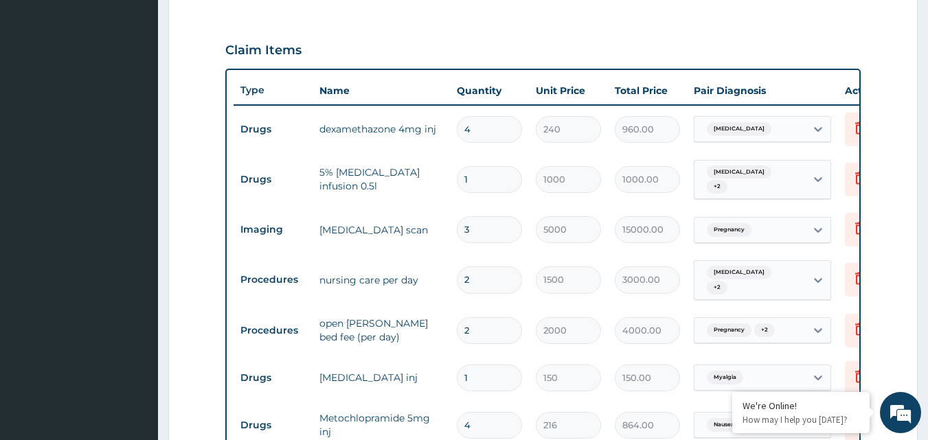
scroll to position [58, 0]
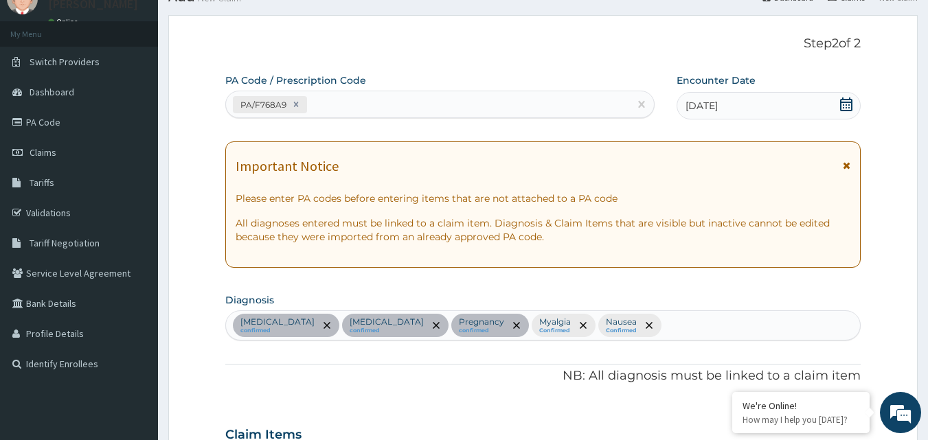
click at [644, 327] on div "Varicella confirmed Epigastric pain confirmed Pregnancy confirmed Myalgia Confi…" at bounding box center [543, 325] width 635 height 29
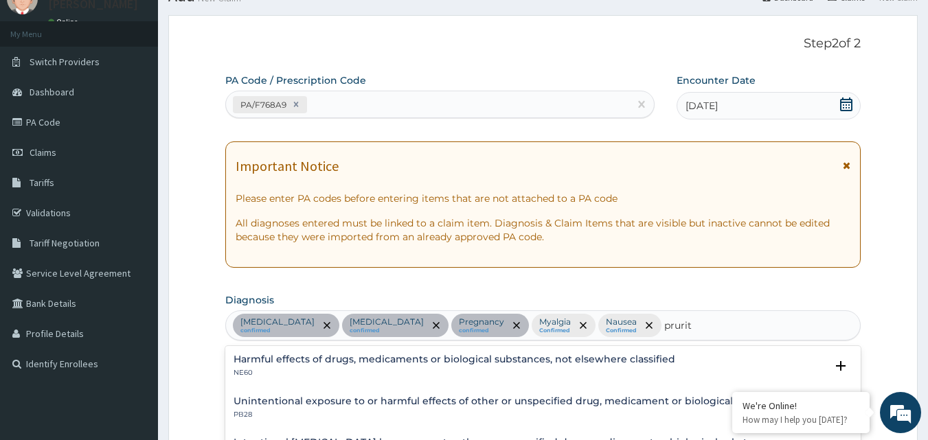
type input "pruritu"
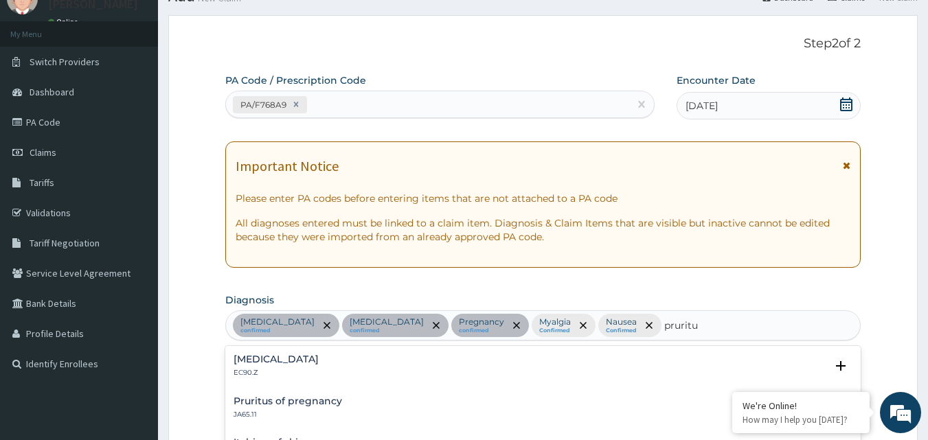
click at [273, 366] on div "Pruritus, unspecified EC90.Z" at bounding box center [276, 367] width 85 height 24
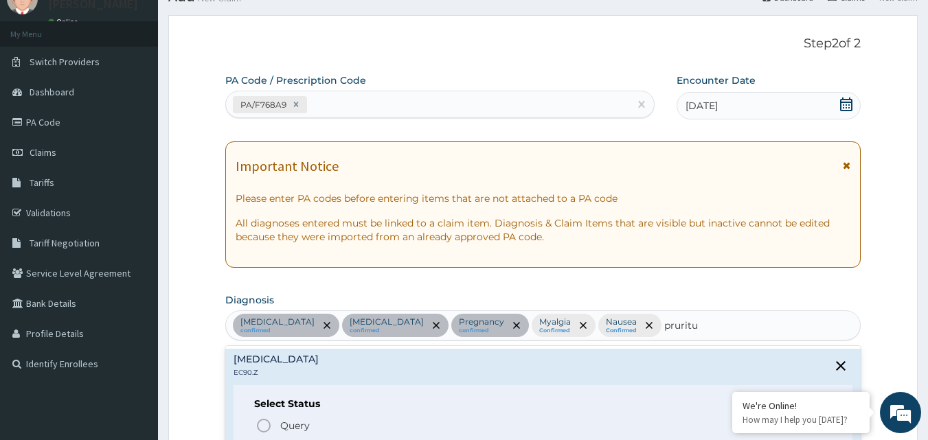
scroll to position [442, 0]
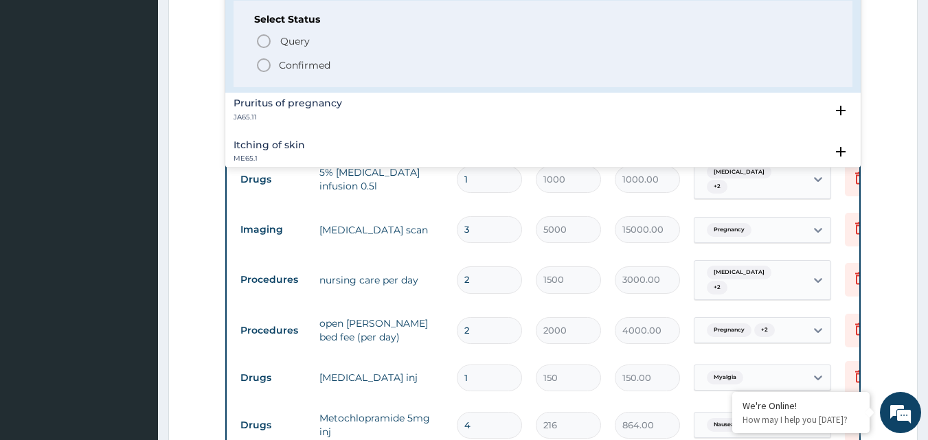
click at [262, 64] on icon "status option filled" at bounding box center [264, 65] width 16 height 16
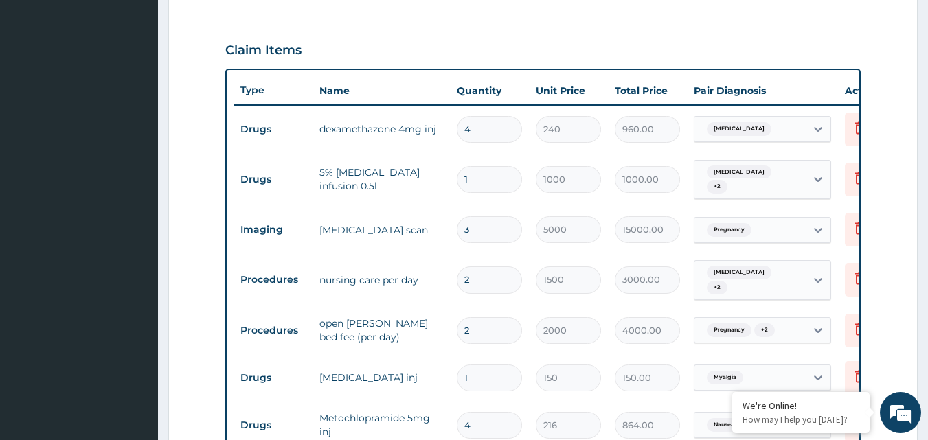
click at [899, 126] on form "Step 2 of 2 PA Code / Prescription Code PA/F768A9 Encounter Date 08-10-2025 Imp…" at bounding box center [543, 229] width 750 height 1198
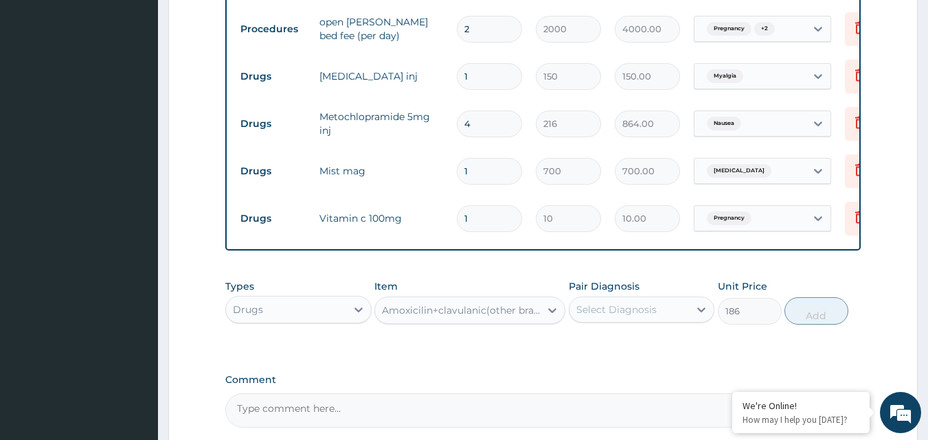
scroll to position [745, 0]
click at [632, 306] on div "Select Diagnosis" at bounding box center [616, 309] width 80 height 14
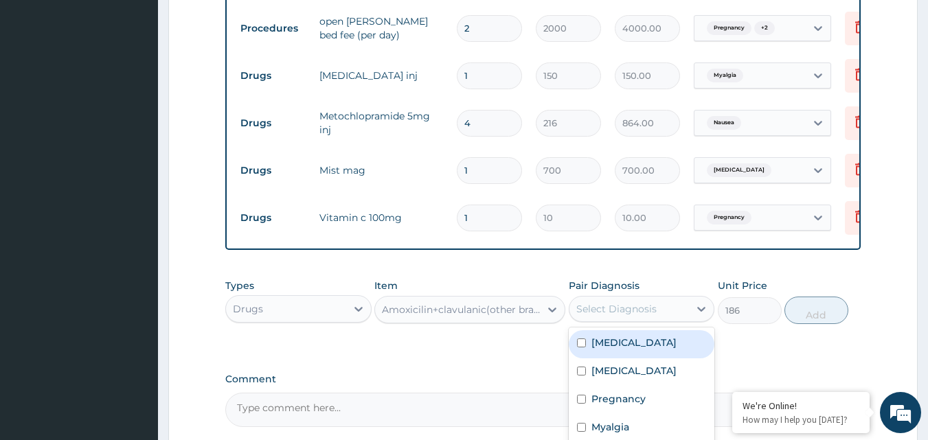
scroll to position [875, 0]
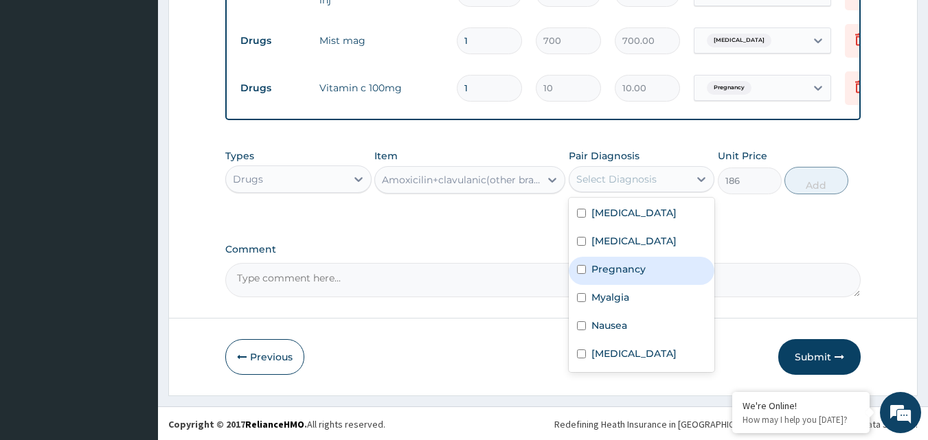
click at [581, 262] on div "Pregnancy" at bounding box center [642, 271] width 146 height 28
checkbox input "true"
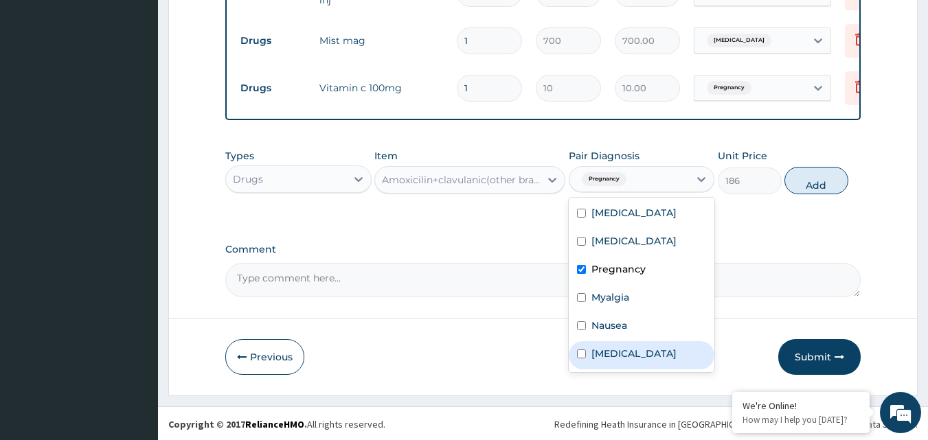
click at [581, 355] on input "checkbox" at bounding box center [581, 354] width 9 height 9
checkbox input "true"
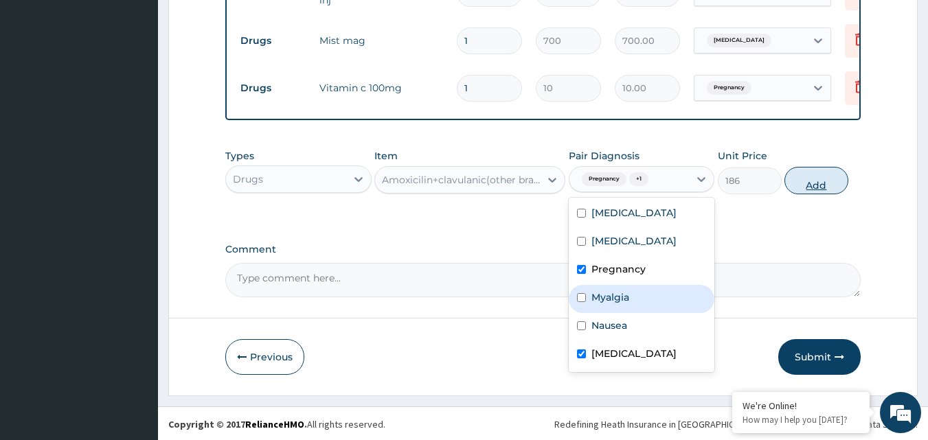
click at [811, 181] on button "Add" at bounding box center [817, 180] width 64 height 27
type input "0"
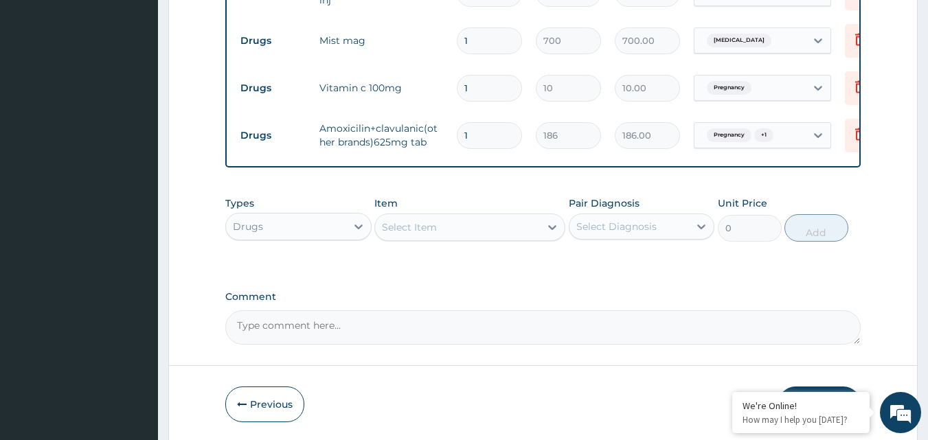
click at [491, 122] on input "1" at bounding box center [489, 135] width 65 height 27
type input "14"
type input "2604.00"
type input "14"
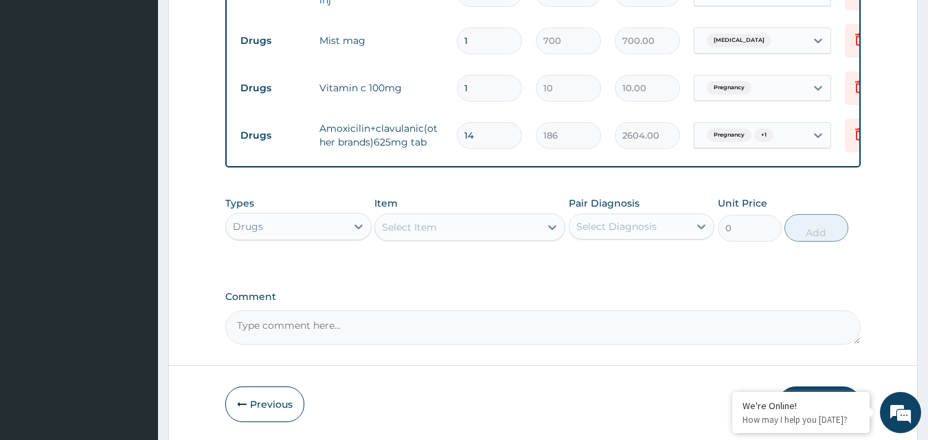
click at [480, 223] on div "Select Item" at bounding box center [457, 227] width 165 height 22
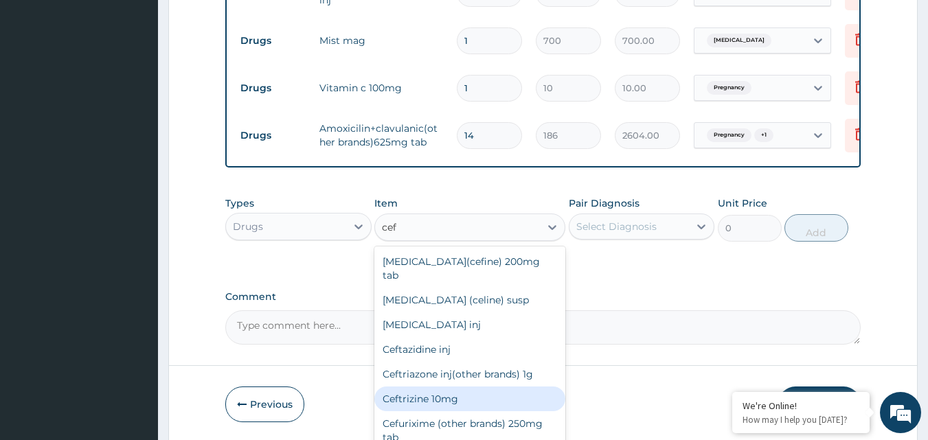
scroll to position [124, 0]
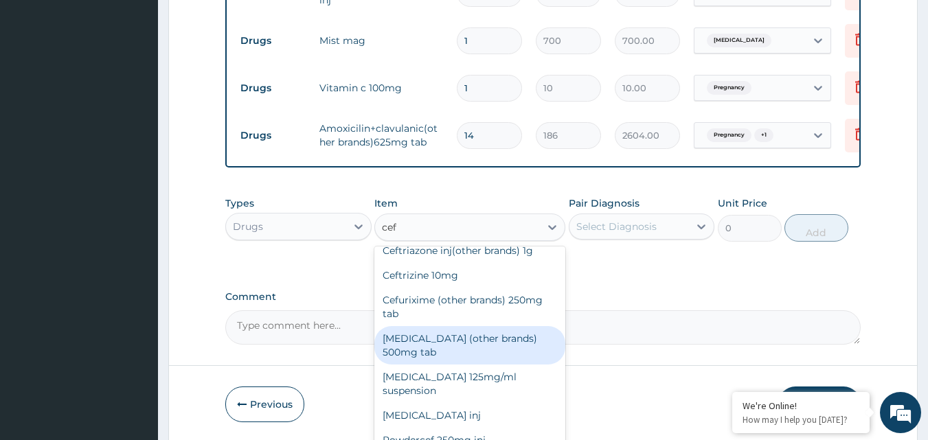
type input "cef"
click at [653, 322] on textarea "Comment" at bounding box center [543, 328] width 636 height 34
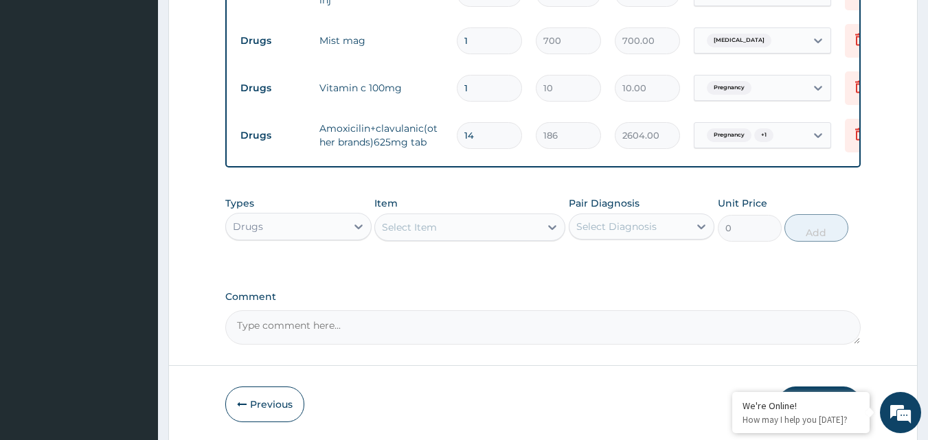
click at [466, 218] on div "Select Item" at bounding box center [457, 227] width 165 height 22
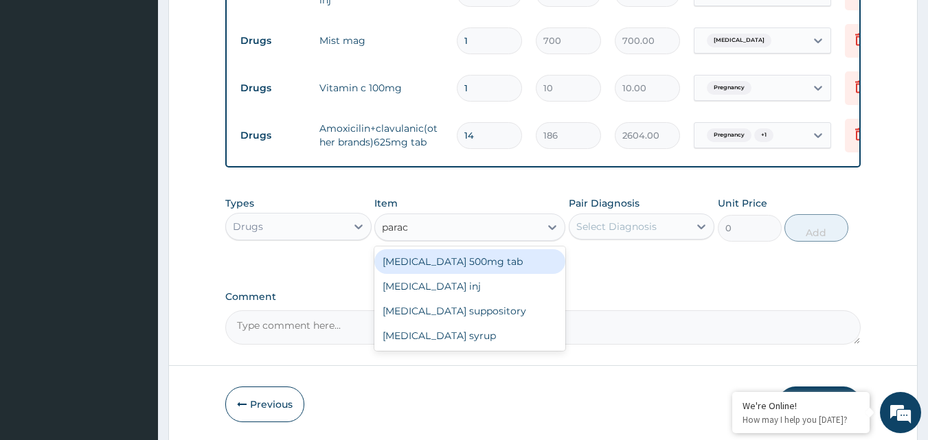
type input "parace"
click at [460, 264] on div "[MEDICAL_DATA] 500mg tab" at bounding box center [469, 261] width 191 height 25
type input "10"
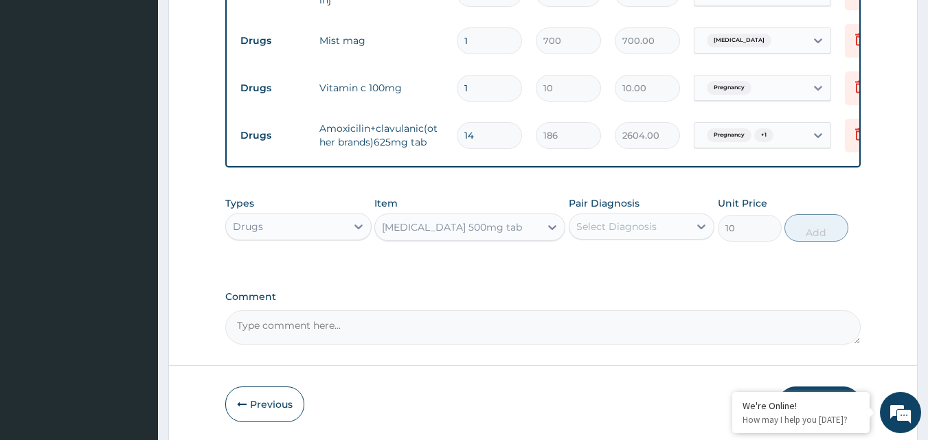
click at [640, 222] on div "Select Diagnosis" at bounding box center [616, 227] width 80 height 14
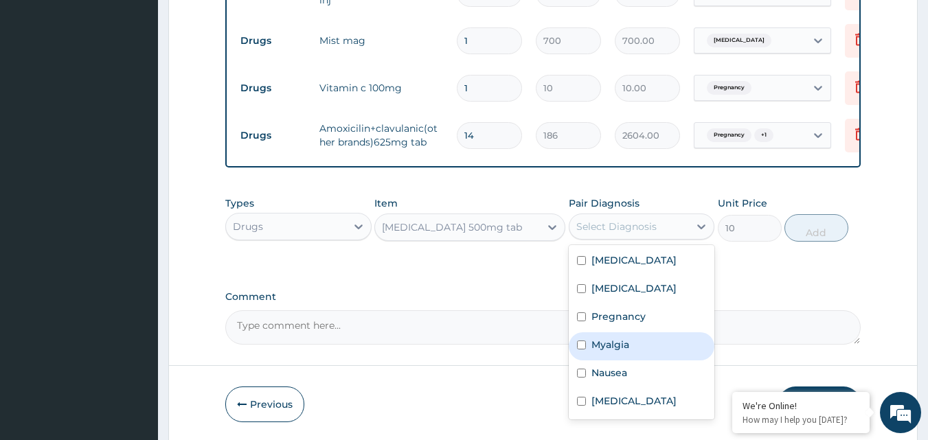
click at [586, 343] on div "Myalgia" at bounding box center [642, 347] width 146 height 28
checkbox input "true"
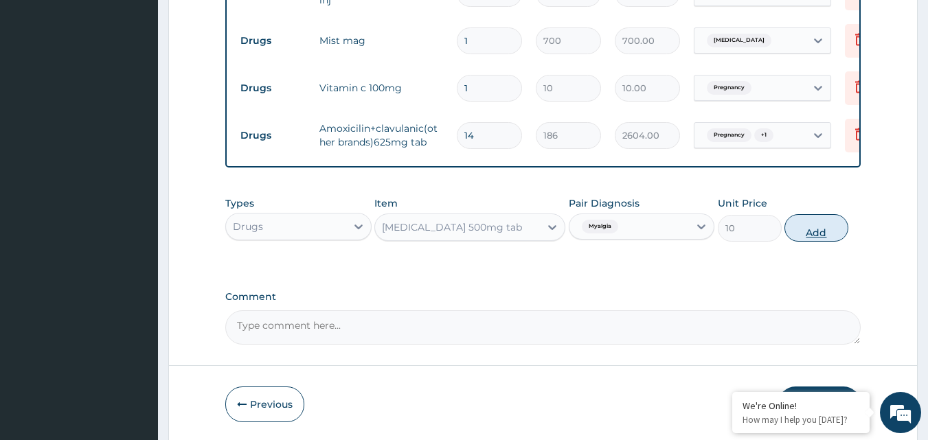
click at [827, 225] on button "Add" at bounding box center [817, 227] width 64 height 27
type input "0"
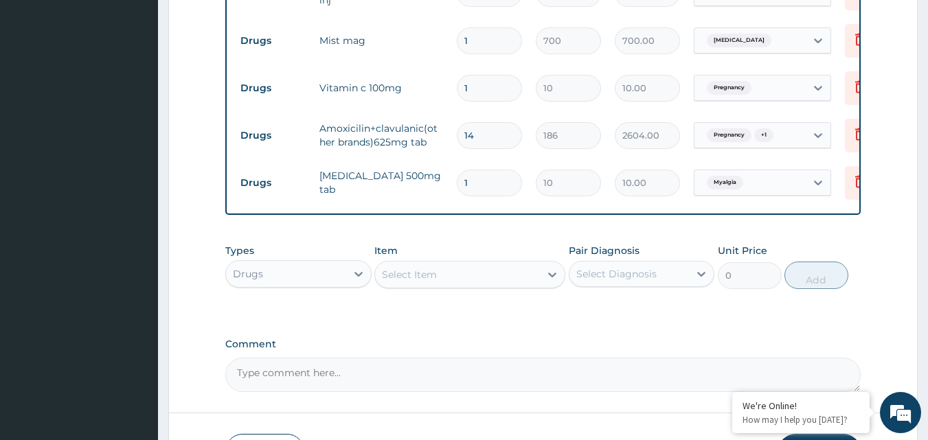
type input "18"
type input "180.00"
type input "18"
click at [484, 81] on input "1" at bounding box center [489, 88] width 65 height 27
type input "0.00"
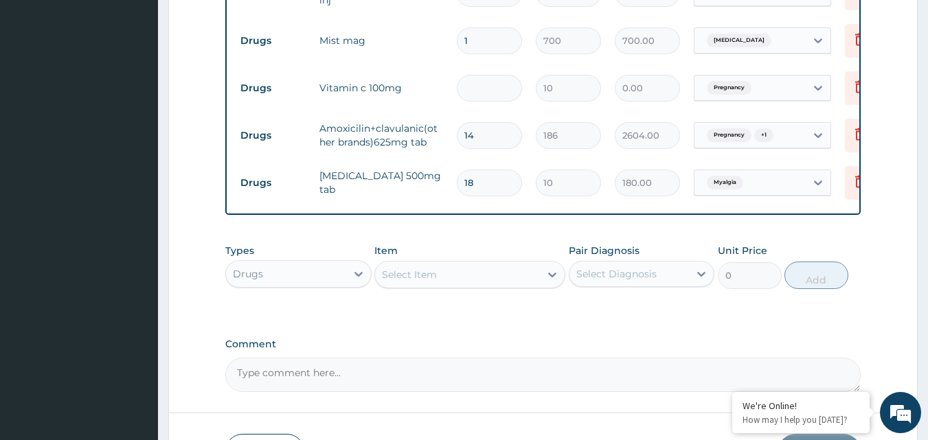
type input "3"
type input "30.00"
type input "30"
type input "300.00"
type input "30"
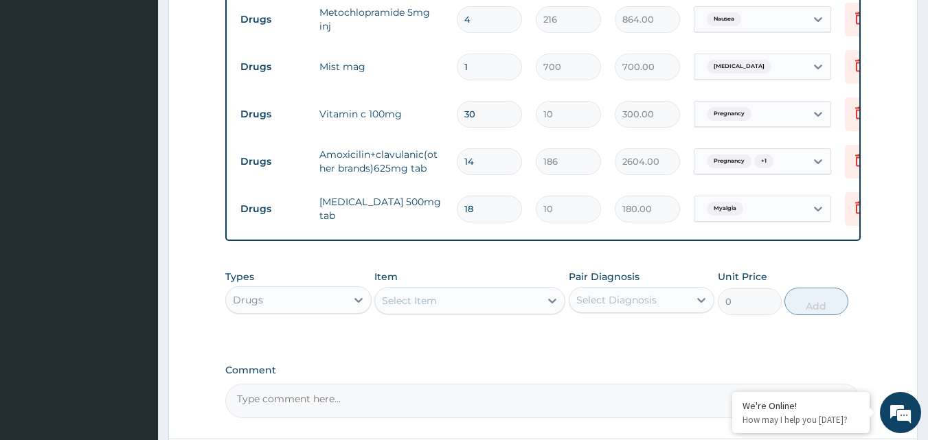
scroll to position [847, 0]
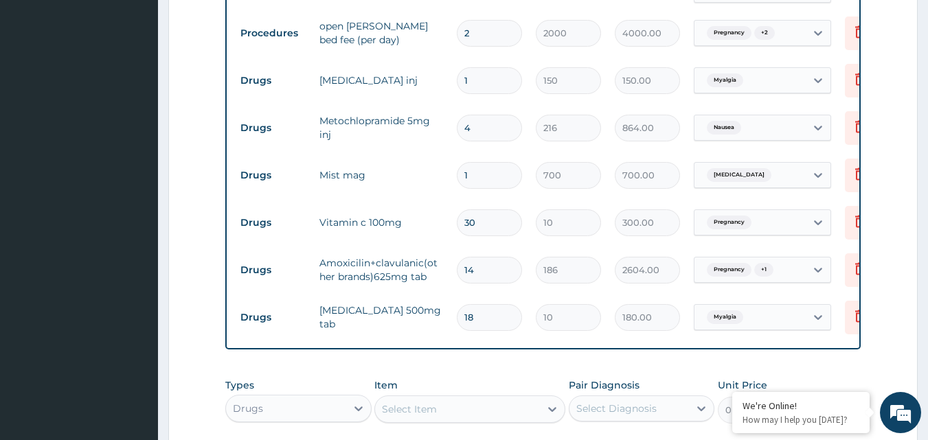
scroll to position [737, 0]
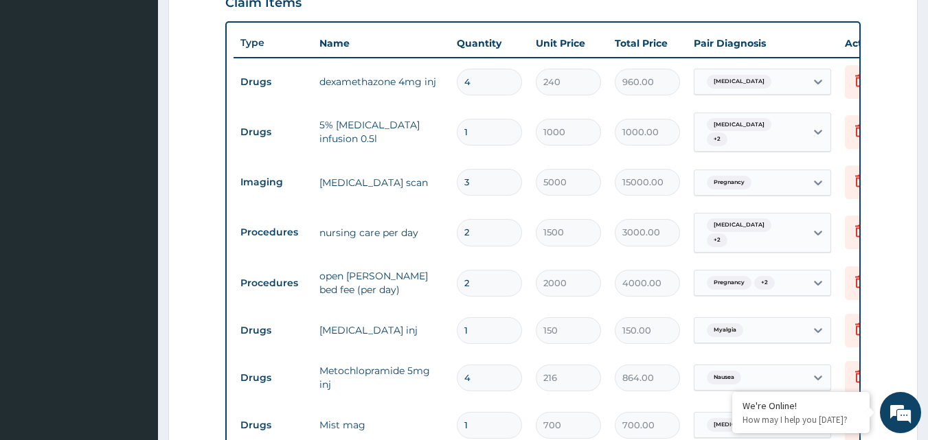
scroll to position [517, 0]
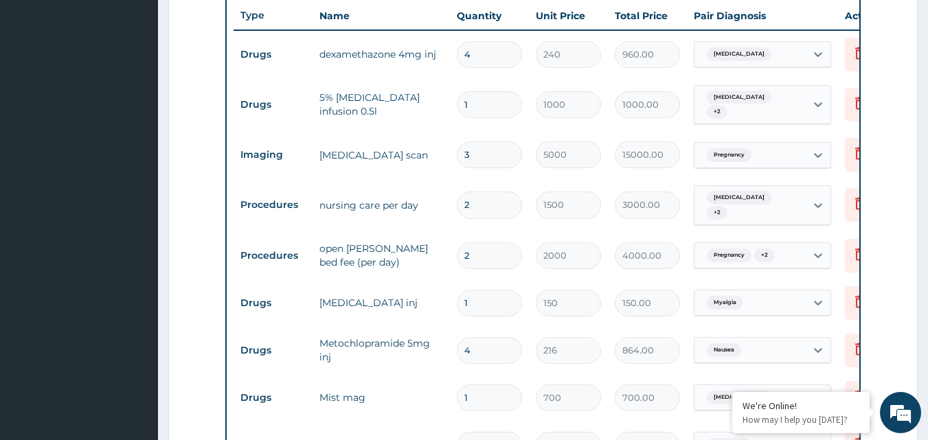
click at [476, 291] on input "1" at bounding box center [489, 303] width 65 height 27
type input "0.00"
type input "4"
type input "600.00"
type input "4"
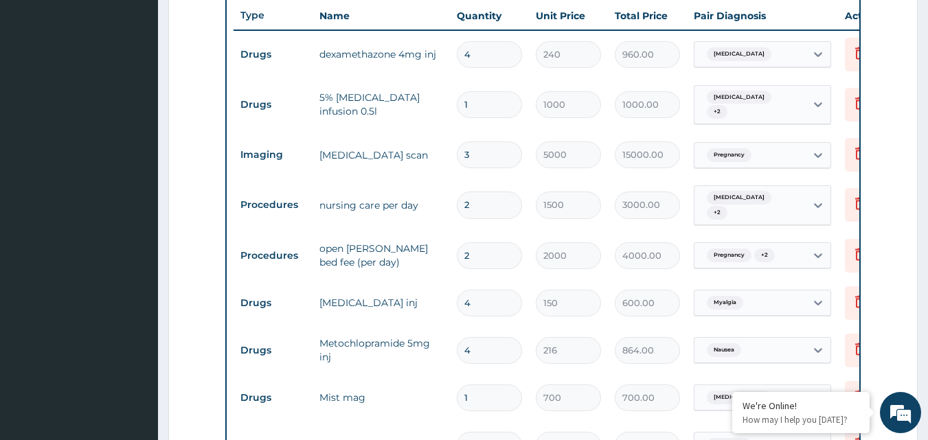
click at [901, 183] on form "Step 2 of 2 PA Code / Prescription Code PA/F768A9 Encounter Date 08-10-2025 Imp…" at bounding box center [543, 201] width 750 height 1292
click at [504, 157] on input "3" at bounding box center [489, 155] width 65 height 27
type input "0.00"
type input "1"
type input "5000.00"
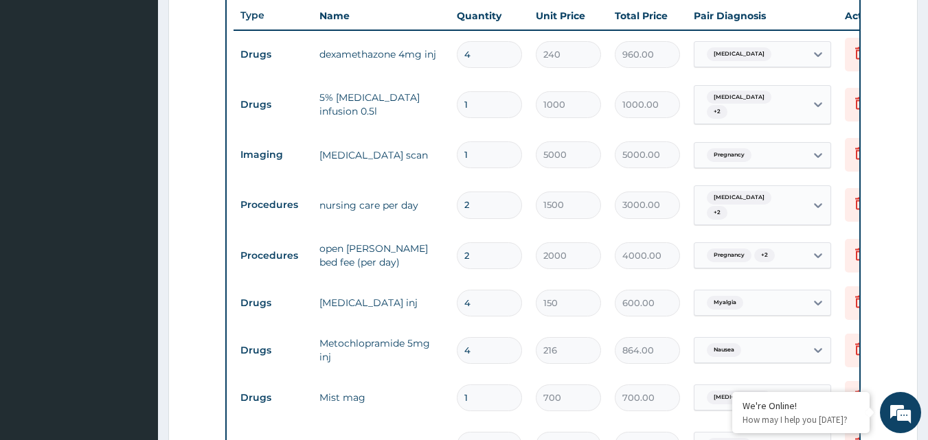
type input "1"
click at [883, 165] on form "Step 2 of 2 PA Code / Prescription Code PA/F768A9 Encounter Date 08-10-2025 Imp…" at bounding box center [543, 201] width 750 height 1292
click at [880, 104] on form "Step 2 of 2 PA Code / Prescription Code PA/F768A9 Encounter Date 08-10-2025 Imp…" at bounding box center [543, 201] width 750 height 1292
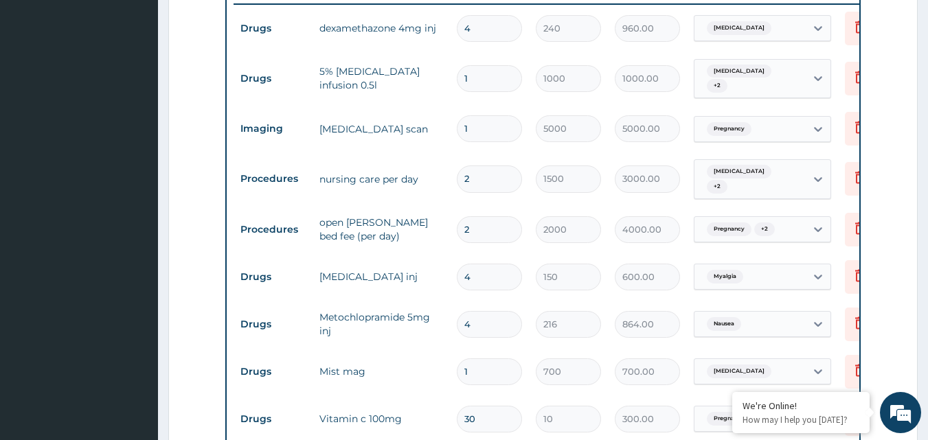
scroll to position [545, 0]
click at [475, 74] on input "1" at bounding box center [489, 77] width 65 height 27
type input "0.00"
type input "4"
type input "4000.00"
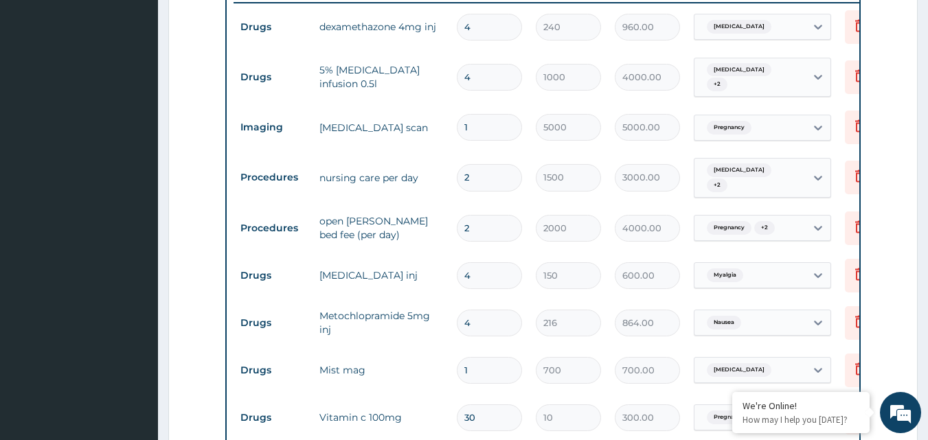
type input "4"
click at [887, 125] on form "Step 2 of 2 PA Code / Prescription Code PA/F768A9 Encounter Date 08-10-2025 Imp…" at bounding box center [543, 174] width 750 height 1292
click at [889, 252] on form "Step 2 of 2 PA Code / Prescription Code PA/F768A9 Encounter Date 08-10-2025 Imp…" at bounding box center [543, 174] width 750 height 1292
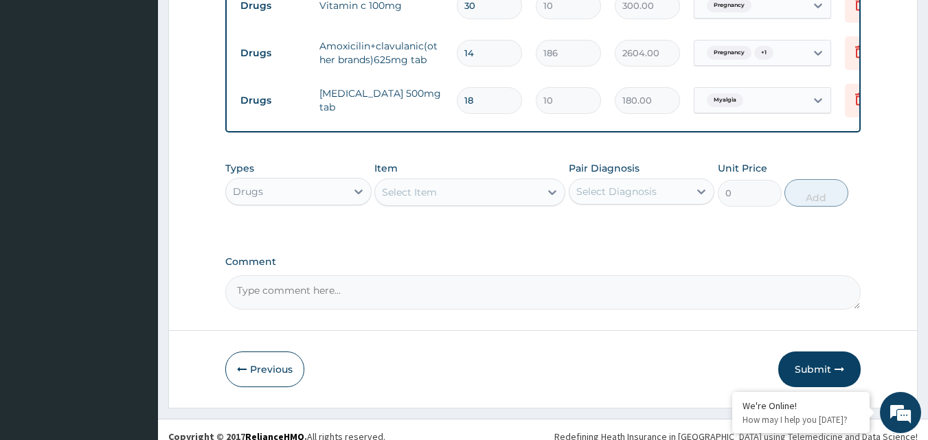
scroll to position [969, 0]
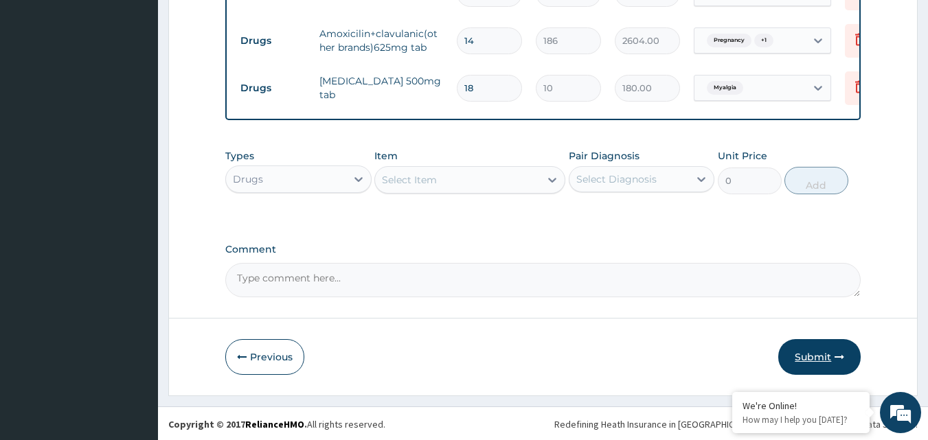
click at [809, 356] on button "Submit" at bounding box center [819, 357] width 82 height 36
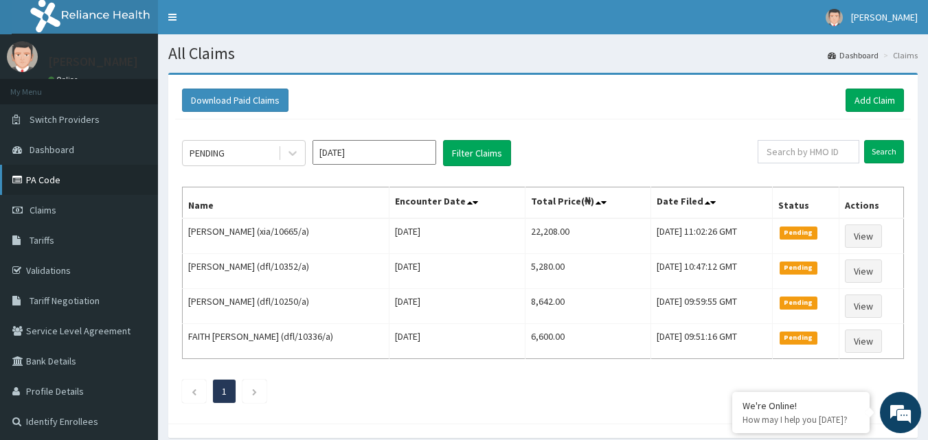
click at [43, 182] on link "PA Code" at bounding box center [79, 180] width 158 height 30
click at [863, 98] on link "Add Claim" at bounding box center [875, 100] width 58 height 23
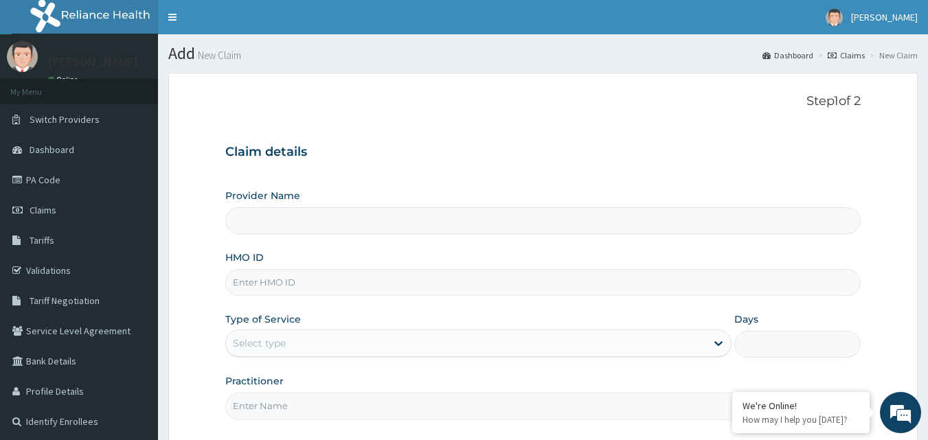
click at [405, 227] on input "Provider Name" at bounding box center [543, 220] width 636 height 27
type input "Gentleman [GEOGRAPHIC_DATA]"
click at [433, 276] on input "HMO ID" at bounding box center [543, 282] width 636 height 27
type input "dfl/10293/a"
click at [423, 346] on div "Select type" at bounding box center [466, 344] width 480 height 22
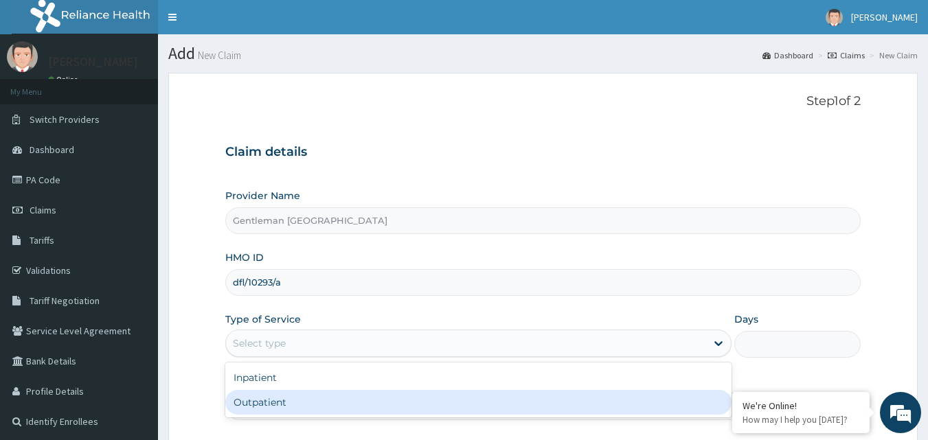
click at [335, 400] on div "Outpatient" at bounding box center [478, 402] width 506 height 25
type input "1"
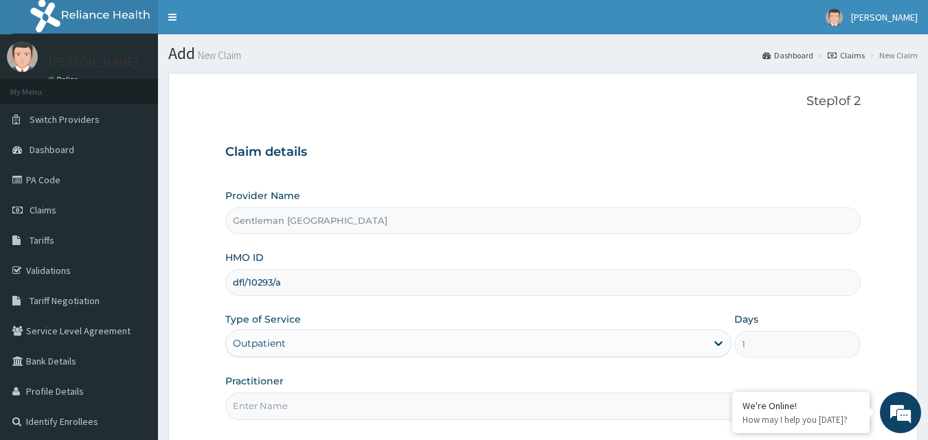
click at [313, 417] on input "Practitioner" at bounding box center [543, 406] width 636 height 27
type input "[PERSON_NAME][GEOGRAPHIC_DATA]"
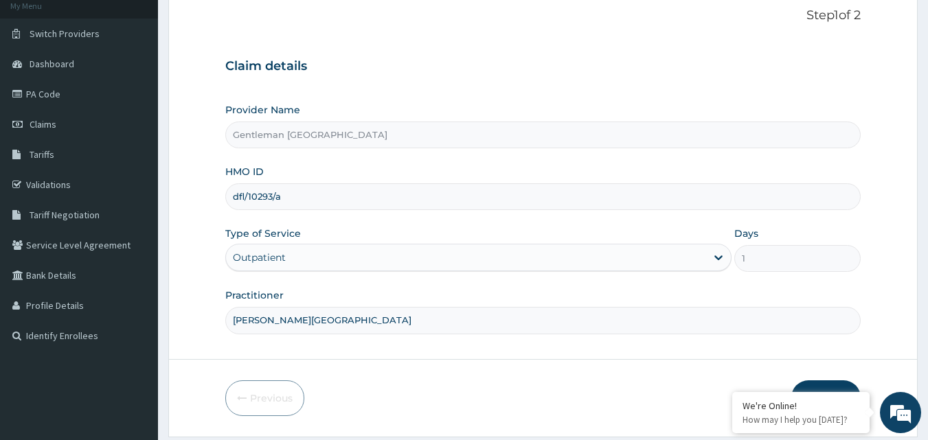
scroll to position [128, 0]
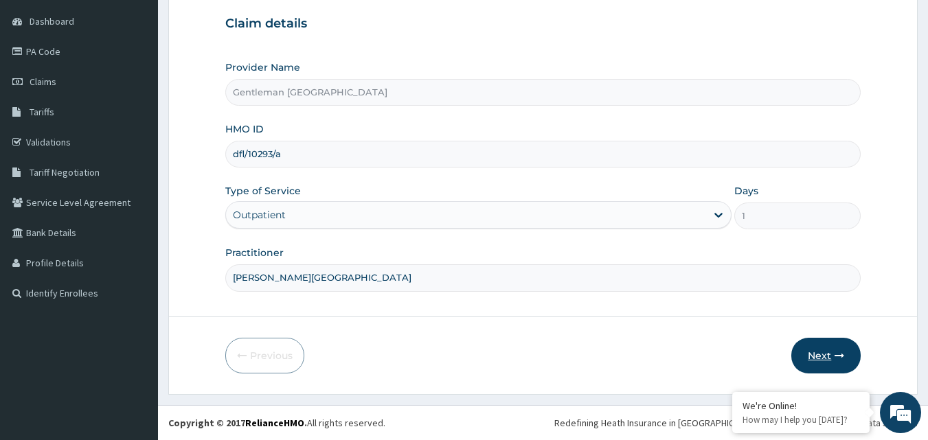
click at [827, 361] on button "Next" at bounding box center [825, 356] width 69 height 36
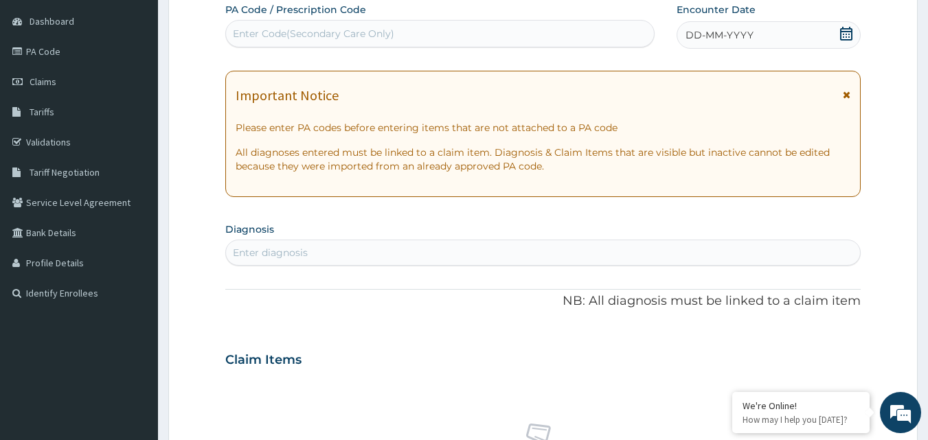
click at [820, 29] on div "DD-MM-YYYY" at bounding box center [769, 34] width 184 height 27
click at [602, 43] on div "Enter Code(Secondary Care Only)" at bounding box center [440, 34] width 429 height 22
paste input "PA/F8DF1C"
type input "PA/F8DF1C"
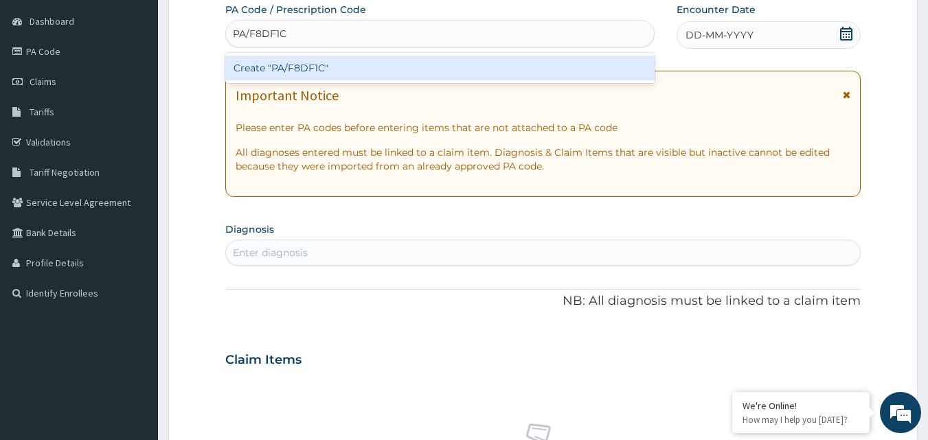
click at [513, 60] on div "Create "PA/F8DF1C"" at bounding box center [440, 68] width 430 height 25
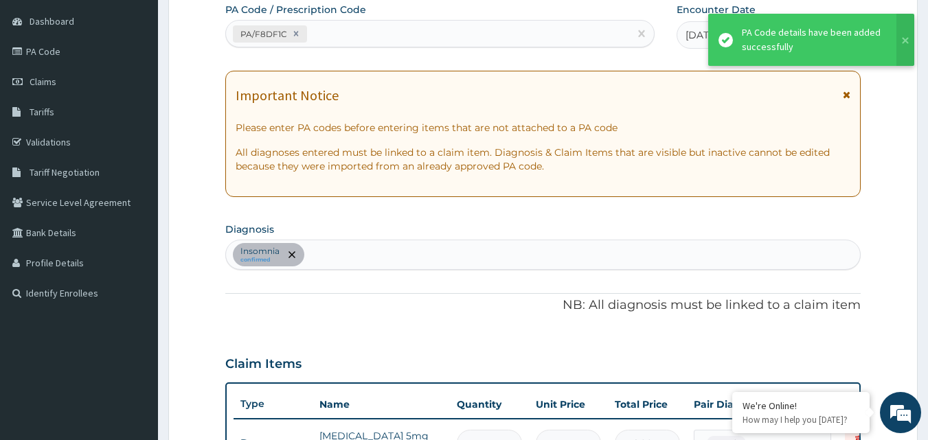
scroll to position [145, 0]
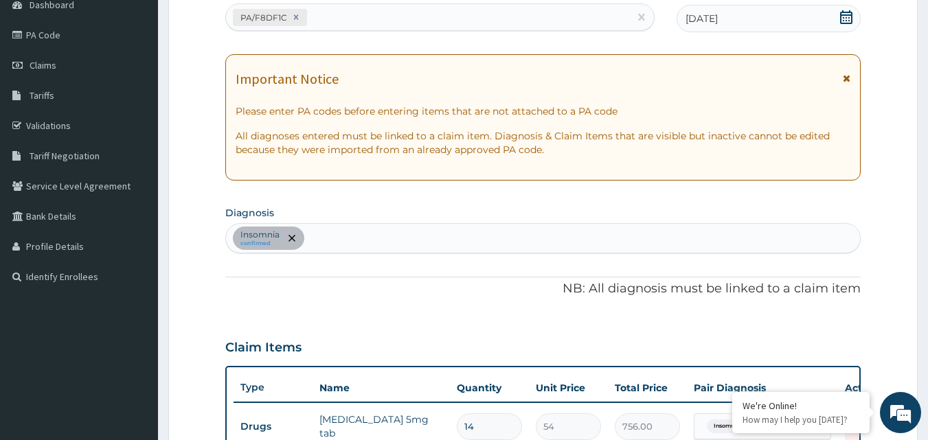
click at [579, 247] on div "[MEDICAL_DATA] confirmed" at bounding box center [543, 238] width 635 height 29
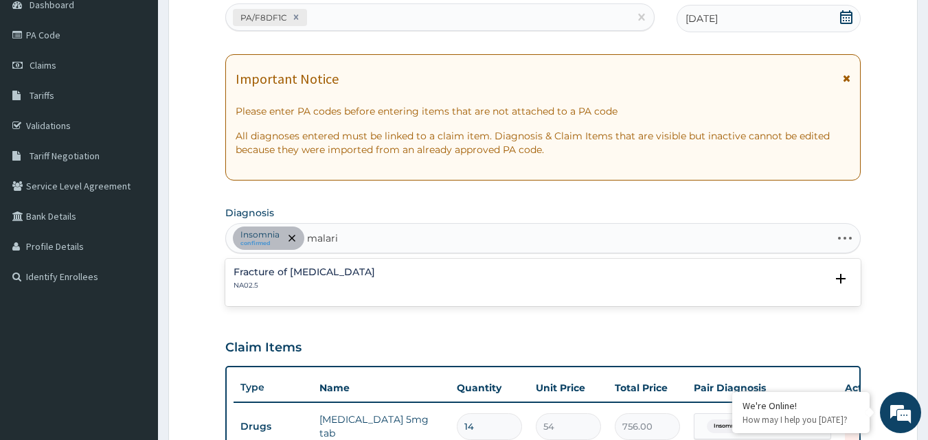
type input "[MEDICAL_DATA]"
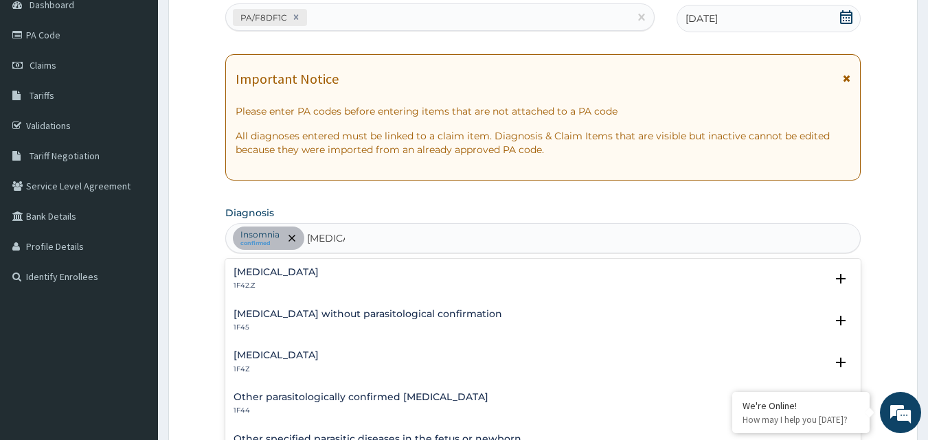
click at [257, 363] on div "[MEDICAL_DATA] 1F4Z" at bounding box center [276, 362] width 85 height 24
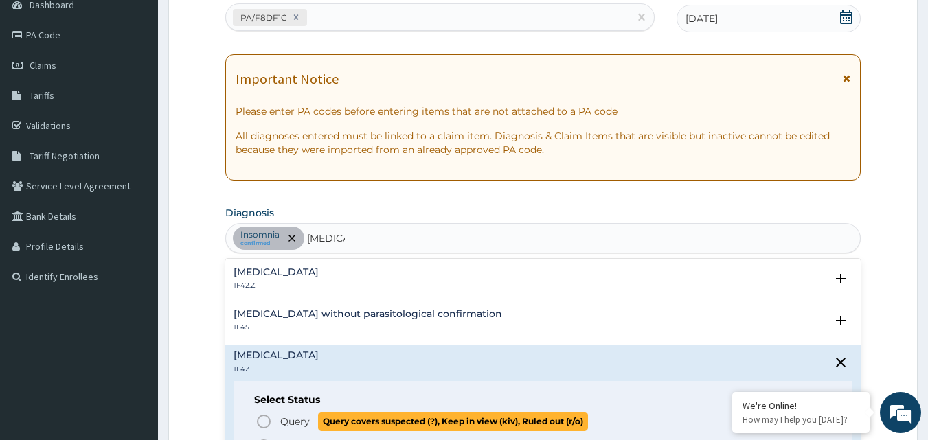
click at [261, 424] on icon "status option query" at bounding box center [264, 422] width 16 height 16
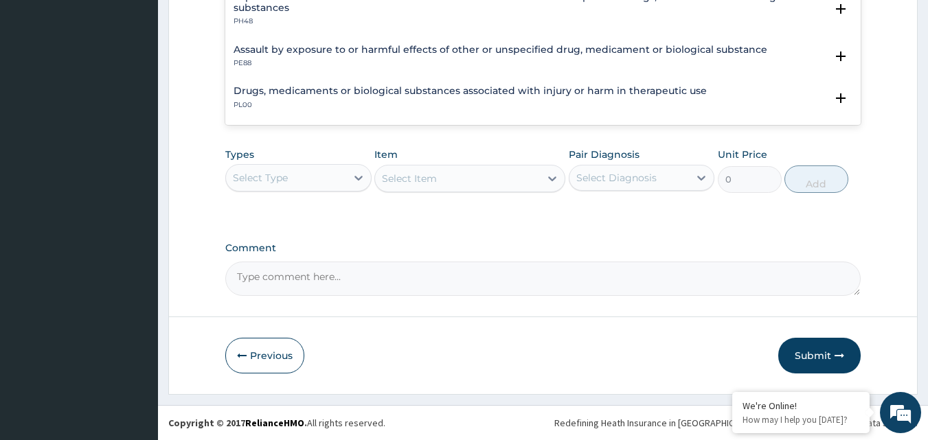
scroll to position [111, 0]
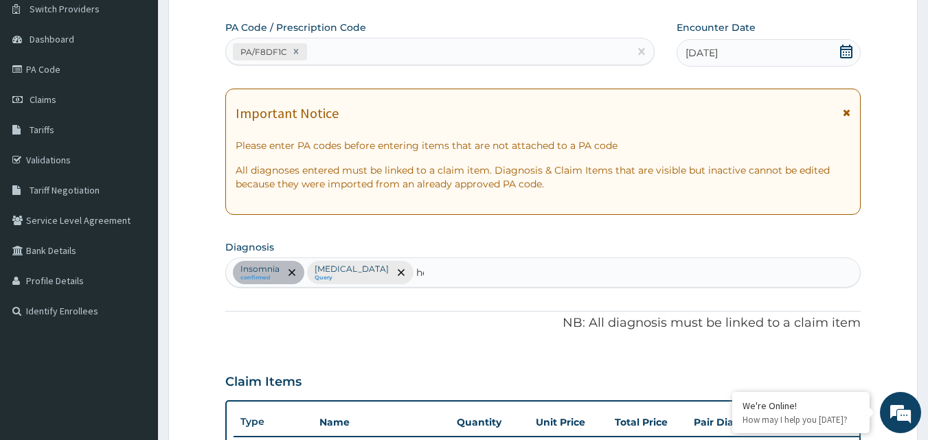
type input "h"
type input "worm"
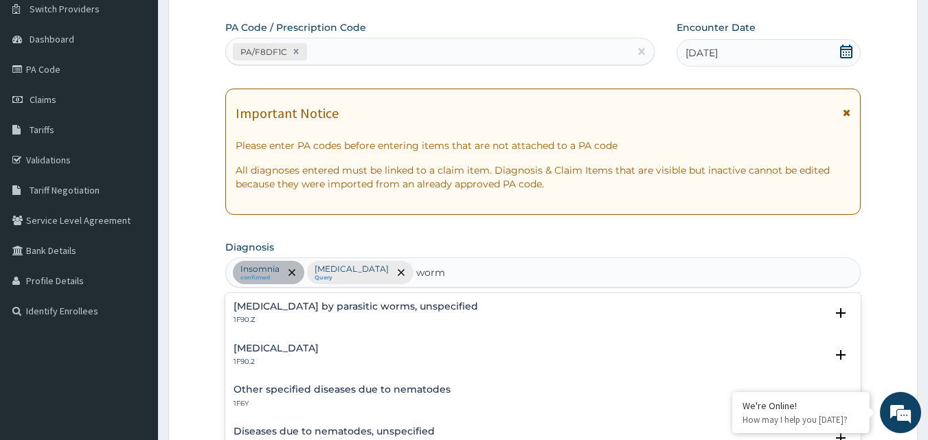
click at [319, 352] on h4 "[MEDICAL_DATA]" at bounding box center [276, 349] width 85 height 10
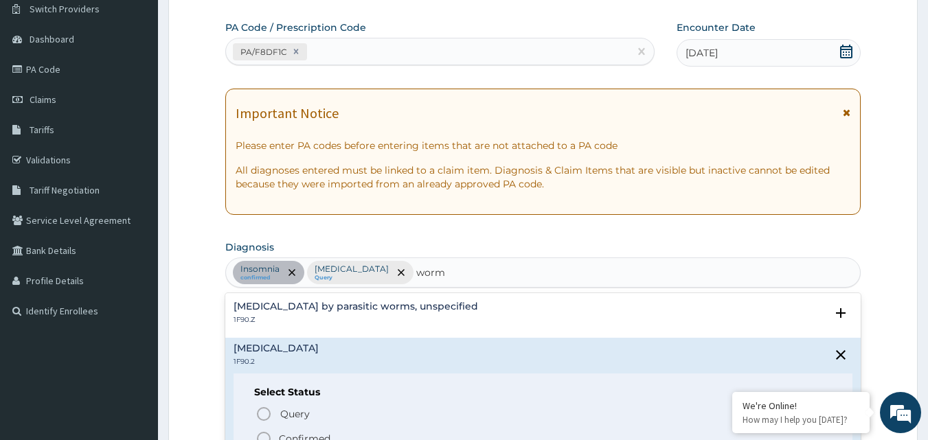
click at [269, 436] on circle "status option filled" at bounding box center [264, 439] width 12 height 12
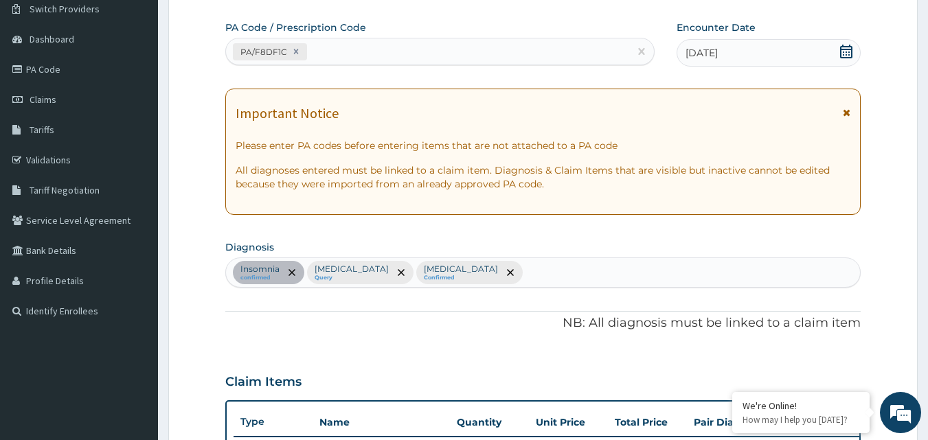
click at [773, 338] on div "PA Code / Prescription Code PA/F8DF1C Encounter Date [DATE] Important Notice Pl…" at bounding box center [543, 346] width 636 height 650
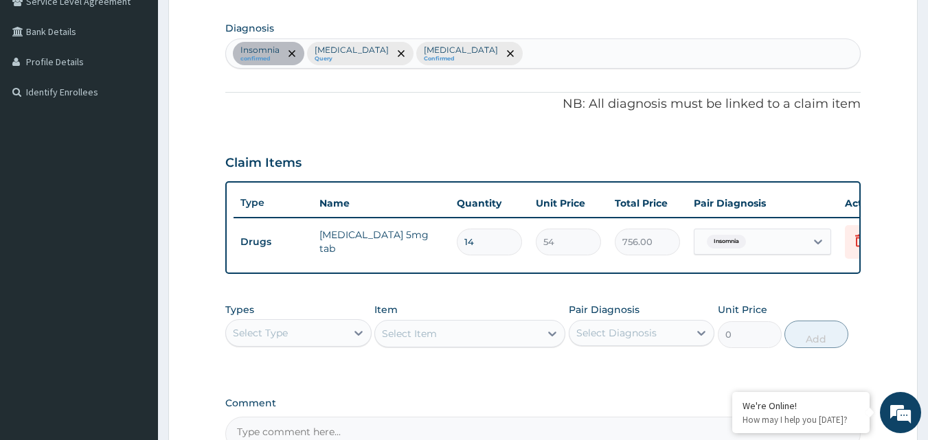
scroll to position [330, 0]
click at [662, 56] on div "[MEDICAL_DATA] confirmed [MEDICAL_DATA] Query [MEDICAL_DATA] Confirmed" at bounding box center [543, 52] width 635 height 29
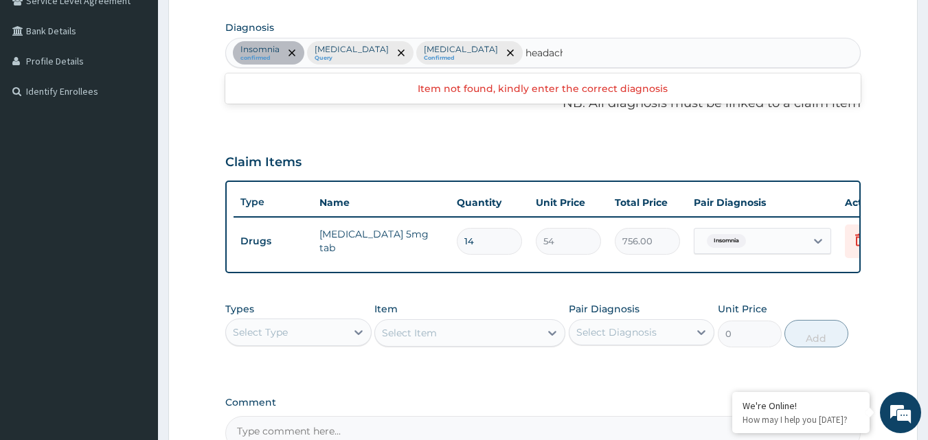
type input "headache"
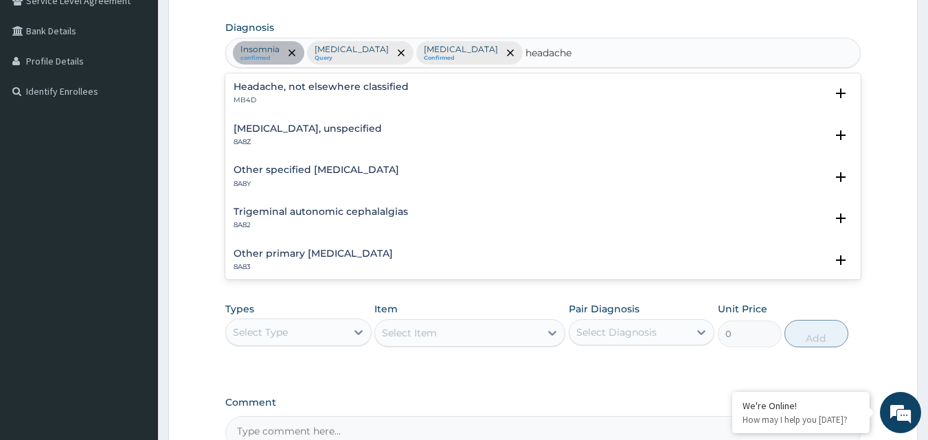
scroll to position [180, 0]
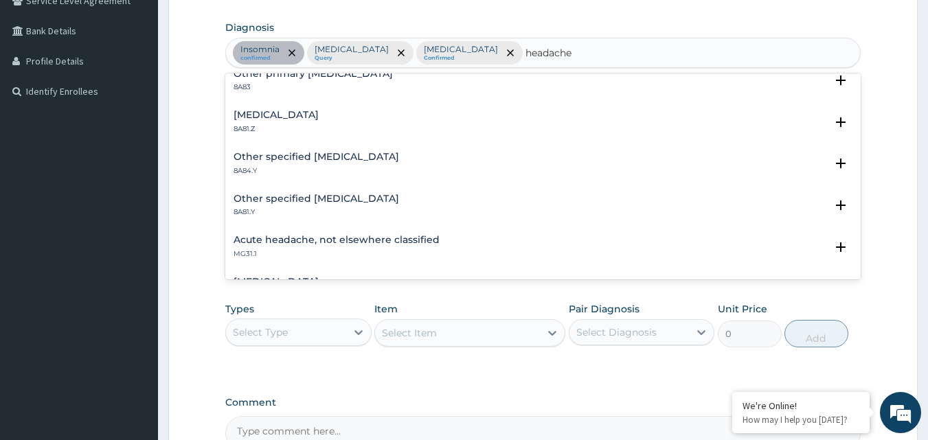
click at [382, 242] on h4 "Acute headache, not elsewhere classified" at bounding box center [337, 240] width 206 height 10
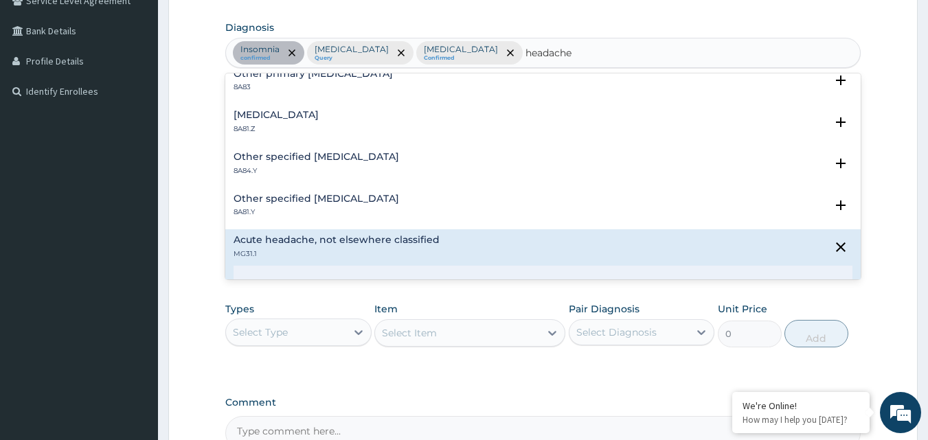
scroll to position [360, 0]
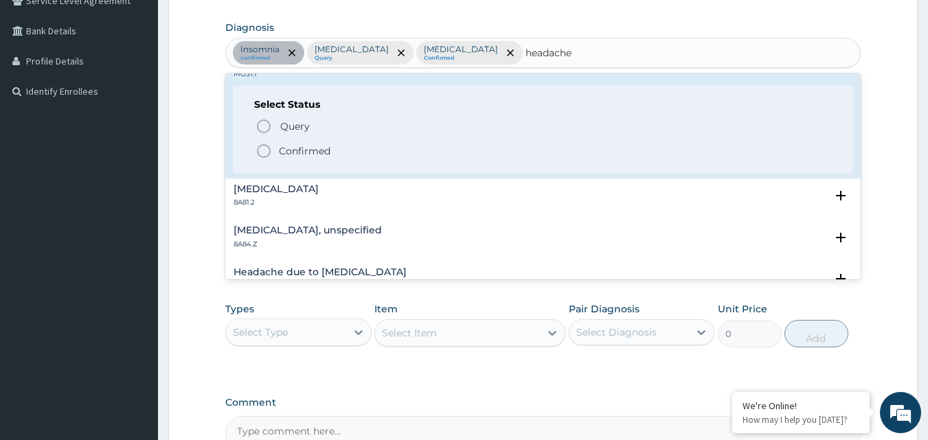
click at [261, 152] on icon "status option filled" at bounding box center [264, 151] width 16 height 16
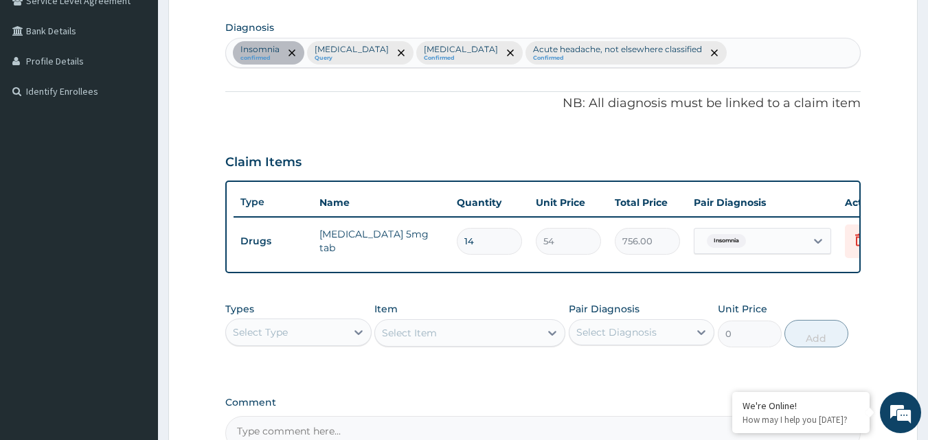
click at [329, 339] on div "Select Type" at bounding box center [286, 333] width 120 height 22
click at [286, 427] on div "Procedures" at bounding box center [298, 416] width 146 height 25
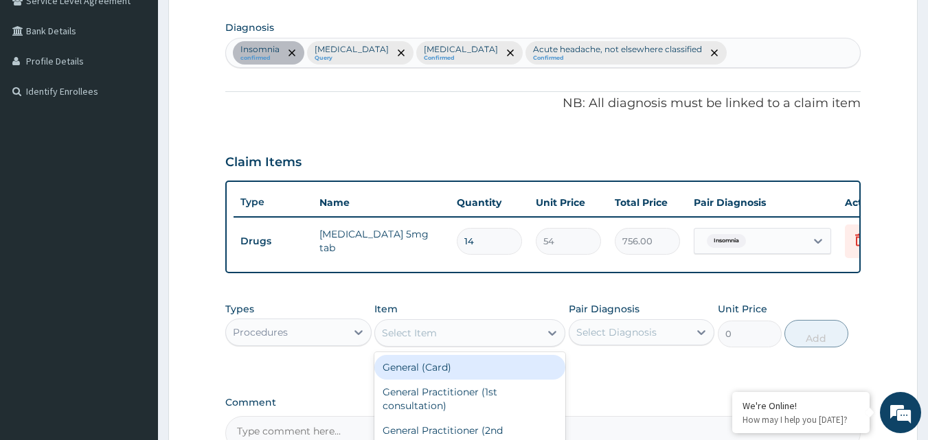
click at [486, 338] on div "Select Item" at bounding box center [457, 333] width 165 height 22
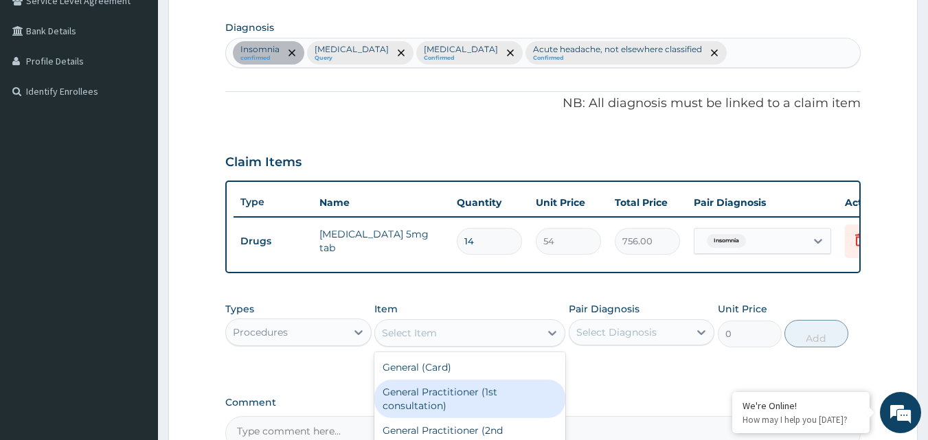
click at [446, 401] on div "General Practitioner (1st consultation)" at bounding box center [469, 399] width 191 height 38
type input "3000"
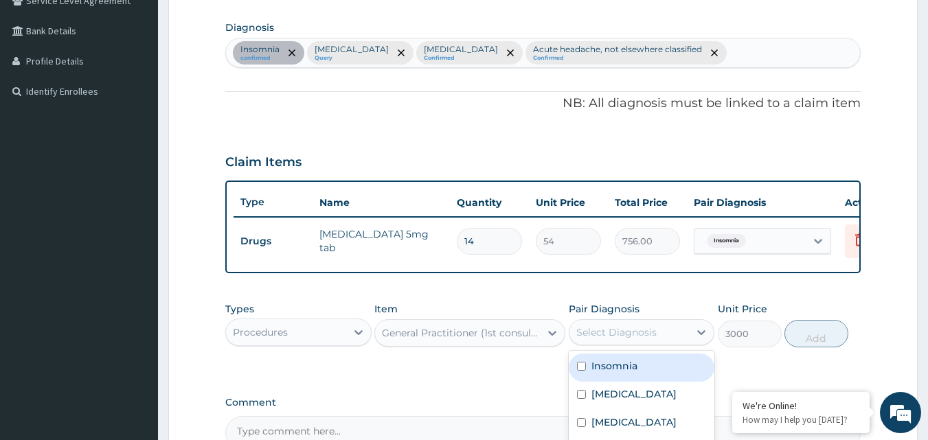
click at [675, 344] on div "Select Diagnosis" at bounding box center [630, 333] width 120 height 22
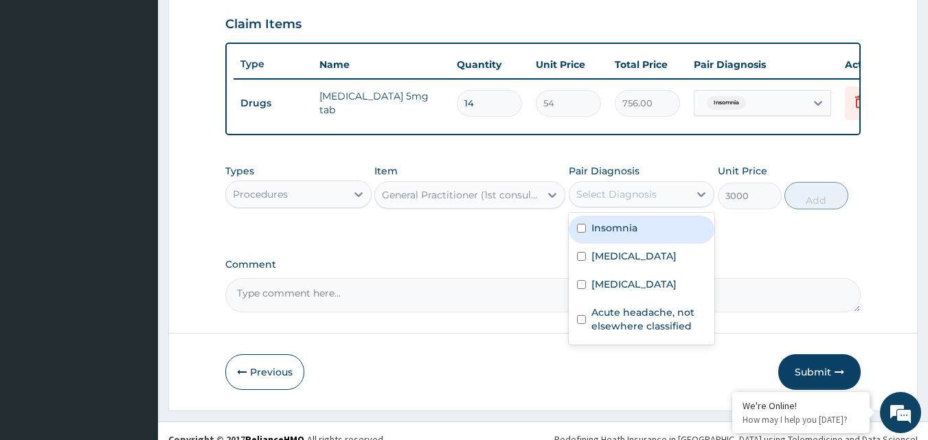
scroll to position [495, 0]
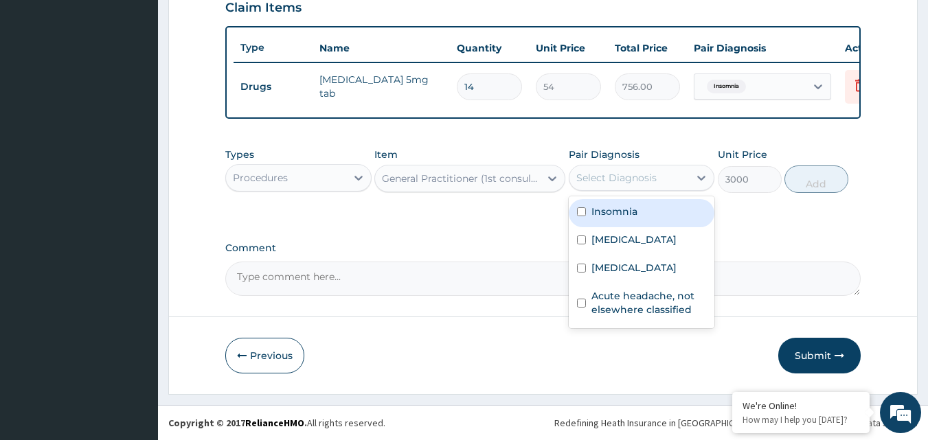
click at [581, 214] on input "checkbox" at bounding box center [581, 211] width 9 height 9
checkbox input "true"
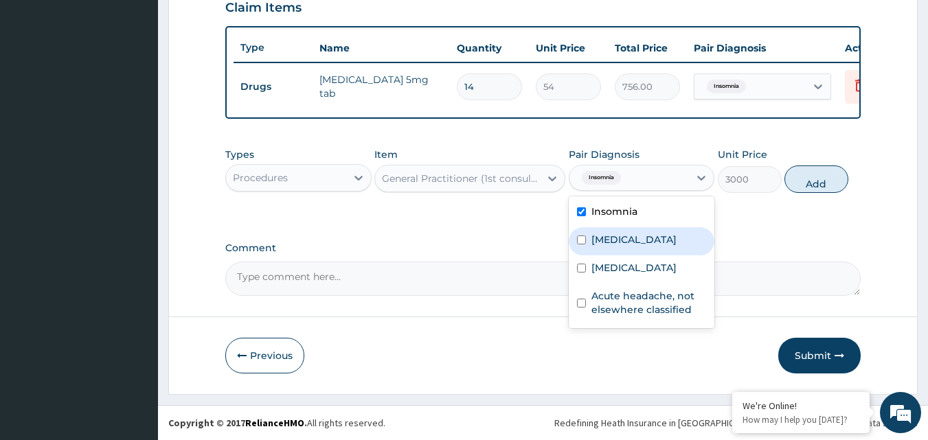
click at [581, 236] on input "checkbox" at bounding box center [581, 240] width 9 height 9
checkbox input "true"
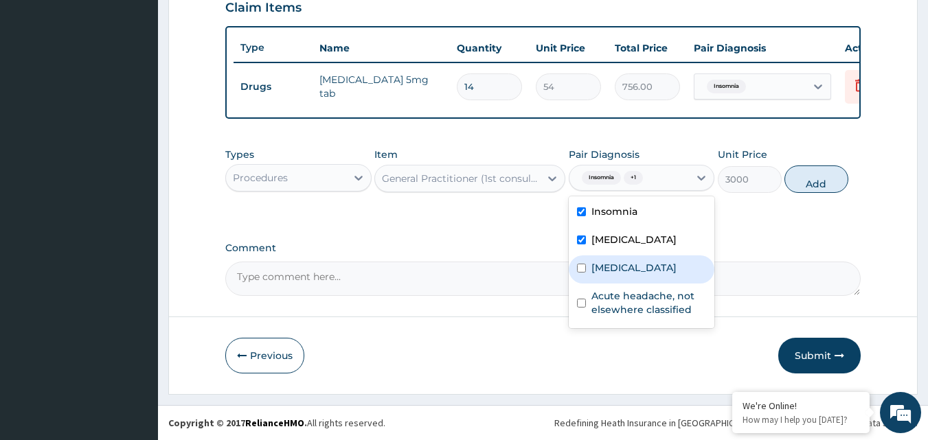
click at [580, 284] on div "Intestinal helminthiasis, unspecified" at bounding box center [642, 270] width 146 height 28
checkbox input "true"
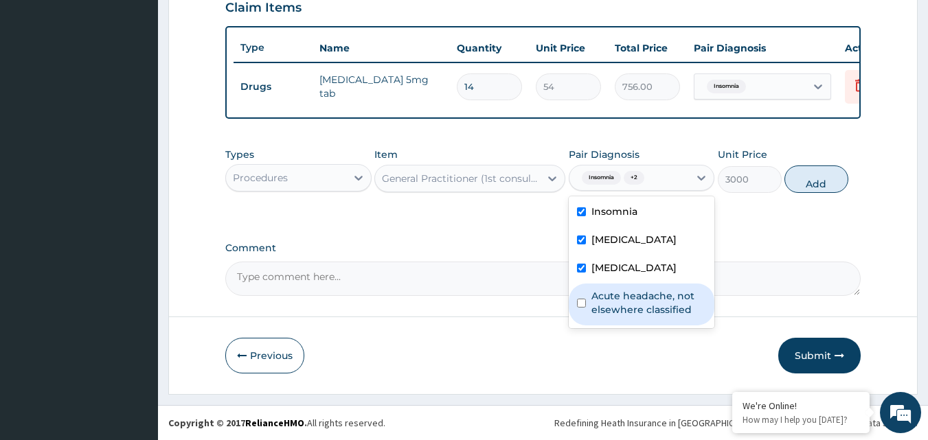
click at [583, 308] on input "checkbox" at bounding box center [581, 303] width 9 height 9
checkbox input "true"
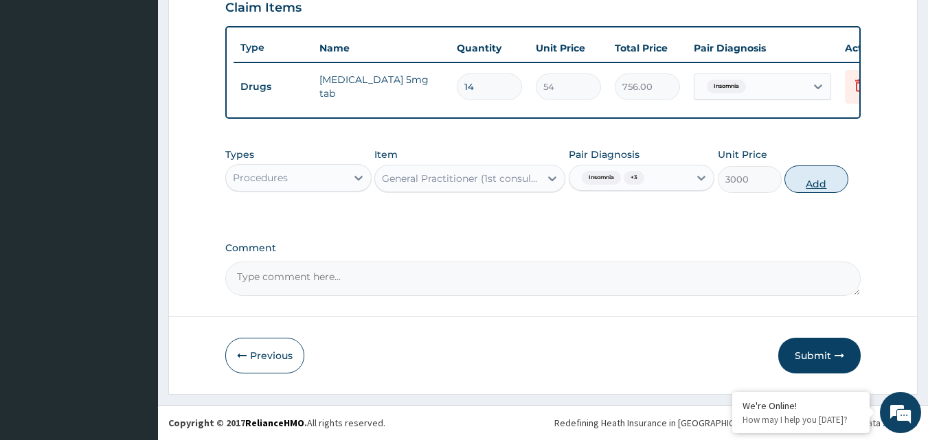
click at [821, 181] on button "Add" at bounding box center [817, 179] width 64 height 27
type input "0"
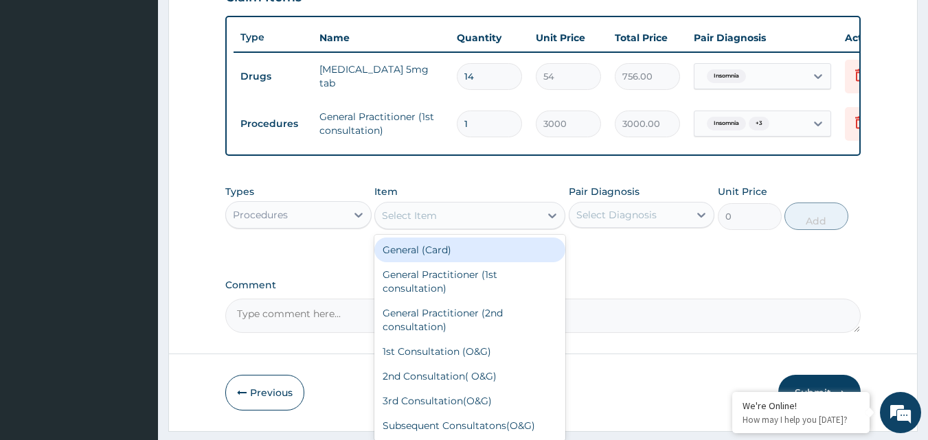
click at [520, 223] on div "Select Item" at bounding box center [457, 216] width 165 height 22
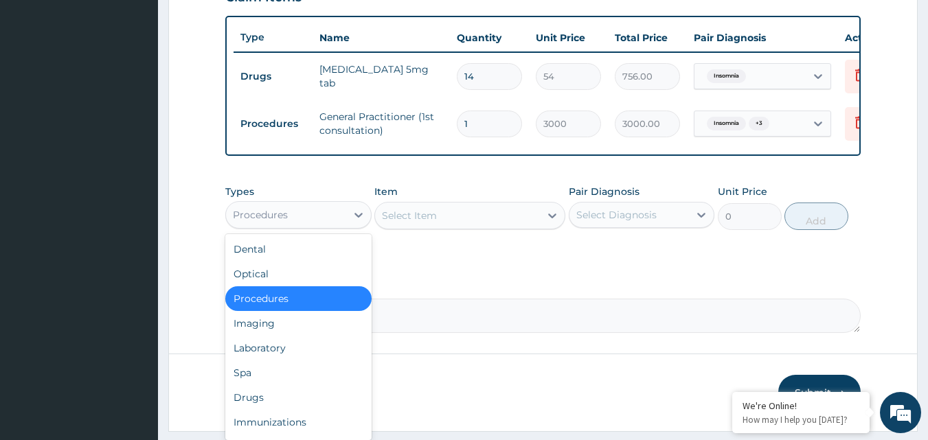
click at [276, 222] on div "Procedures" at bounding box center [260, 215] width 55 height 14
click at [276, 361] on div "Laboratory" at bounding box center [298, 348] width 146 height 25
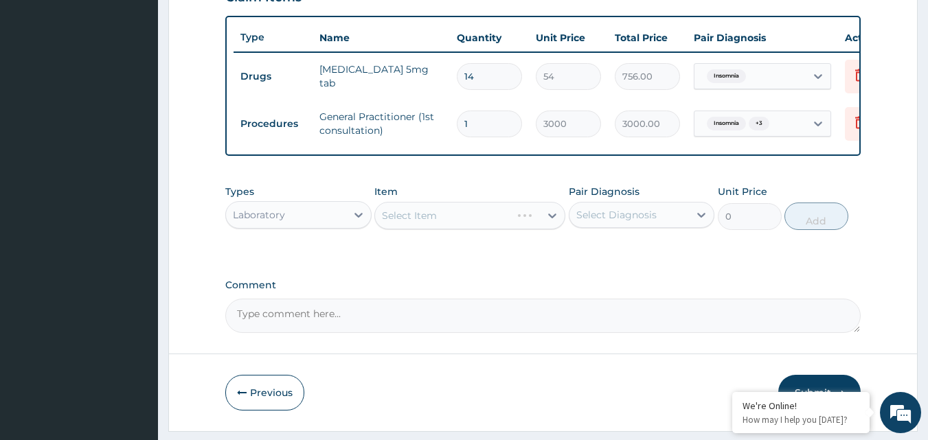
click at [504, 228] on div "Select Item" at bounding box center [469, 215] width 191 height 27
click at [488, 224] on div "Select Item" at bounding box center [457, 216] width 165 height 22
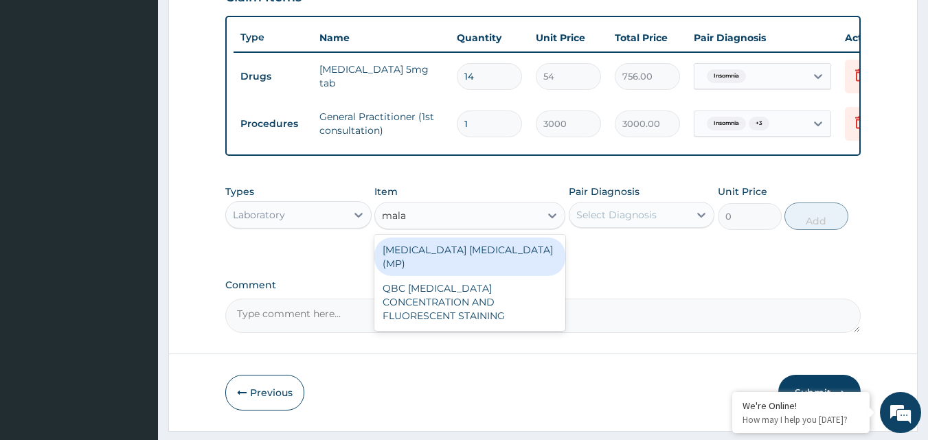
type input "malar"
click at [495, 262] on div "MALARIA PARASITE (MP)" at bounding box center [469, 257] width 191 height 38
type input "1400"
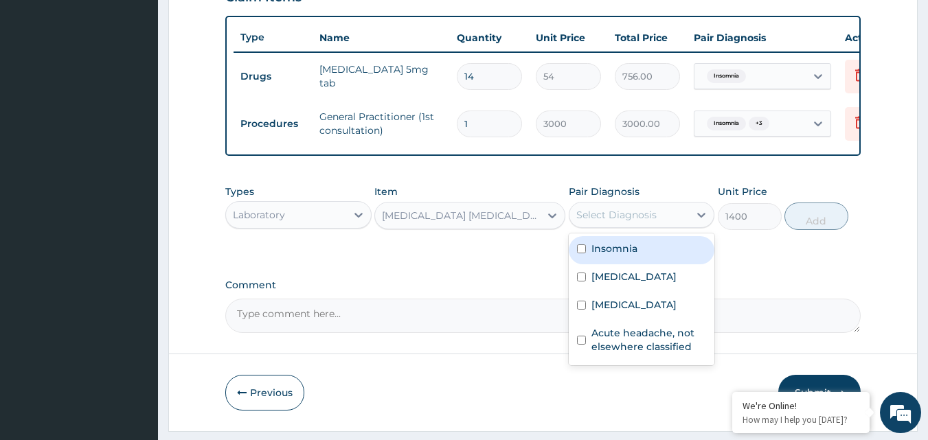
click at [638, 222] on div "Select Diagnosis" at bounding box center [616, 215] width 80 height 14
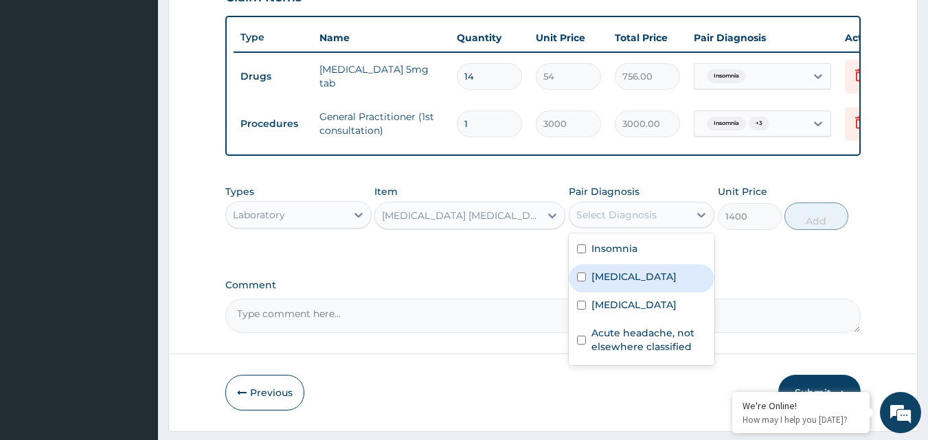
click at [577, 282] on input "checkbox" at bounding box center [581, 277] width 9 height 9
checkbox input "true"
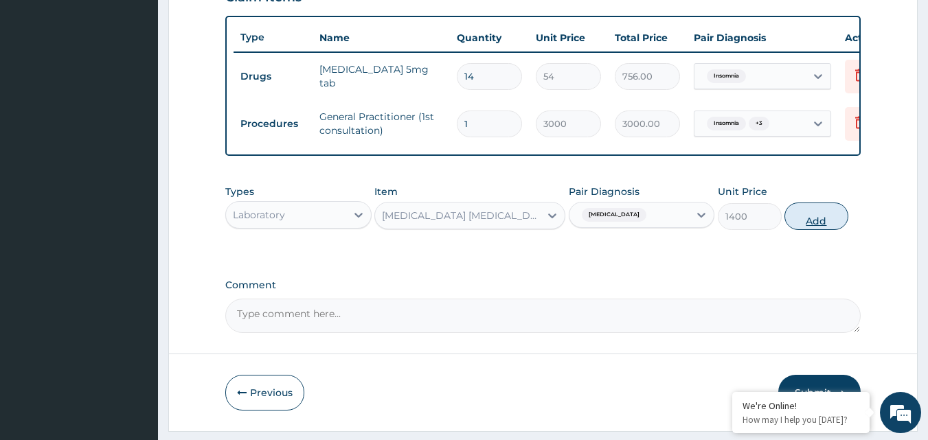
click at [805, 225] on button "Add" at bounding box center [817, 216] width 64 height 27
type input "0"
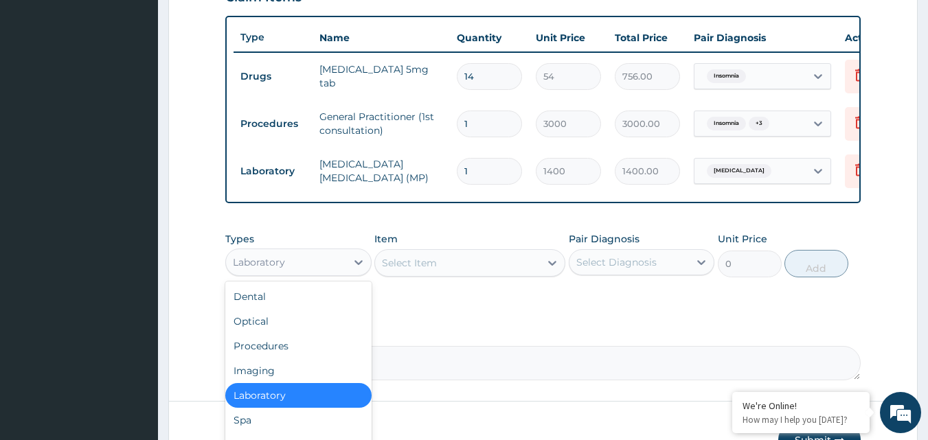
click at [326, 265] on div "Laboratory" at bounding box center [286, 262] width 120 height 22
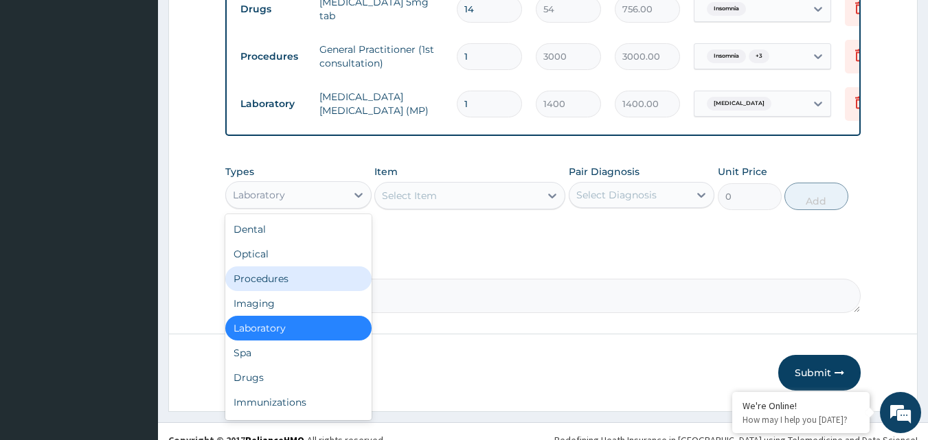
scroll to position [590, 0]
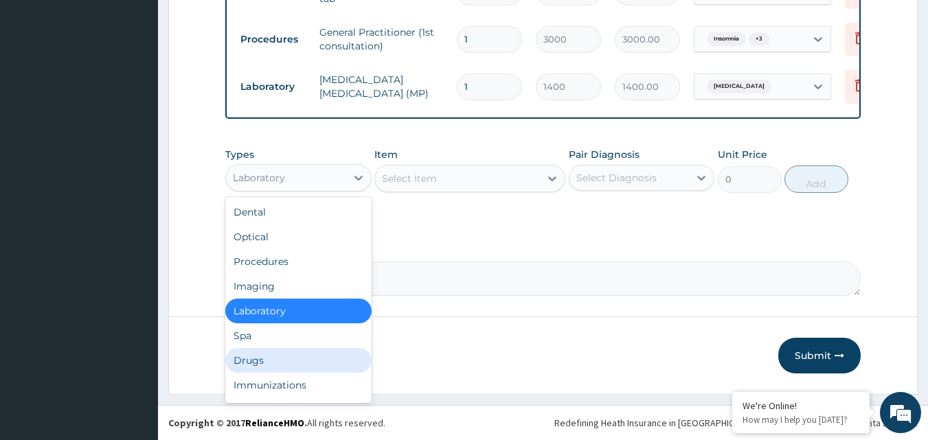
click at [322, 362] on div "Drugs" at bounding box center [298, 360] width 146 height 25
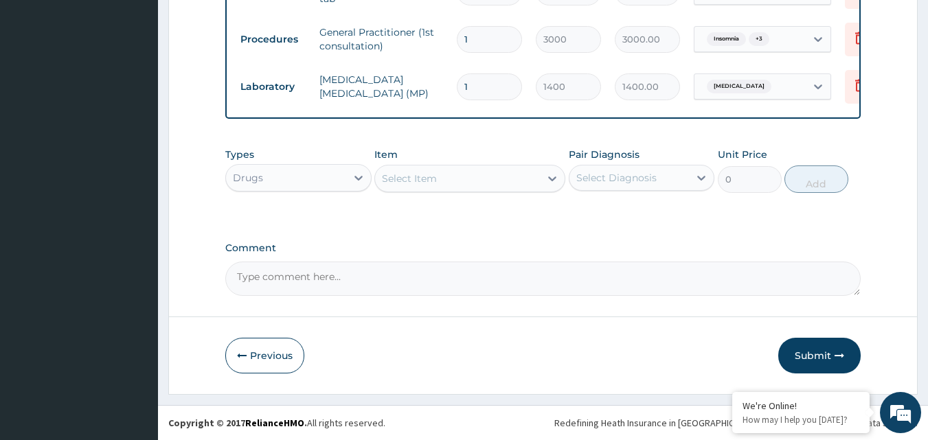
click at [480, 179] on div "Select Item" at bounding box center [457, 179] width 165 height 22
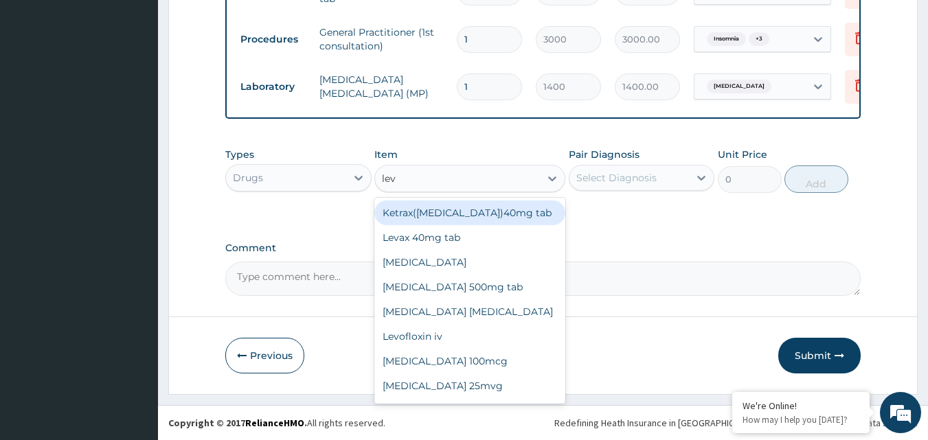
type input "leva"
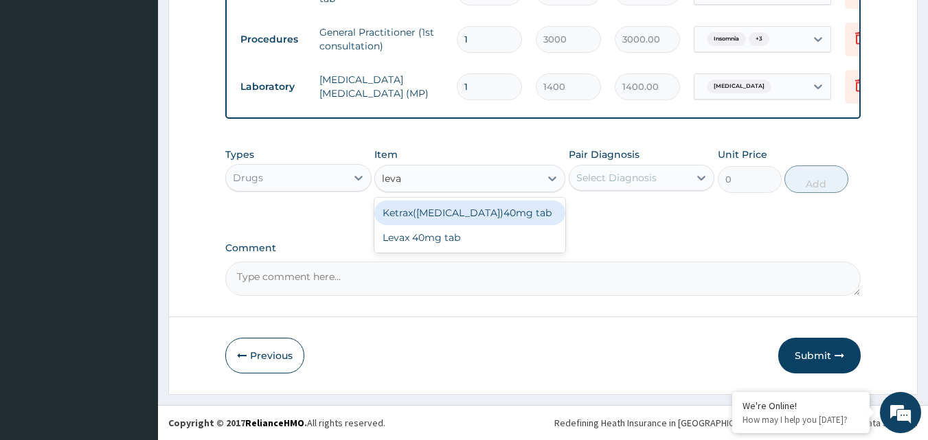
click at [485, 214] on div "Ketrax(levamisole)40mg tab" at bounding box center [469, 213] width 191 height 25
type input "30"
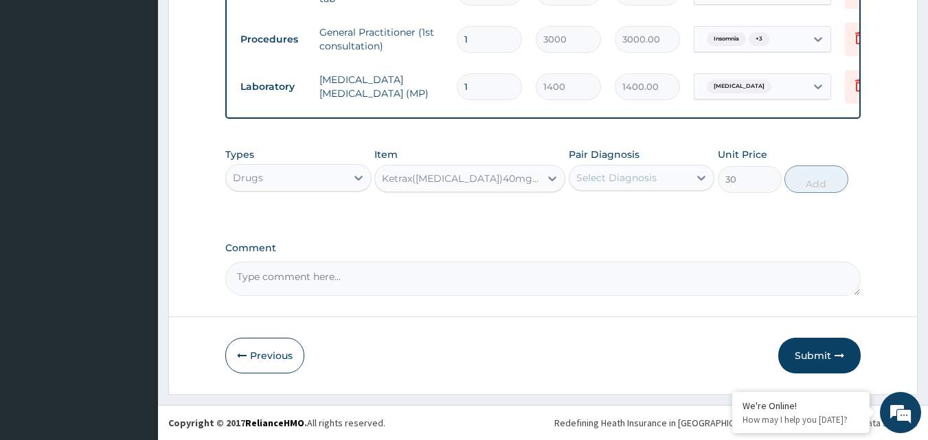
click at [649, 171] on div "Select Diagnosis" at bounding box center [616, 178] width 80 height 14
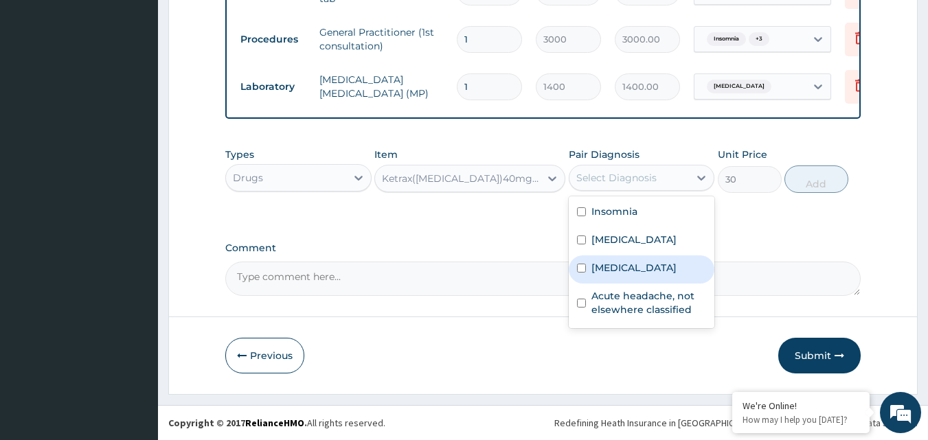
click at [583, 273] on input "checkbox" at bounding box center [581, 268] width 9 height 9
checkbox input "true"
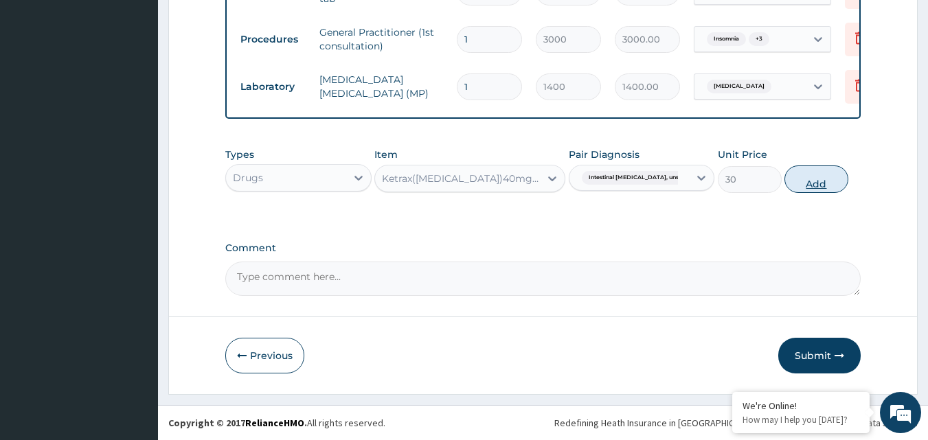
click at [820, 181] on button "Add" at bounding box center [817, 179] width 64 height 27
type input "0"
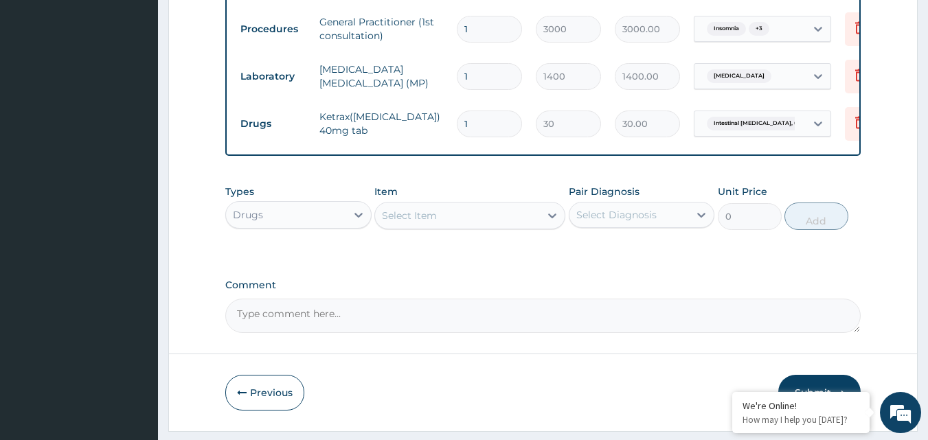
click at [496, 227] on div "Select Item" at bounding box center [457, 216] width 165 height 22
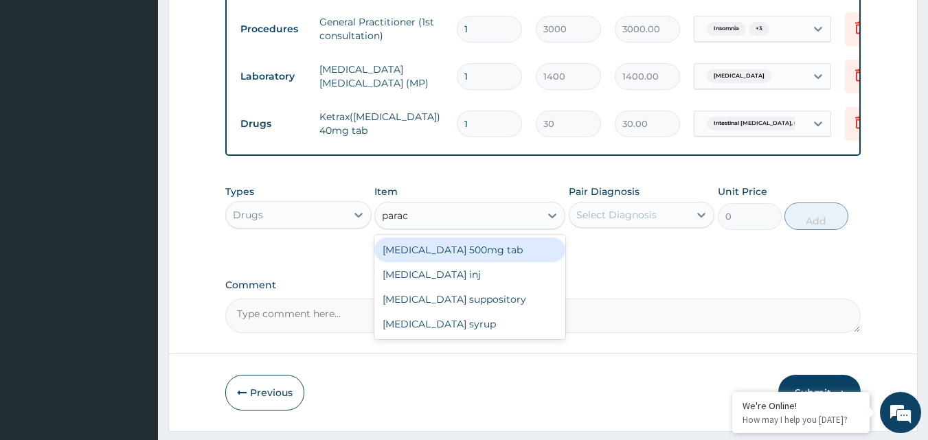
type input "parace"
click at [494, 262] on div "Paracetamol 500mg tab" at bounding box center [469, 250] width 191 height 25
type input "10"
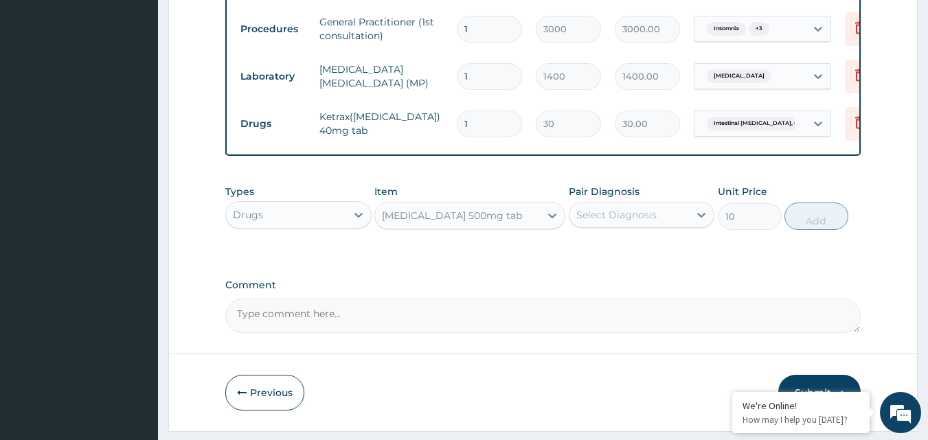
click at [625, 222] on div "Select Diagnosis" at bounding box center [616, 215] width 80 height 14
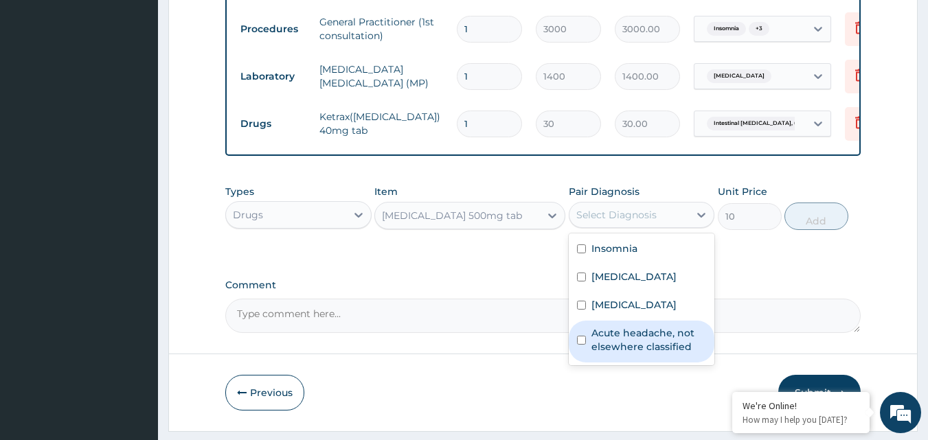
click at [579, 345] on input "checkbox" at bounding box center [581, 340] width 9 height 9
checkbox input "true"
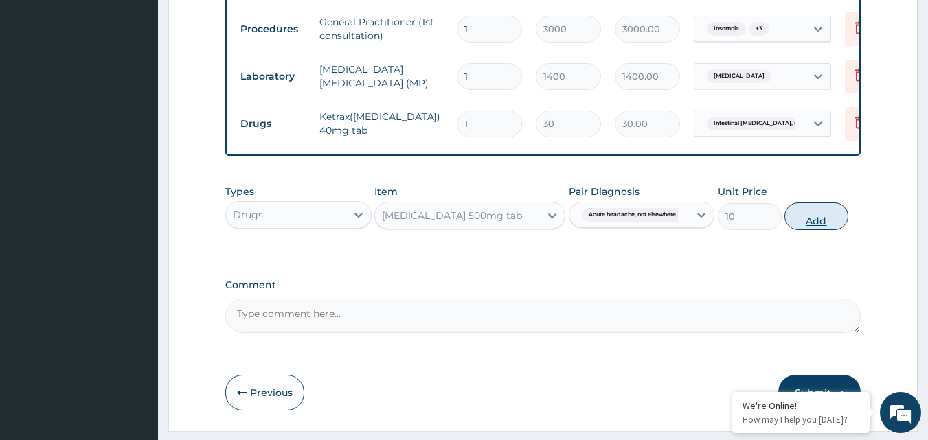
click at [825, 230] on button "Add" at bounding box center [817, 216] width 64 height 27
type input "0"
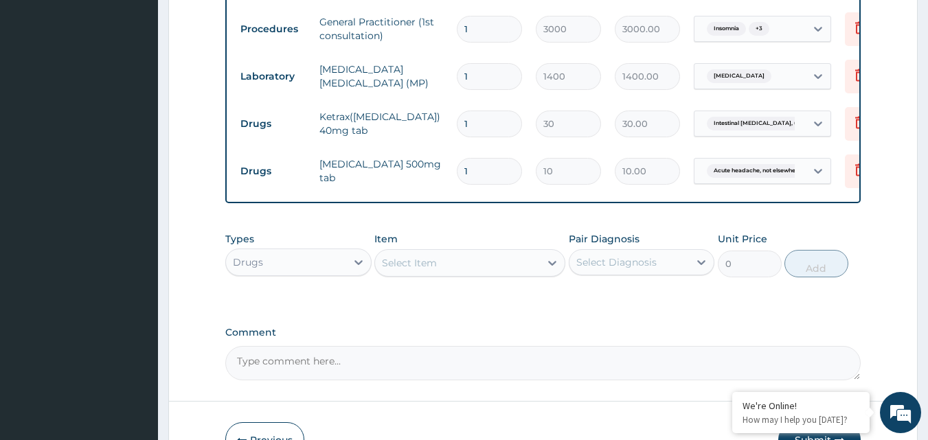
click at [476, 171] on input "1" at bounding box center [489, 171] width 65 height 27
type input "18"
type input "180.00"
type input "18"
click at [484, 120] on input "1" at bounding box center [489, 124] width 65 height 27
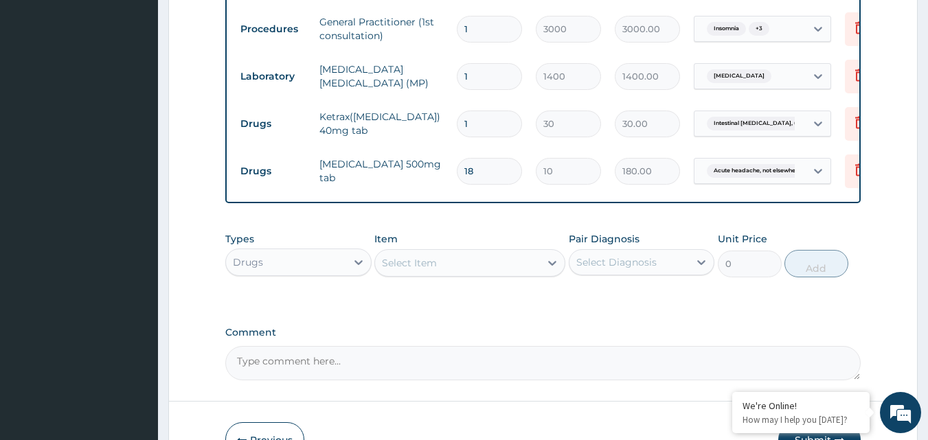
type input "0.00"
type input "3"
type input "90.00"
type input "3"
click at [486, 72] on input "1" at bounding box center [489, 76] width 65 height 27
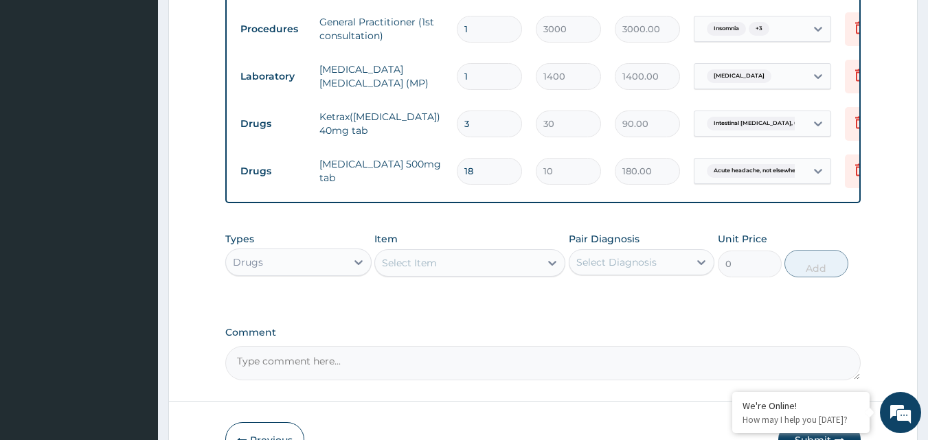
click at [441, 268] on div "Select Item" at bounding box center [457, 263] width 165 height 22
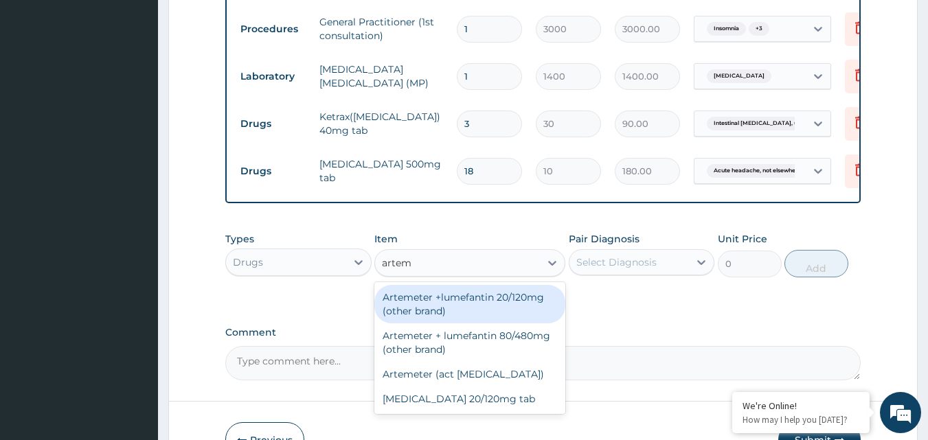
type input "arteme"
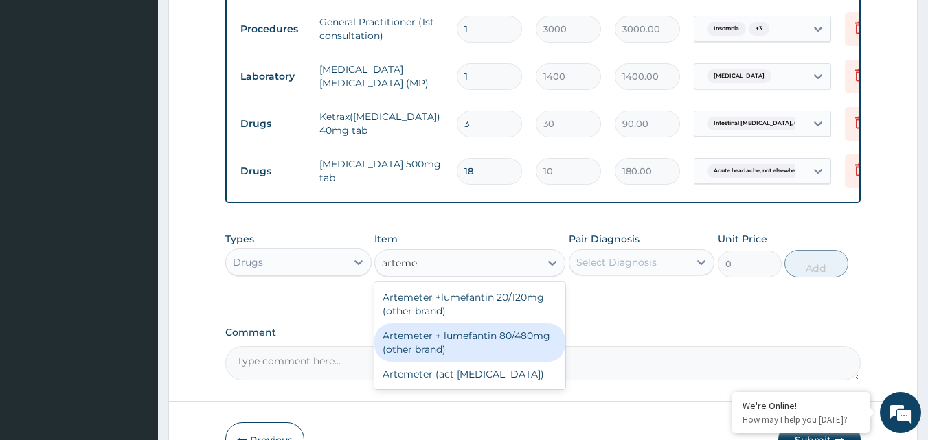
click at [452, 354] on div "Artemeter + lumefantin 80/480mg (other brand)" at bounding box center [469, 343] width 191 height 38
type input "192"
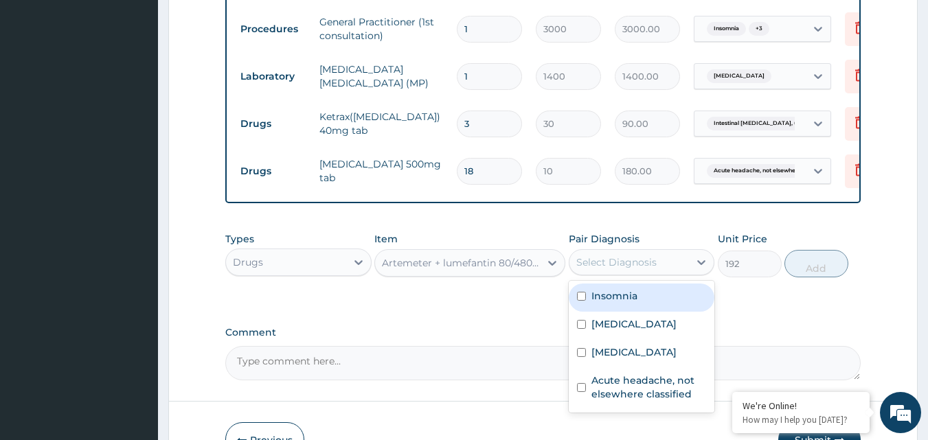
click at [668, 271] on div "Select Diagnosis" at bounding box center [630, 262] width 120 height 22
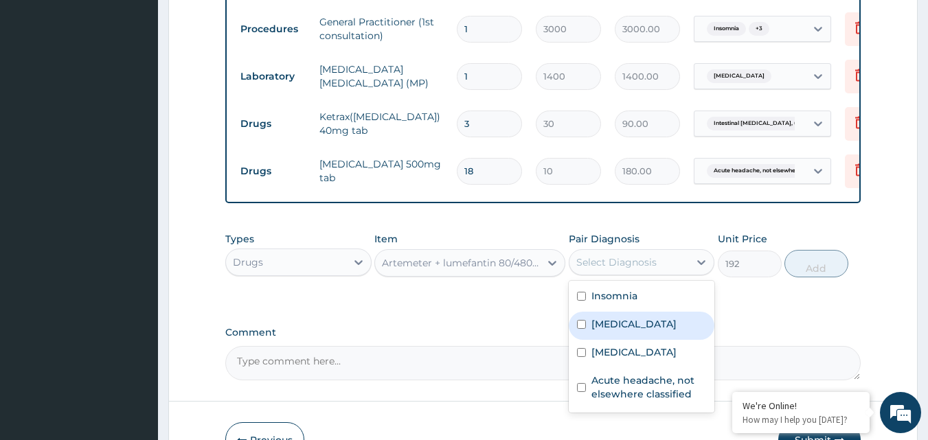
click at [579, 329] on input "checkbox" at bounding box center [581, 324] width 9 height 9
checkbox input "true"
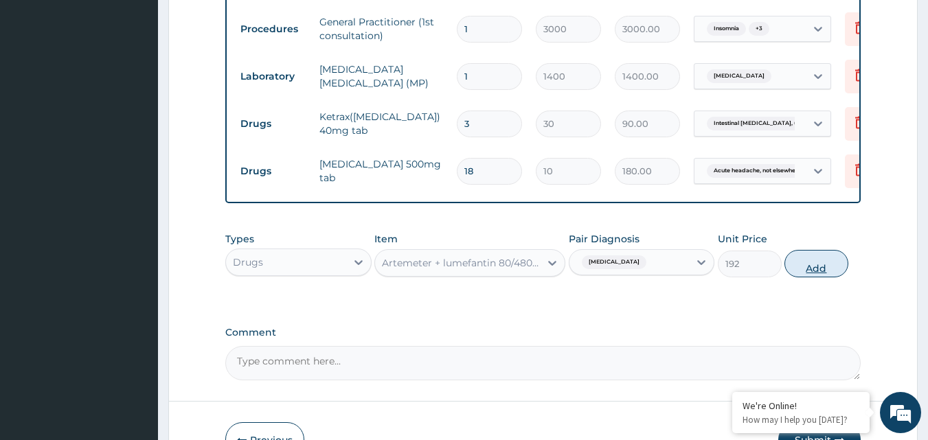
click at [817, 275] on button "Add" at bounding box center [817, 263] width 64 height 27
type input "0"
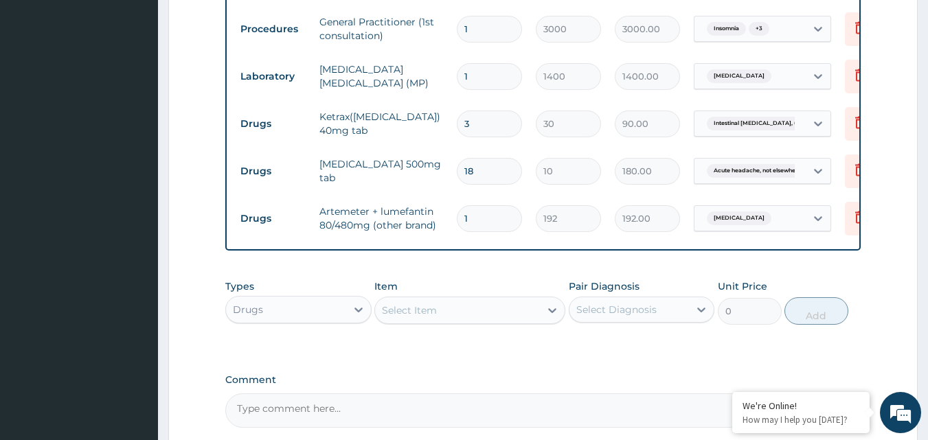
click at [886, 274] on form "Step 2 of 2 PA Code / Prescription Code PA/F8DF1C Encounter Date 08-10-2025 Imp…" at bounding box center [543, 5] width 750 height 1044
click at [518, 222] on input "1" at bounding box center [489, 218] width 65 height 27
type input "0.00"
type input "6"
type input "1152.00"
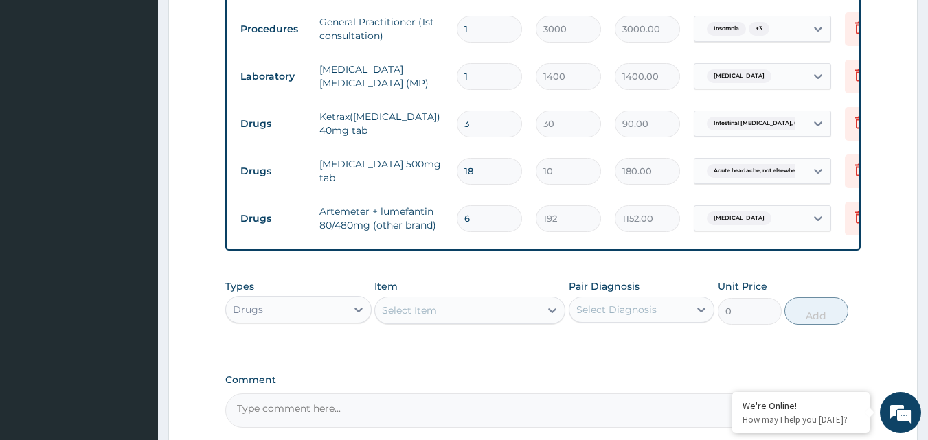
type input "6"
click at [884, 276] on form "Step 2 of 2 PA Code / Prescription Code PA/F8DF1C Encounter Date 08-10-2025 Imp…" at bounding box center [543, 5] width 750 height 1044
click at [900, 132] on form "Step 2 of 2 PA Code / Prescription Code PA/F8DF1C Encounter Date 08-10-2025 Imp…" at bounding box center [543, 5] width 750 height 1044
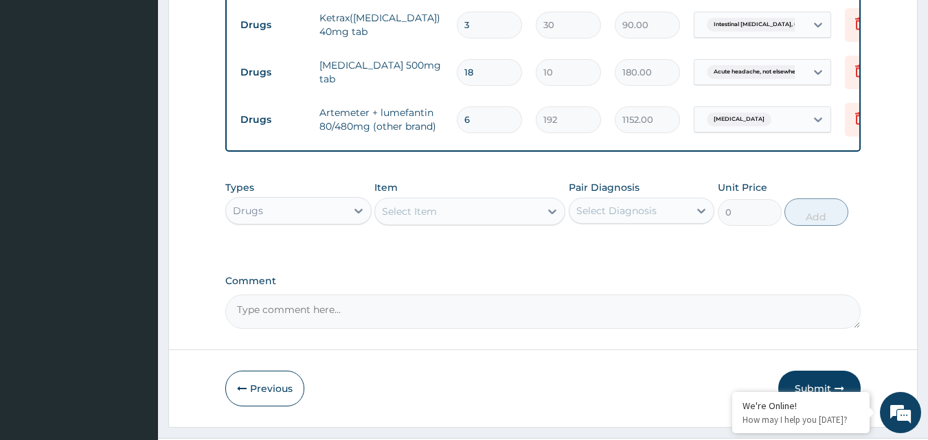
scroll to position [732, 0]
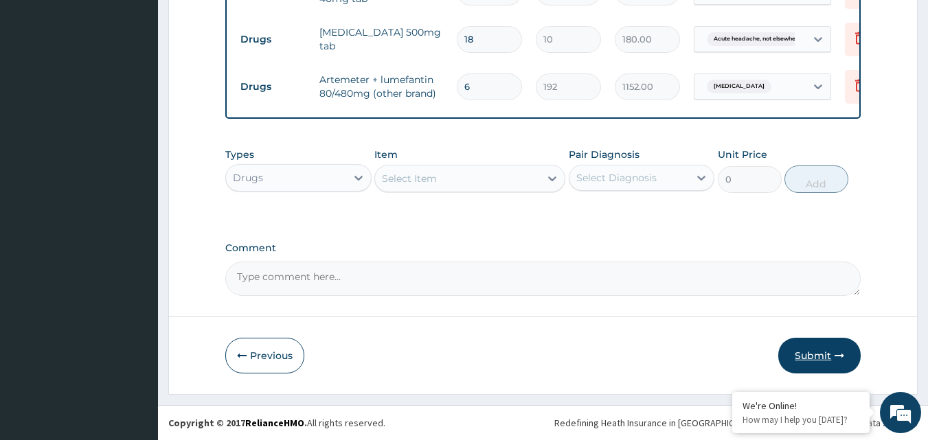
click at [813, 351] on button "Submit" at bounding box center [819, 356] width 82 height 36
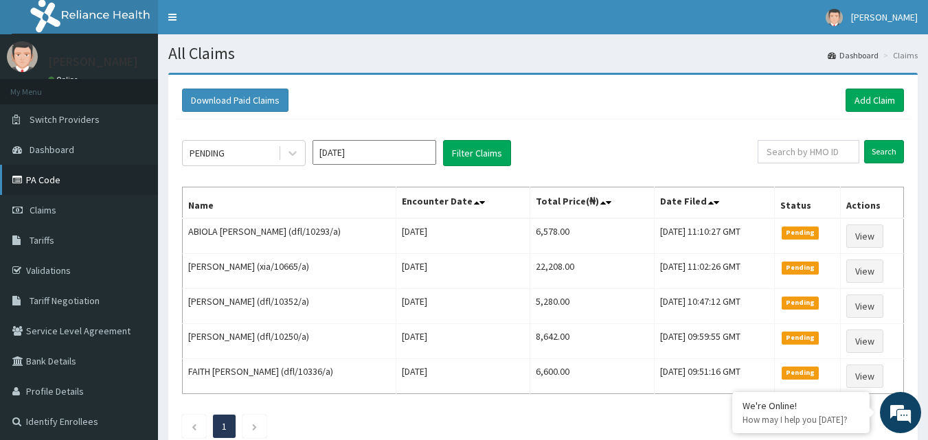
click at [82, 181] on link "PA Code" at bounding box center [79, 180] width 158 height 30
click at [867, 102] on link "Add Claim" at bounding box center [875, 100] width 58 height 23
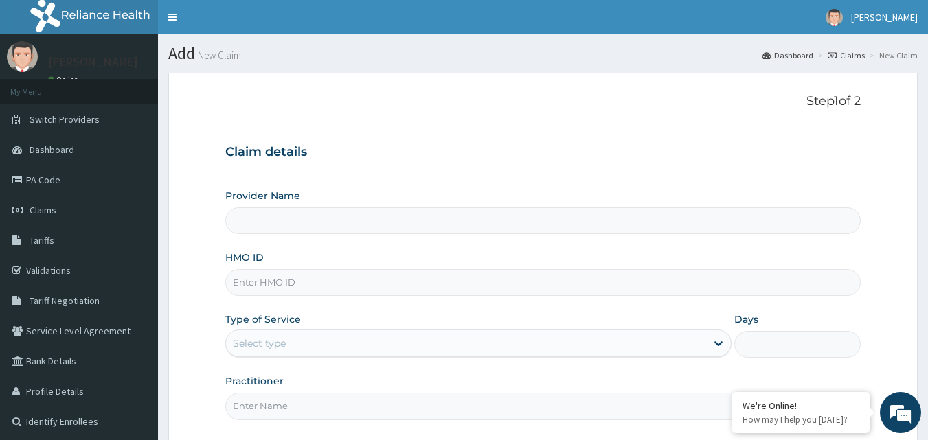
type input "Gentleman [GEOGRAPHIC_DATA]"
click at [331, 281] on input "HMO ID" at bounding box center [543, 282] width 636 height 27
type input "tpw/10109/a"
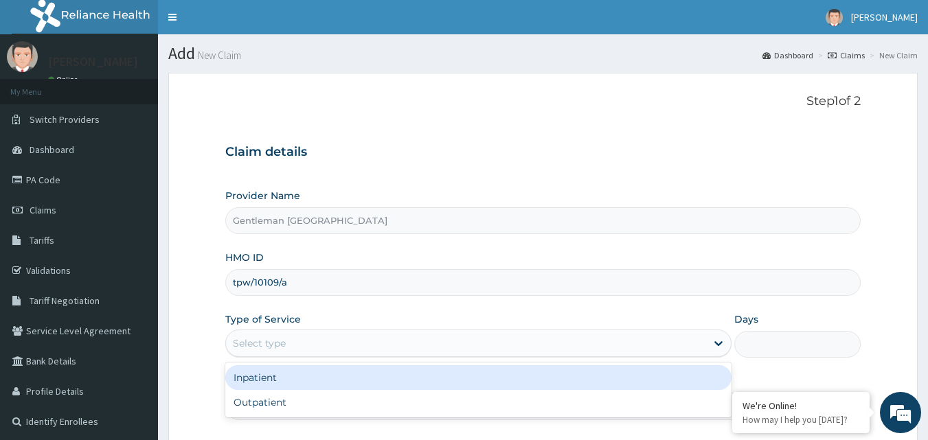
click at [337, 337] on div "Select type" at bounding box center [466, 344] width 480 height 22
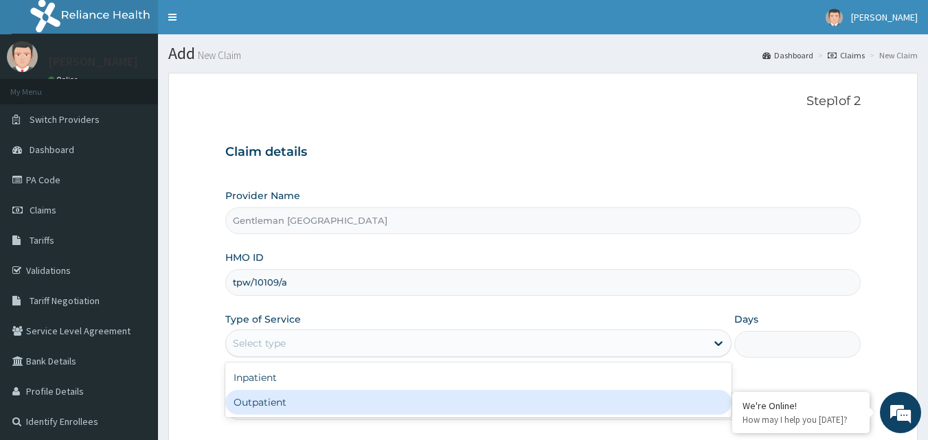
click at [284, 401] on div "Outpatient" at bounding box center [478, 402] width 506 height 25
type input "1"
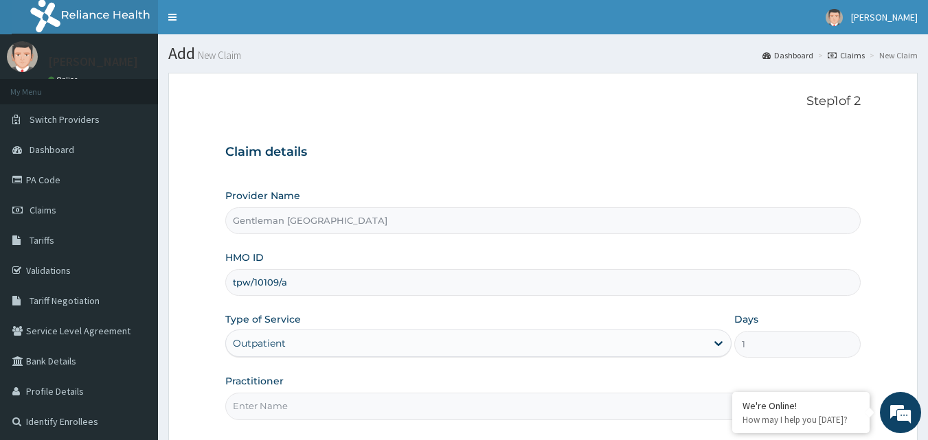
click at [307, 413] on input "Practitioner" at bounding box center [543, 406] width 636 height 27
type input "[PERSON_NAME][GEOGRAPHIC_DATA]"
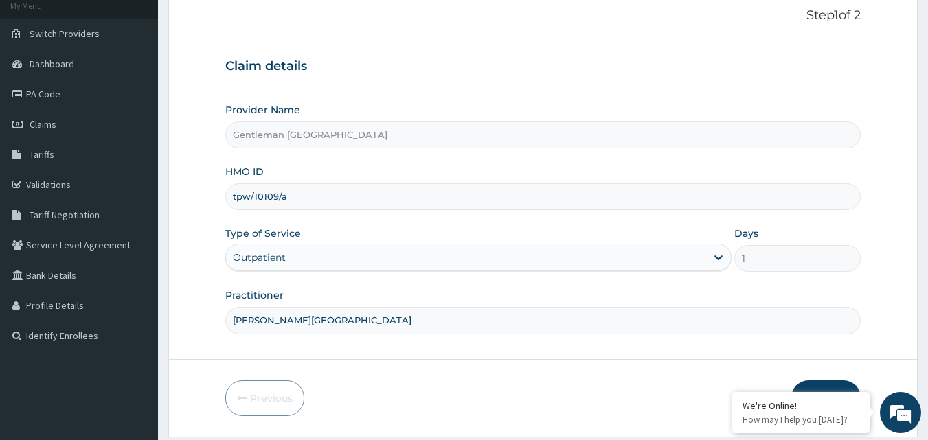
scroll to position [128, 0]
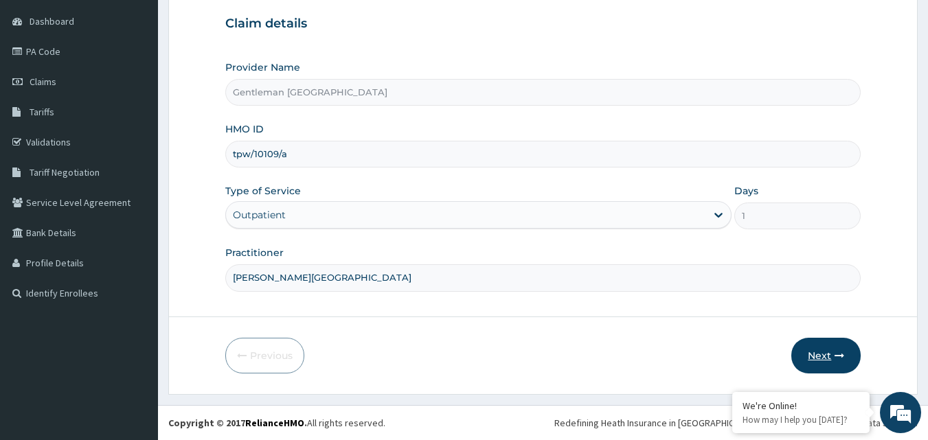
click at [821, 352] on button "Next" at bounding box center [825, 356] width 69 height 36
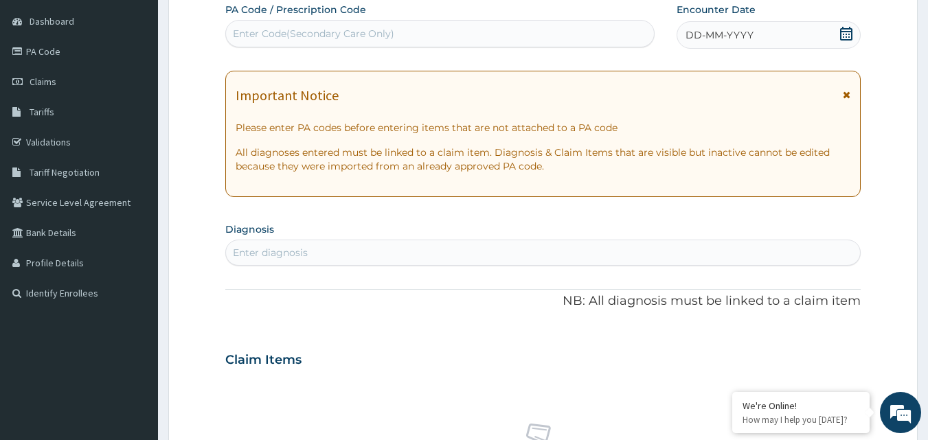
click at [559, 39] on div "Enter Code(Secondary Care Only)" at bounding box center [440, 34] width 429 height 22
paste input "PA/A49633"
type input "PA/A49633"
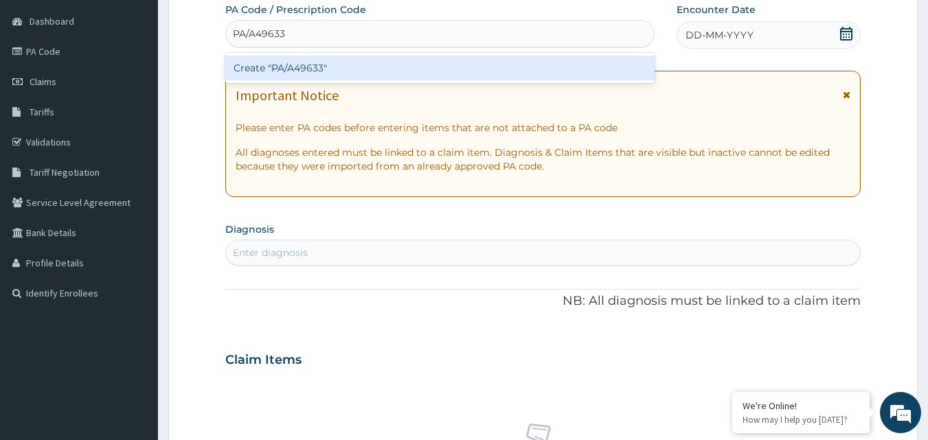
click at [548, 67] on div "Create "PA/A49633"" at bounding box center [440, 68] width 430 height 25
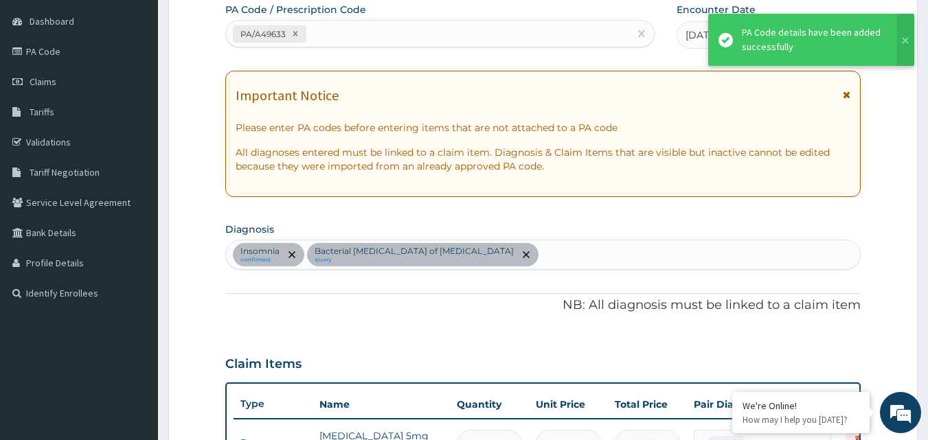
scroll to position [399, 0]
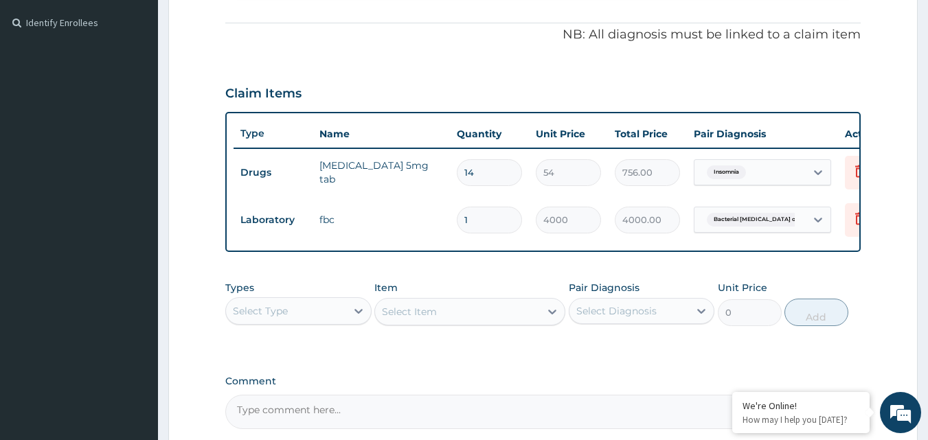
click at [276, 316] on div "Select Type" at bounding box center [260, 311] width 55 height 14
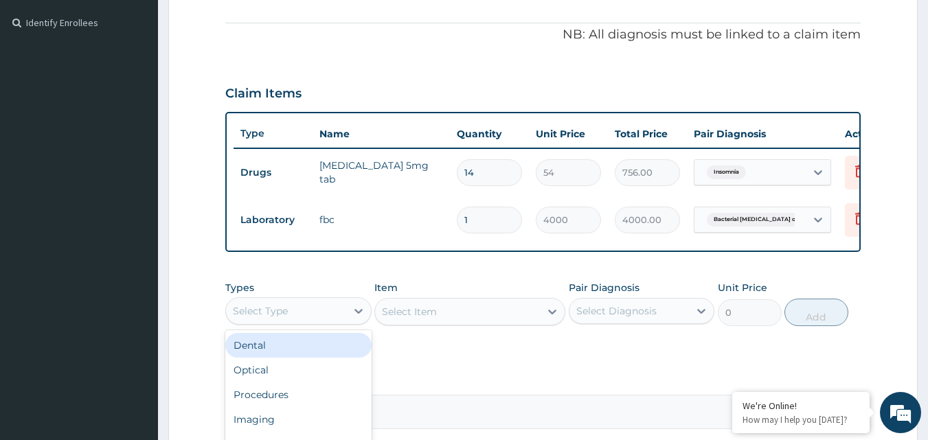
scroll to position [14, 0]
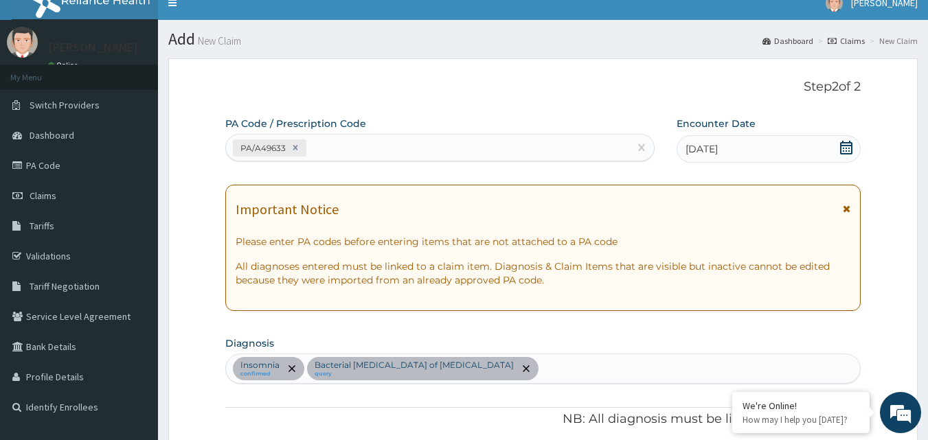
click at [554, 367] on div "[MEDICAL_DATA] confirmed Bacterial [MEDICAL_DATA] of [MEDICAL_DATA] query" at bounding box center [543, 369] width 635 height 29
type input "h"
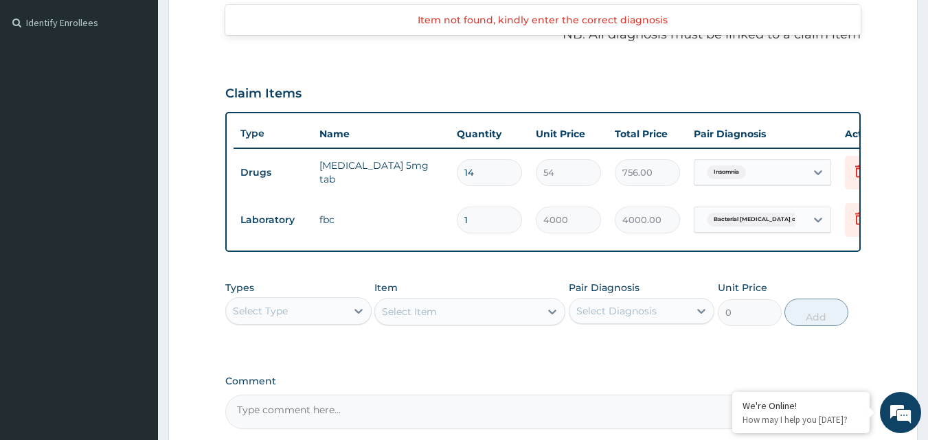
click at [330, 320] on div "Select Type" at bounding box center [286, 311] width 120 height 22
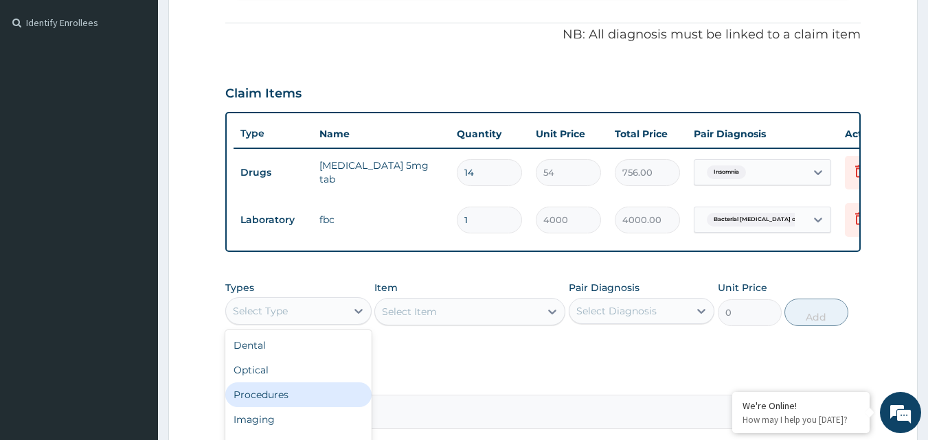
click at [291, 407] on div "Procedures" at bounding box center [298, 395] width 146 height 25
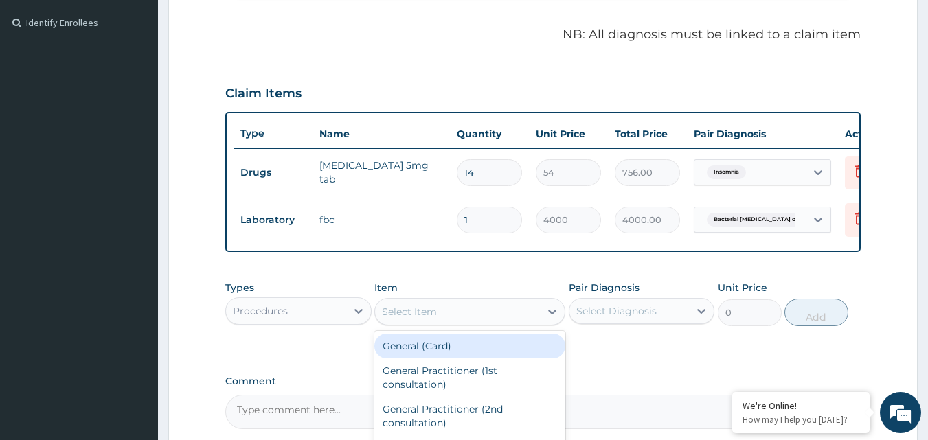
click at [482, 323] on div "Select Item" at bounding box center [457, 312] width 165 height 22
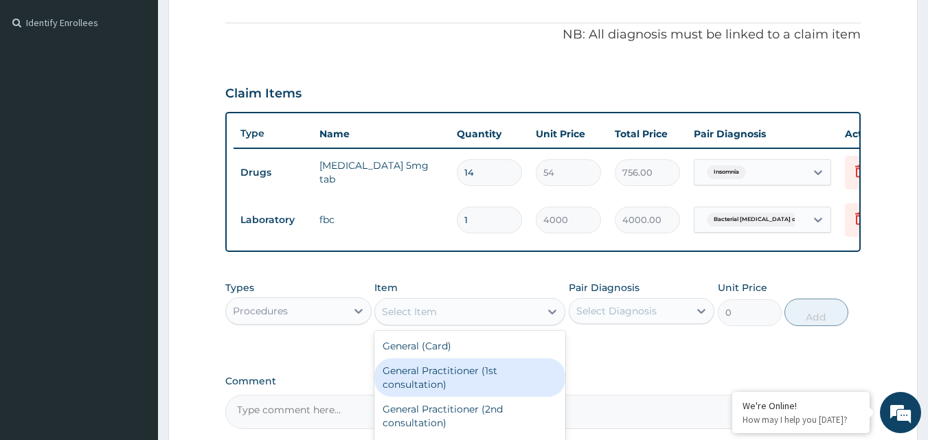
click at [465, 380] on div "General Practitioner (1st consultation)" at bounding box center [469, 378] width 191 height 38
type input "3000"
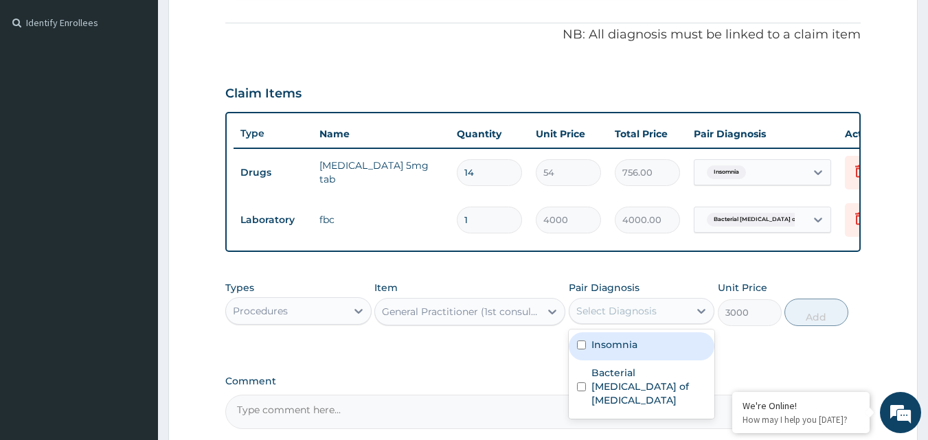
click at [625, 318] on div "Select Diagnosis" at bounding box center [616, 311] width 80 height 14
click at [583, 350] on input "checkbox" at bounding box center [581, 345] width 9 height 9
checkbox input "true"
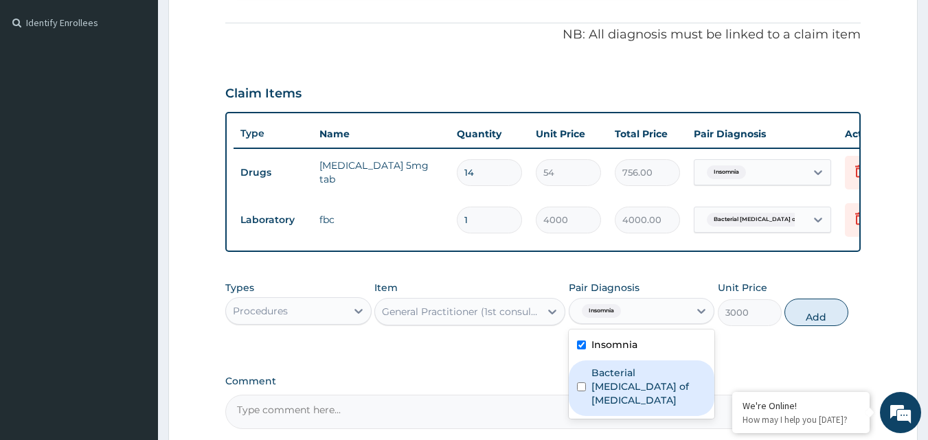
click at [580, 391] on input "checkbox" at bounding box center [581, 387] width 9 height 9
checkbox input "true"
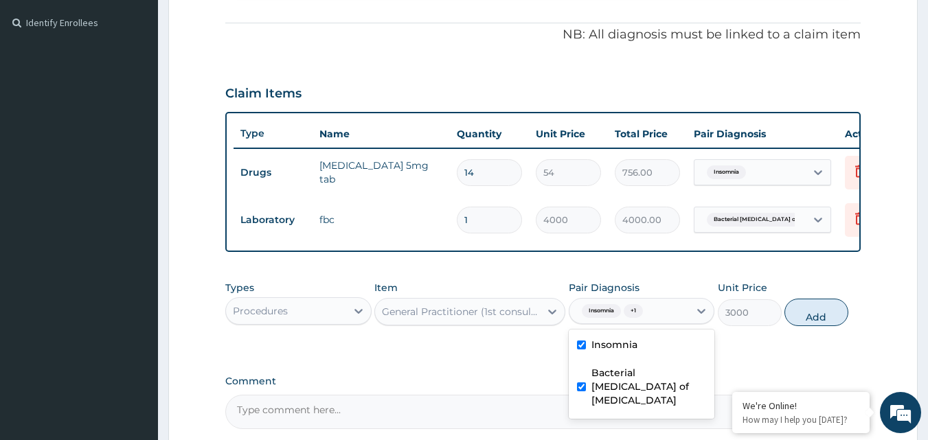
scroll to position [543, 0]
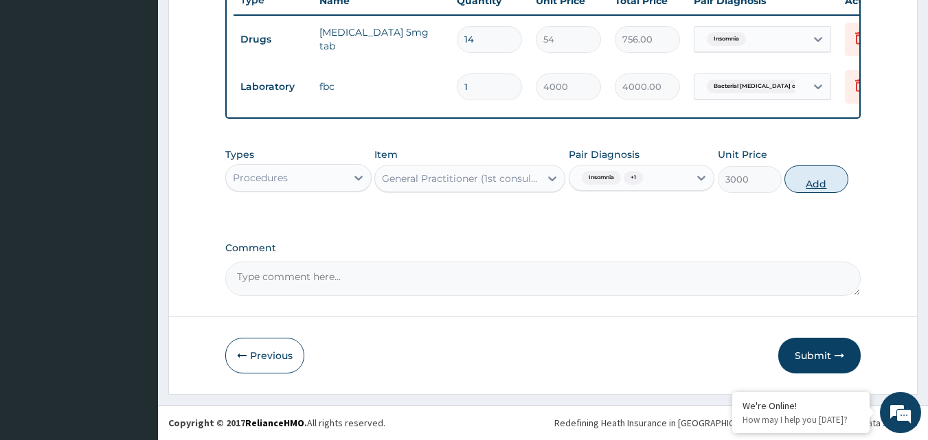
click at [835, 171] on button "Add" at bounding box center [817, 179] width 64 height 27
type input "0"
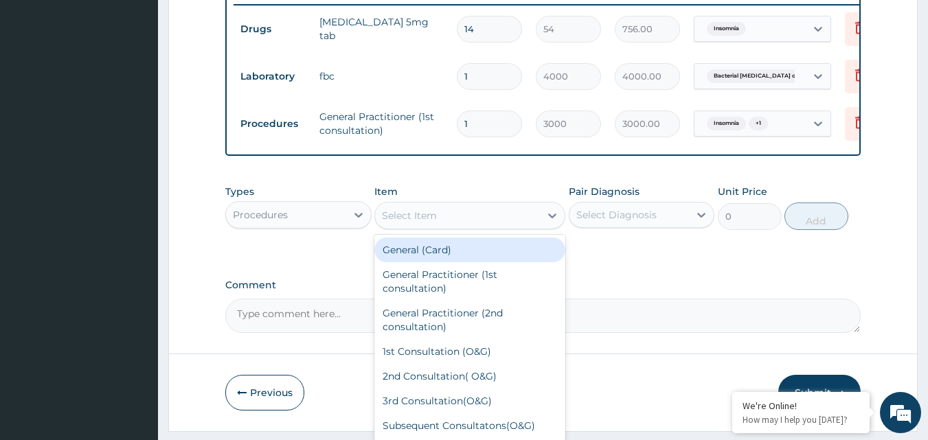
click at [416, 223] on div "Select Item" at bounding box center [409, 216] width 55 height 14
click at [339, 226] on div "Procedures" at bounding box center [286, 215] width 120 height 22
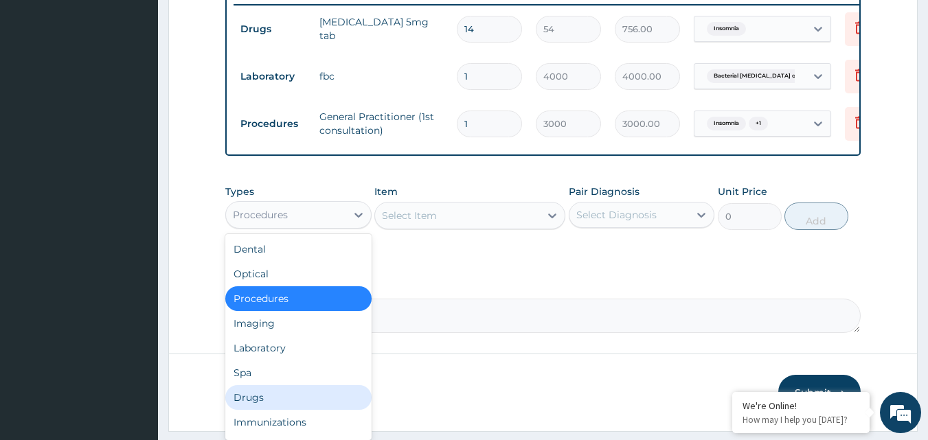
click at [264, 400] on div "Drugs" at bounding box center [298, 397] width 146 height 25
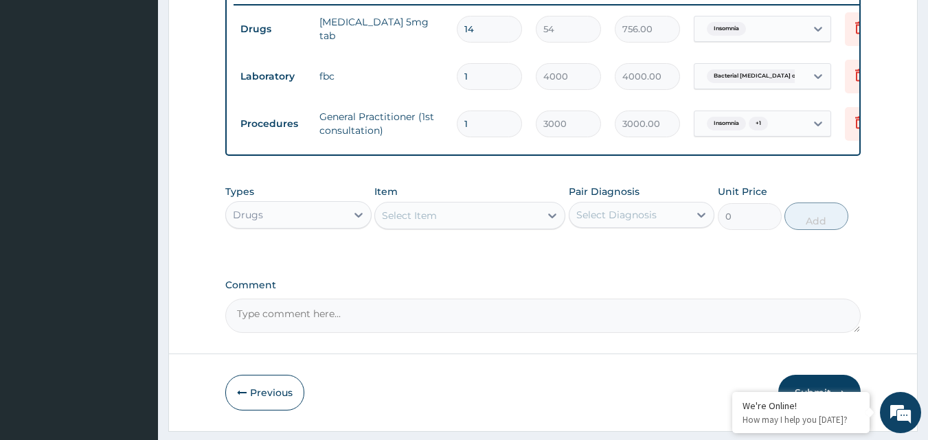
click at [507, 227] on div "Select Item" at bounding box center [457, 216] width 165 height 22
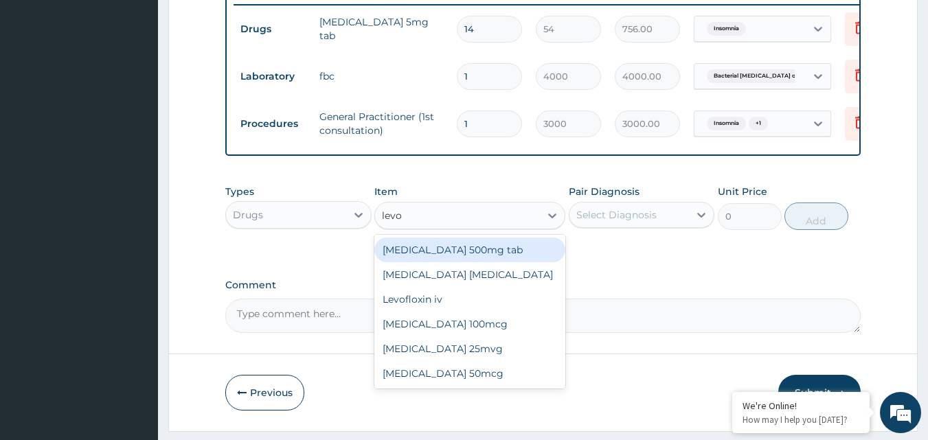
type input "levof"
click at [471, 258] on div "[MEDICAL_DATA] 500mg tab" at bounding box center [469, 250] width 191 height 25
type input "168"
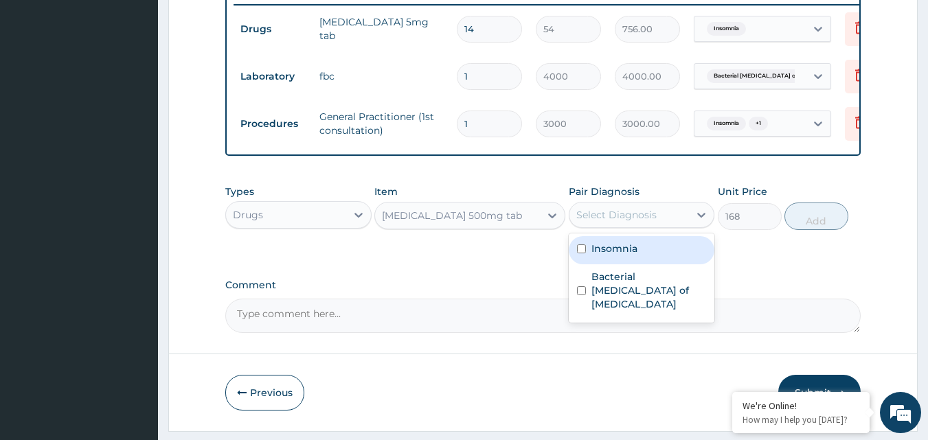
click at [618, 222] on div "Select Diagnosis" at bounding box center [616, 215] width 80 height 14
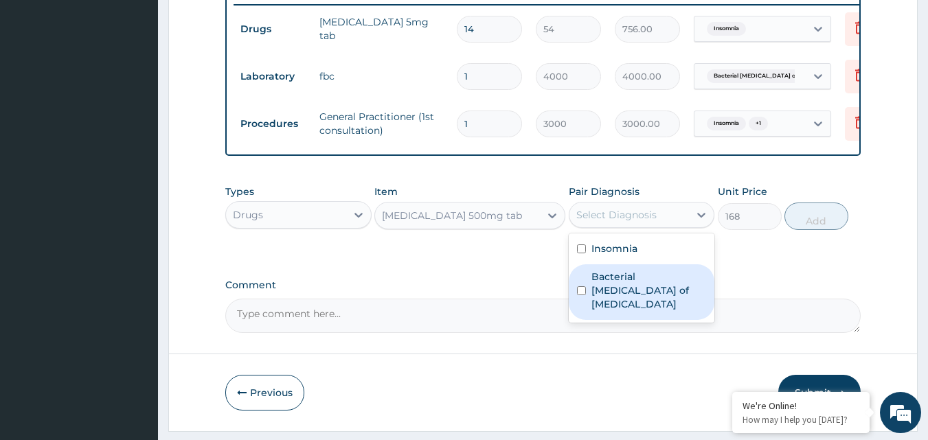
click at [580, 295] on input "checkbox" at bounding box center [581, 291] width 9 height 9
checkbox input "true"
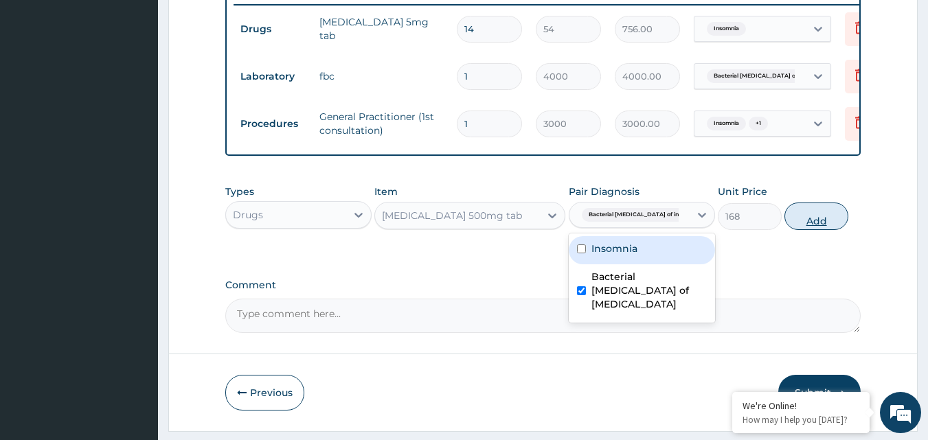
click at [796, 227] on button "Add" at bounding box center [817, 216] width 64 height 27
type input "0"
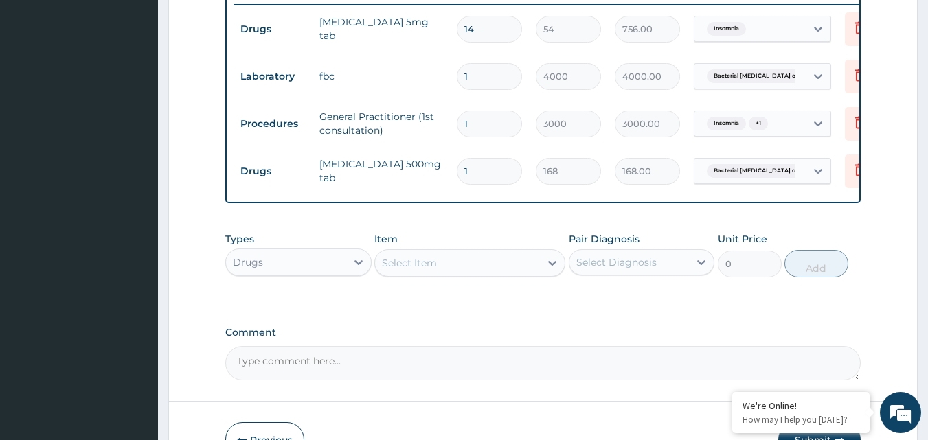
click at [502, 274] on div "Select Item" at bounding box center [457, 263] width 165 height 22
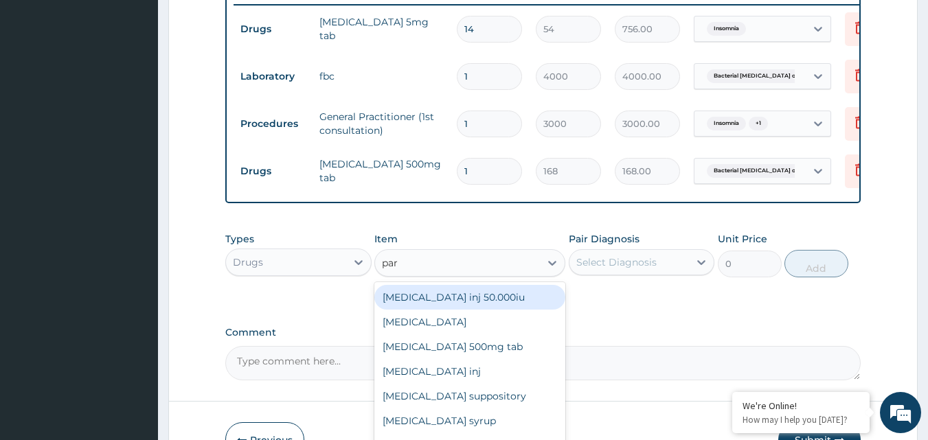
type input "para"
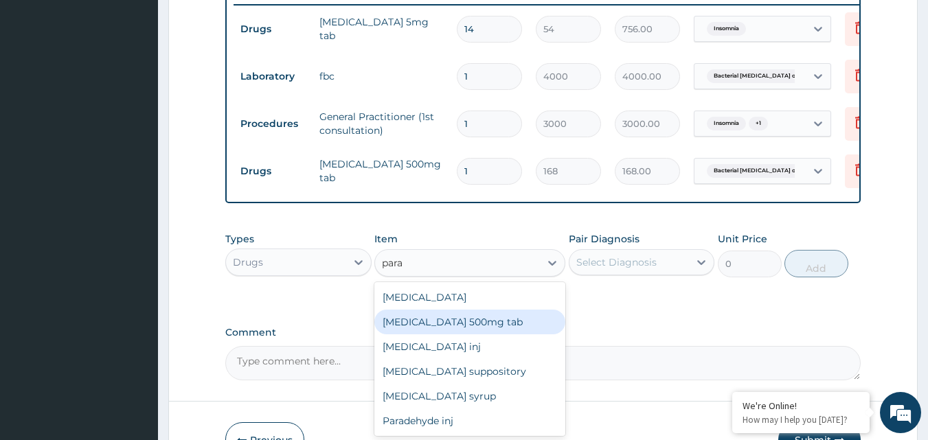
click at [467, 335] on div "Paracetamol 500mg tab" at bounding box center [469, 322] width 191 height 25
type input "10"
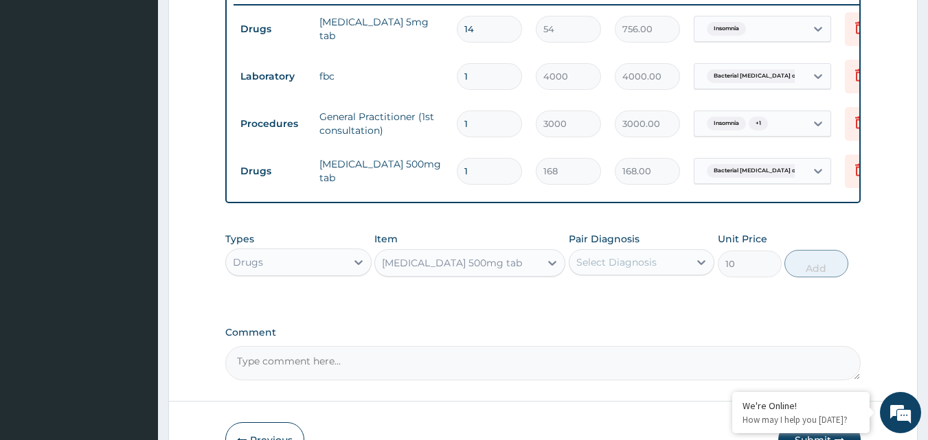
scroll to position [158, 0]
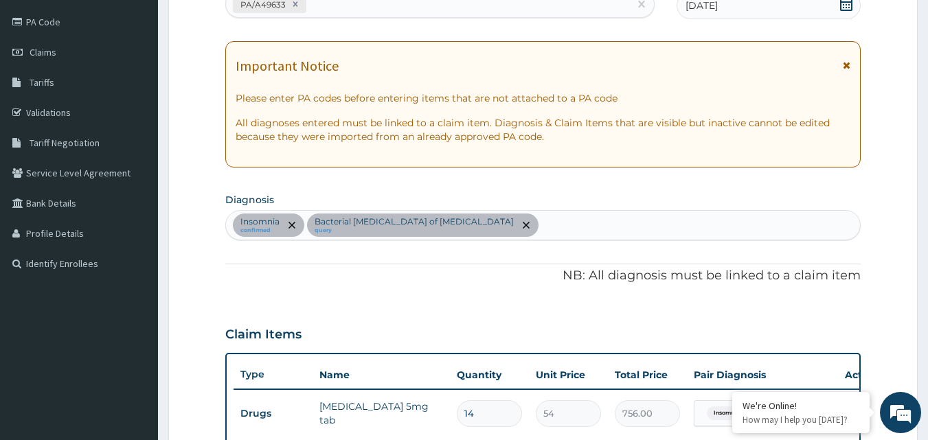
click at [701, 220] on div "Insomnia confirmed Bacterial enteritis of intestine query" at bounding box center [543, 225] width 635 height 29
type input "headache"
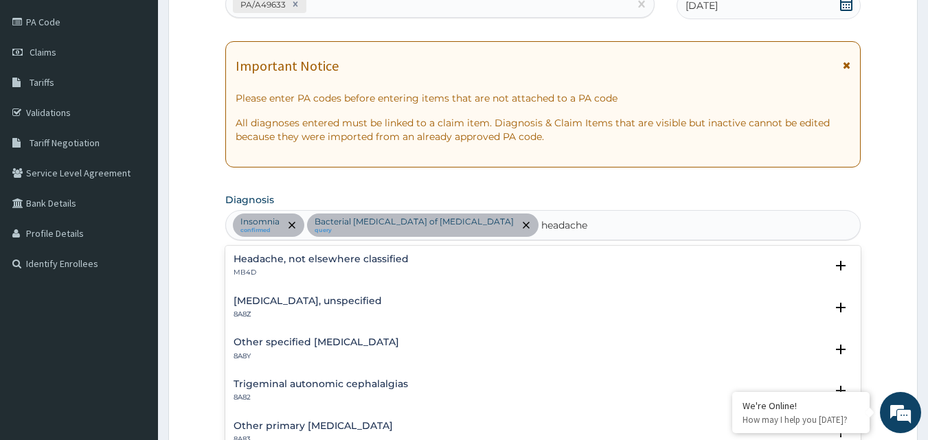
scroll to position [180, 0]
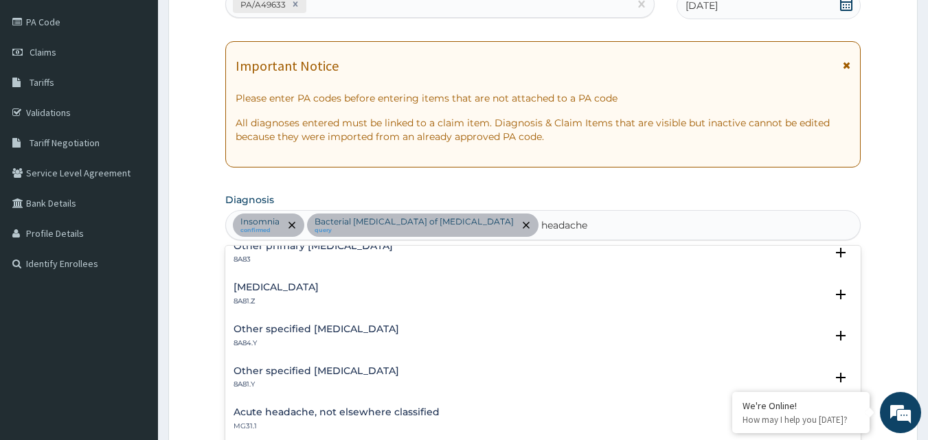
click at [360, 411] on h4 "Acute headache, not elsewhere classified" at bounding box center [337, 412] width 206 height 10
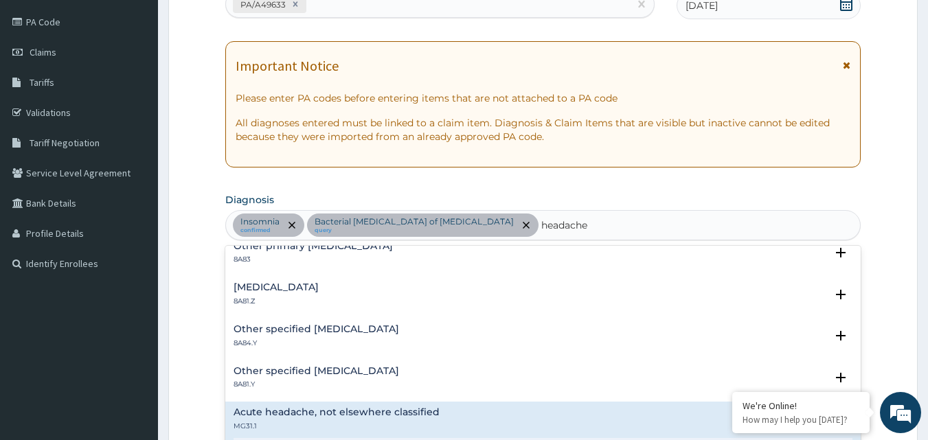
scroll to position [360, 0]
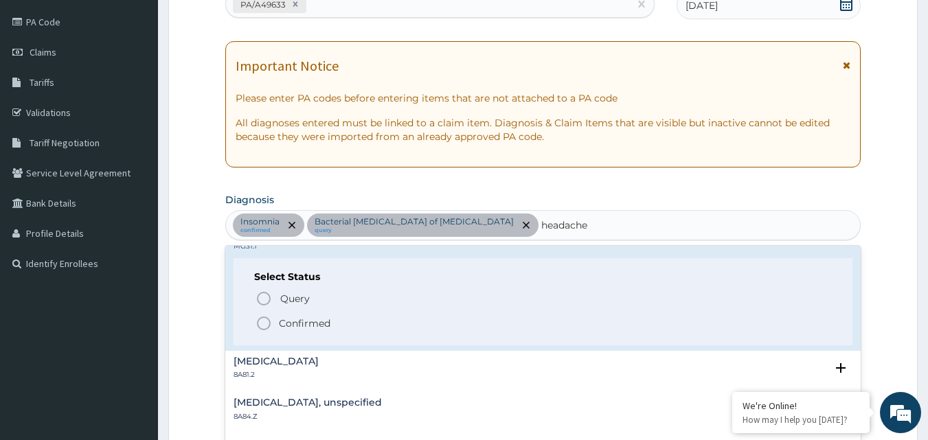
click at [261, 327] on icon "status option filled" at bounding box center [264, 323] width 16 height 16
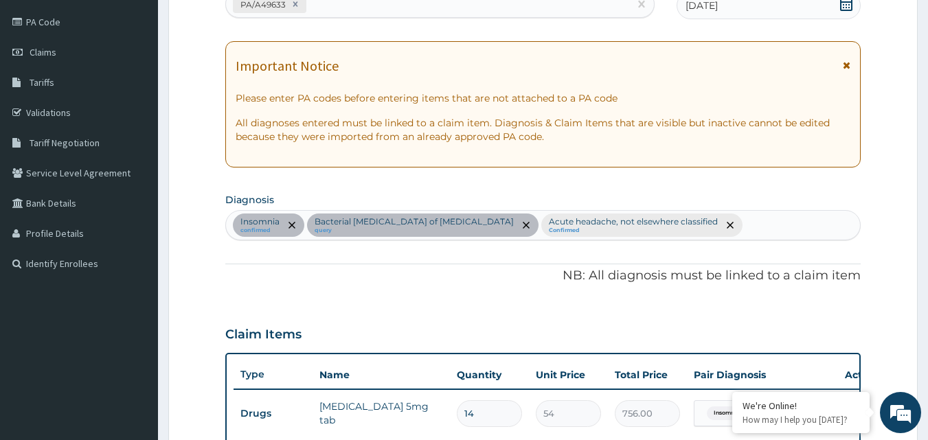
scroll to position [543, 0]
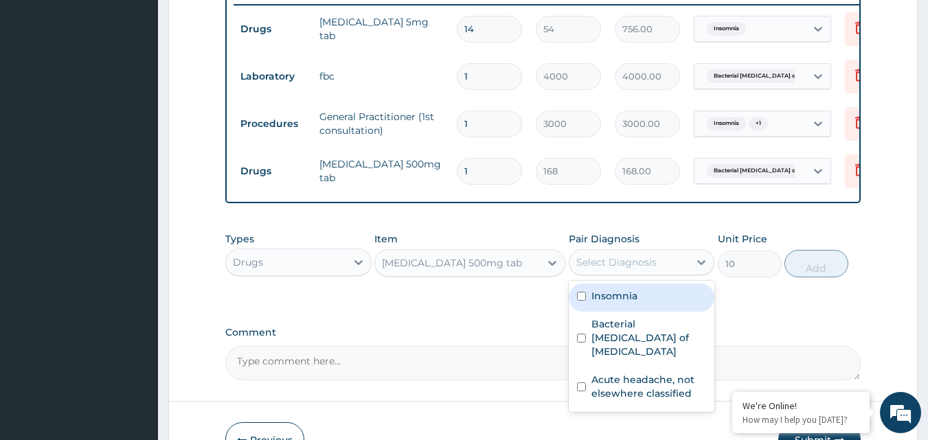
click at [663, 269] on div "Select Diagnosis" at bounding box center [630, 262] width 120 height 22
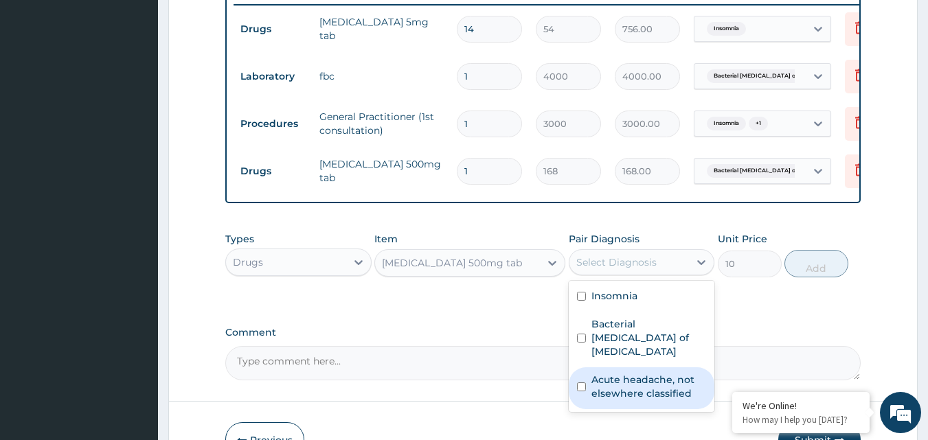
click at [581, 376] on div "Acute headache, not elsewhere classified" at bounding box center [642, 389] width 146 height 42
checkbox input "true"
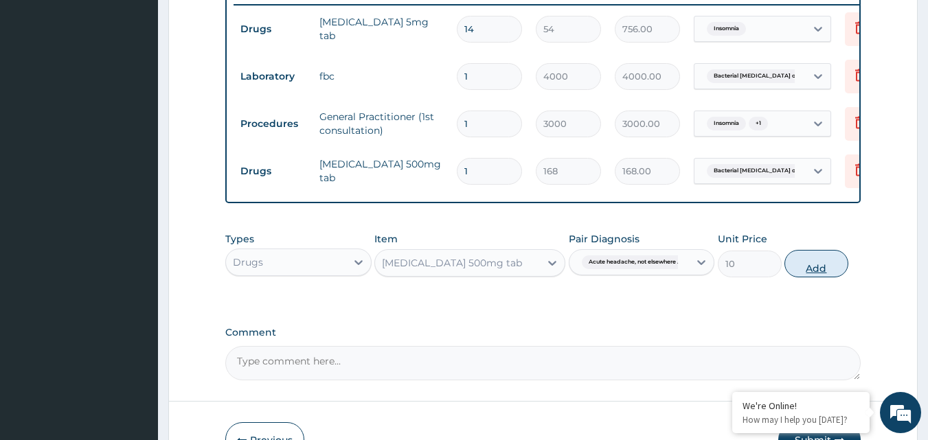
click at [824, 278] on button "Add" at bounding box center [817, 263] width 64 height 27
type input "0"
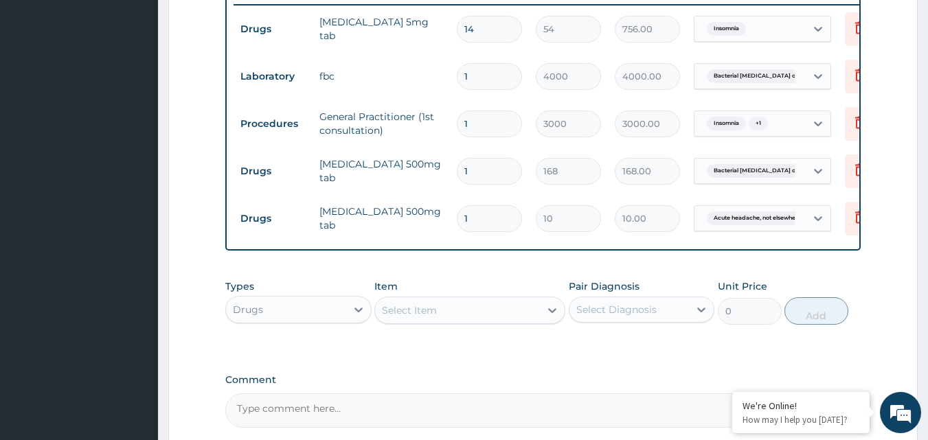
type input "18"
type input "180.00"
type input "18"
click at [496, 184] on input "1" at bounding box center [489, 171] width 65 height 27
type input "100"
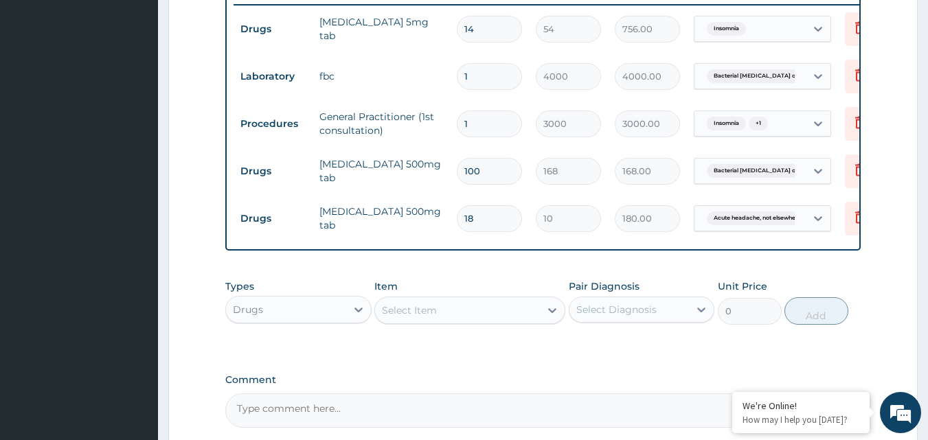
type input "16800.00"
type input "10"
type input "1680.00"
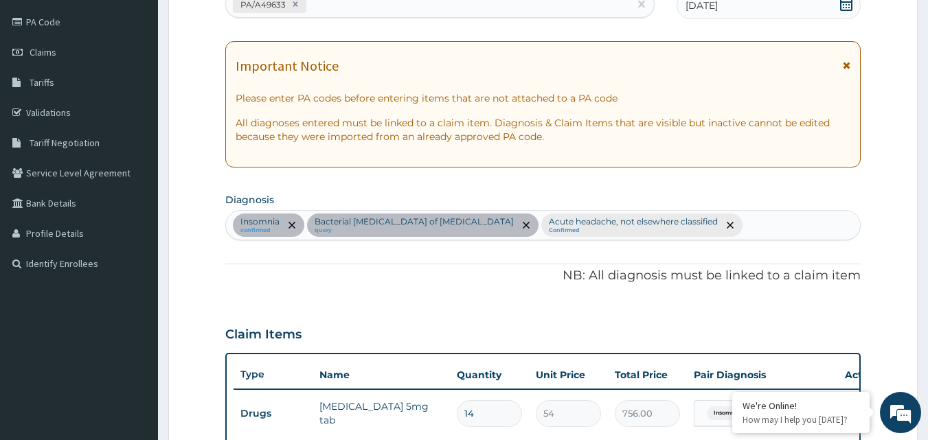
type input "10"
click at [680, 218] on div "Insomnia confirmed Bacterial enteritis of intestine query Acute headache, not e…" at bounding box center [543, 225] width 635 height 29
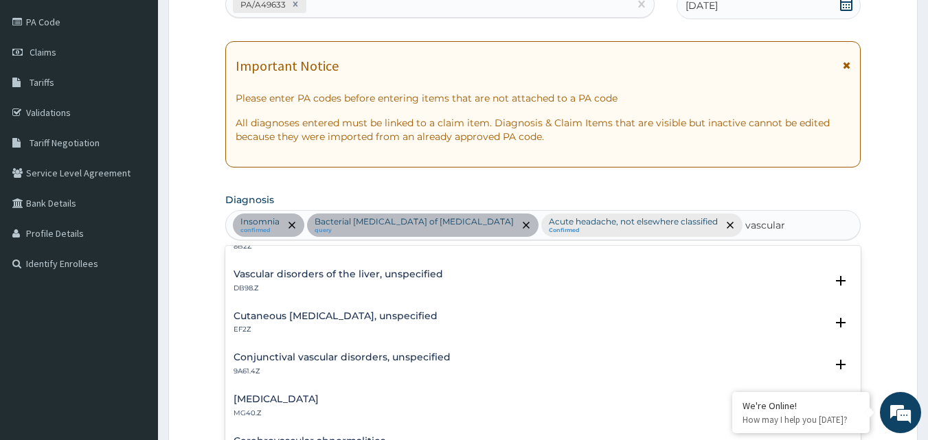
scroll to position [540, 0]
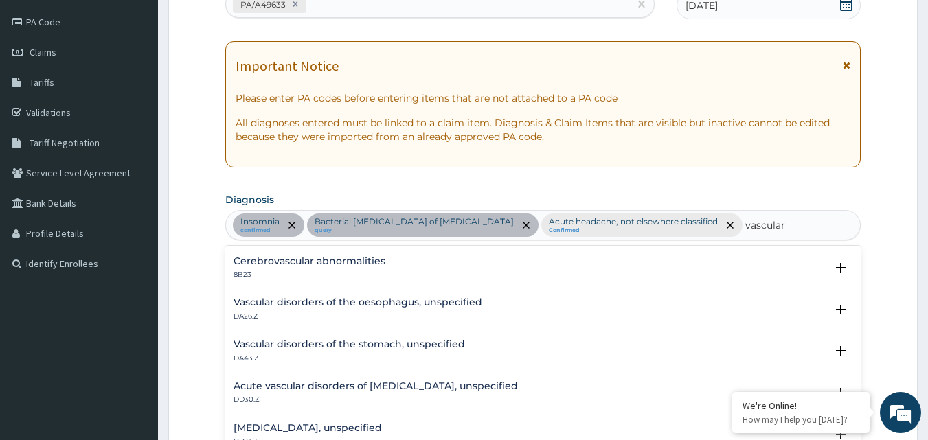
type input "vascular"
click at [806, 180] on div "PA Code / Prescription Code PA/A49633 Encounter Date 08-10-2025 Important Notic…" at bounding box center [543, 393] width 636 height 840
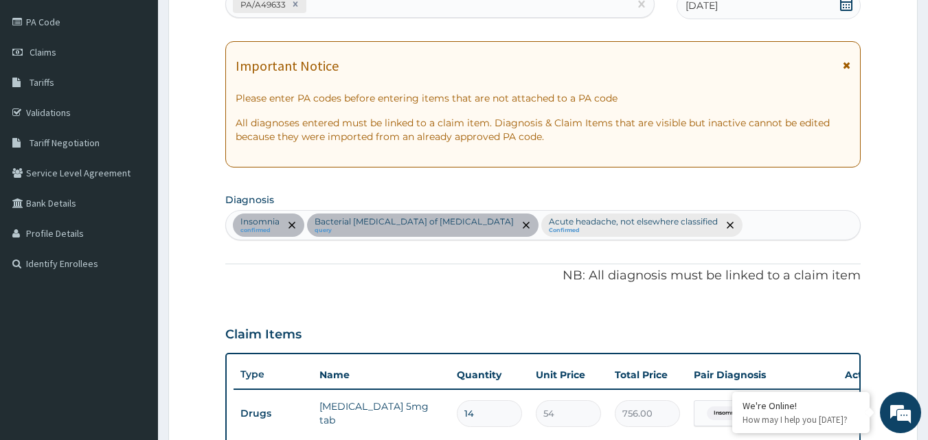
click at [892, 262] on form "Step 2 of 2 PA Code / Prescription Code PA/A49633 Encounter Date 08-10-2025 Imp…" at bounding box center [543, 413] width 750 height 996
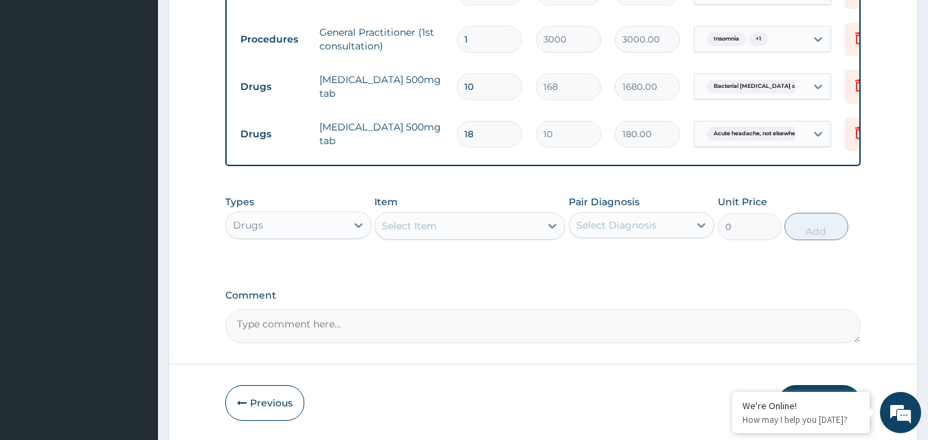
scroll to position [685, 0]
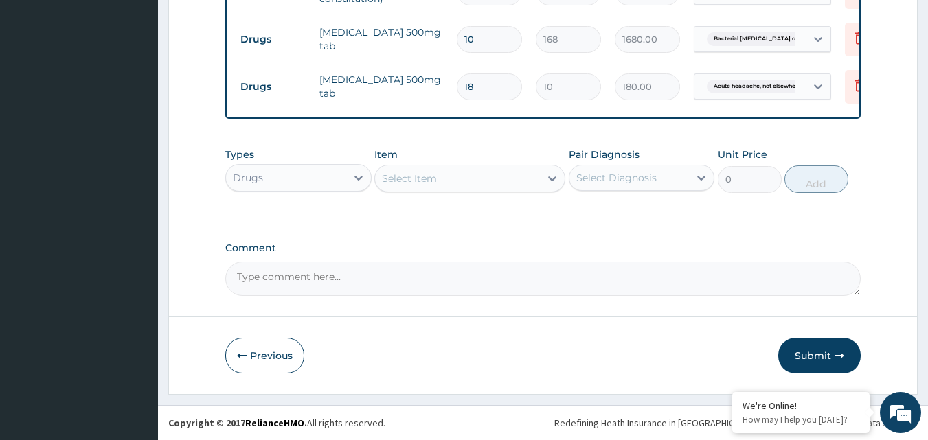
click at [804, 358] on button "Submit" at bounding box center [819, 356] width 82 height 36
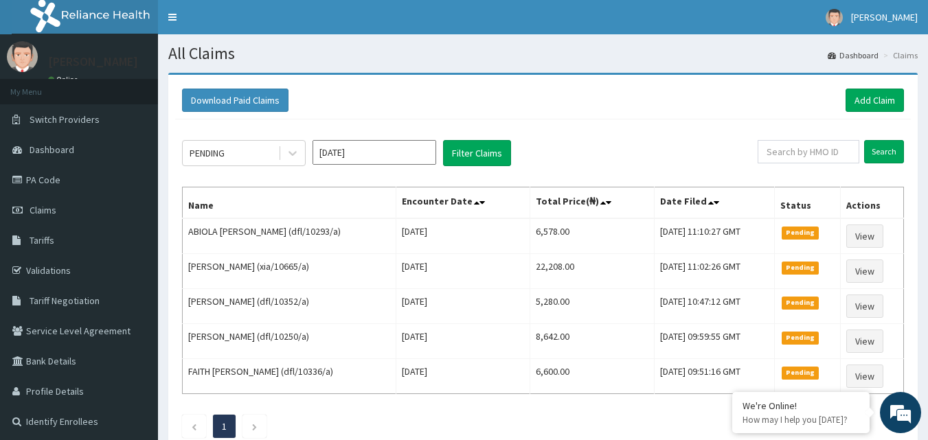
scroll to position [92, 0]
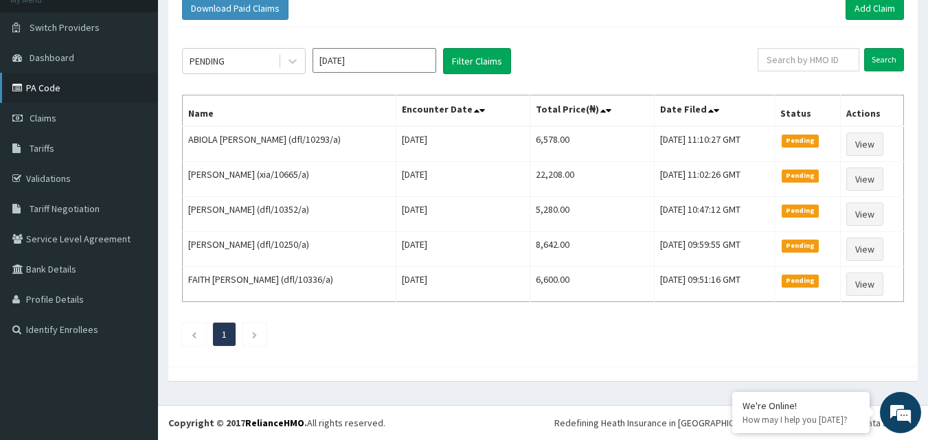
click at [90, 95] on link "PA Code" at bounding box center [79, 88] width 158 height 30
